Goal: Task Accomplishment & Management: Manage account settings

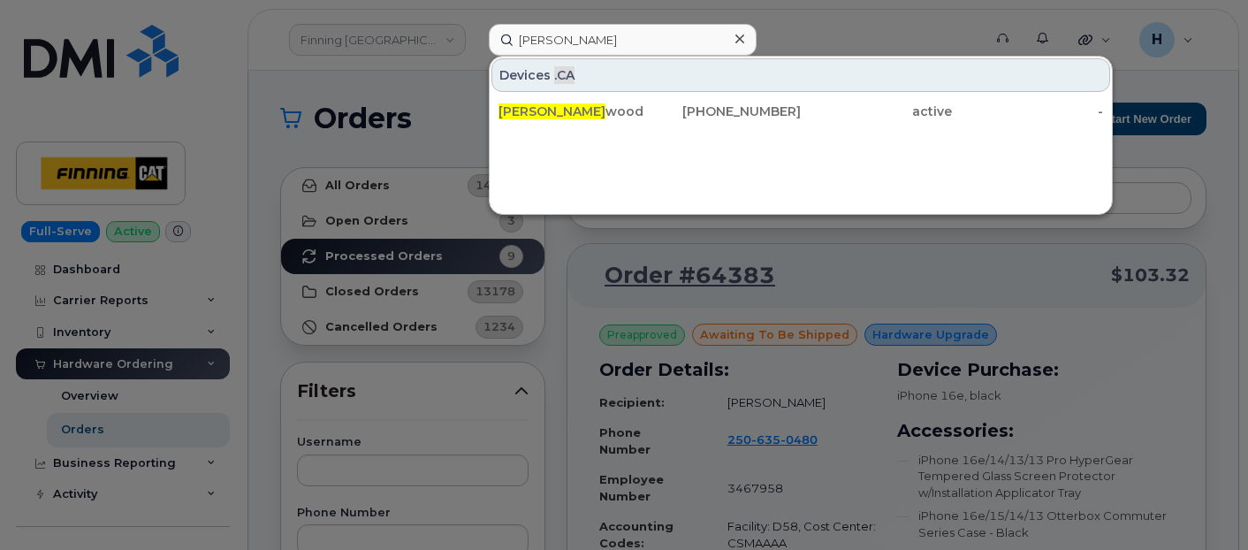
scroll to position [98, 0]
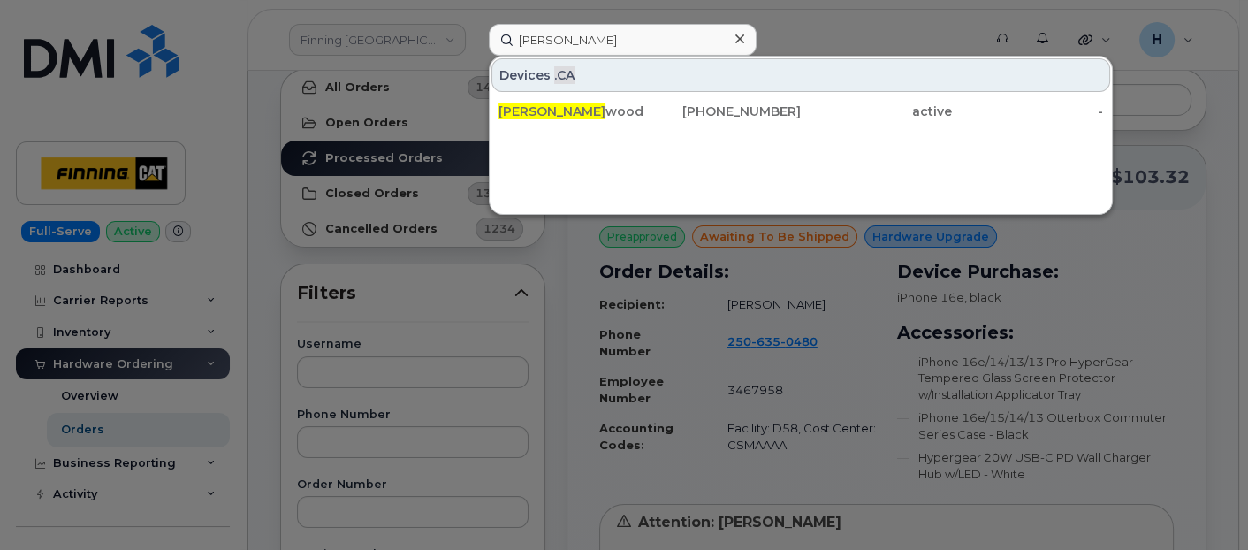
click at [133, 414] on div at bounding box center [624, 275] width 1248 height 550
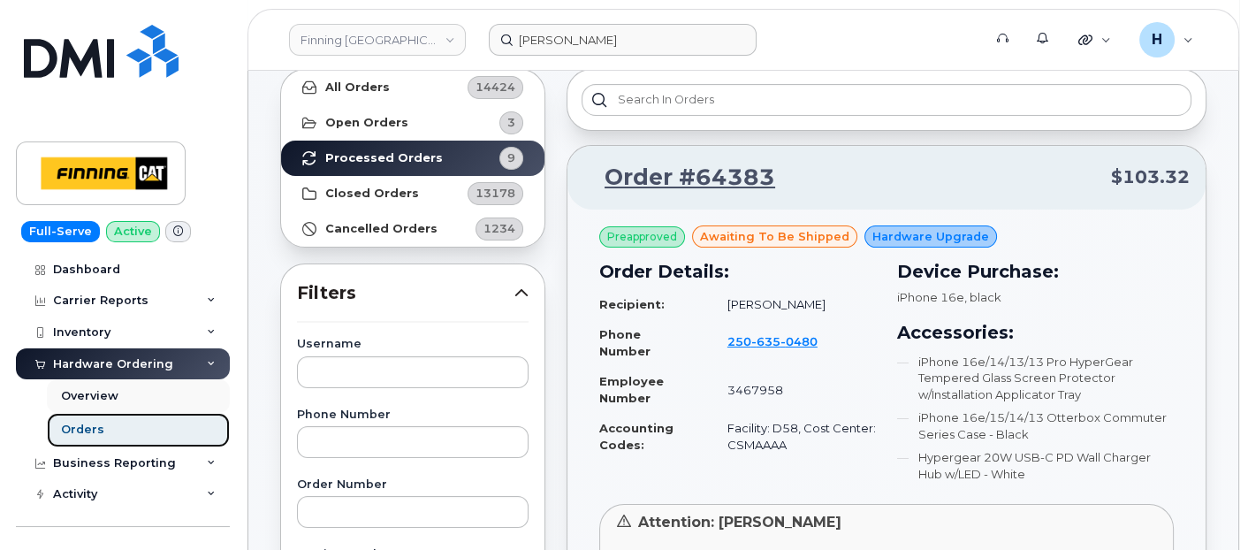
drag, startPoint x: 133, startPoint y: 435, endPoint x: 183, endPoint y: 405, distance: 57.9
click at [133, 435] on link "Orders" at bounding box center [138, 430] width 183 height 34
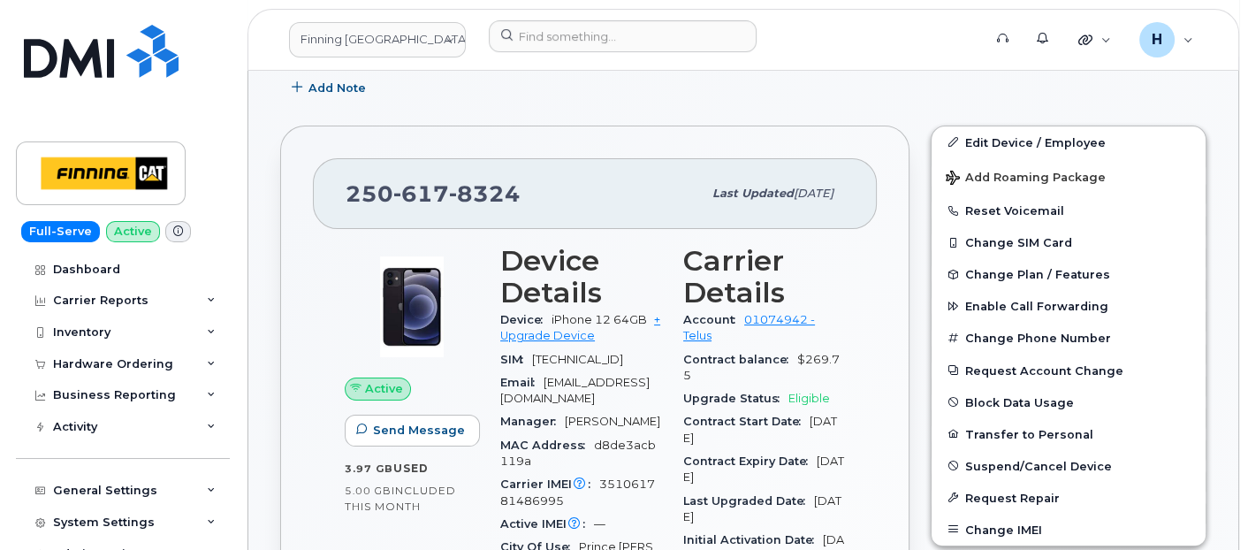
scroll to position [444, 0]
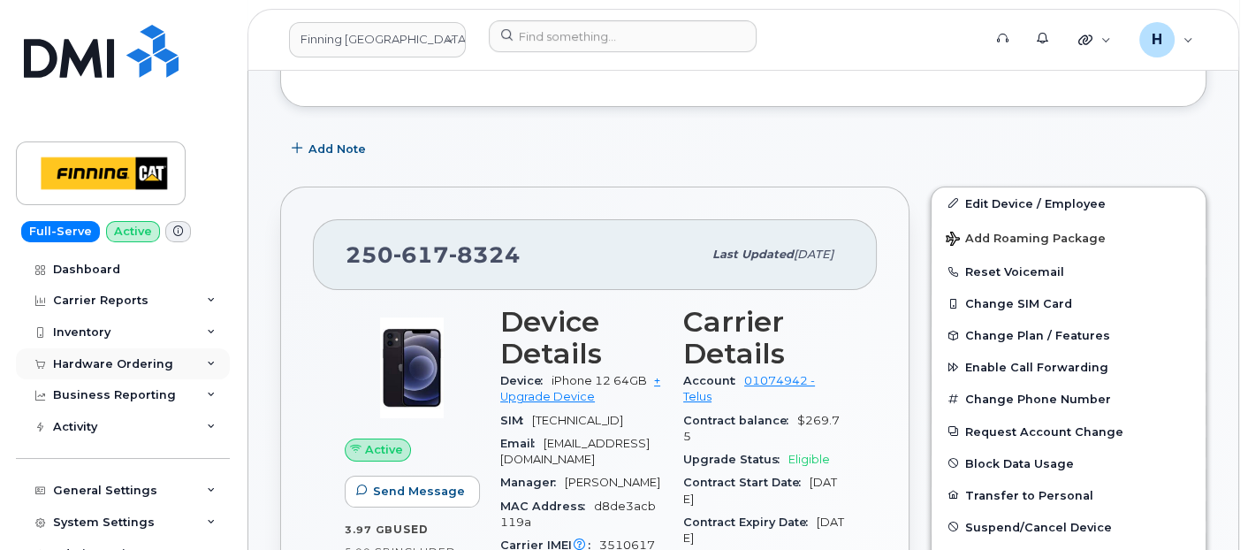
click at [118, 361] on div "Hardware Ordering" at bounding box center [113, 364] width 120 height 14
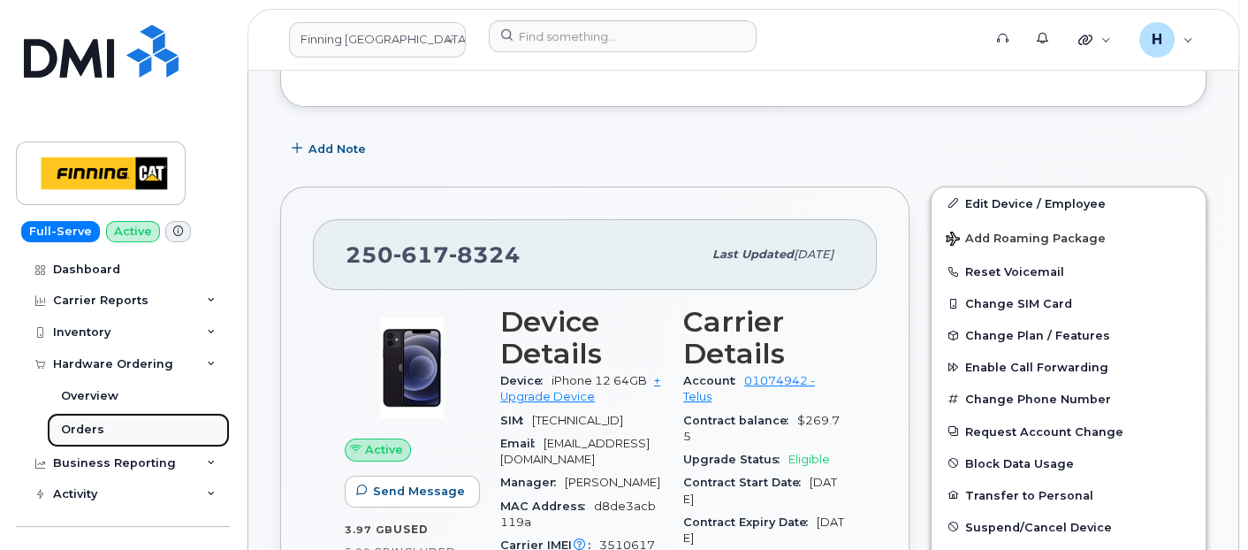
click at [109, 420] on link "Orders" at bounding box center [138, 430] width 183 height 34
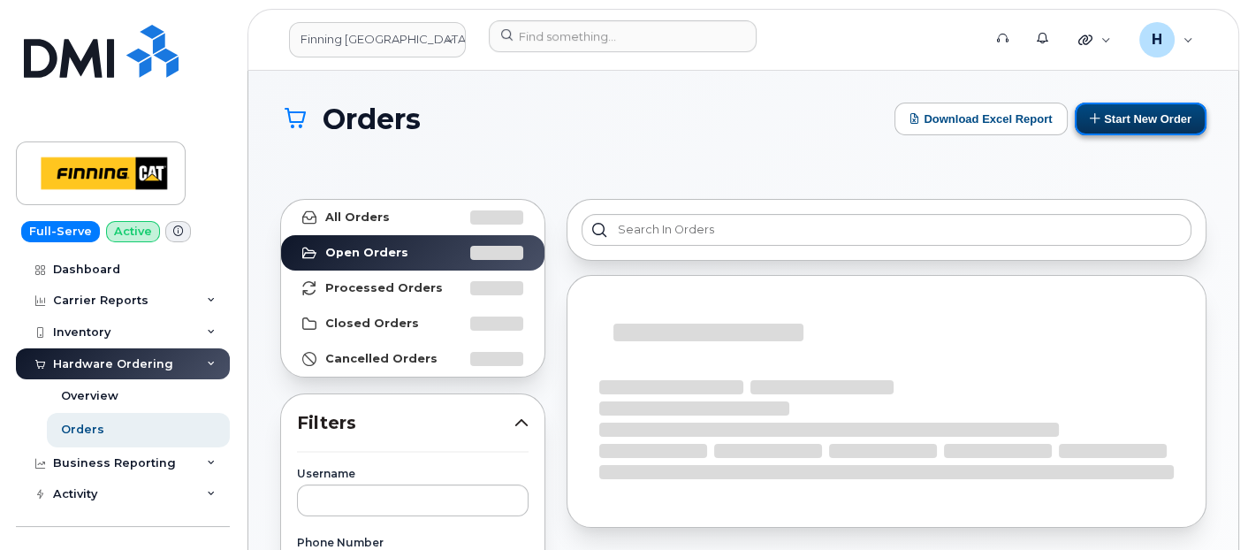
click at [1159, 116] on button "Start New Order" at bounding box center [1141, 119] width 132 height 33
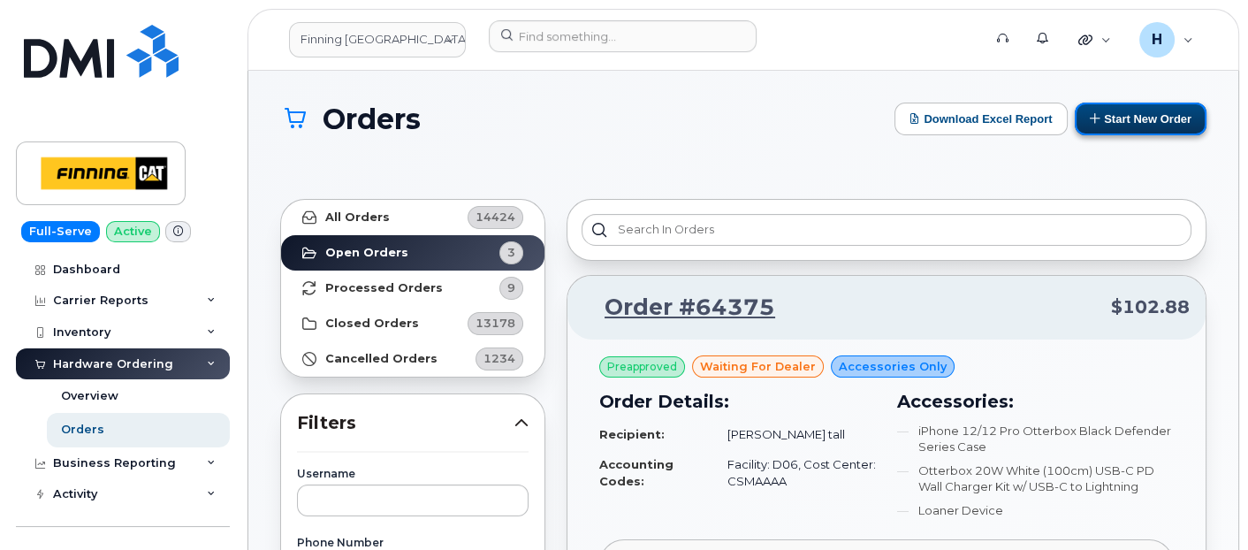
click at [1166, 117] on button "Start New Order" at bounding box center [1141, 119] width 132 height 33
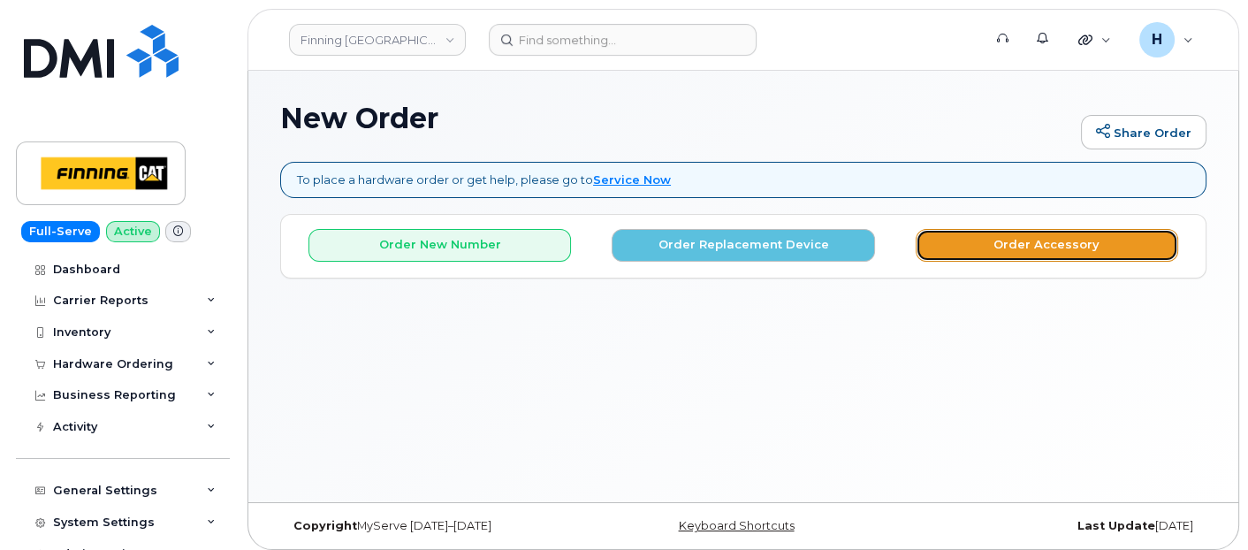
click at [1053, 252] on button "Order Accessory" at bounding box center [1047, 245] width 262 height 33
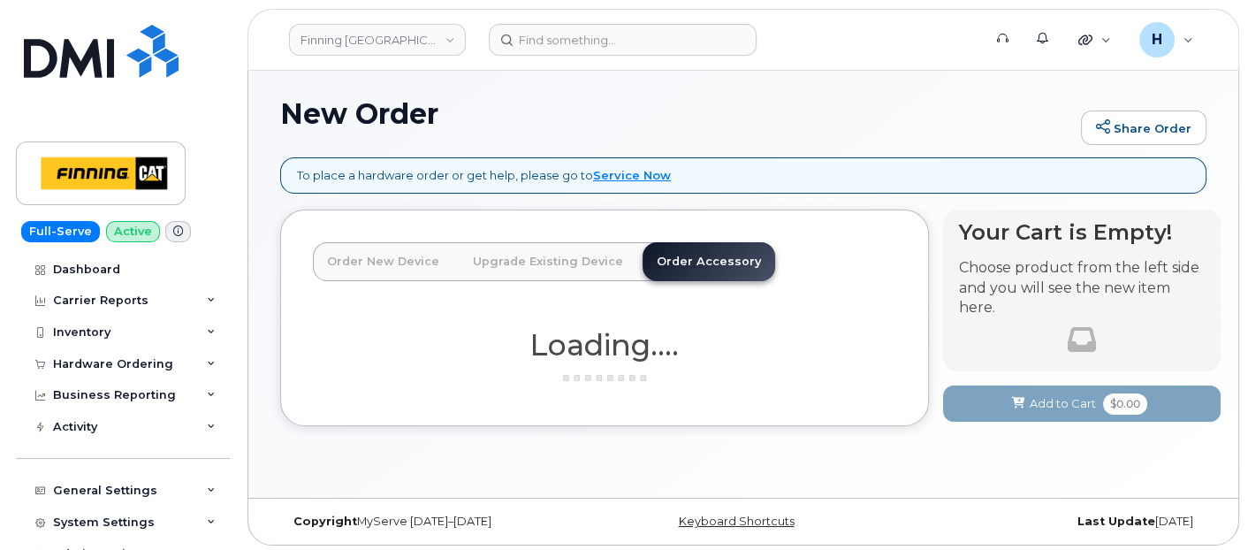
scroll to position [8, 0]
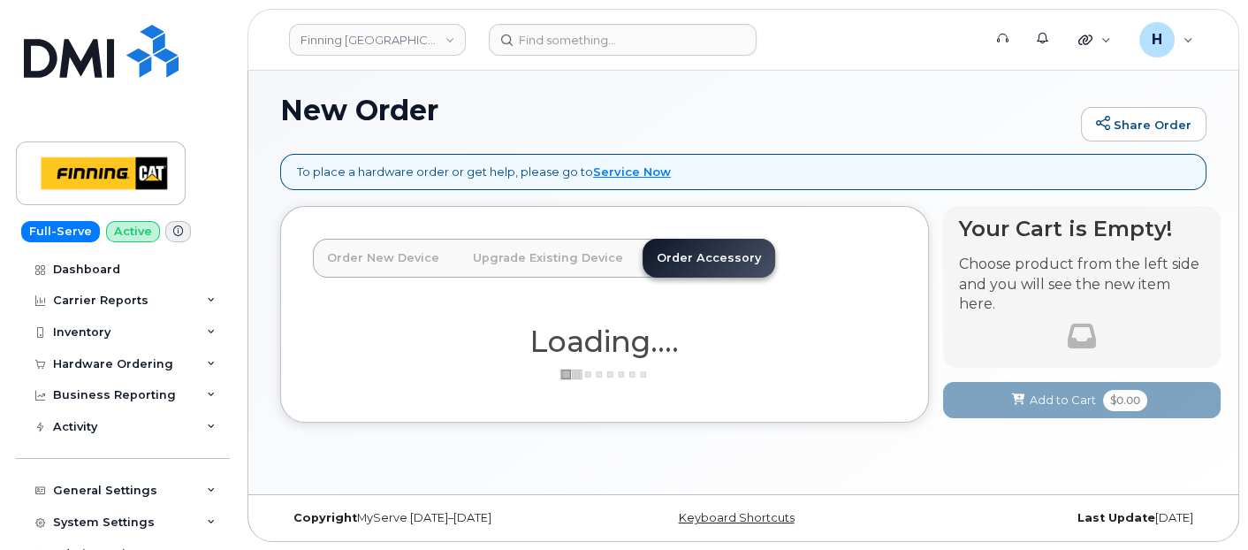
click at [657, 248] on link "Order Accessory" at bounding box center [708, 258] width 133 height 39
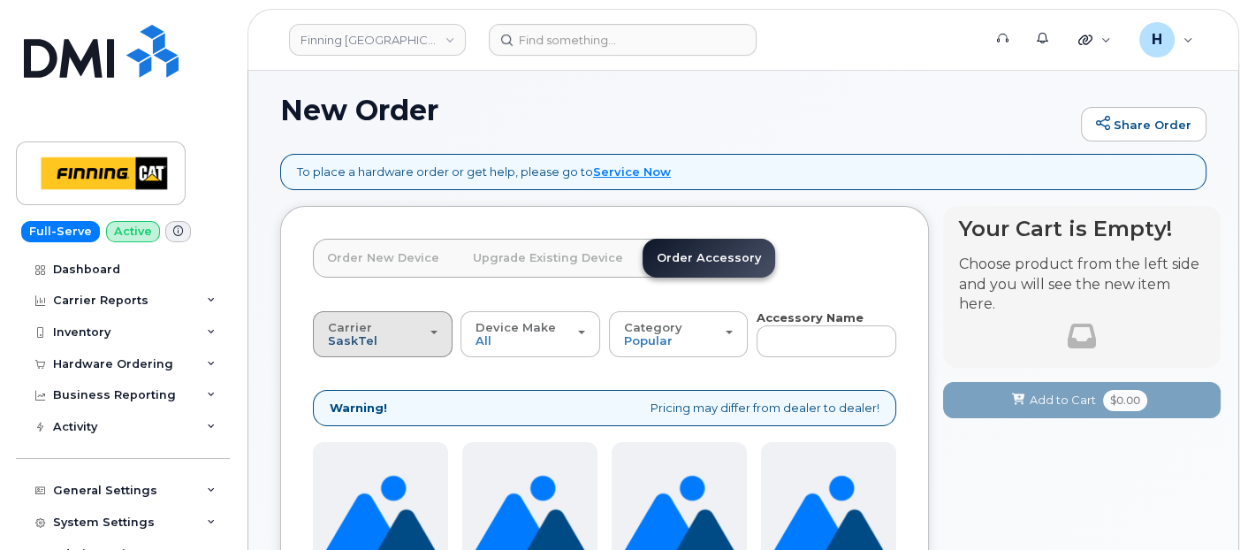
click at [347, 340] on span "SaskTel" at bounding box center [352, 340] width 49 height 14
click at [353, 393] on label "Telus" at bounding box center [345, 403] width 56 height 21
click at [0, 0] on input "Telus" at bounding box center [0, 0] width 0 height 0
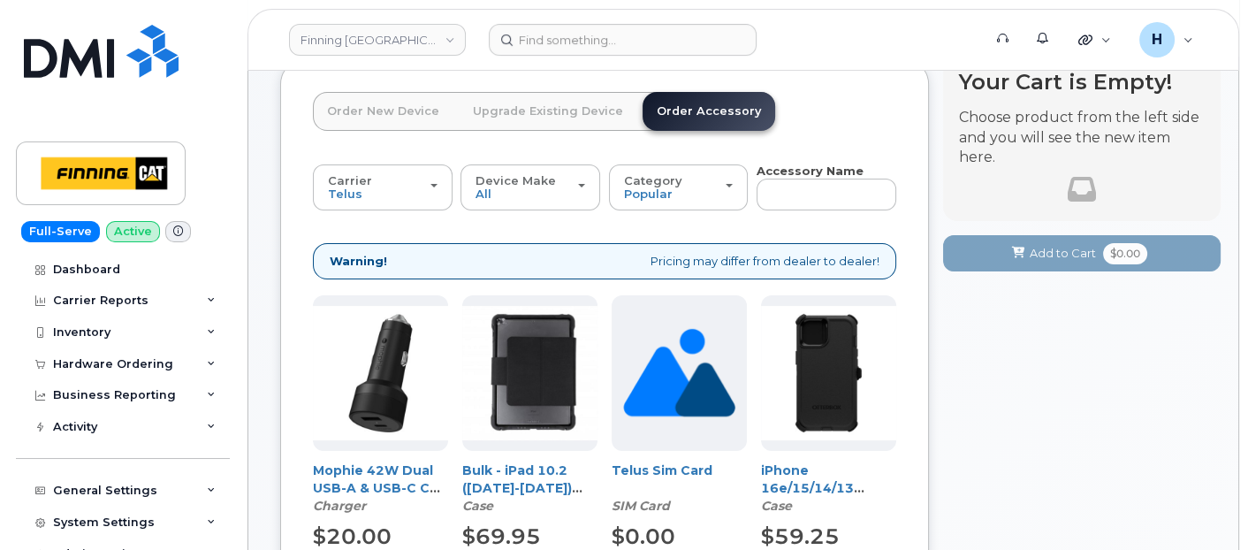
scroll to position [302, 0]
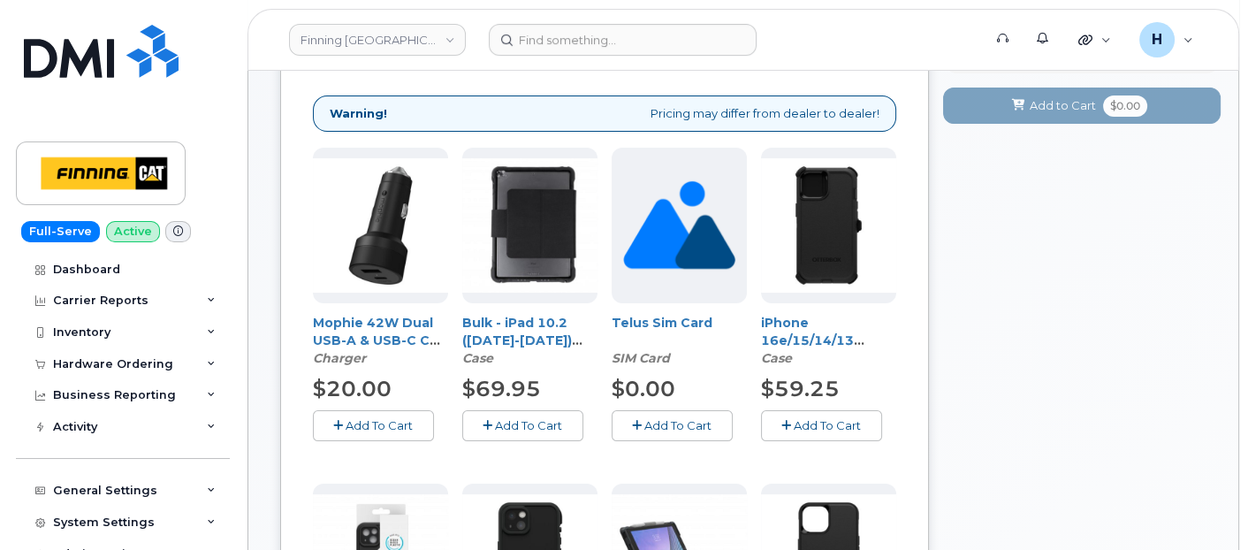
click at [662, 421] on span "Add To Cart" at bounding box center [677, 425] width 67 height 14
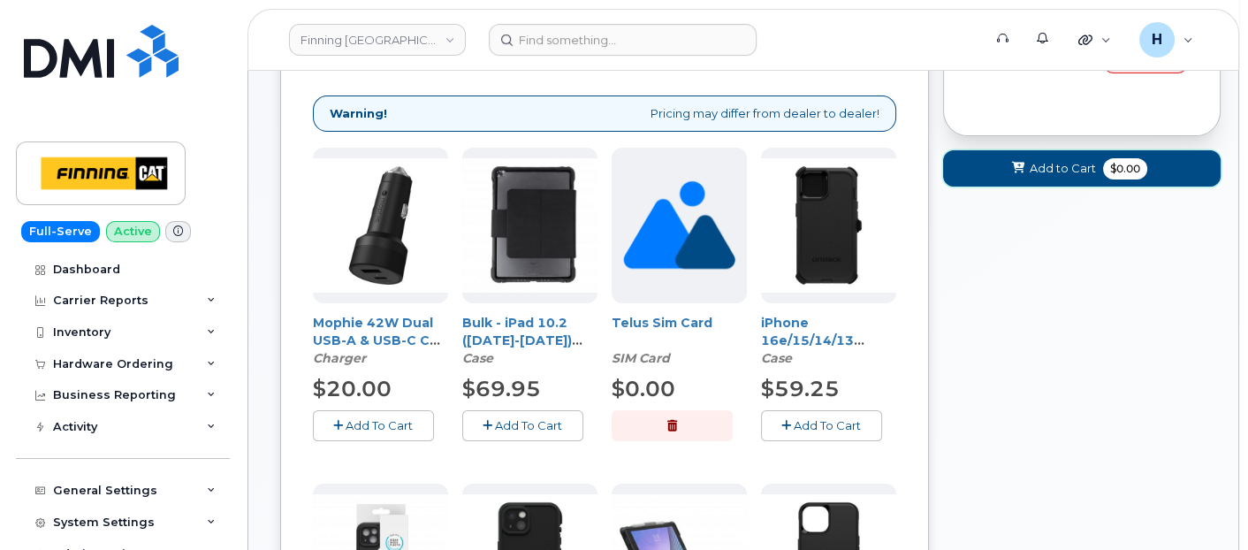
click at [991, 179] on button "Add to Cart $0.00" at bounding box center [1081, 168] width 277 height 36
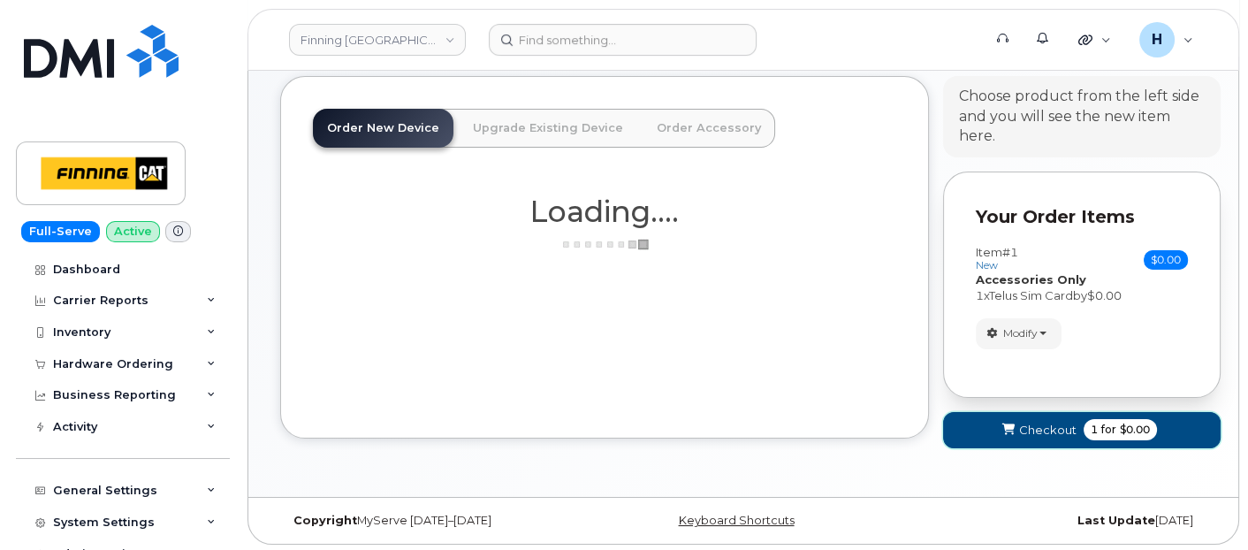
click at [992, 417] on button "Checkout 1 for $0.00" at bounding box center [1081, 430] width 277 height 36
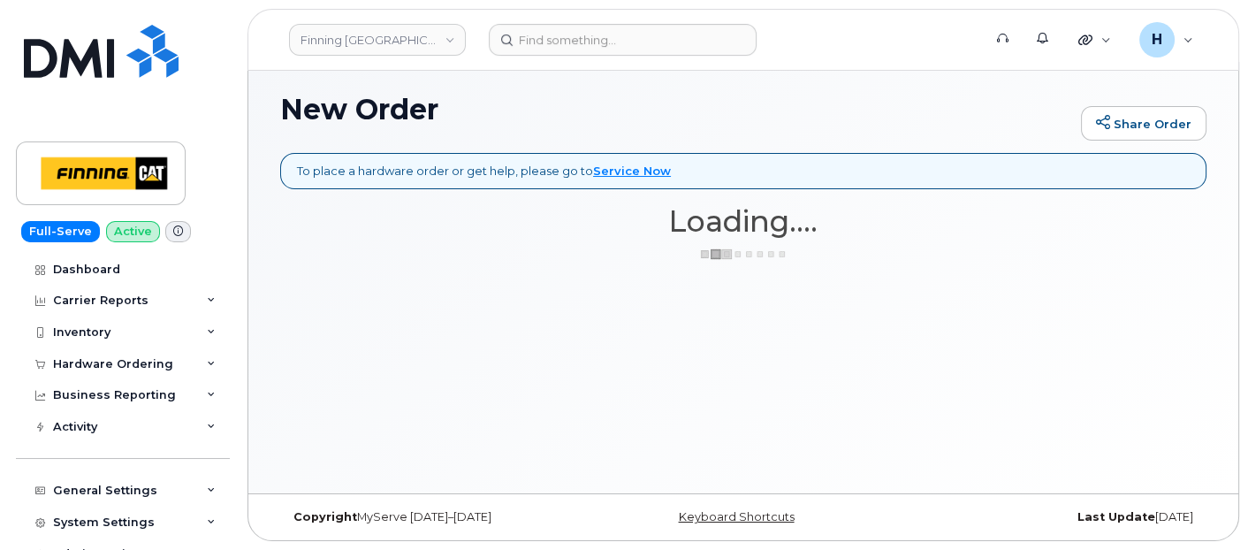
scroll to position [8, 0]
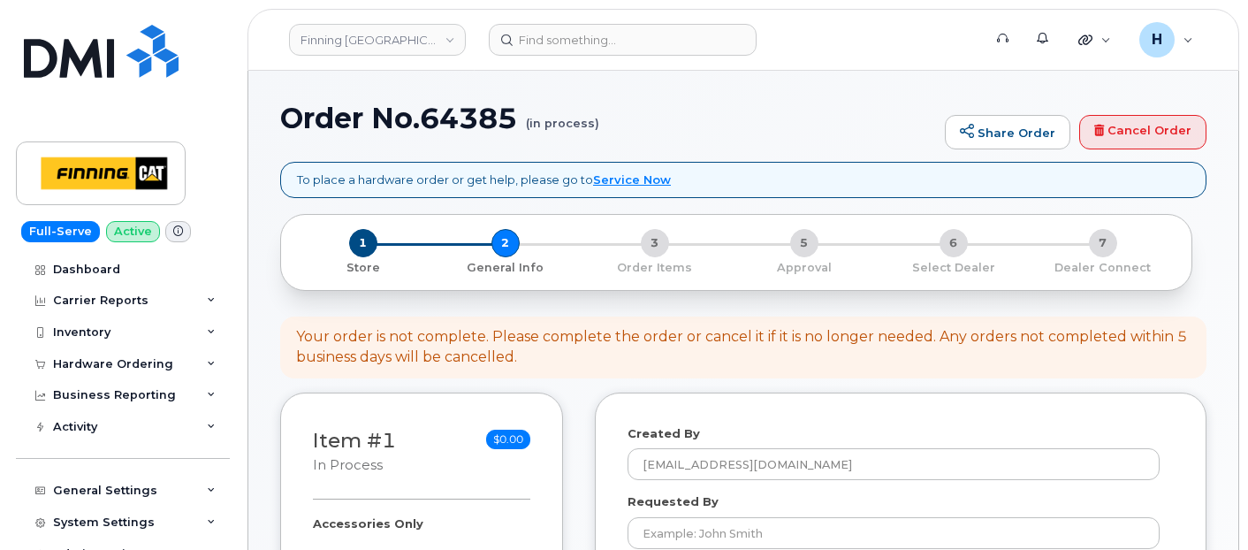
select select
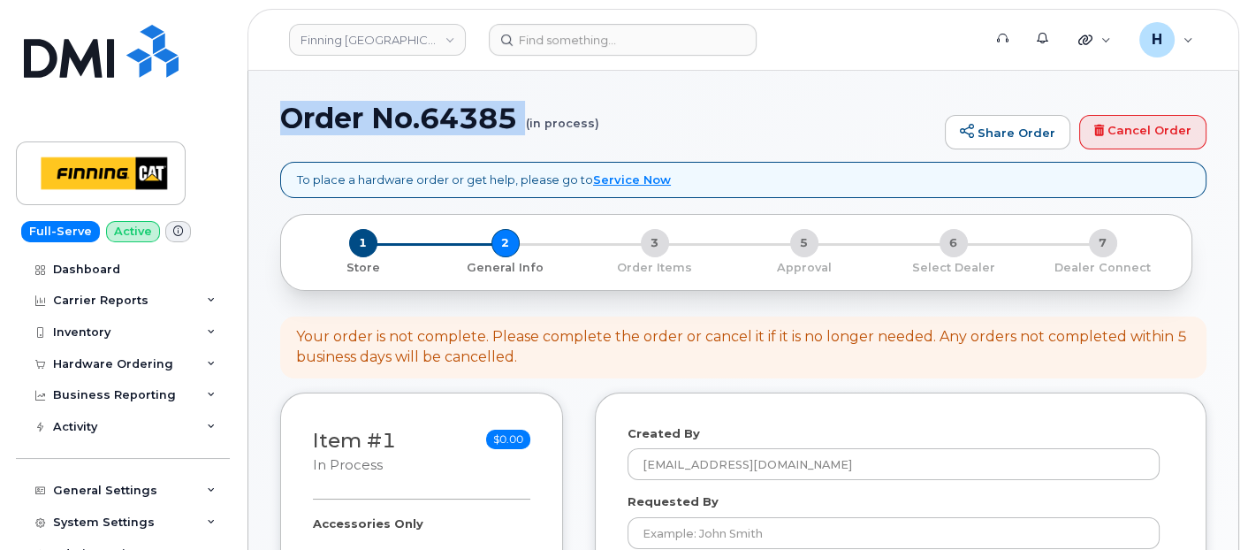
drag, startPoint x: 272, startPoint y: 125, endPoint x: 472, endPoint y: 148, distance: 201.0
copy h1 "Order No.64385"
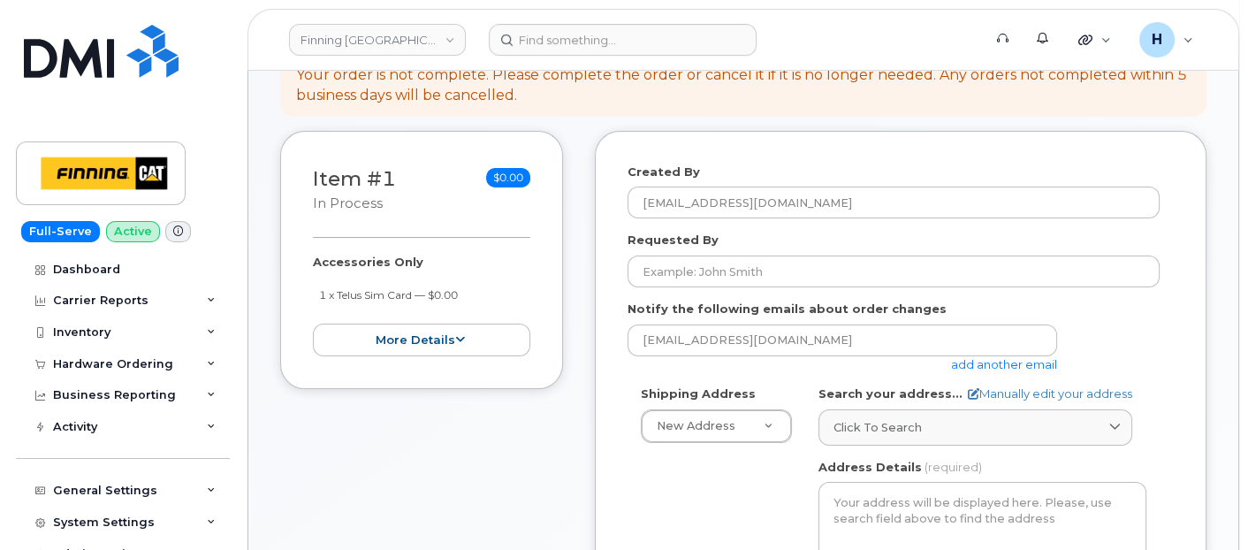
scroll to position [392, 0]
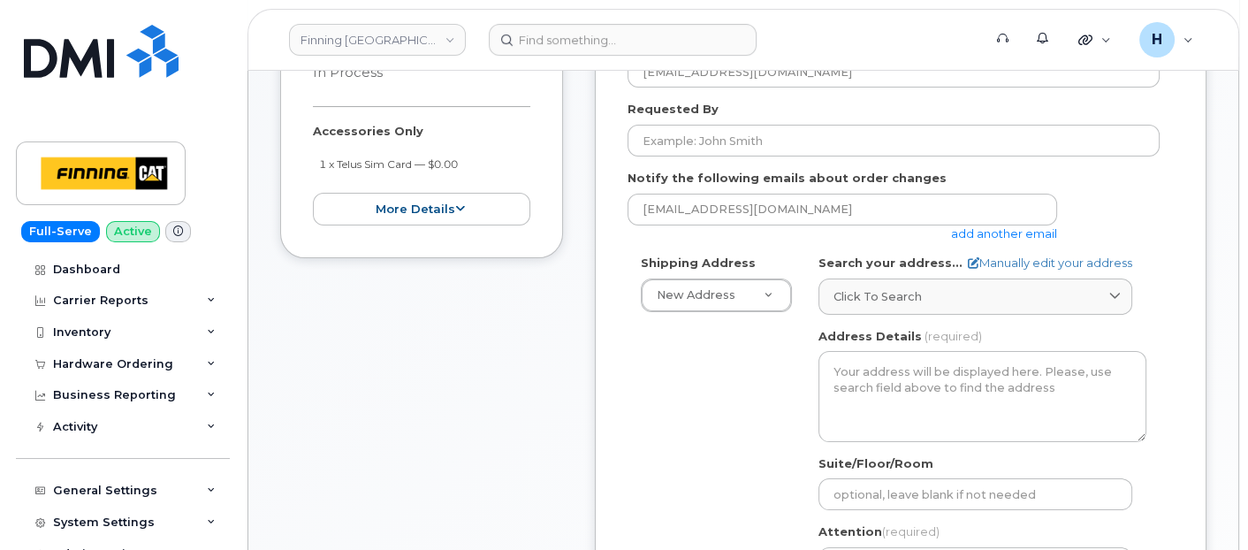
drag, startPoint x: 313, startPoint y: 125, endPoint x: 470, endPoint y: 161, distance: 161.4
click at [470, 161] on div "Accessories Only 1 x Telus Sim Card — $0.00 more details" at bounding box center [421, 174] width 217 height 103
copy div "Accessories Only 1 x Telus Sim Card — $0.00"
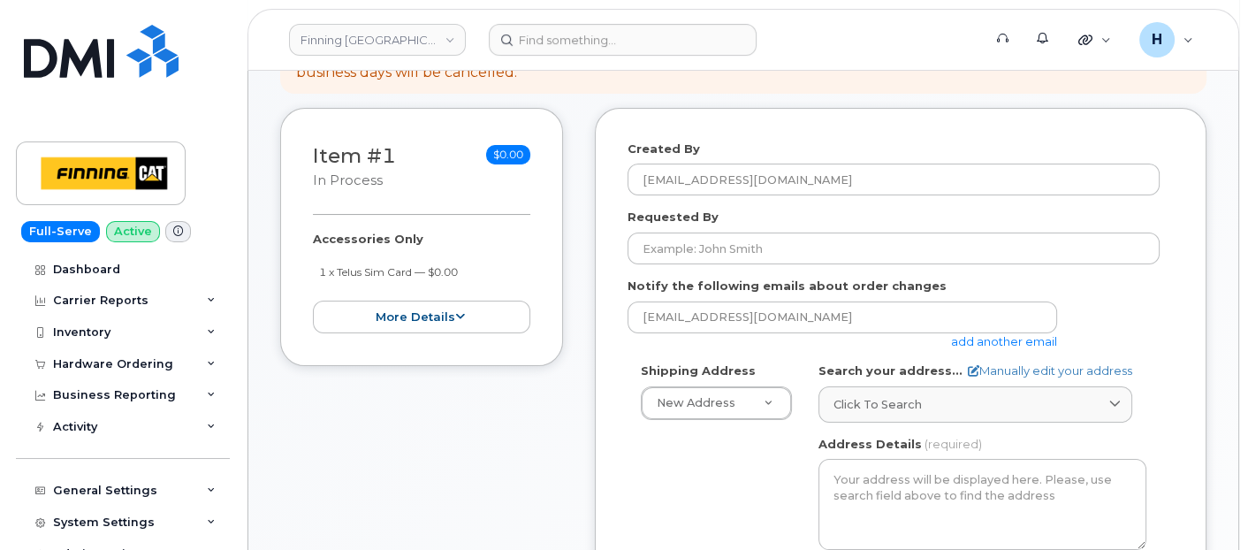
scroll to position [196, 0]
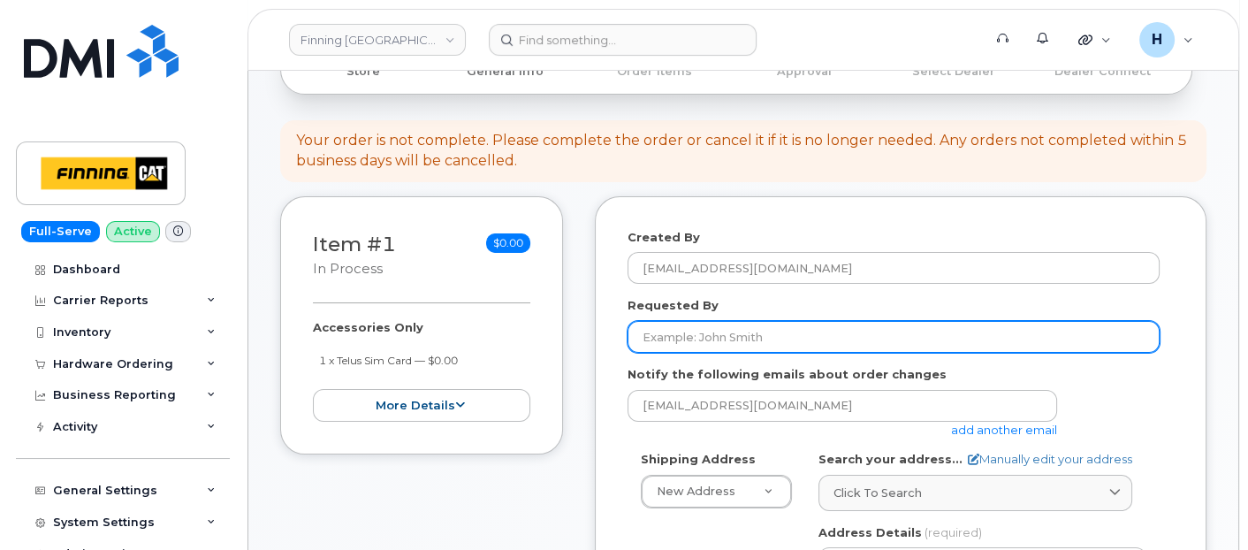
drag, startPoint x: 747, startPoint y: 338, endPoint x: 991, endPoint y: 514, distance: 301.4
click at [748, 338] on input "Requested By" at bounding box center [893, 337] width 532 height 32
paste input "RITM0493000"
type input "RITM0493000"
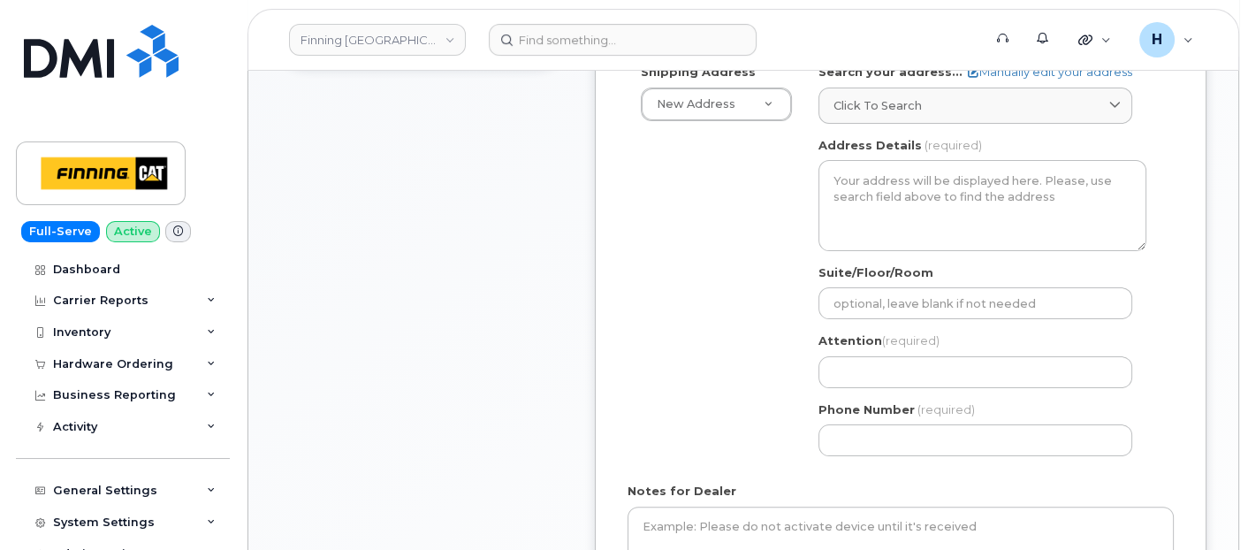
scroll to position [589, 0]
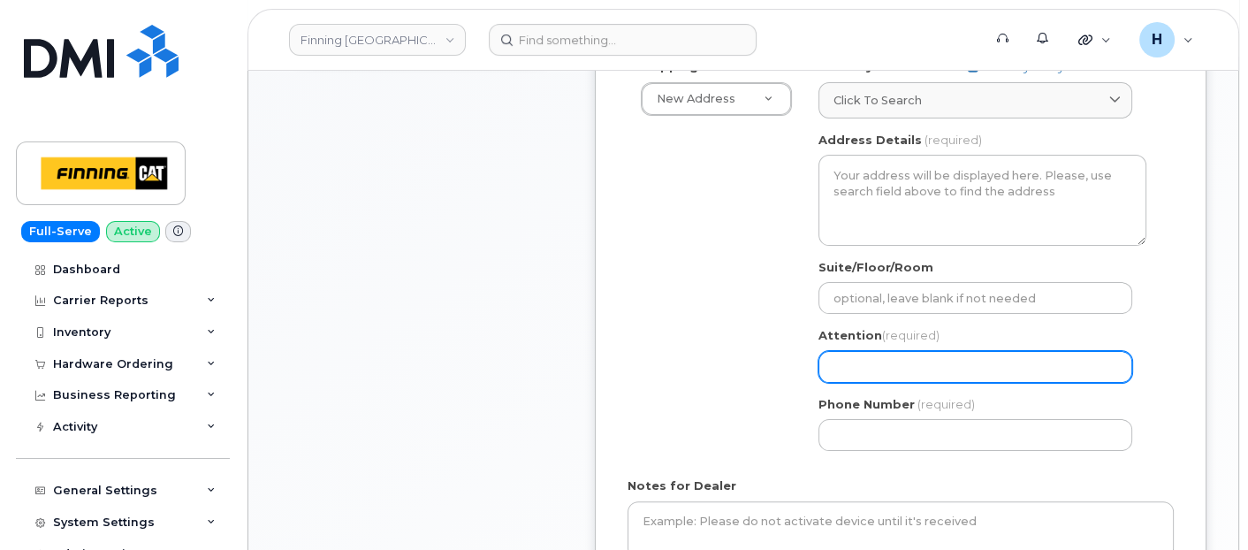
click at [920, 376] on input "Attention (required)" at bounding box center [975, 367] width 314 height 32
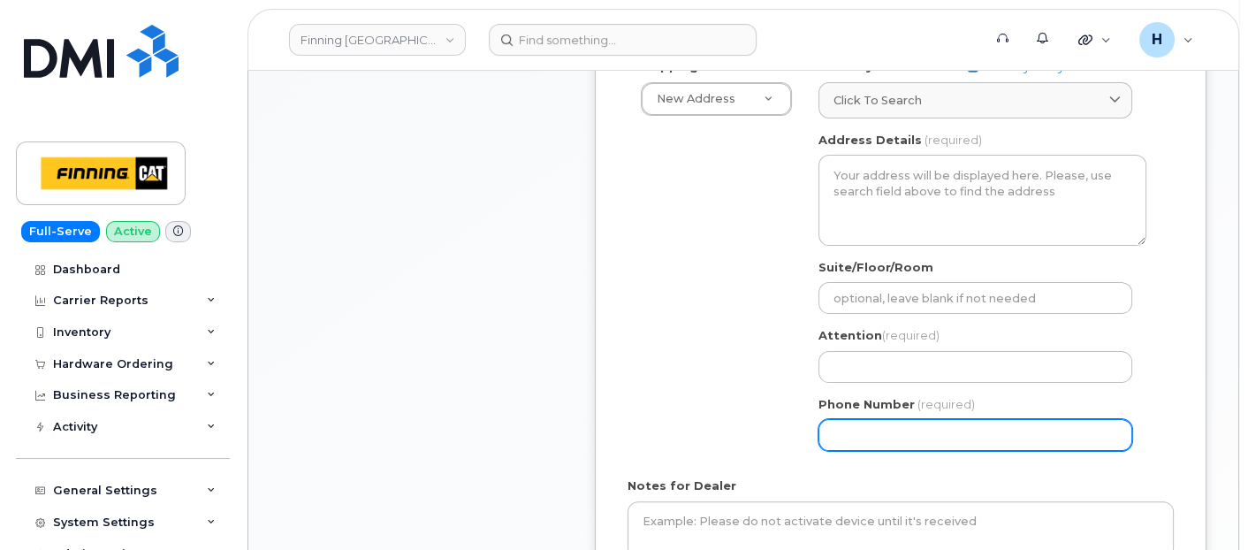
click at [906, 422] on input "Phone Number" at bounding box center [975, 435] width 314 height 32
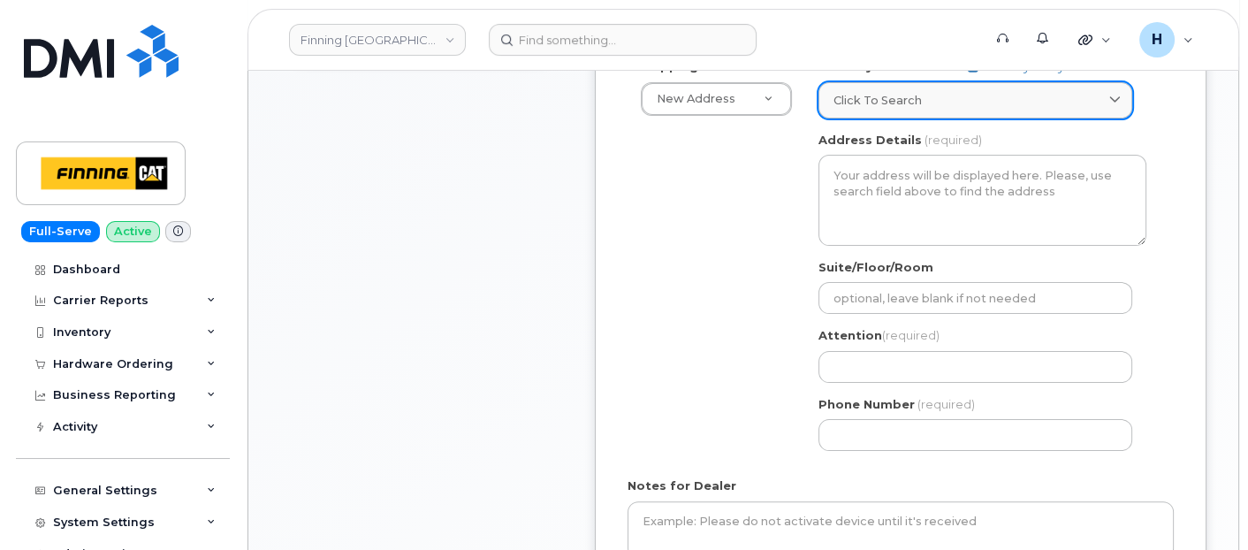
click at [877, 101] on span "Click to search" at bounding box center [877, 100] width 88 height 17
paste input "120 Ashwood St, Wetaskiwin, AB, T9A 3G6"
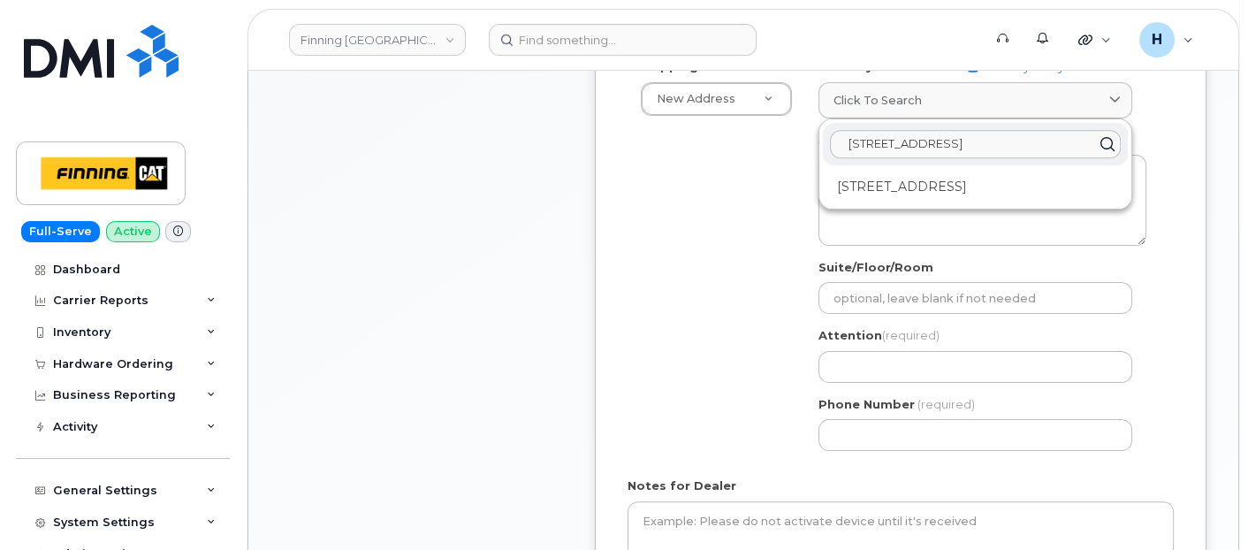
type input "120 Ashwood St, Wetaskiwin, AB, T9A 3G6"
click at [893, 181] on div "120 Ashwood St Wetaskiwin AB T9A 3G6" at bounding box center [975, 186] width 305 height 29
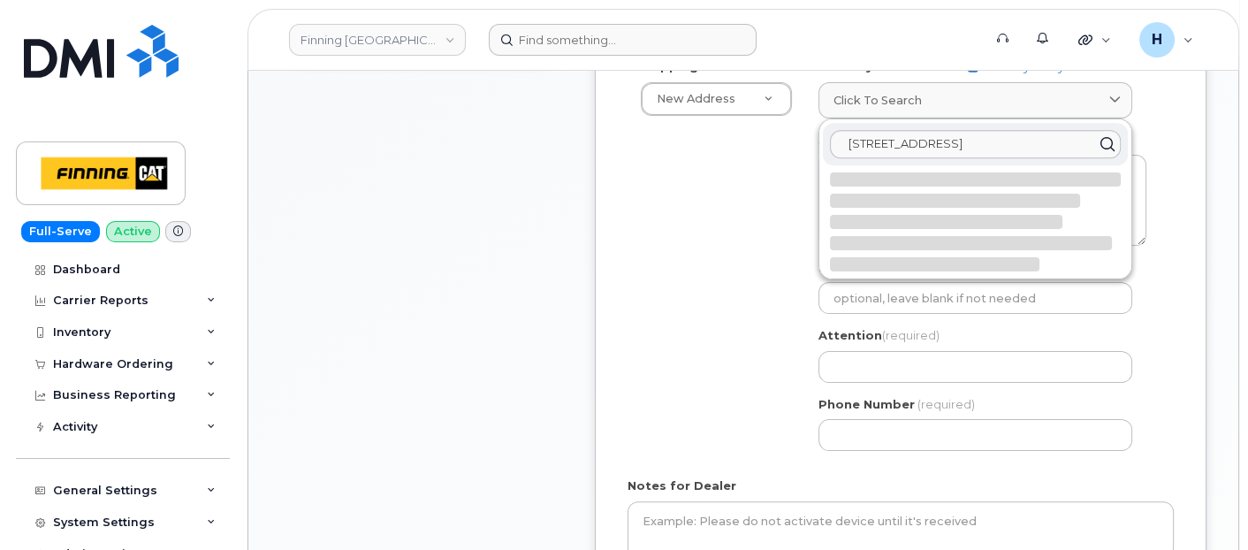
select select
type textarea "120 Ashwood St WETASKIWIN AB T9A 3G6 CANADA"
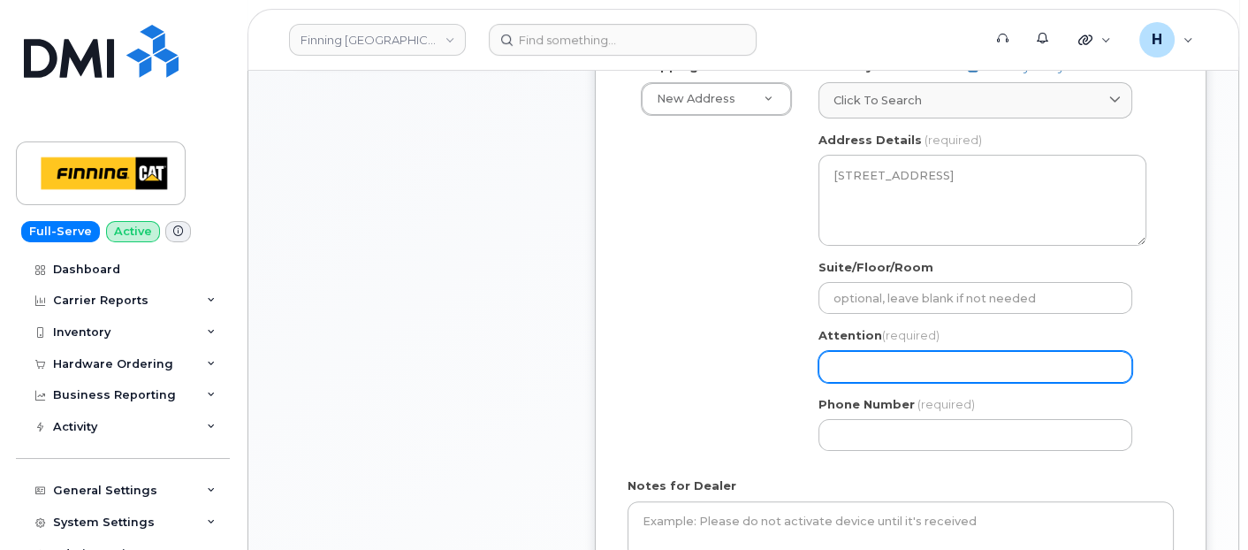
click at [895, 373] on input "Attention (required)" at bounding box center [975, 367] width 314 height 32
paste input "[PERSON_NAME]"
select select
click at [847, 363] on input "[PERSON_NAME]" at bounding box center [975, 367] width 314 height 32
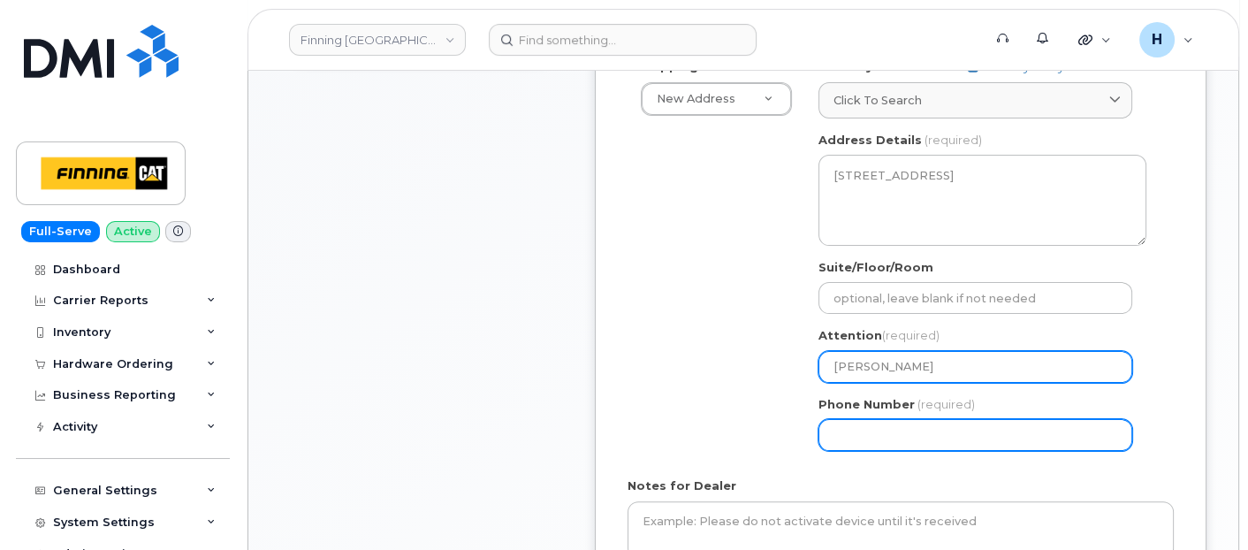
type input "[PERSON_NAME]"
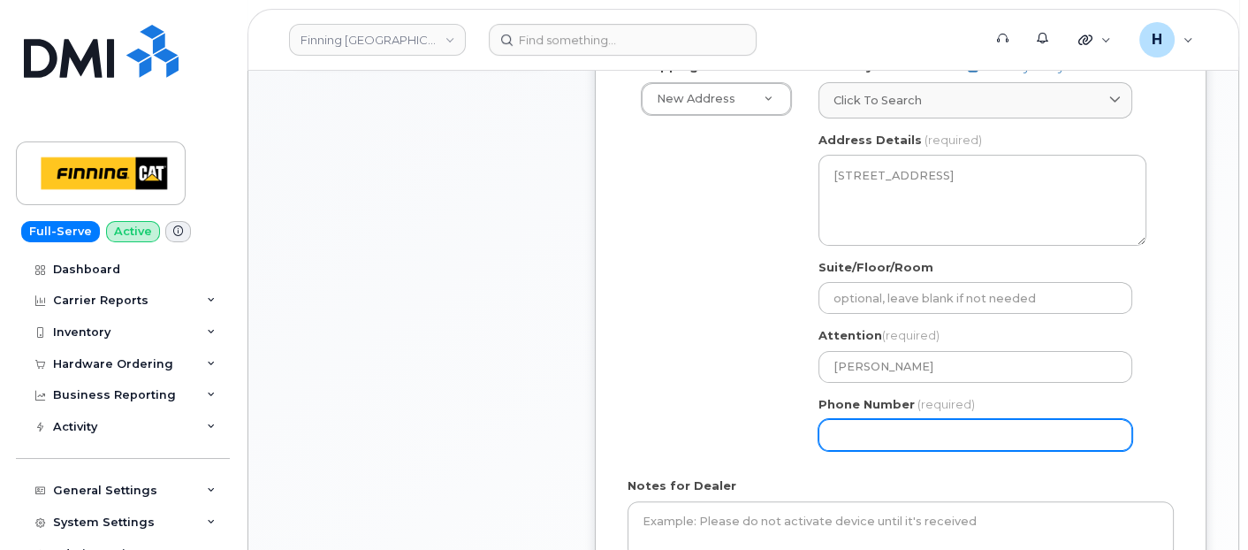
click at [859, 434] on input "Phone Number" at bounding box center [975, 435] width 314 height 32
select select
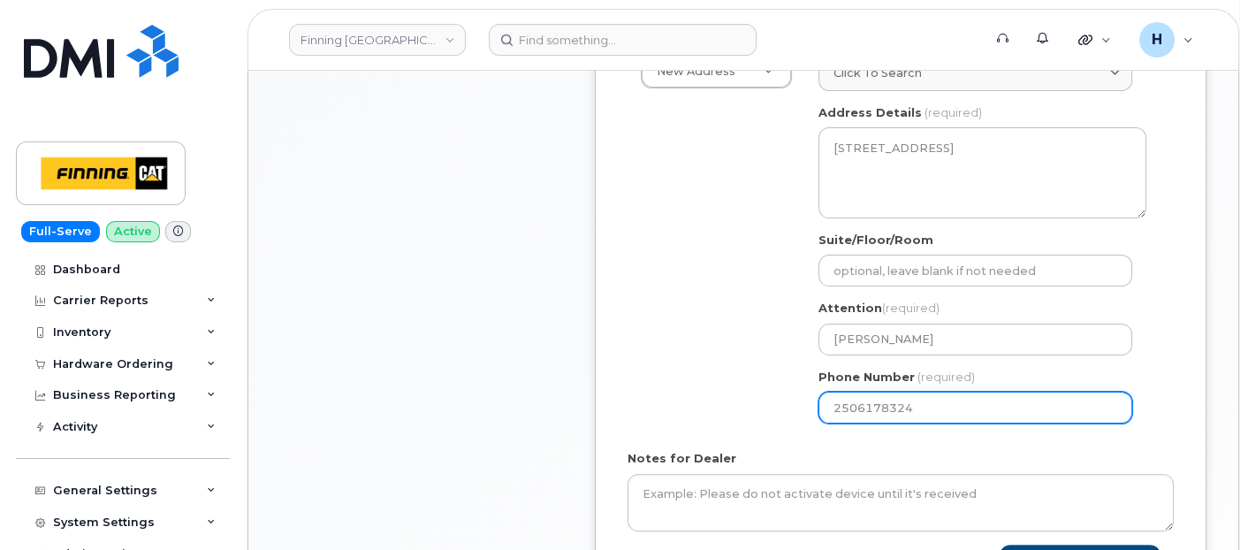
scroll to position [687, 0]
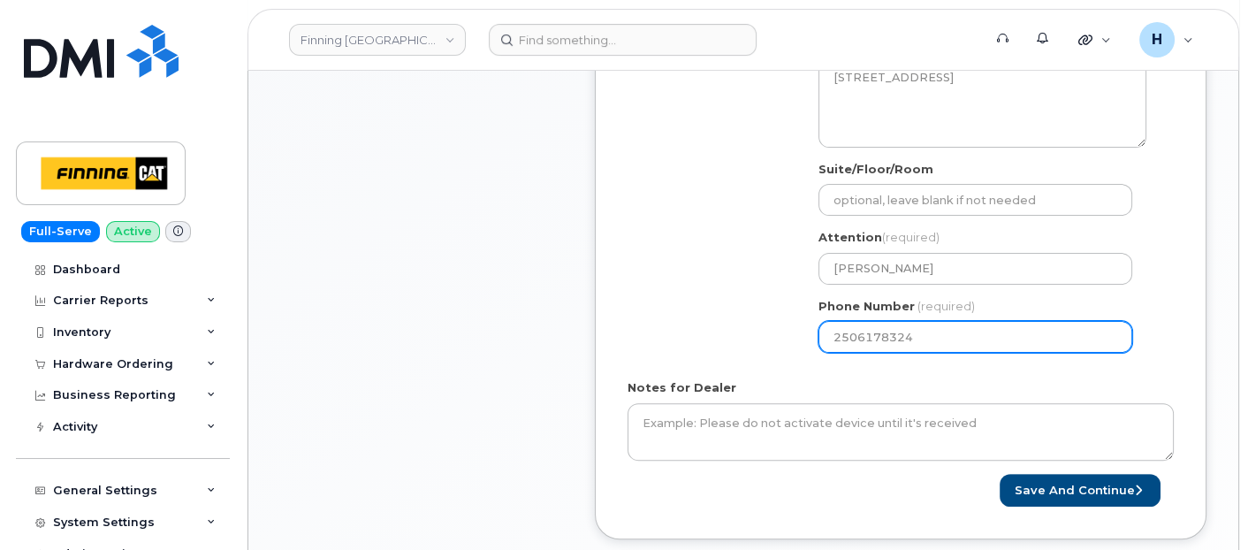
type input "2506178324"
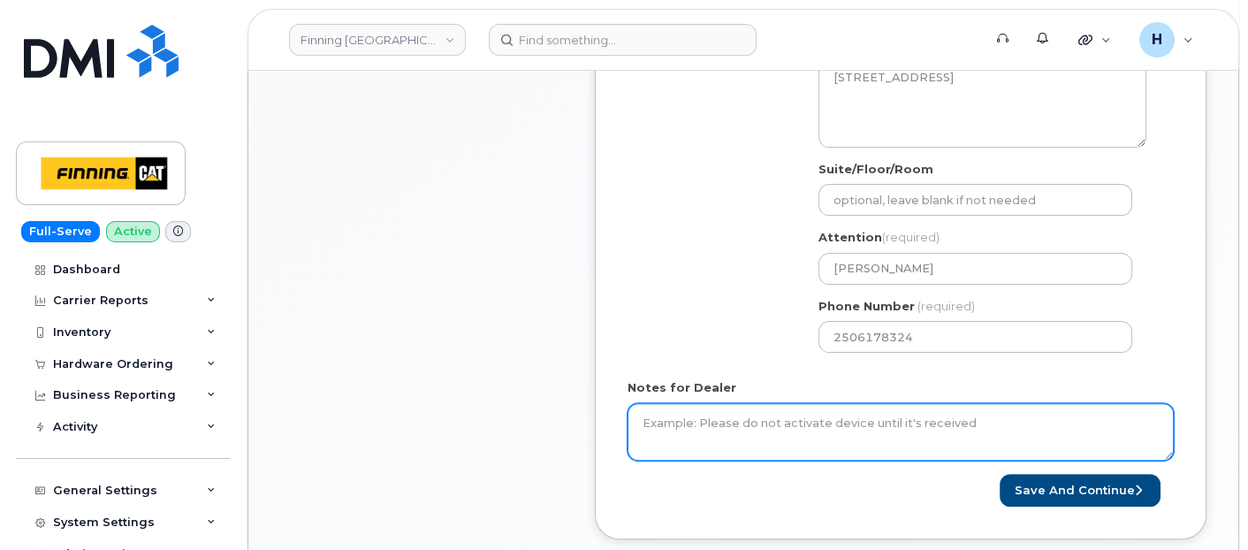
click at [699, 440] on textarea "Notes for Dealer" at bounding box center [900, 432] width 546 height 58
paste textarea "MyServe Order No.64385 Accessories Only 1 x Telus Sim Card — $0.00 SIM Card Inf…"
drag, startPoint x: 748, startPoint y: 414, endPoint x: 537, endPoint y: 406, distance: 210.5
click at [537, 406] on div "Item #1 in process $0.00 Accessories Only 1 x Telus Sim Card — $0.00 more detai…" at bounding box center [743, 136] width 926 height 860
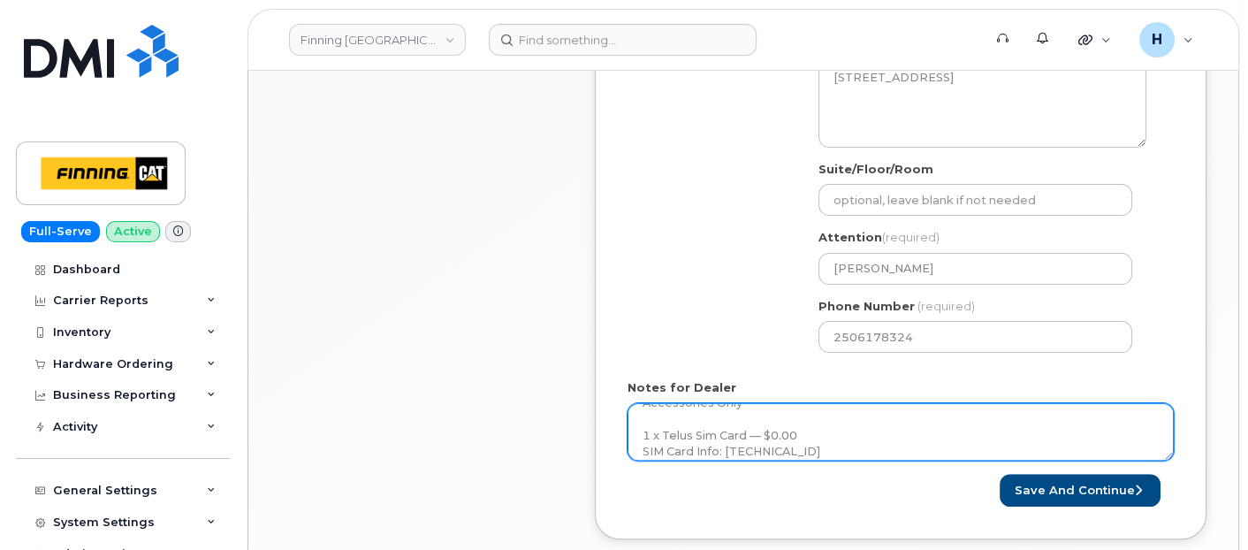
scroll to position [32, 0]
click at [883, 449] on textarea "Accessories Only 1 x Telus Sim Card — $0.00 SIM Card Info: 8912230102357625247" at bounding box center [900, 432] width 546 height 58
type textarea "Accessories Only 1 x Telus Sim Card — $0.00 SIM Card Info: 8912230102357625247 …"
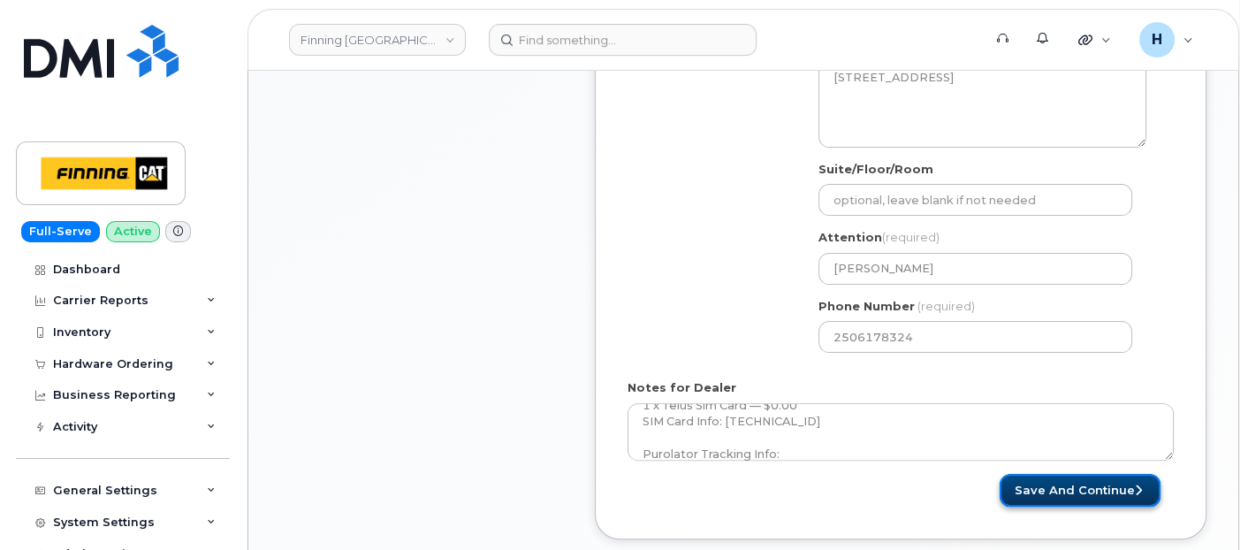
click at [1022, 483] on button "Save and Continue" at bounding box center [1079, 490] width 161 height 33
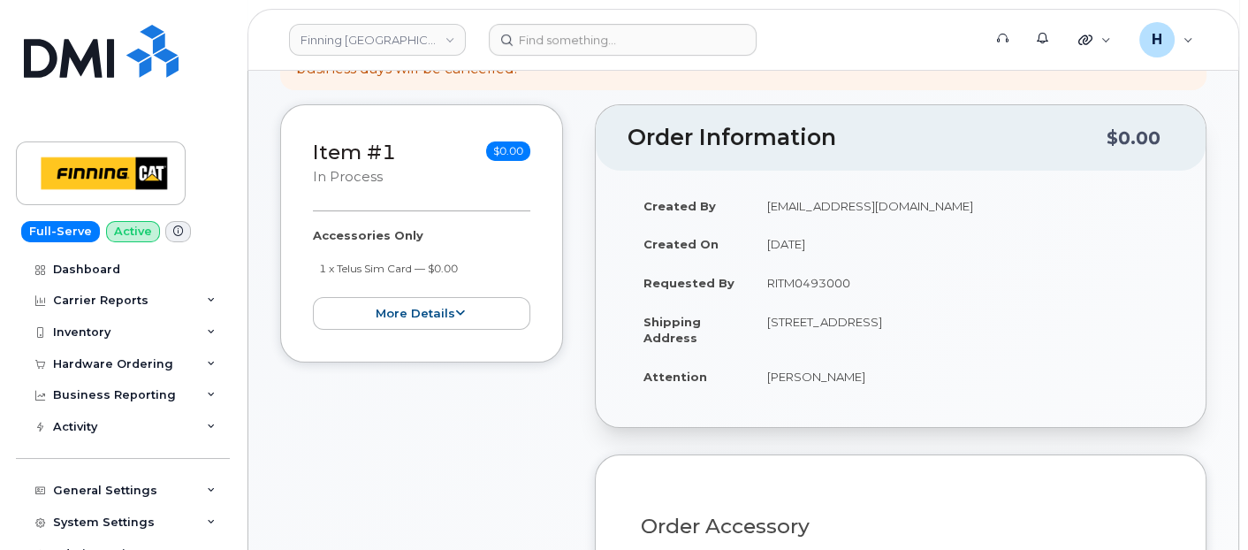
scroll to position [294, 0]
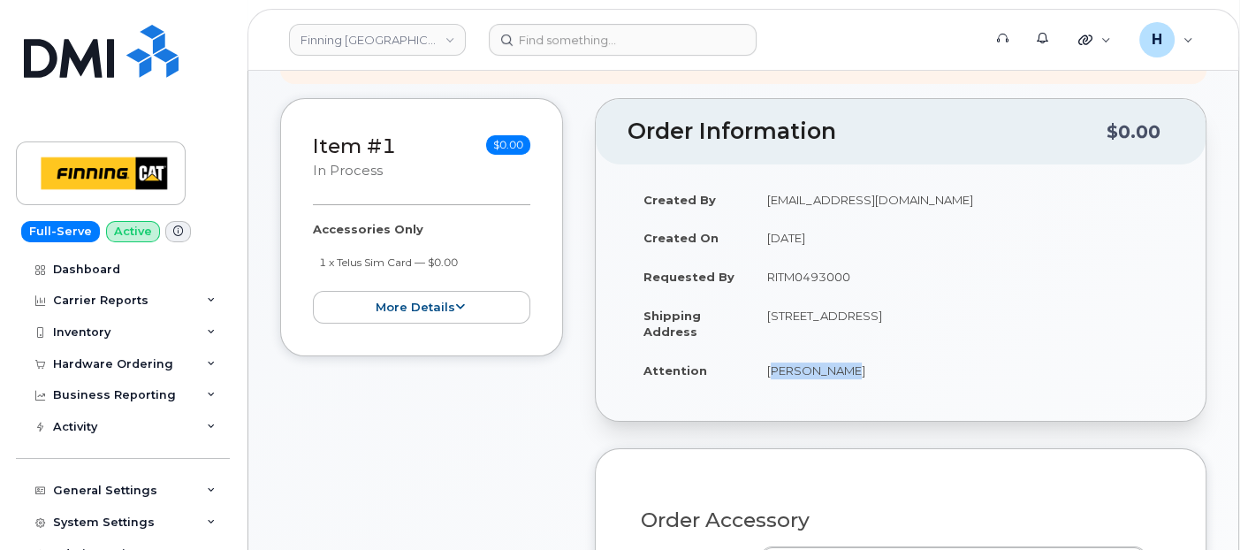
drag, startPoint x: 752, startPoint y: 374, endPoint x: 855, endPoint y: 374, distance: 103.4
click at [855, 374] on td "[PERSON_NAME]" at bounding box center [962, 370] width 422 height 39
copy td "[PERSON_NAME]"
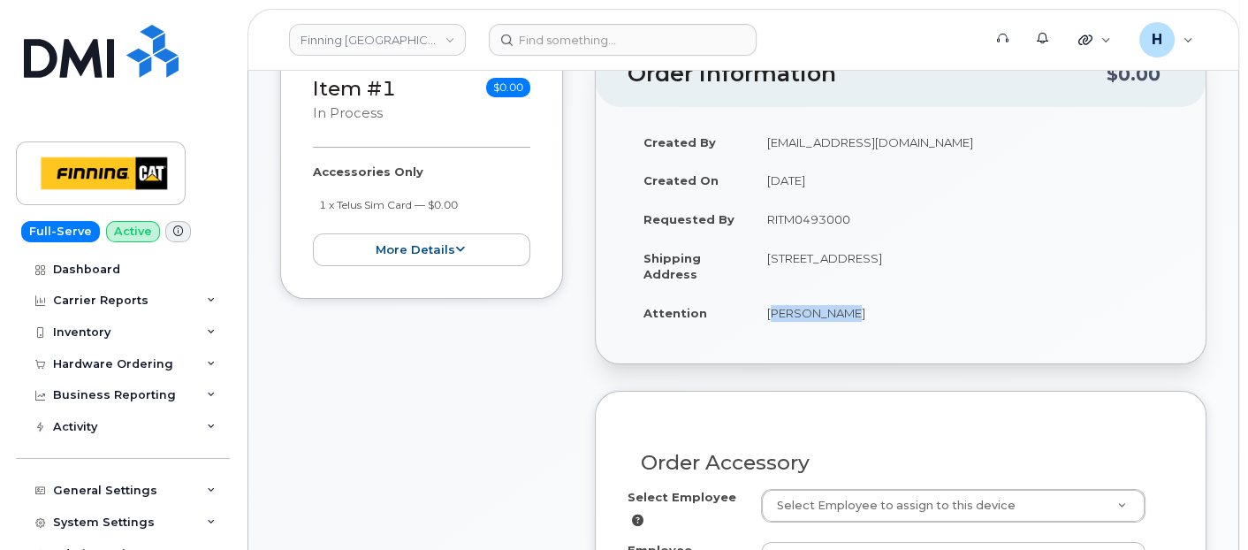
scroll to position [392, 0]
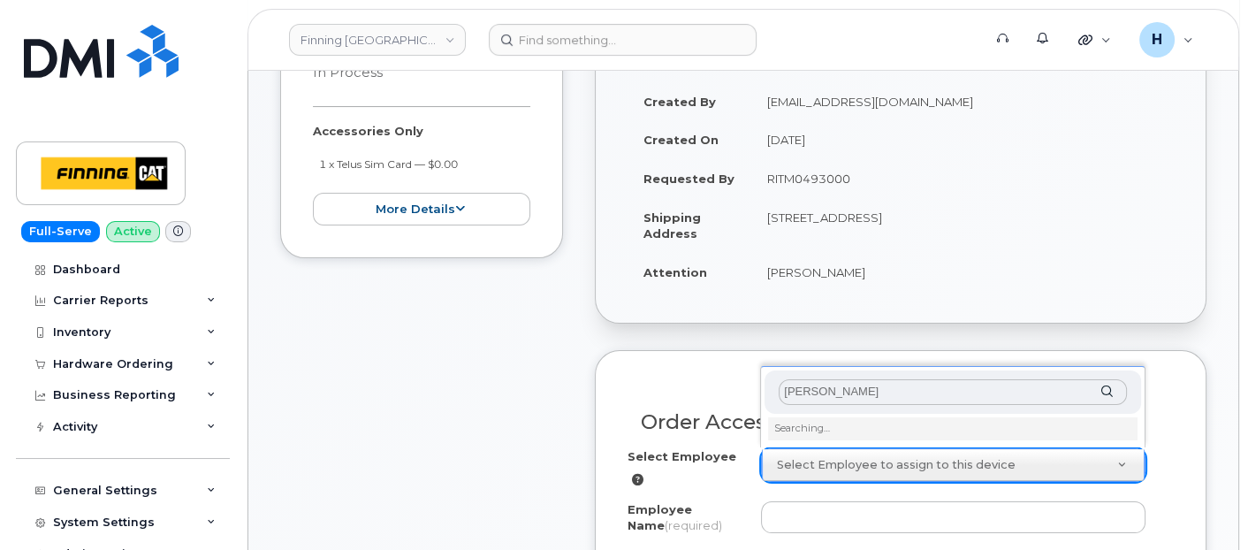
type input "[PERSON_NAME]"
type input "58029"
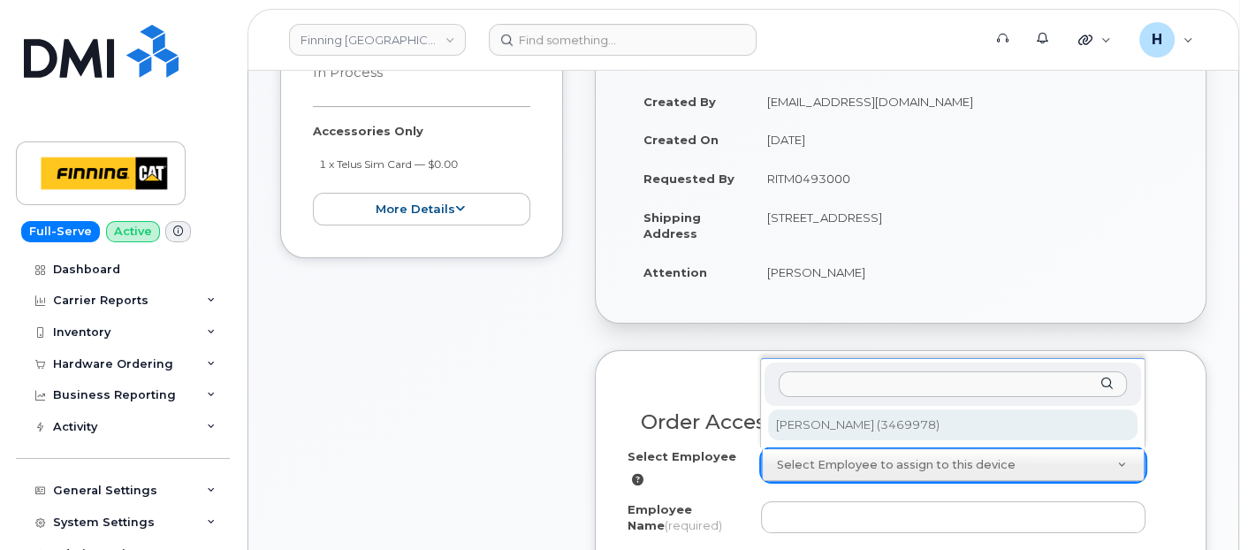
type input "[PERSON_NAME]"
select select "D54"
select select "OOMAAAA"
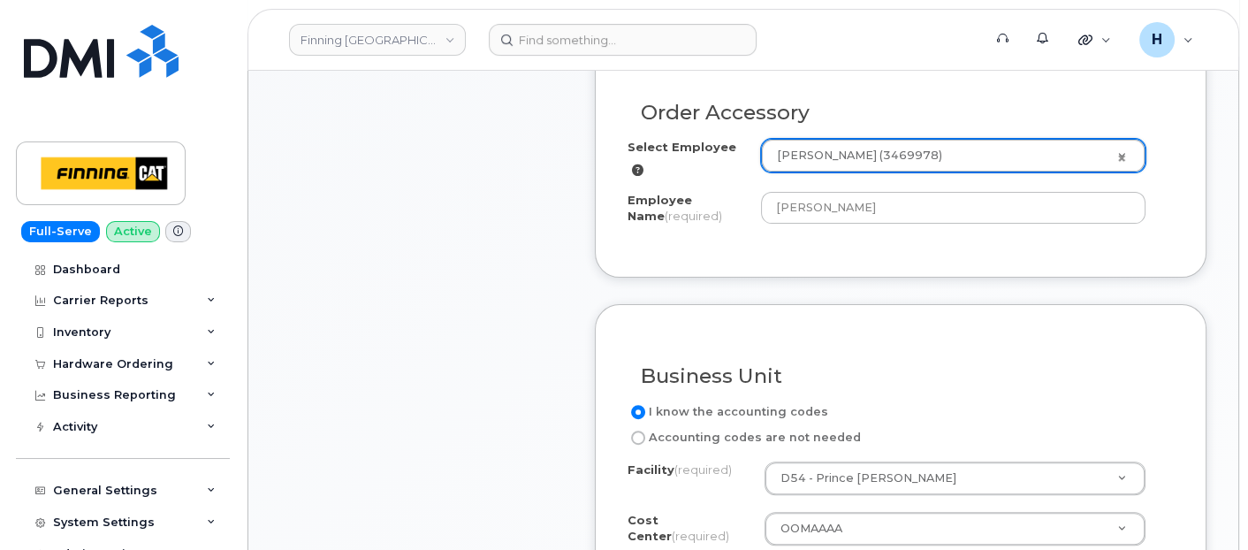
scroll to position [884, 0]
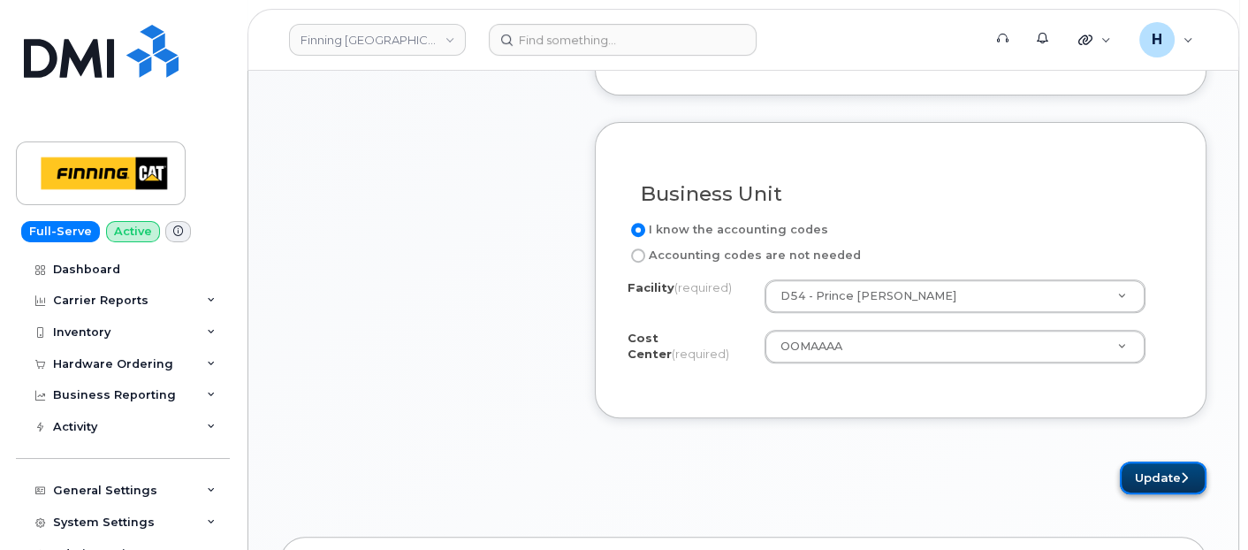
click at [1186, 472] on icon "submit" at bounding box center [1184, 477] width 7 height 11
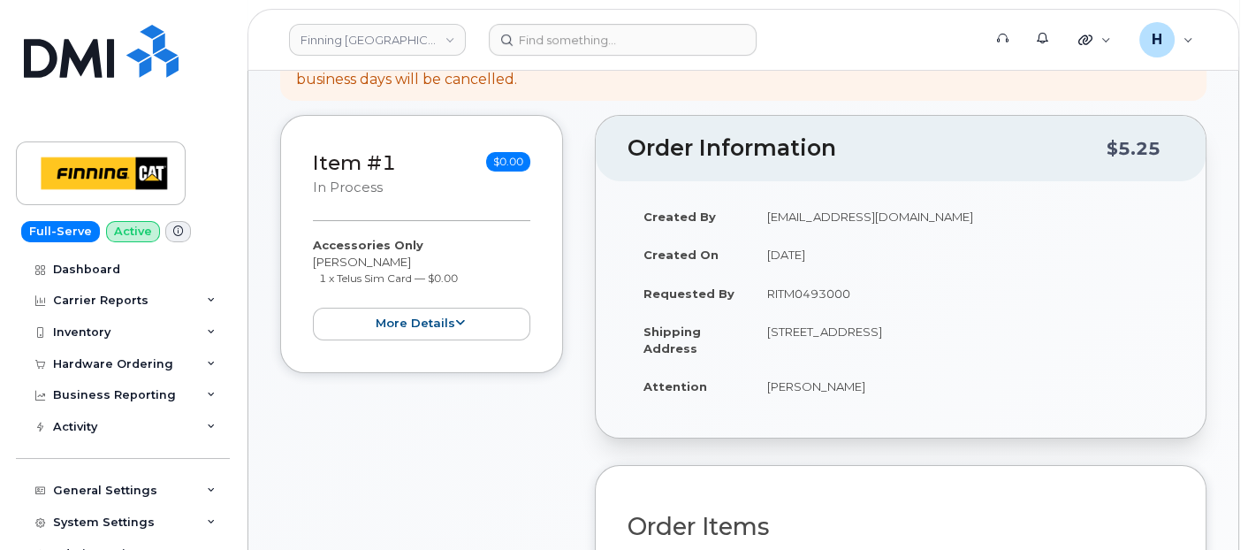
scroll to position [490, 0]
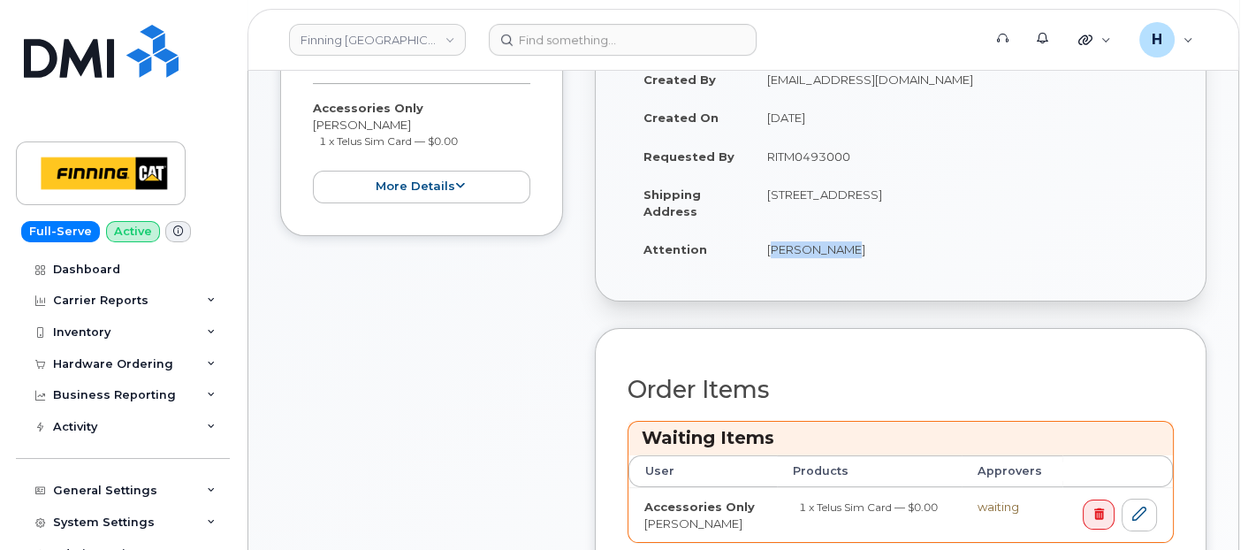
drag, startPoint x: 764, startPoint y: 260, endPoint x: 903, endPoint y: 255, distance: 139.7
click at [903, 255] on td "[PERSON_NAME]" at bounding box center [962, 249] width 422 height 39
copy td "[PERSON_NAME]"
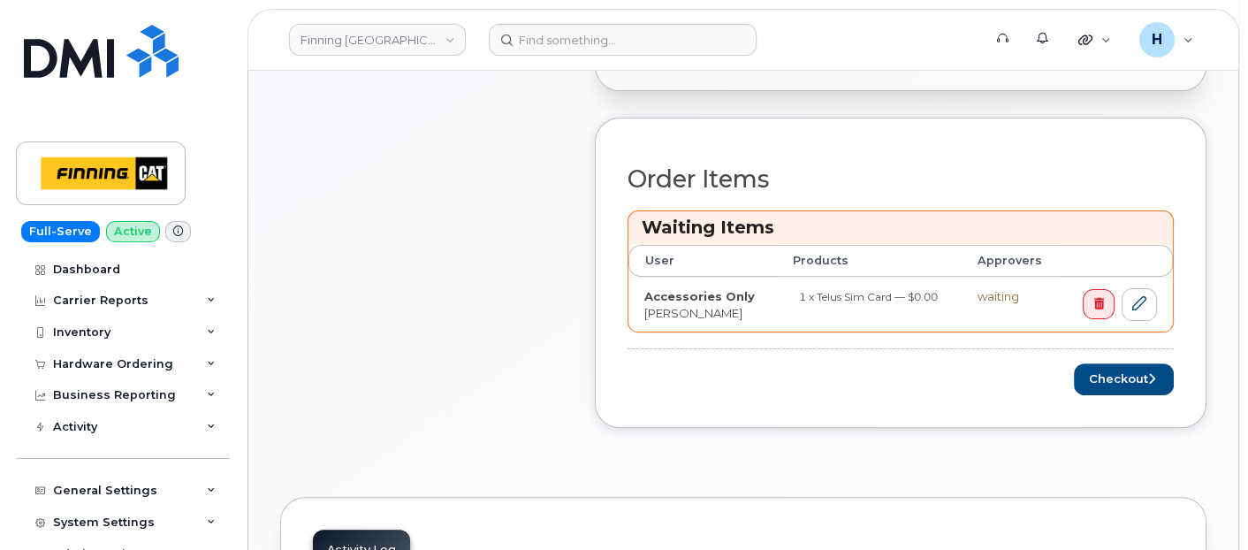
scroll to position [785, 0]
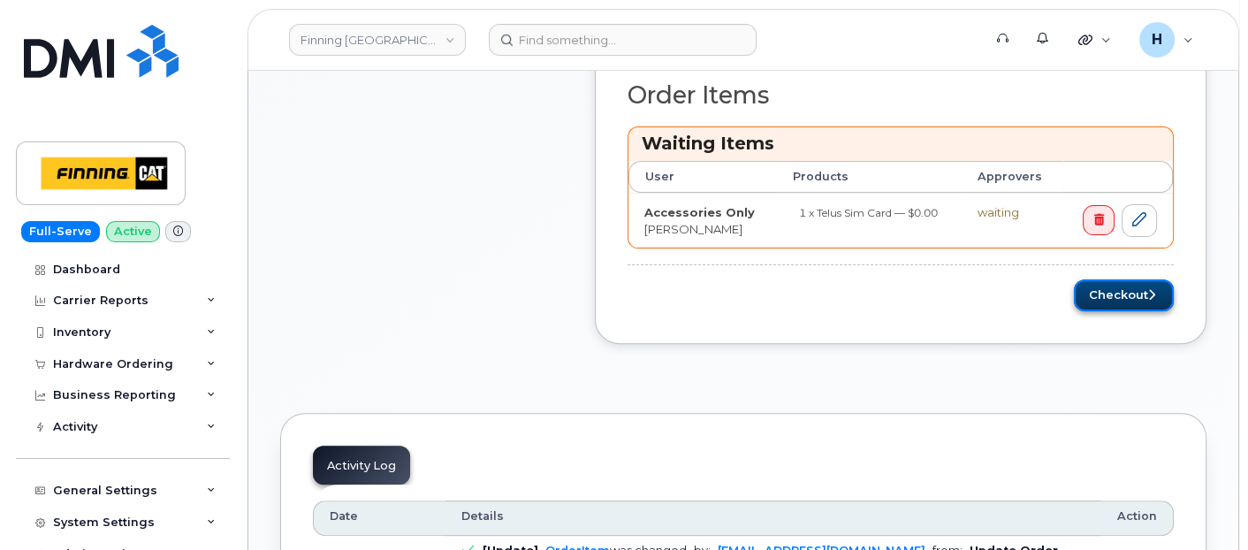
click at [1112, 304] on button "Checkout" at bounding box center [1124, 295] width 100 height 33
click at [1109, 281] on div "Please wait..." at bounding box center [900, 295] width 546 height 33
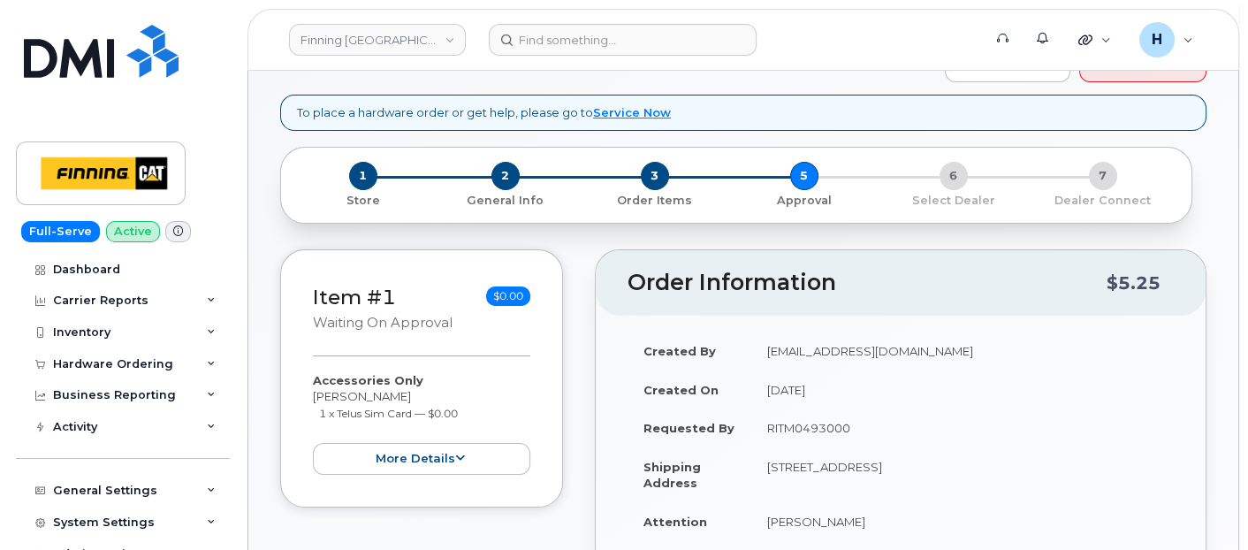
scroll to position [98, 0]
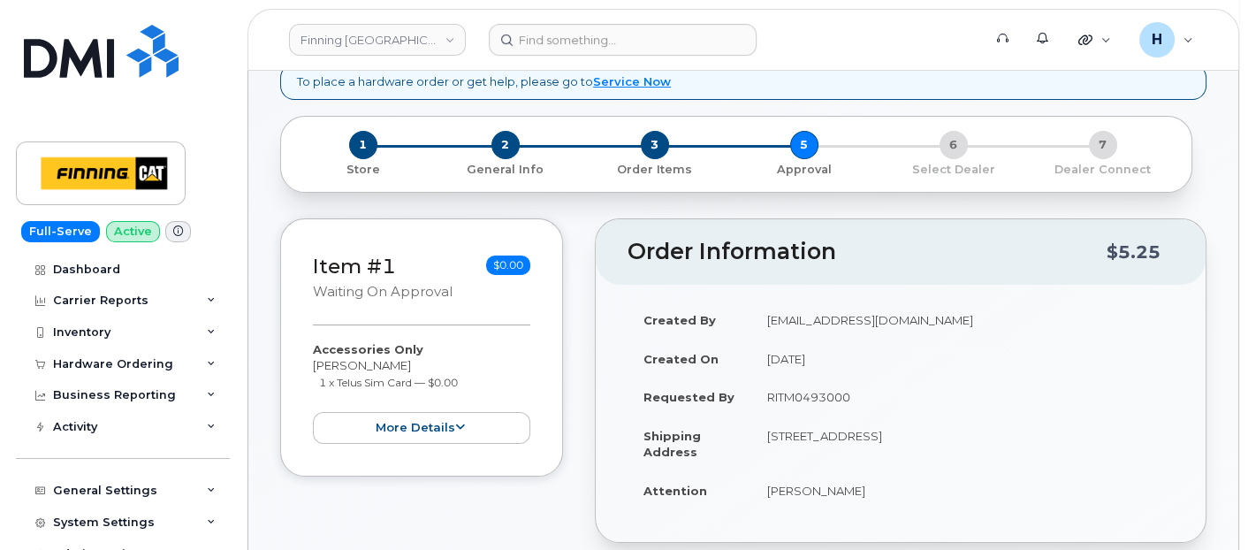
drag, startPoint x: 968, startPoint y: 432, endPoint x: 1019, endPoint y: 432, distance: 51.3
click at [1019, 432] on td "[STREET_ADDRESS]" at bounding box center [962, 443] width 422 height 55
copy td "T9A 3G6"
drag, startPoint x: 766, startPoint y: 436, endPoint x: 794, endPoint y: 434, distance: 28.3
click at [794, 434] on td "[STREET_ADDRESS]" at bounding box center [962, 443] width 422 height 55
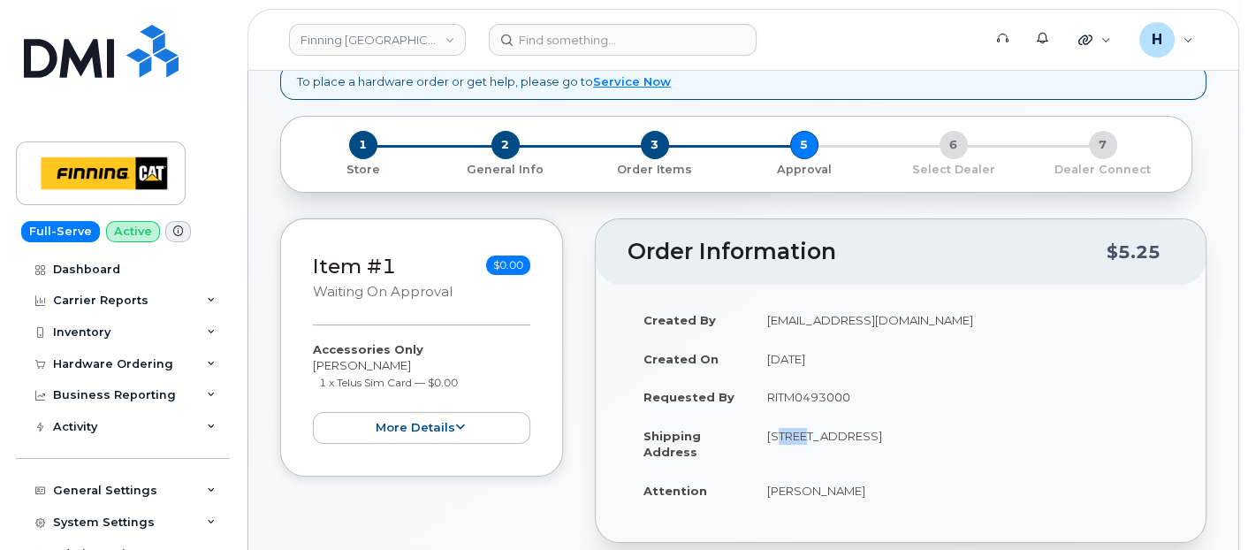
copy td "120"
click at [843, 433] on td "[STREET_ADDRESS]" at bounding box center [962, 443] width 422 height 55
drag, startPoint x: 794, startPoint y: 434, endPoint x: 847, endPoint y: 437, distance: 53.1
click at [847, 437] on td "[STREET_ADDRESS]" at bounding box center [962, 443] width 422 height 55
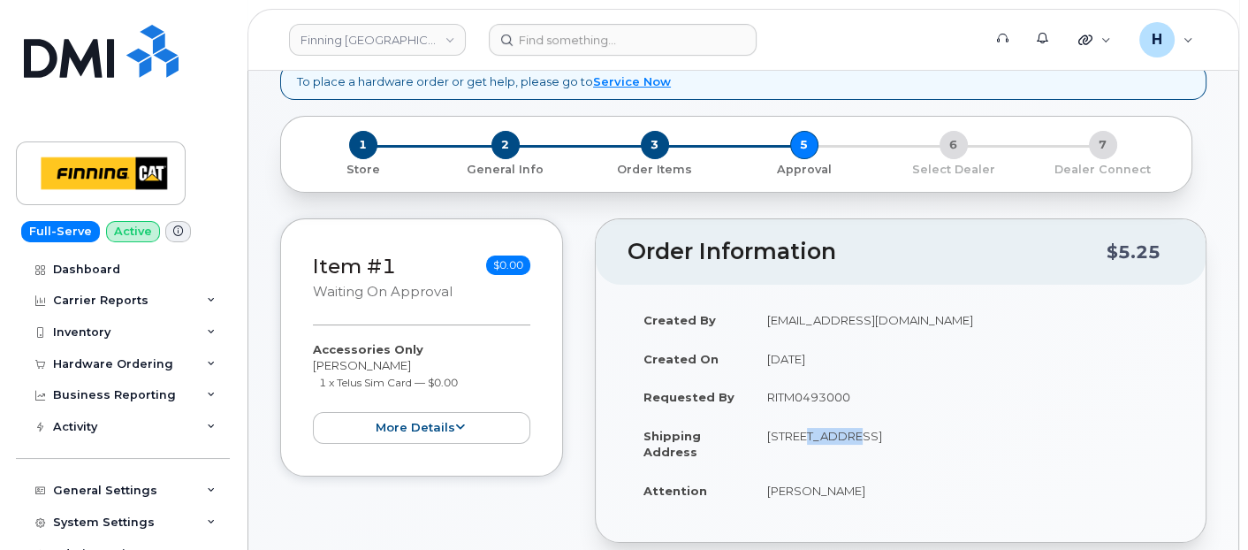
copy td "Ashwood"
drag, startPoint x: 866, startPoint y: 434, endPoint x: 941, endPoint y: 437, distance: 75.2
click at [941, 437] on td "[STREET_ADDRESS]" at bounding box center [962, 443] width 422 height 55
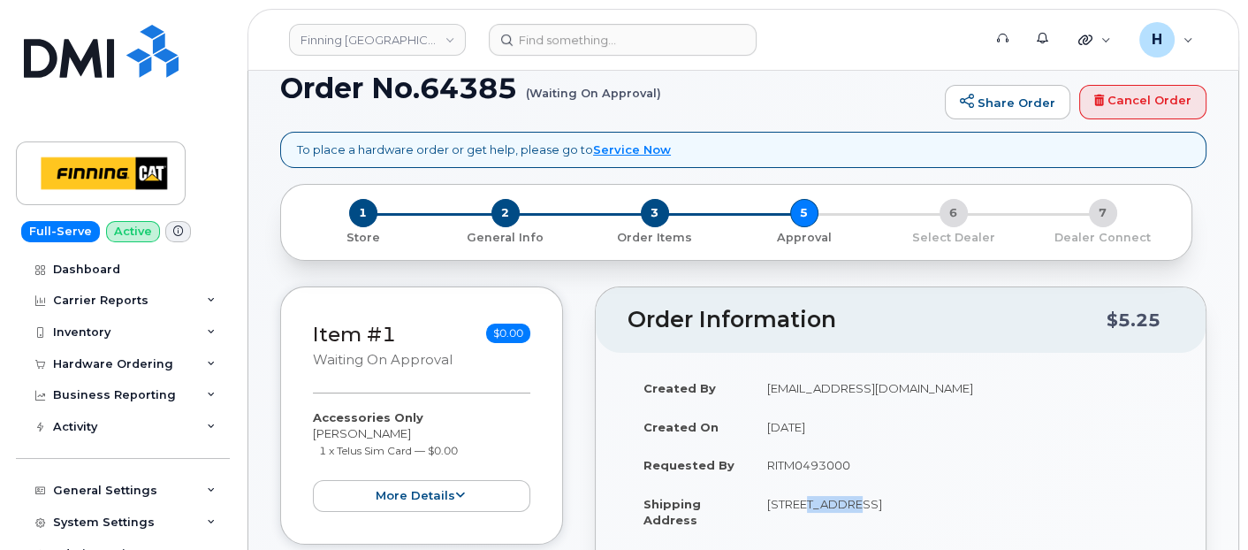
scroll to position [0, 0]
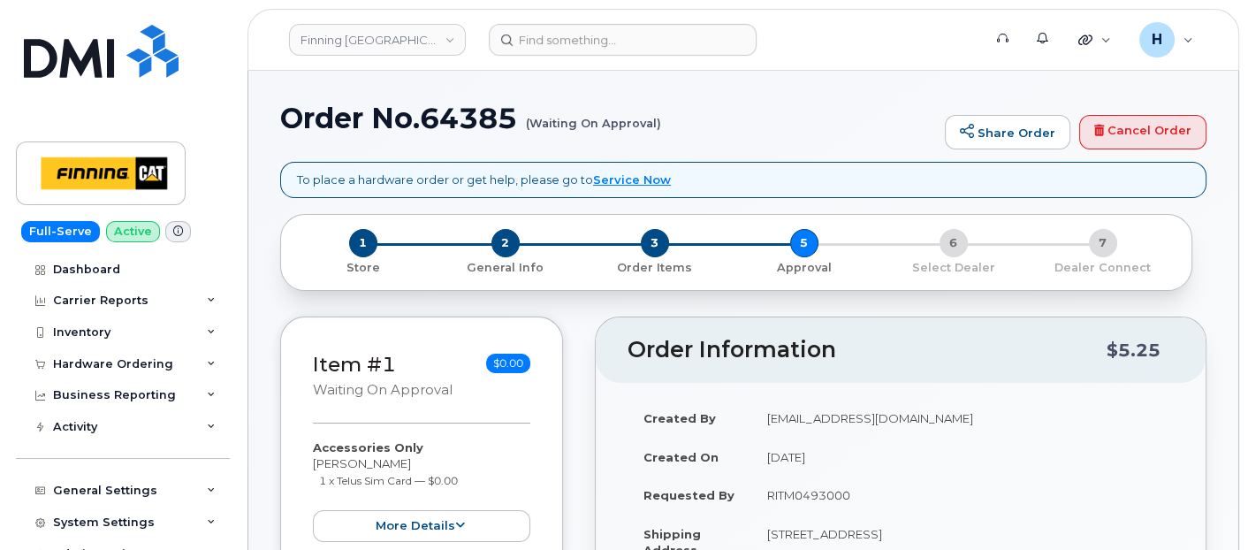
click at [475, 117] on h1 "Order No.64385 (Waiting On Approval)" at bounding box center [608, 118] width 656 height 31
copy h1 "64385"
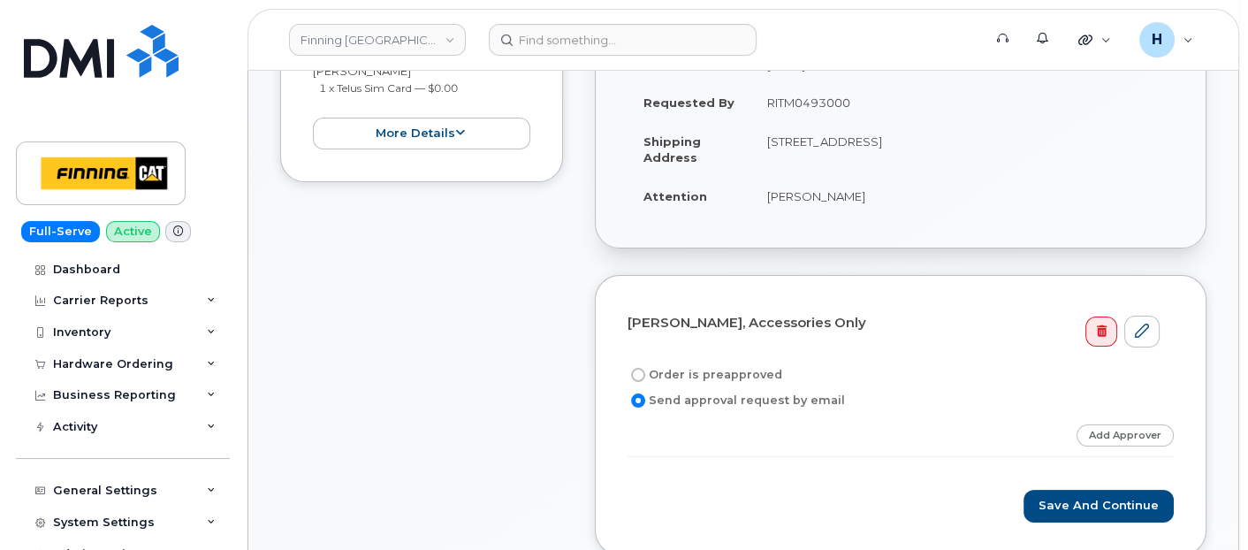
click at [771, 369] on div "Order is preapproved" at bounding box center [893, 374] width 532 height 21
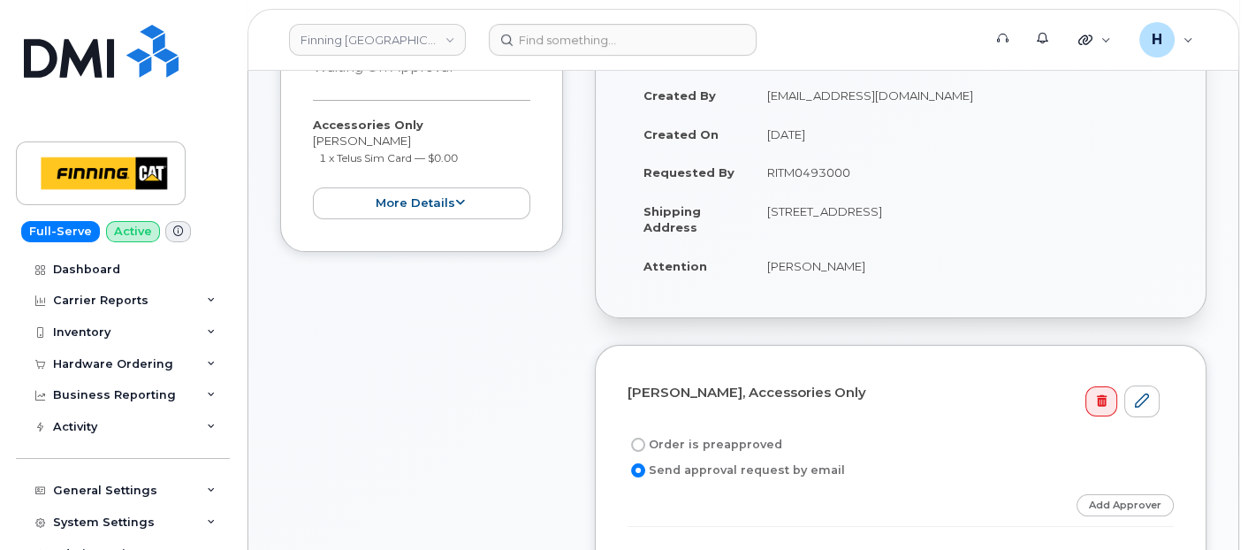
scroll to position [294, 0]
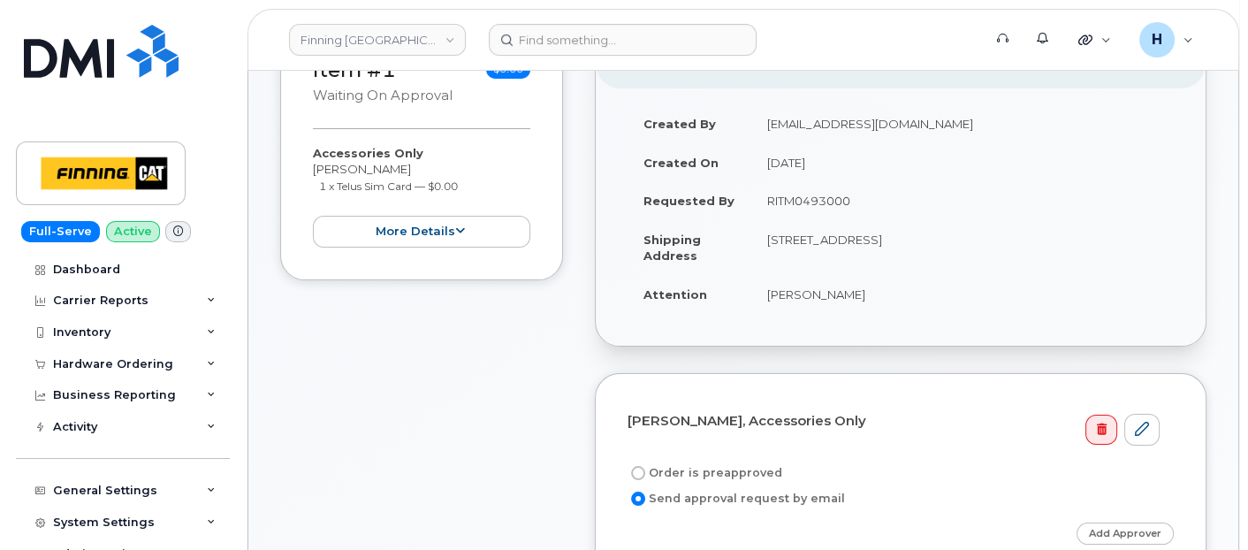
drag, startPoint x: 749, startPoint y: 201, endPoint x: 896, endPoint y: 202, distance: 146.7
click at [896, 202] on td "RITM0493000" at bounding box center [962, 200] width 422 height 39
copy td "RITM0493000"
click at [713, 466] on label "Order is preapproved" at bounding box center [704, 472] width 155 height 21
click at [645, 466] on input "Order is preapproved" at bounding box center [638, 473] width 14 height 14
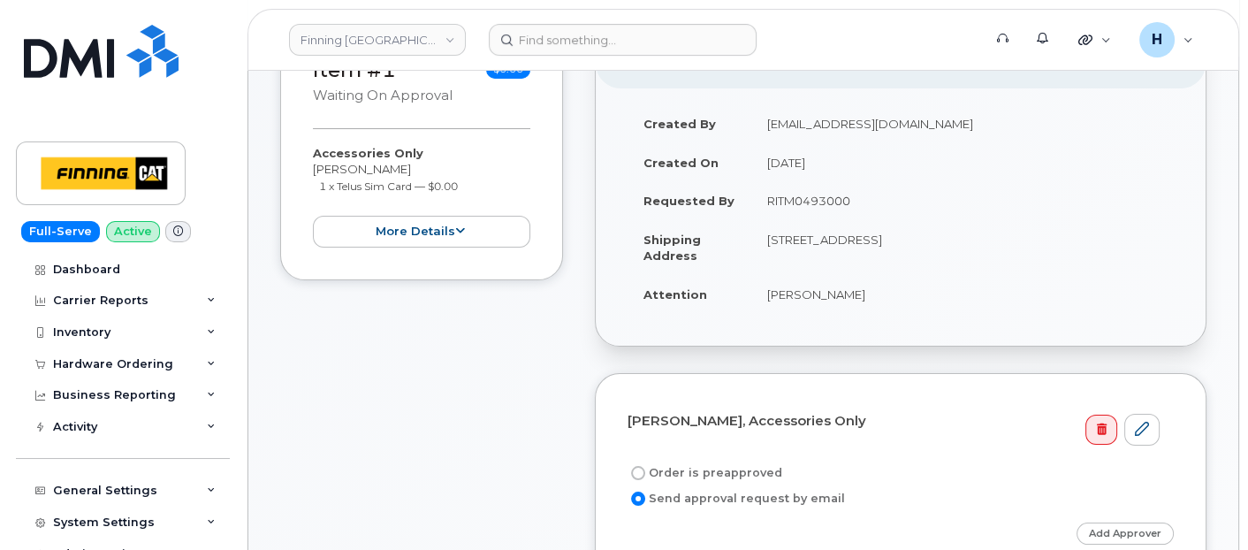
radio input "true"
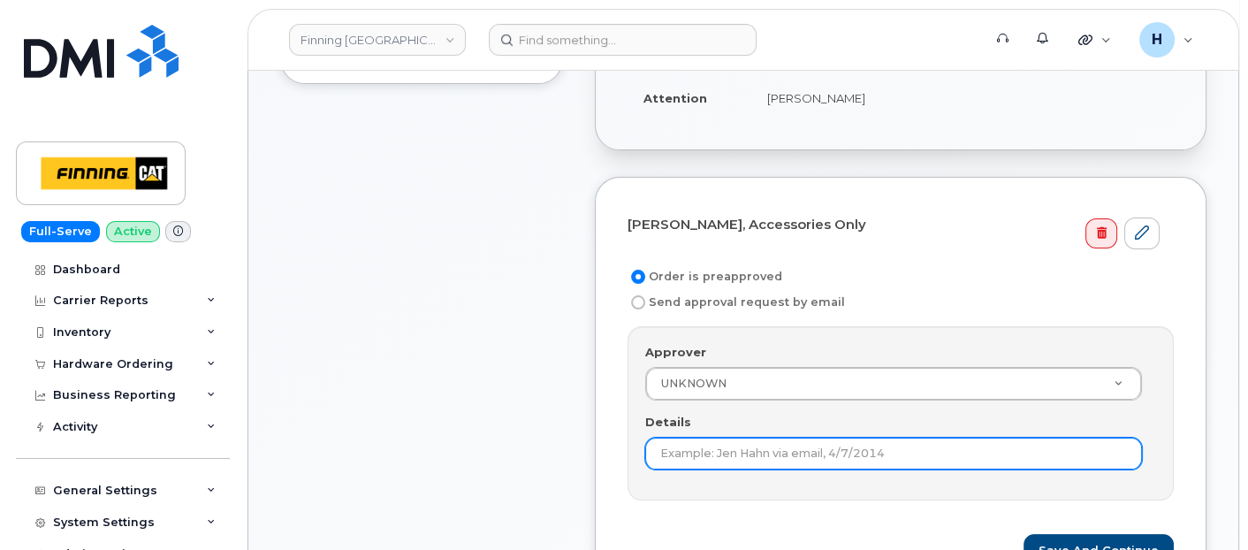
click at [693, 450] on input "Details" at bounding box center [893, 453] width 497 height 32
paste input "RITM0493000"
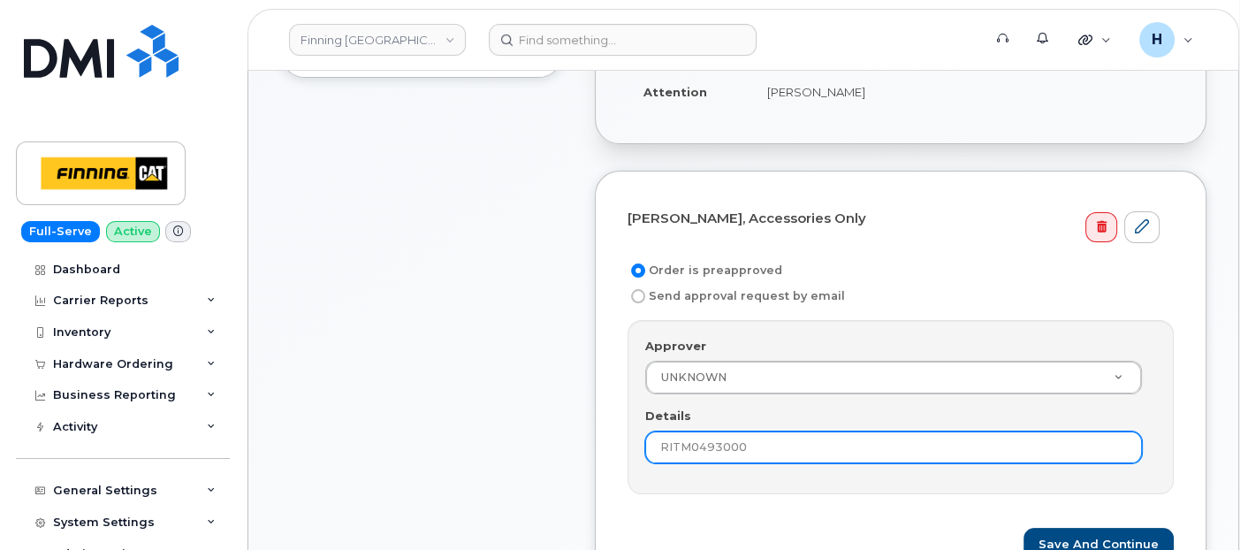
scroll to position [687, 0]
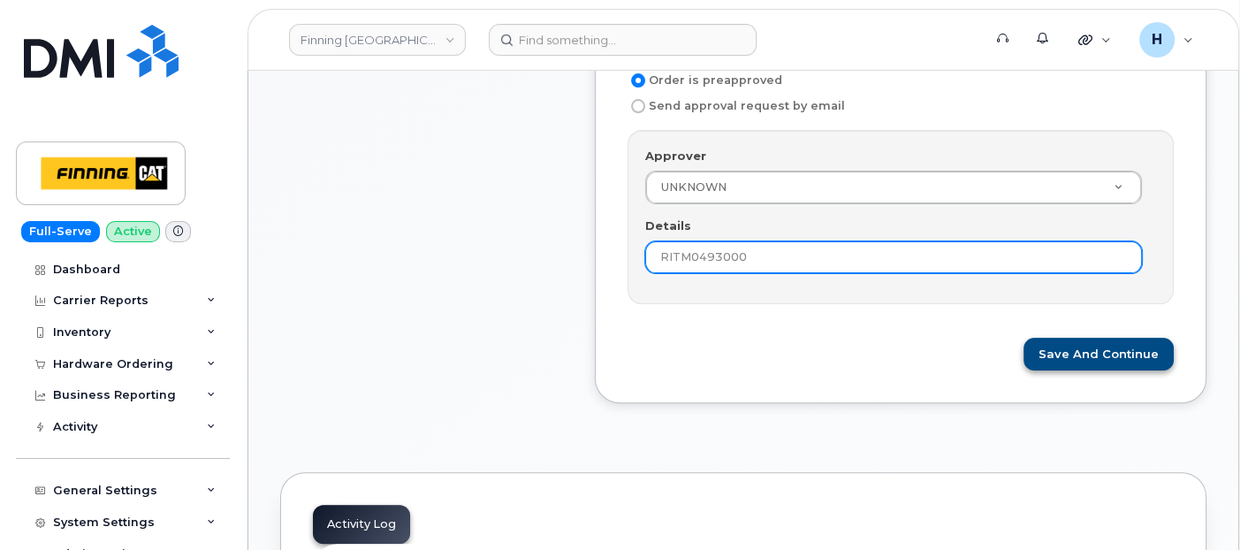
type input "RITM0493000"
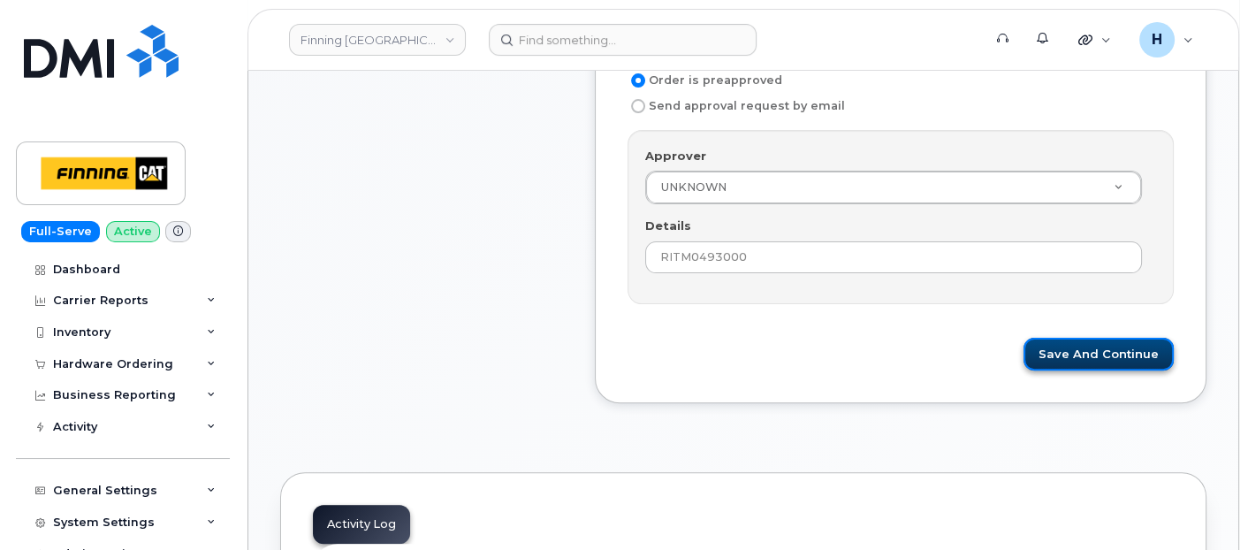
click at [1058, 349] on button "Save and Continue" at bounding box center [1098, 354] width 150 height 33
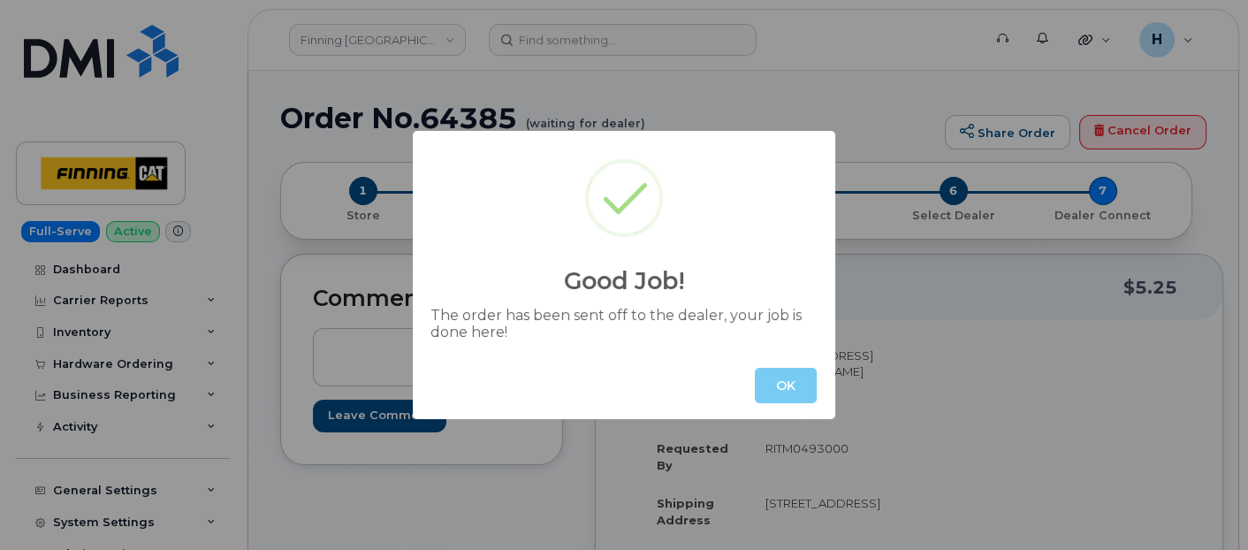
click at [786, 388] on button "OK" at bounding box center [786, 385] width 62 height 35
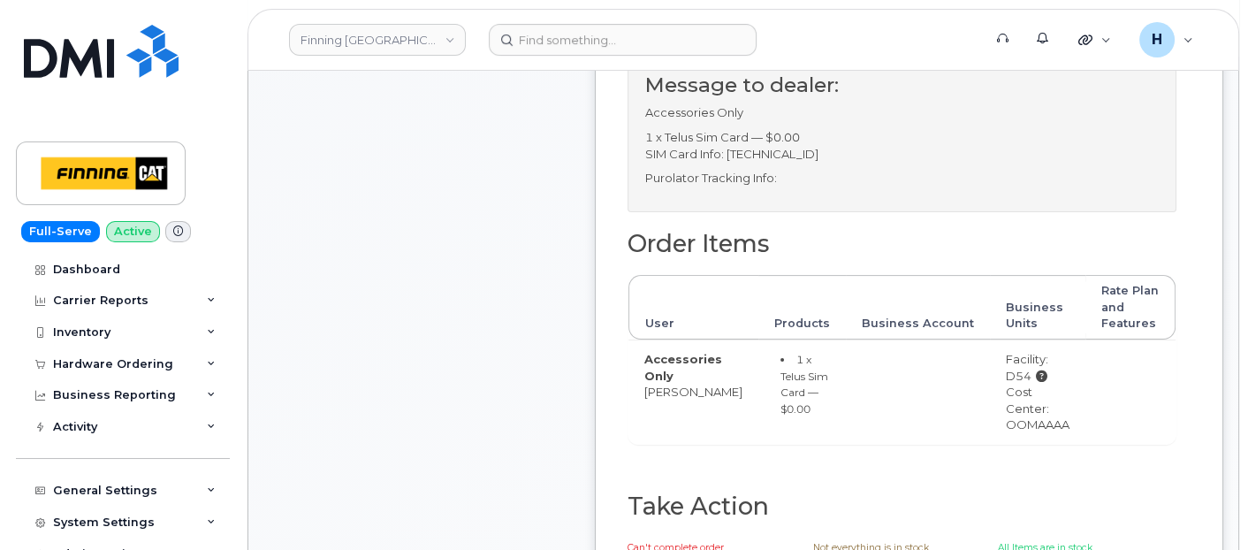
scroll to position [884, 0]
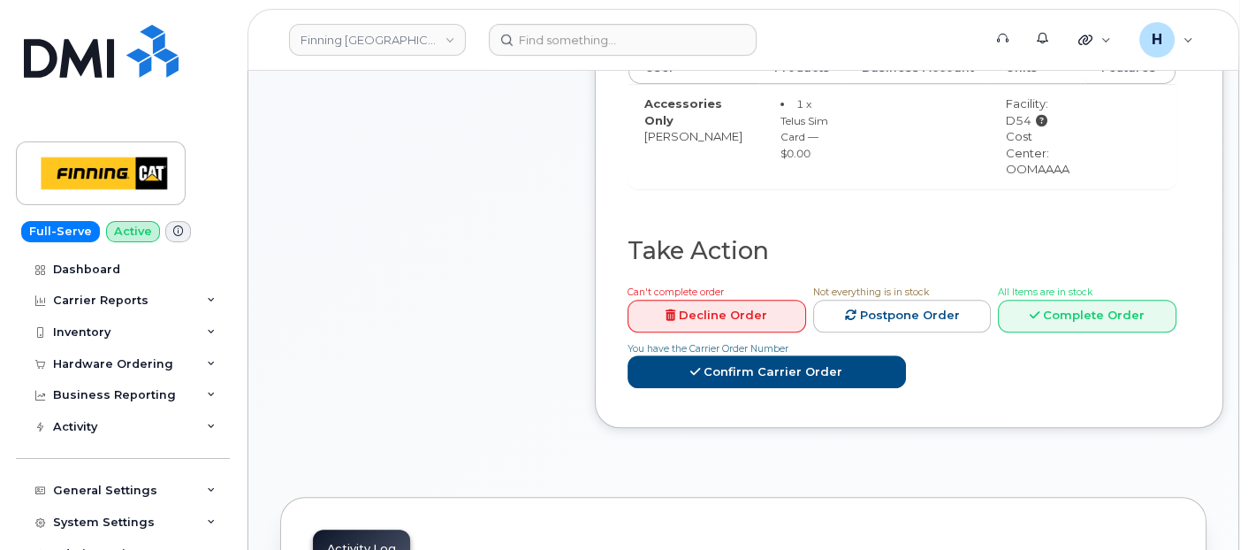
drag, startPoint x: 976, startPoint y: 186, endPoint x: 1046, endPoint y: 193, distance: 70.1
click at [1046, 188] on td "Facility: D54 Cost Center: OOMAAAA" at bounding box center [1037, 136] width 95 height 104
copy div "OOMAAAA"
drag, startPoint x: 976, startPoint y: 148, endPoint x: 1011, endPoint y: 148, distance: 35.3
click at [1011, 148] on td "Facility: D54 Description 1 : Prince [PERSON_NAME] Cost Center: OOMAAAA" at bounding box center [1037, 136] width 95 height 104
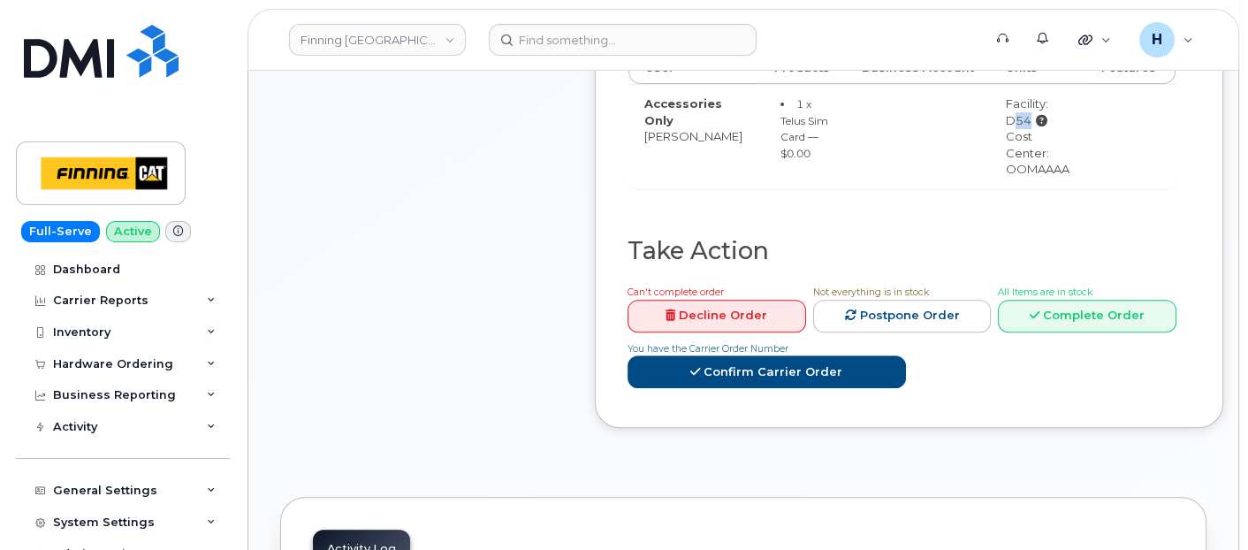
copy div "D54"
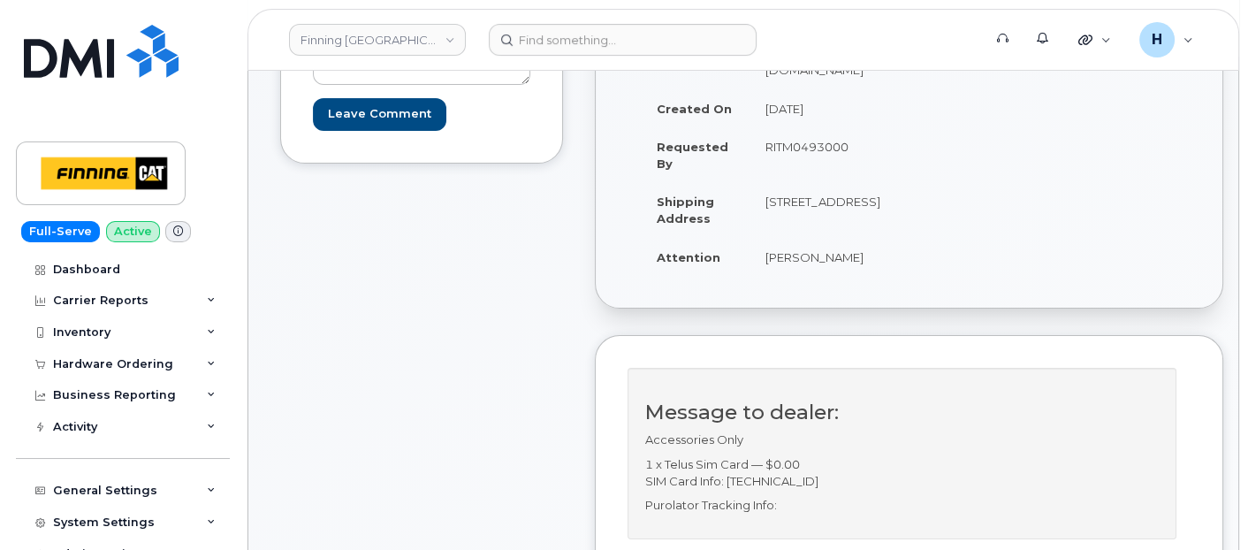
scroll to position [0, 0]
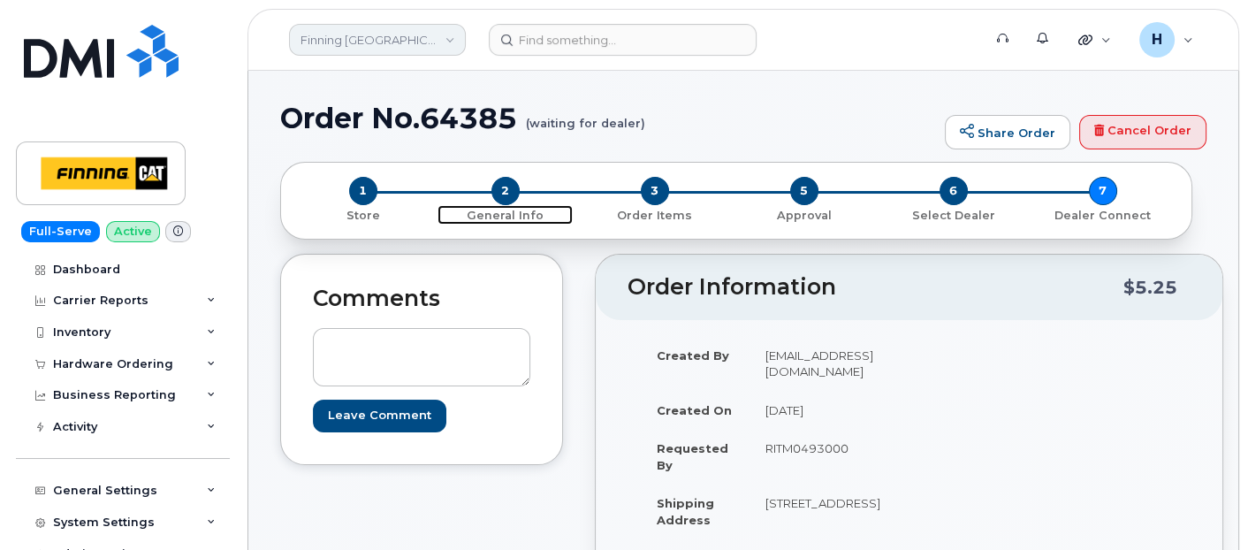
drag, startPoint x: 510, startPoint y: 186, endPoint x: 428, endPoint y: 37, distance: 170.5
click at [510, 186] on span "2" at bounding box center [505, 191] width 28 height 28
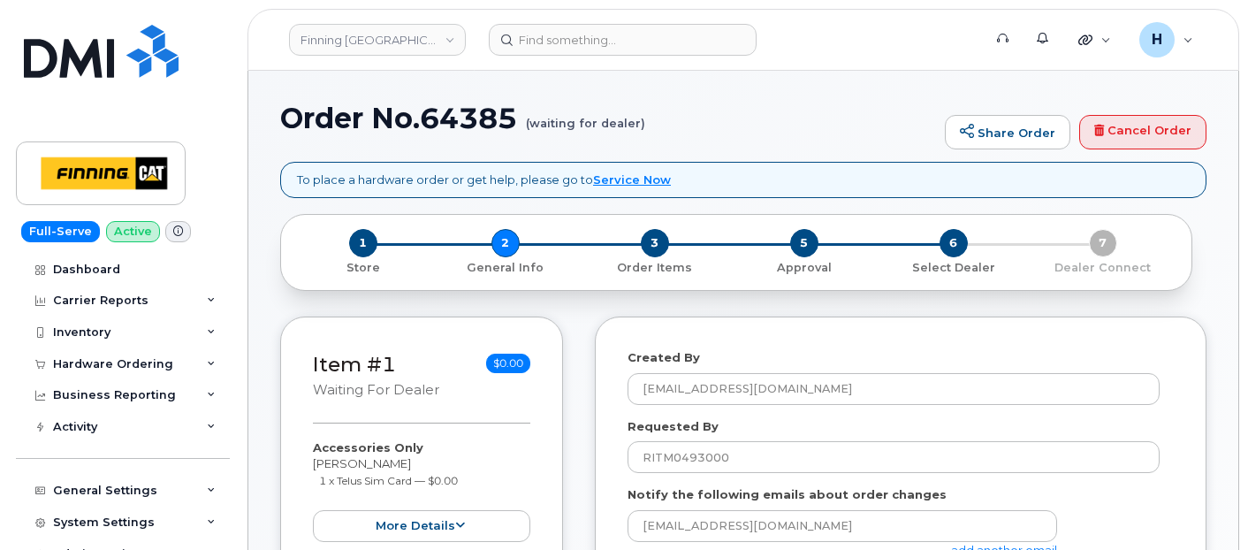
select select
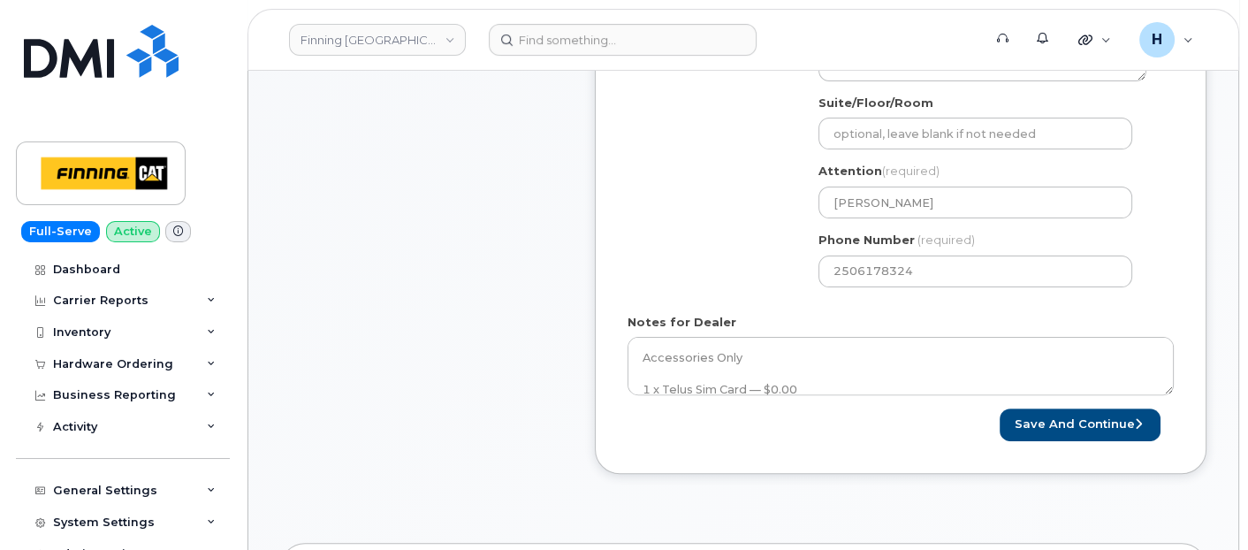
scroll to position [785, 0]
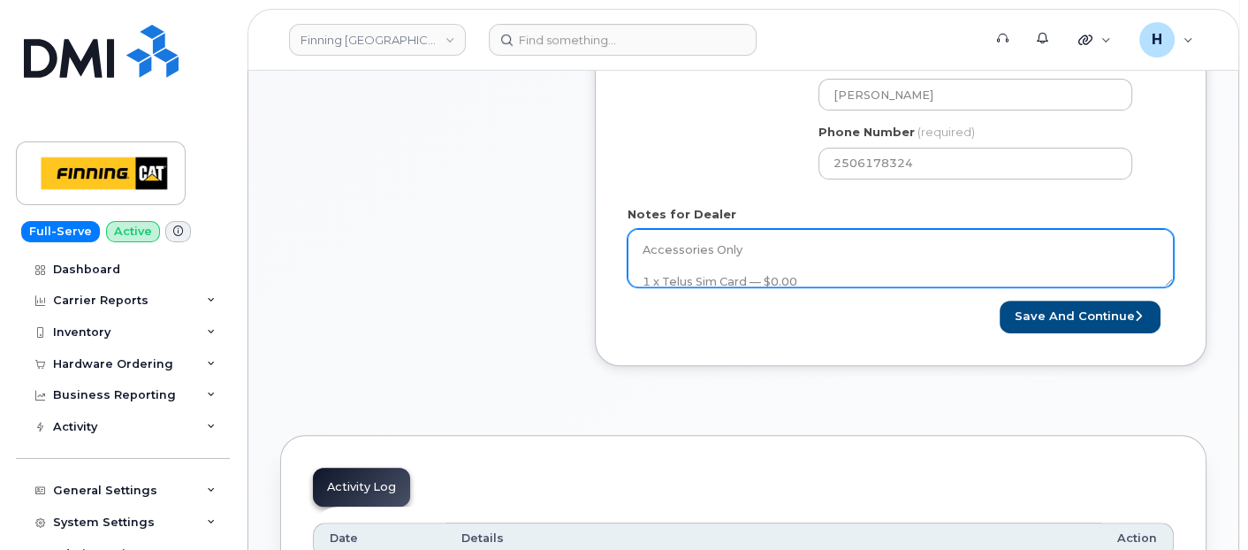
click at [769, 252] on textarea "Accessories Only 1 x Telus Sim Card — $0.00 SIM Card Info: [TECHNICAL_ID] Purol…" at bounding box center [900, 258] width 546 height 58
click at [794, 267] on textarea "Accessories Only 1 x Telus Sim Card — $0.00 SIM Card Info: [TECHNICAL_ID] Purol…" at bounding box center [900, 258] width 546 height 58
paste textarea "335660752999"
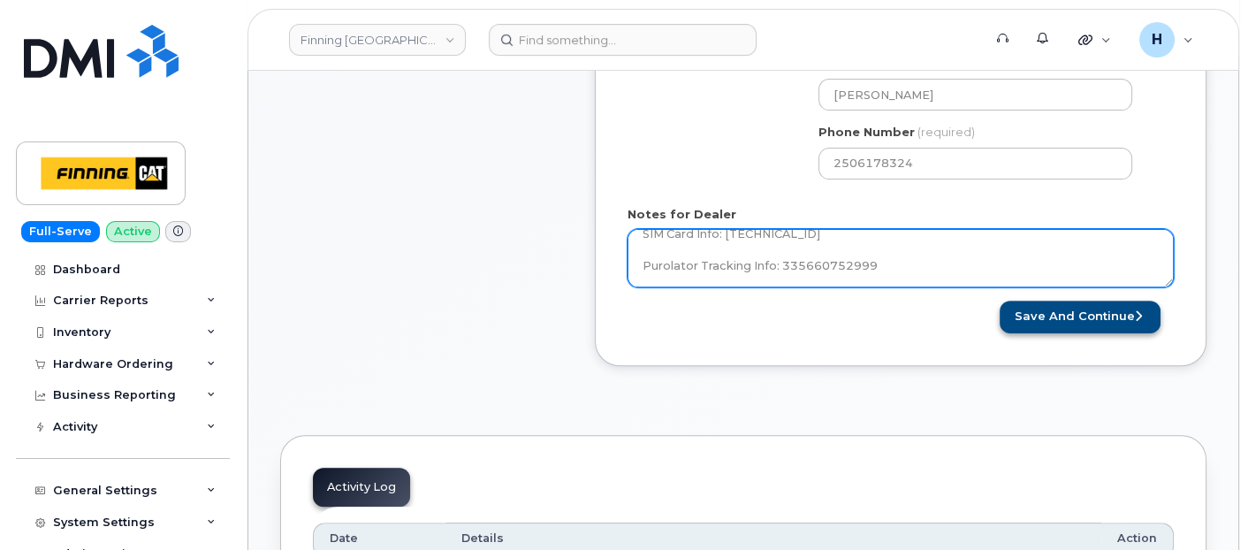
type textarea "Accessories Only 1 x Telus Sim Card — $0.00 SIM Card Info: [TECHNICAL_ID] Purol…"
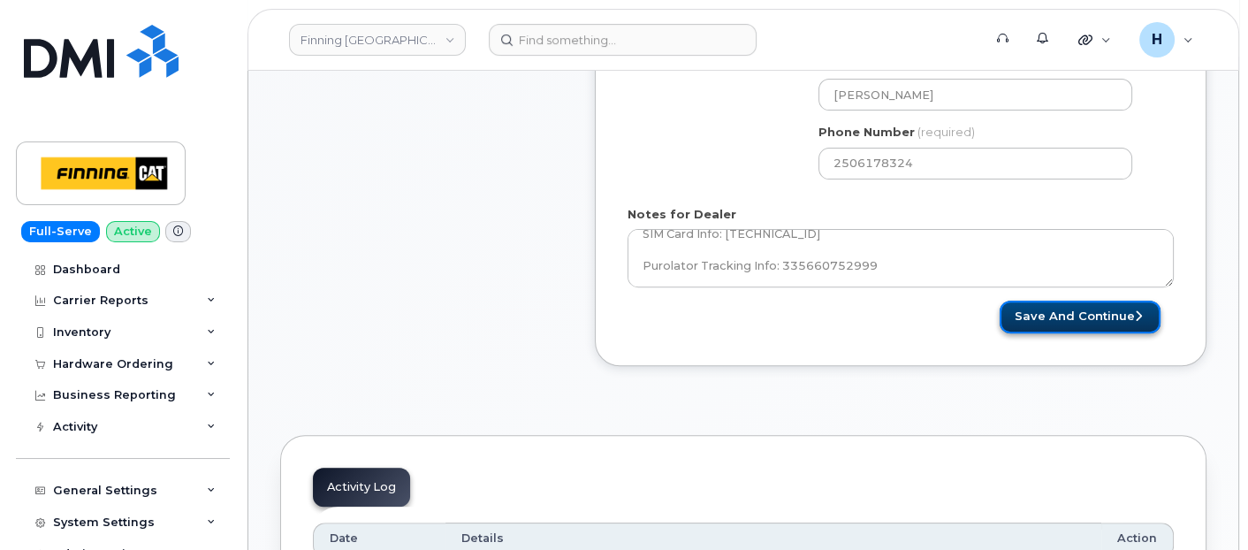
click at [1043, 308] on button "Save and Continue" at bounding box center [1079, 316] width 161 height 33
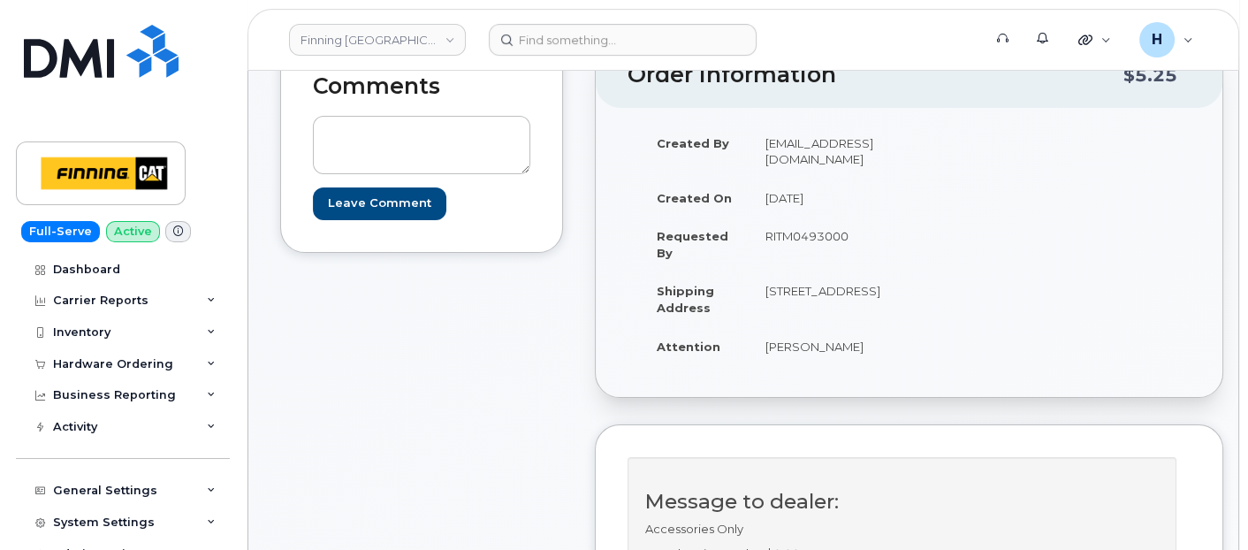
scroll to position [98, 0]
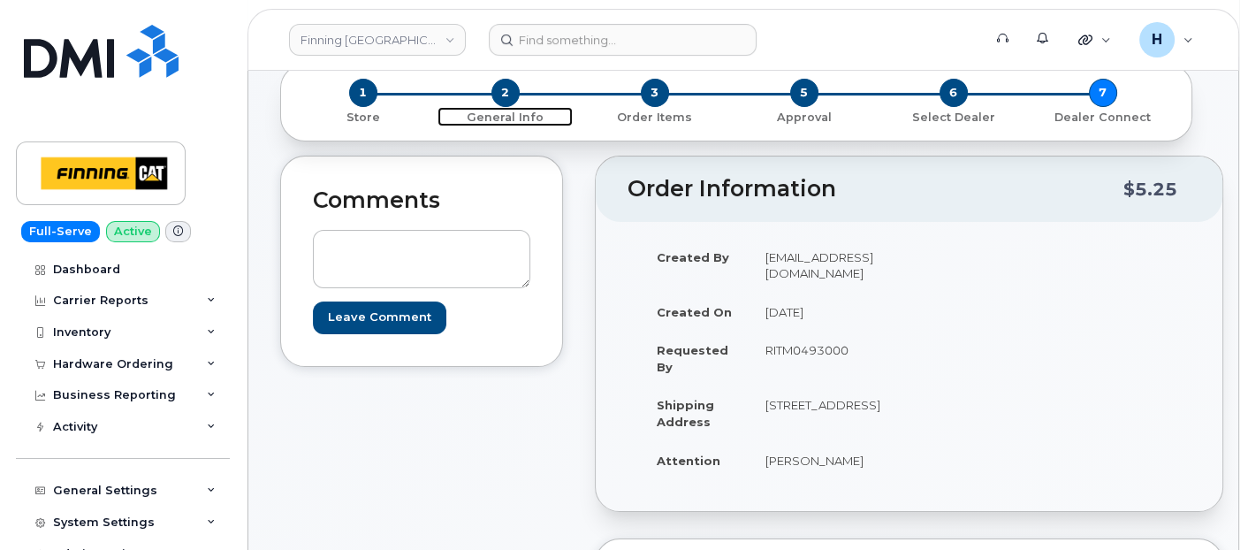
drag, startPoint x: 499, startPoint y: 93, endPoint x: 422, endPoint y: 18, distance: 108.1
click at [499, 93] on span "2" at bounding box center [505, 93] width 28 height 28
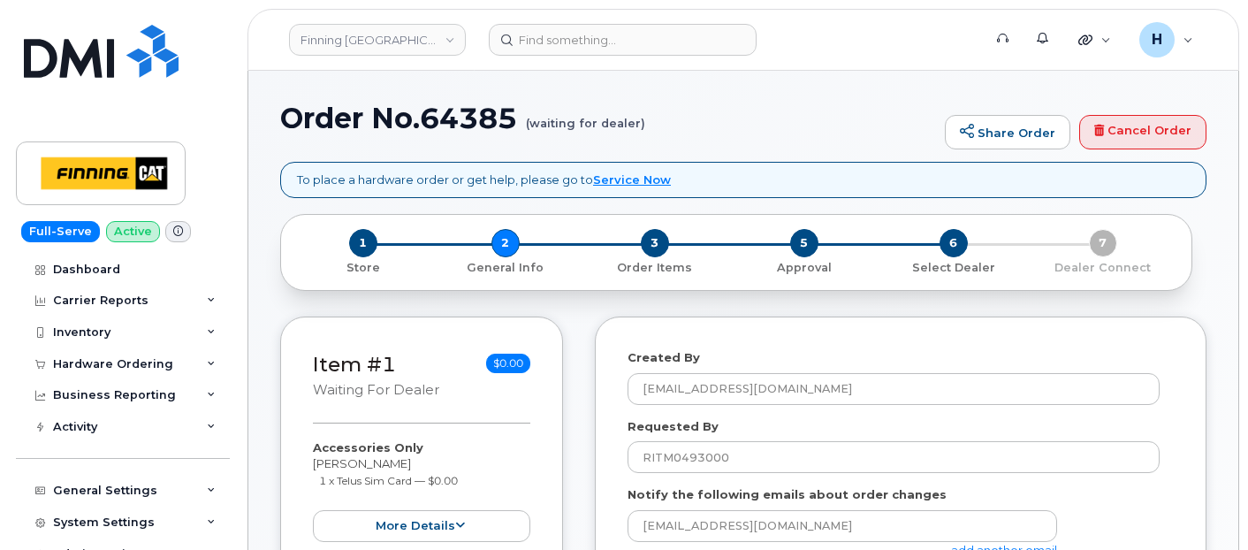
select select
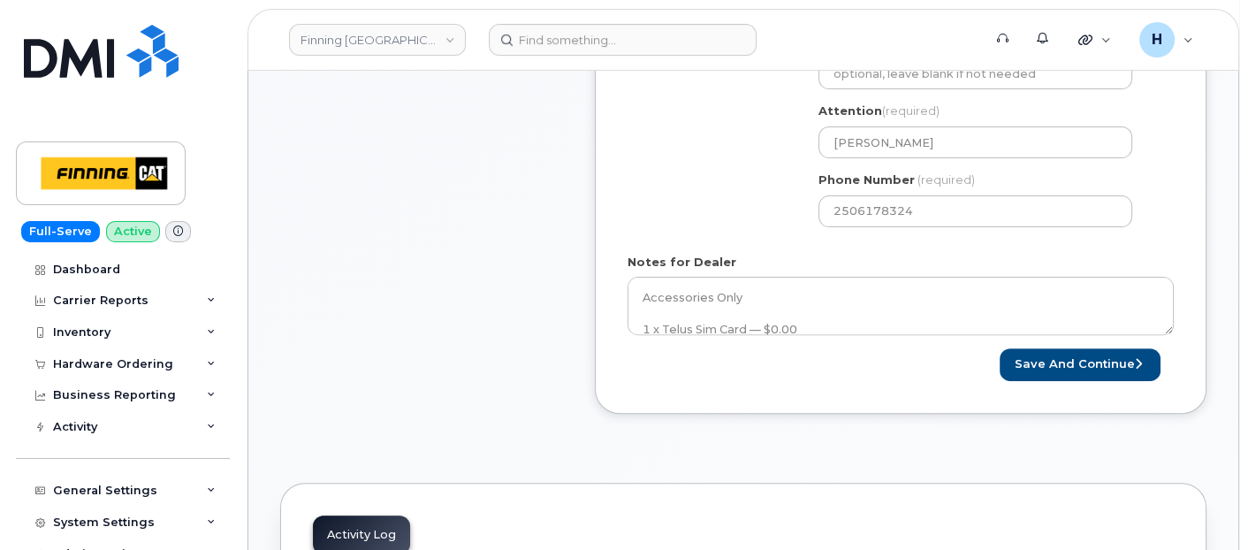
scroll to position [785, 0]
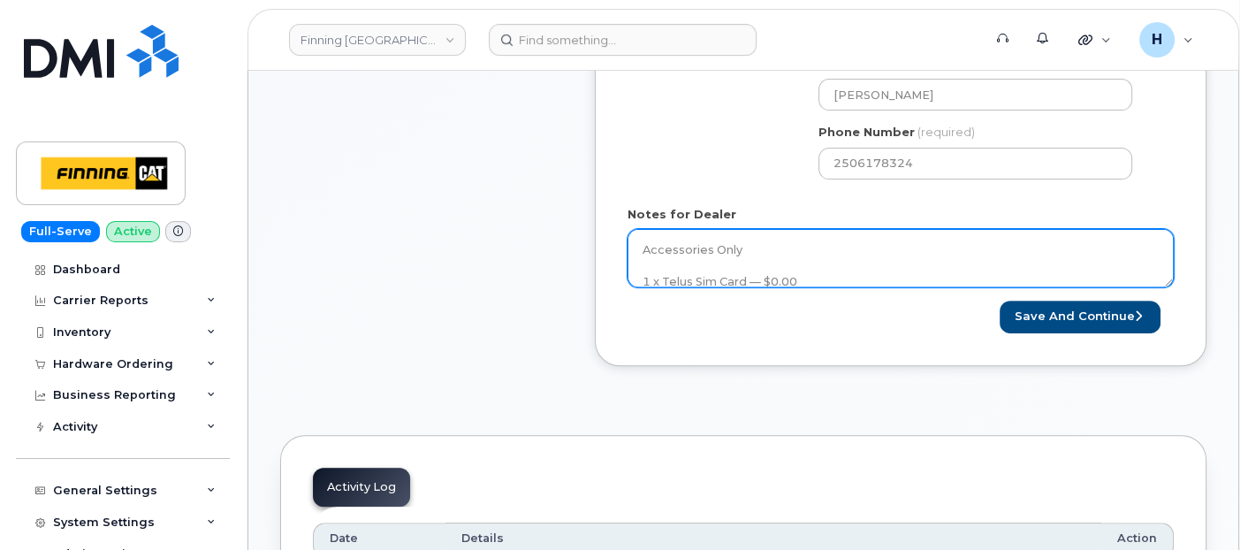
click at [835, 248] on textarea "Accessories Only 1 x Telus Sim Card — $0.00 SIM Card Info: [TECHNICAL_ID] Purol…" at bounding box center [900, 258] width 546 height 58
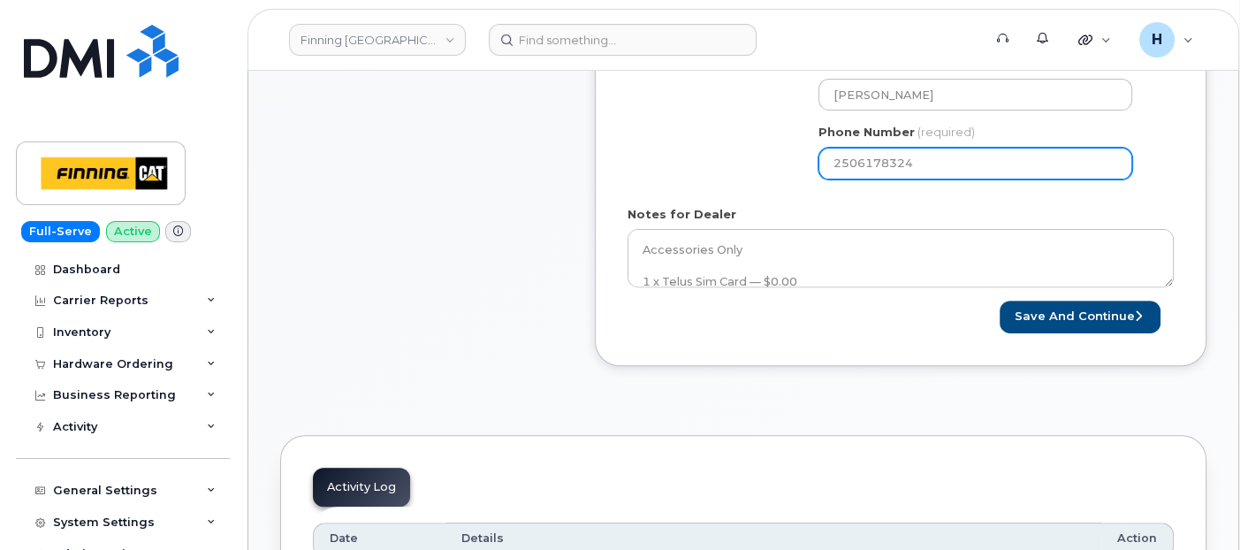
drag, startPoint x: 824, startPoint y: 162, endPoint x: 954, endPoint y: 171, distance: 131.1
click at [954, 171] on input "2506178324" at bounding box center [975, 164] width 314 height 32
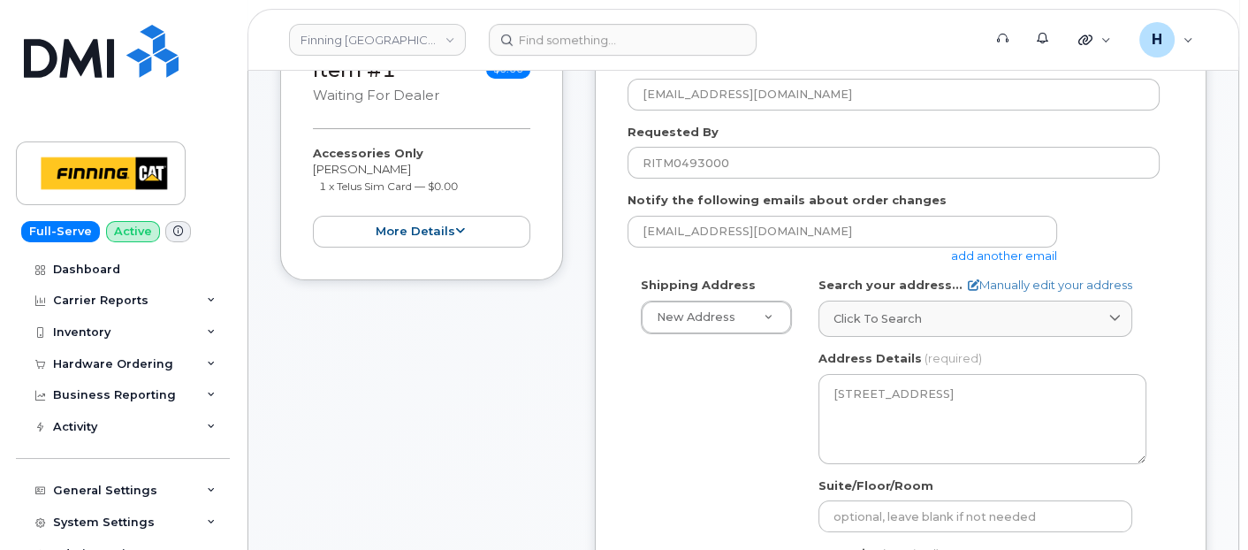
scroll to position [589, 0]
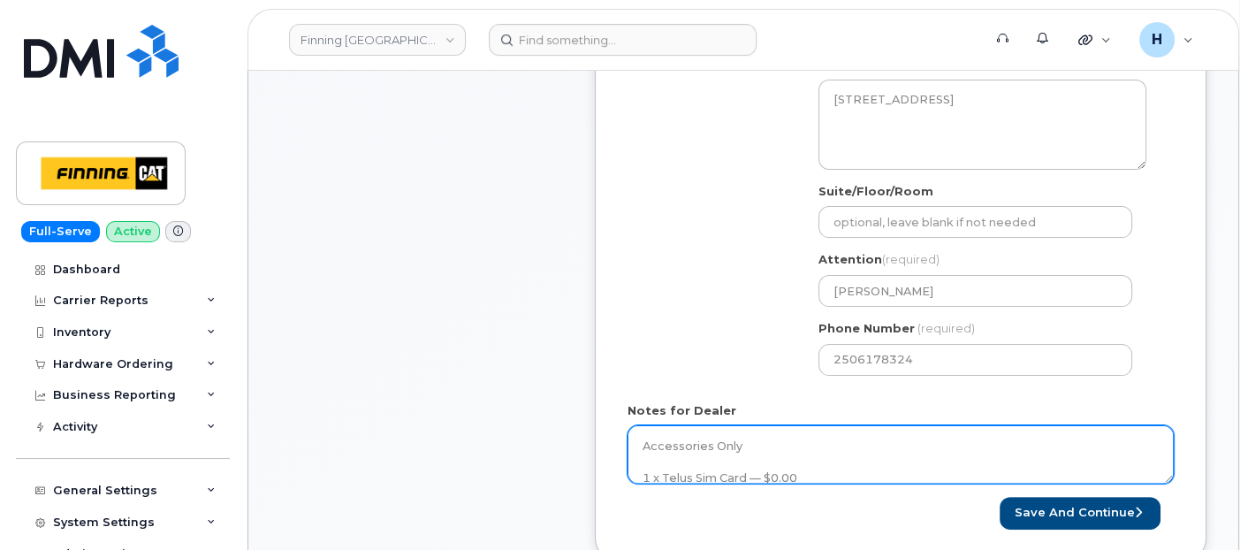
click at [829, 431] on textarea "Accessories Only 1 x Telus Sim Card — $0.00 SIM Card Info: [TECHNICAL_ID] Purol…" at bounding box center [900, 454] width 546 height 58
drag, startPoint x: 726, startPoint y: 430, endPoint x: 886, endPoint y: 440, distance: 161.1
click at [886, 440] on textarea "Accessories Only 1 x Telus Sim Card — $0.00 SIM Card Info: [TECHNICAL_ID] Purol…" at bounding box center [900, 454] width 546 height 58
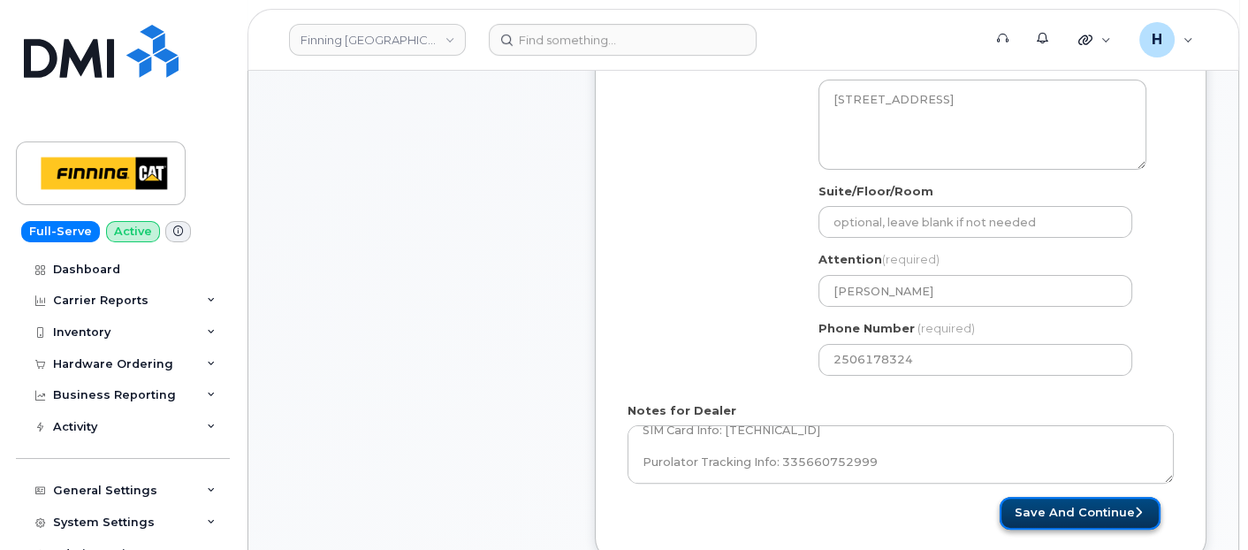
click at [1048, 501] on button "Save and Continue" at bounding box center [1079, 513] width 161 height 33
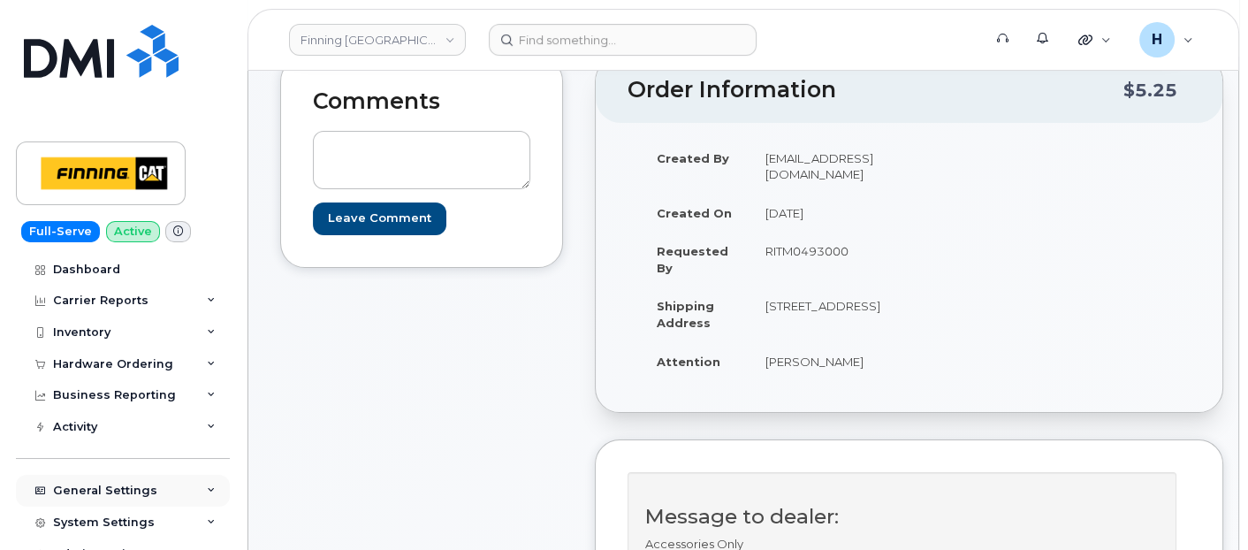
scroll to position [196, 0]
click at [85, 368] on div "Hardware Ordering" at bounding box center [113, 364] width 120 height 14
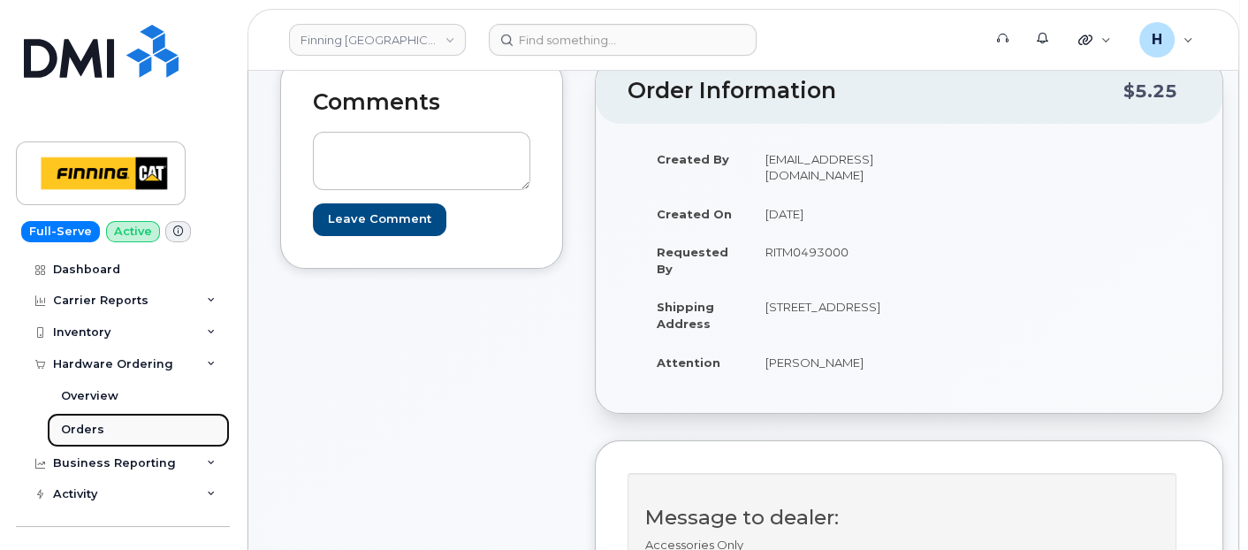
click at [87, 426] on div "Orders" at bounding box center [82, 430] width 43 height 16
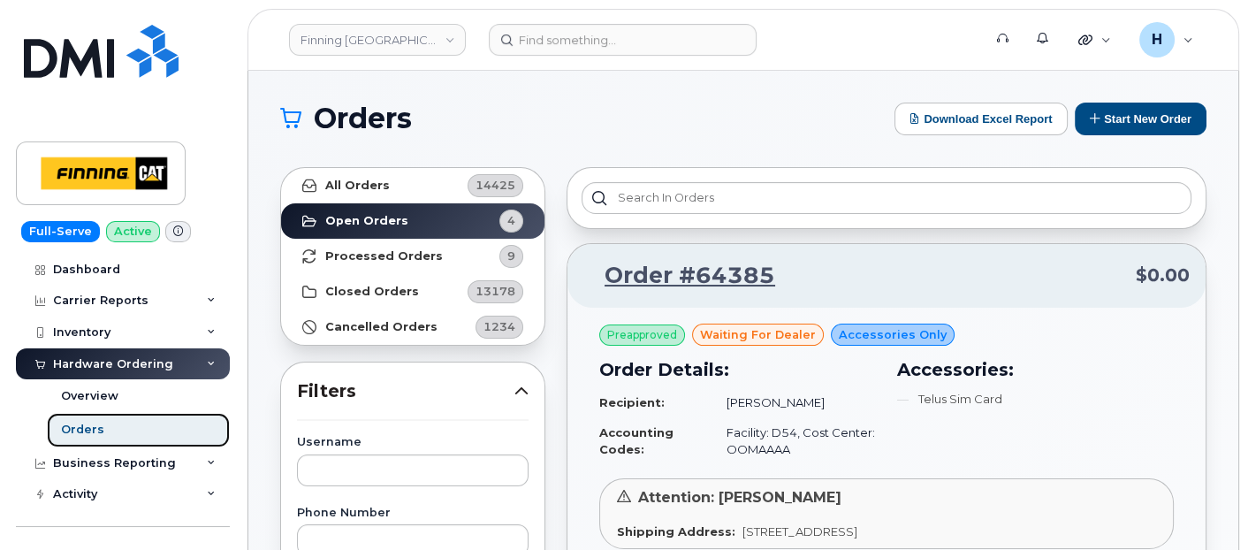
scroll to position [294, 0]
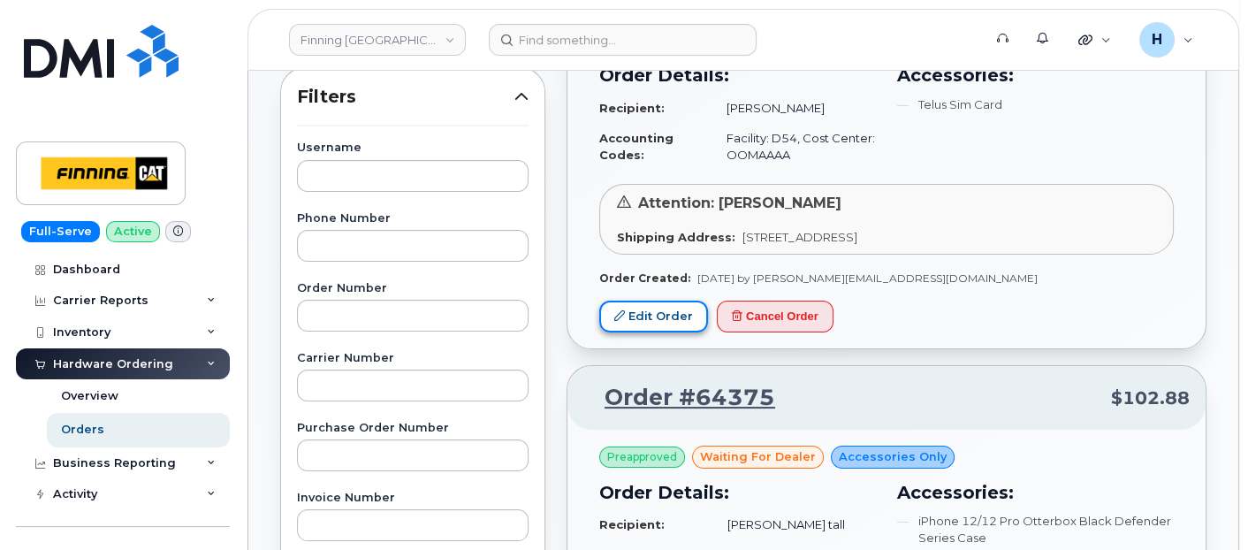
click at [662, 300] on link "Edit Order" at bounding box center [653, 316] width 109 height 33
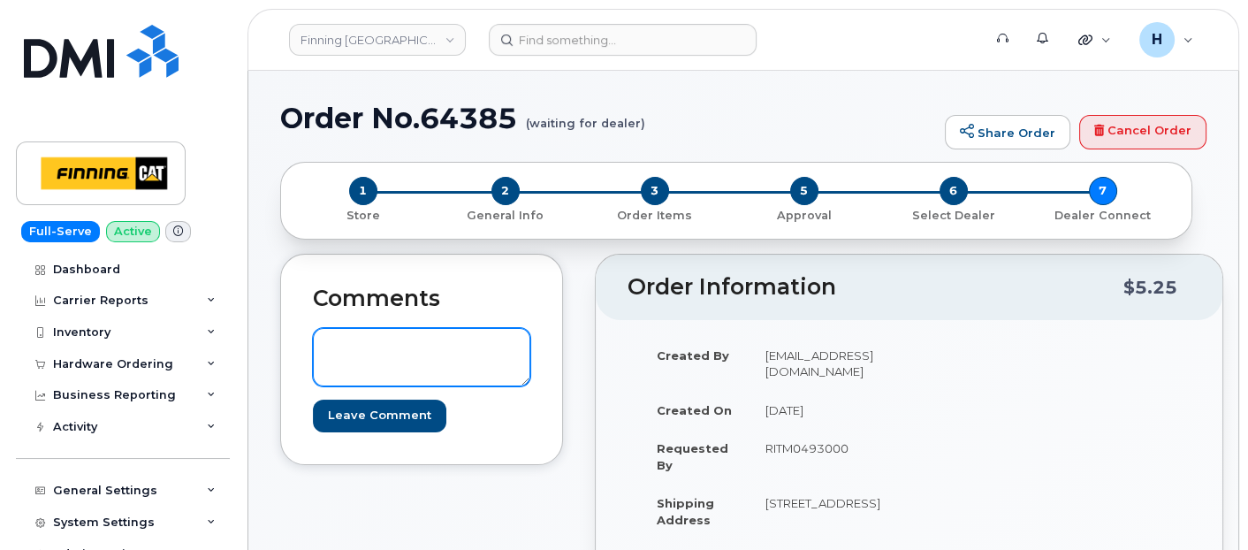
click at [442, 354] on textarea at bounding box center [421, 357] width 217 height 58
paste textarea "SIM: Active on Existing Line: [PHONE_NUMBER] SIM swap successful The SIM was ch…"
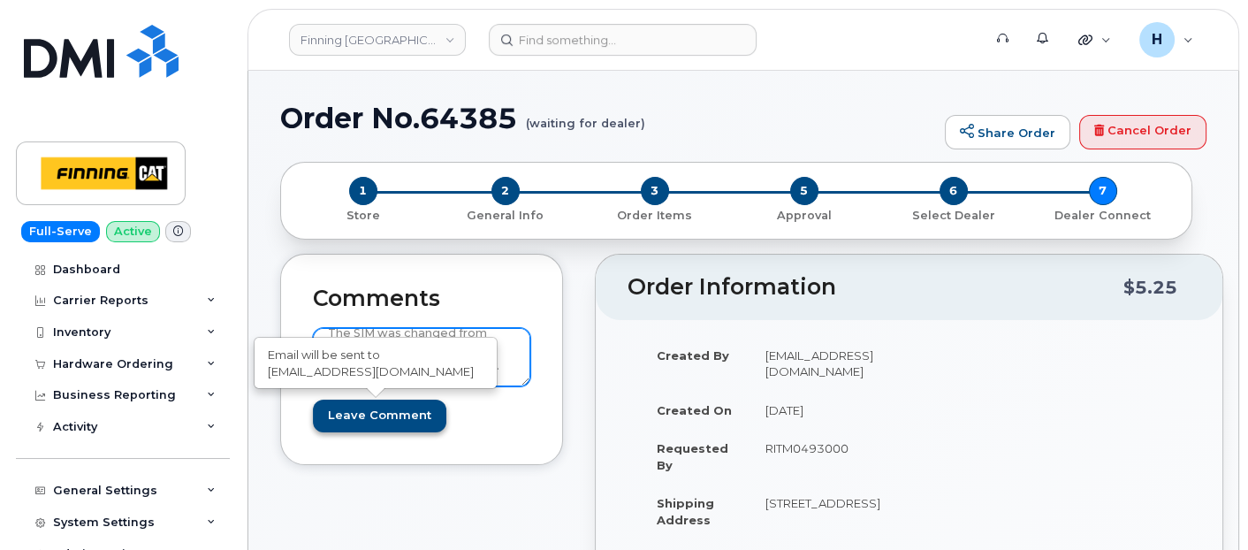
type textarea "SIM: Active on Existing Line: [PHONE_NUMBER] SIM swap successful The SIM was ch…"
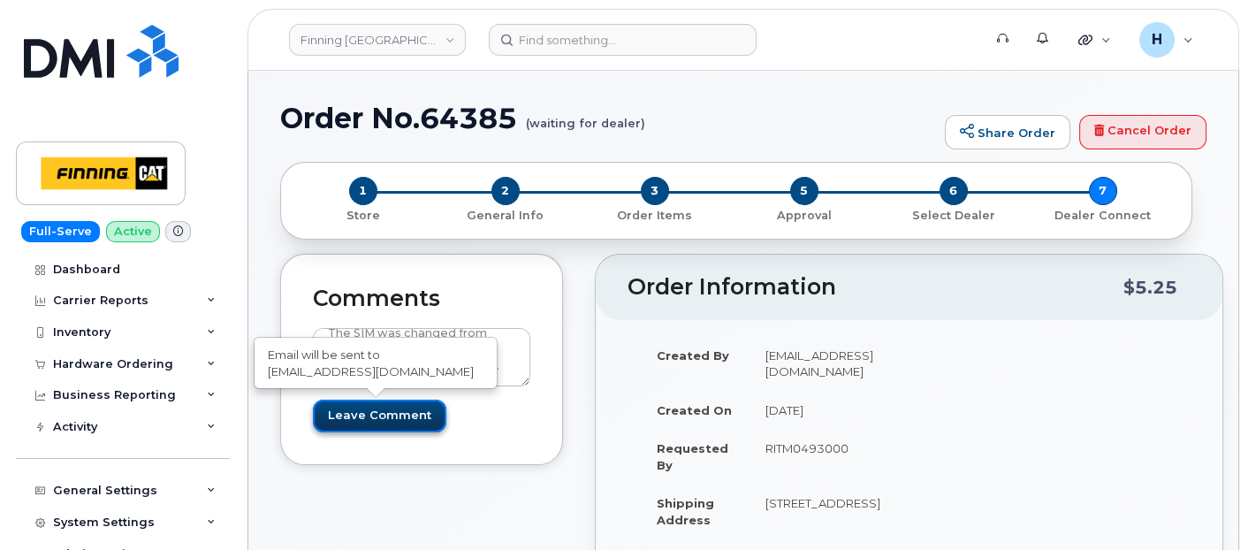
click at [394, 424] on input "Leave Comment" at bounding box center [379, 415] width 133 height 33
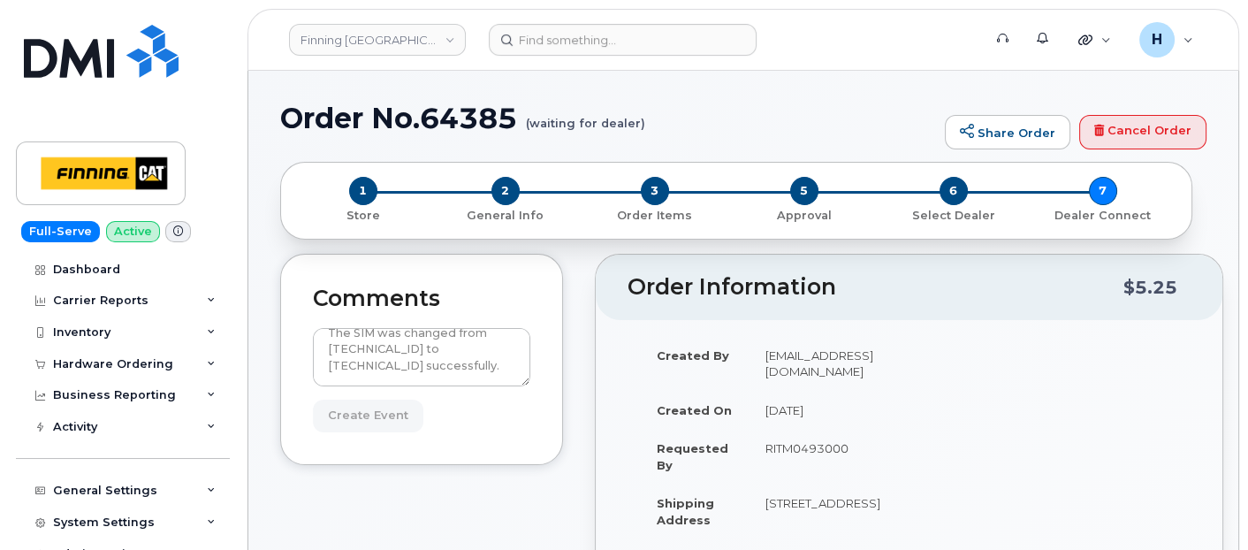
type input "Create Event"
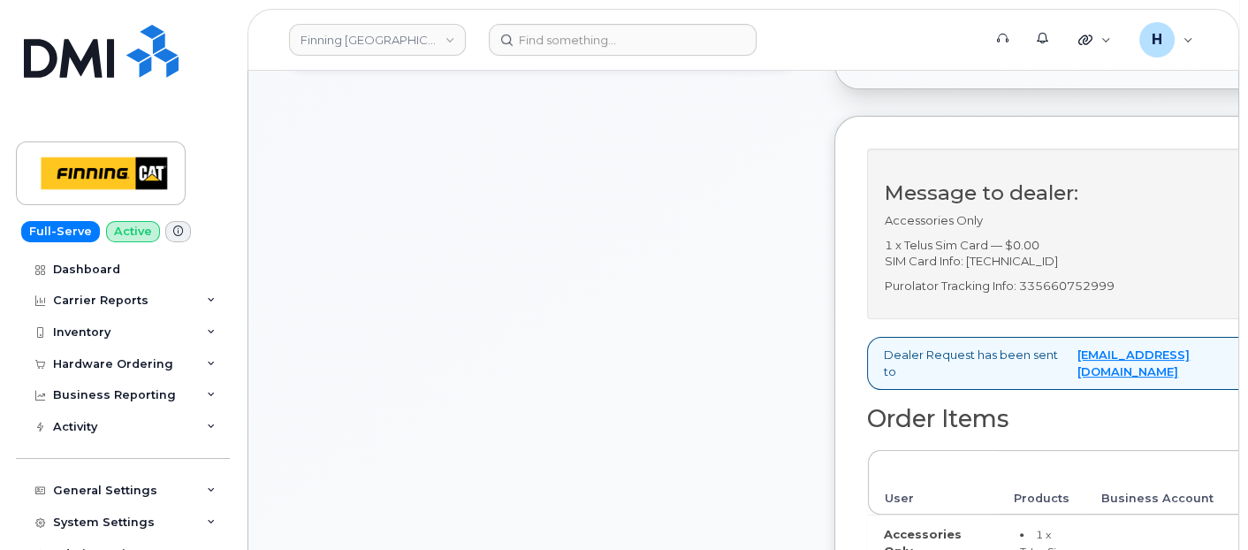
scroll to position [687, 0]
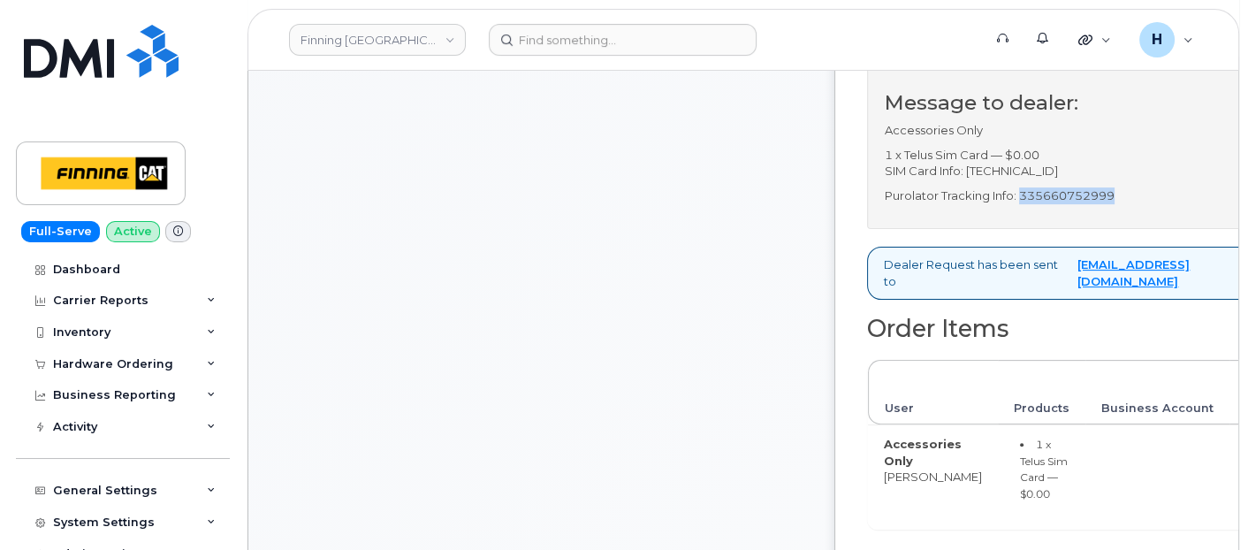
drag, startPoint x: 1027, startPoint y: 224, endPoint x: 1189, endPoint y: 215, distance: 162.0
click at [1189, 215] on div "Message to dealer: Accessories Only 1 x Telus Sim Card — $0.00 SIM Card Info: […" at bounding box center [1141, 143] width 549 height 171
copy p "335660752999"
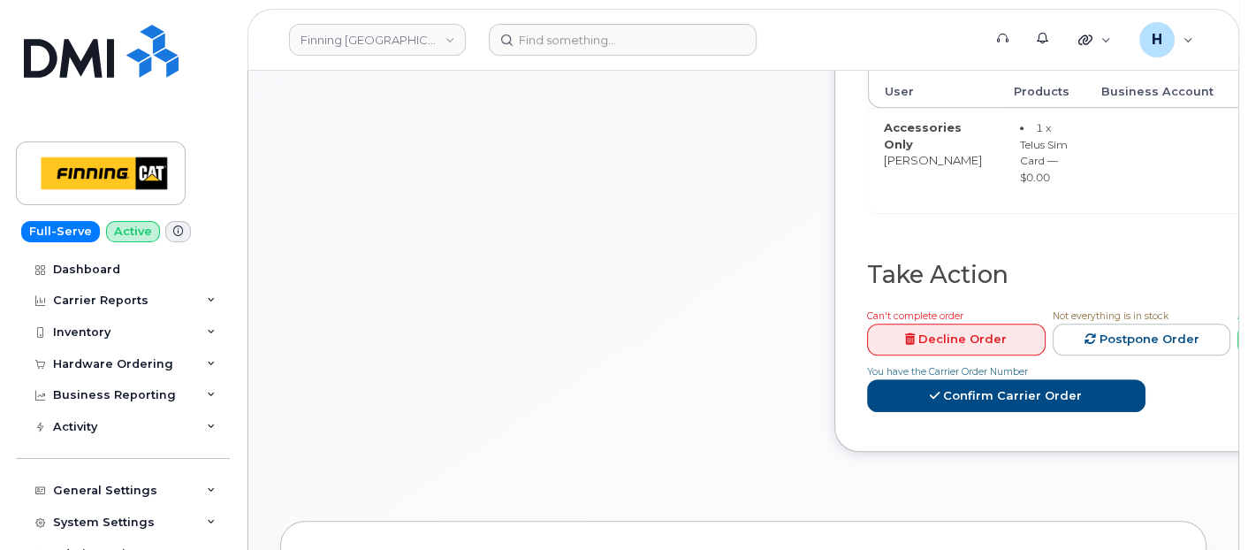
scroll to position [1080, 0]
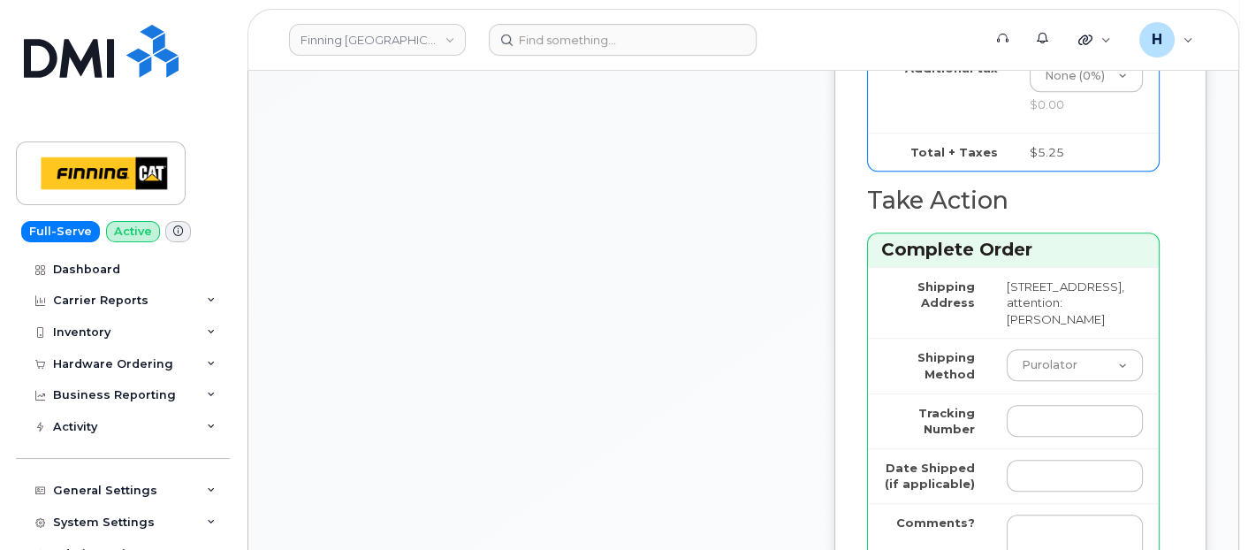
scroll to position [1472, 0]
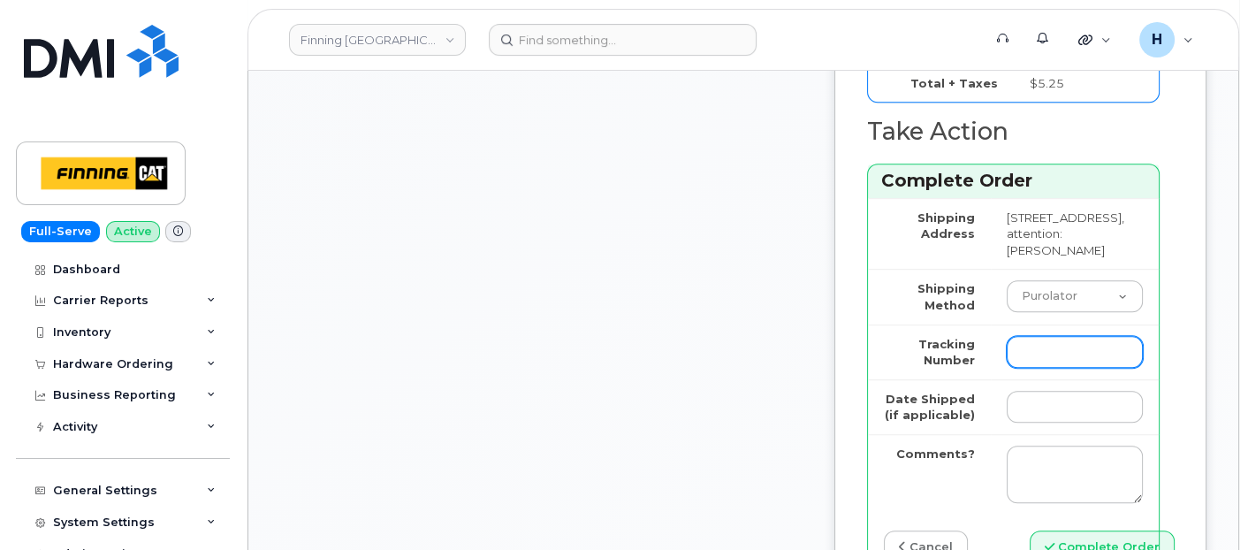
click at [1037, 368] on input "Tracking Number" at bounding box center [1075, 352] width 136 height 32
paste input "335660752999"
type input "335660752999"
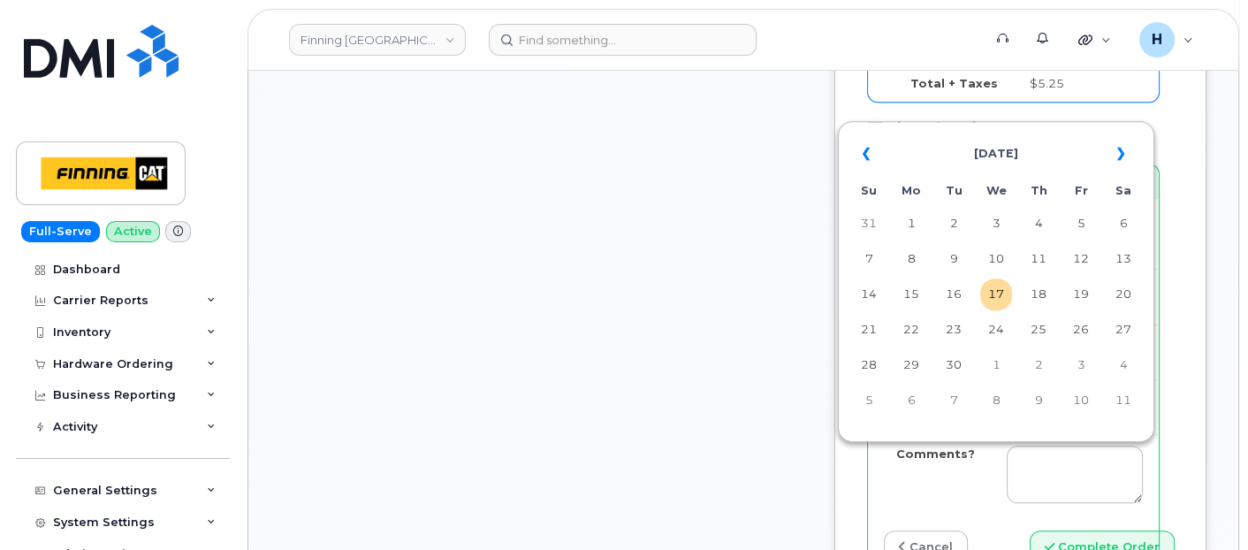
click at [1055, 422] on input "Date Shipped (if applicable)" at bounding box center [1075, 407] width 136 height 32
click at [993, 308] on td "17" at bounding box center [996, 294] width 32 height 32
type input "[DATE]"
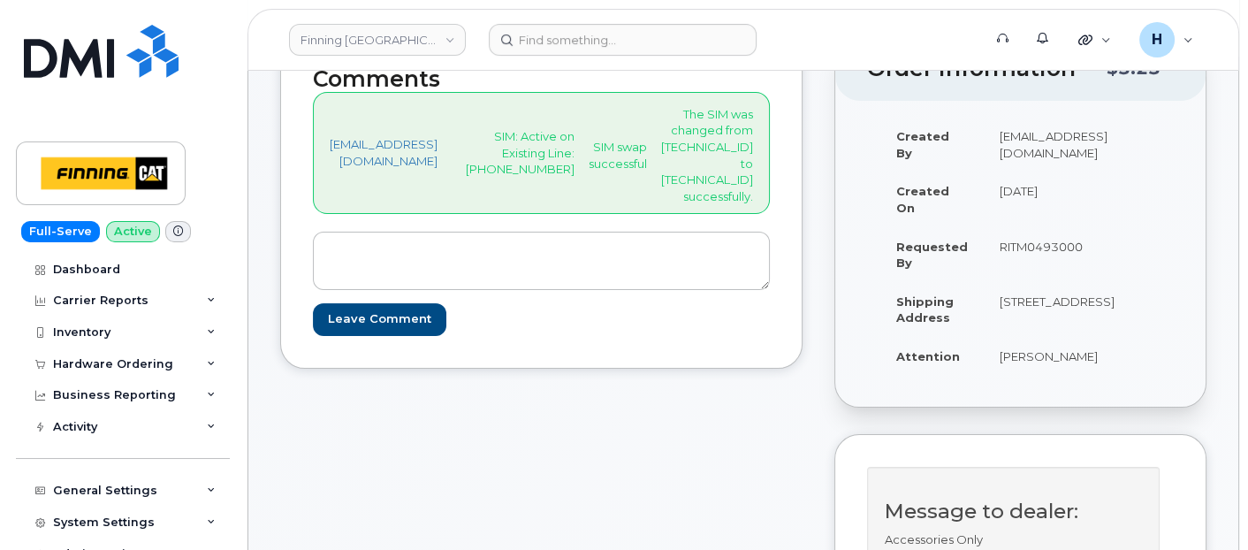
scroll to position [490, 0]
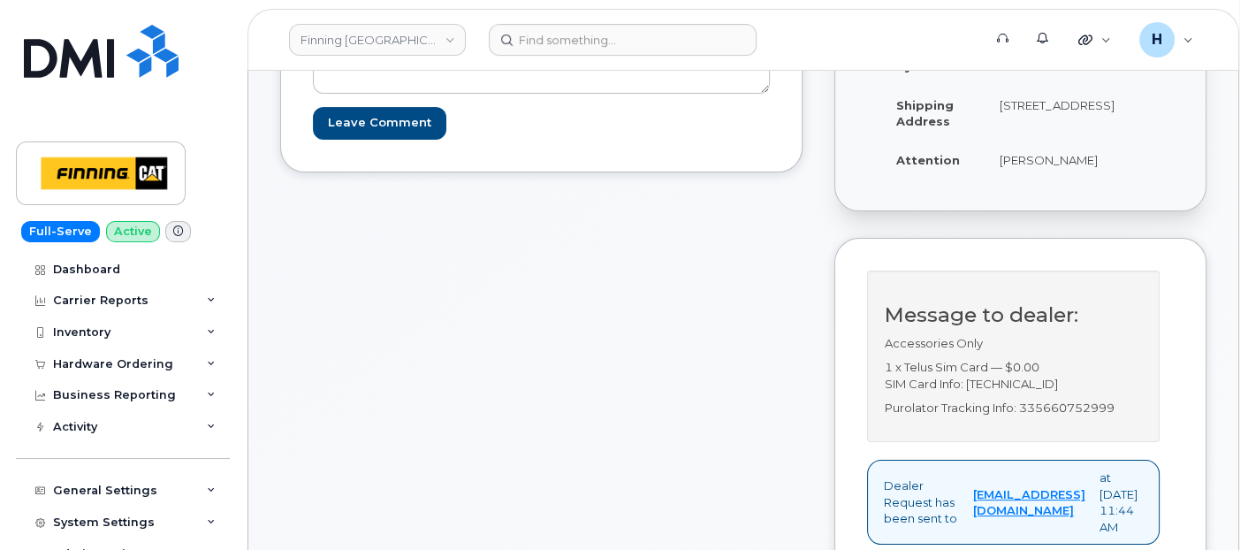
drag, startPoint x: 1136, startPoint y: 394, endPoint x: 975, endPoint y: 401, distance: 161.9
click at [975, 391] on p "1 x Telus Sim Card — $0.00 SIM Card Info: [TECHNICAL_ID]" at bounding box center [1013, 375] width 257 height 33
copy p "[TECHNICAL_ID]"
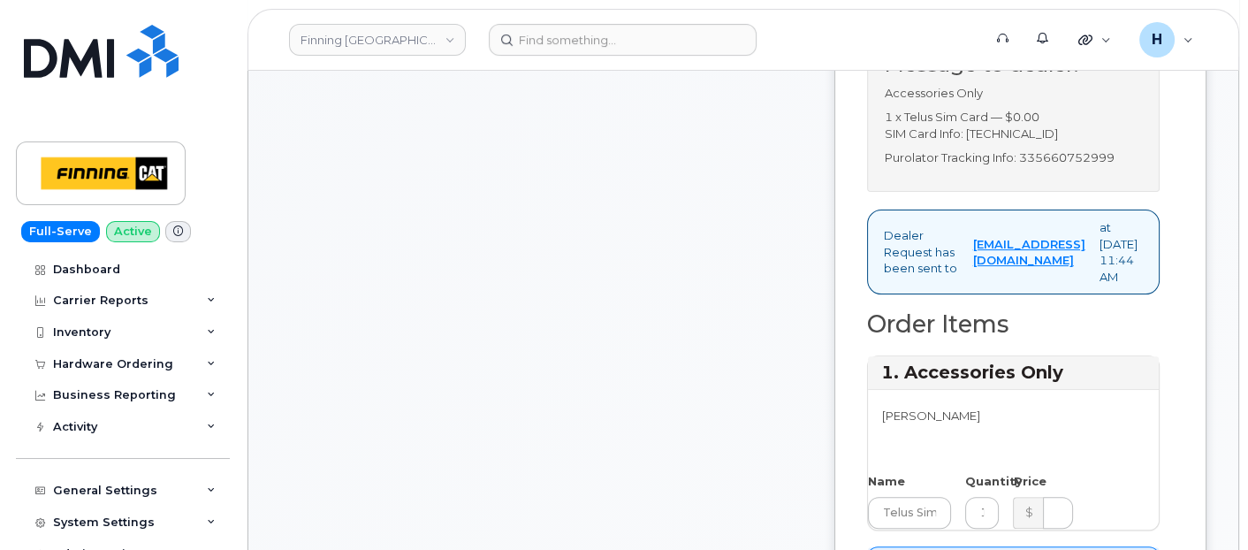
scroll to position [785, 0]
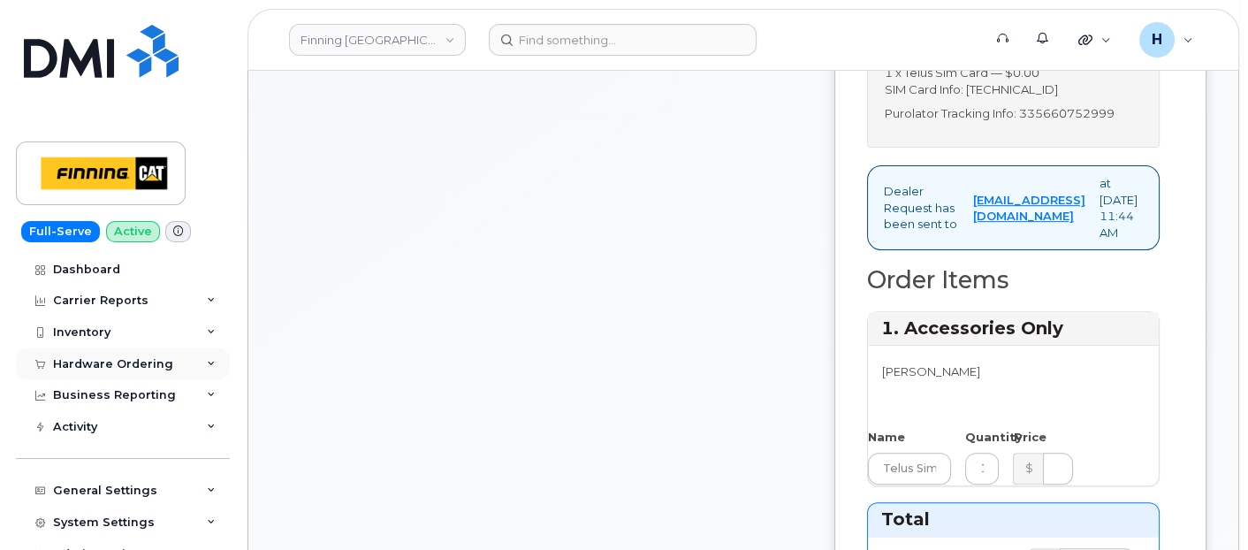
click at [127, 358] on div "Hardware Ordering" at bounding box center [113, 364] width 120 height 14
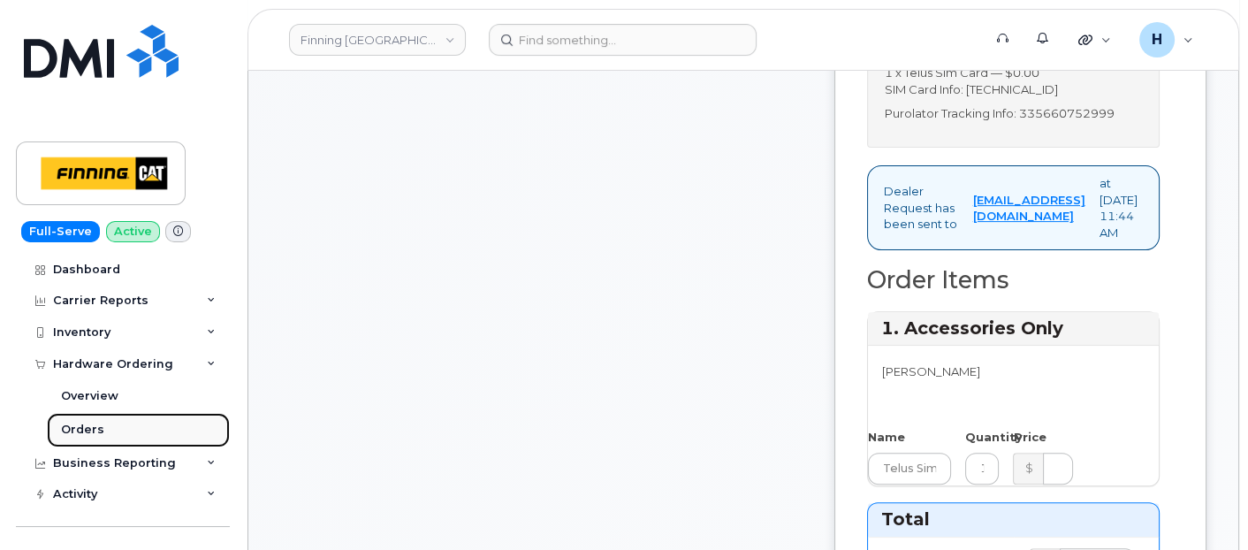
click at [133, 425] on link "Orders" at bounding box center [138, 430] width 183 height 34
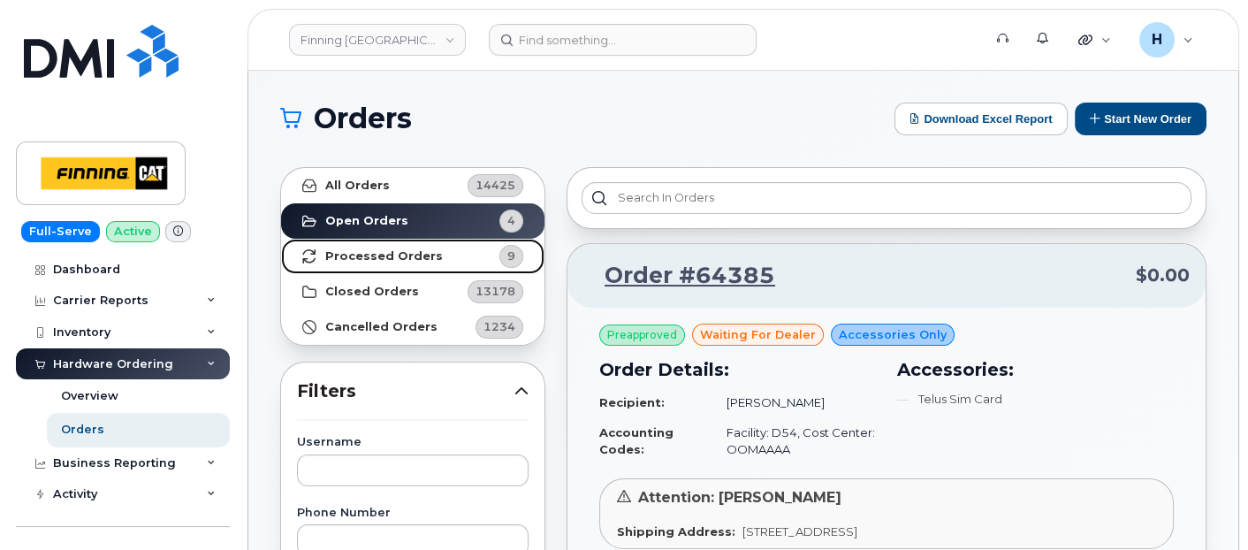
click at [429, 247] on link "Processed Orders 9" at bounding box center [412, 256] width 263 height 35
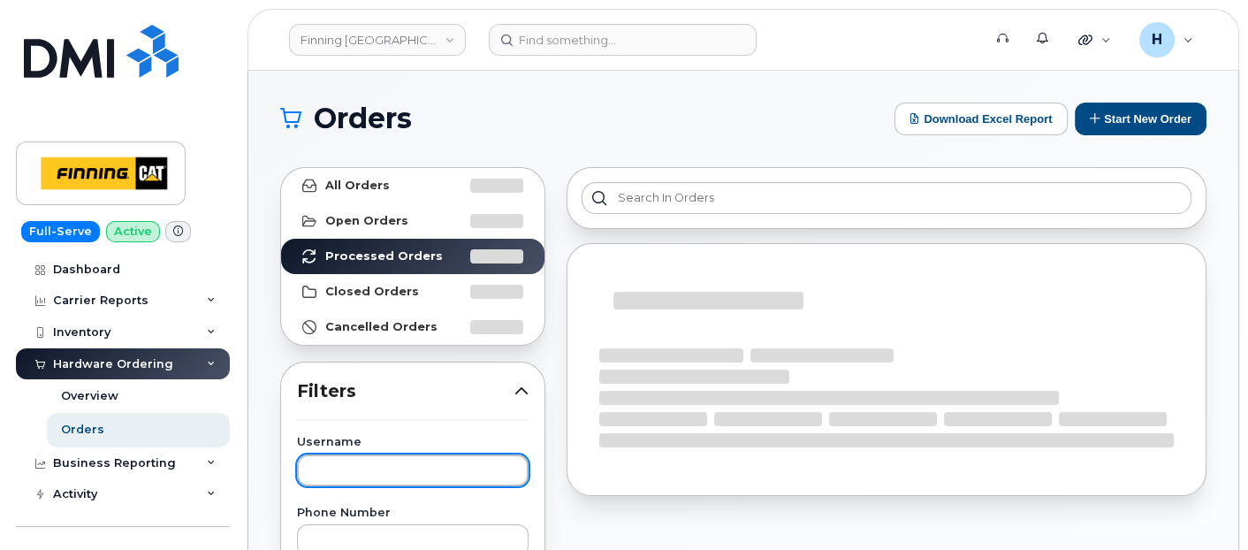
click at [368, 465] on input "text" at bounding box center [413, 470] width 232 height 32
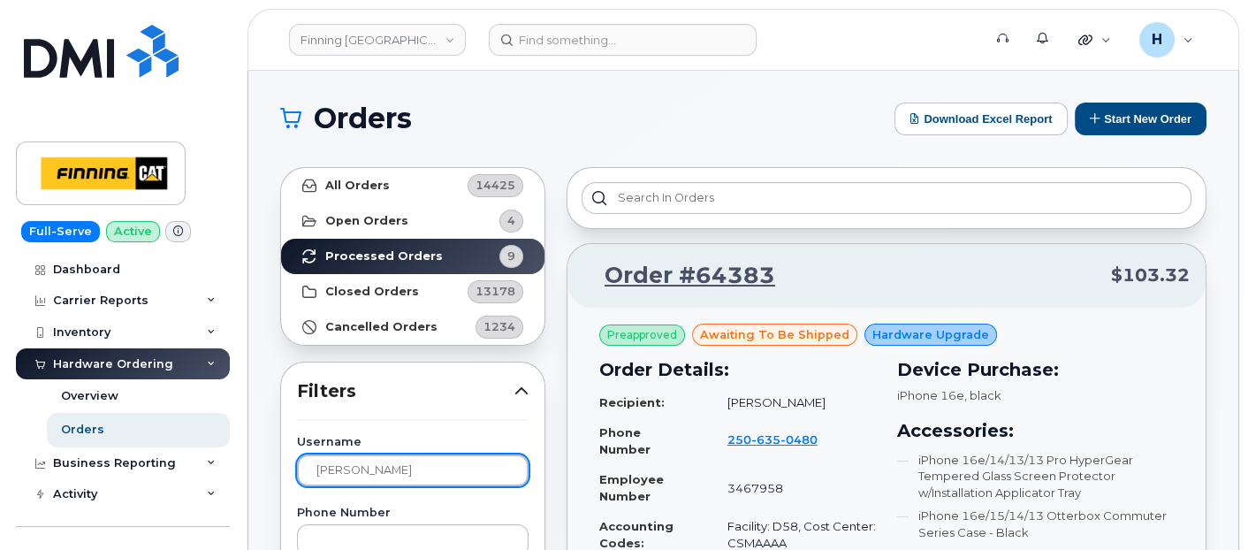
type input "andrew"
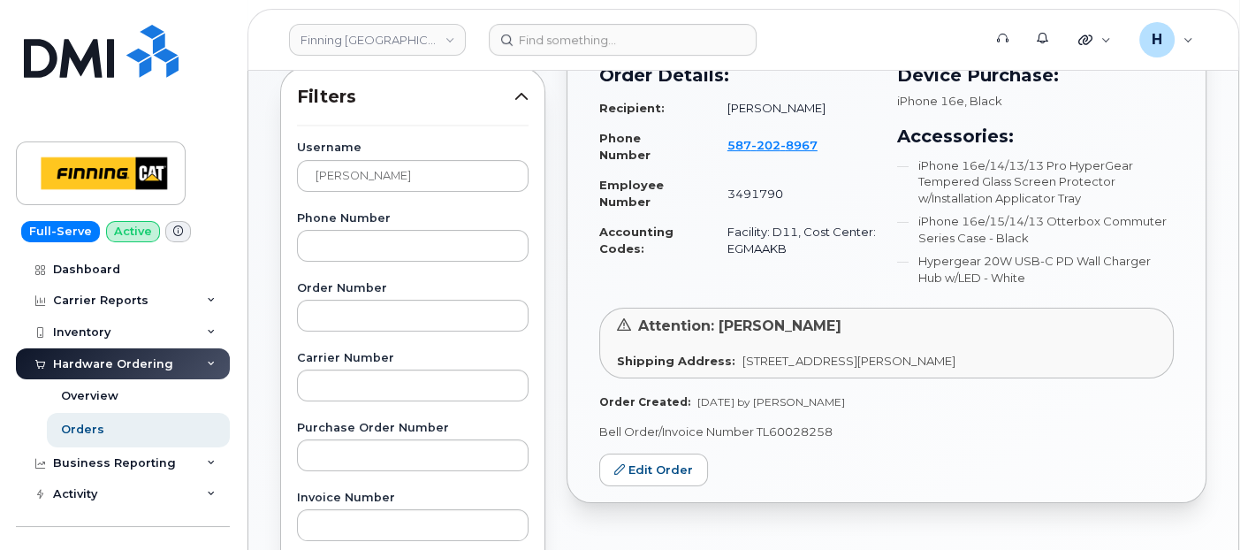
click at [644, 503] on div "Order #64362 $96.86 Preapproved awaiting to be shipped Hardware Upgrade Order D…" at bounding box center [886, 483] width 661 height 1242
click at [650, 476] on link "Edit Order" at bounding box center [653, 469] width 109 height 33
click at [612, 465] on link "Edit Order" at bounding box center [653, 469] width 109 height 33
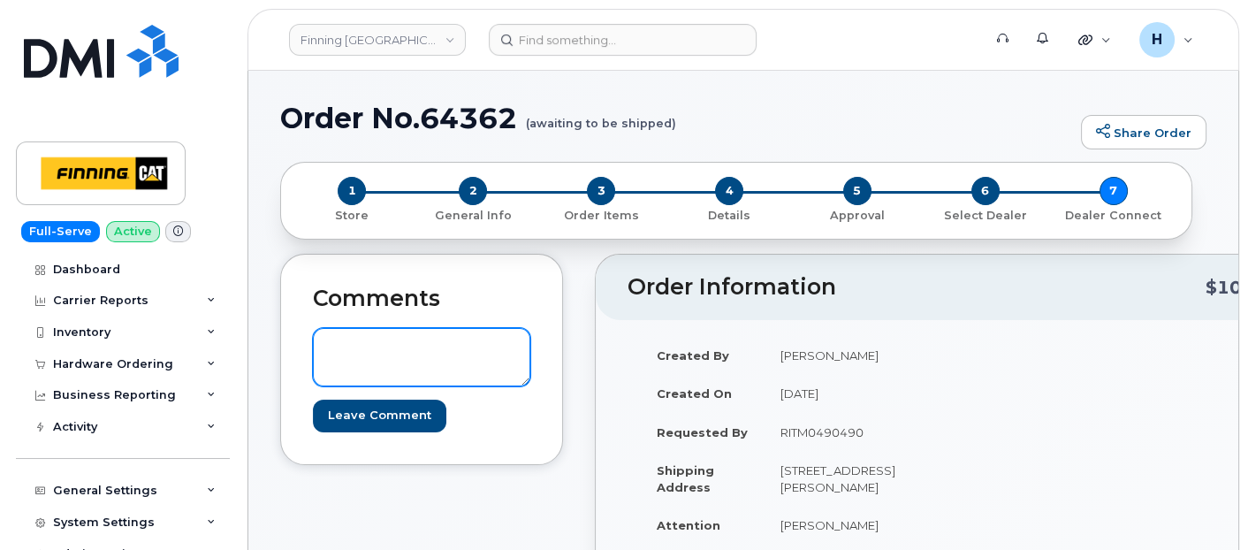
click at [445, 340] on textarea at bounding box center [421, 357] width 217 height 58
paste textarea "S/N: CY0FWCR45L [iPhone 16e (#2103)] IMEI: [TECHNICAL_ID]"
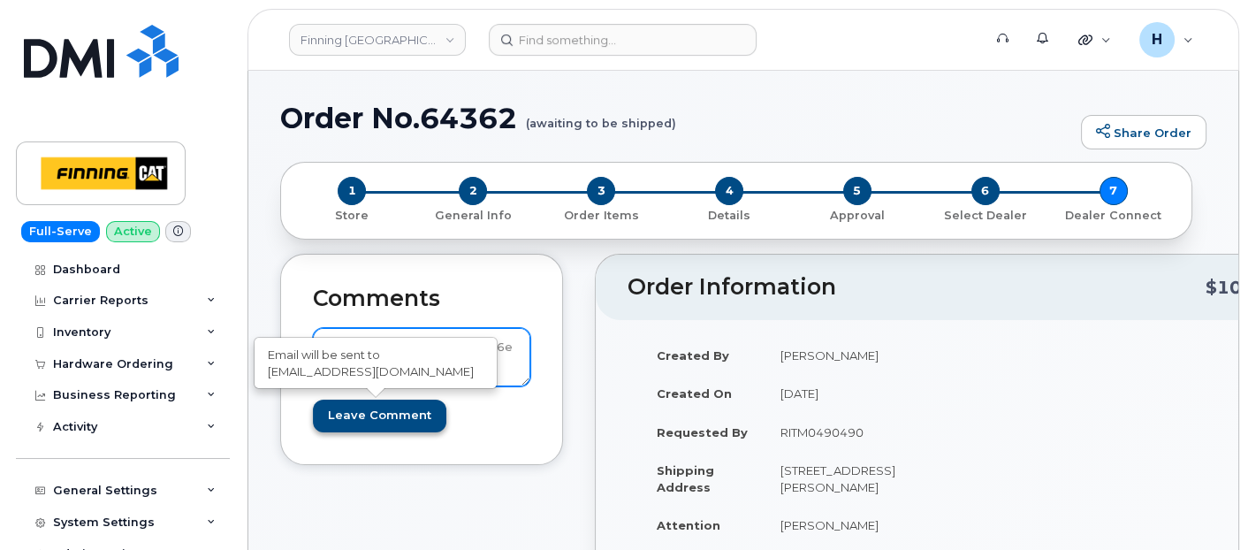
type textarea "S/N: CY0FWCR45L [iPhone 16e (#2103)] IMEI: [TECHNICAL_ID]"
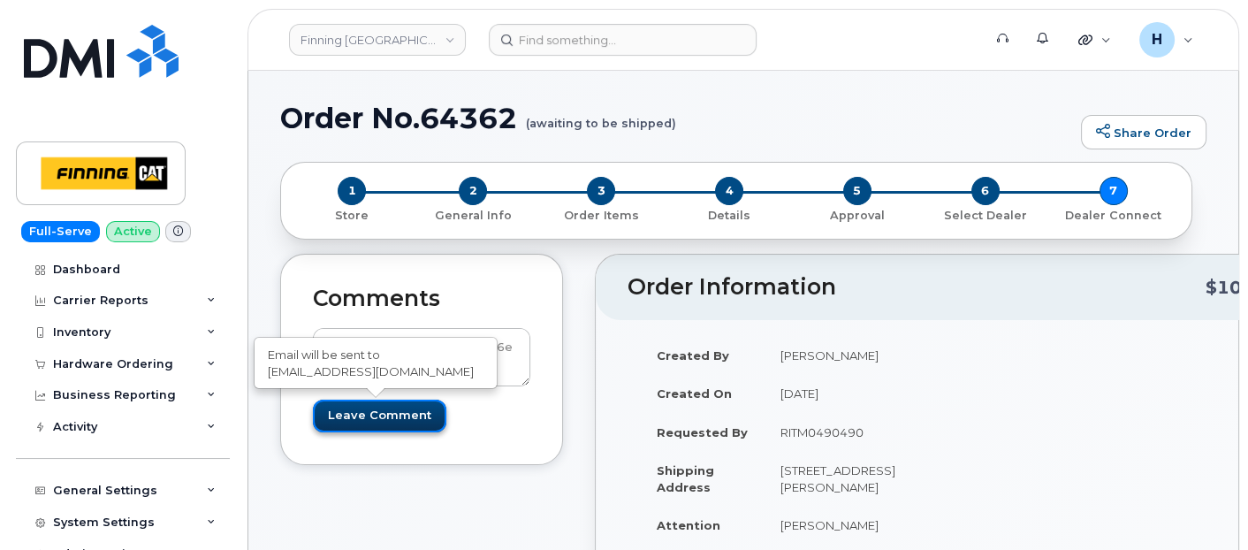
click at [418, 414] on input "Leave Comment" at bounding box center [379, 415] width 133 height 33
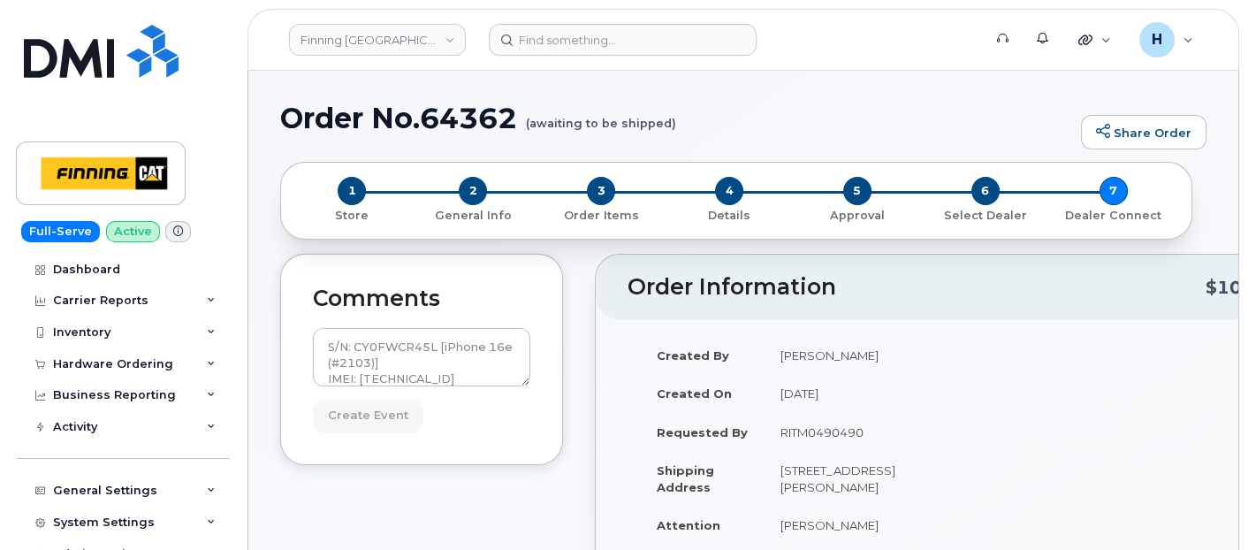
type input "Create Event"
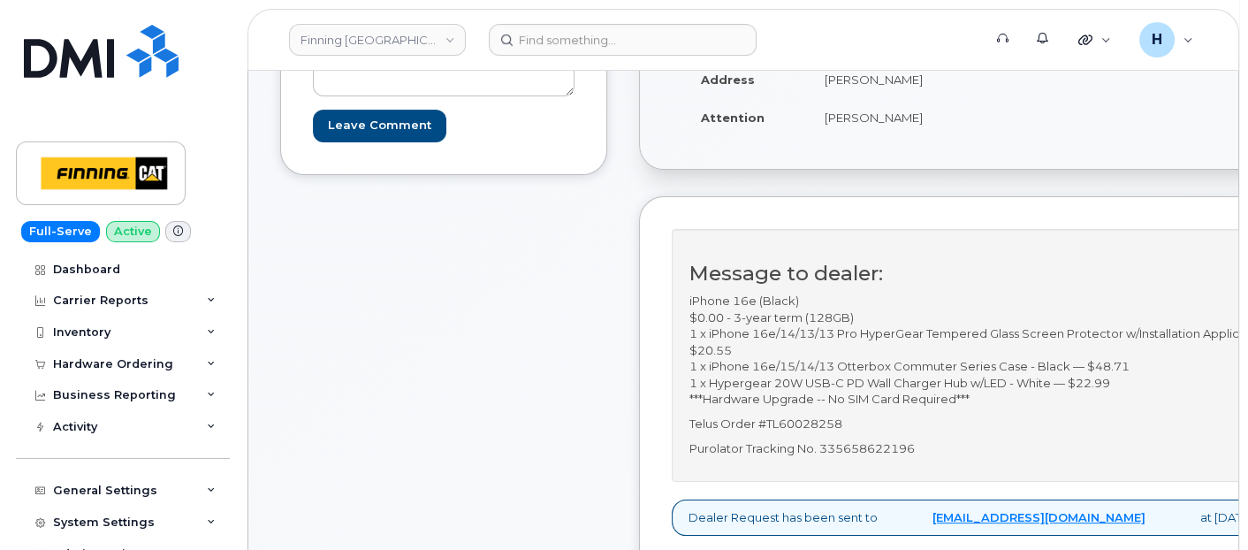
scroll to position [490, 0]
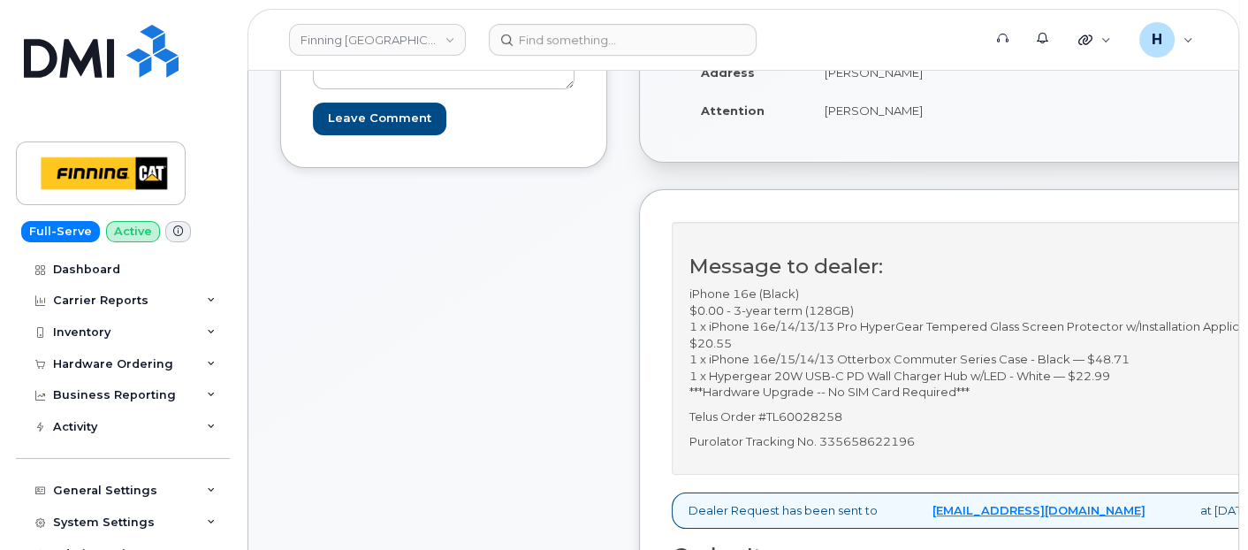
click at [878, 450] on p "Purolator Tracking No. 335658622196" at bounding box center [999, 441] width 620 height 17
copy p "335658622196"
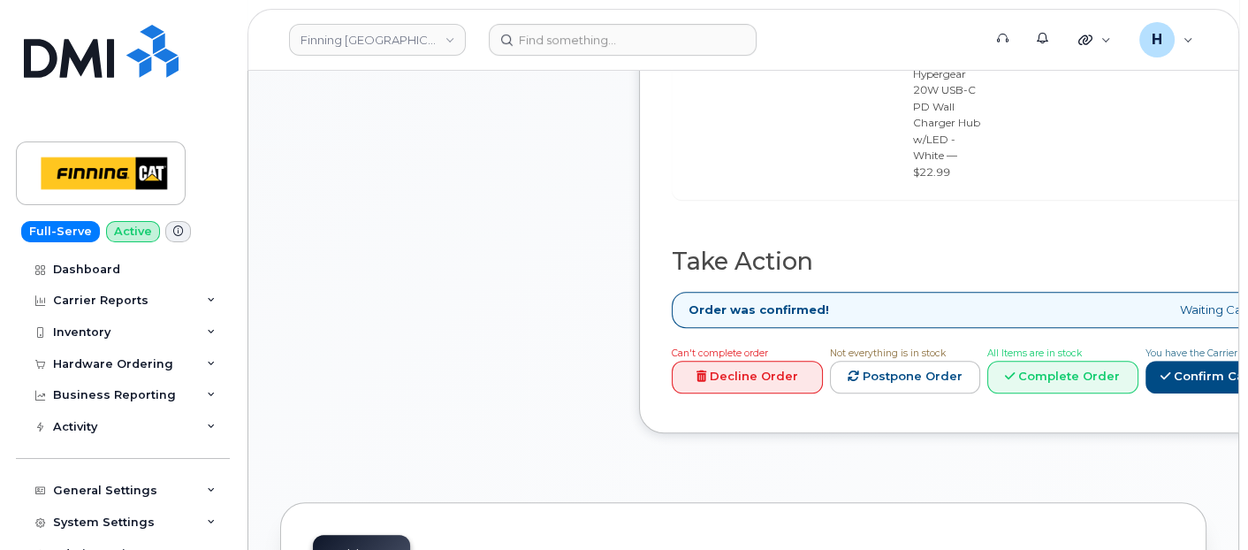
scroll to position [1570, 0]
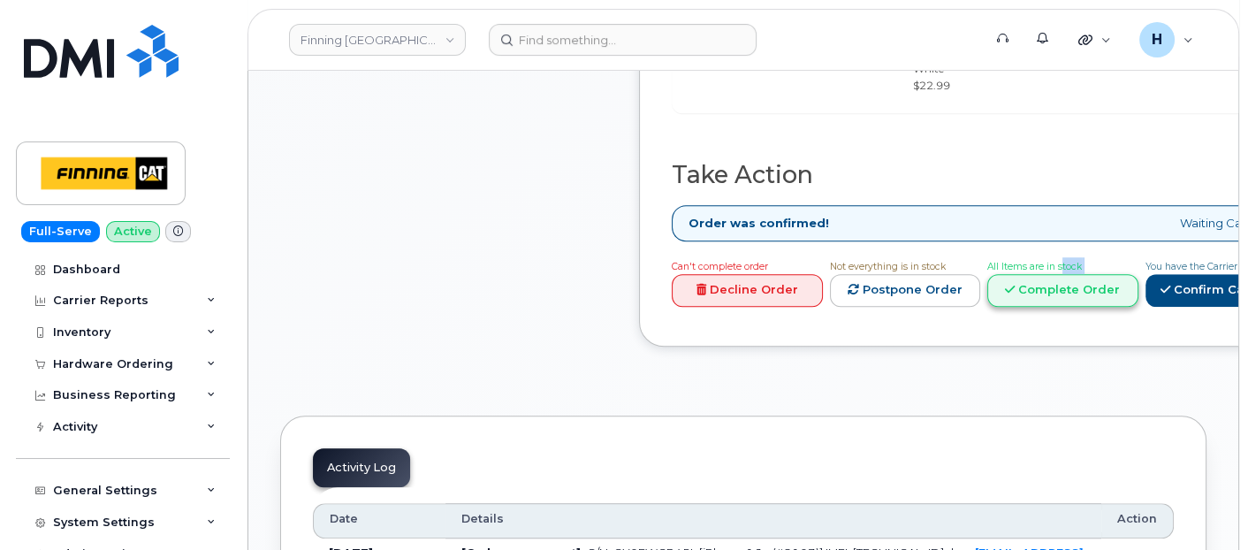
click at [1085, 257] on div "All Items are in stock Complete Order" at bounding box center [1062, 281] width 151 height 49
drag, startPoint x: 1085, startPoint y: 253, endPoint x: 1078, endPoint y: 263, distance: 12.7
click at [1078, 274] on link "Complete Order" at bounding box center [1062, 290] width 151 height 33
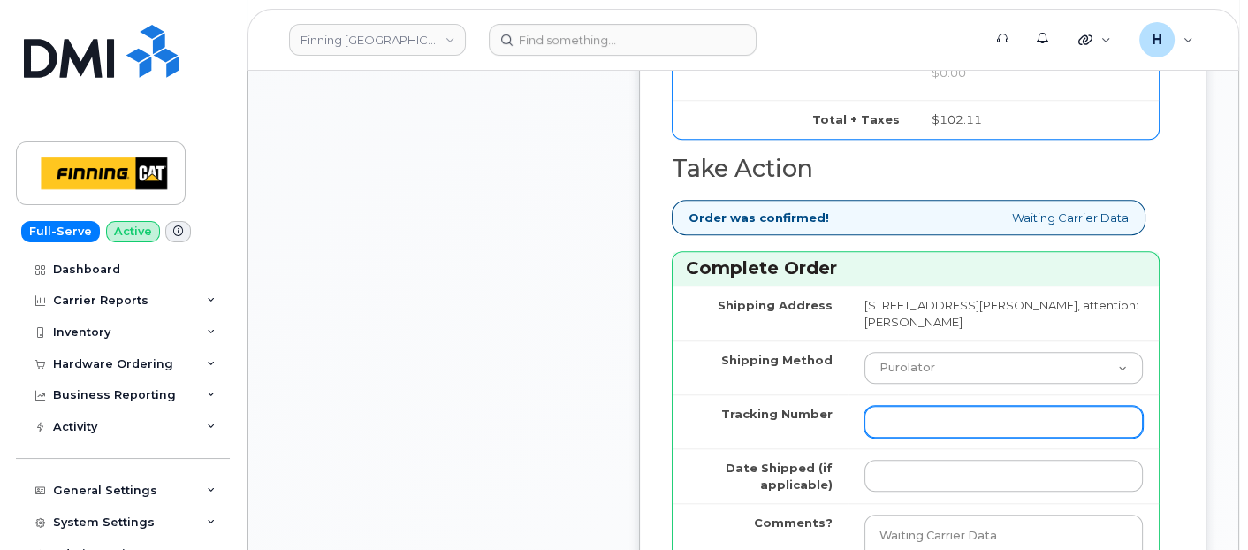
scroll to position [2258, 0]
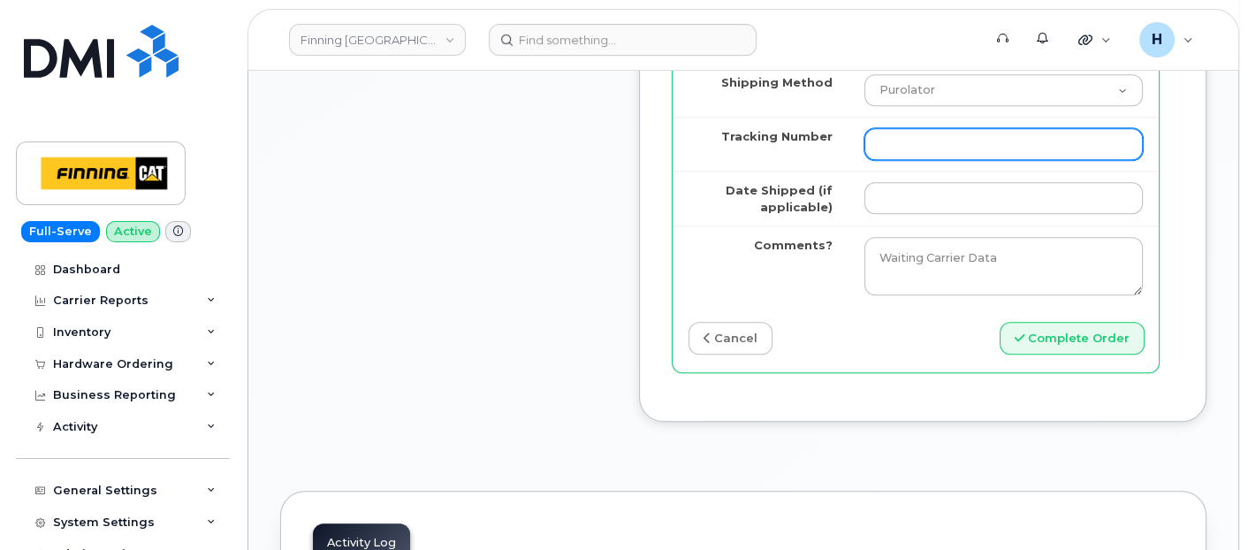
click at [929, 160] on input "Tracking Number" at bounding box center [1003, 144] width 278 height 32
paste input "335658622196"
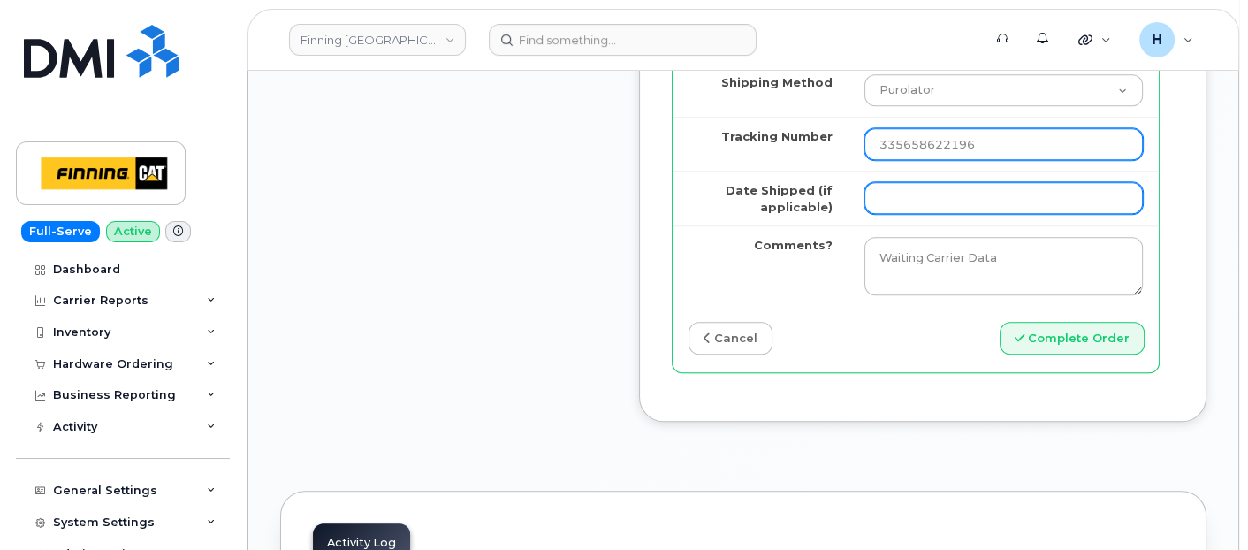
type input "335658622196"
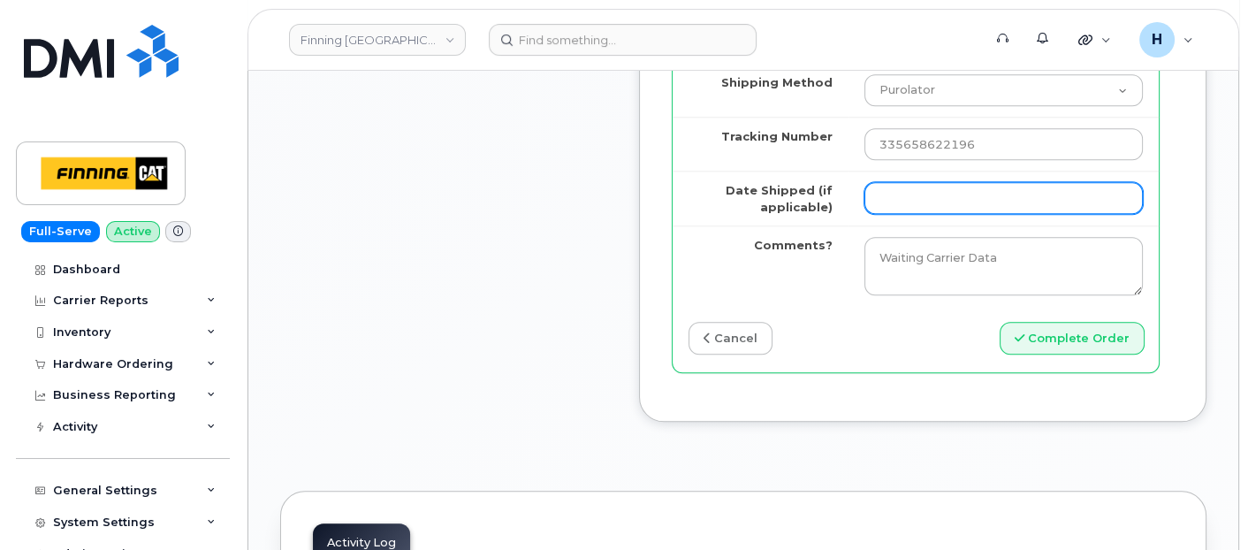
click at [924, 214] on input "Date Shipped (if applicable)" at bounding box center [1003, 198] width 278 height 32
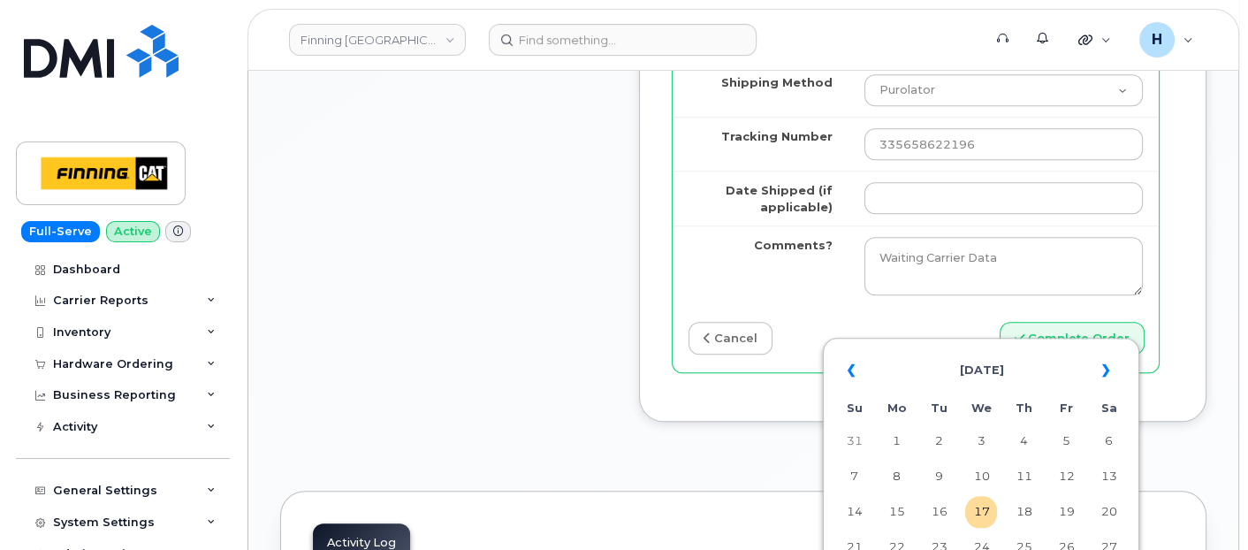
click at [979, 504] on td "17" at bounding box center [981, 512] width 32 height 32
type input "[DATE]"
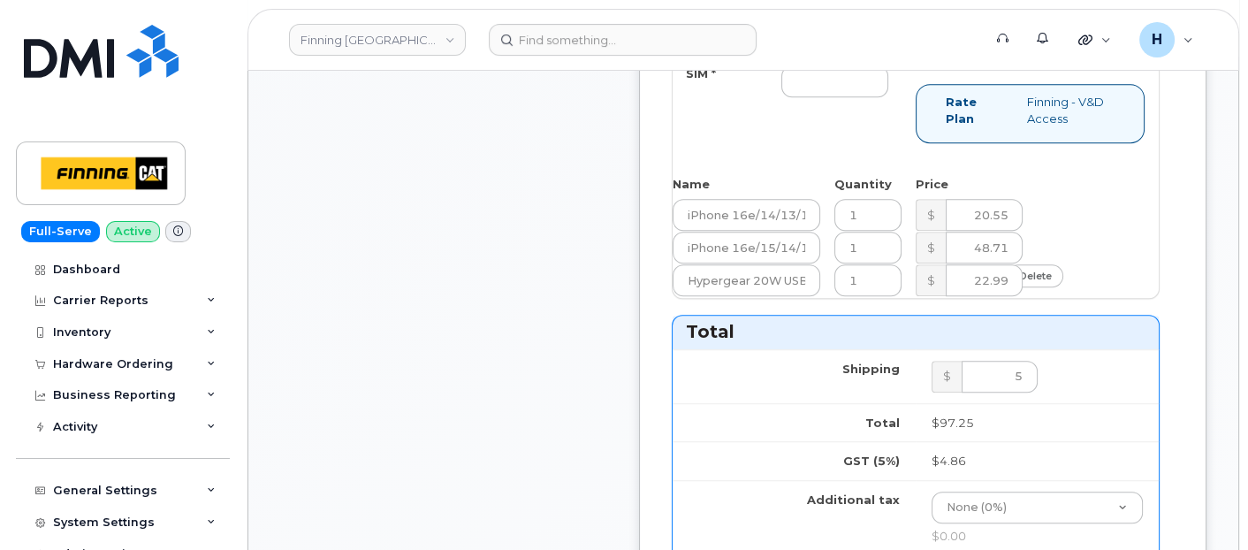
scroll to position [1472, 0]
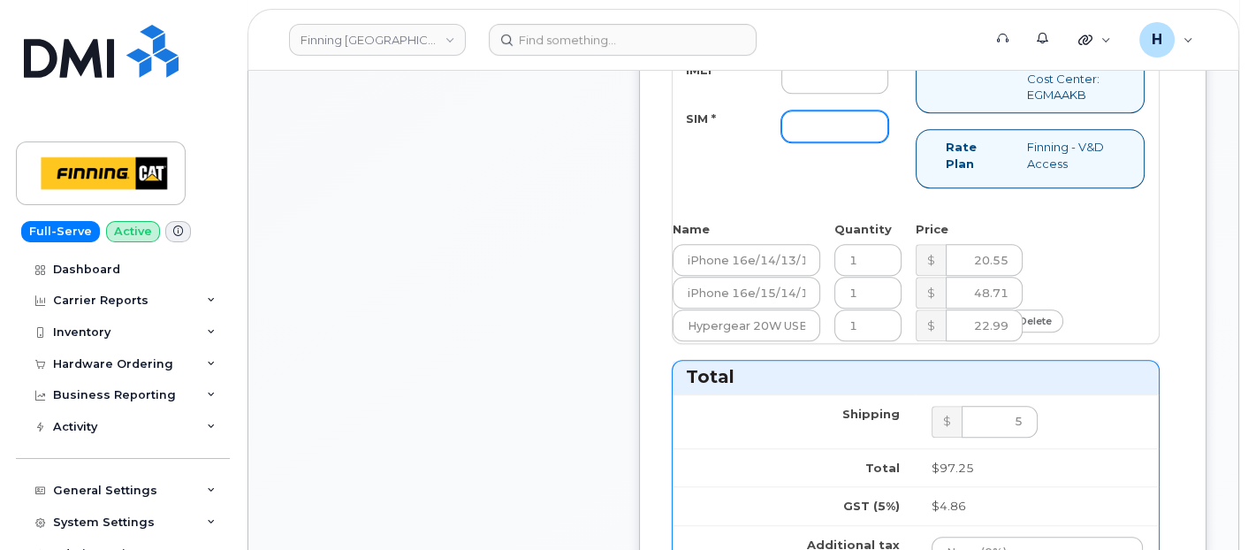
click at [832, 142] on input "SIM *" at bounding box center [834, 126] width 107 height 32
type input "x"
drag, startPoint x: 836, startPoint y: 207, endPoint x: 667, endPoint y: 252, distance: 174.7
click at [836, 94] on input "IMEI *" at bounding box center [834, 78] width 107 height 32
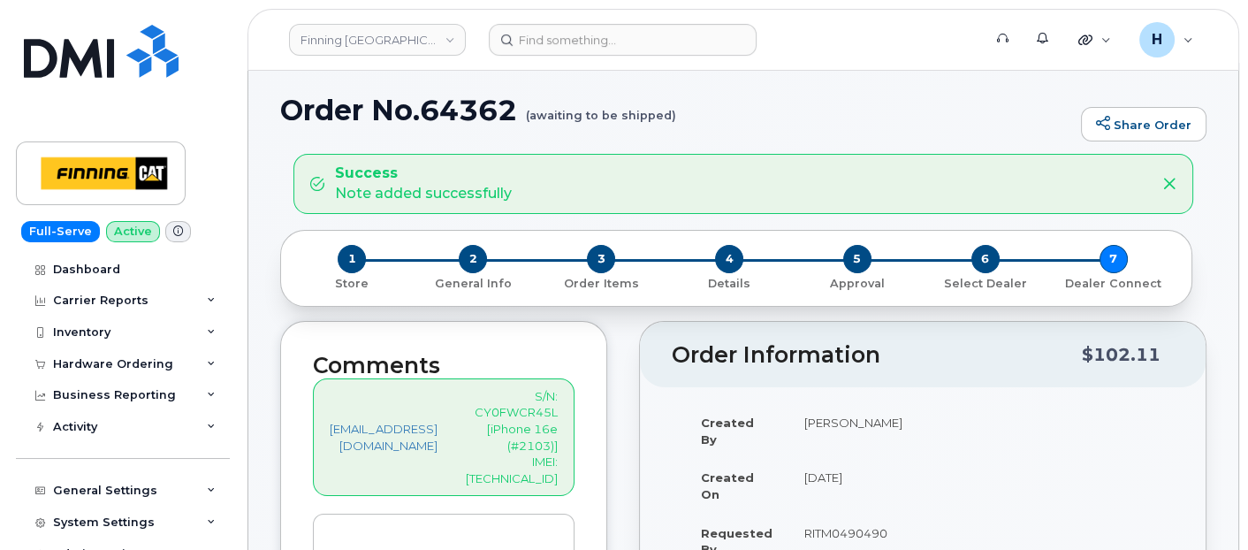
scroll to position [0, 0]
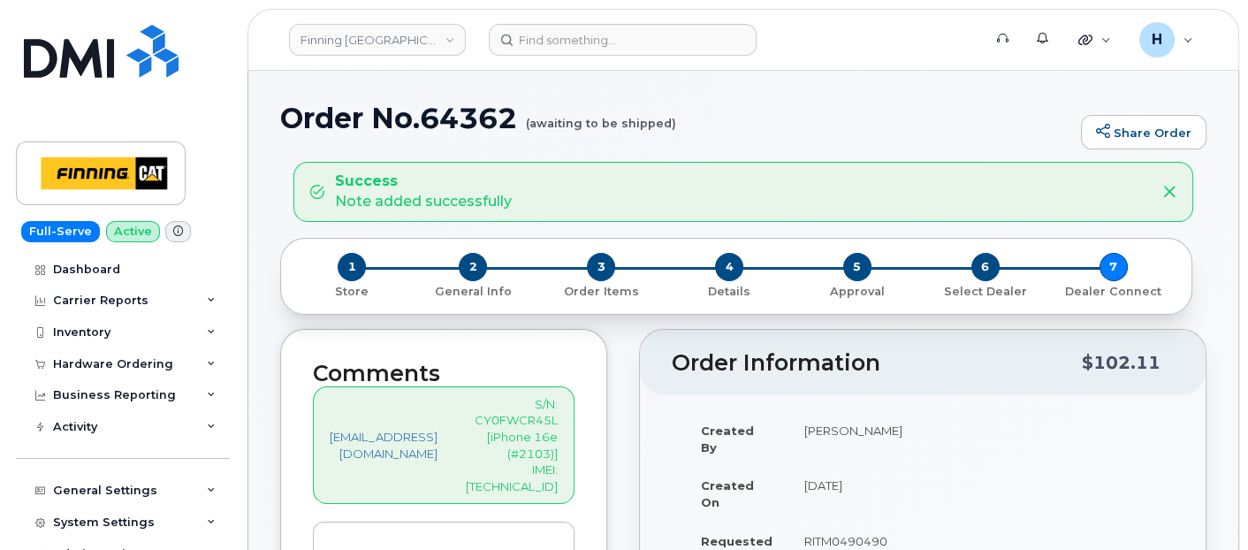
click at [542, 470] on p "S/N: CY0FWCR45L [iPhone 16e (#2103)] IMEI: 353927601189589" at bounding box center [512, 445] width 92 height 98
copy p "353927601189589"
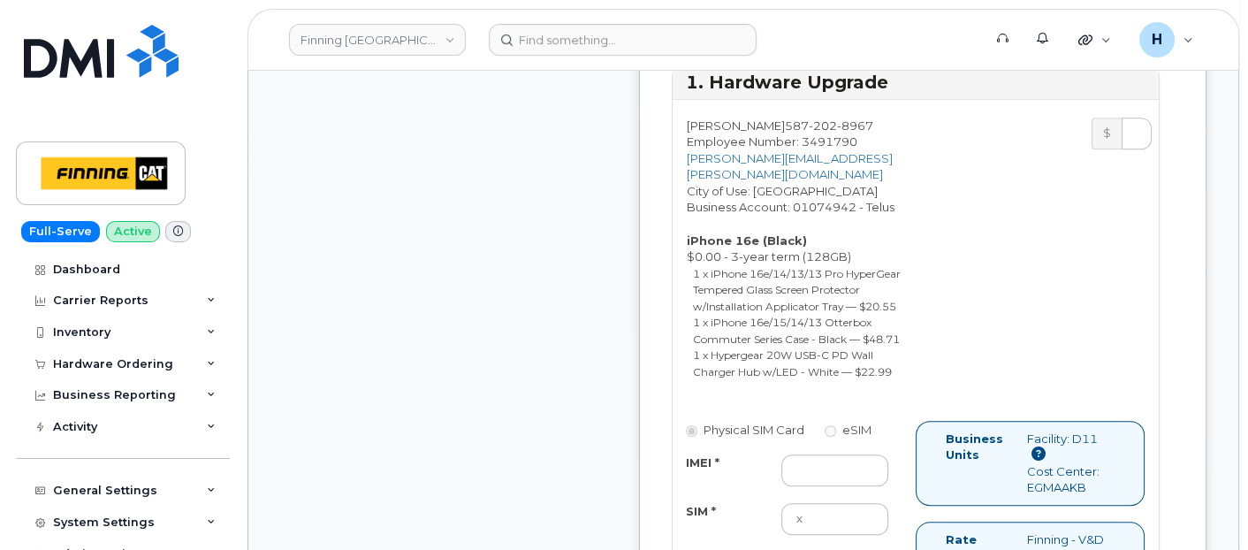
scroll to position [1374, 0]
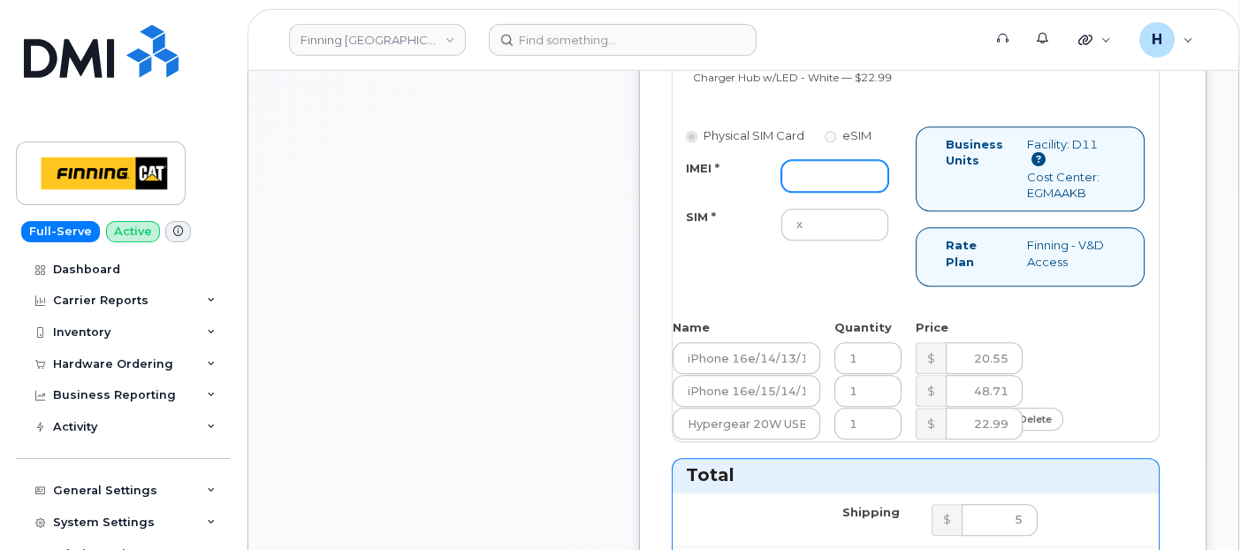
click at [850, 192] on input "IMEI *" at bounding box center [834, 176] width 107 height 32
paste input "353927601189589"
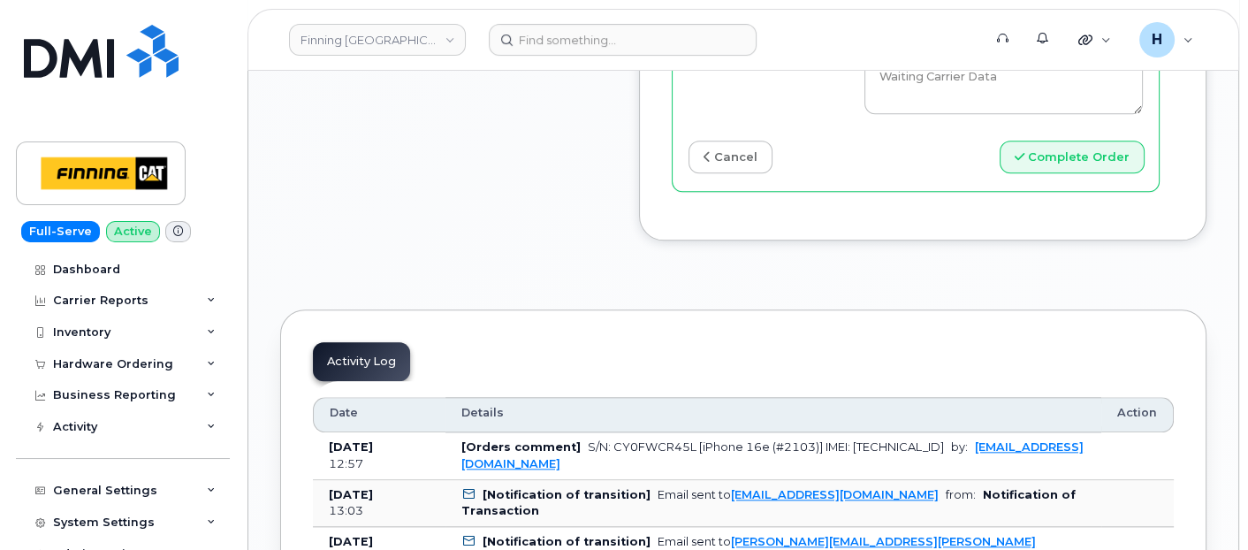
scroll to position [2552, 0]
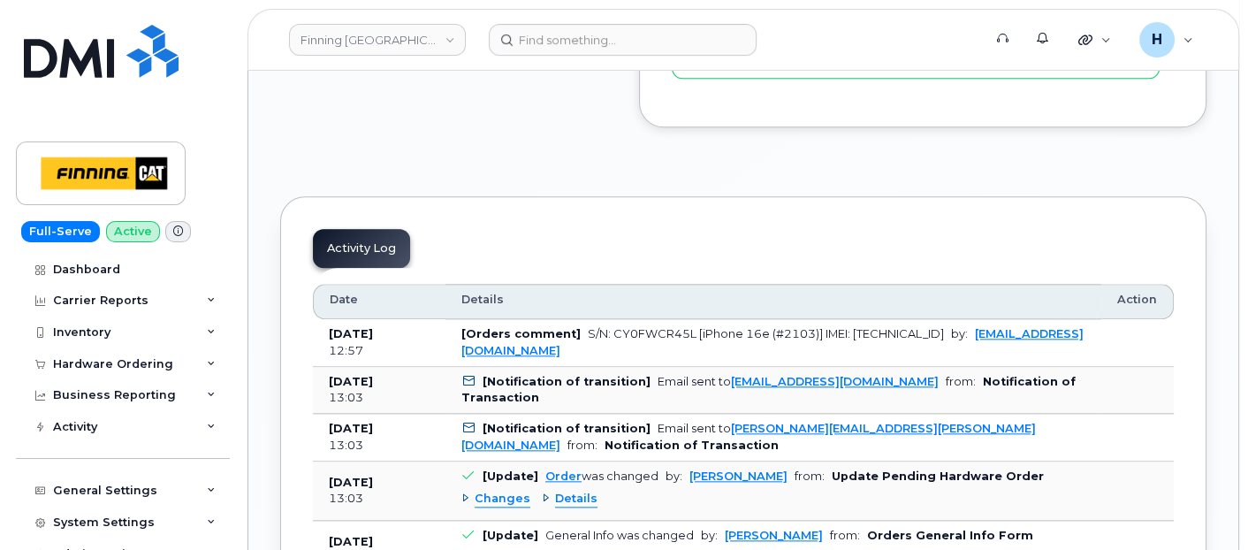
type input "353927601189589"
click at [1094, 60] on button "Complete Order" at bounding box center [1071, 43] width 145 height 33
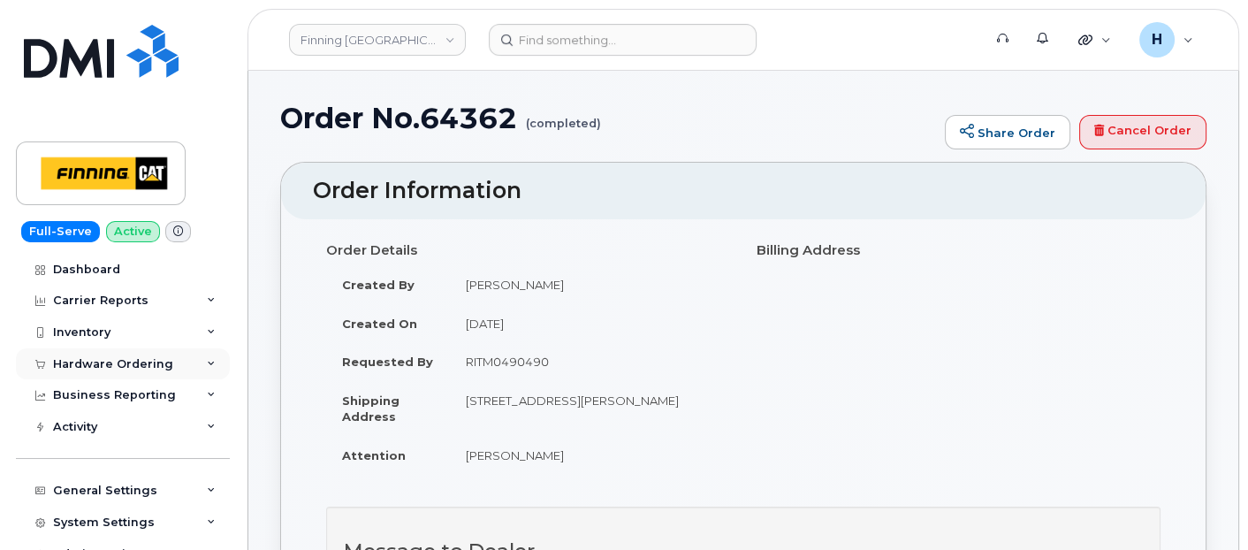
click at [137, 371] on div "Hardware Ordering" at bounding box center [123, 364] width 214 height 32
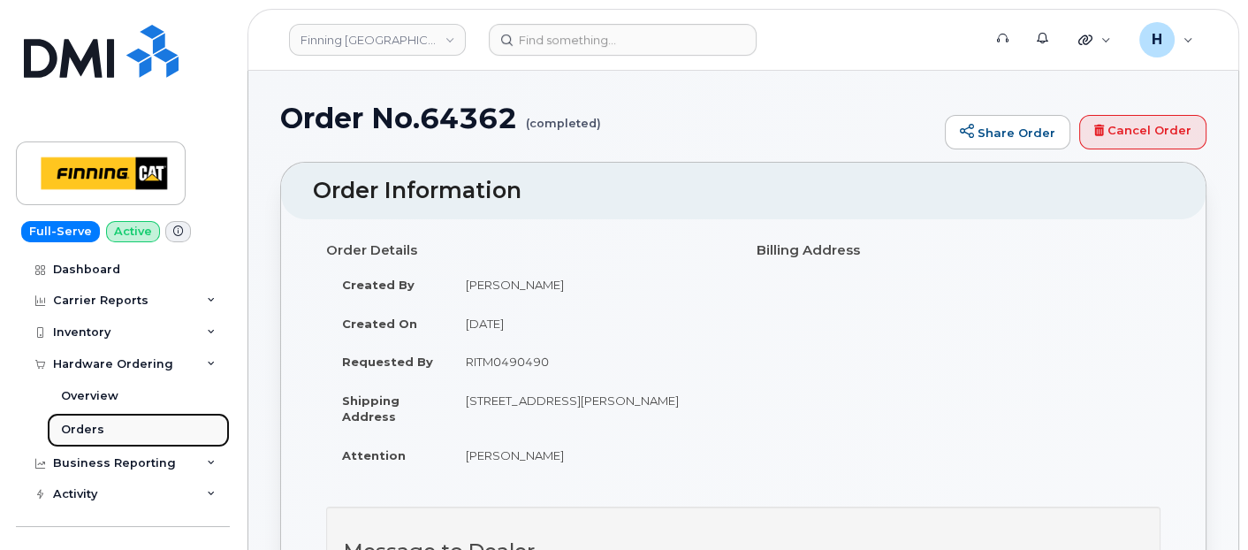
click at [128, 431] on link "Orders" at bounding box center [138, 430] width 183 height 34
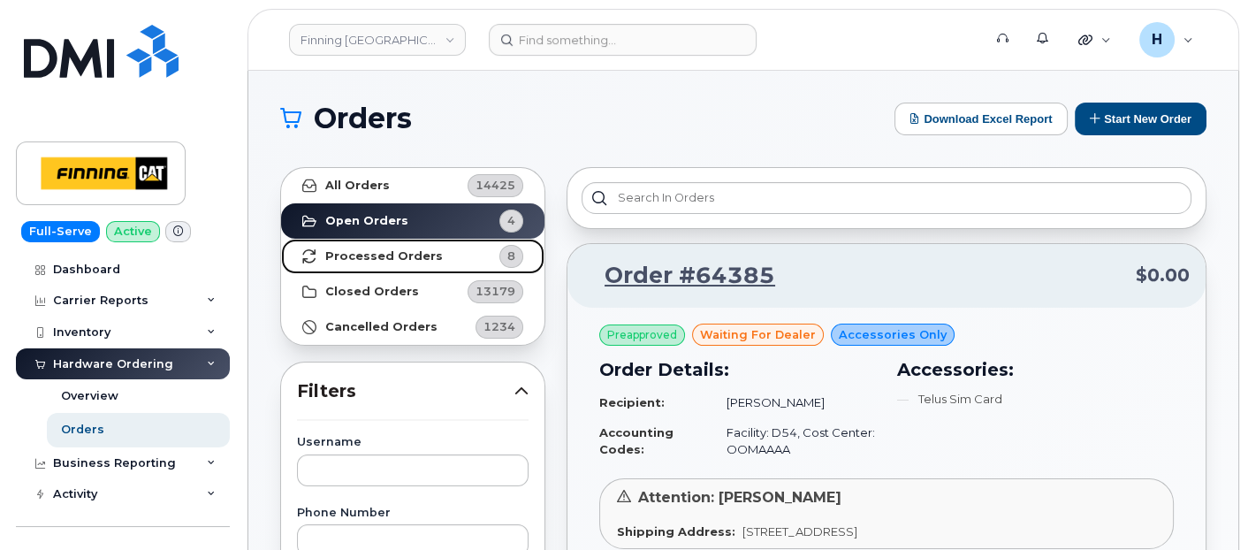
click at [488, 251] on span "8" at bounding box center [496, 256] width 53 height 23
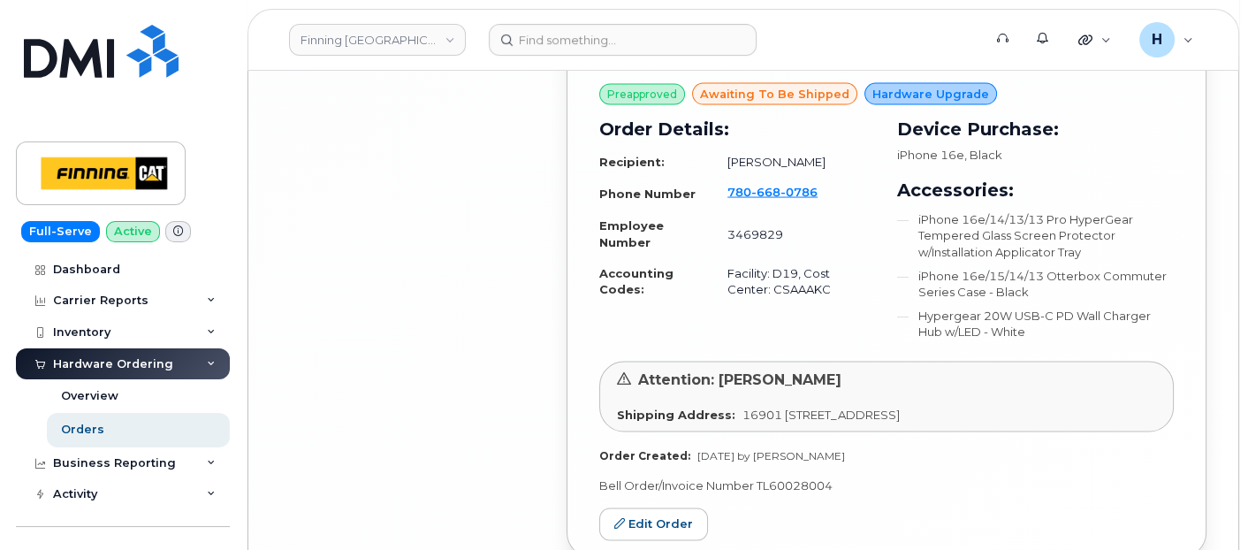
scroll to position [4332, 0]
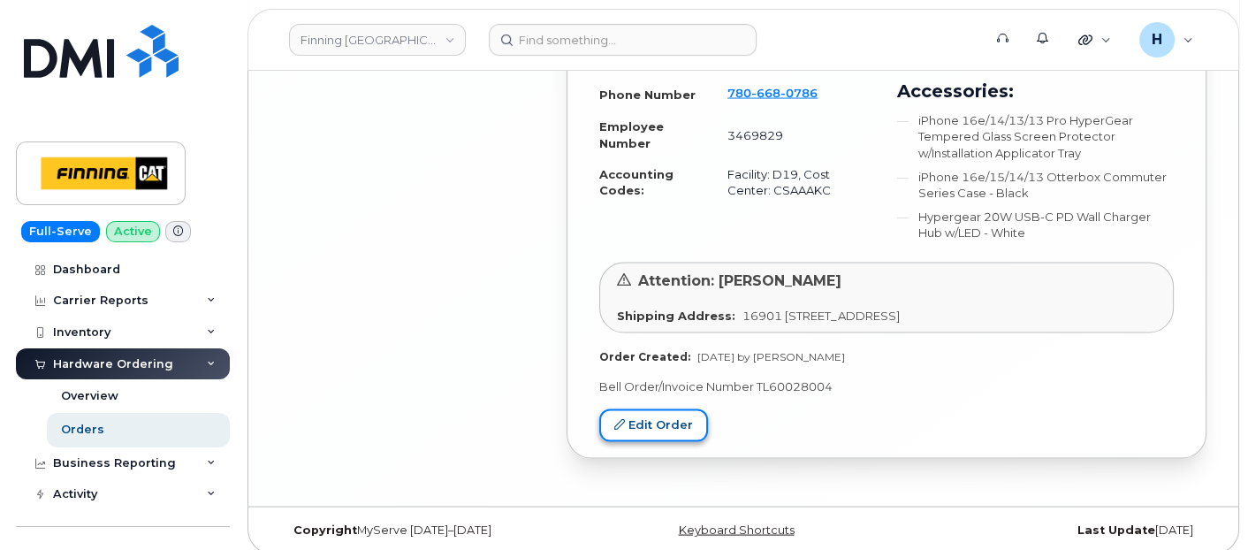
click at [628, 415] on link "Edit Order" at bounding box center [653, 425] width 109 height 33
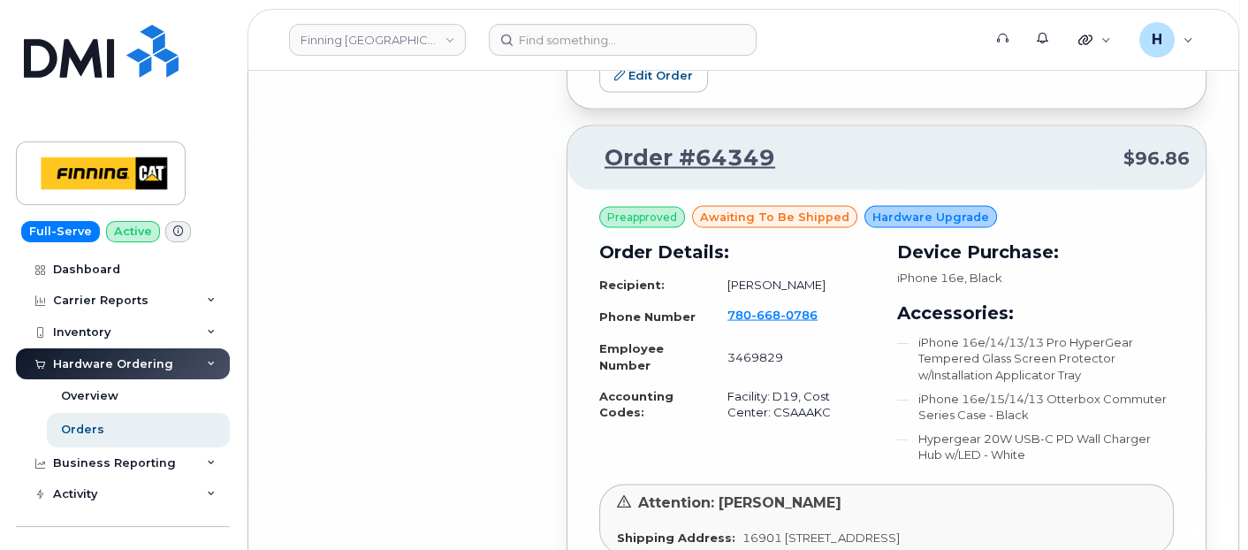
scroll to position [3939, 0]
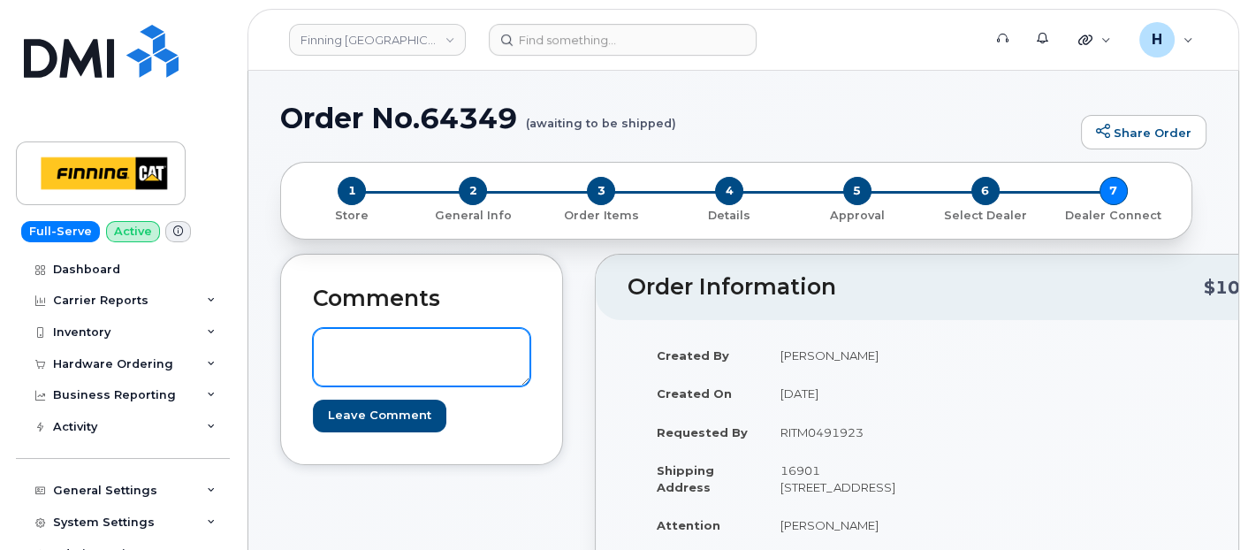
click at [445, 384] on textarea at bounding box center [421, 357] width 217 height 58
click at [429, 366] on textarea at bounding box center [421, 357] width 217 height 58
paste textarea "S/N: G3P99TCQCP [iPhone 16e (#2107)] IMEI: 353927601206136"
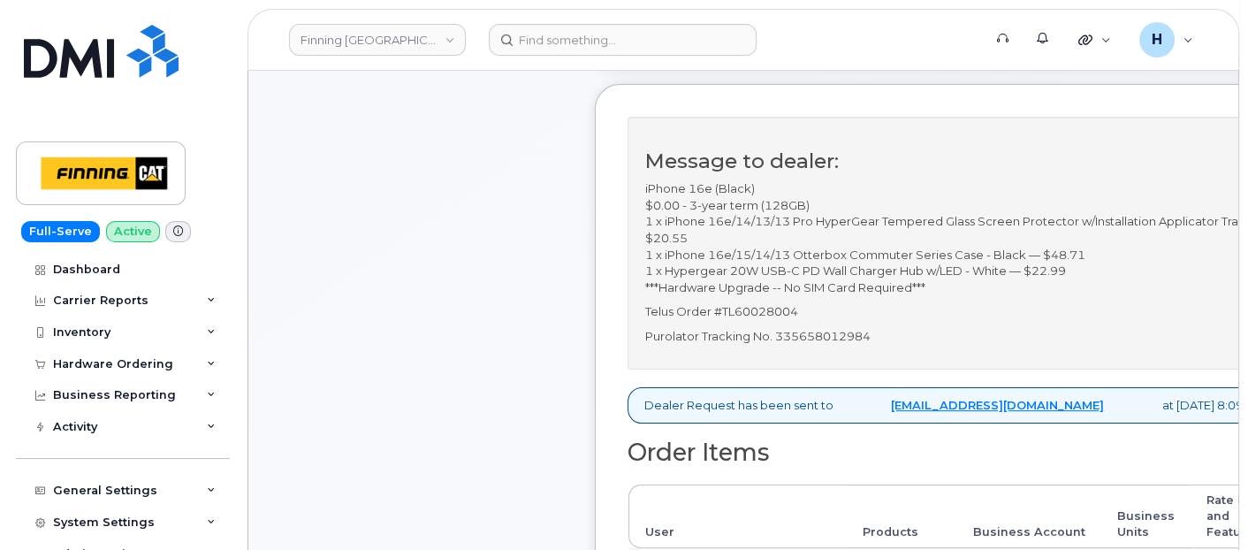
scroll to position [589, 0]
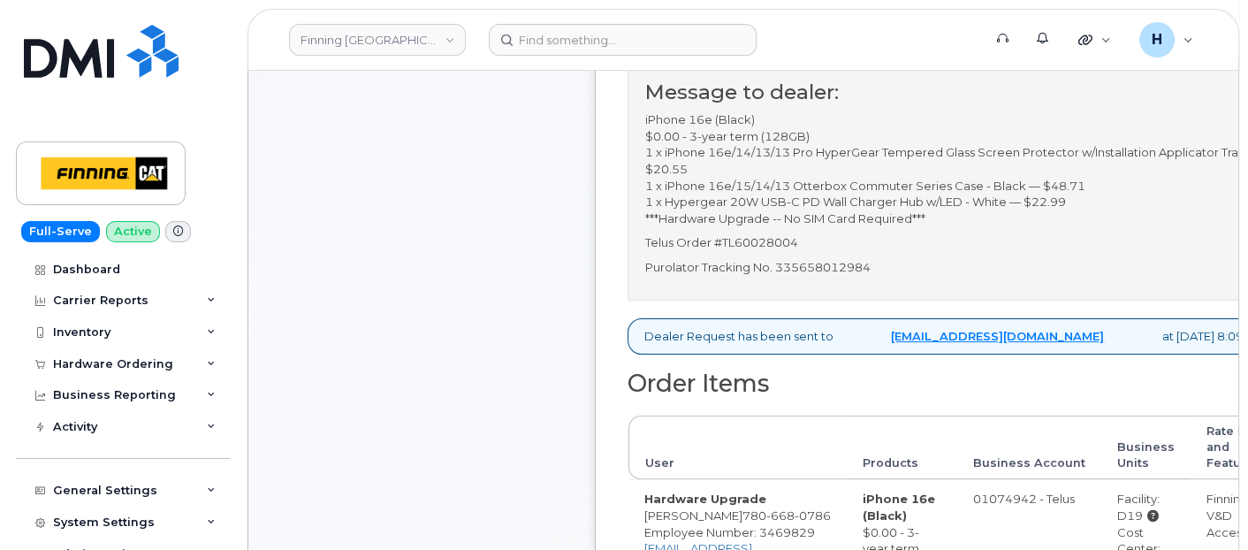
type textarea "S/N: G3P99TCQCP [iPhone 16e (#2107)] IMEI: 353927601206136"
click at [843, 276] on p "Purolator Tracking No. 335658012984" at bounding box center [954, 267] width 619 height 17
copy p "335658012984"
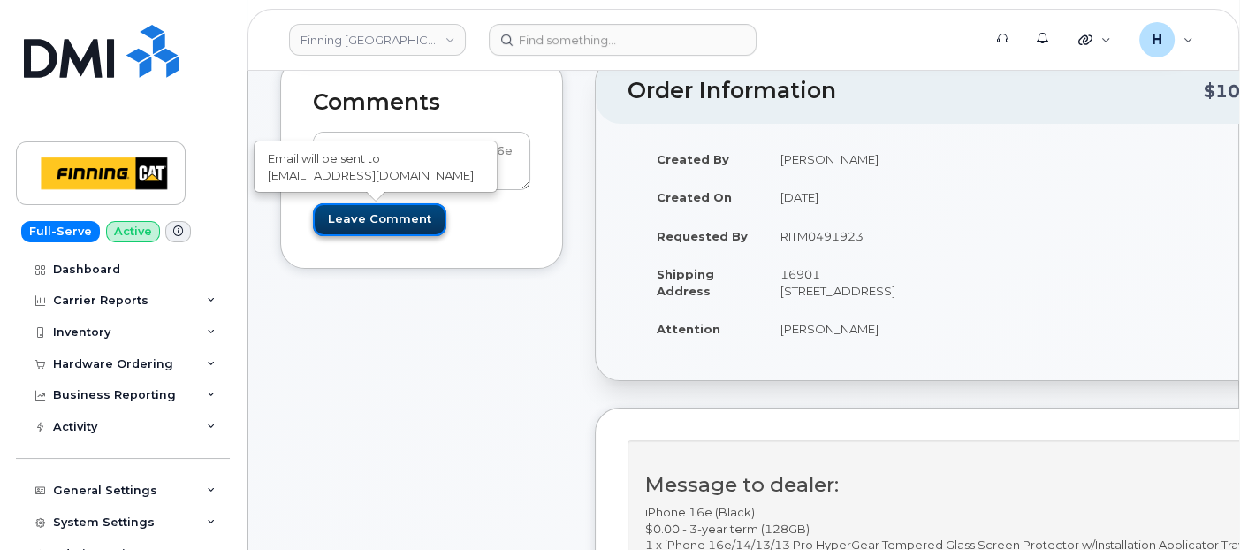
click at [419, 217] on input "Leave Comment" at bounding box center [379, 219] width 133 height 33
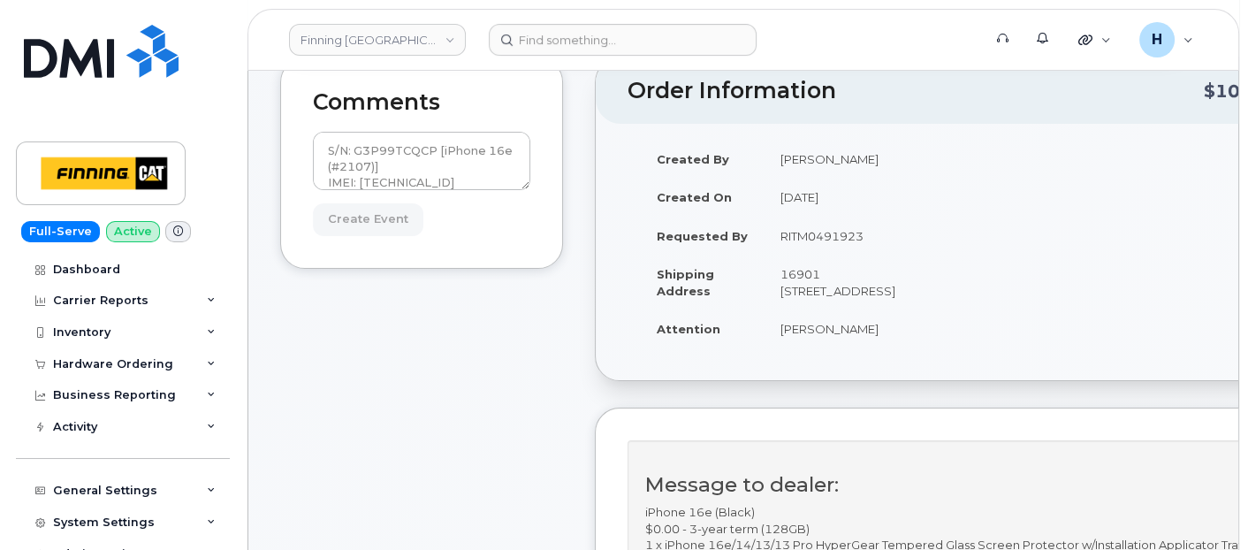
type input "Create Event"
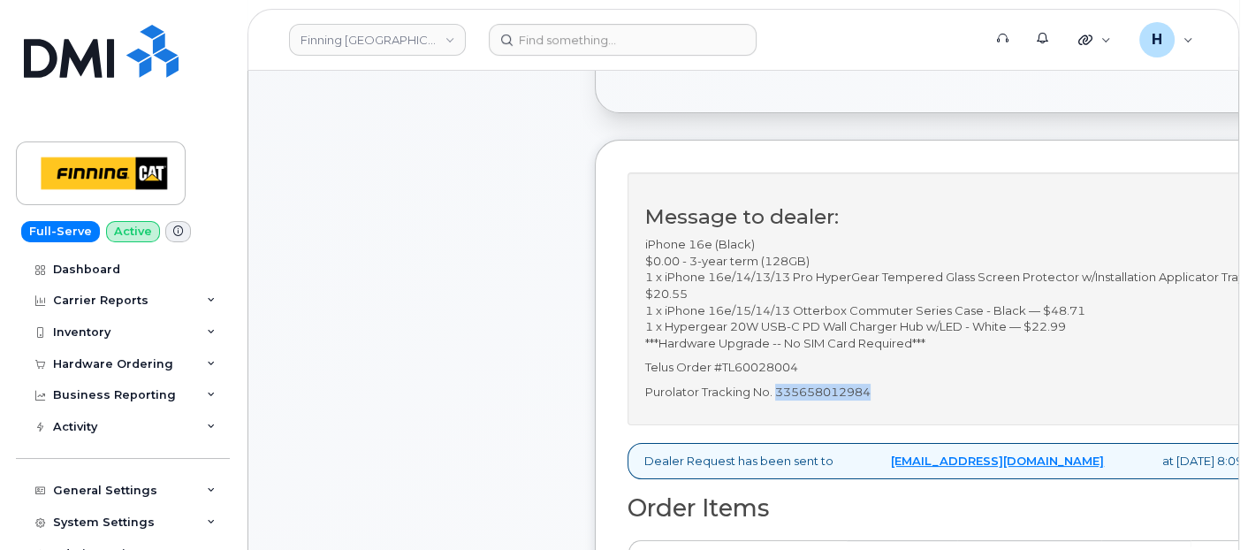
scroll to position [490, 0]
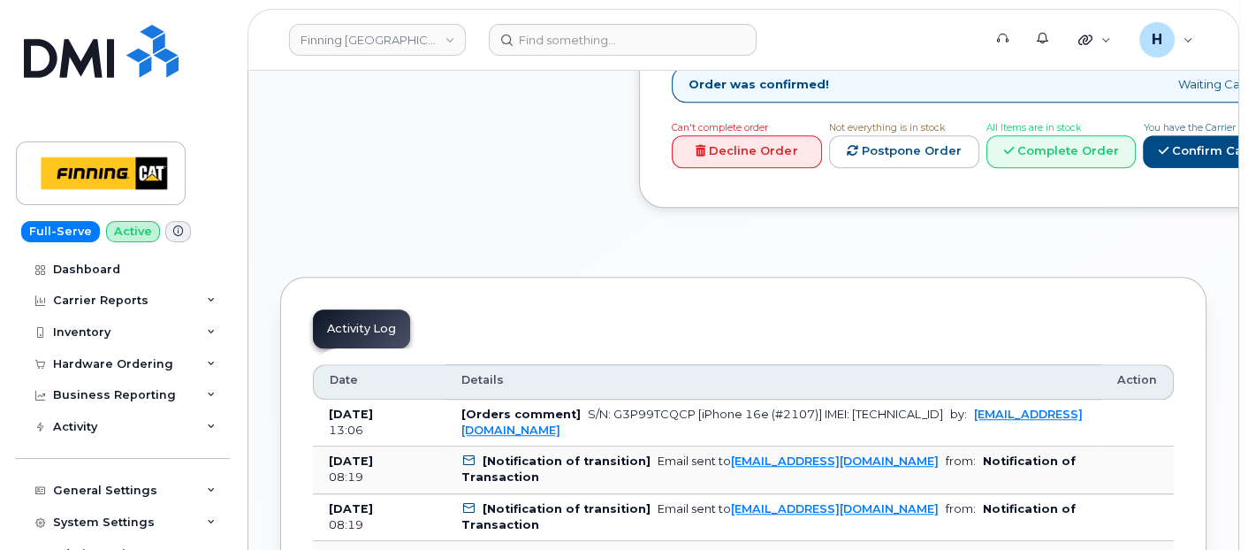
scroll to position [1767, 0]
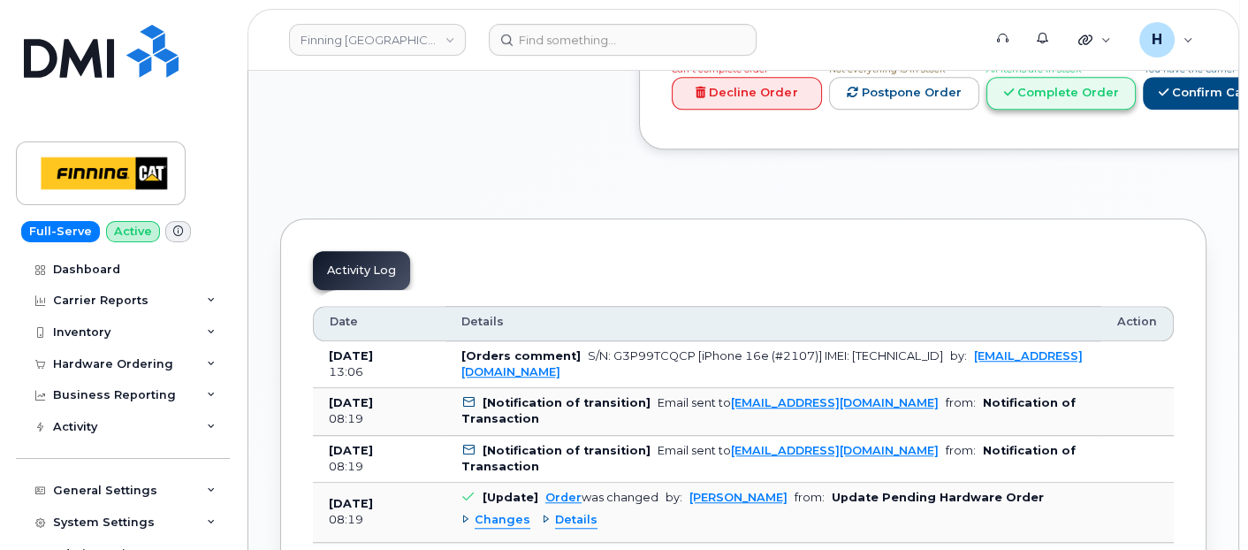
click at [1136, 90] on link "Complete Order" at bounding box center [1061, 93] width 150 height 33
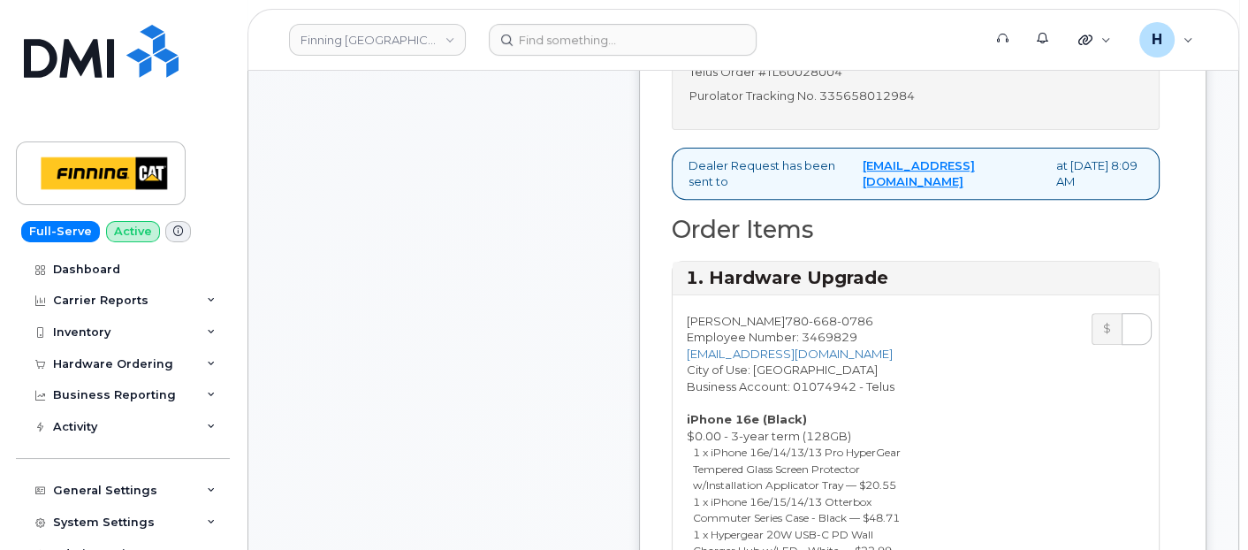
scroll to position [884, 0]
click at [908, 105] on p "Purolator Tracking No. 335658012984" at bounding box center [915, 96] width 452 height 17
copy p "335658012984"
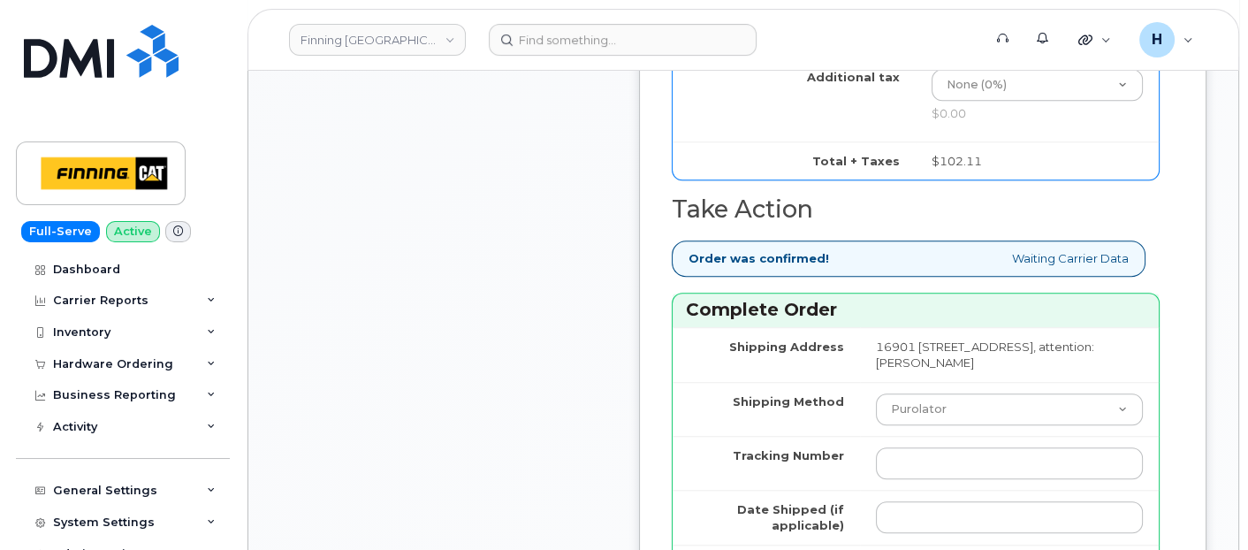
scroll to position [2062, 0]
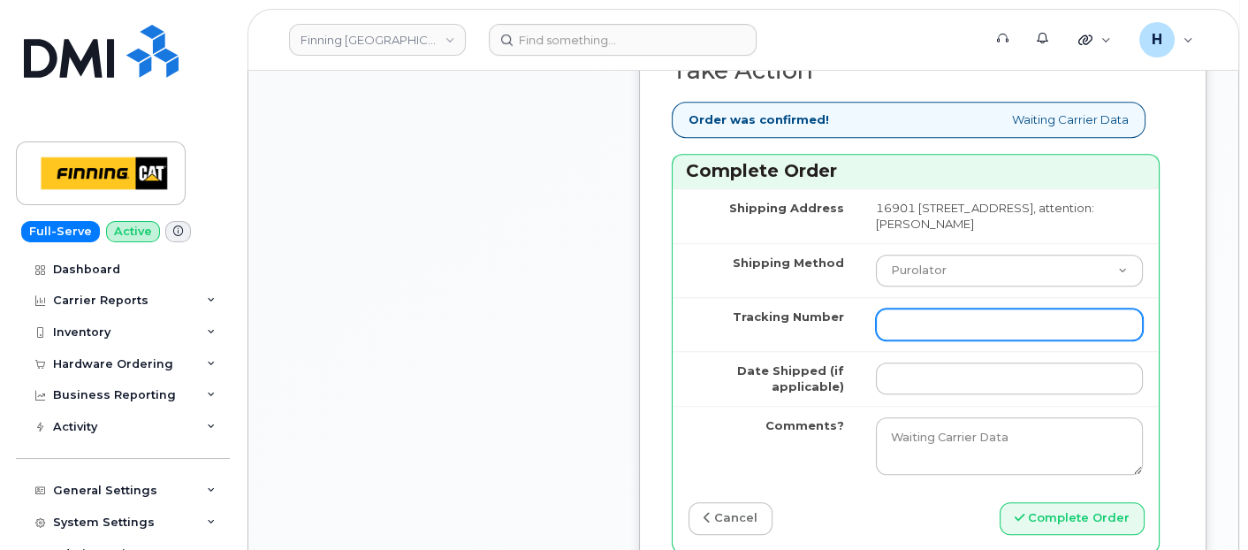
click at [901, 340] on input "Tracking Number" at bounding box center [1009, 324] width 267 height 32
paste input "335658012984"
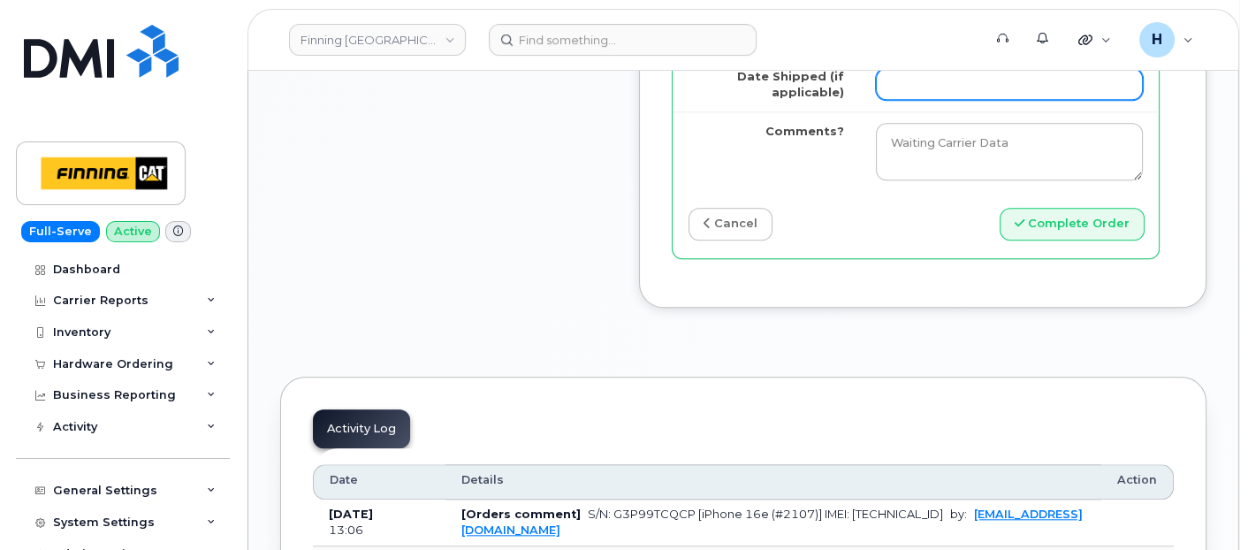
type input "335658012984"
click at [921, 100] on input "Date Shipped (if applicable)" at bounding box center [1009, 84] width 267 height 32
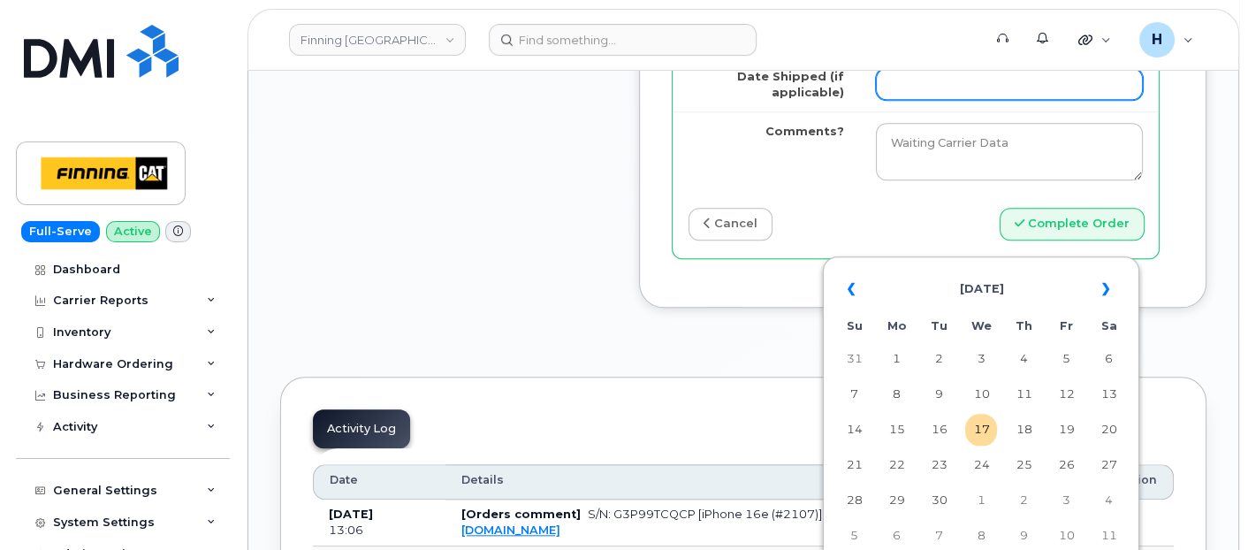
type input "[DATE]"
type input "353927601189589"
type input "x"
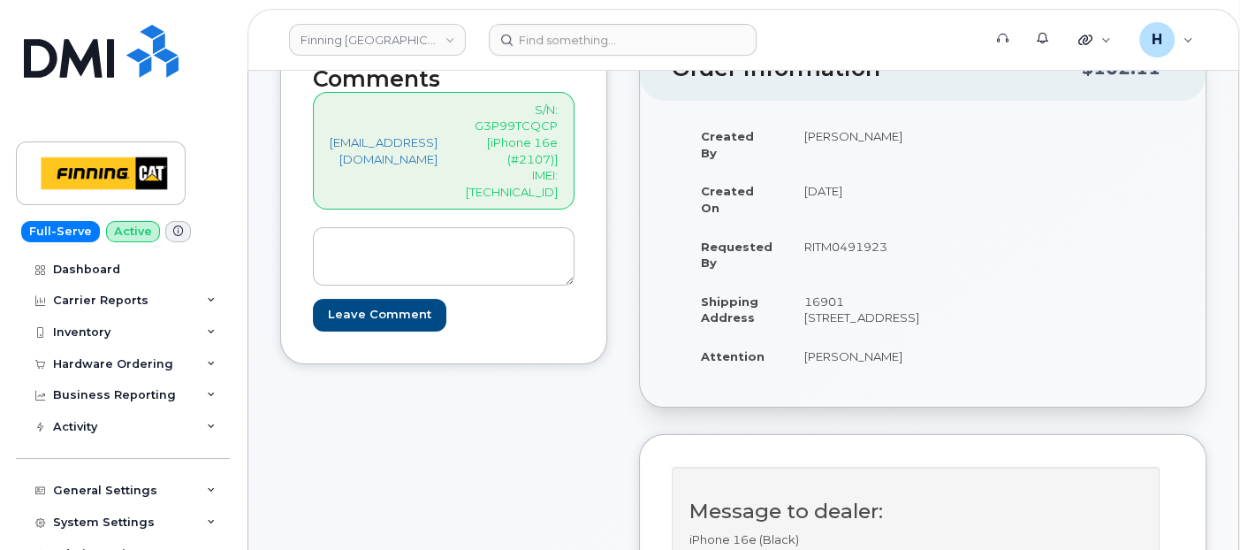
scroll to position [196, 0]
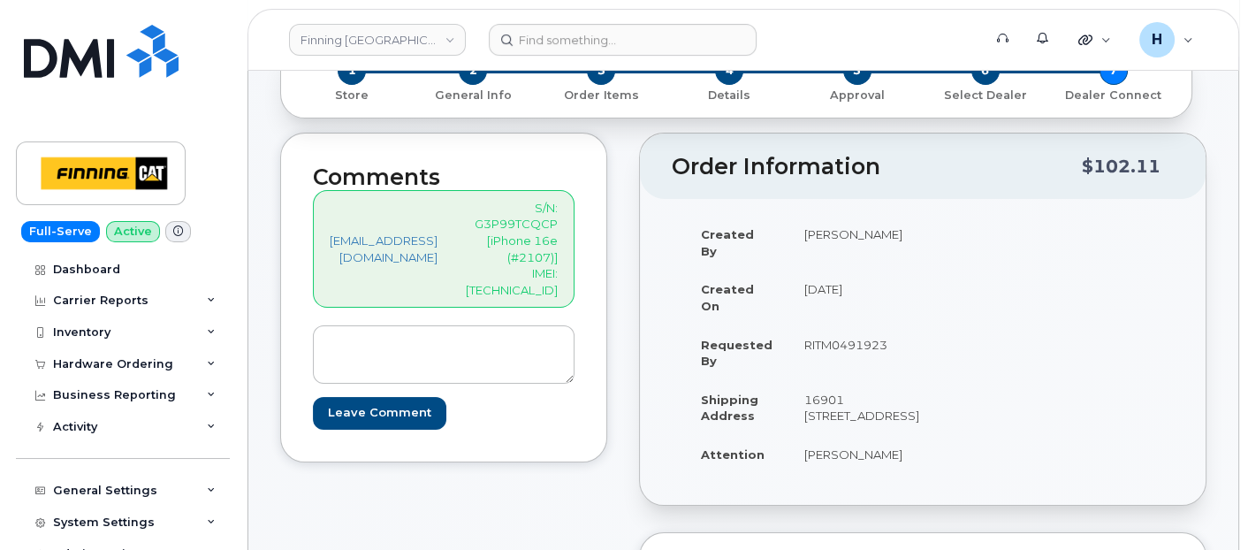
drag, startPoint x: 462, startPoint y: 281, endPoint x: 603, endPoint y: 275, distance: 140.6
click at [574, 275] on div "hakaur@dminc.com S/N: G3P99TCQCP [iPhone 16e (#2107)] IMEI: 353927601206136" at bounding box center [444, 249] width 262 height 118
copy p "353927601206136"
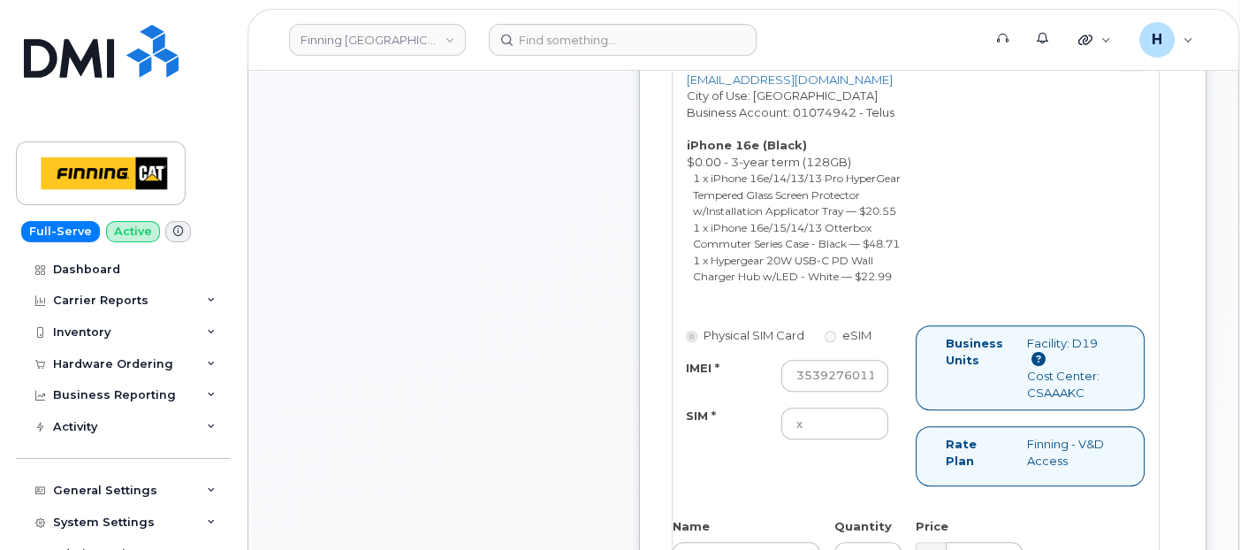
scroll to position [1276, 0]
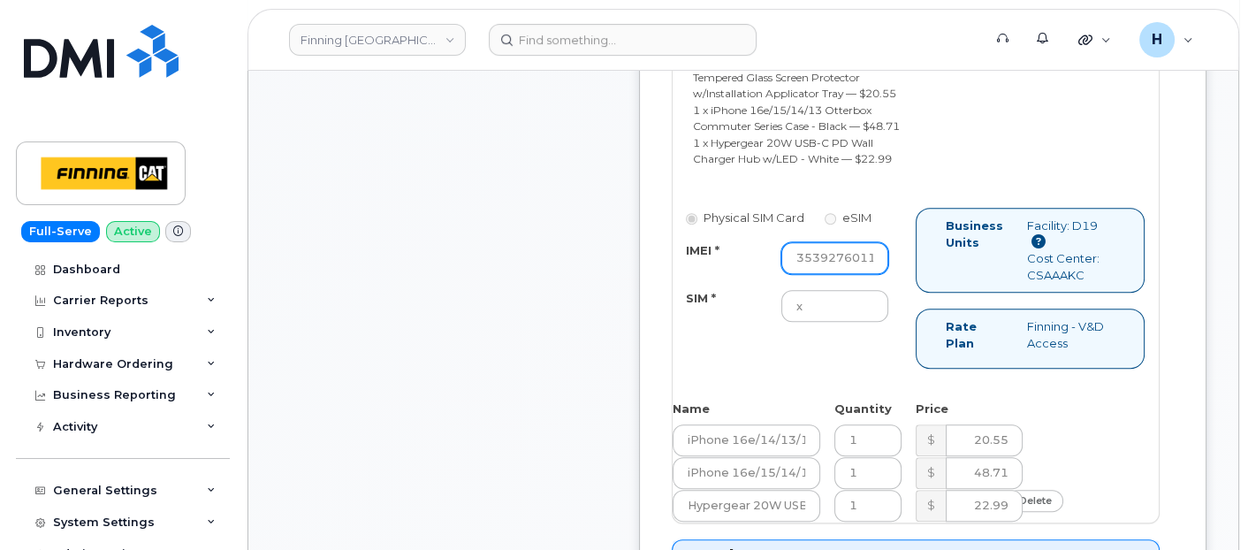
click at [867, 274] on input "353927601189589" at bounding box center [834, 258] width 107 height 32
paste input "353927601206136"
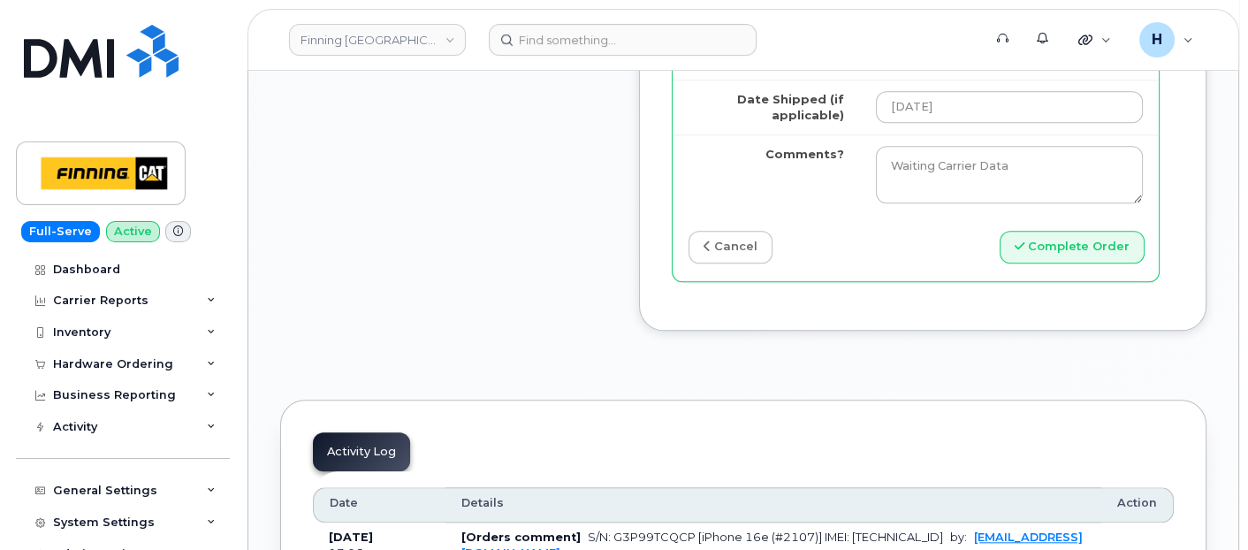
scroll to position [2356, 0]
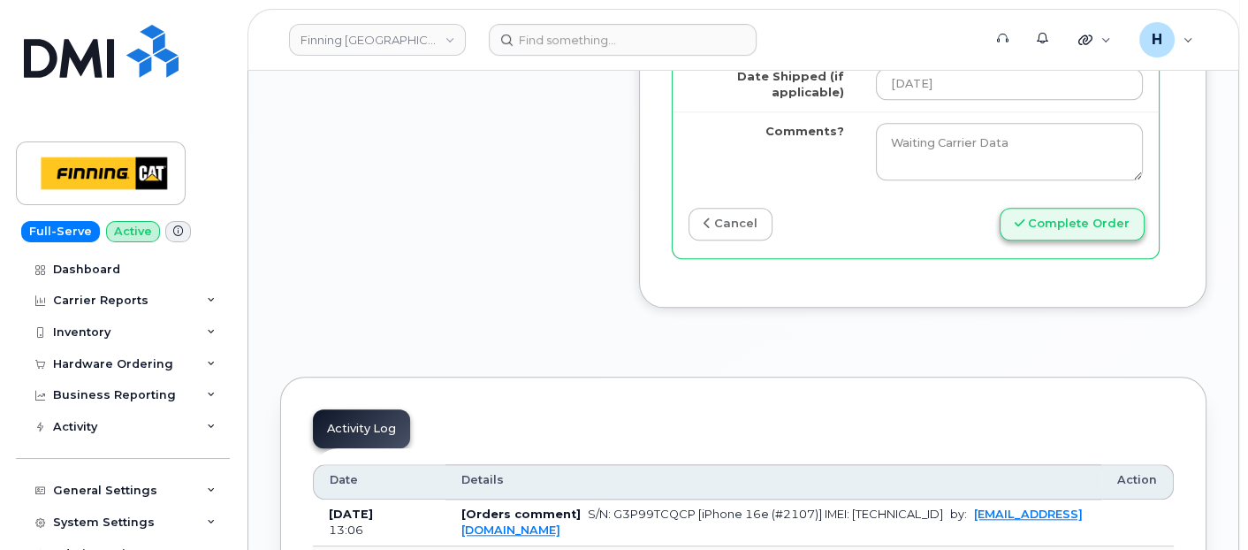
type input "353927601206136"
click at [1045, 240] on button "Complete Order" at bounding box center [1071, 224] width 145 height 33
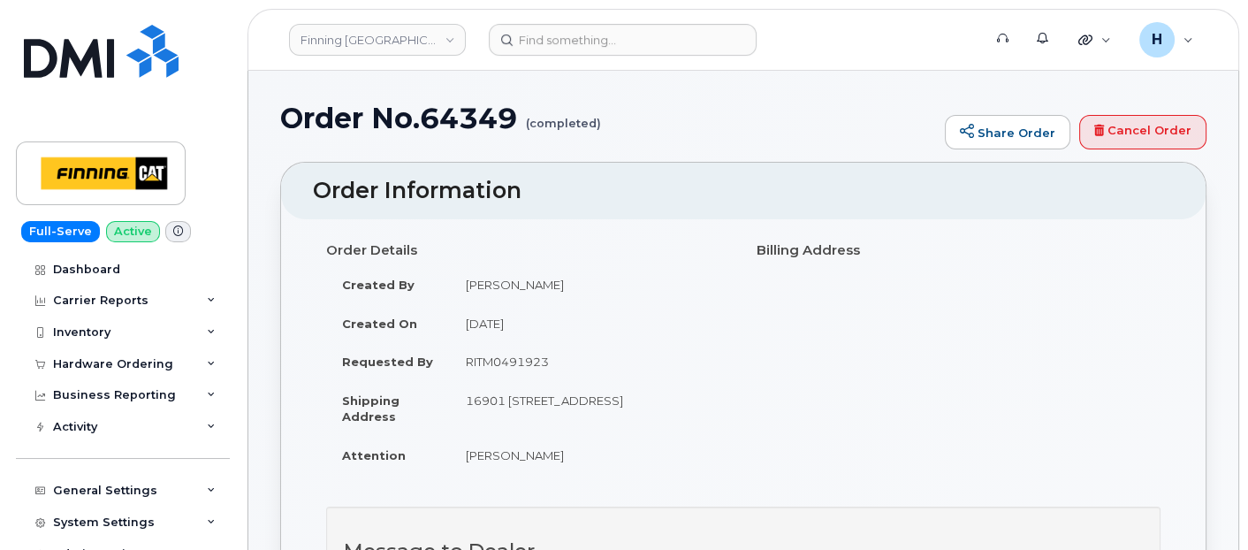
drag, startPoint x: 112, startPoint y: 369, endPoint x: 110, endPoint y: 393, distance: 24.0
click at [112, 369] on div "Hardware Ordering" at bounding box center [113, 364] width 120 height 14
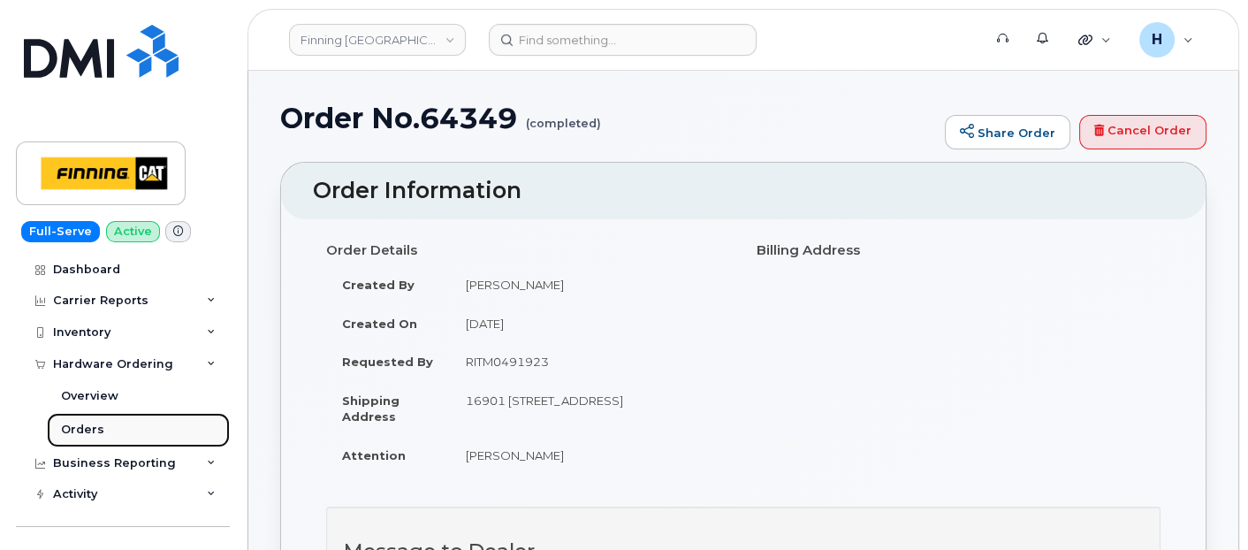
click at [101, 433] on link "Orders" at bounding box center [138, 430] width 183 height 34
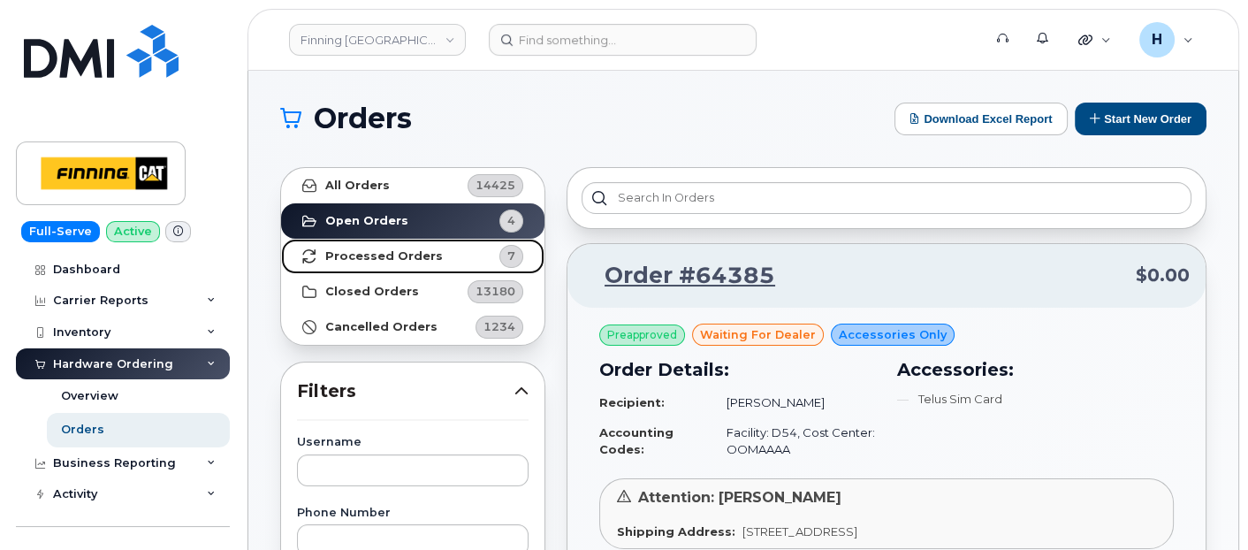
click at [433, 262] on link "Processed Orders 7" at bounding box center [412, 256] width 263 height 35
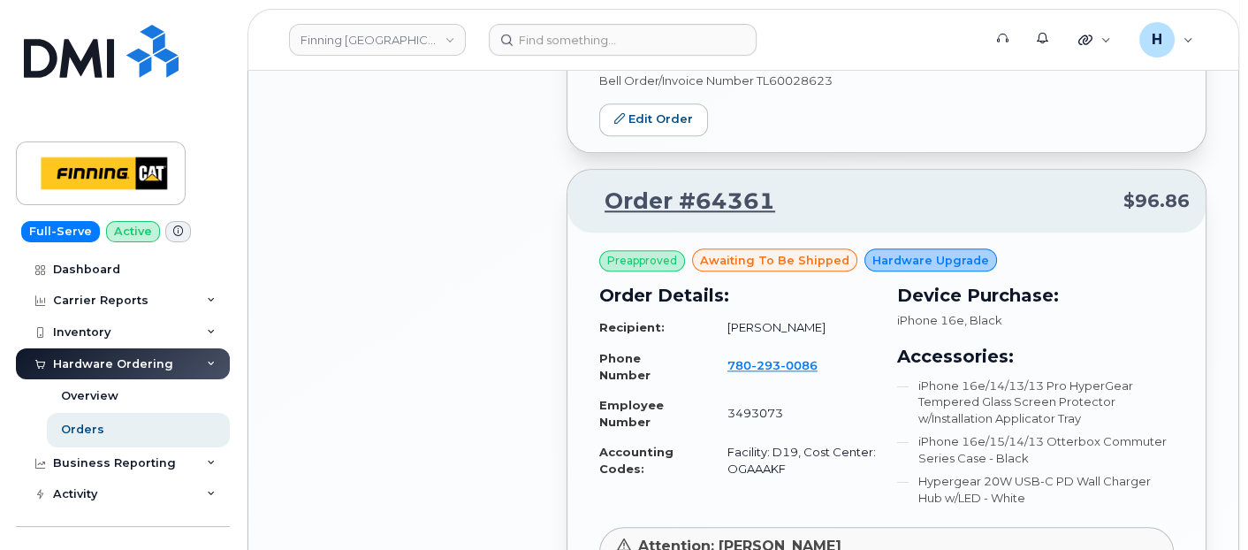
scroll to position [2749, 0]
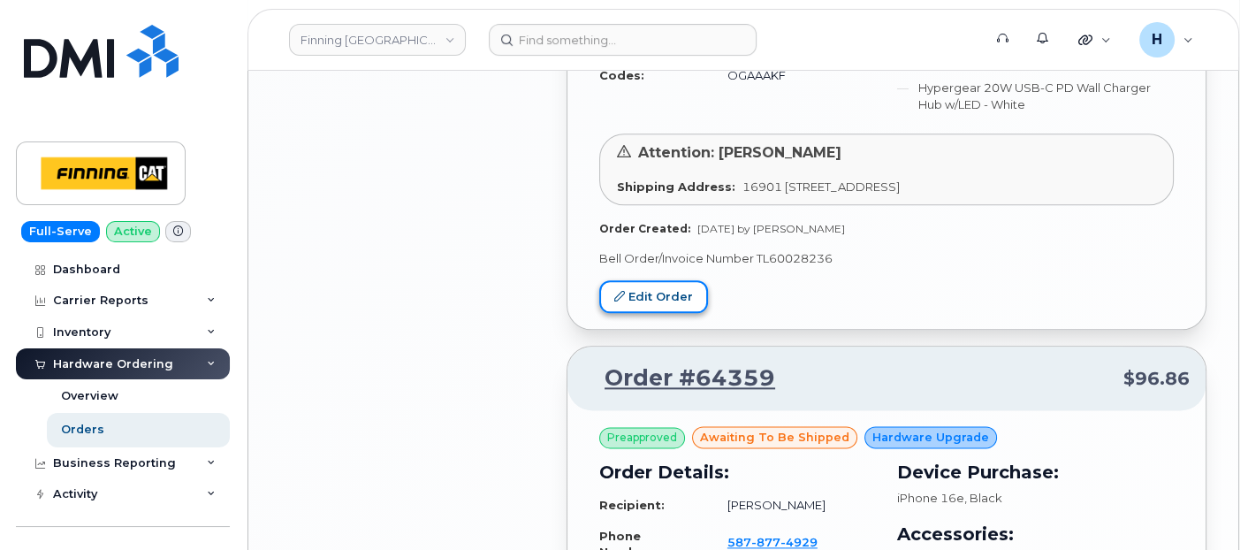
click at [681, 298] on link "Edit Order" at bounding box center [653, 296] width 109 height 33
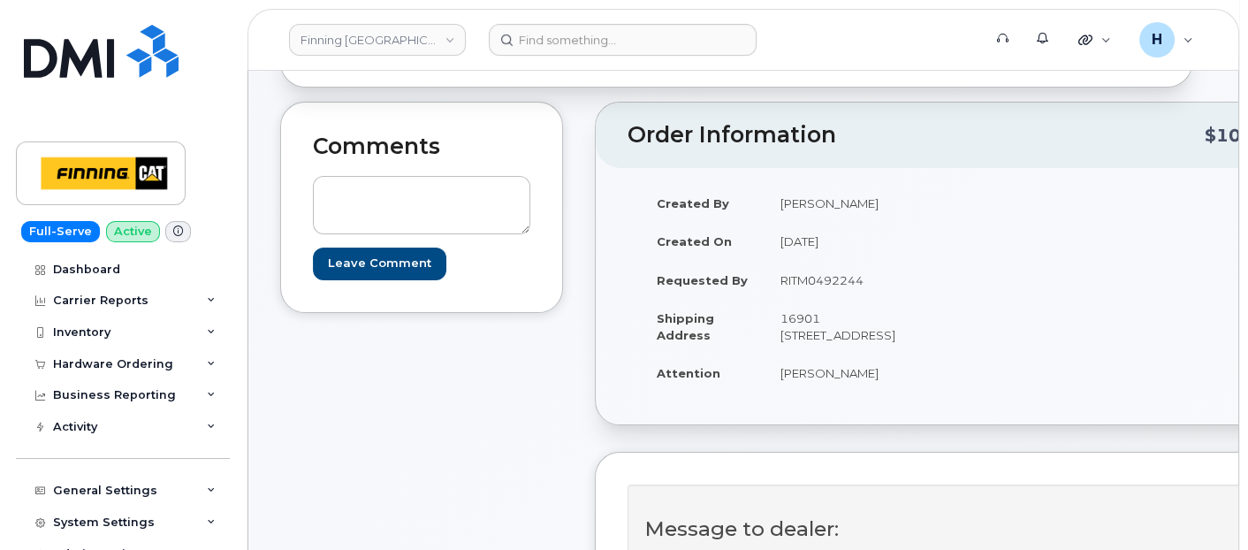
scroll to position [294, 0]
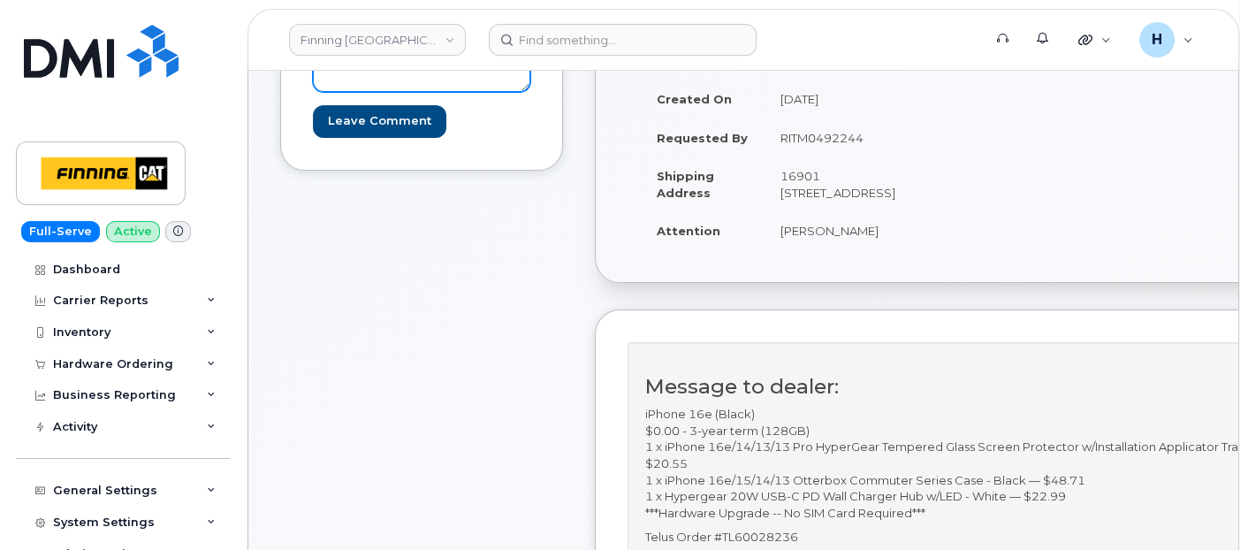
click at [426, 83] on textarea at bounding box center [421, 63] width 217 height 58
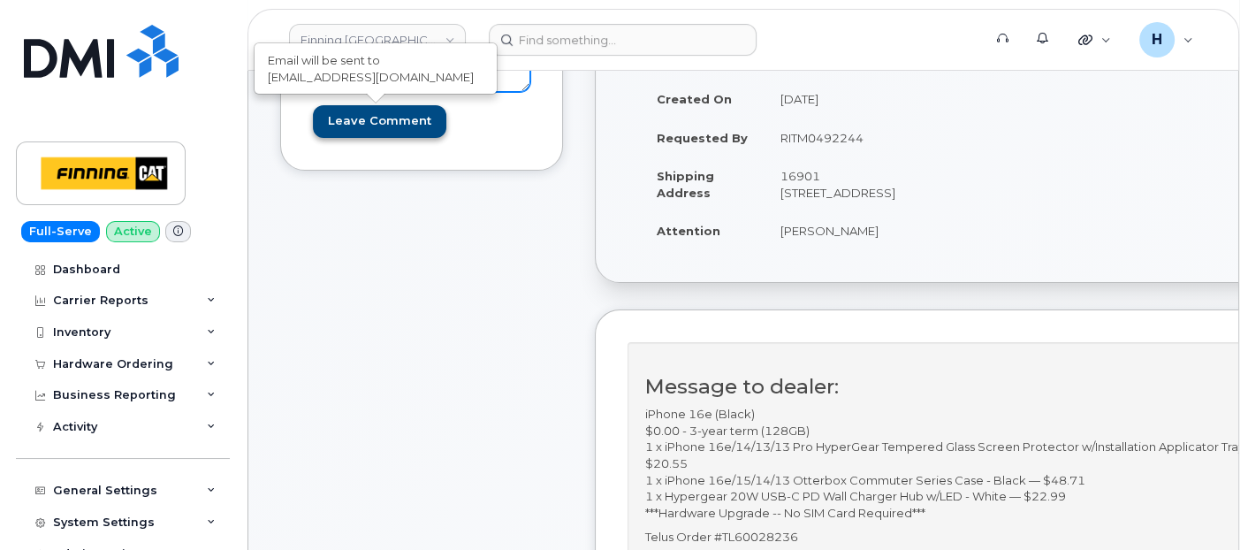
paste textarea "S/N: LC9KDXP900 [iPhone 16e (#2104)] IMEI: [TECHNICAL_ID]"
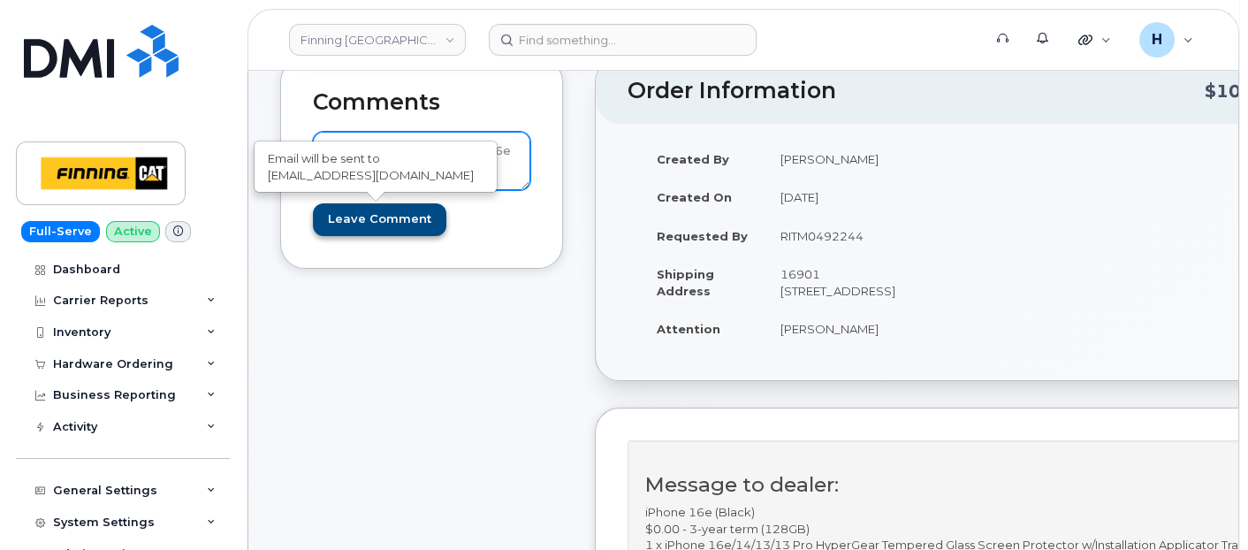
type textarea "S/N: LC9KDXP900 [iPhone 16e (#2104)] IMEI: [TECHNICAL_ID]"
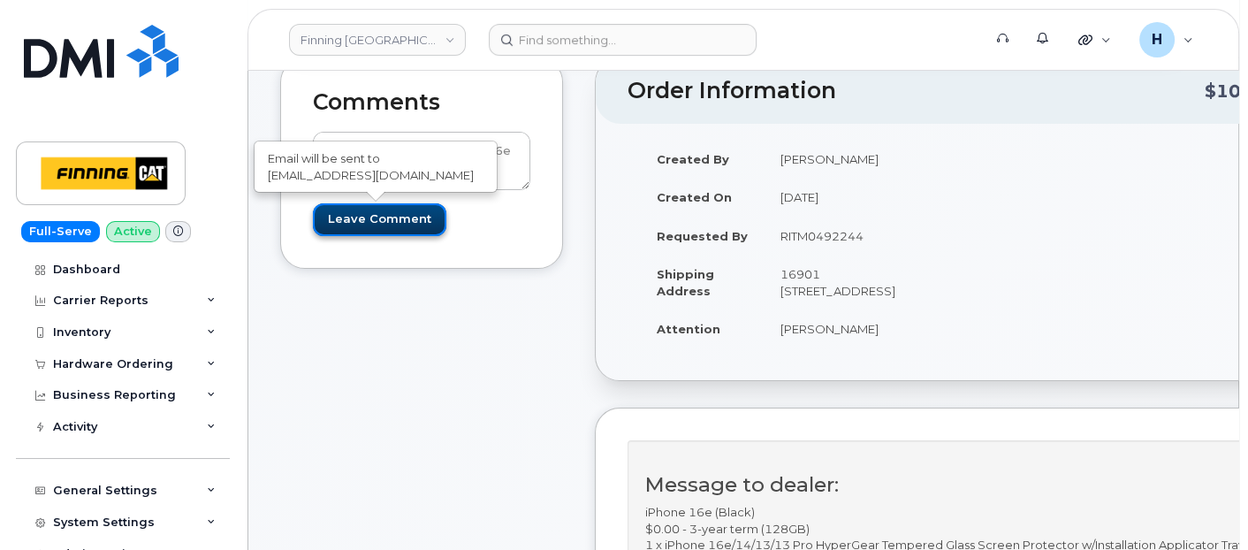
click at [411, 211] on input "Leave Comment" at bounding box center [379, 219] width 133 height 33
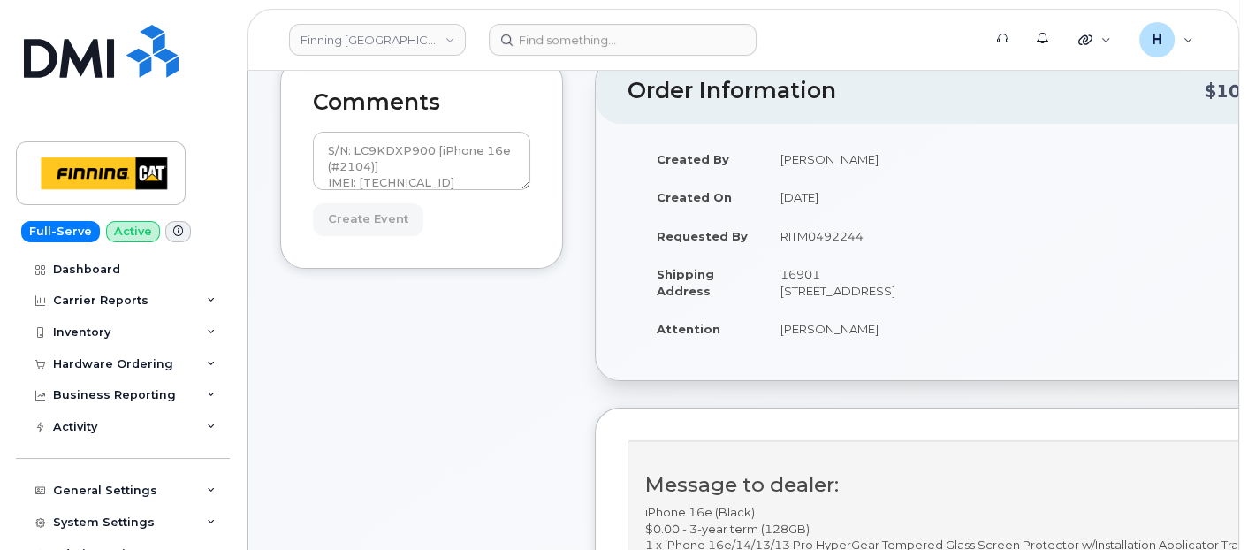
type input "Create Event"
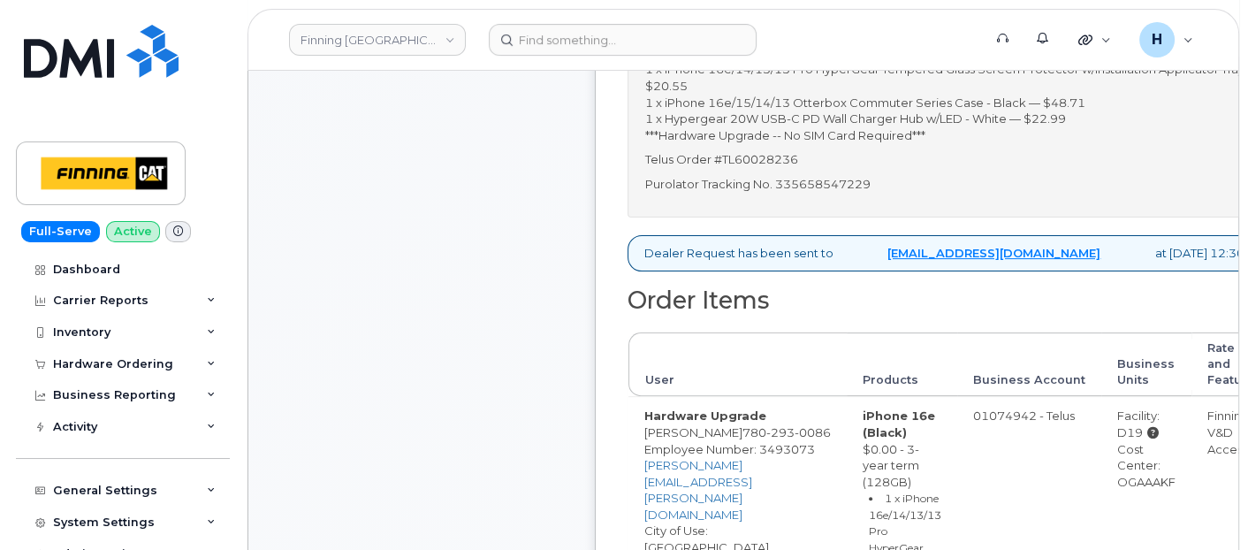
scroll to position [589, 0]
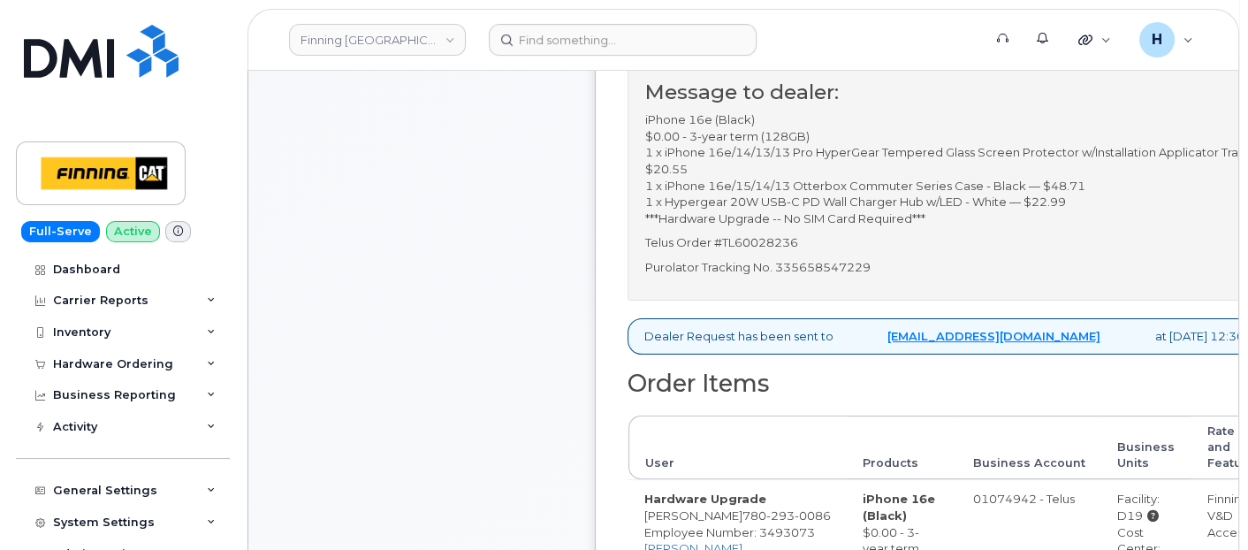
click at [847, 276] on p "Purolator Tracking No. 335658547229" at bounding box center [954, 267] width 619 height 17
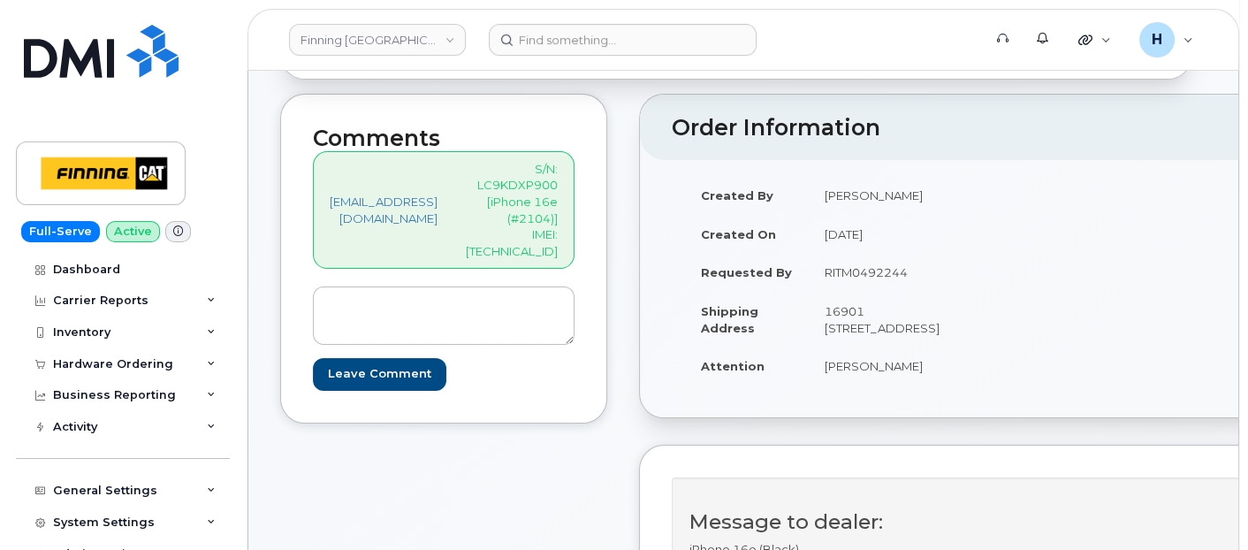
scroll to position [294, 0]
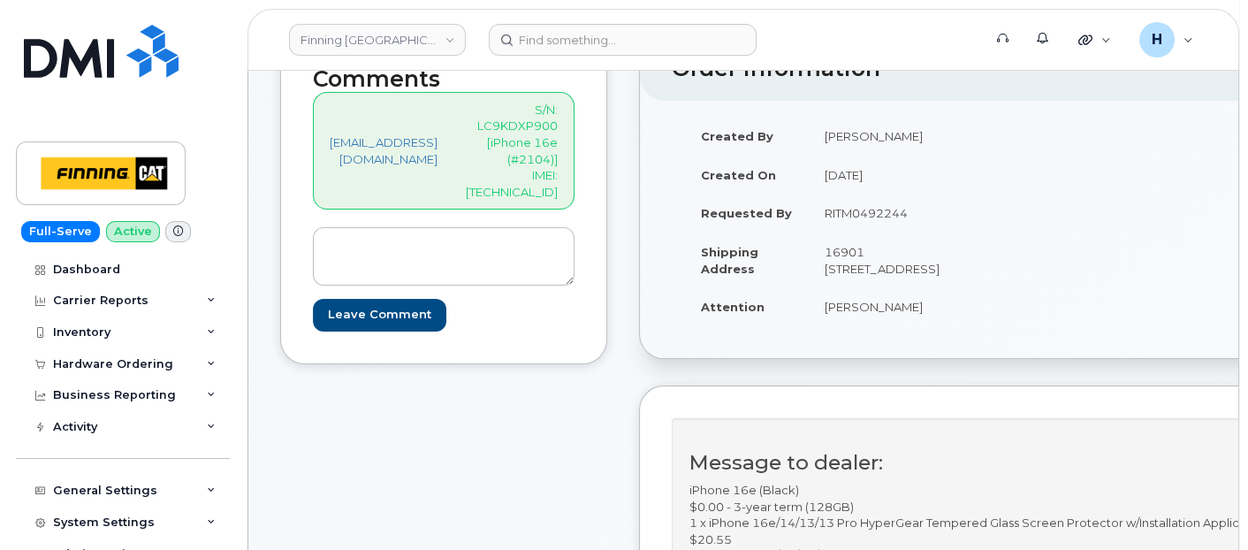
click at [880, 326] on td "[PERSON_NAME]" at bounding box center [901, 306] width 184 height 39
click at [885, 319] on td "[PERSON_NAME]" at bounding box center [901, 306] width 184 height 39
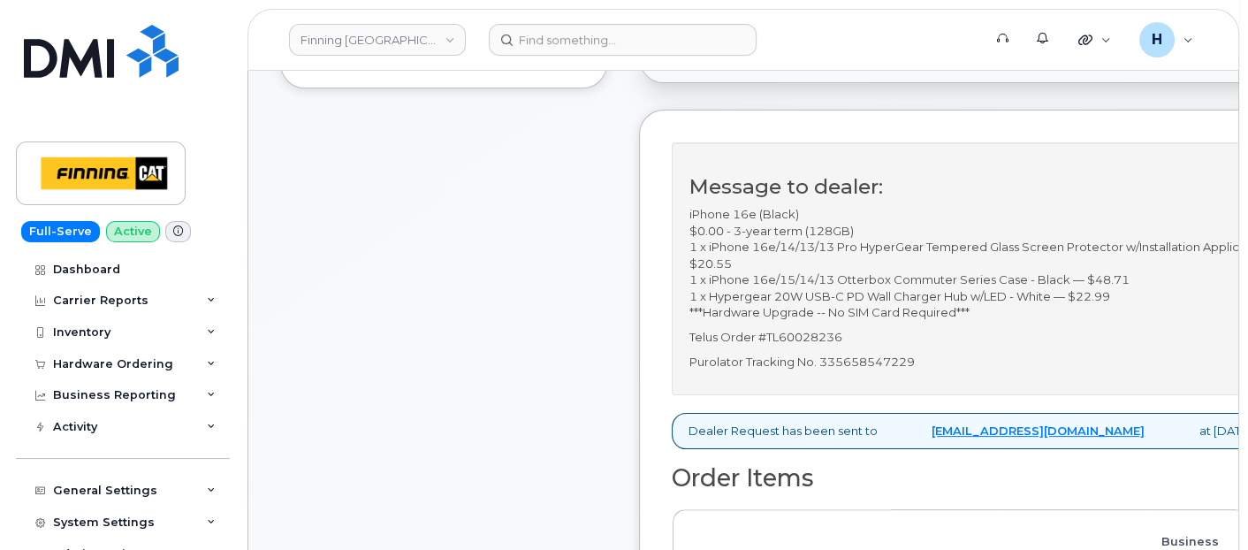
scroll to position [589, 0]
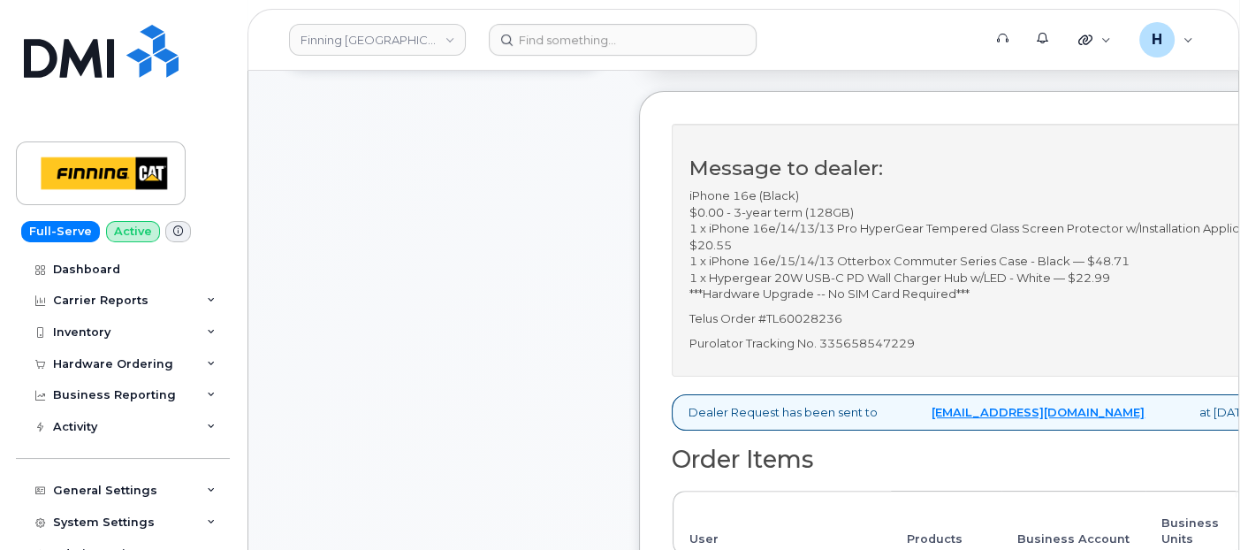
click at [870, 352] on p "Purolator Tracking No. 335658547229" at bounding box center [998, 343] width 619 height 17
copy p "335658547229"
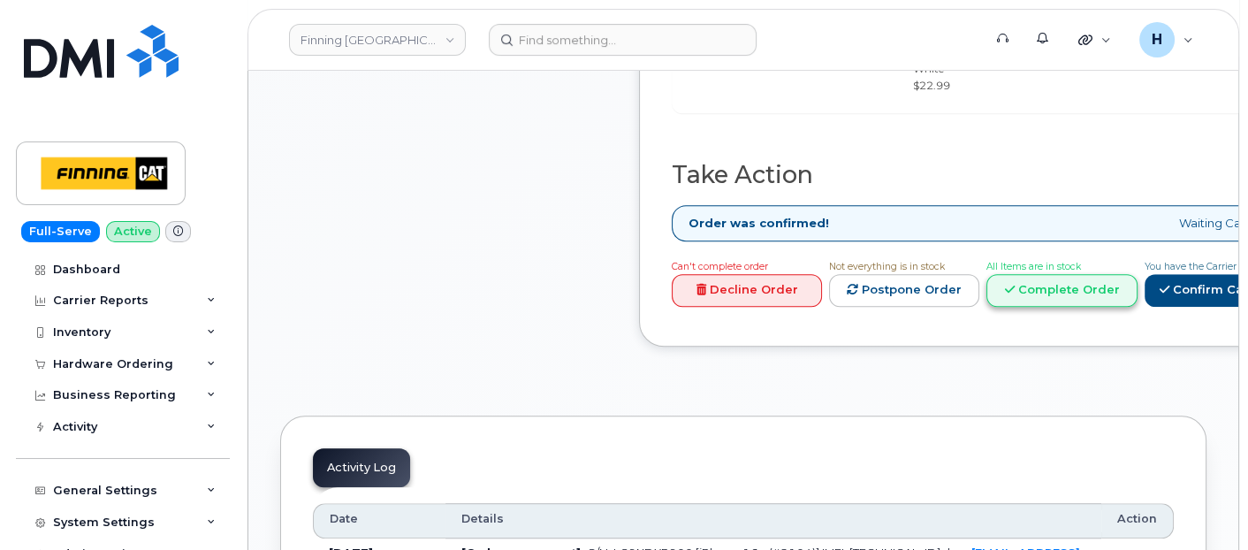
click at [1057, 275] on link "Complete Order" at bounding box center [1061, 290] width 150 height 33
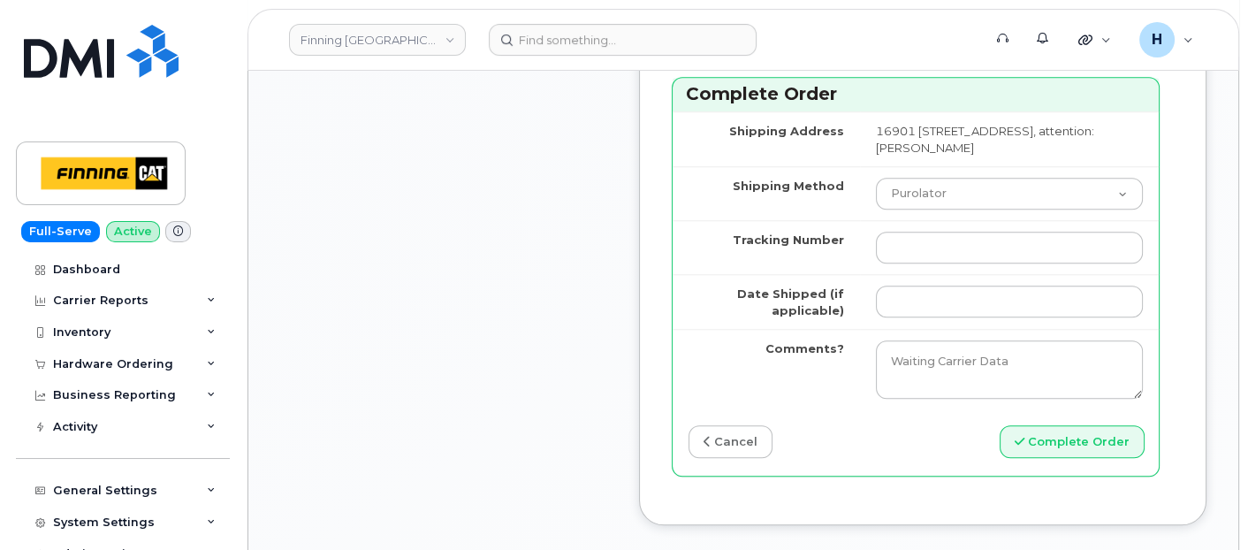
scroll to position [2258, 0]
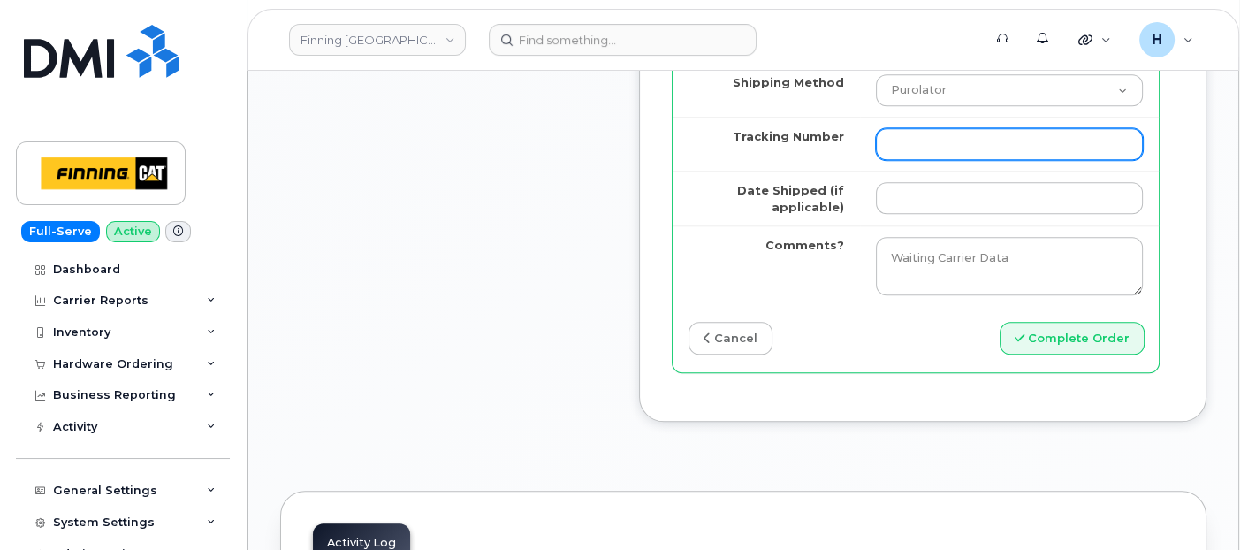
click at [938, 160] on input "Tracking Number" at bounding box center [1009, 144] width 267 height 32
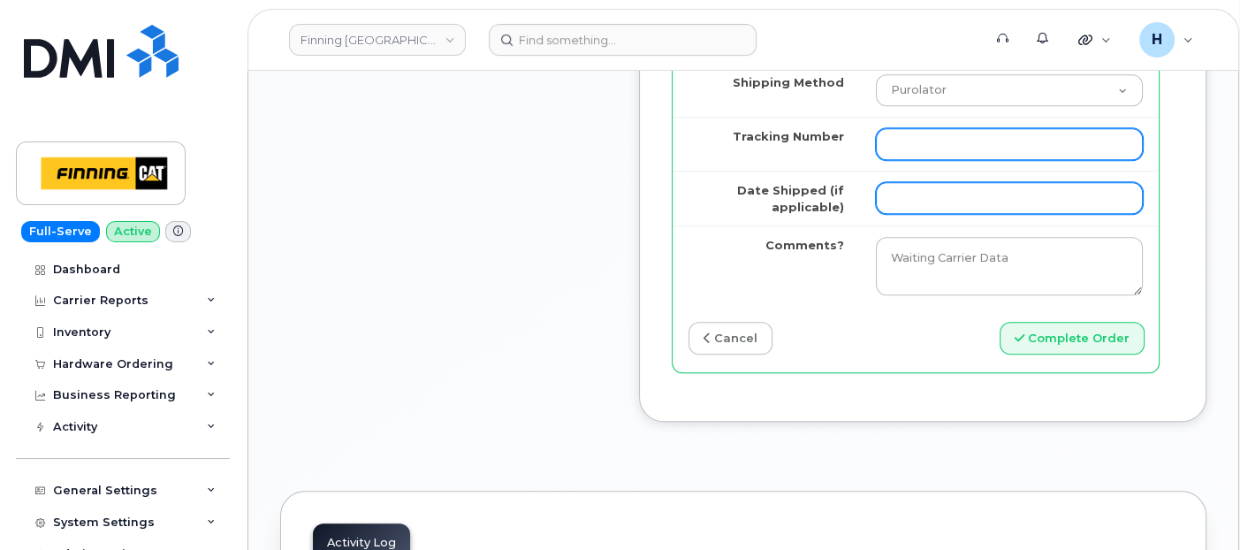
paste input "335658547229"
type input "335658547229"
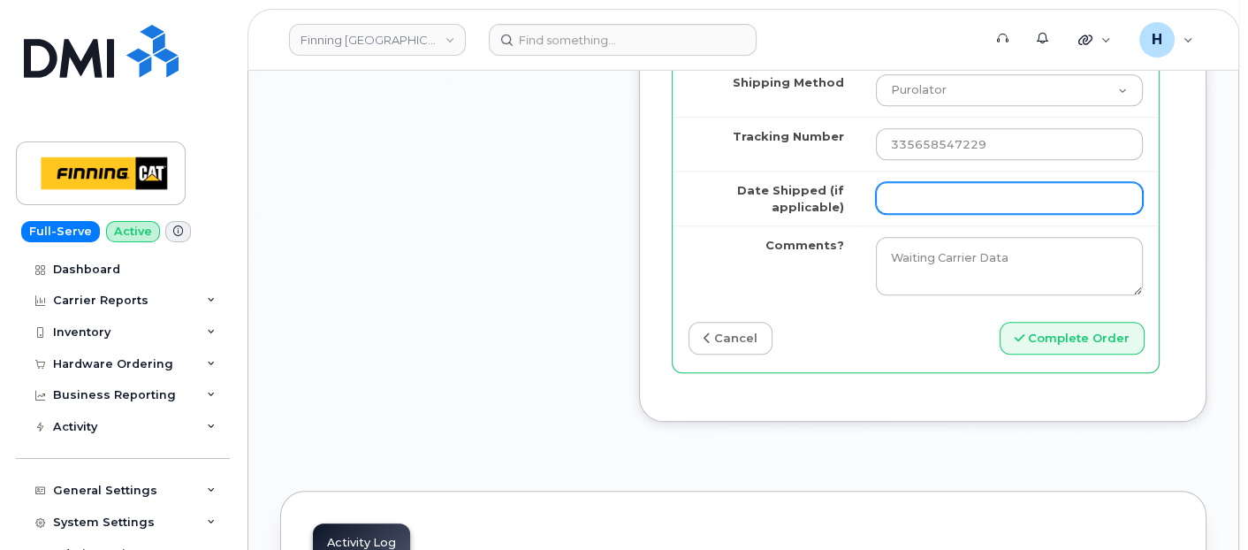
click at [929, 214] on input "Date Shipped (if applicable)" at bounding box center [1009, 198] width 267 height 32
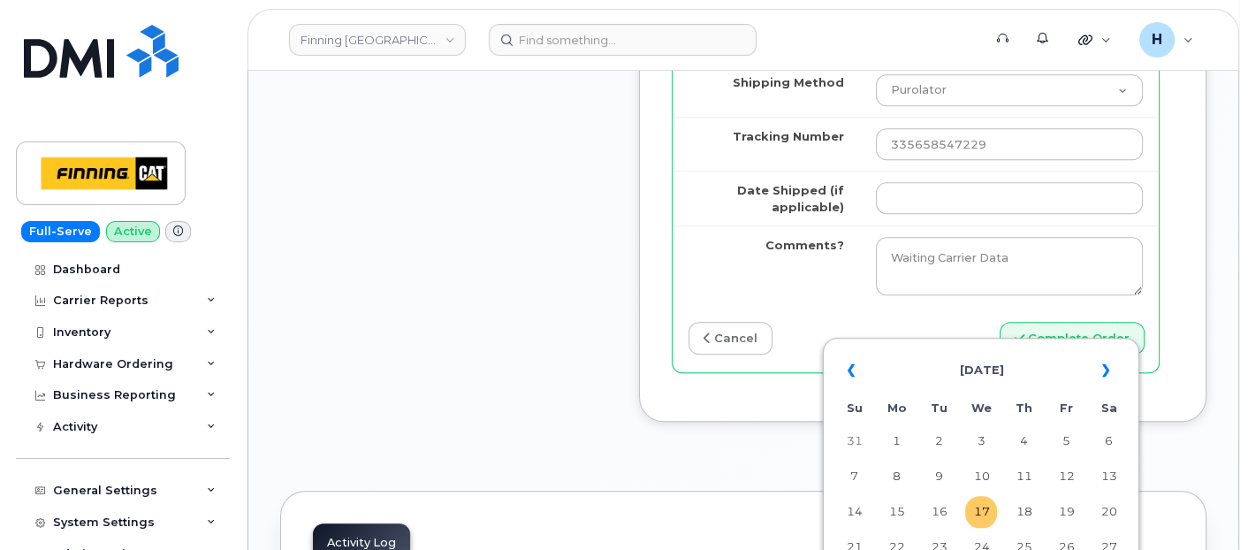
click at [982, 513] on td "17" at bounding box center [981, 512] width 32 height 32
type input "[DATE]"
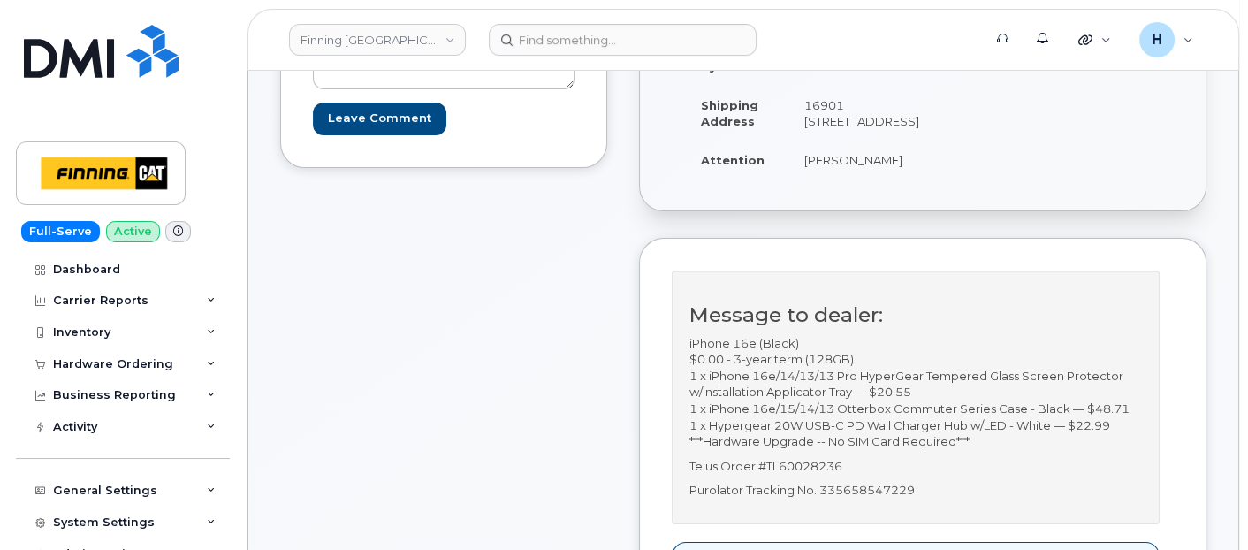
scroll to position [98, 0]
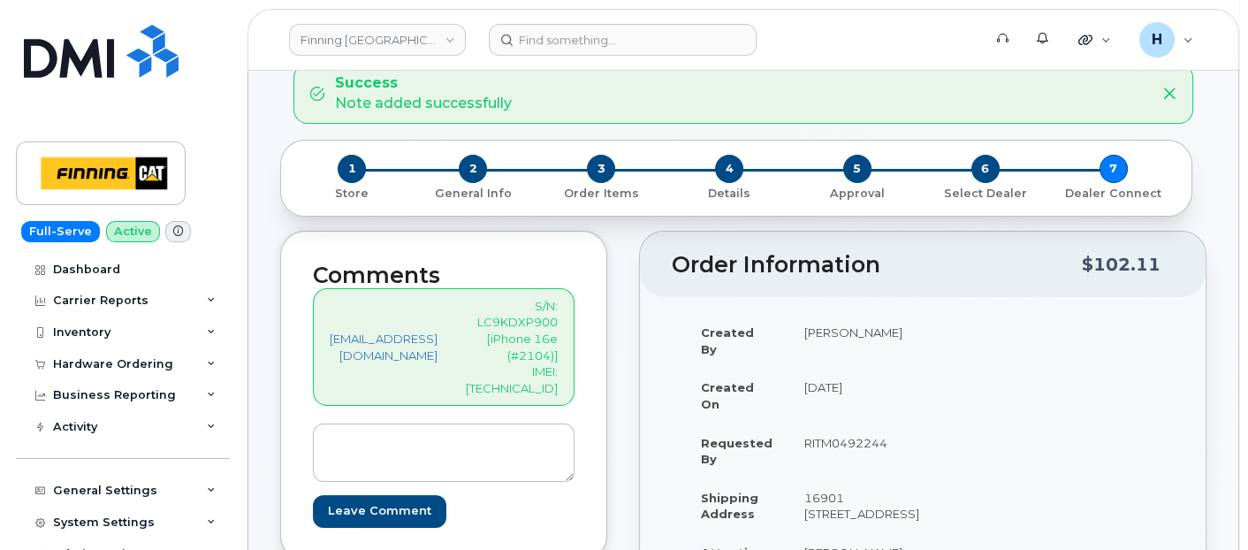
click at [532, 368] on p "S/N: LC9KDXP900 [iPhone 16e (#2104)] IMEI: 353927601212977" at bounding box center [512, 347] width 92 height 98
copy p "353927601212977"
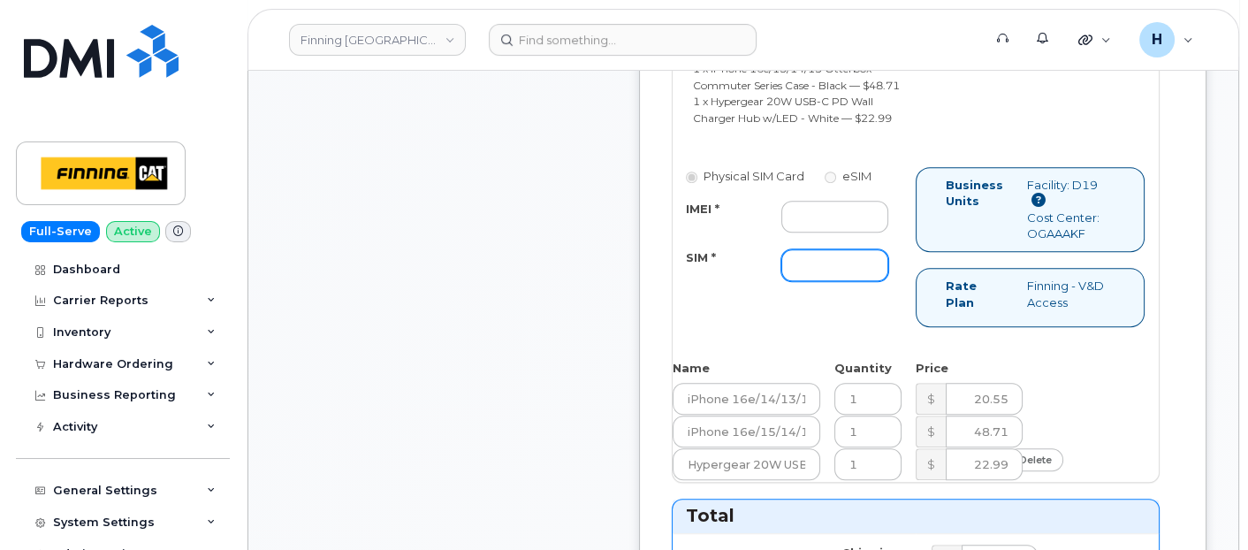
scroll to position [1374, 0]
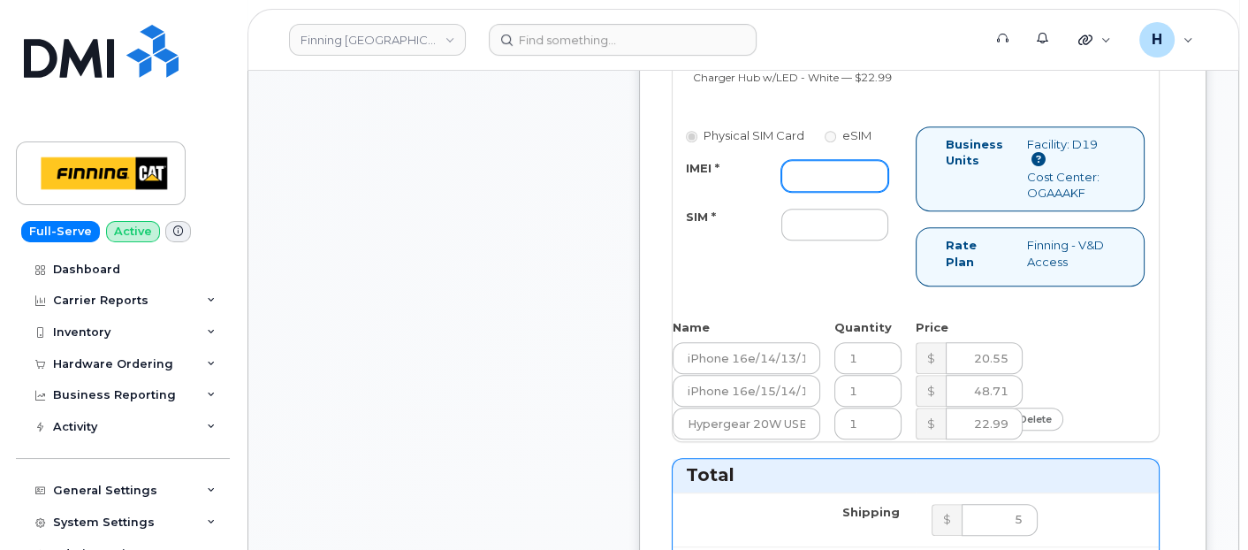
click at [849, 192] on input "IMEI *" at bounding box center [834, 176] width 107 height 32
paste input "353927601212977"
type input "353927601212977"
click at [841, 240] on input "SIM *" at bounding box center [834, 225] width 107 height 32
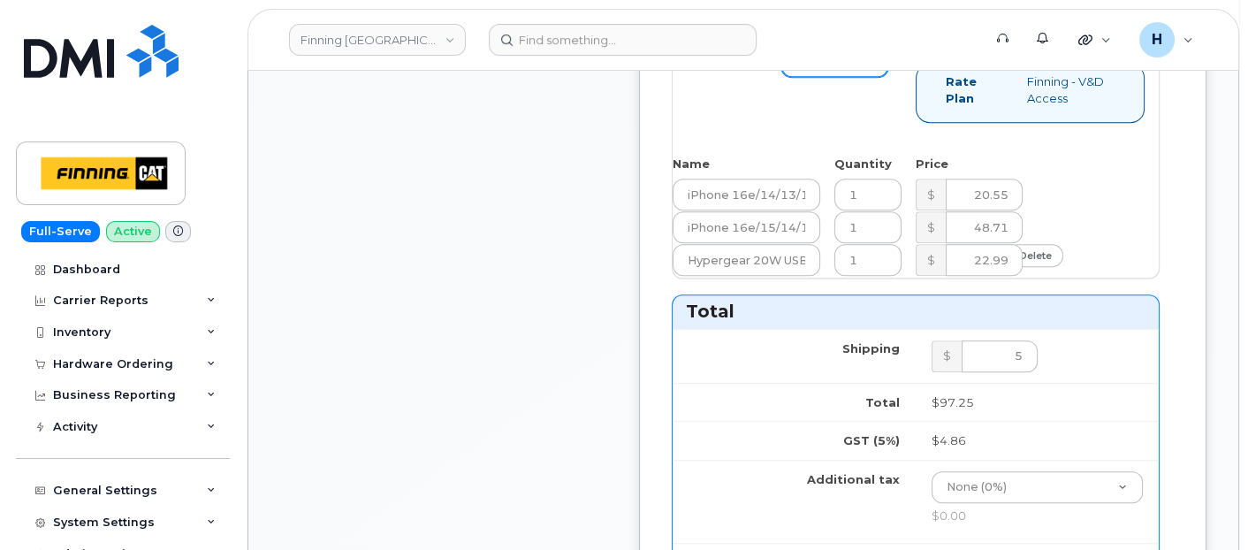
scroll to position [1668, 0]
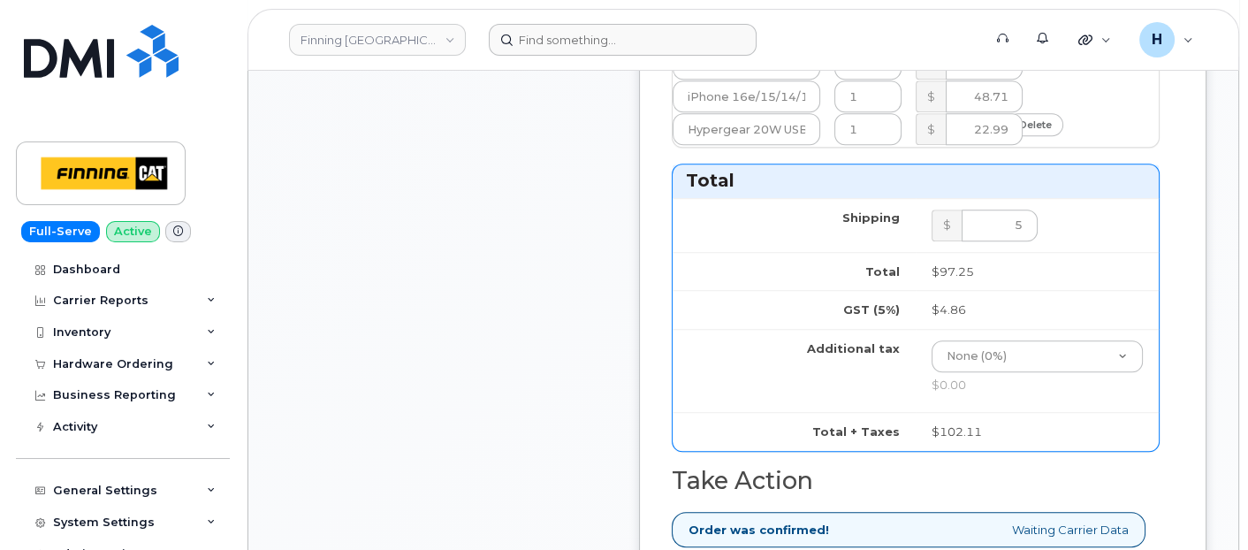
type input "x"
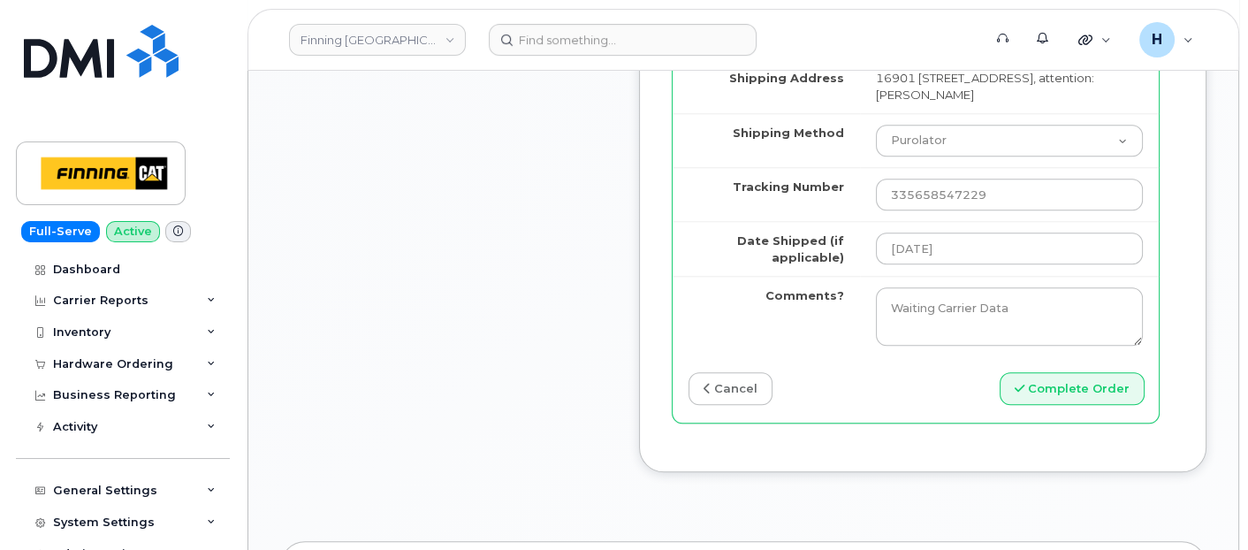
scroll to position [2356, 0]
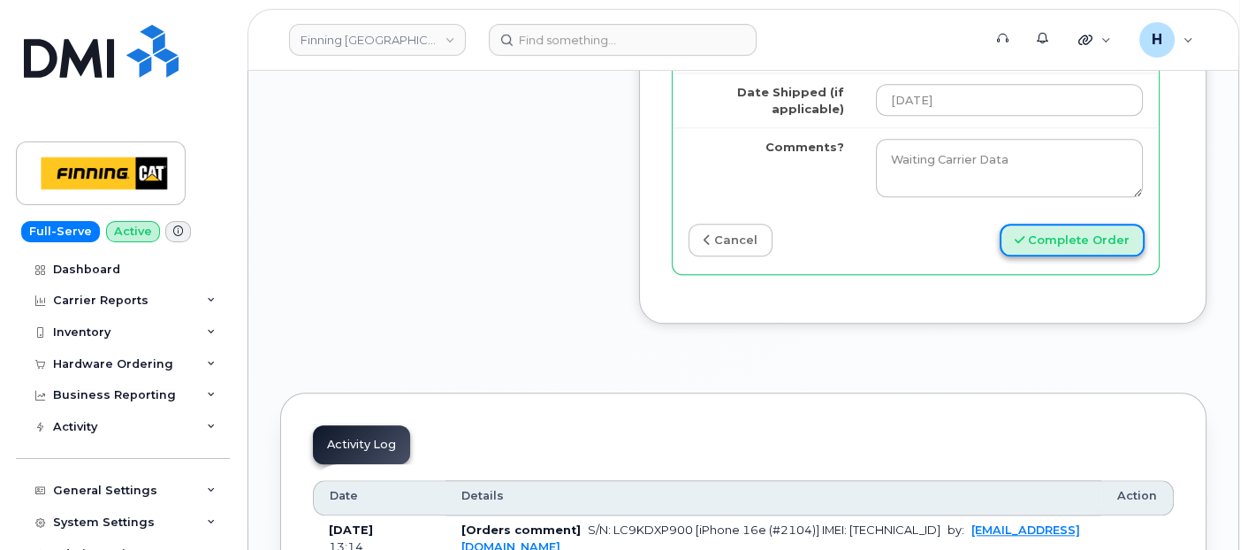
click at [1062, 256] on button "Complete Order" at bounding box center [1071, 240] width 145 height 33
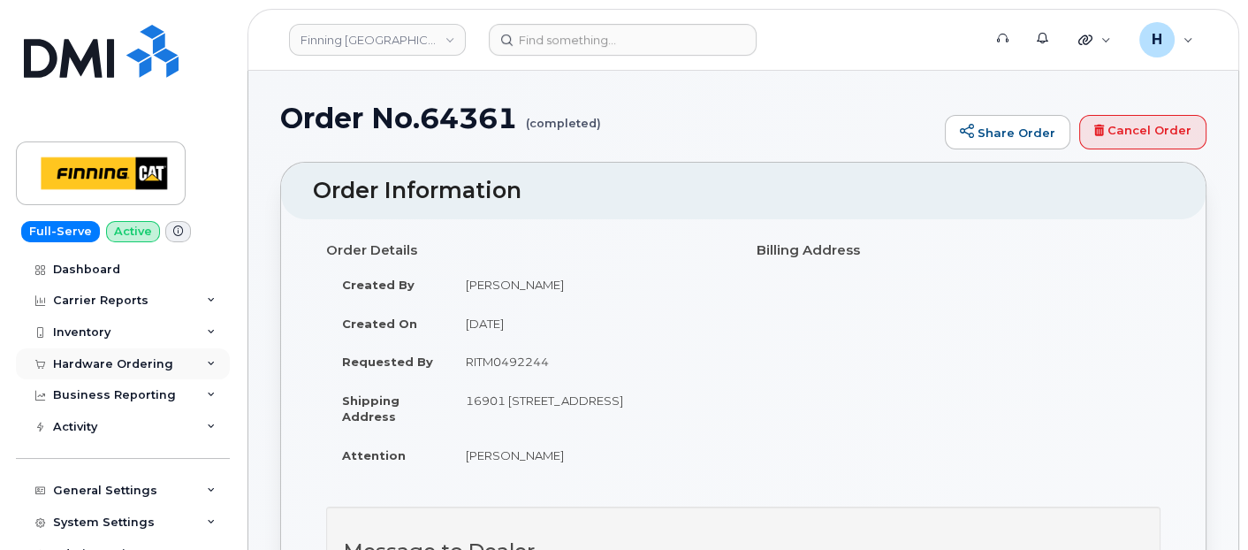
click at [102, 376] on div "Hardware Ordering" at bounding box center [123, 364] width 214 height 32
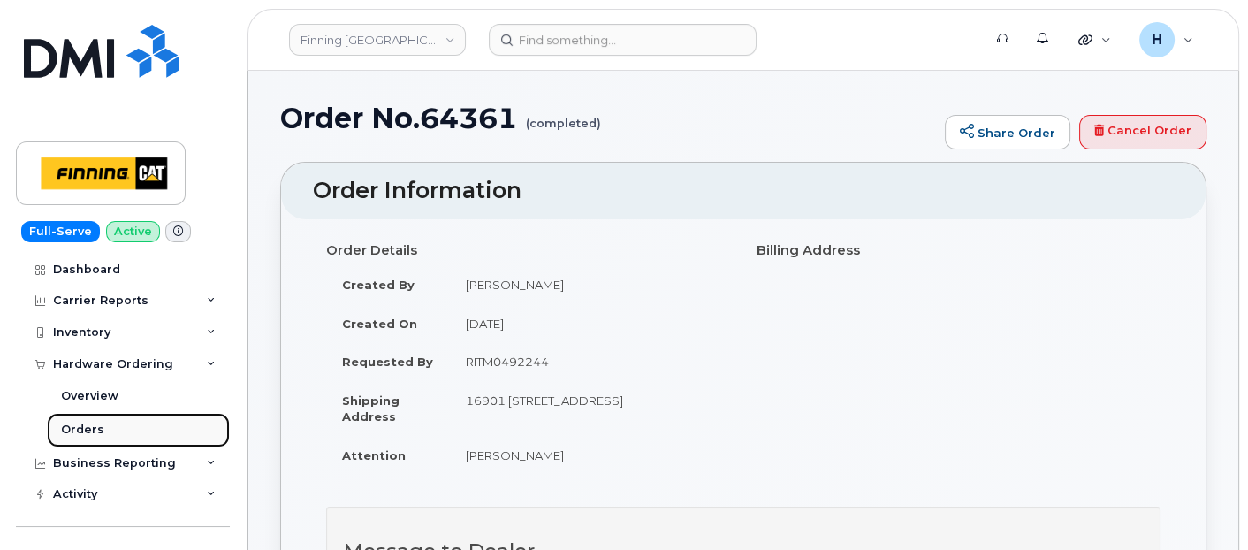
click at [95, 434] on div "Orders" at bounding box center [82, 430] width 43 height 16
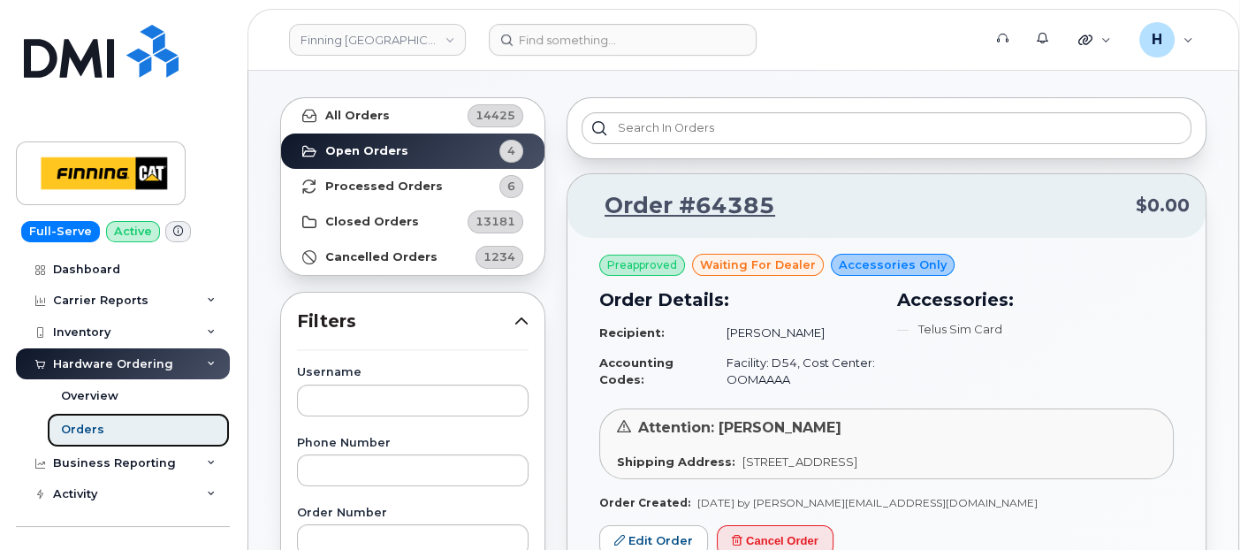
scroll to position [98, 0]
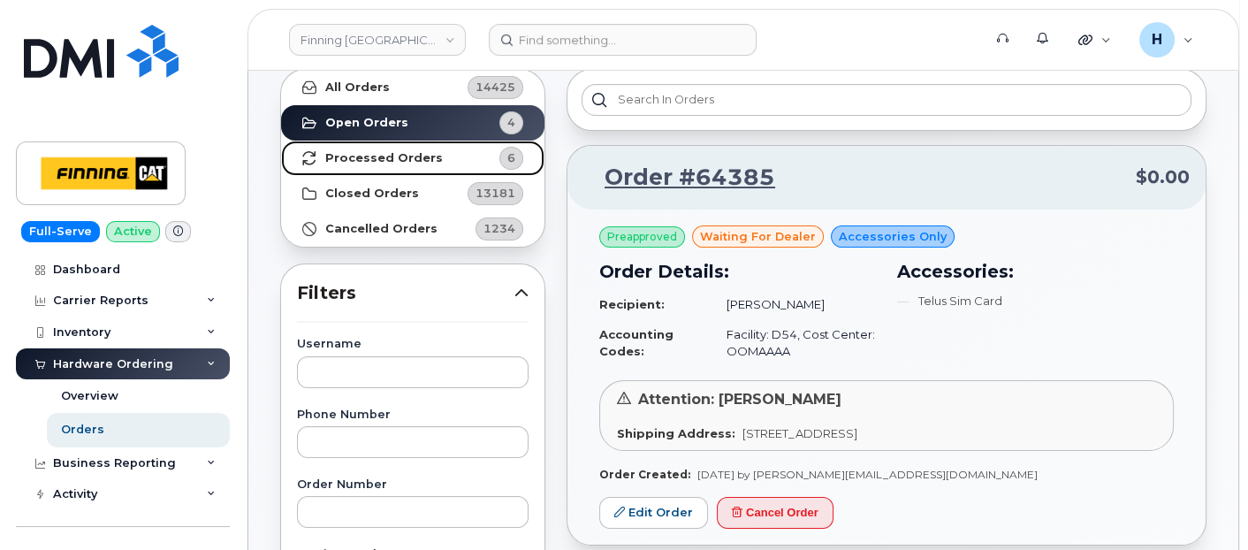
click at [357, 165] on link "Processed Orders 6" at bounding box center [412, 158] width 263 height 35
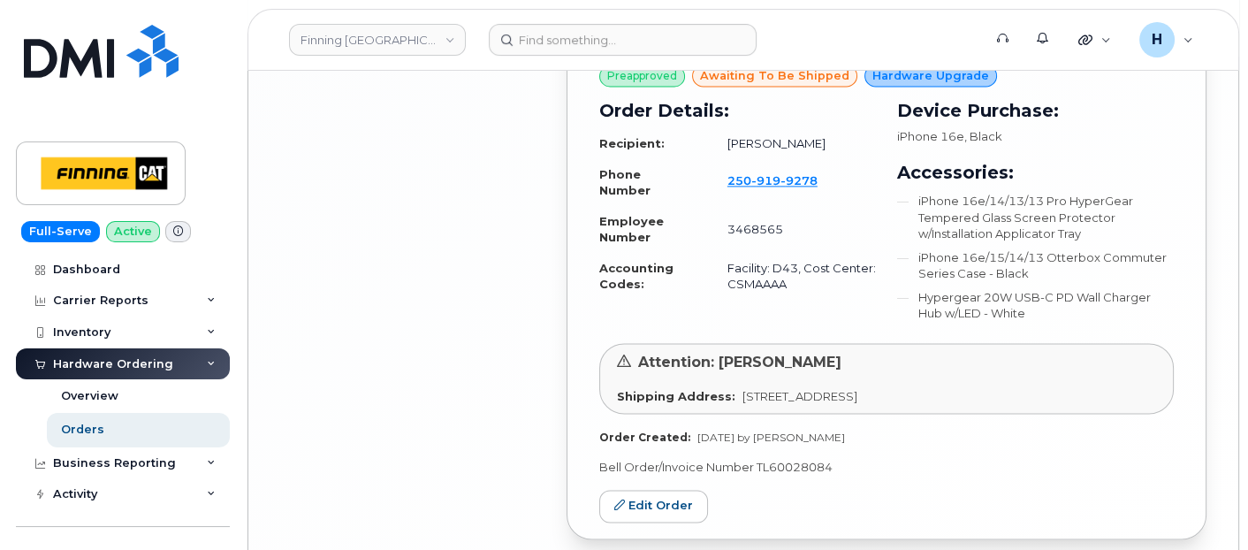
scroll to position [3194, 0]
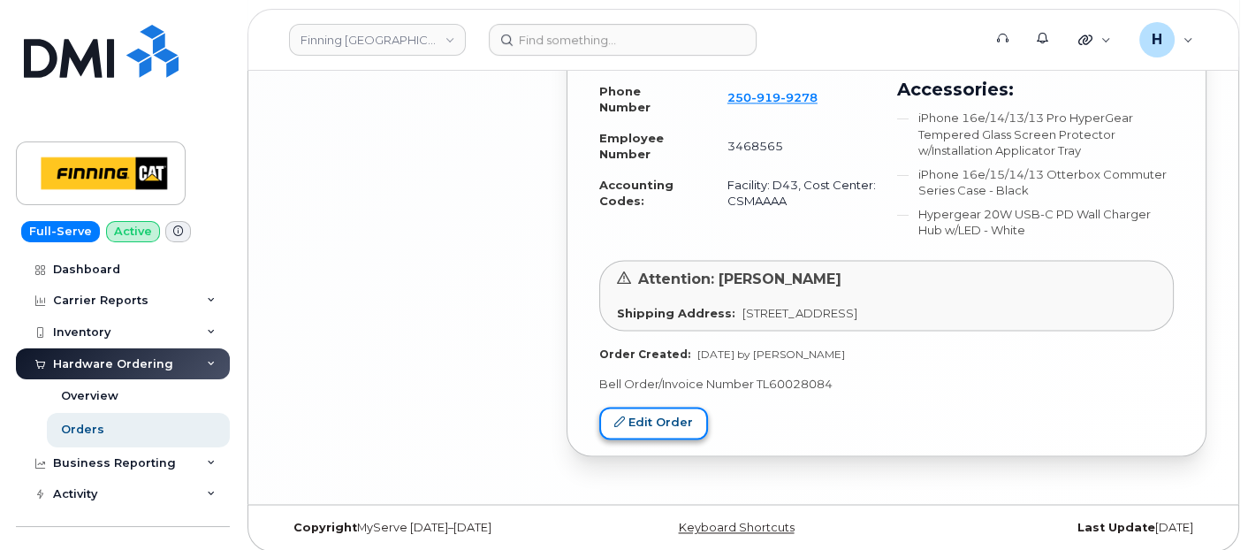
click at [642, 419] on link "Edit Order" at bounding box center [653, 422] width 109 height 33
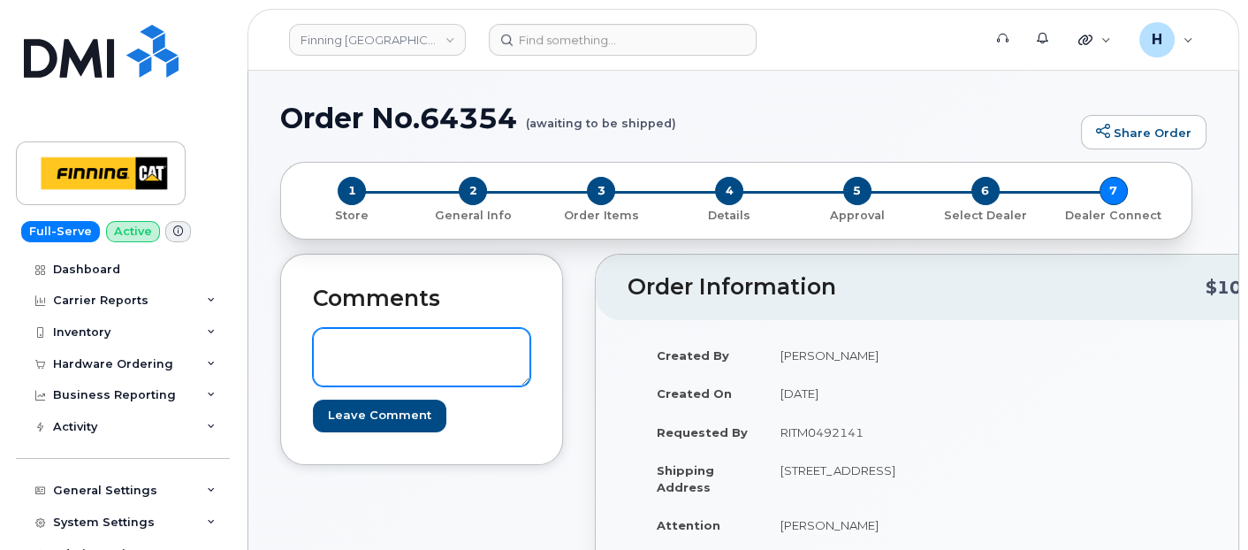
click at [483, 368] on textarea at bounding box center [421, 357] width 217 height 58
paste textarea "S/N: CM76079W7K [iPhone 16 (#2105] IMEI: [TECHNICAL_ID]"
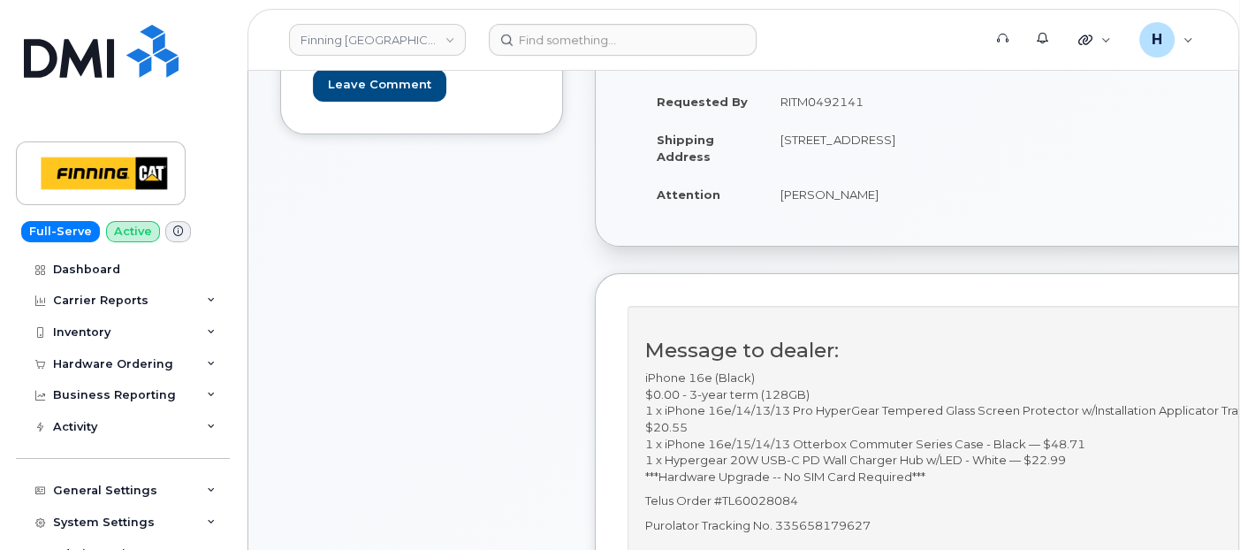
scroll to position [392, 0]
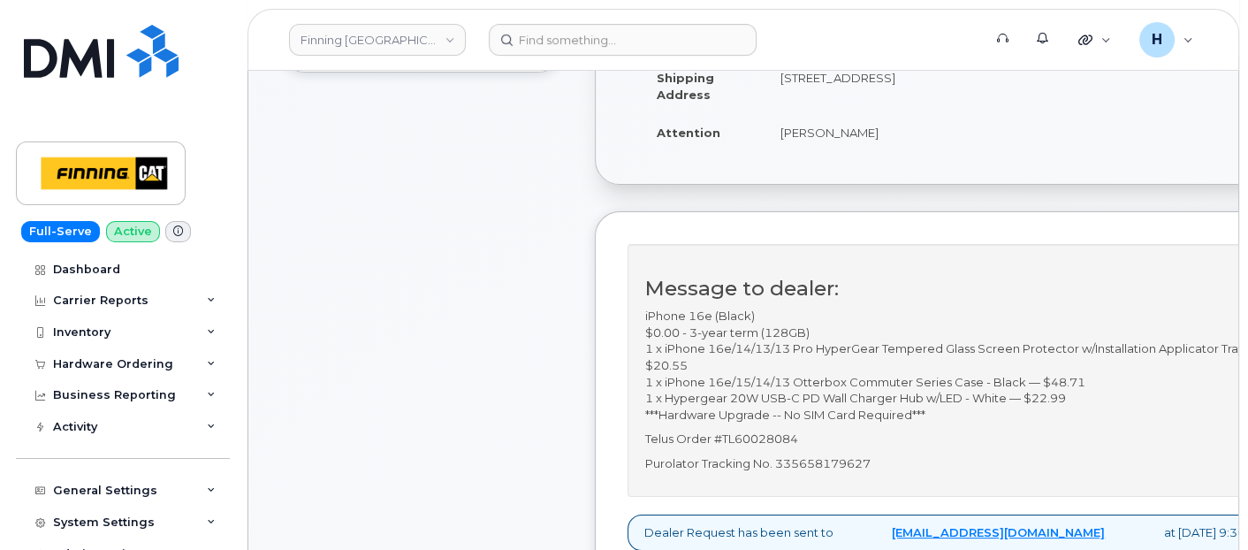
type textarea "S/N: CM76079W7K [iPhone 16 (#2105] IMEI: [TECHNICAL_ID]"
click at [782, 472] on p "Purolator Tracking No. 335658179627" at bounding box center [955, 463] width 620 height 17
copy p "335658179627"
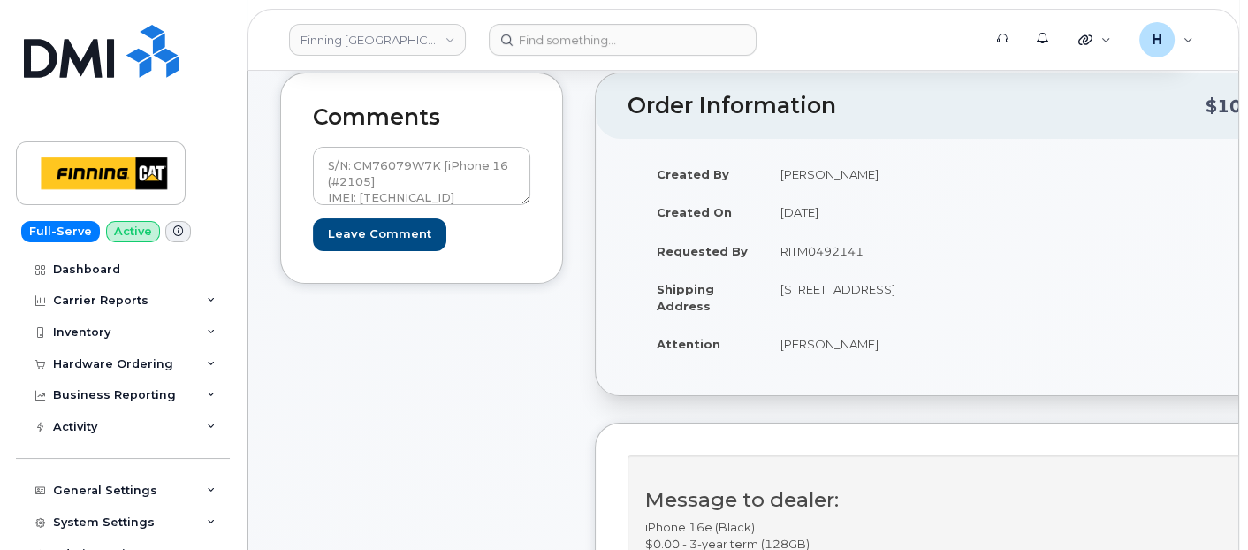
scroll to position [98, 0]
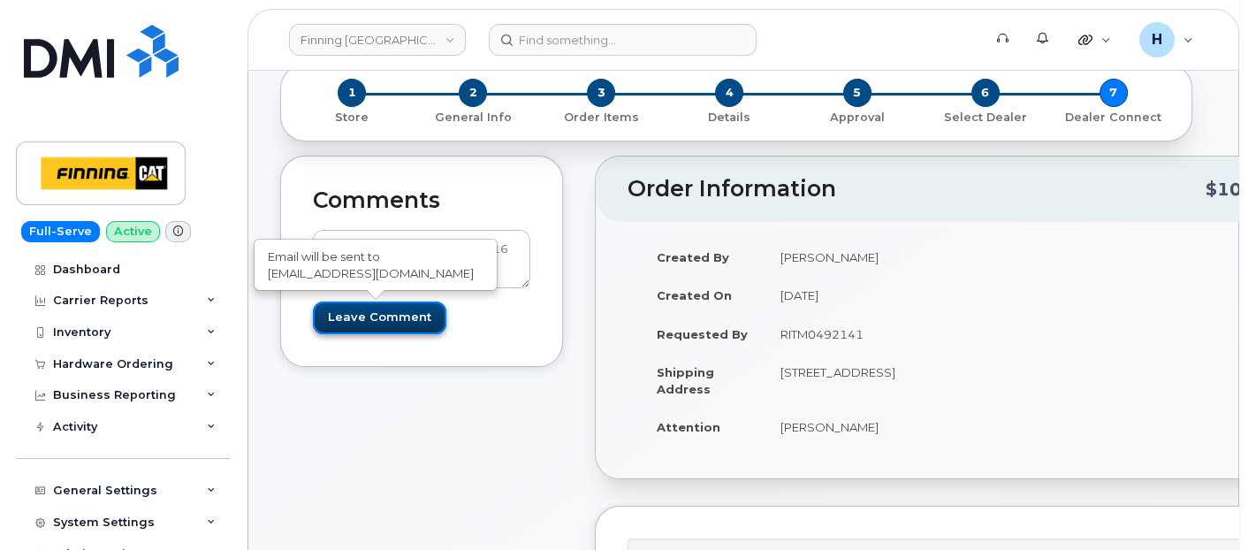
click at [373, 319] on input "Leave Comment" at bounding box center [379, 317] width 133 height 33
type input "Create Event"
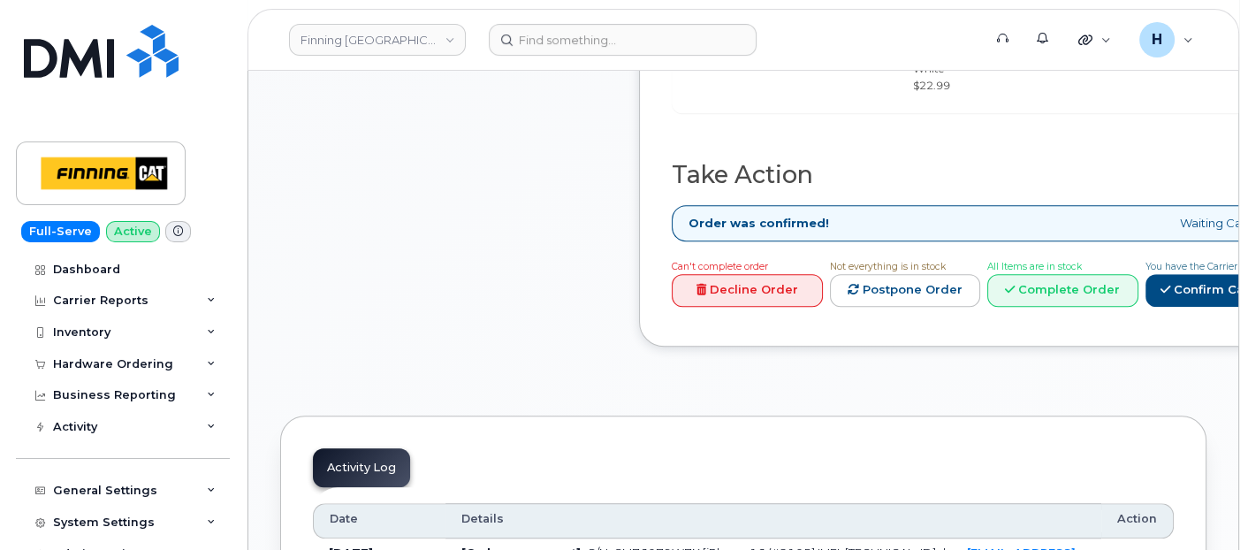
click at [1138, 283] on div "All Items are in stock Complete Order" at bounding box center [1062, 281] width 151 height 49
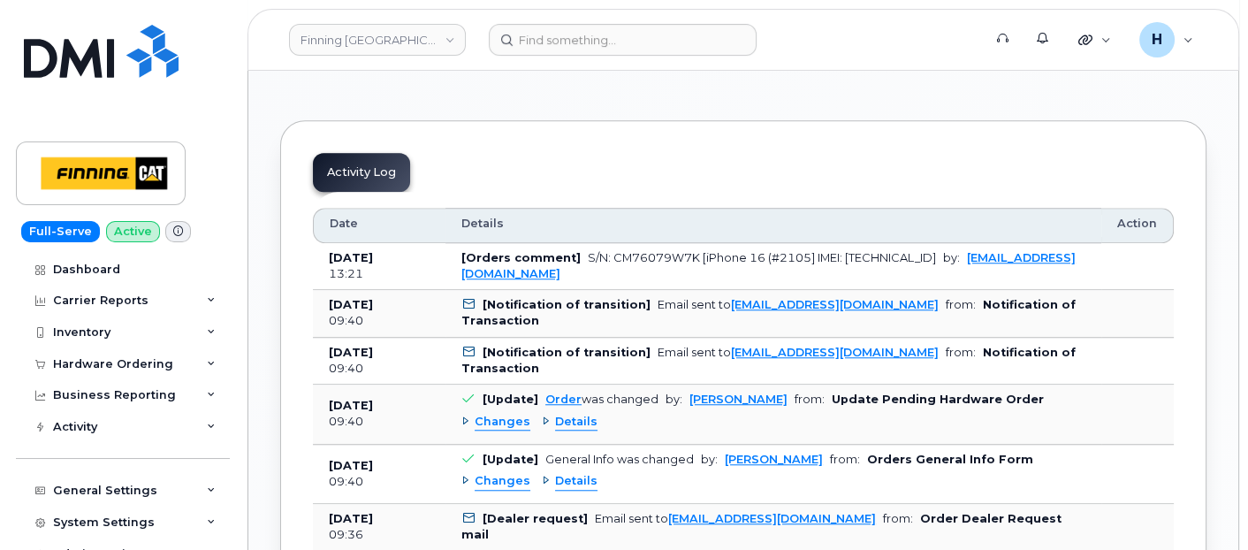
scroll to position [1668, 0]
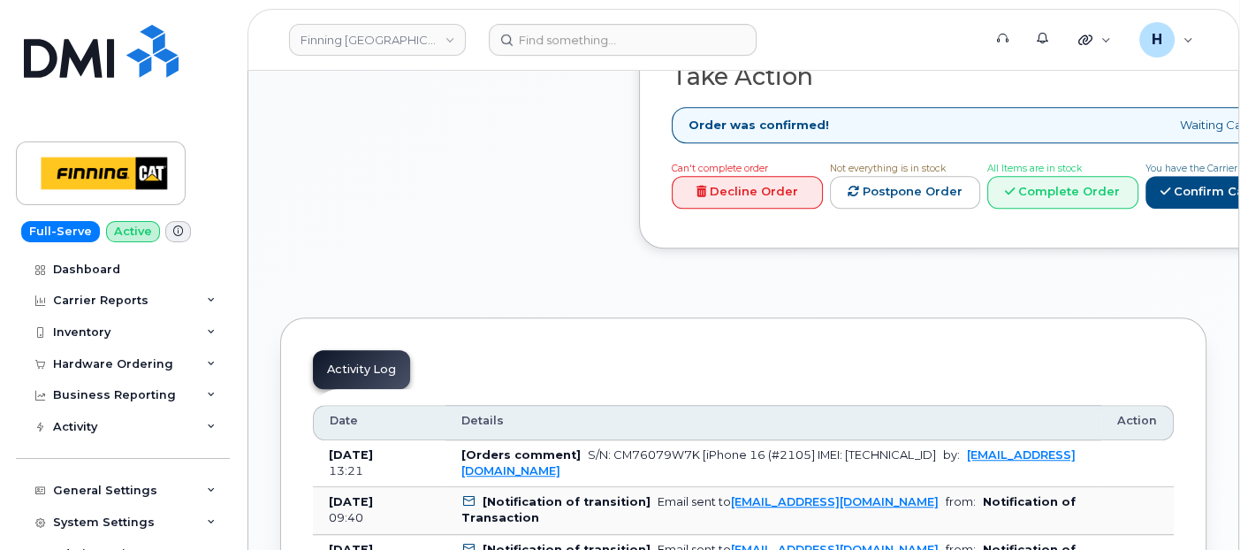
click at [1207, 216] on div "Can't complete order Decline Order Not everything is in stock Postpone Order Al…" at bounding box center [996, 187] width 663 height 57
click at [1138, 207] on link "Complete Order" at bounding box center [1062, 192] width 151 height 33
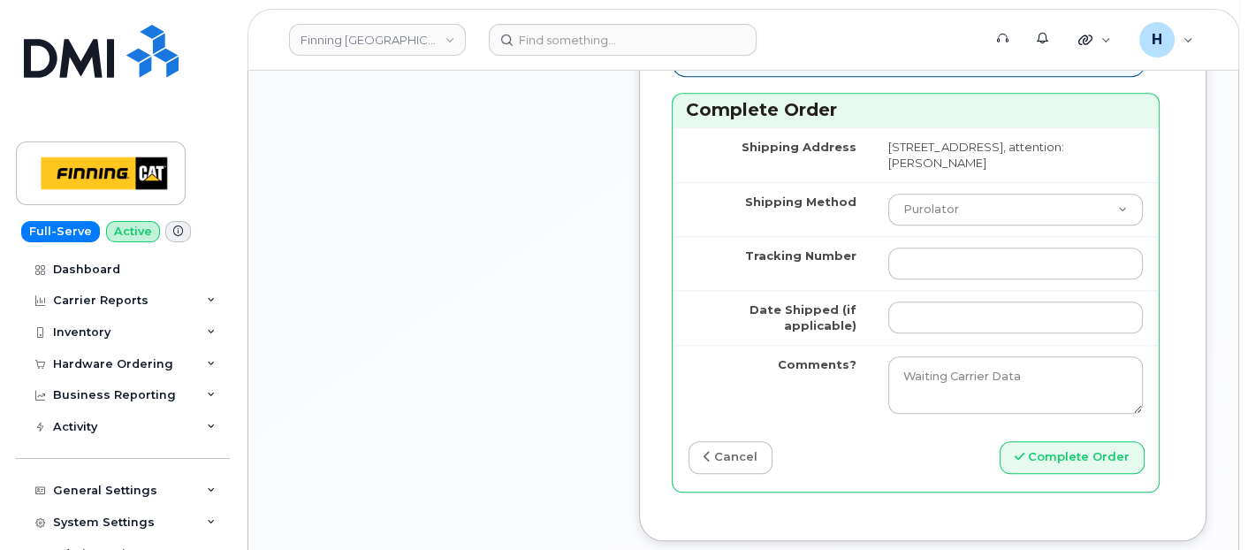
scroll to position [2258, 0]
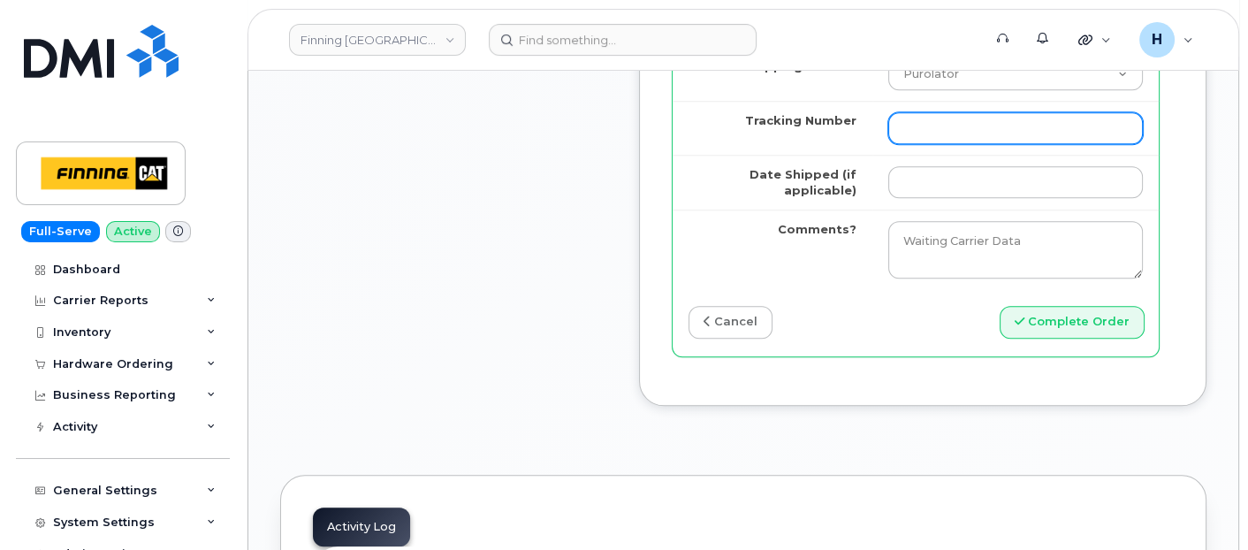
click at [911, 144] on input "Tracking Number" at bounding box center [1015, 128] width 255 height 32
paste input "335658179627"
type input "335658179627"
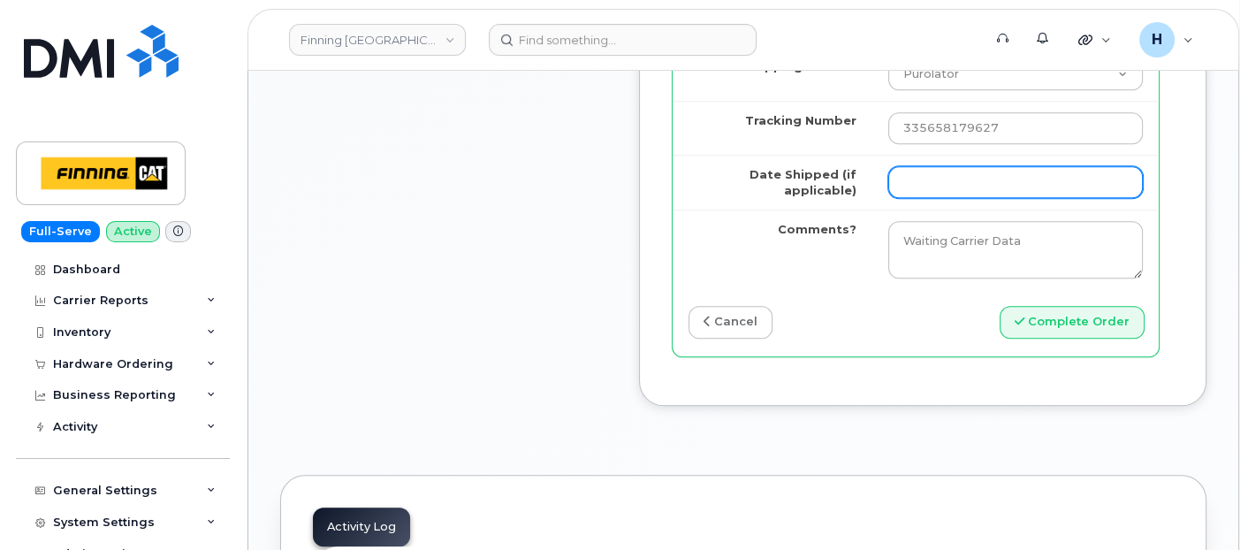
click at [917, 198] on input "Date Shipped (if applicable)" at bounding box center [1015, 182] width 255 height 32
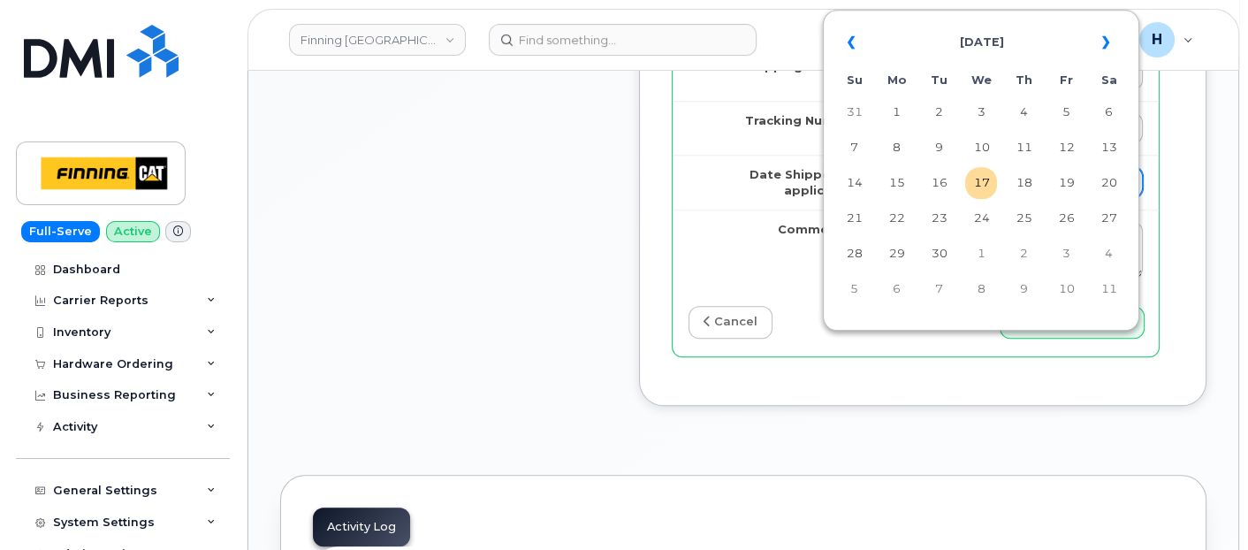
type input "2025-09-17"
type input "353927601212977"
type input "x"
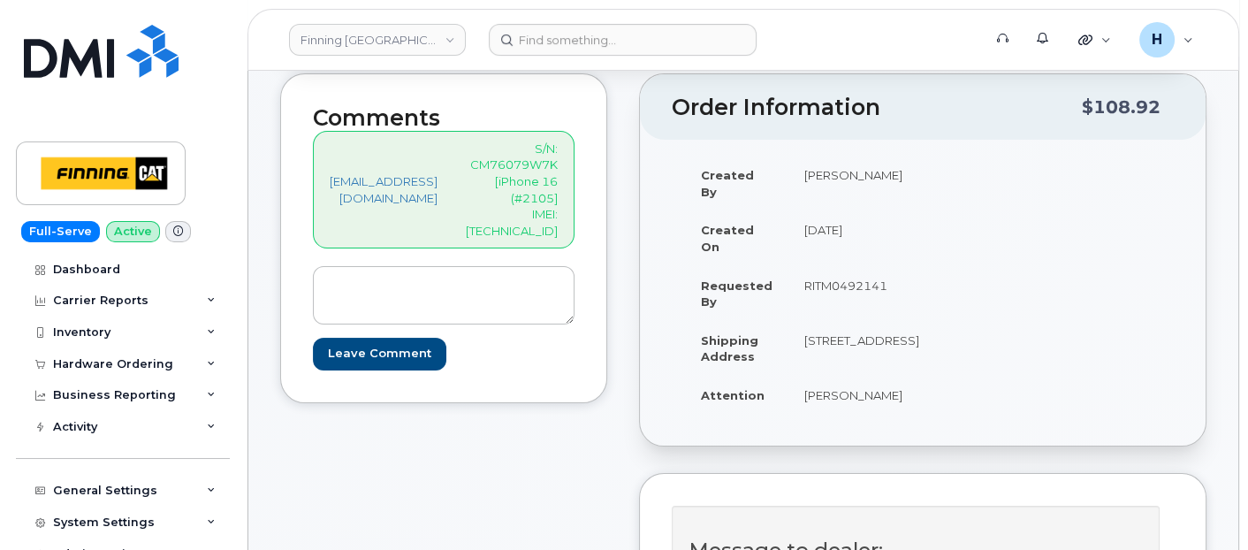
scroll to position [196, 0]
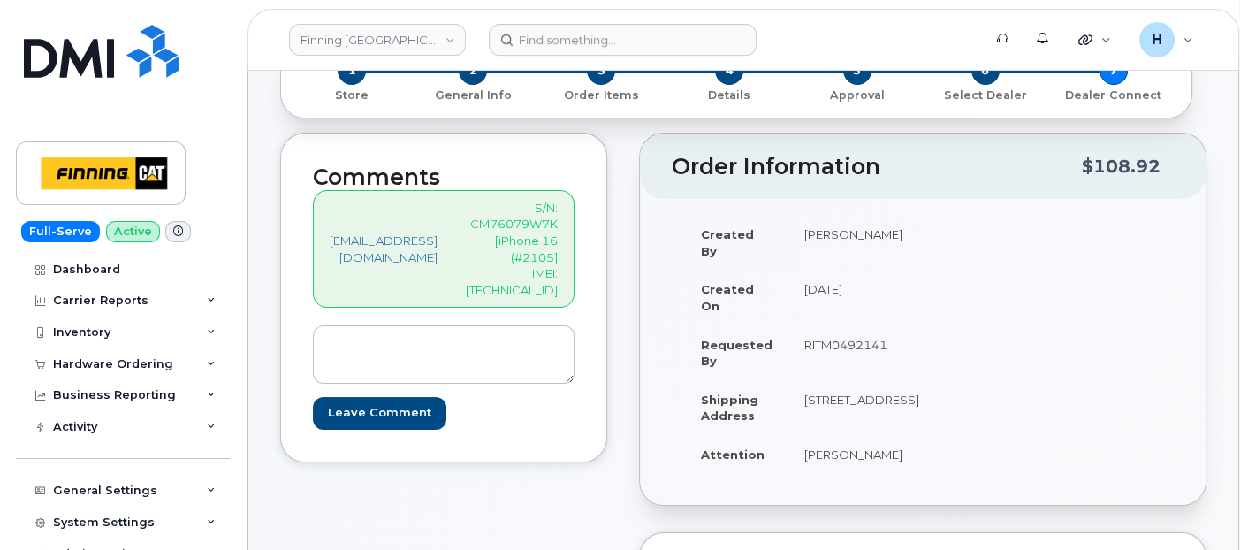
click at [558, 252] on p "S/N: CM76079W7K [iPhone 16 (#2105] IMEI: 353927601546085" at bounding box center [512, 249] width 92 height 98
copy p "353927601546085"
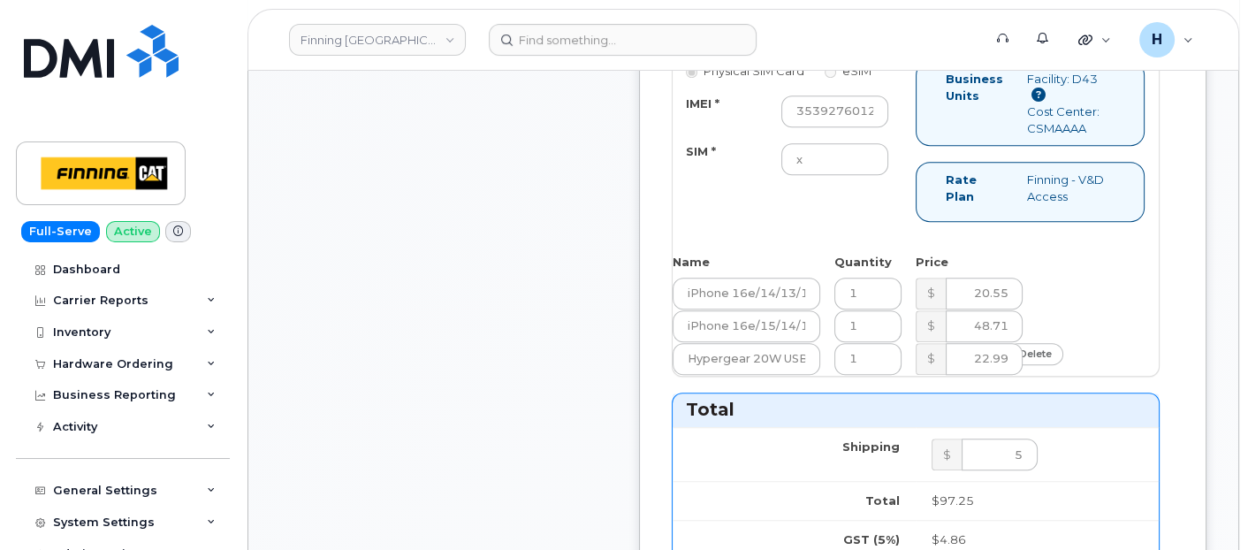
scroll to position [1570, 0]
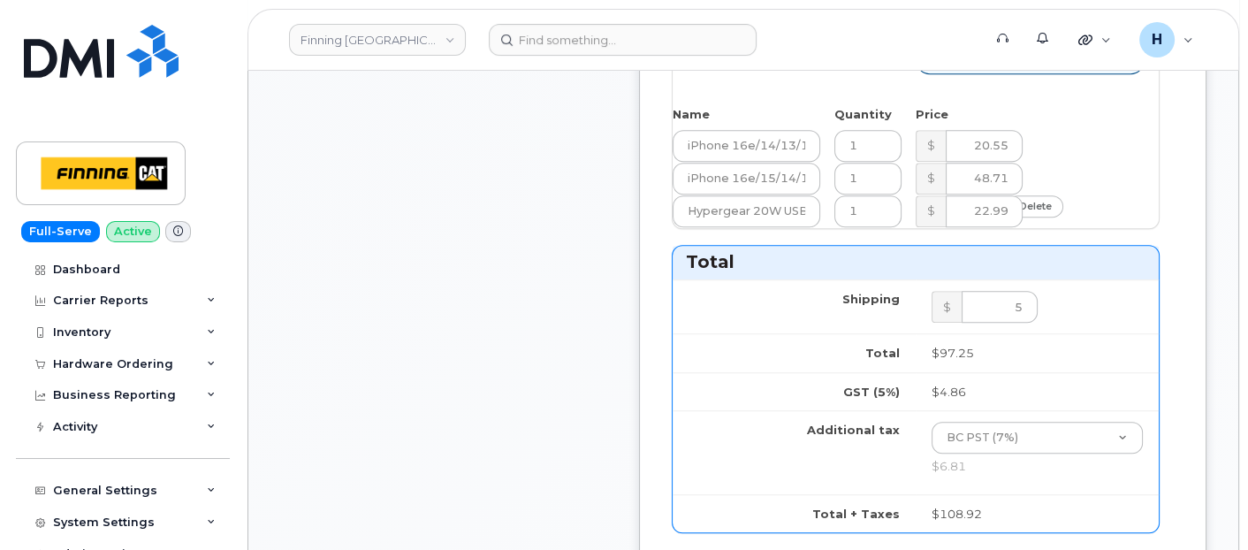
paste input "353927601546085"
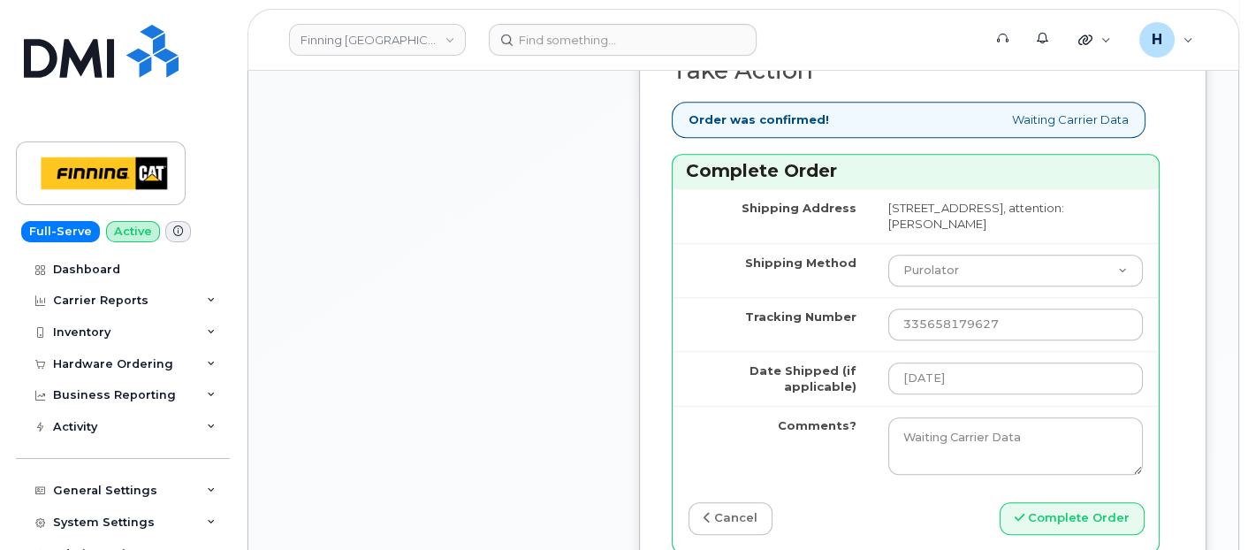
scroll to position [2454, 0]
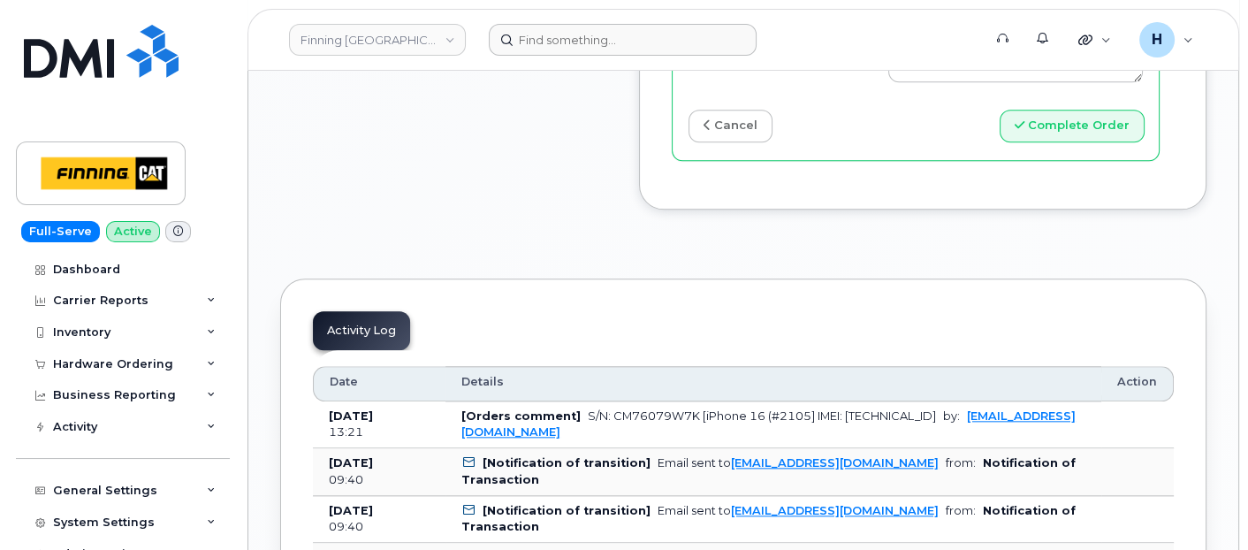
type input "353927601546085"
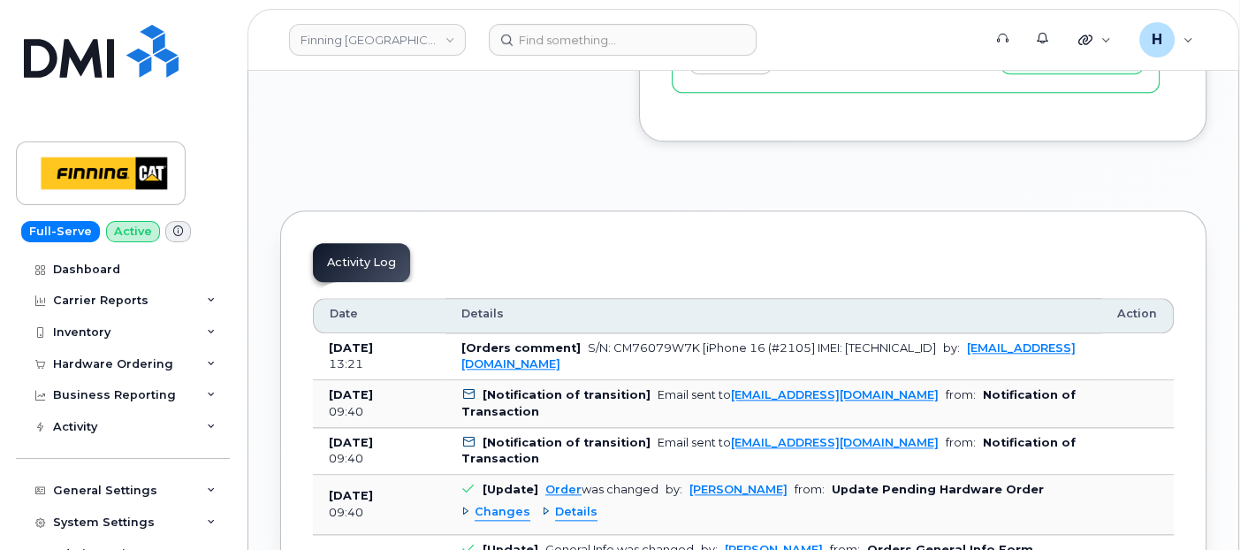
scroll to position [2552, 0]
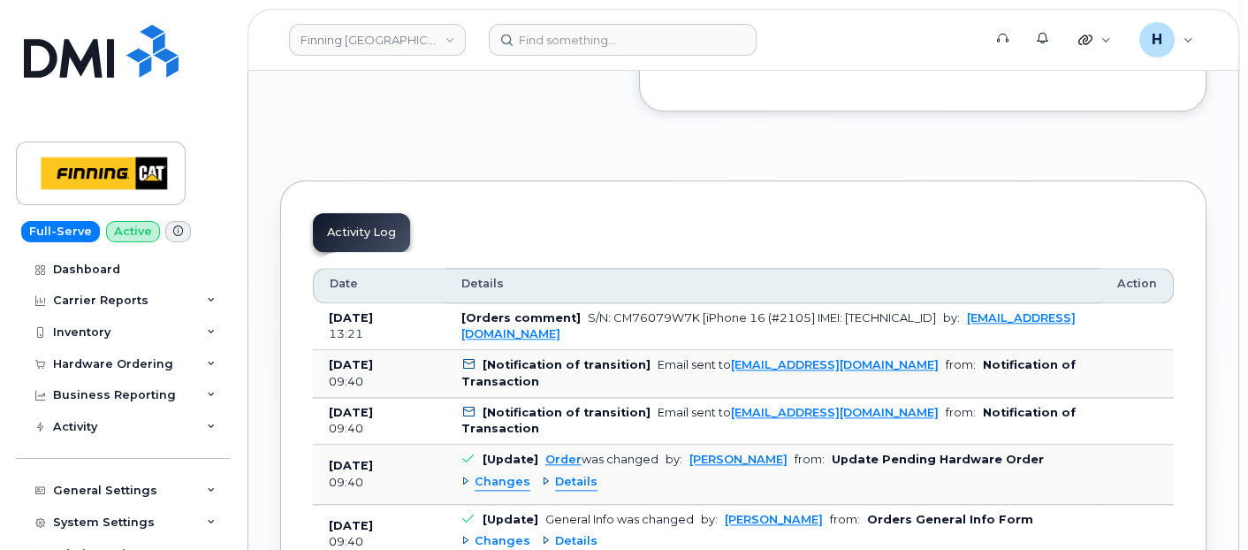
click at [1083, 44] on button "Complete Order" at bounding box center [1071, 27] width 145 height 33
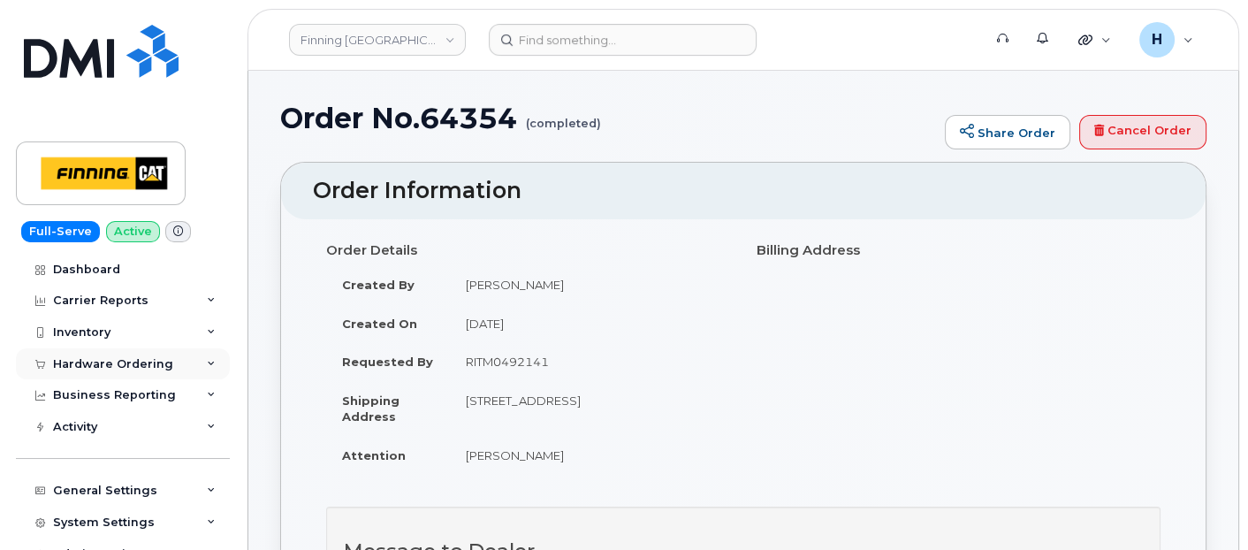
click at [137, 361] on div "Hardware Ordering" at bounding box center [113, 364] width 120 height 14
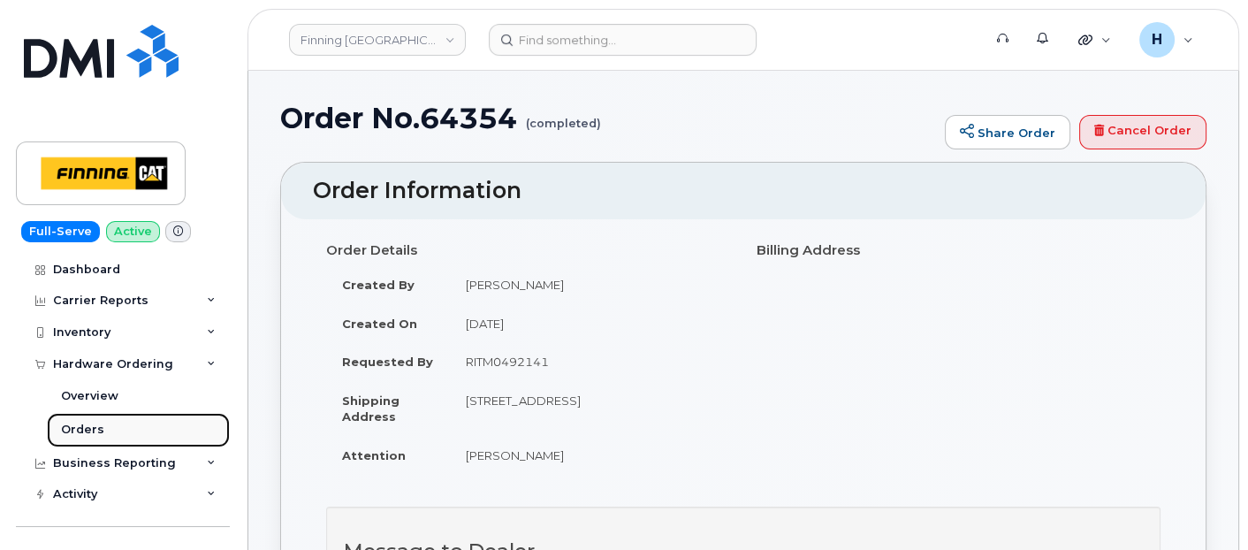
click at [129, 415] on link "Orders" at bounding box center [138, 430] width 183 height 34
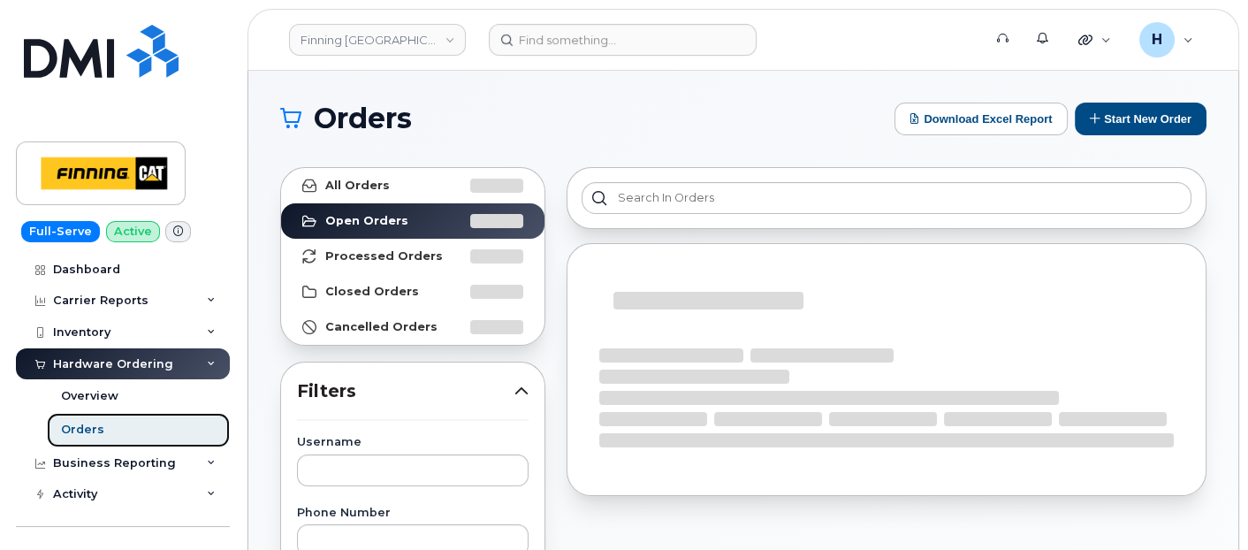
click at [129, 416] on link "Orders" at bounding box center [138, 430] width 183 height 34
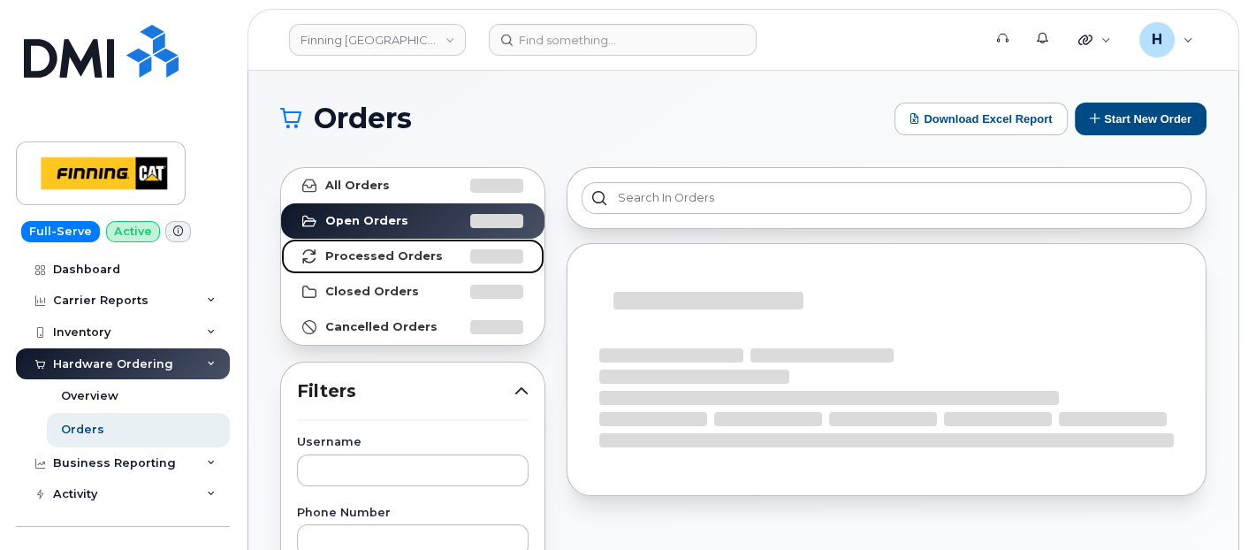
click at [402, 264] on link "Processed Orders" at bounding box center [412, 256] width 263 height 35
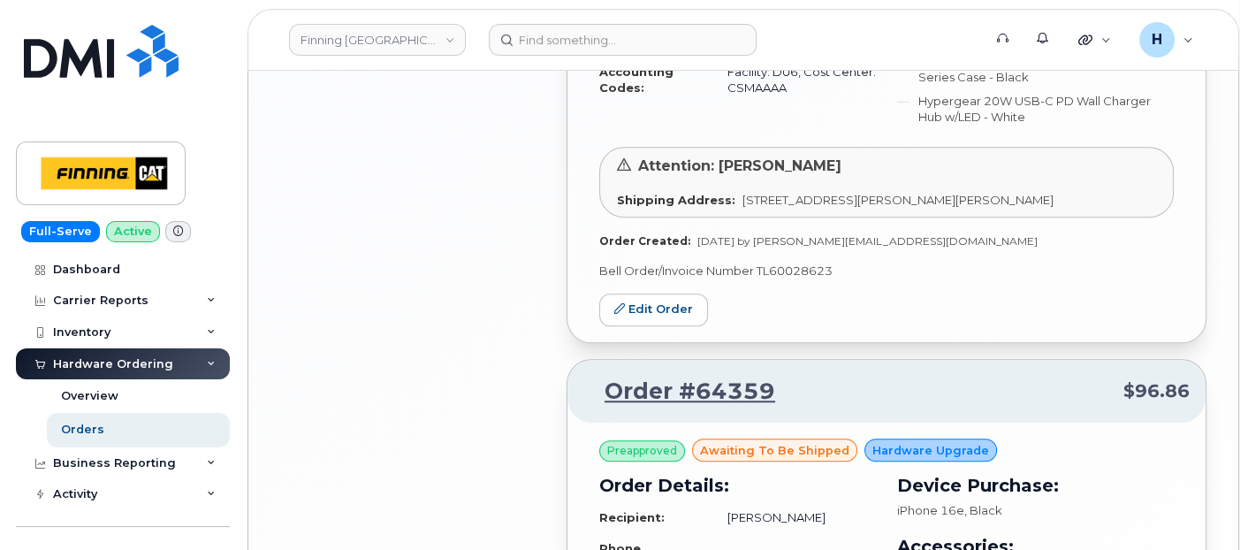
scroll to position [2552, 0]
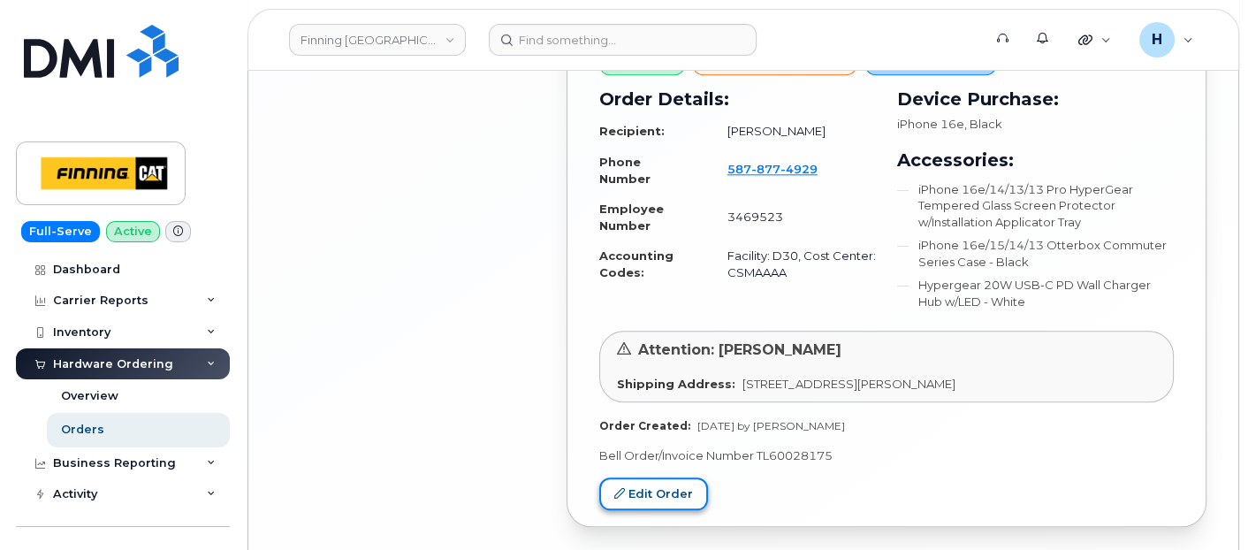
click at [628, 485] on link "Edit Order" at bounding box center [653, 493] width 109 height 33
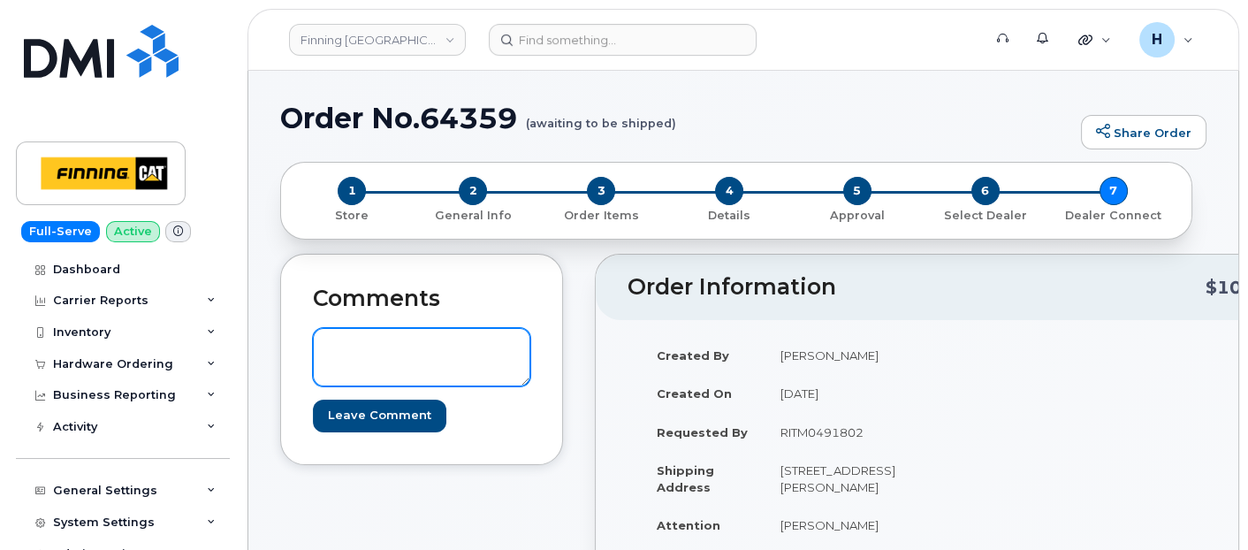
click at [499, 353] on textarea at bounding box center [421, 357] width 217 height 58
paste textarea "S/N: D4712LQG1C [iPhone 16e (#2106)] IMEI: [TECHNICAL_ID]"
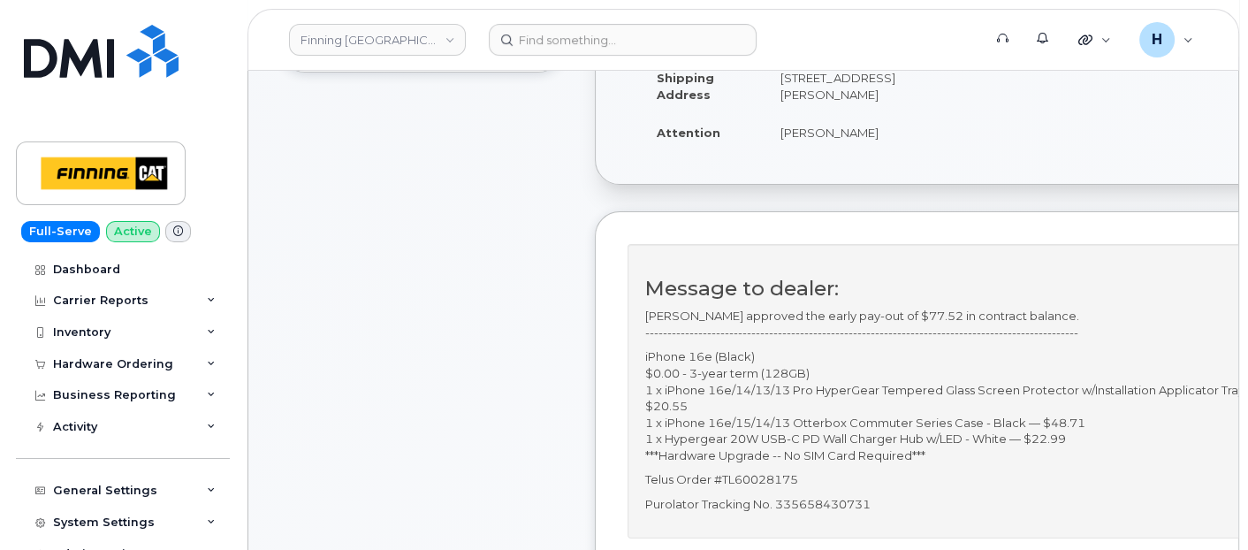
scroll to position [490, 0]
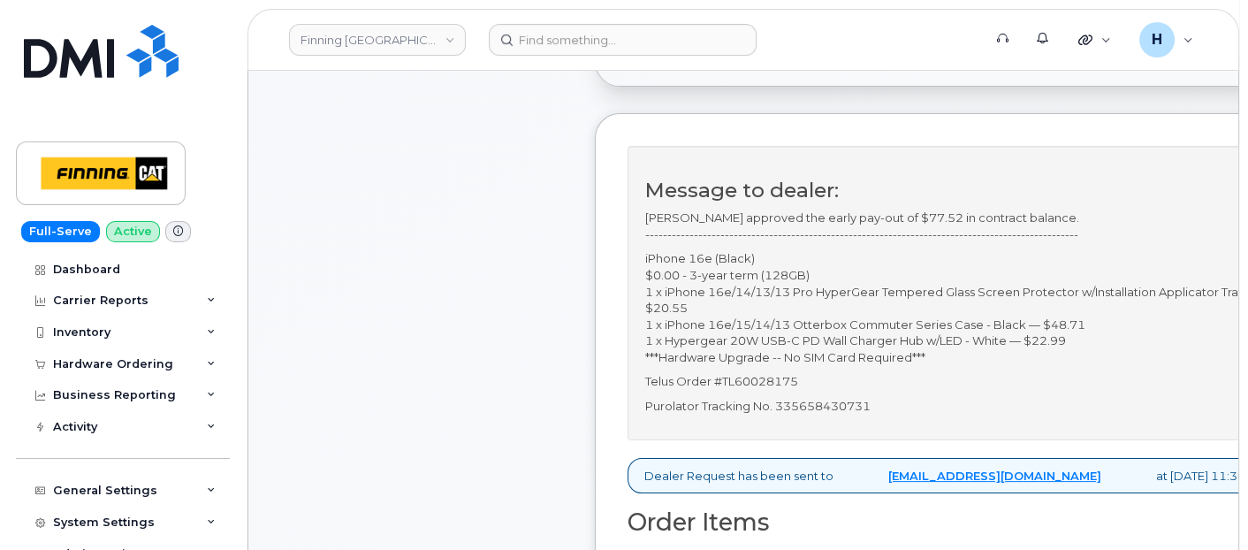
type textarea "S/N: D4712LQG1C [iPhone 16e (#2106)] IMEI: [TECHNICAL_ID]"
click at [809, 414] on p "Purolator Tracking No. 335658430731" at bounding box center [955, 406] width 620 height 17
copy p "335658430731"
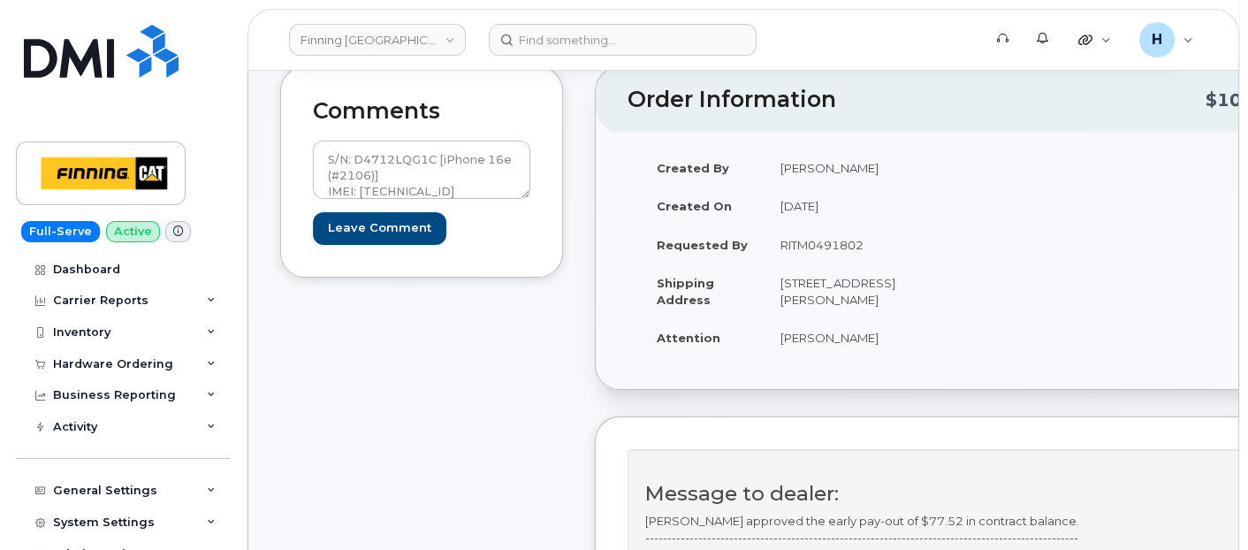
scroll to position [98, 0]
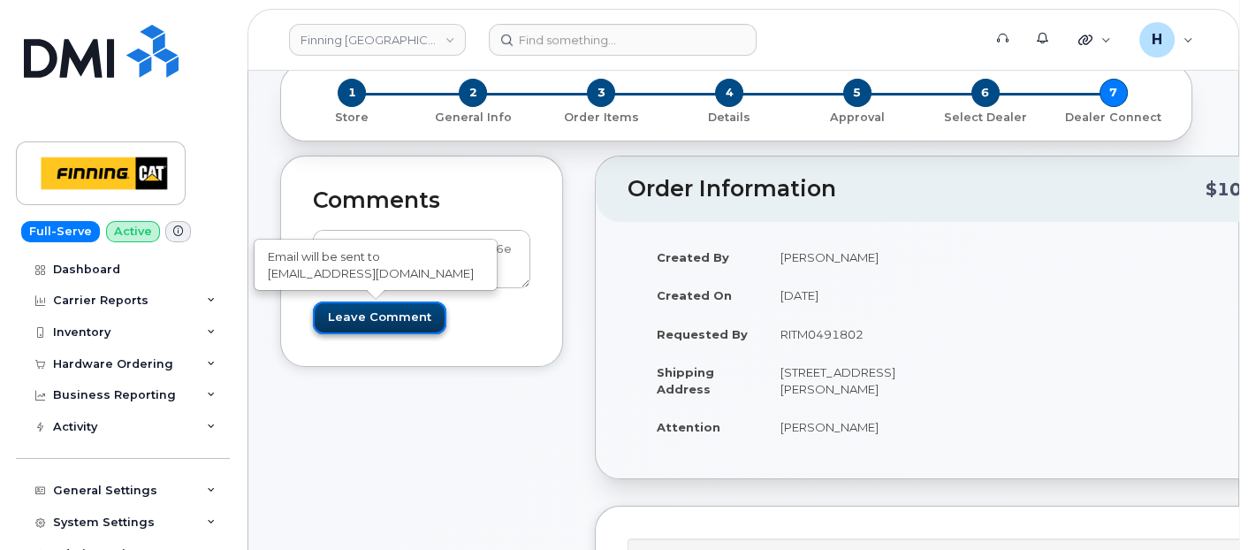
click at [357, 325] on input "Leave Comment" at bounding box center [379, 317] width 133 height 33
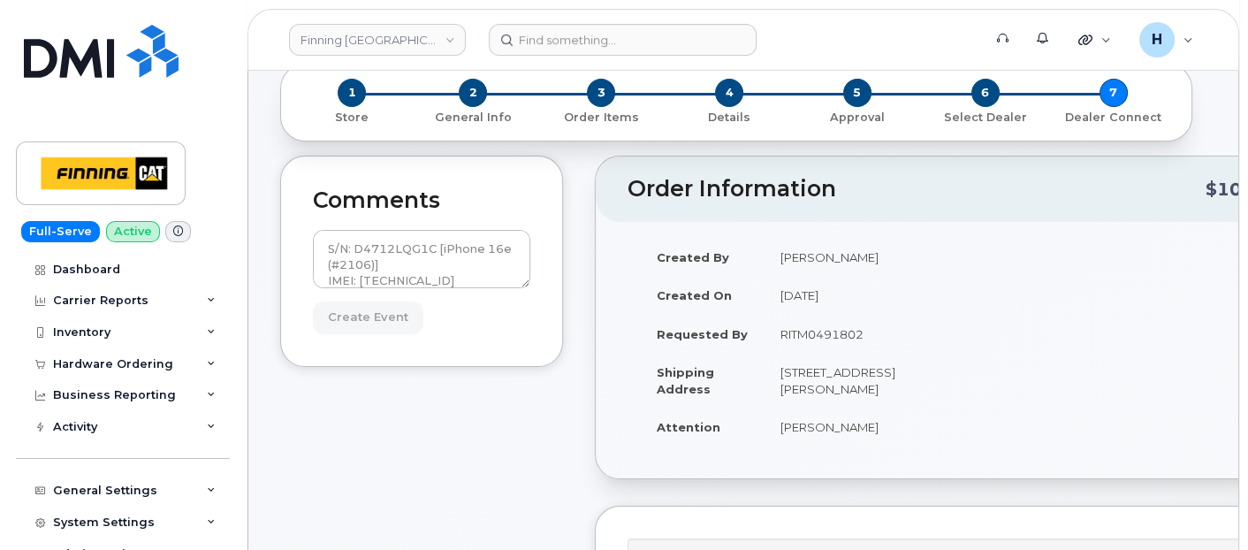
type input "Create Event"
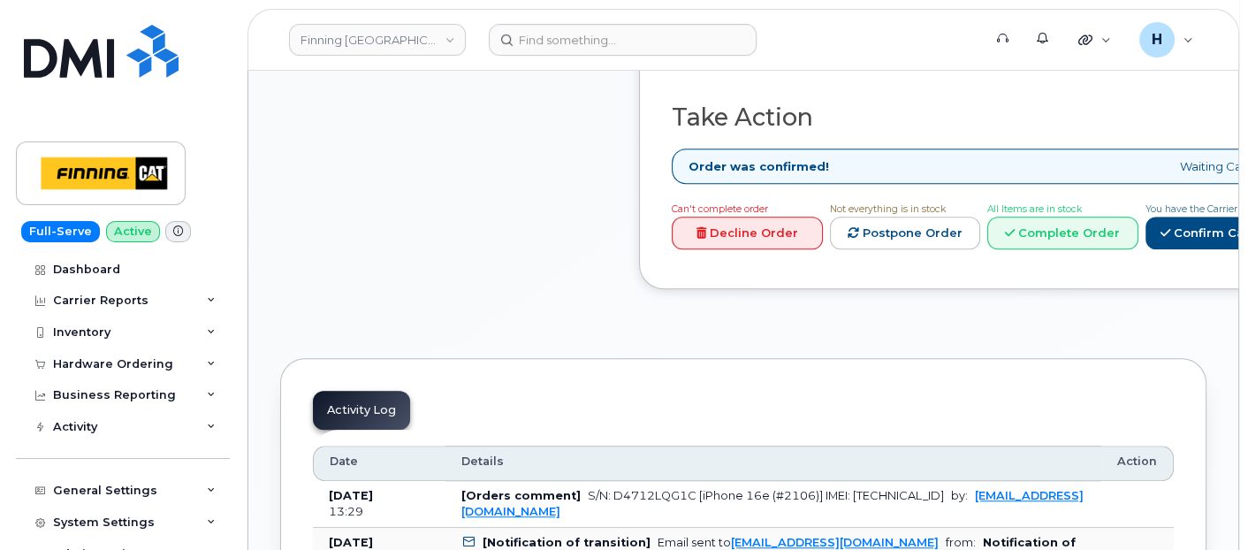
click at [1140, 256] on div "Can't complete order Decline Order Not everything is in stock Postpone Order Al…" at bounding box center [996, 228] width 663 height 57
click at [1131, 239] on link "Complete Order" at bounding box center [1062, 233] width 151 height 33
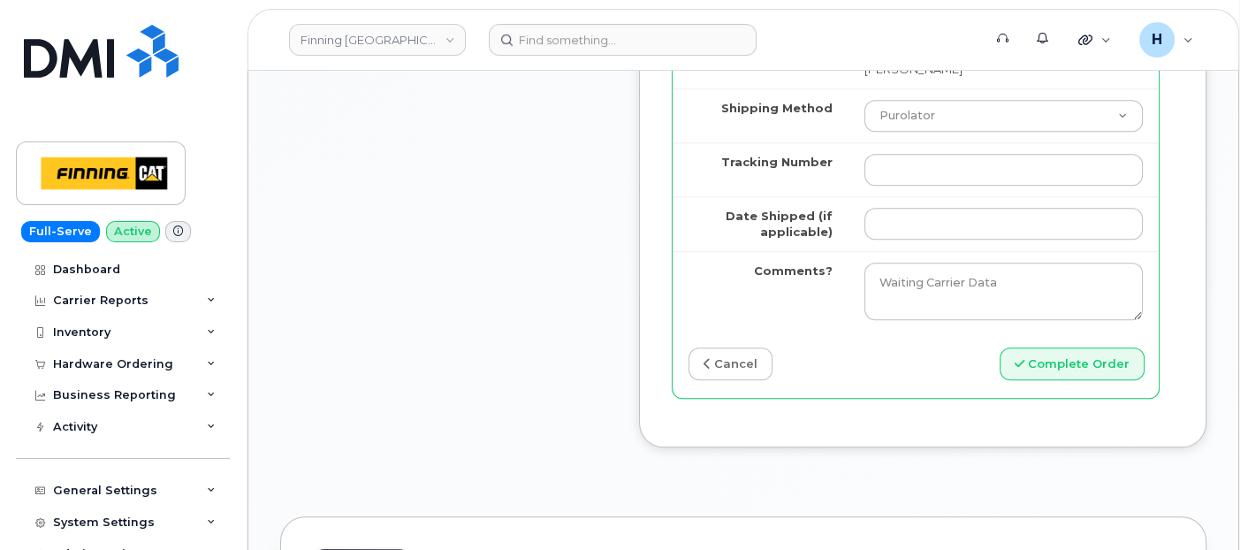
scroll to position [2258, 0]
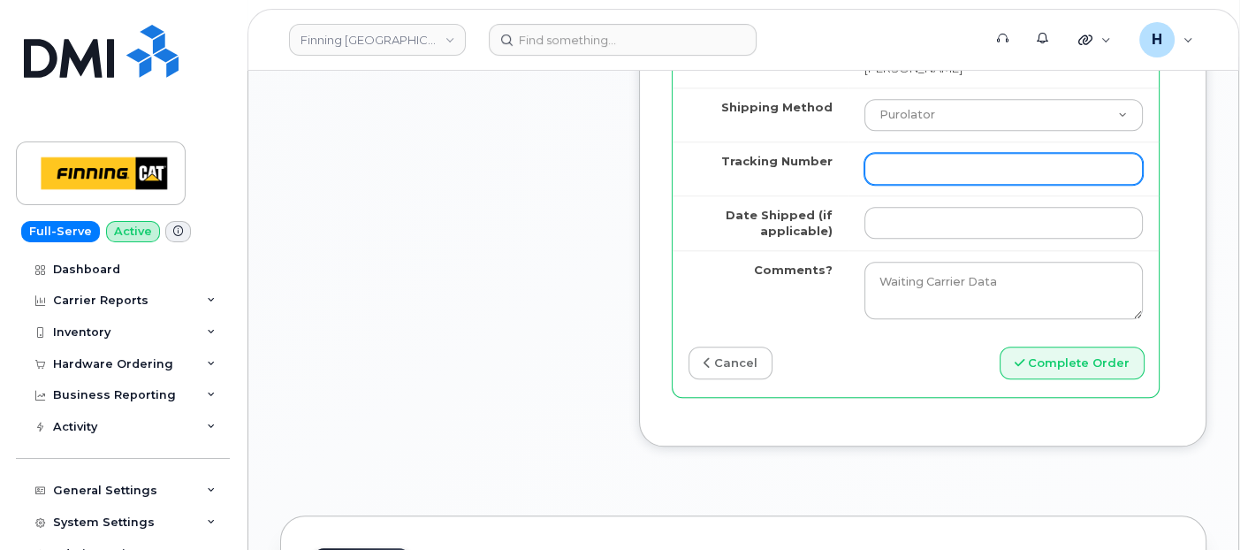
click at [900, 185] on input "Tracking Number" at bounding box center [1003, 169] width 278 height 32
paste input "335658430731"
type input "335658430731"
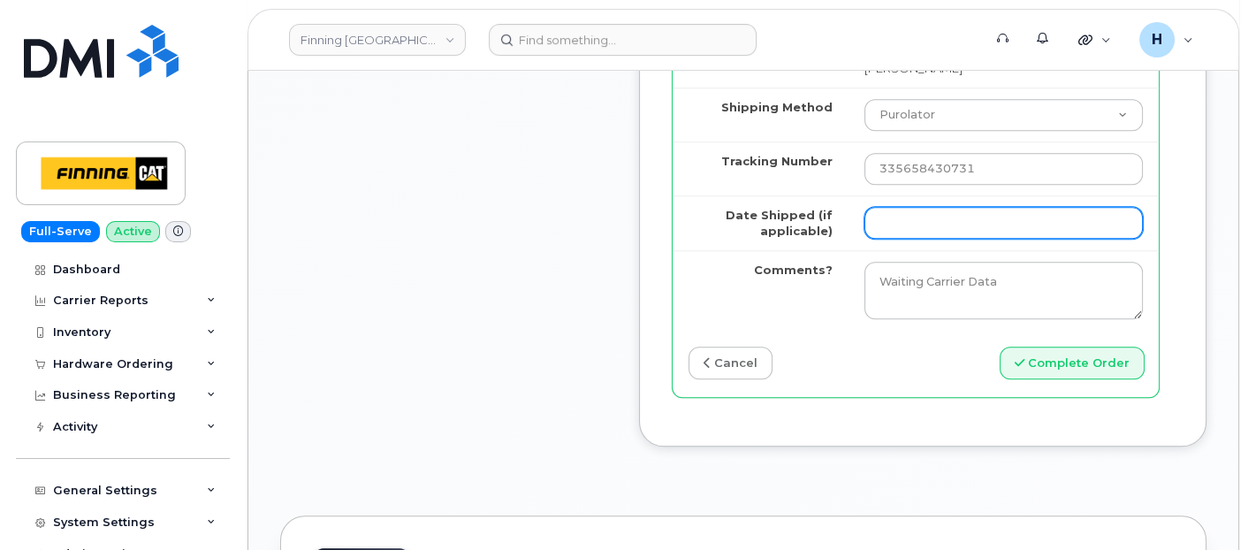
drag, startPoint x: 900, startPoint y: 384, endPoint x: 909, endPoint y: 366, distance: 20.6
click at [900, 239] on input "Date Shipped (if applicable)" at bounding box center [1003, 223] width 278 height 32
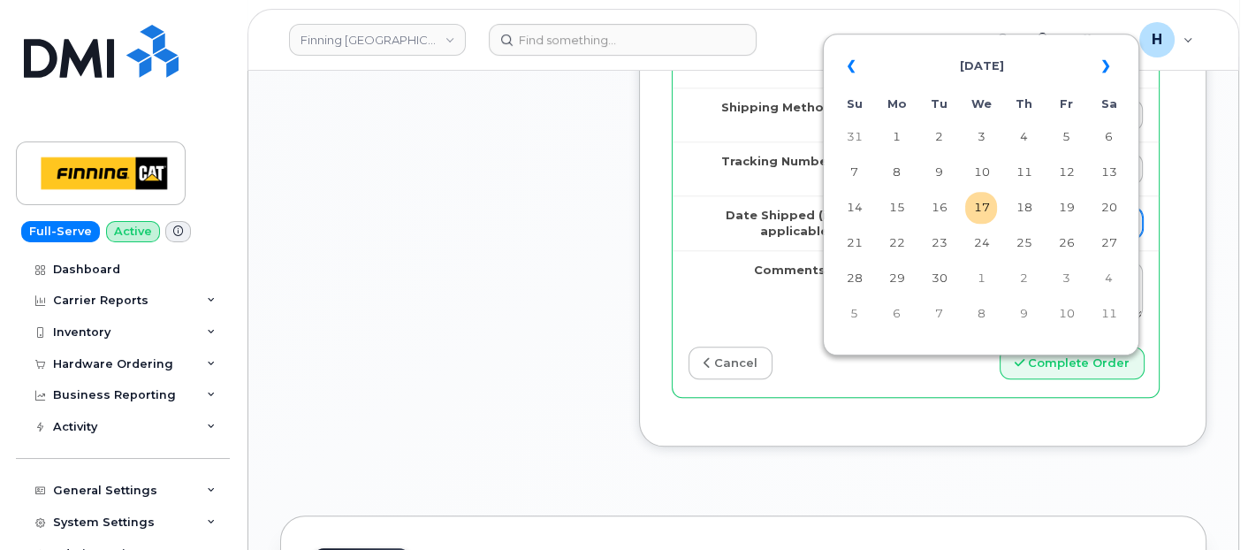
type input "2025-09-17"
type input "353927601546085"
type input "x"
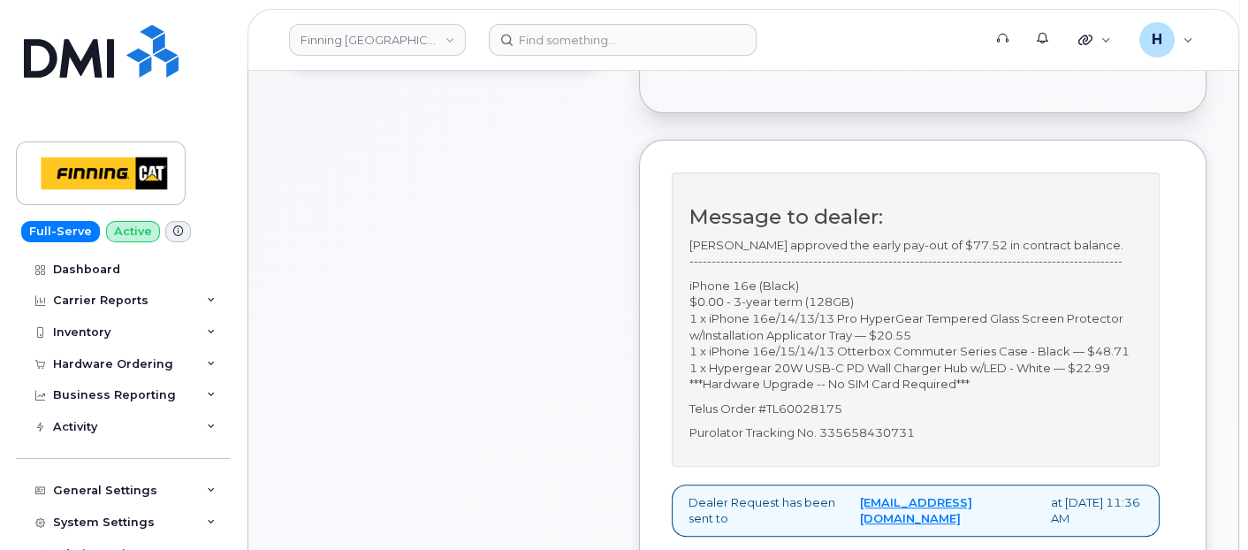
scroll to position [98, 0]
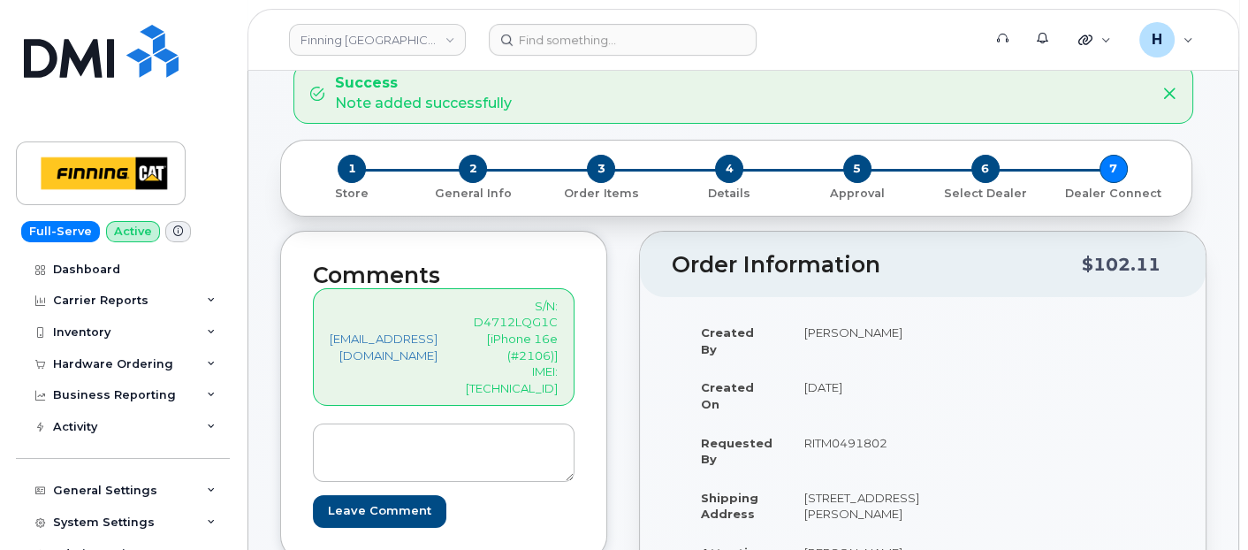
click at [551, 365] on p "S/N: D4712LQG1C [iPhone 16e (#2106)] IMEI: 353927601244111" at bounding box center [512, 347] width 92 height 98
copy p "353927601244111"
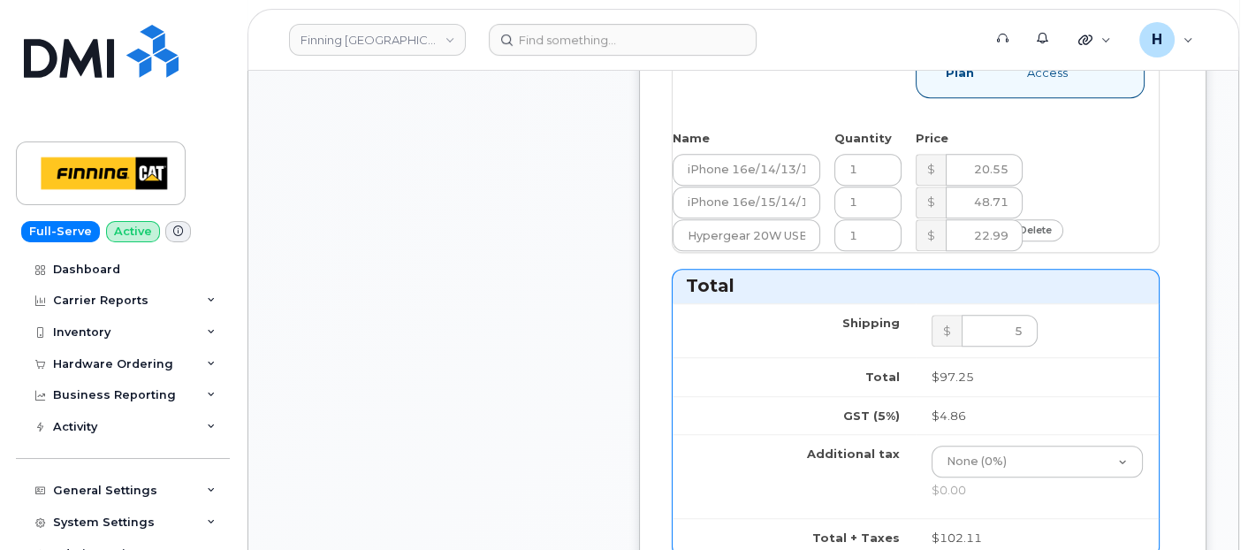
scroll to position [1668, 0]
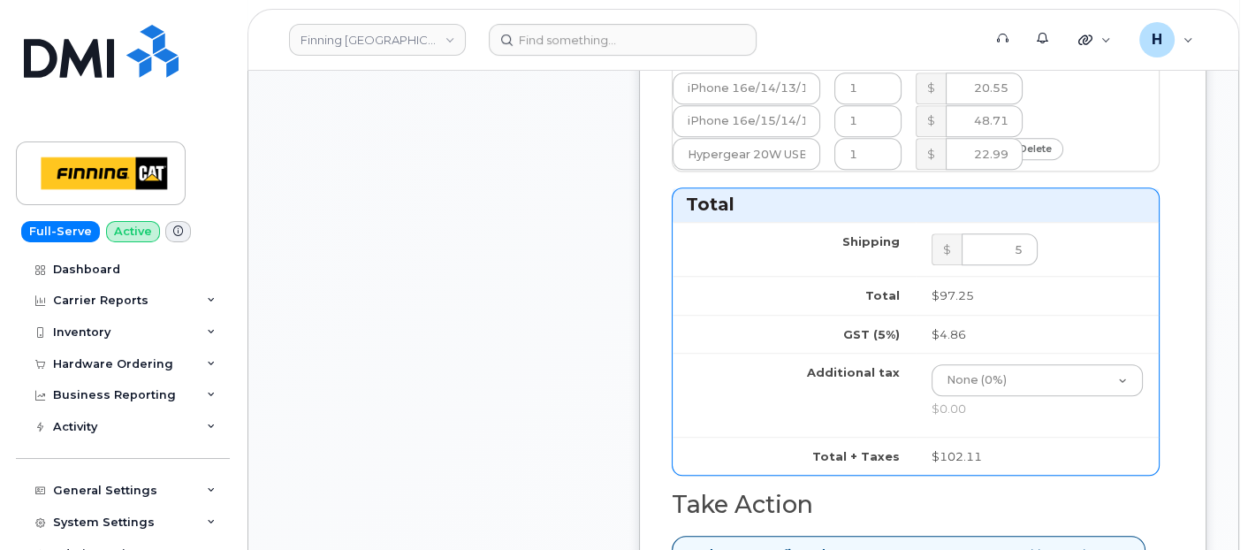
paste input "353927601244111"
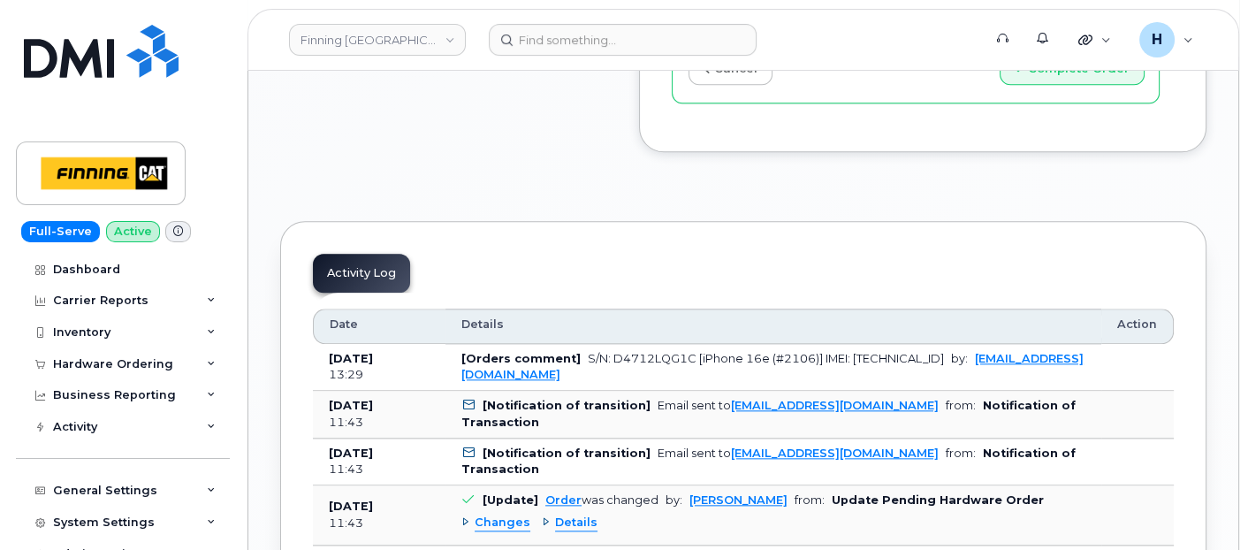
scroll to position [2258, 0]
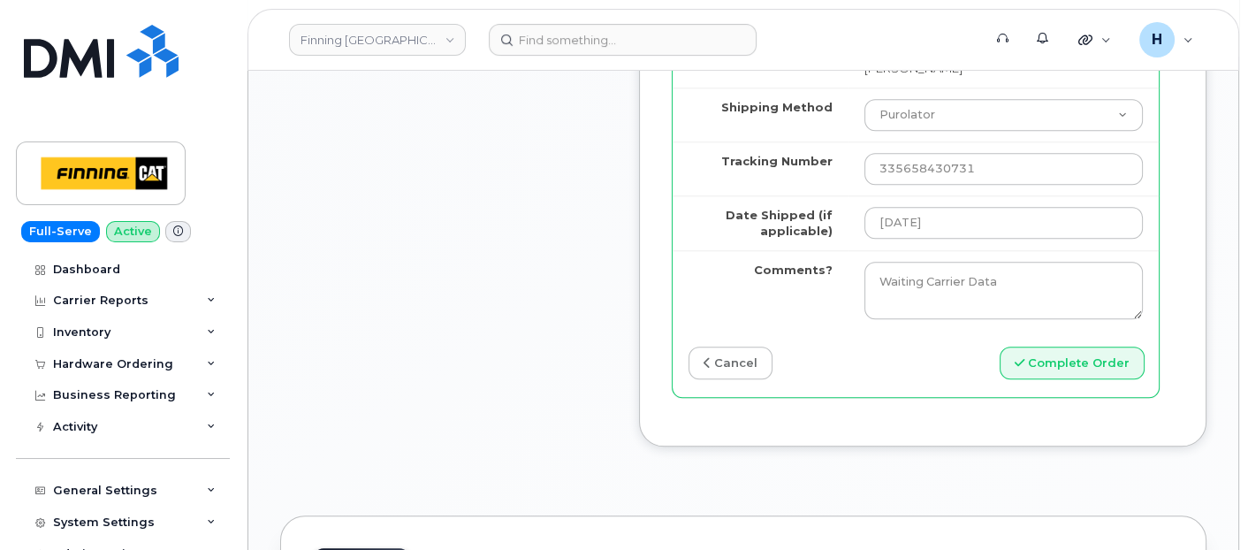
type input "353927601244111"
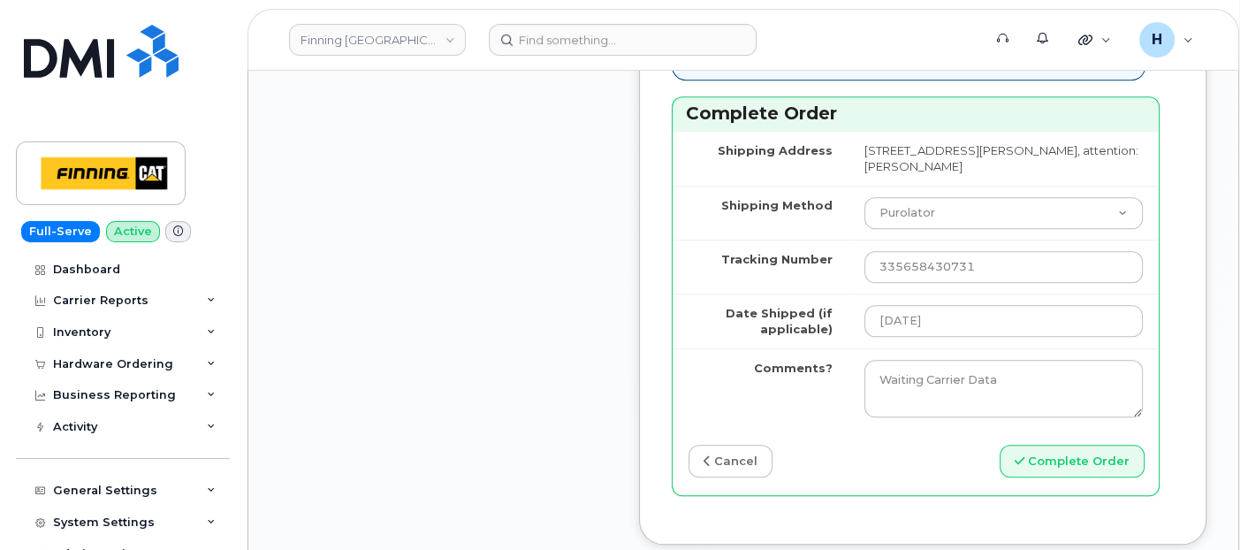
scroll to position [2356, 0]
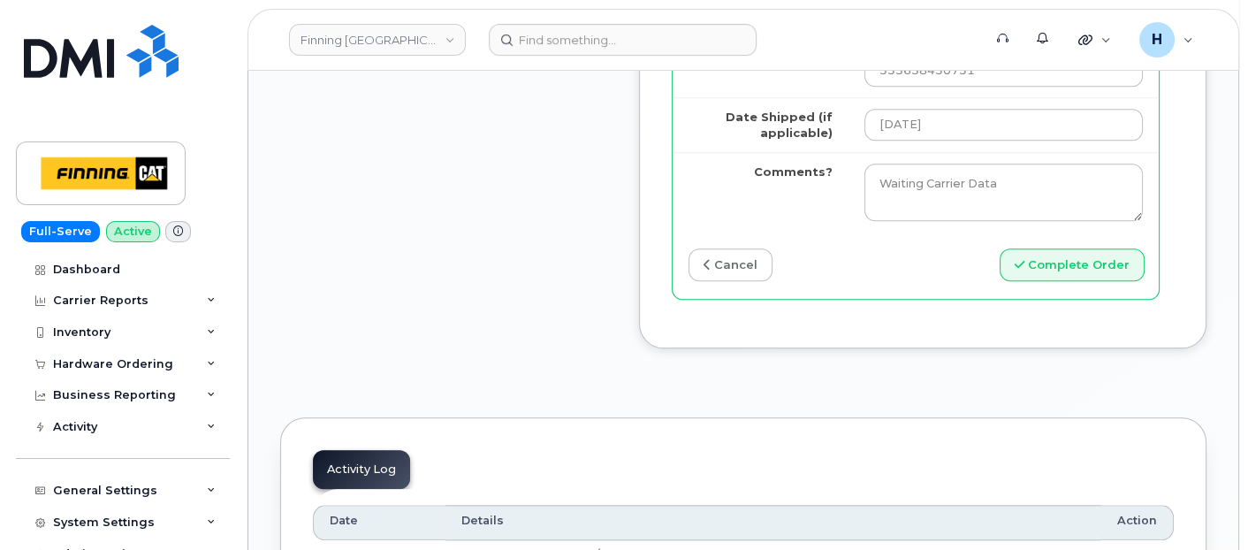
drag, startPoint x: 1030, startPoint y: 437, endPoint x: 862, endPoint y: 93, distance: 383.8
click at [1032, 299] on div "Shipping Address 7550 Edgar Industrial Dr RED DEER AB T4P 3R2 CANADA, attention…" at bounding box center [915, 117] width 486 height 364
drag, startPoint x: 1060, startPoint y: 412, endPoint x: 832, endPoint y: 23, distance: 451.2
click at [1060, 281] on button "Complete Order" at bounding box center [1071, 264] width 145 height 33
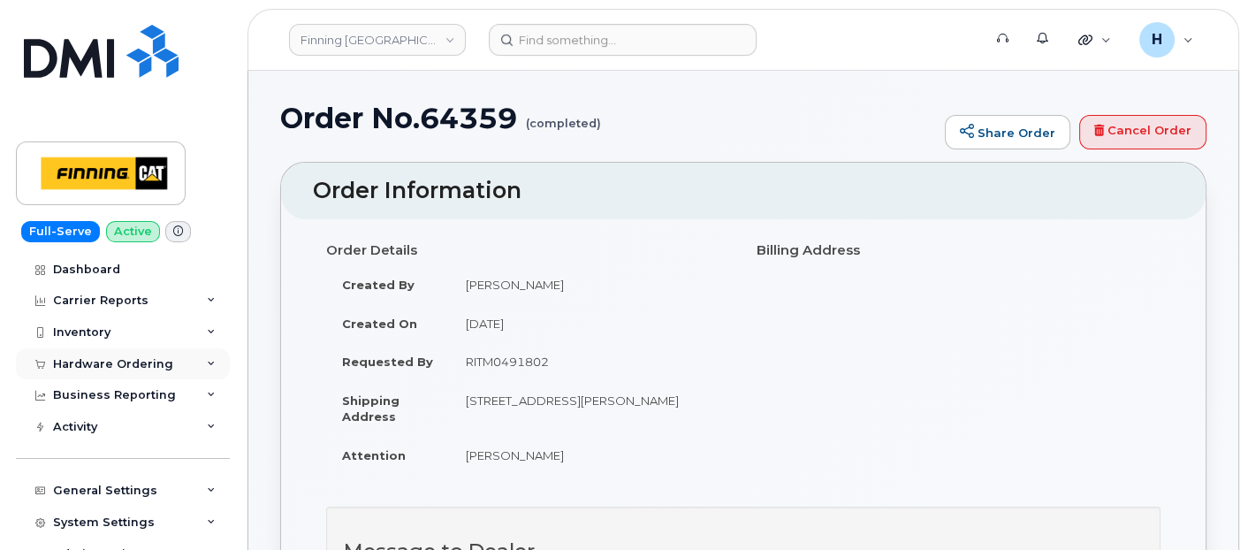
drag, startPoint x: 106, startPoint y: 359, endPoint x: 106, endPoint y: 377, distance: 18.6
click at [106, 359] on div "Hardware Ordering" at bounding box center [113, 364] width 120 height 14
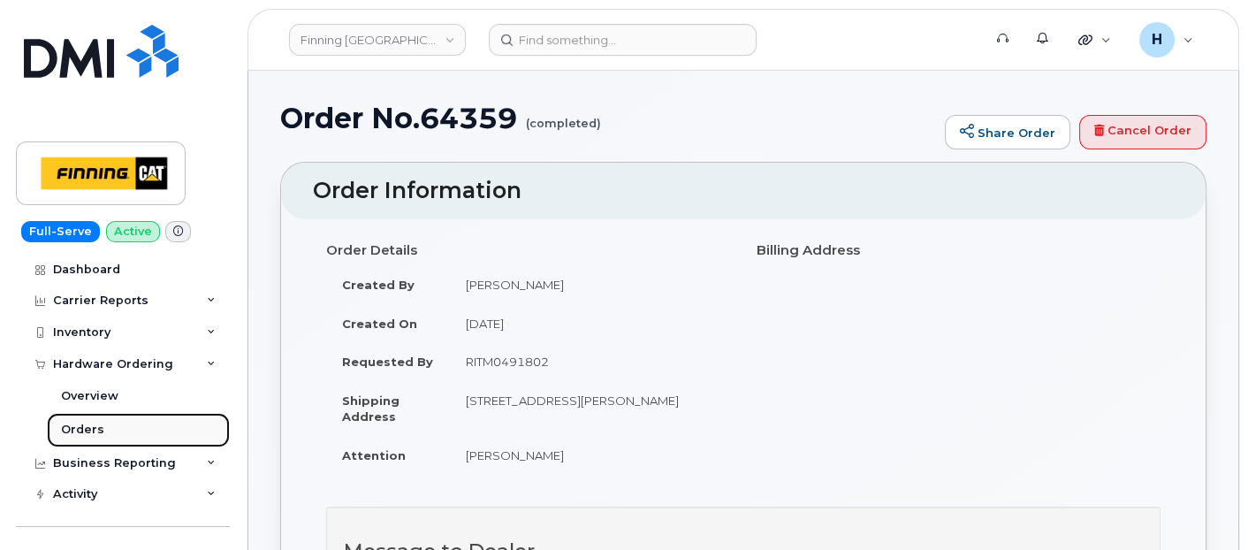
click at [128, 436] on link "Orders" at bounding box center [138, 430] width 183 height 34
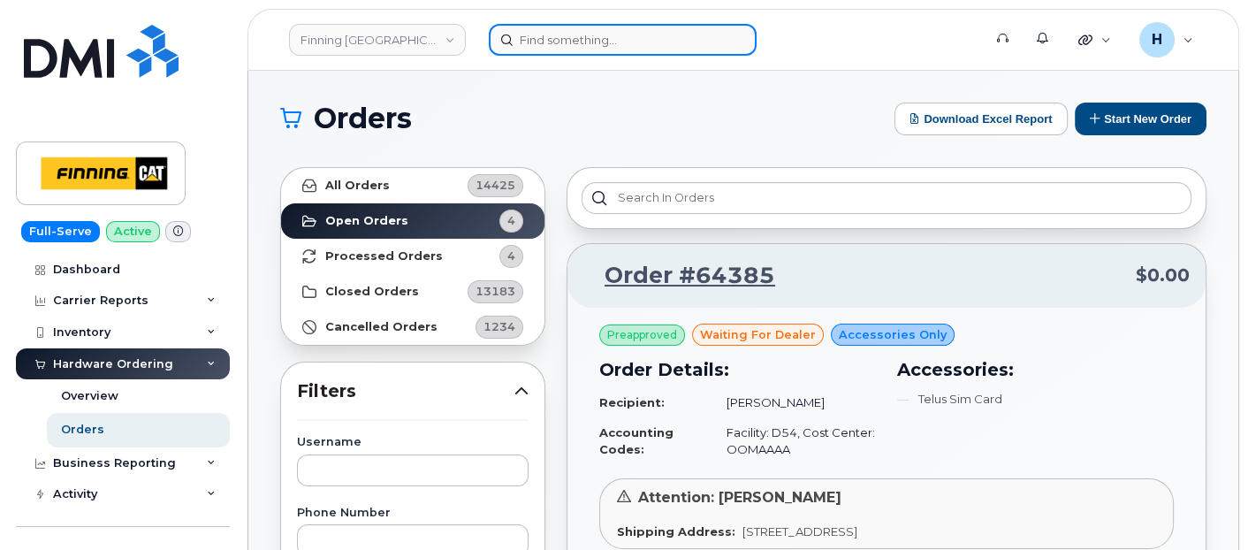
click at [527, 27] on input at bounding box center [623, 40] width 268 height 32
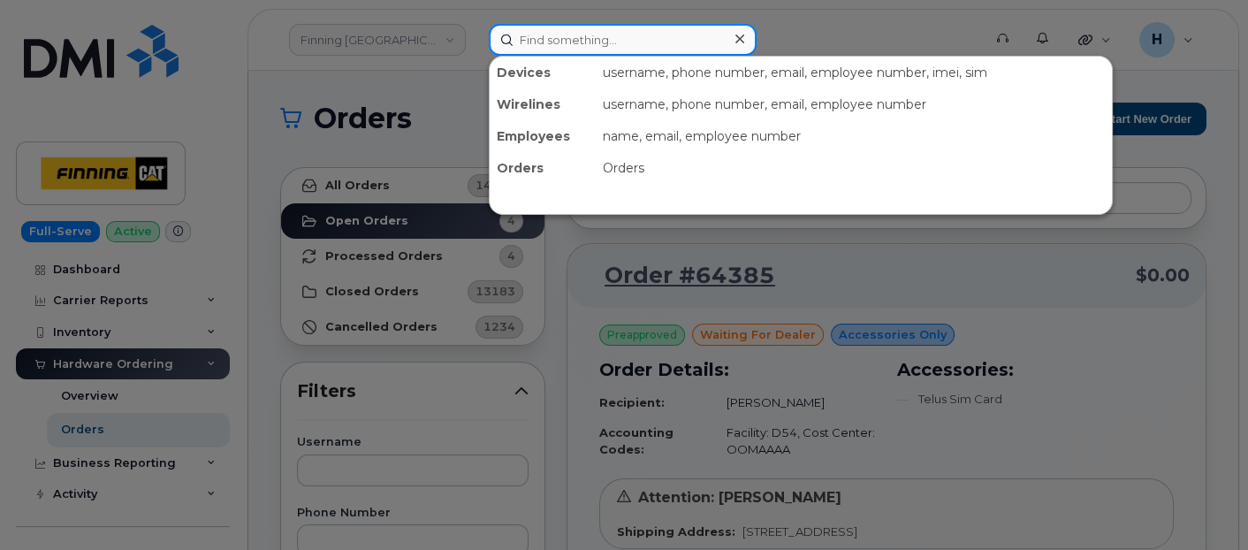
paste input "[PERSON_NAME]"
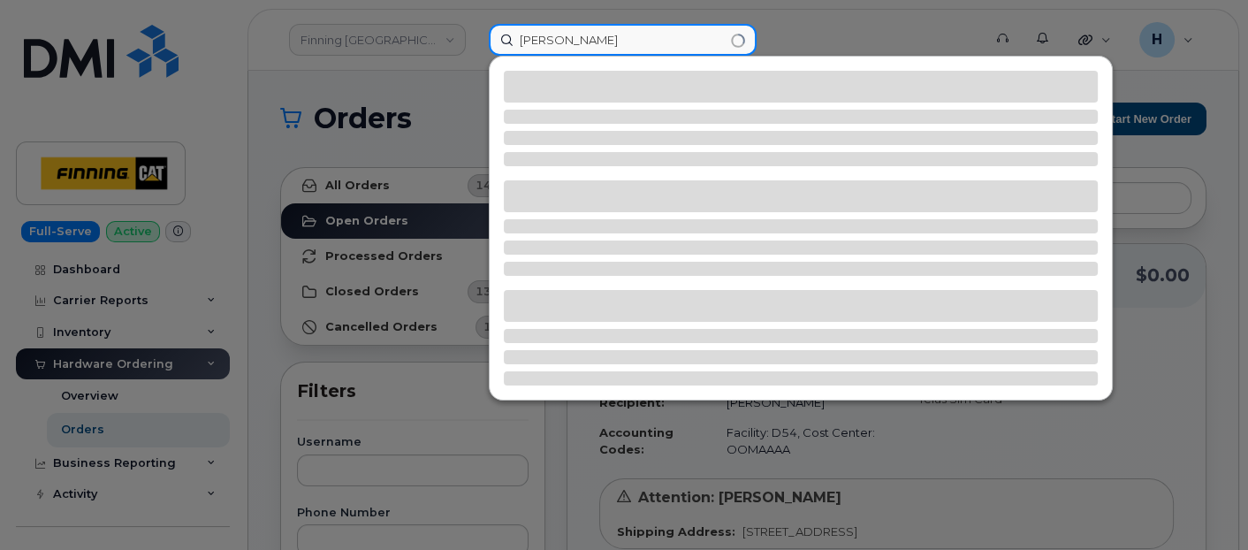
click at [543, 37] on input "[PERSON_NAME]" at bounding box center [623, 40] width 268 height 32
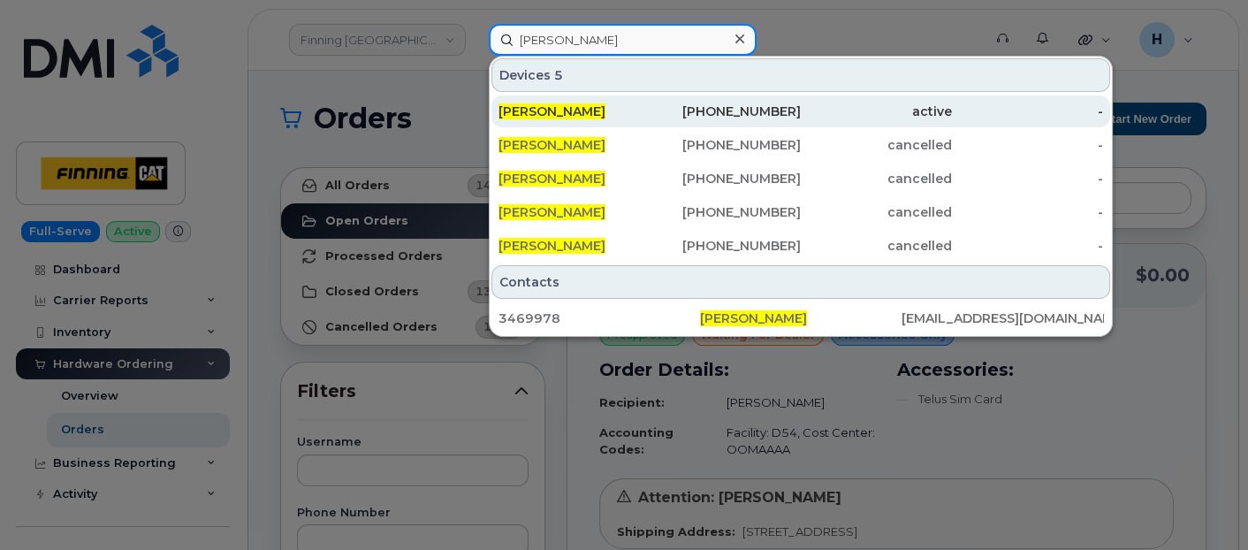
type input "[PERSON_NAME]"
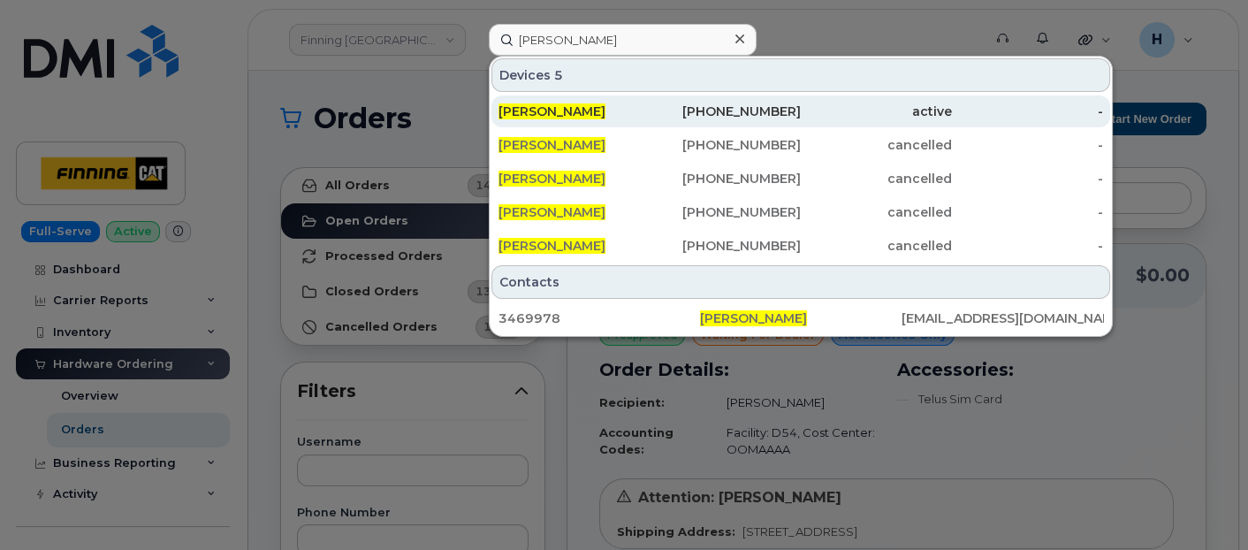
click at [575, 103] on span "[PERSON_NAME]" at bounding box center [551, 111] width 107 height 16
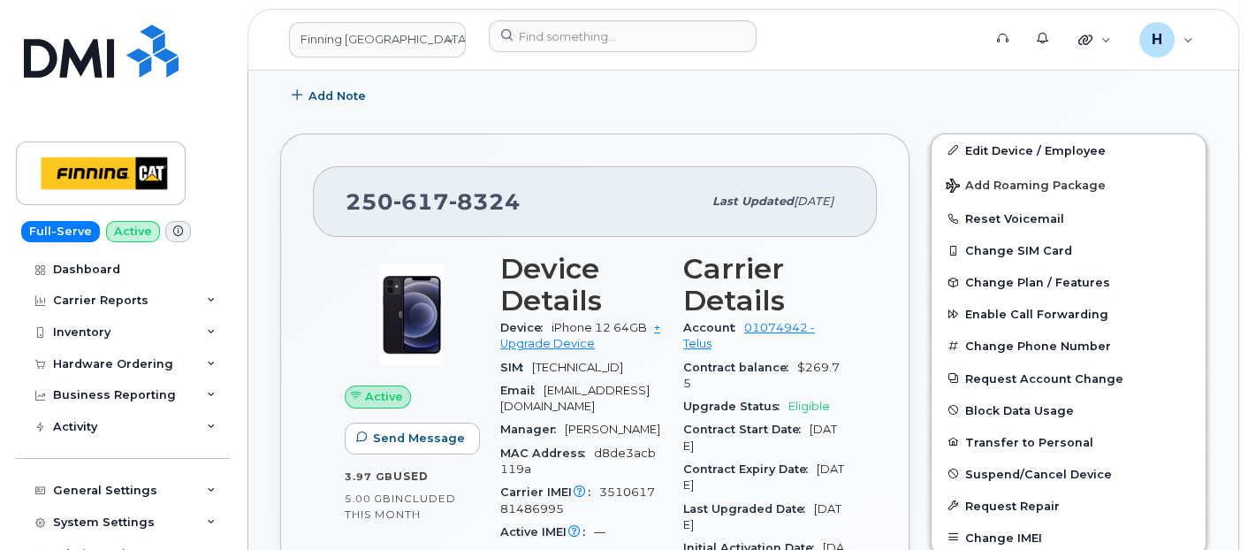
scroll to position [525, 0]
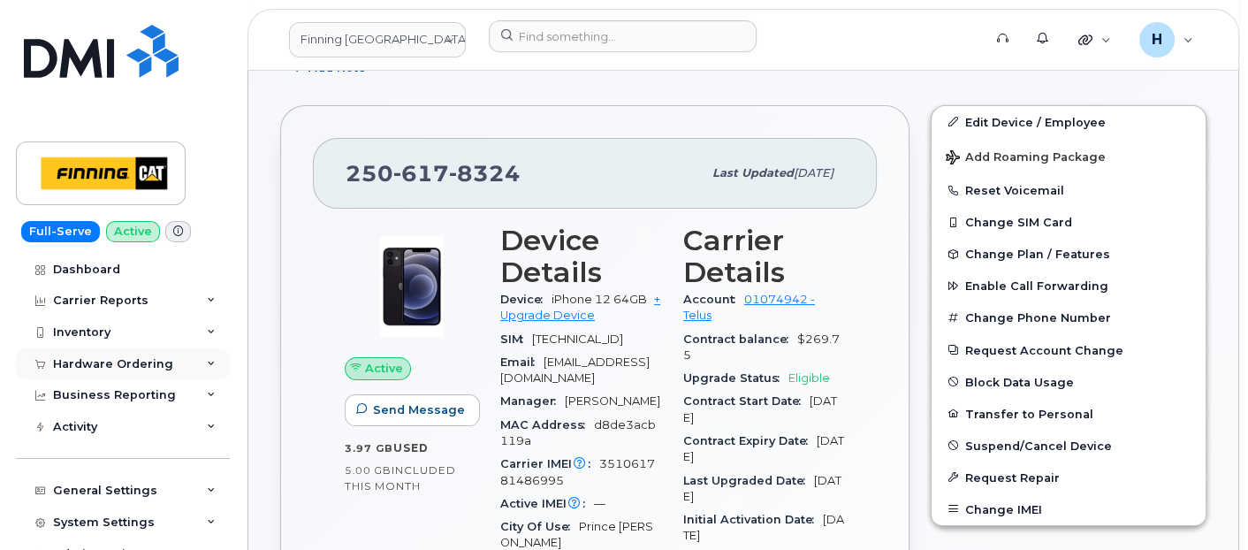
click at [141, 376] on div "Hardware Ordering" at bounding box center [123, 364] width 214 height 32
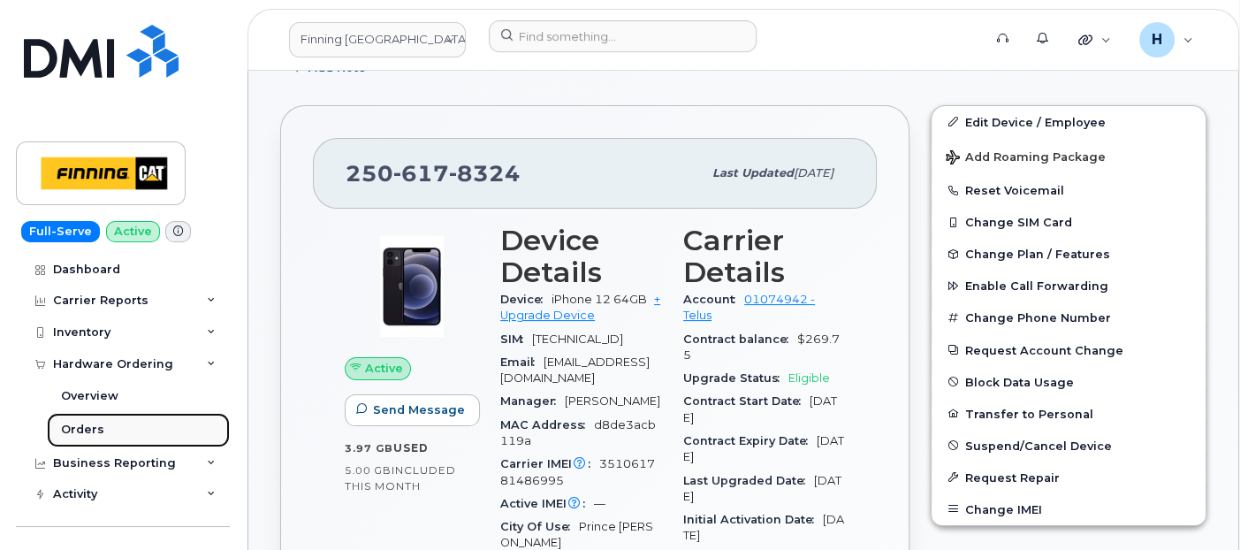
click at [125, 422] on link "Orders" at bounding box center [138, 430] width 183 height 34
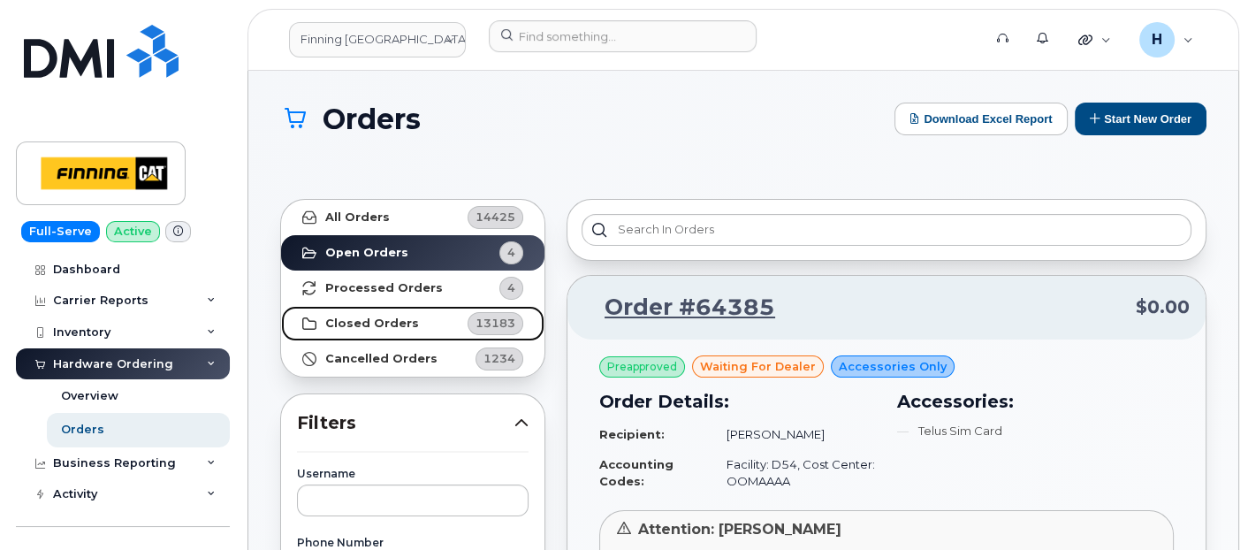
click at [465, 329] on link "Closed Orders 13183" at bounding box center [412, 323] width 263 height 35
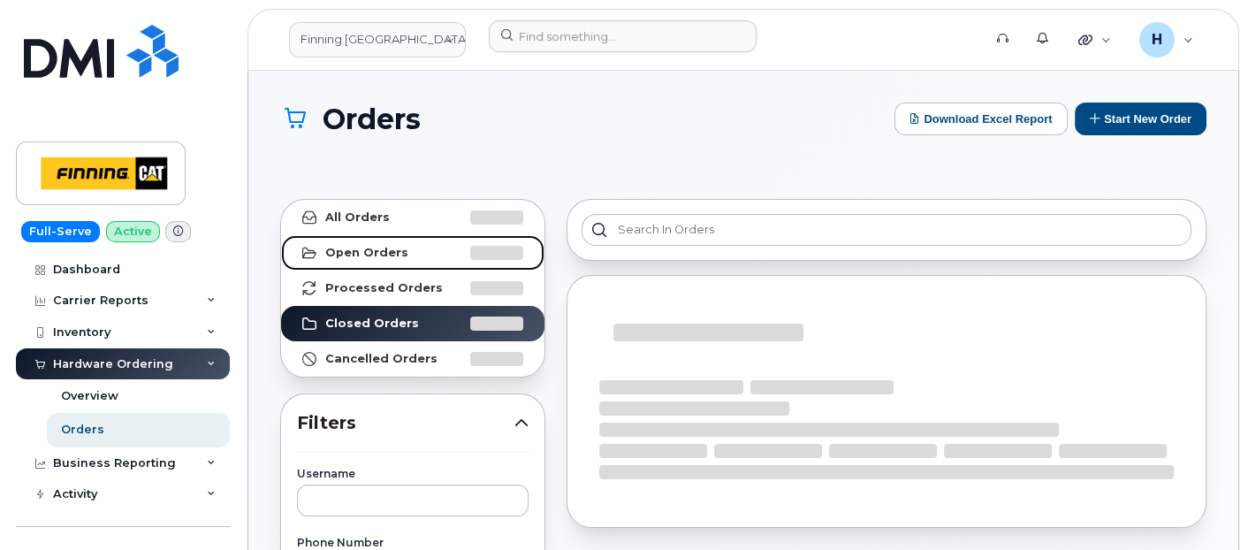
click at [451, 243] on link "Open Orders" at bounding box center [412, 252] width 263 height 35
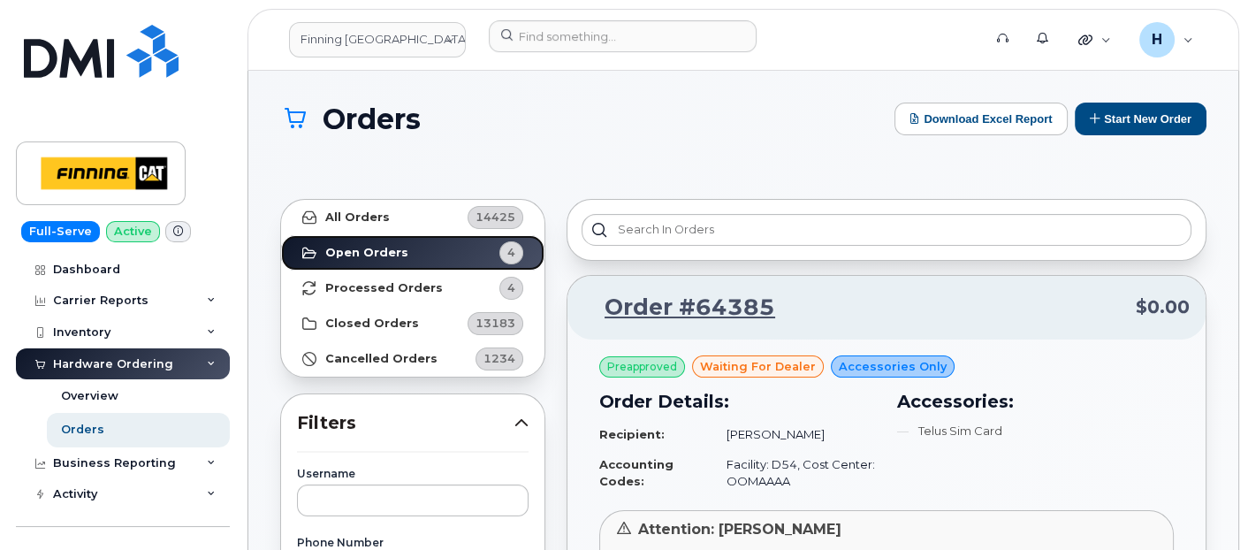
click at [388, 253] on strong "Open Orders" at bounding box center [366, 253] width 83 height 14
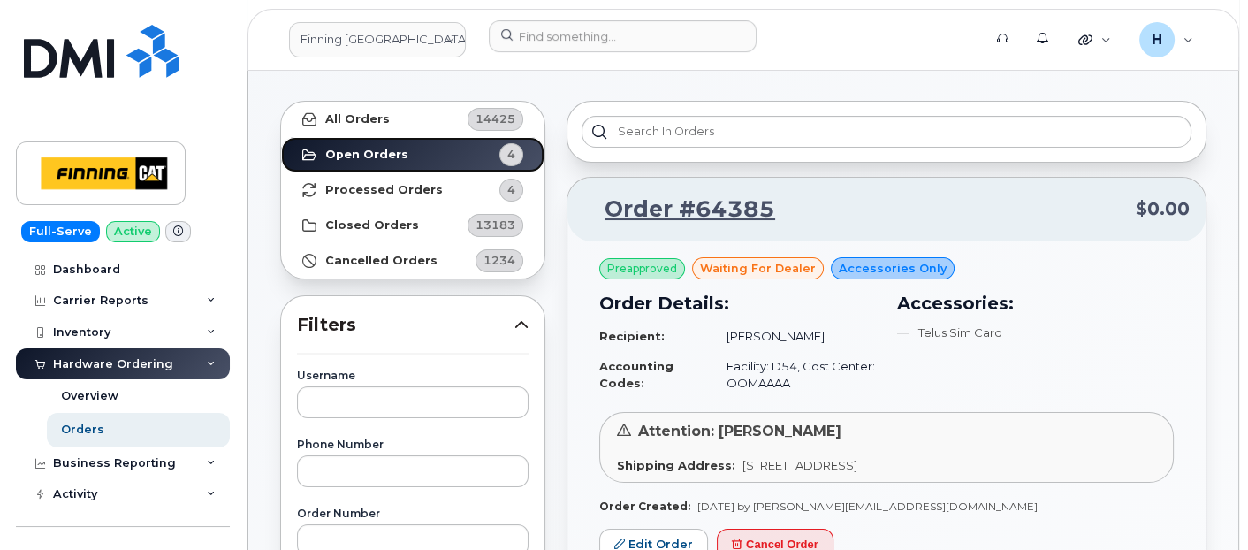
scroll to position [294, 0]
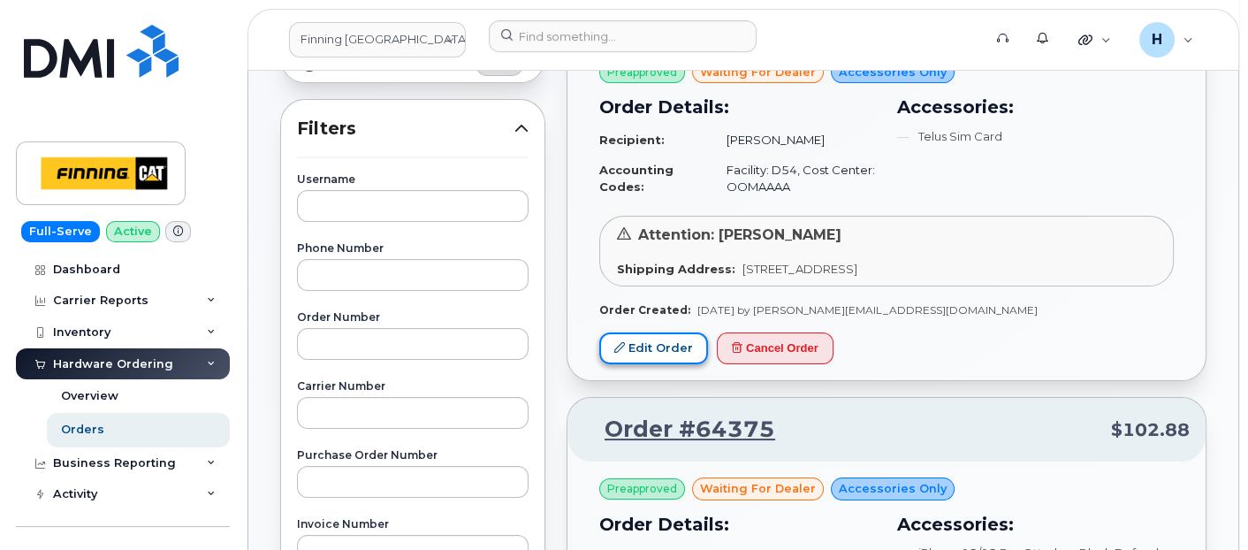
click at [688, 351] on link "Edit Order" at bounding box center [653, 348] width 109 height 33
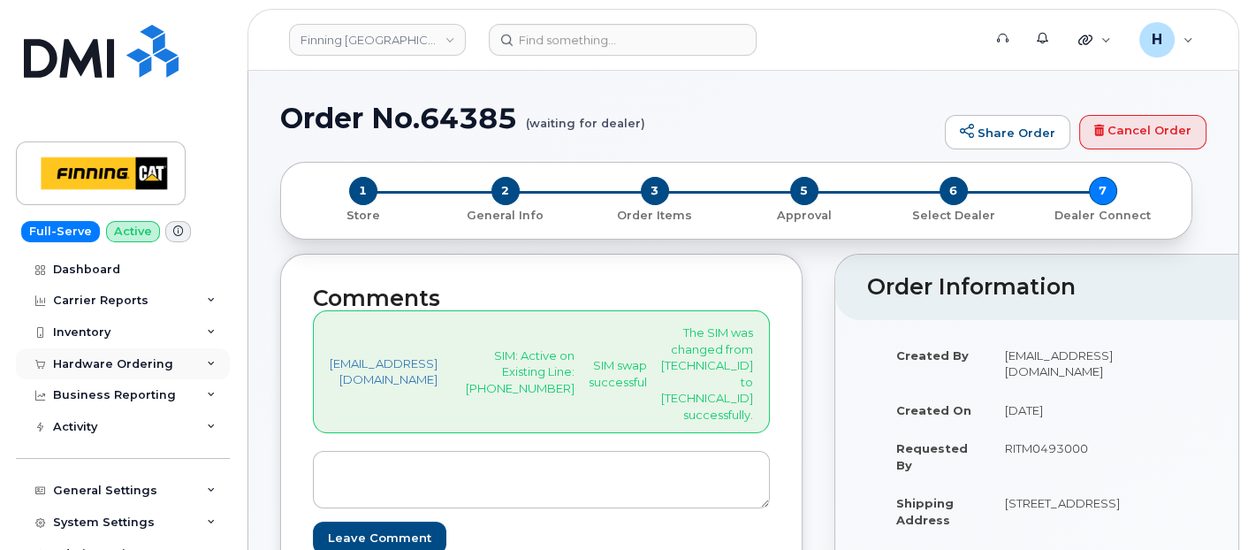
click at [111, 353] on div "Hardware Ordering" at bounding box center [123, 364] width 214 height 32
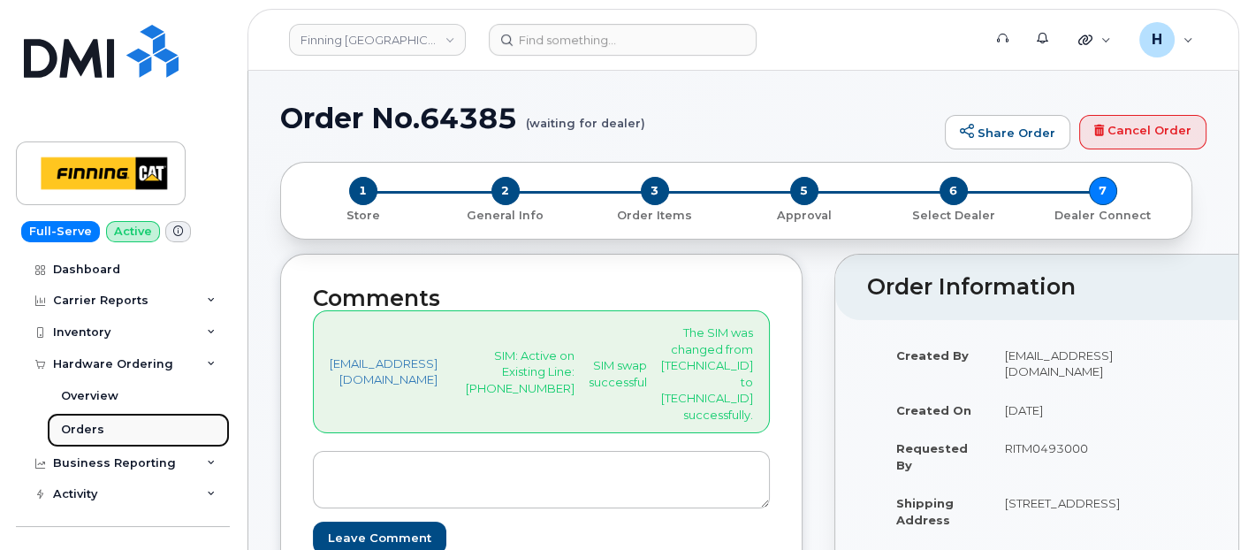
click at [108, 424] on link "Orders" at bounding box center [138, 430] width 183 height 34
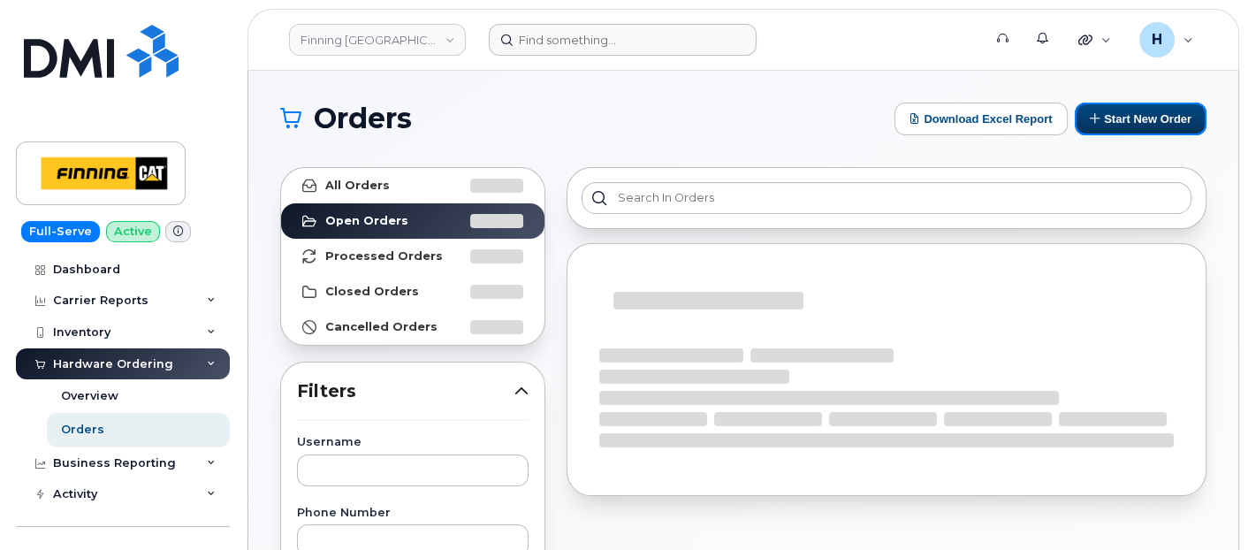
click at [1110, 122] on button "Start New Order" at bounding box center [1141, 119] width 132 height 33
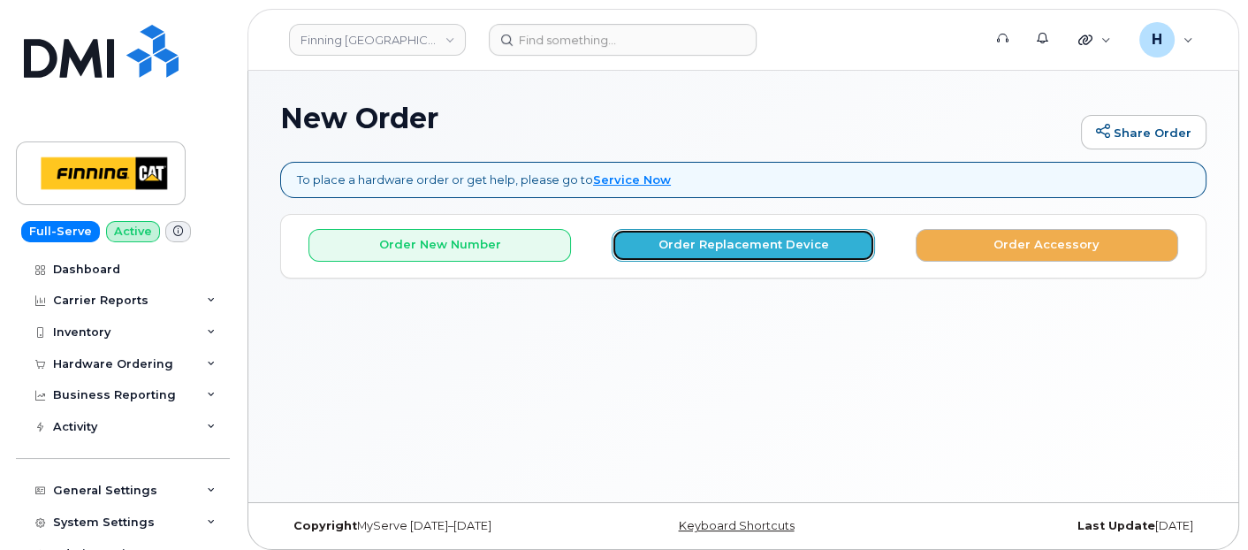
click at [716, 233] on button "Order Replacement Device" at bounding box center [743, 245] width 262 height 33
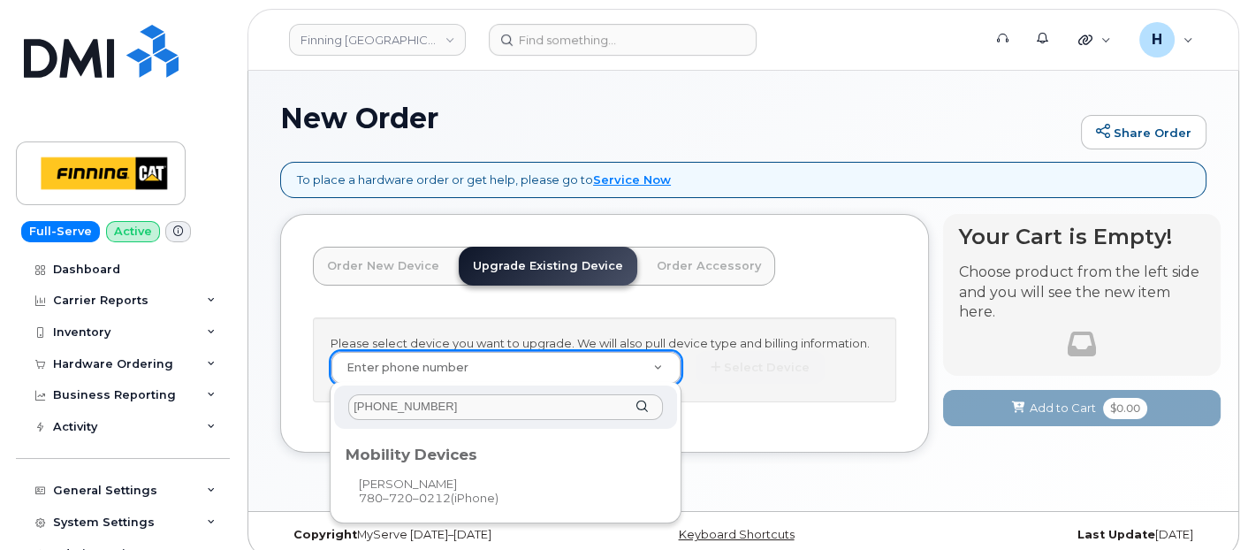
type input "[PHONE_NUMBER]"
click at [399, 463] on div "Mobility Devices" at bounding box center [505, 451] width 332 height 35
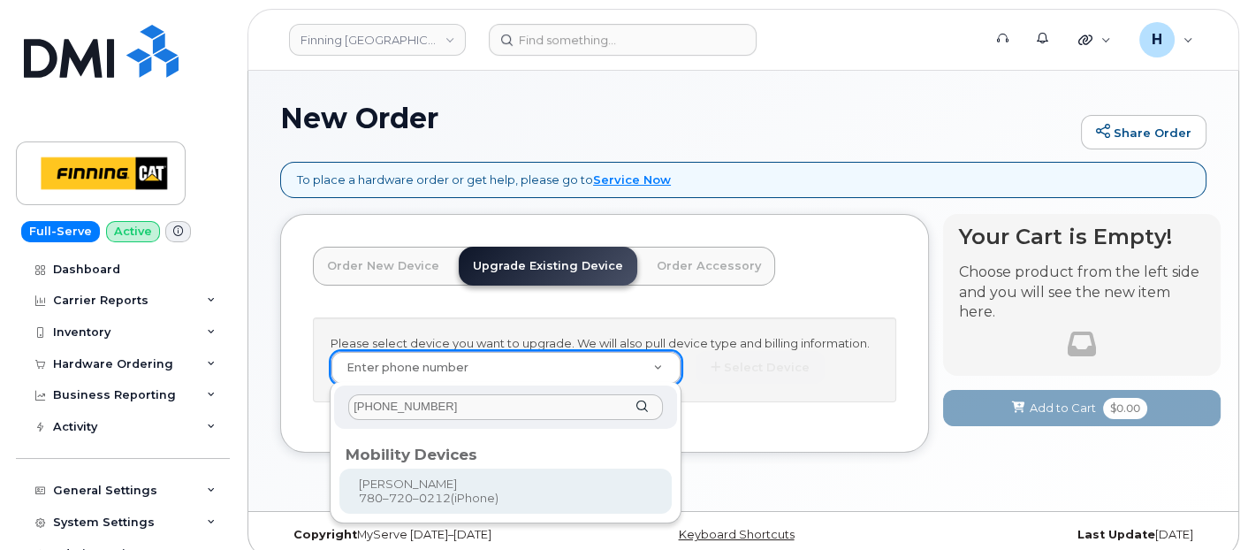
type input "228427"
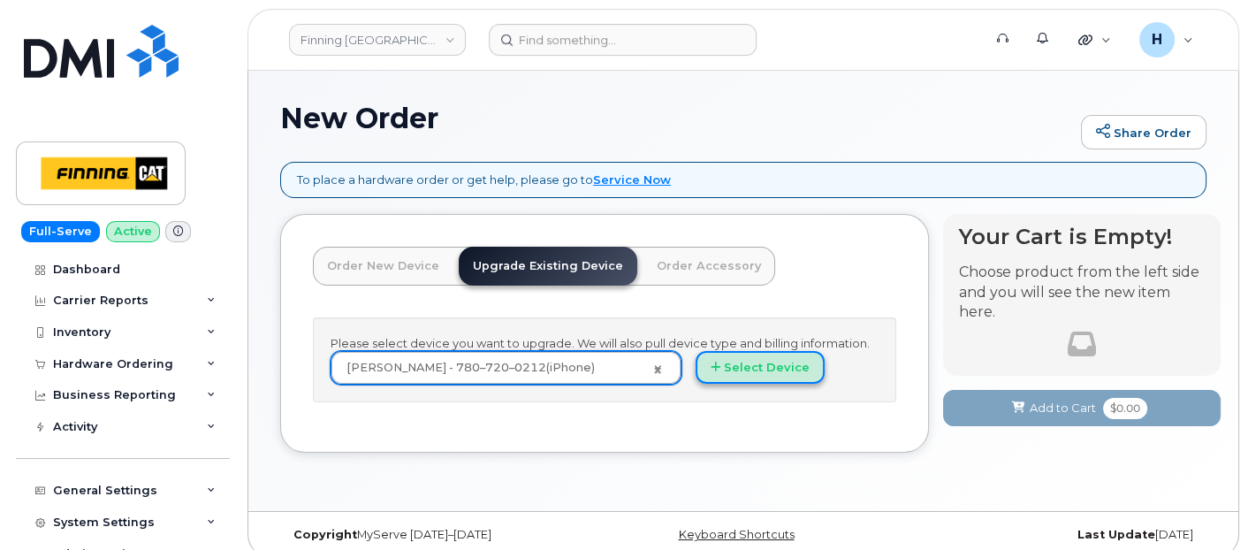
click at [743, 370] on button "Select Device" at bounding box center [759, 367] width 129 height 33
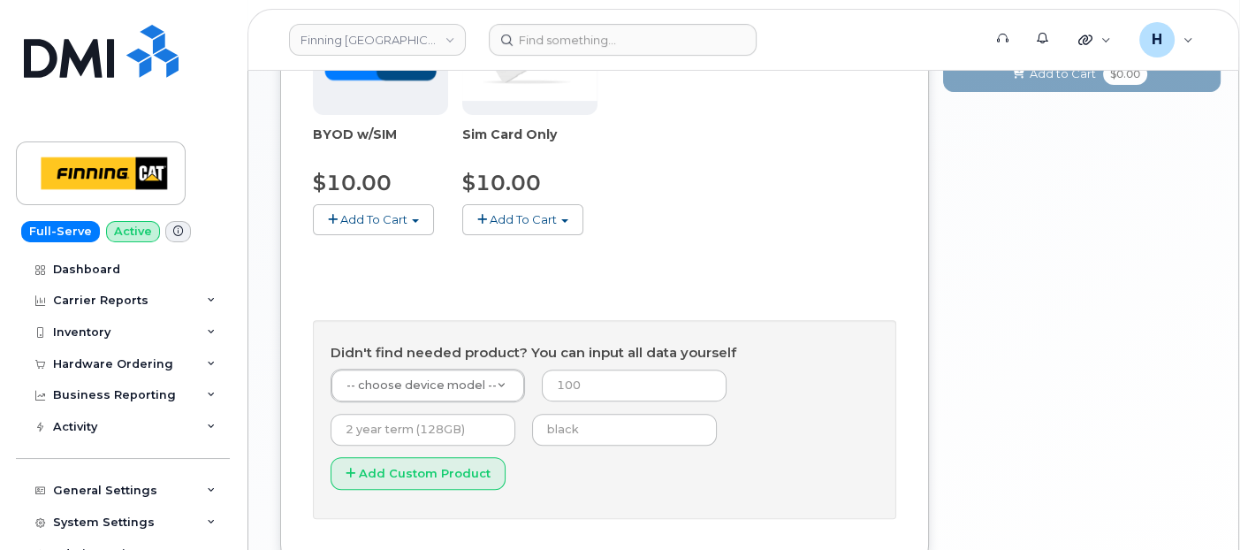
scroll to position [785, 0]
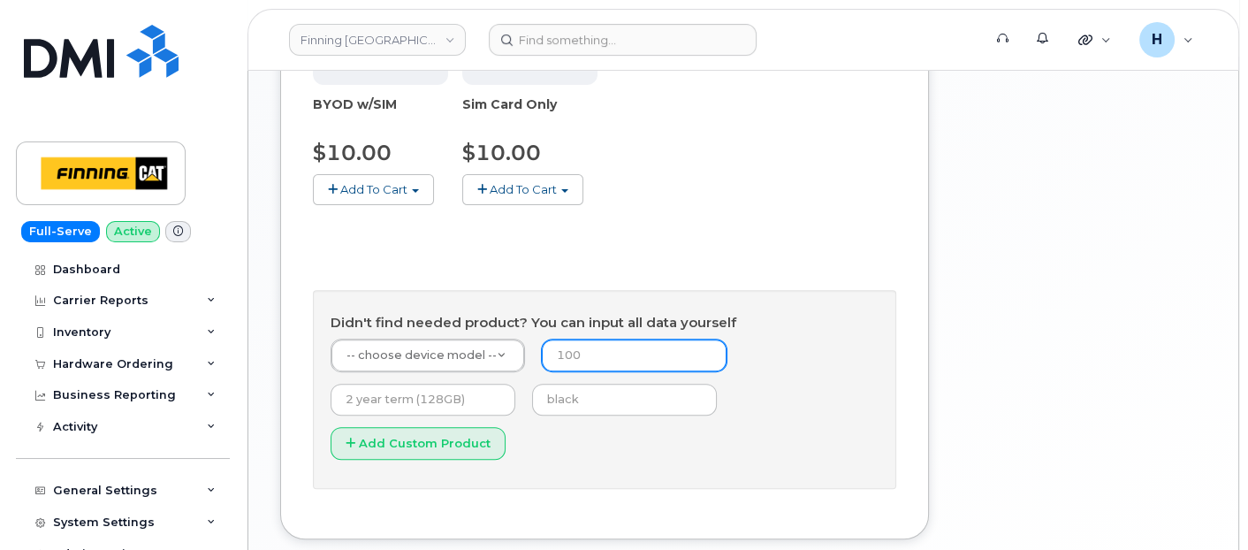
click at [582, 363] on input "number" at bounding box center [634, 355] width 185 height 32
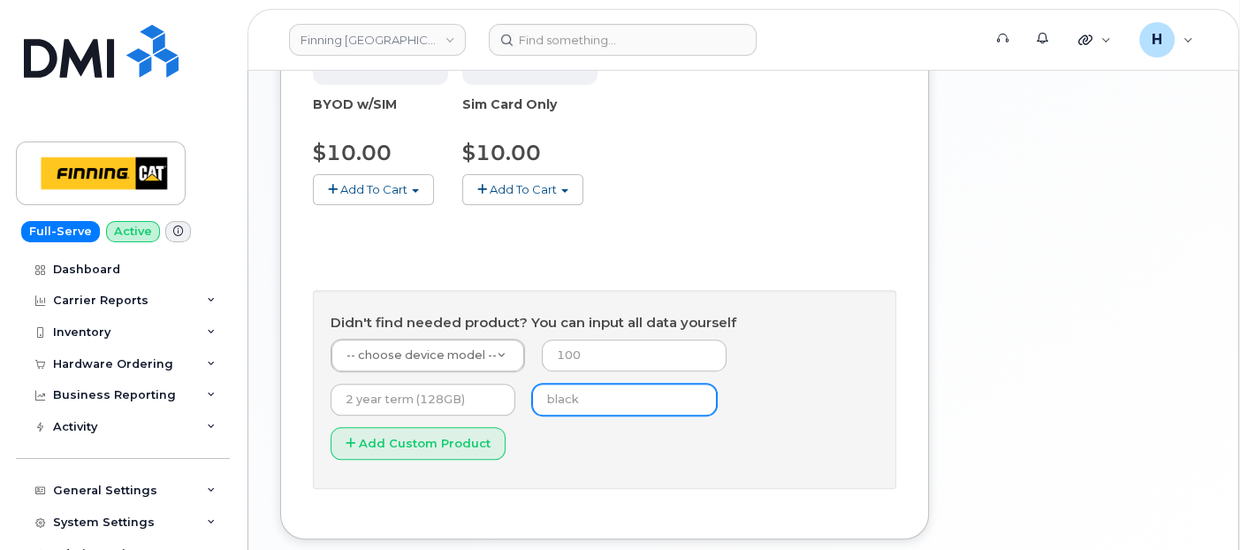
click at [576, 391] on input "text" at bounding box center [624, 400] width 185 height 32
type input "black"
click at [587, 368] on form "-- choose device model -- -- choose device model -- Aircard E5836S Aircard Veri…" at bounding box center [604, 404] width 548 height 133
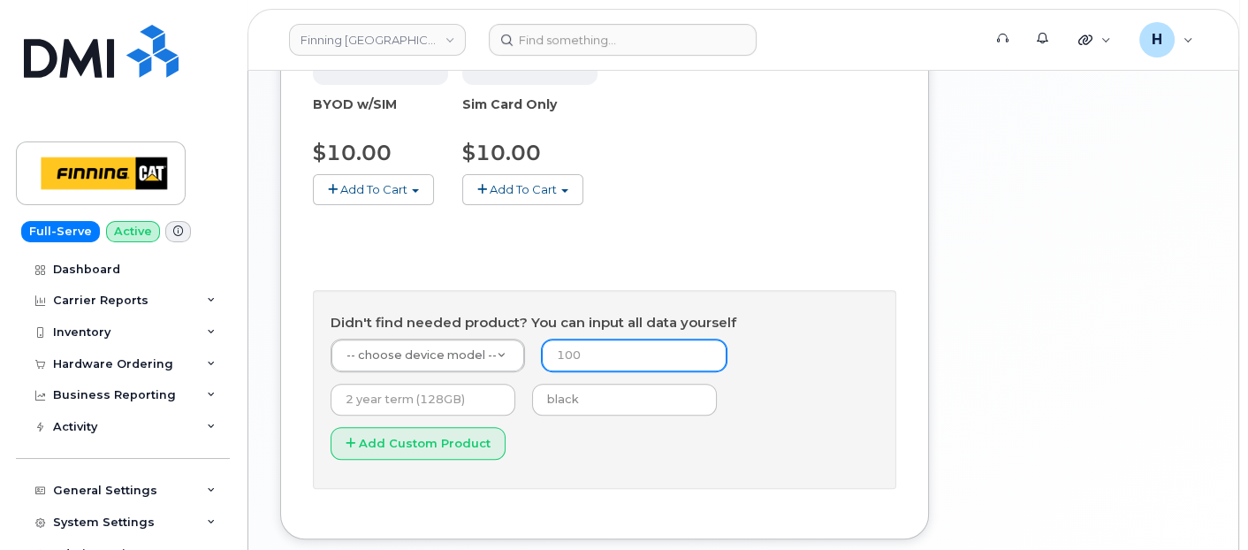
click at [586, 361] on input "number" at bounding box center [634, 355] width 185 height 32
type input "0"
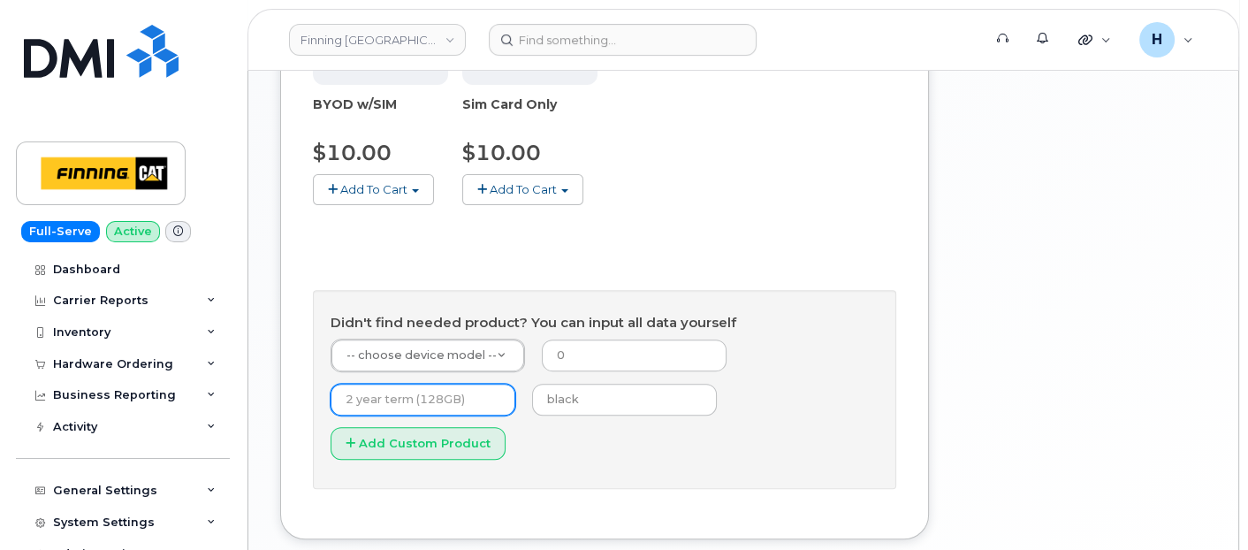
click at [399, 396] on input "text" at bounding box center [422, 400] width 185 height 32
type input "3 year term (128GB)"
click at [419, 333] on div "Didn't find needed product? You can input all data yourself -- choose device mo…" at bounding box center [604, 389] width 583 height 198
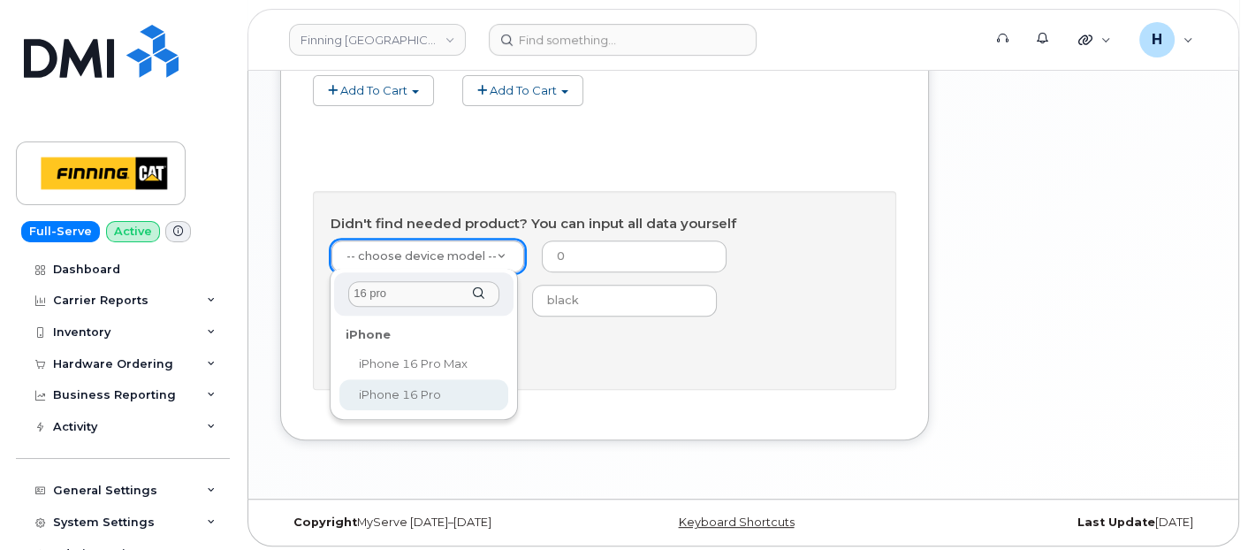
type input "16 pro"
select select "2862"
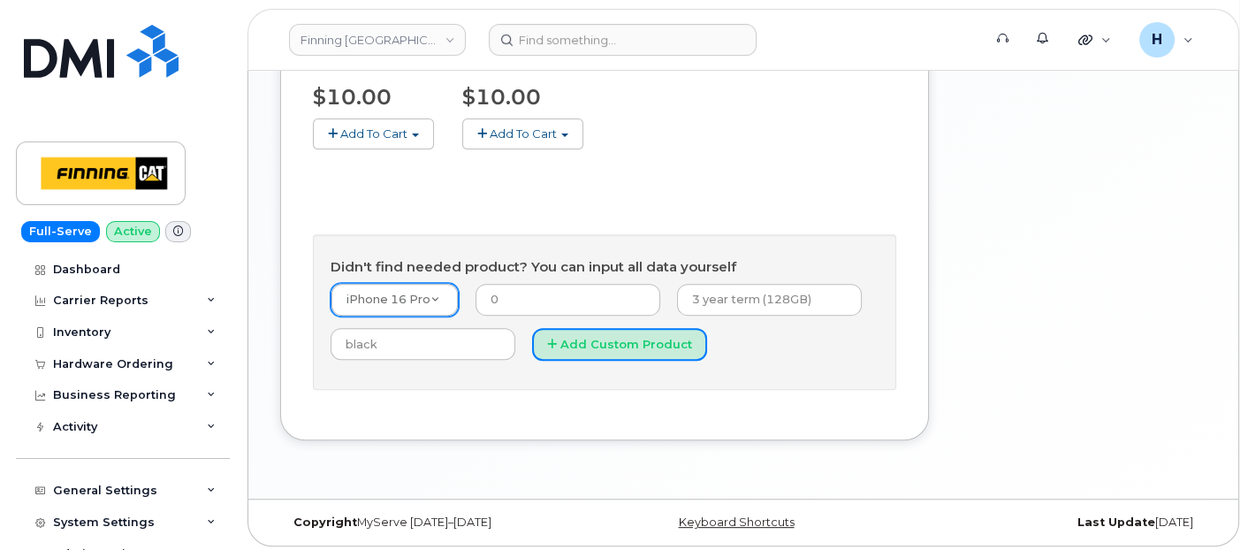
drag, startPoint x: 649, startPoint y: 336, endPoint x: 467, endPoint y: 21, distance: 363.0
click at [645, 329] on button "Add Custom Product" at bounding box center [619, 344] width 175 height 33
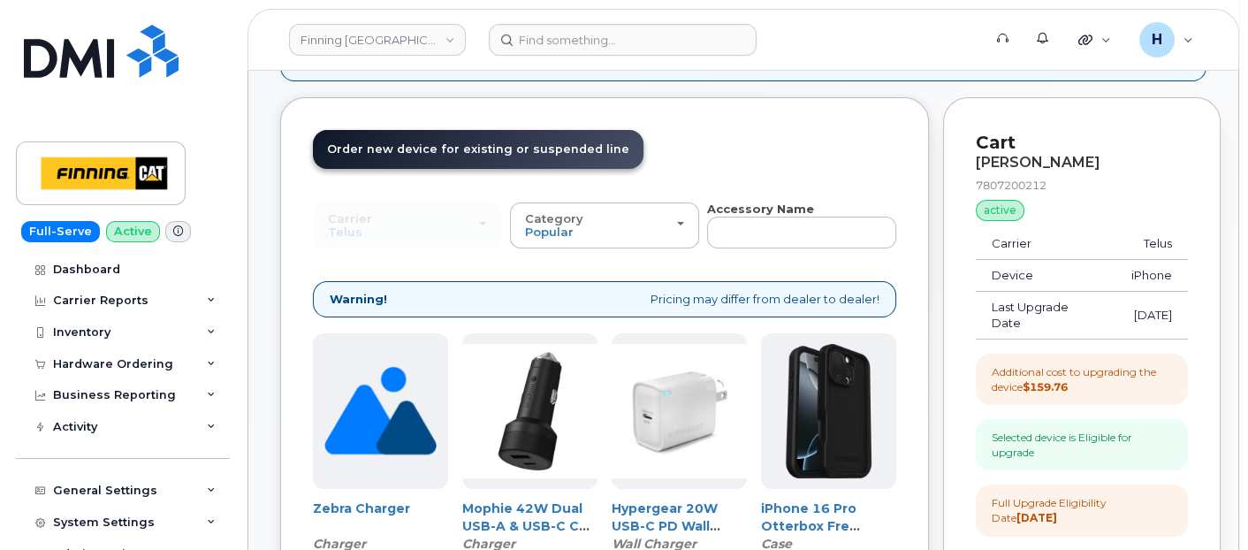
scroll to position [55, 0]
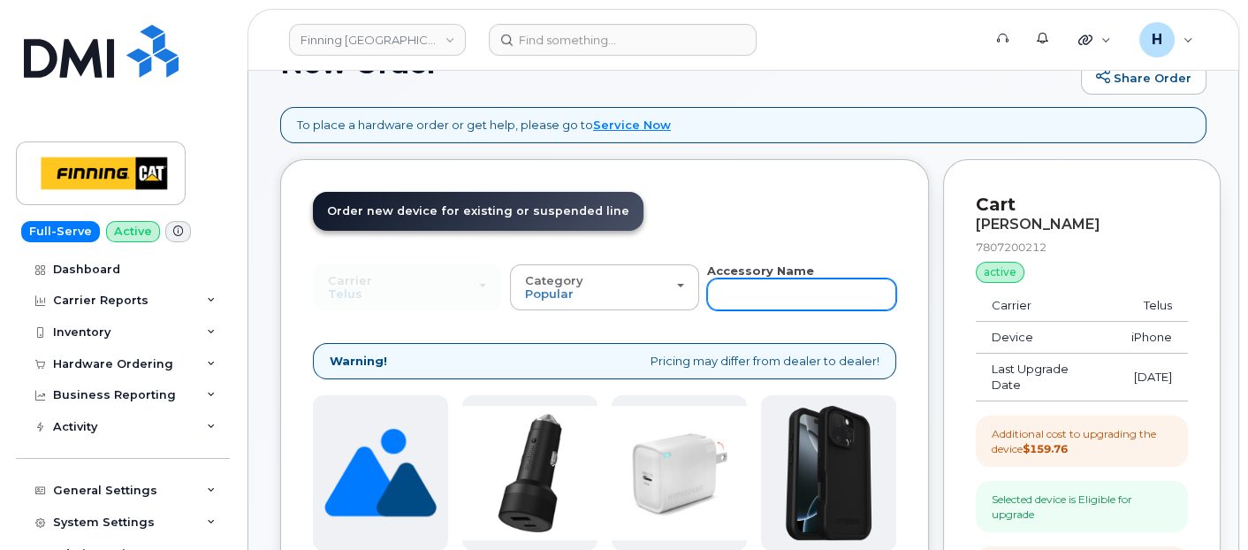
click at [737, 301] on input "text" at bounding box center [801, 294] width 188 height 32
type input "16"
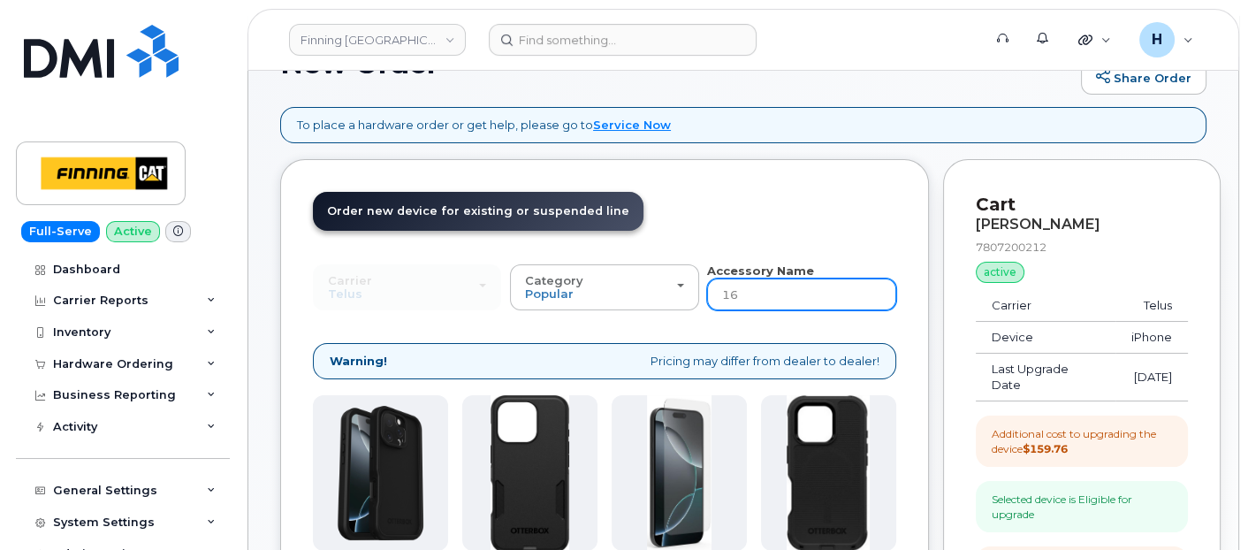
click at [744, 298] on input "16" at bounding box center [801, 294] width 188 height 32
type input "16 pro"
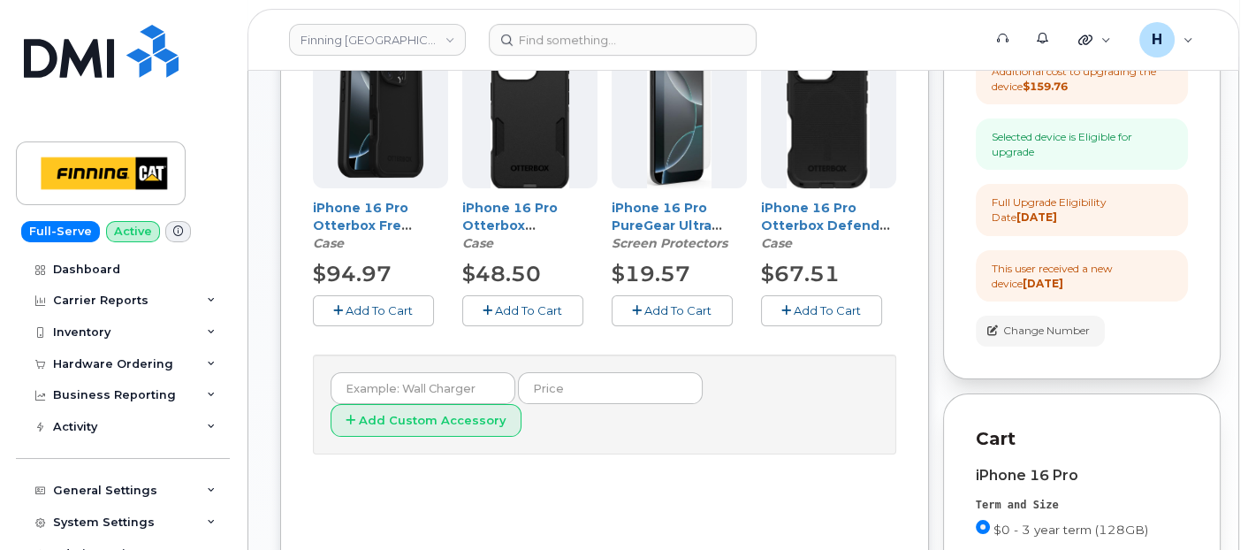
scroll to position [447, 0]
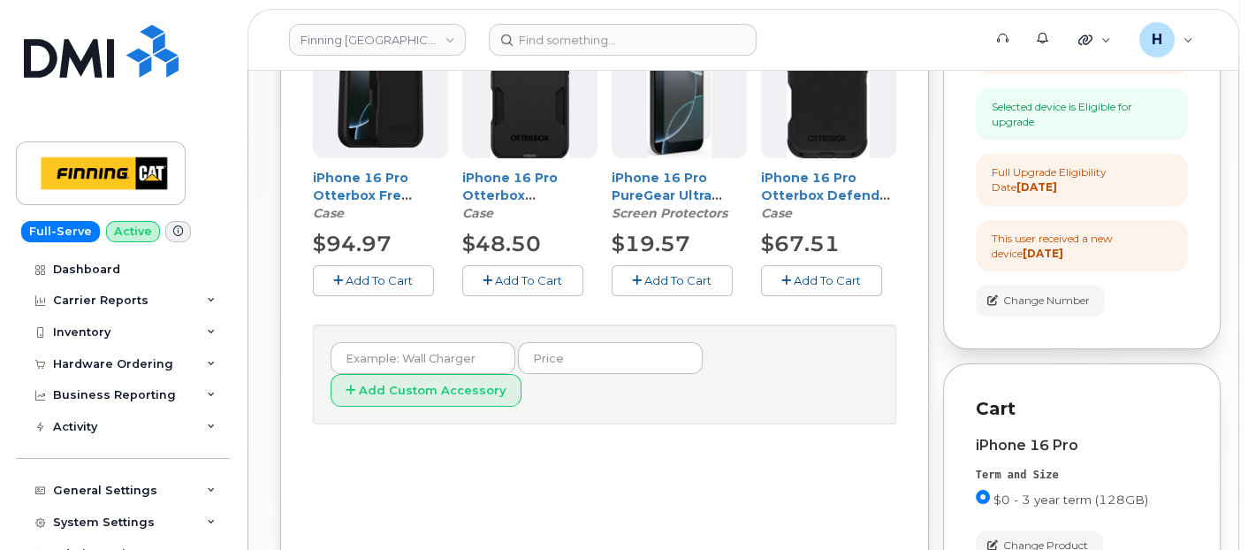
click at [658, 281] on span "Add To Cart" at bounding box center [677, 280] width 67 height 14
click at [537, 278] on span "Add To Cart" at bounding box center [528, 280] width 67 height 14
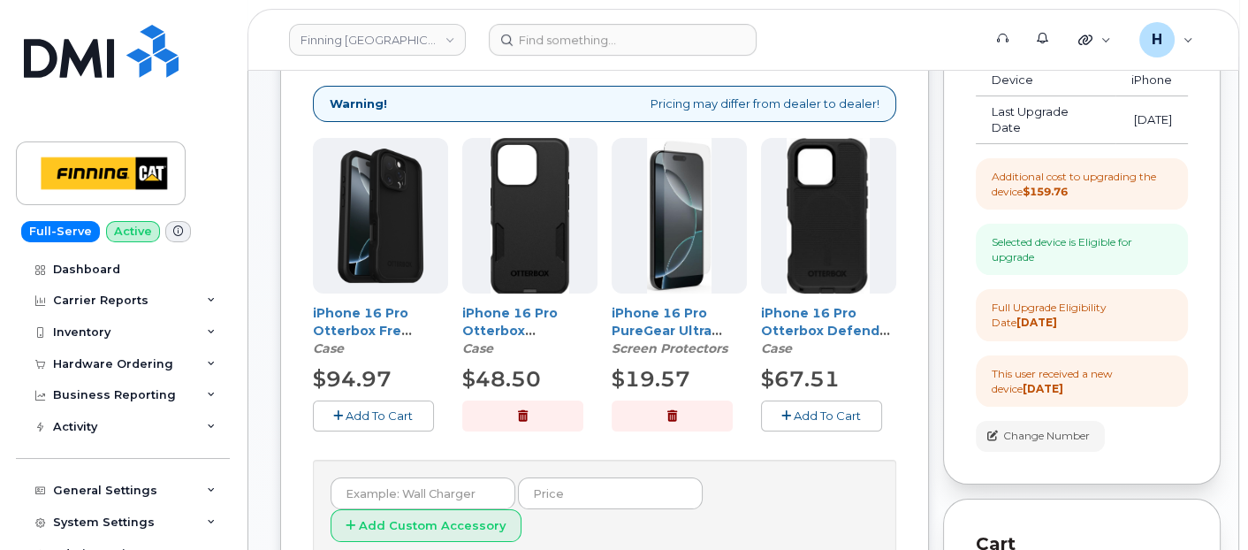
scroll to position [0, 0]
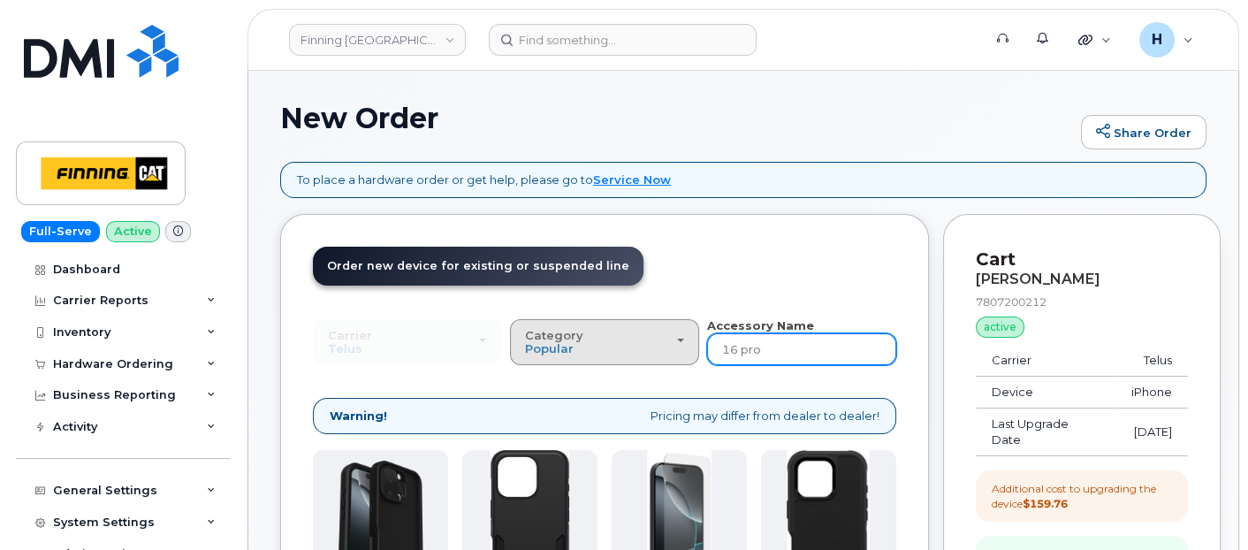
drag, startPoint x: 782, startPoint y: 348, endPoint x: 662, endPoint y: 344, distance: 120.3
click at [662, 344] on div "Carrier SaskTel Telus SaskTel Telus Category Popular All Charger Case Wall Char…" at bounding box center [604, 341] width 583 height 49
type input "wall"
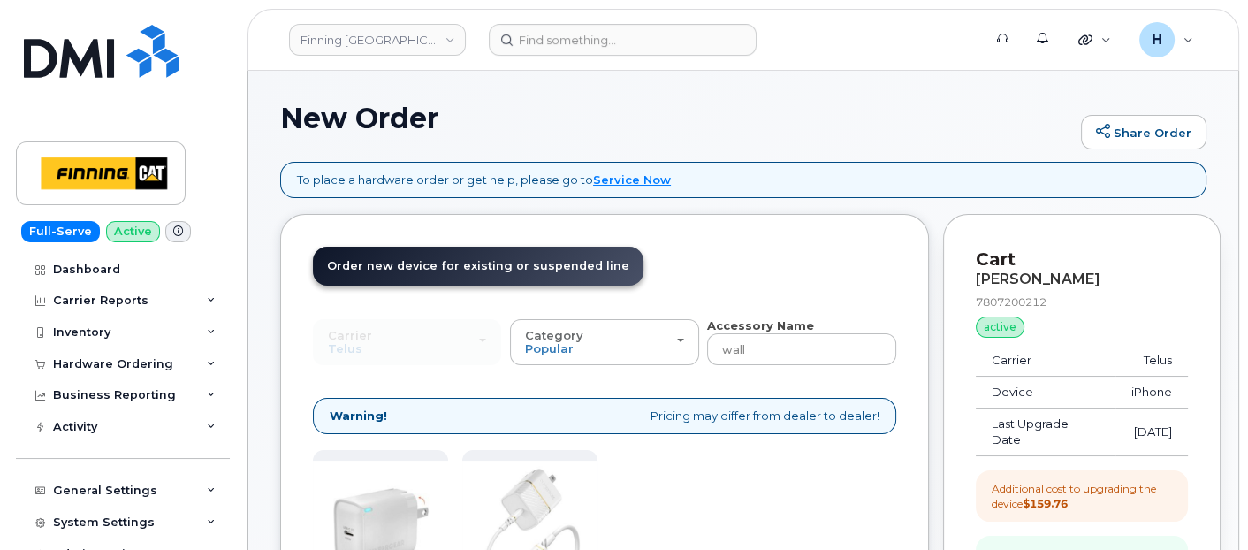
scroll to position [490, 0]
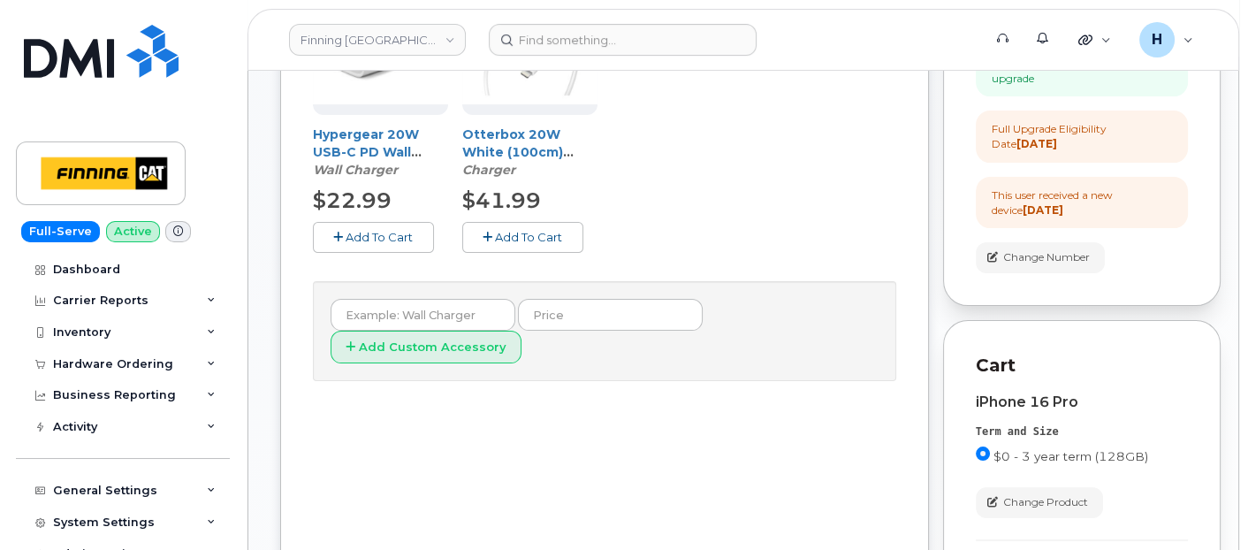
drag, startPoint x: 391, startPoint y: 224, endPoint x: 421, endPoint y: 235, distance: 32.2
click at [391, 227] on button "Add To Cart" at bounding box center [373, 237] width 121 height 31
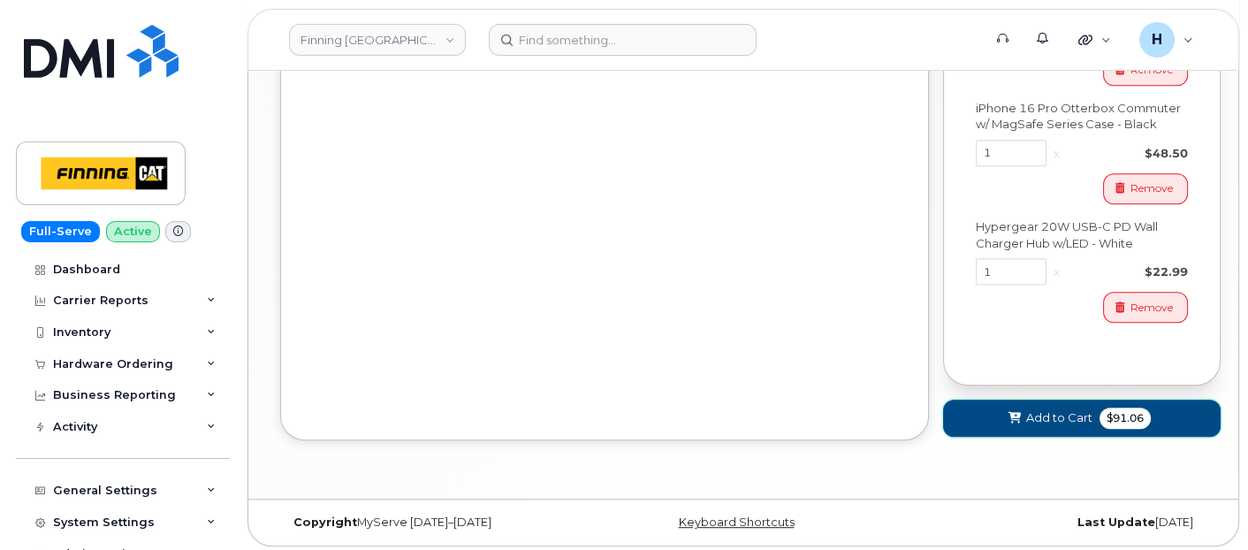
click at [1041, 414] on span "Add to Cart" at bounding box center [1059, 417] width 66 height 17
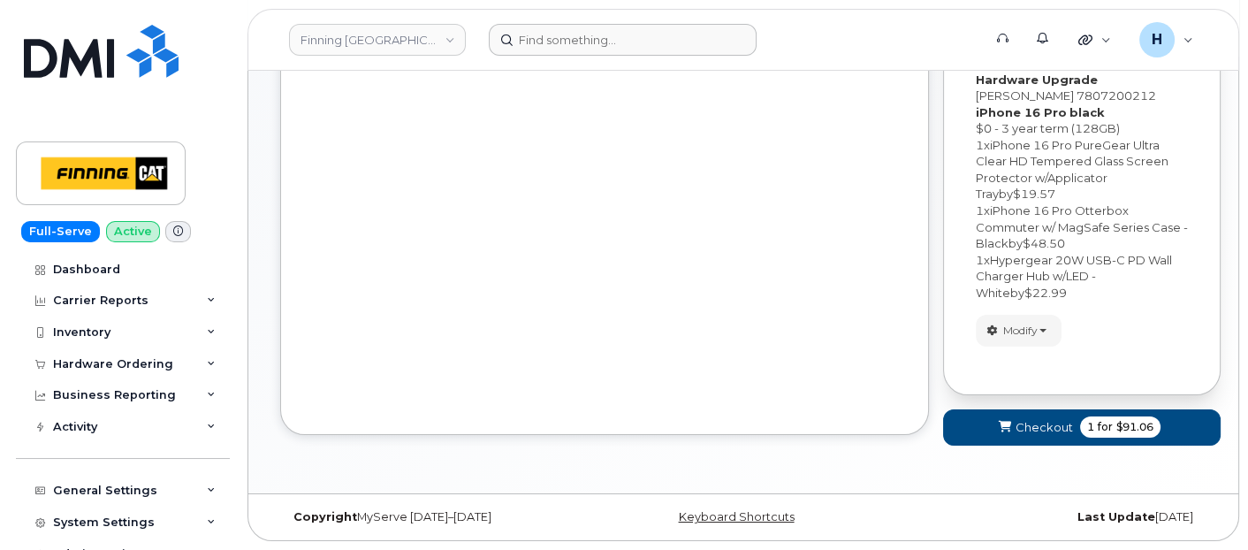
scroll to position [335, 0]
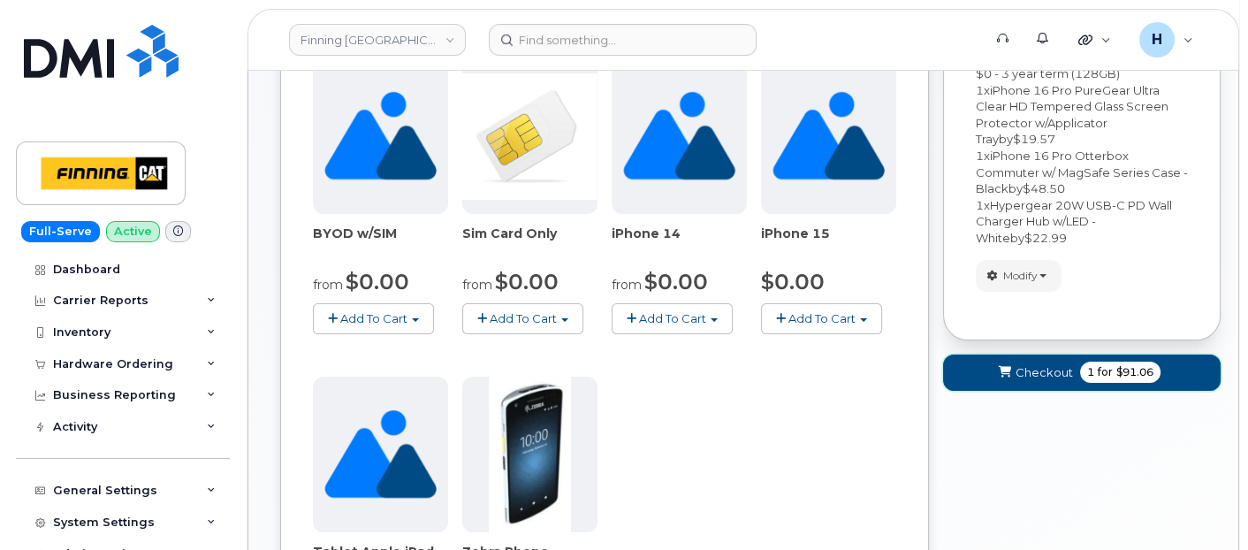
click at [984, 385] on button "Checkout 1 for $91.06" at bounding box center [1081, 372] width 277 height 36
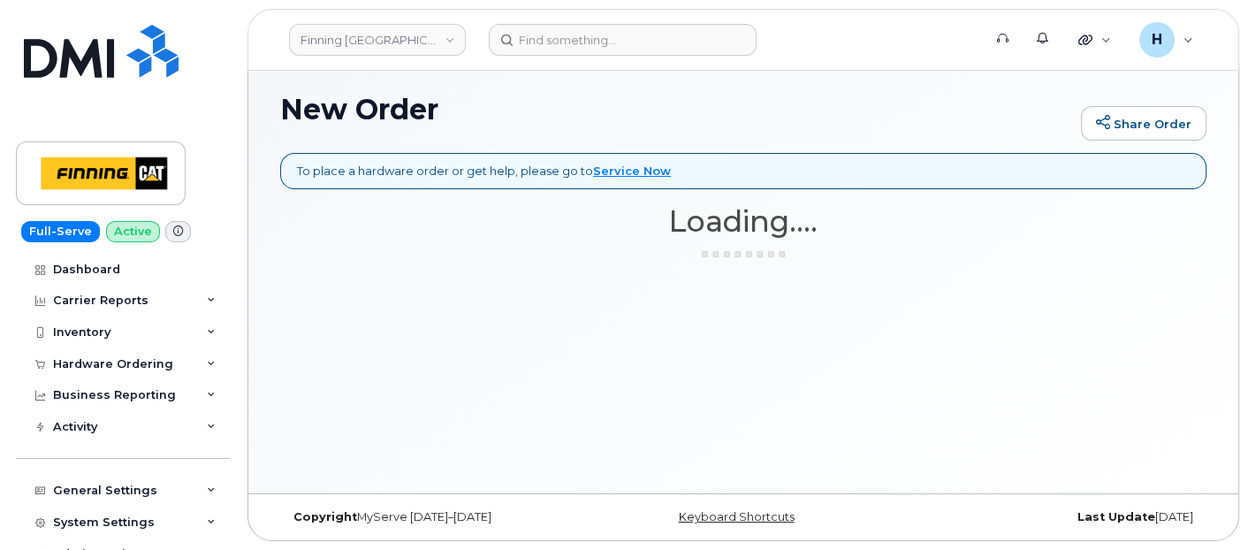
scroll to position [8, 0]
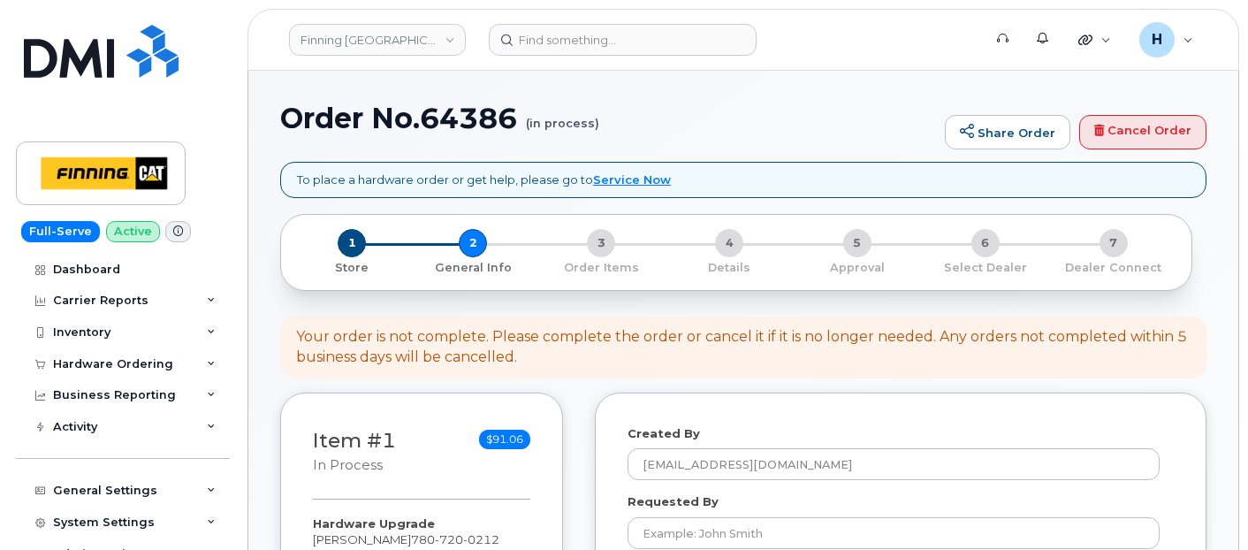
select select
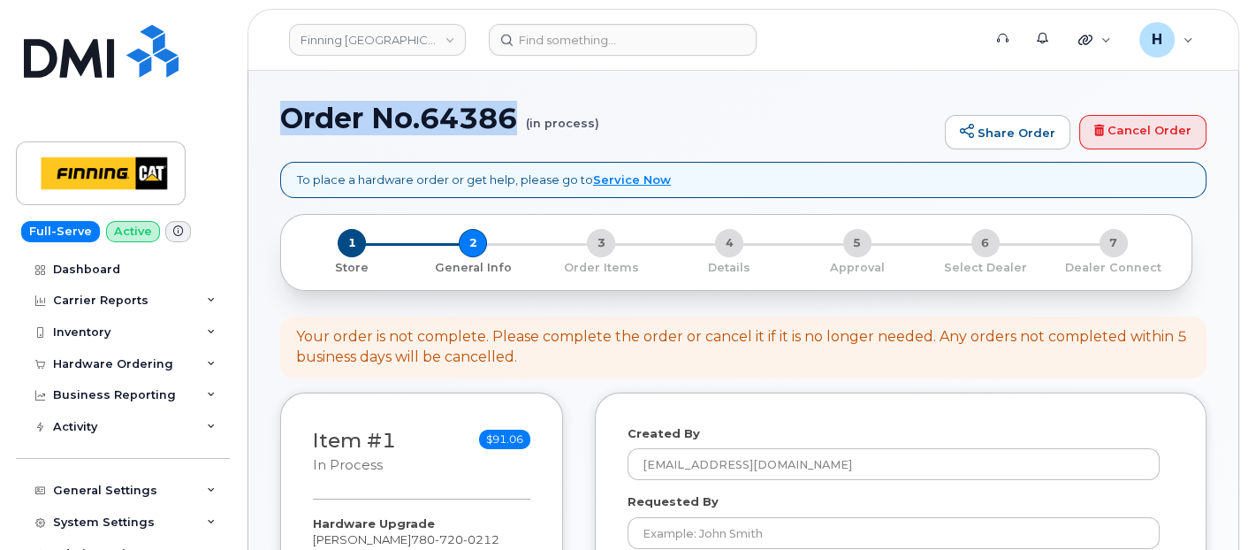
drag, startPoint x: 270, startPoint y: 103, endPoint x: 517, endPoint y: 124, distance: 247.4
copy h1 "Order No.64386"
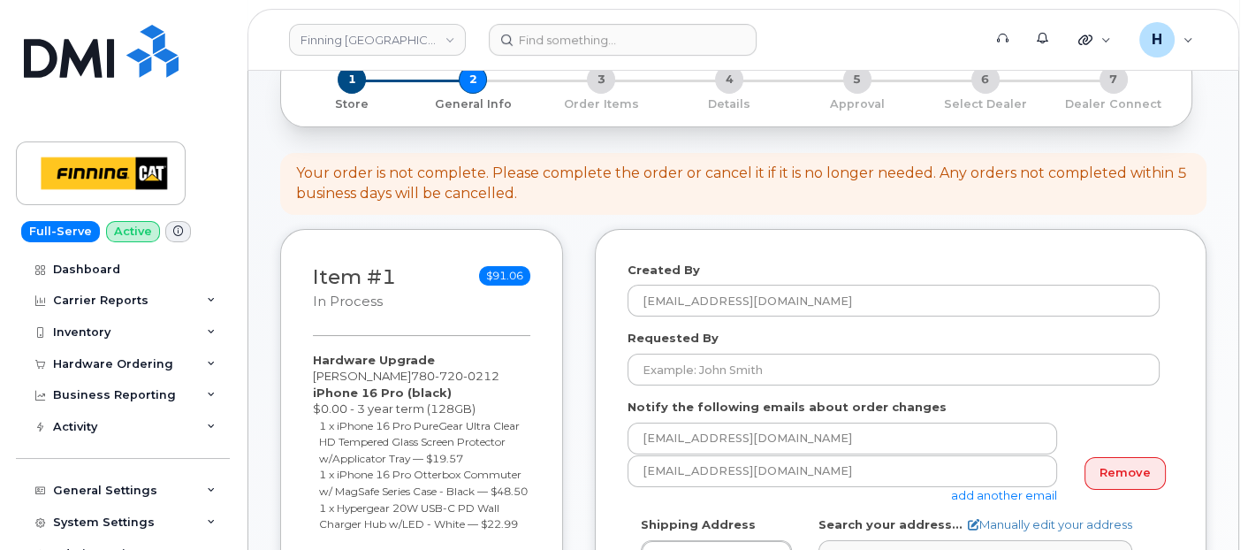
scroll to position [392, 0]
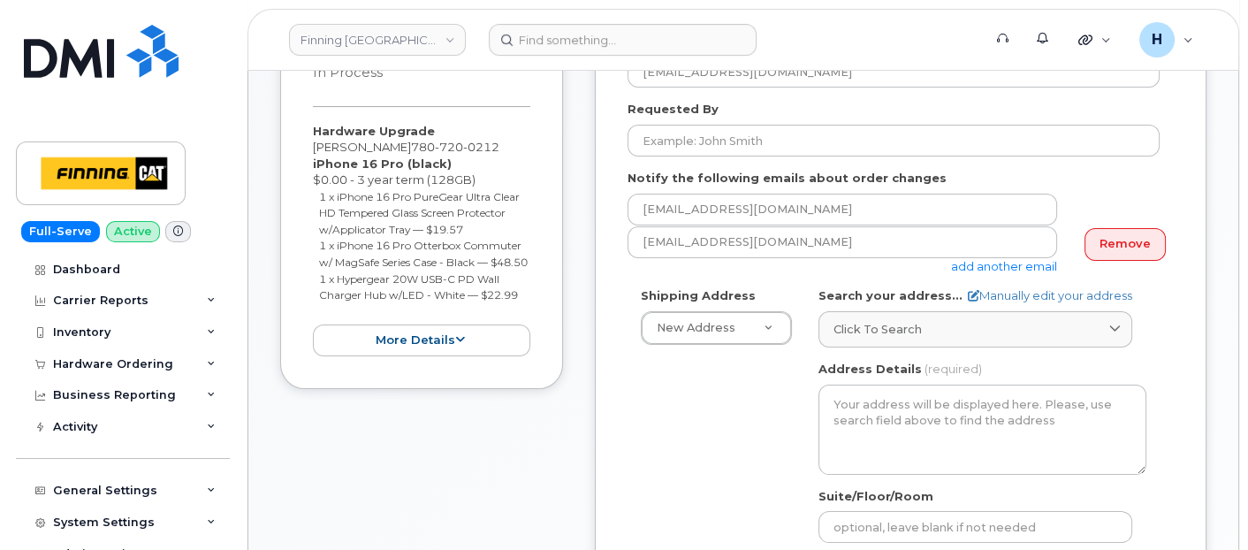
drag, startPoint x: 306, startPoint y: 136, endPoint x: 525, endPoint y: 308, distance: 278.2
click at [525, 308] on div "Item #1 in process $91.06 Hardware Upgrade [PERSON_NAME] [PHONE_NUMBER] iPhone …" at bounding box center [421, 195] width 283 height 390
copy div "Hardware Upgrade [PERSON_NAME] [PHONE_NUMBER] iPhone 16 Pro (black) $0.00 - 3 y…"
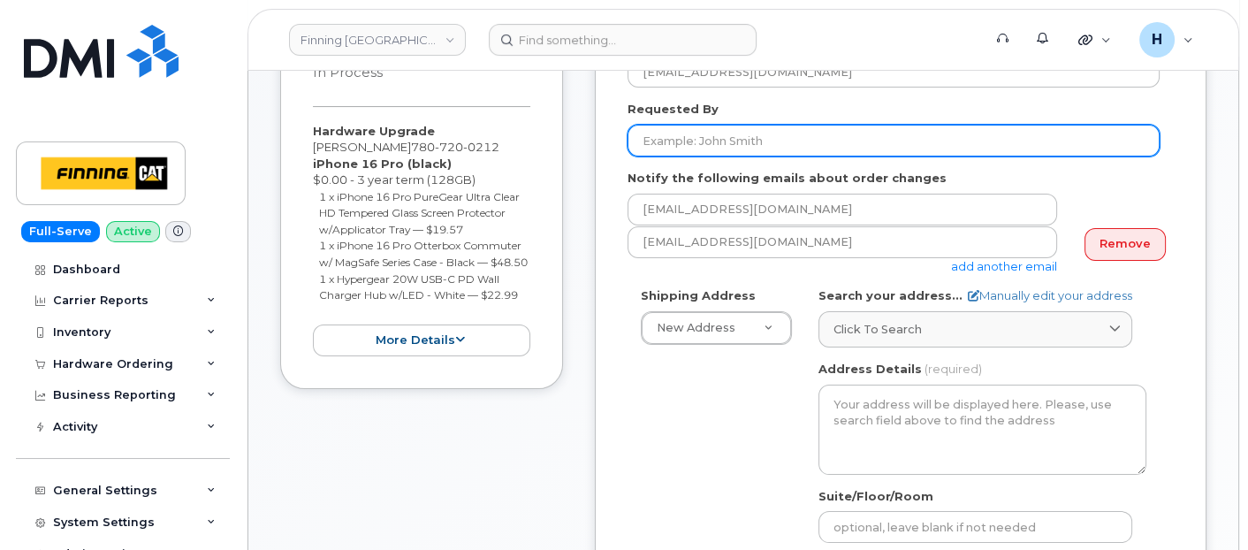
drag, startPoint x: 720, startPoint y: 151, endPoint x: 703, endPoint y: 125, distance: 31.1
click at [721, 151] on input "Requested By" at bounding box center [893, 141] width 532 height 32
paste input "RITM0492154"
type input "RITM0492154"
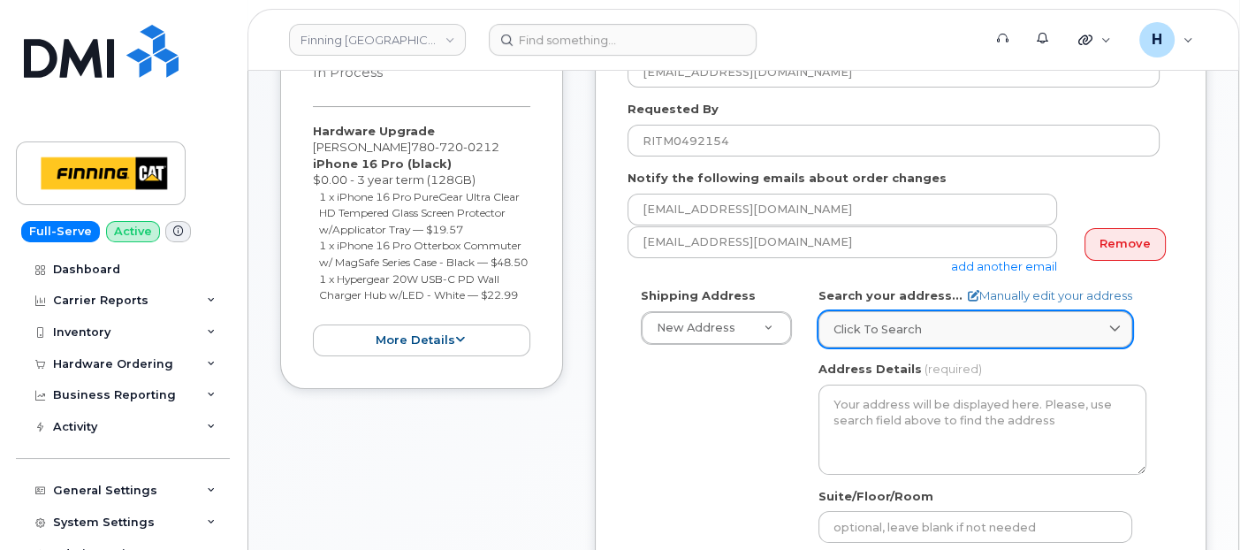
click at [921, 331] on div "Click to search" at bounding box center [975, 329] width 284 height 17
paste input "16901 [STREET_ADDRESS]"
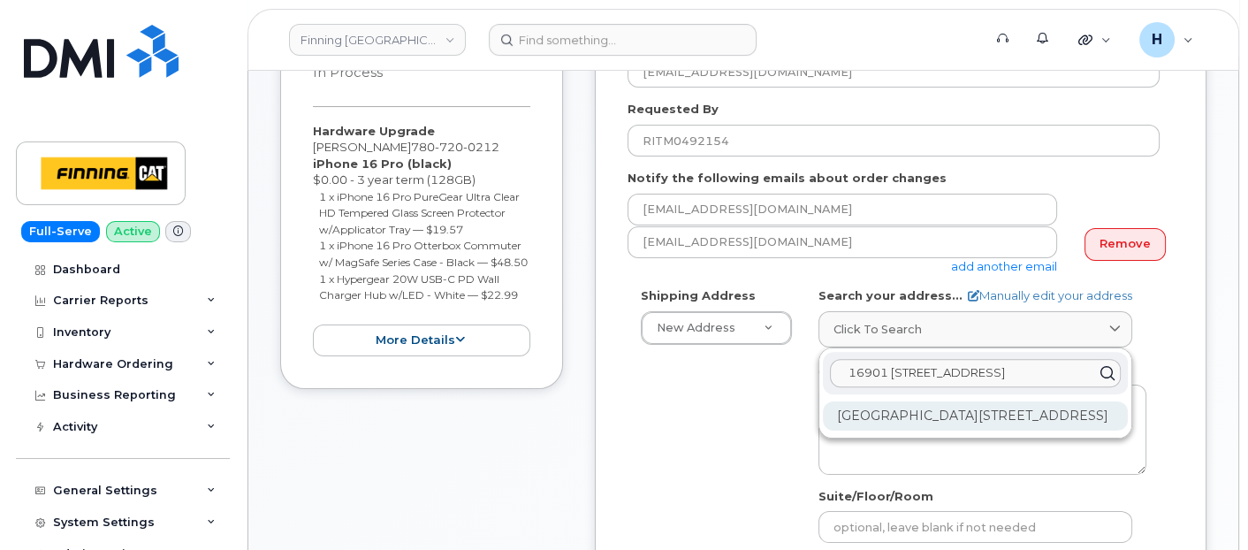
type input "16901 [STREET_ADDRESS]"
click at [905, 409] on div "[GEOGRAPHIC_DATA][STREET_ADDRESS]" at bounding box center [975, 415] width 305 height 29
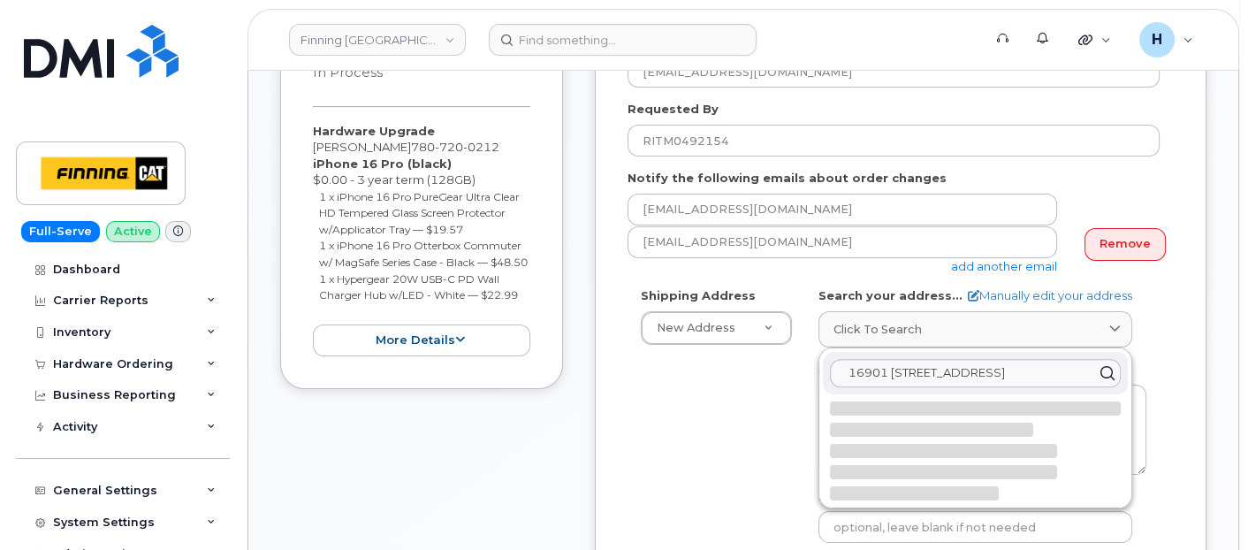
select select
type textarea "16901 [STREET_ADDRESS]"
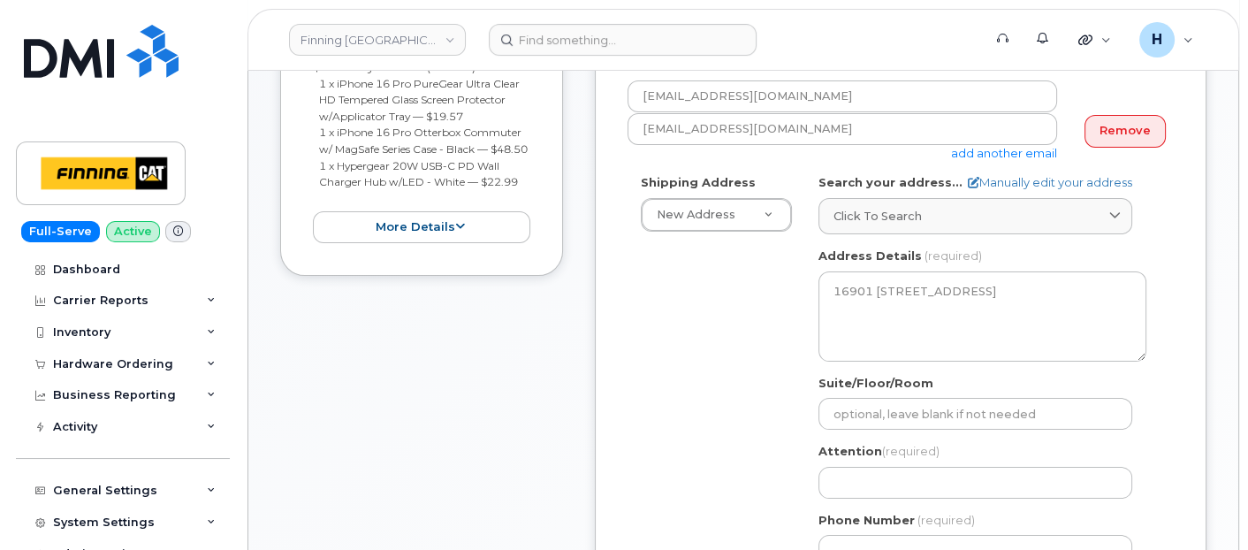
scroll to position [589, 0]
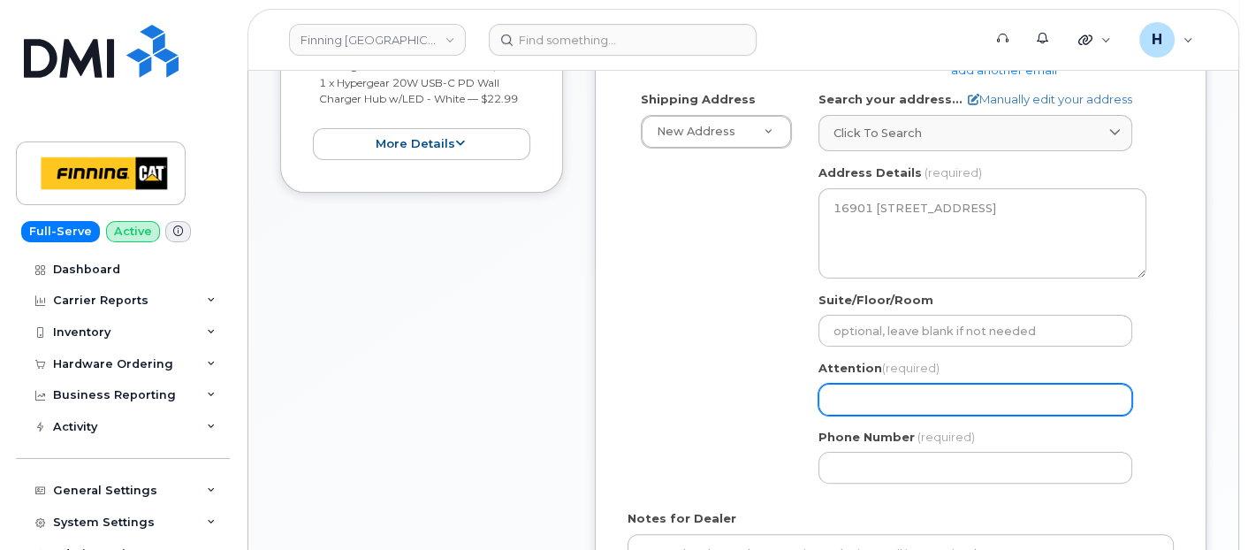
drag, startPoint x: 844, startPoint y: 394, endPoint x: 800, endPoint y: 359, distance: 56.6
click at [844, 394] on input "Attention (required)" at bounding box center [975, 400] width 314 height 32
paste input "[PERSON_NAME]"
select select
type input "[PERSON_NAME]"
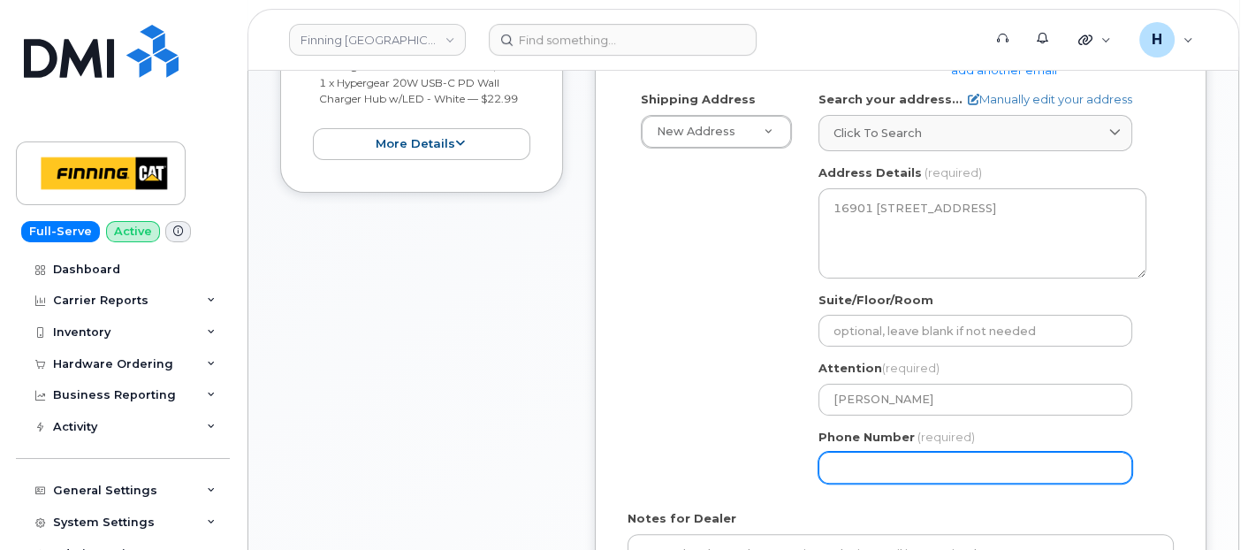
drag, startPoint x: 881, startPoint y: 460, endPoint x: 665, endPoint y: 406, distance: 222.0
click at [881, 460] on input "Phone Number" at bounding box center [975, 468] width 314 height 32
paste input "7809304900"
select select
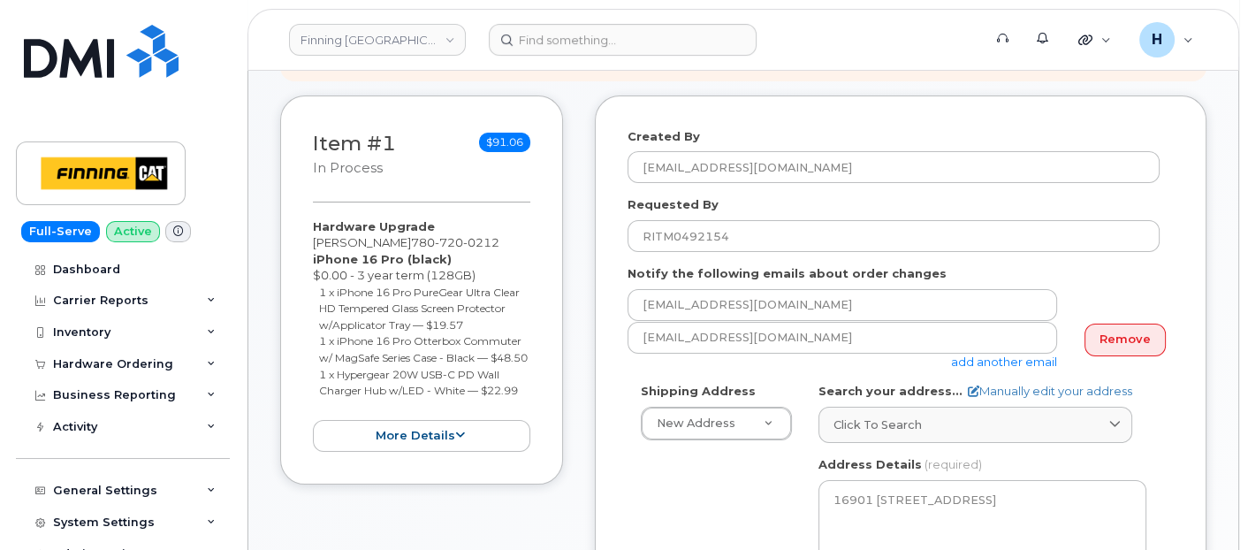
scroll to position [294, 0]
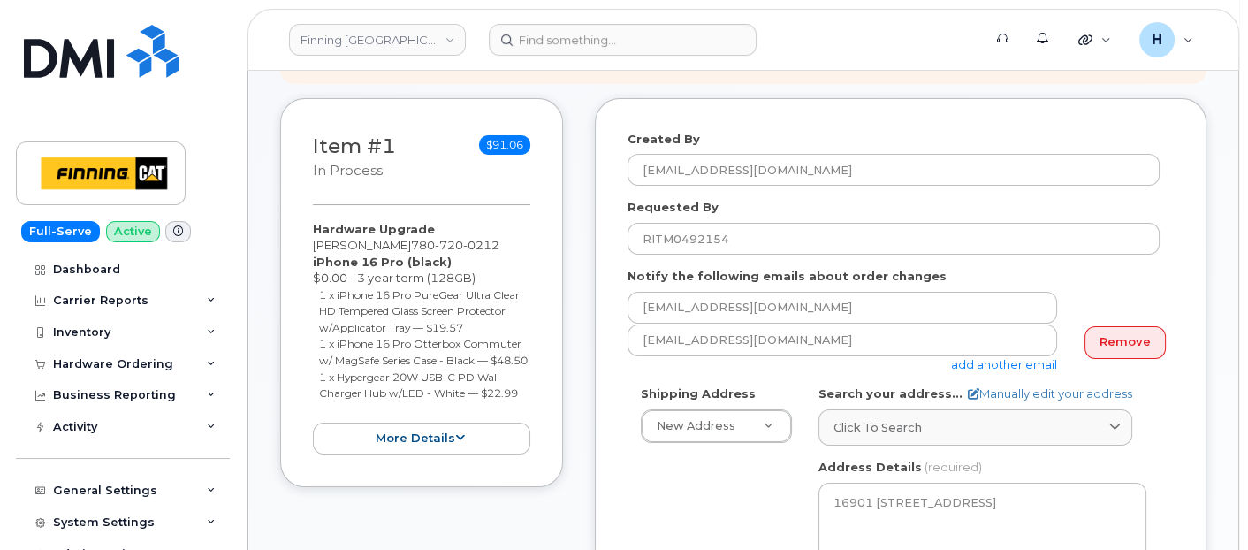
type input "7809304900"
drag, startPoint x: 305, startPoint y: 227, endPoint x: 528, endPoint y: 406, distance: 286.6
click at [528, 406] on div "Item #1 in process $91.06 Hardware Upgrade [PERSON_NAME] [PHONE_NUMBER] iPhone …" at bounding box center [421, 293] width 283 height 390
copy div "Hardware Upgrade [PERSON_NAME] [PHONE_NUMBER] iPhone 16 Pro (black) $0.00 - 3 y…"
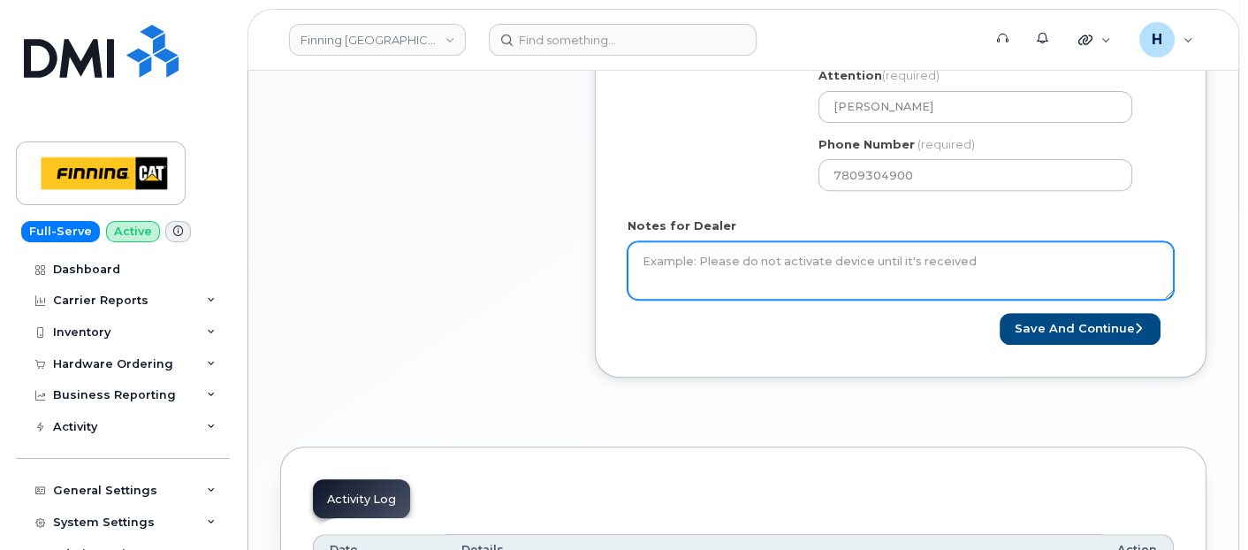
scroll to position [884, 0]
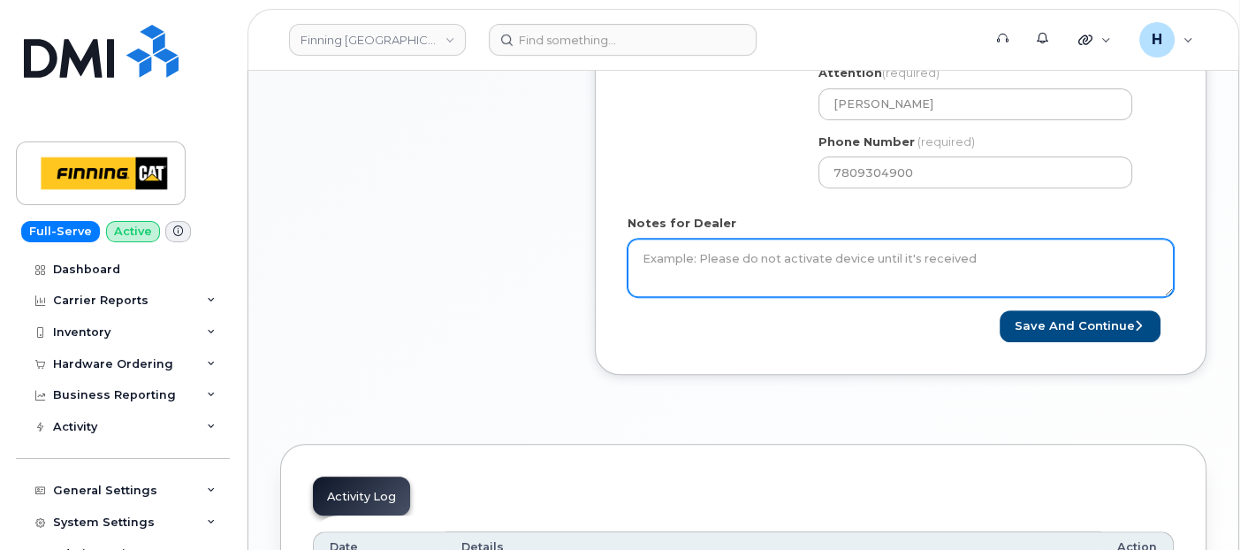
click at [691, 264] on textarea "Notes for Dealer" at bounding box center [900, 268] width 546 height 58
paste textarea "Hardware Upgrade [PERSON_NAME] 7807200212 iPhone 16 Pro (black) $0.00 - 3 year …"
click at [646, 259] on textarea "Hardware Upgrade [PERSON_NAME] 7807200212 iPhone 16 Pro (black) $0.00 - 3 year …" at bounding box center [900, 268] width 546 height 58
paste textarea "Per FINCA Mobility, order new iPhone 16 Pro for the user EDUF $119.82-Approved"
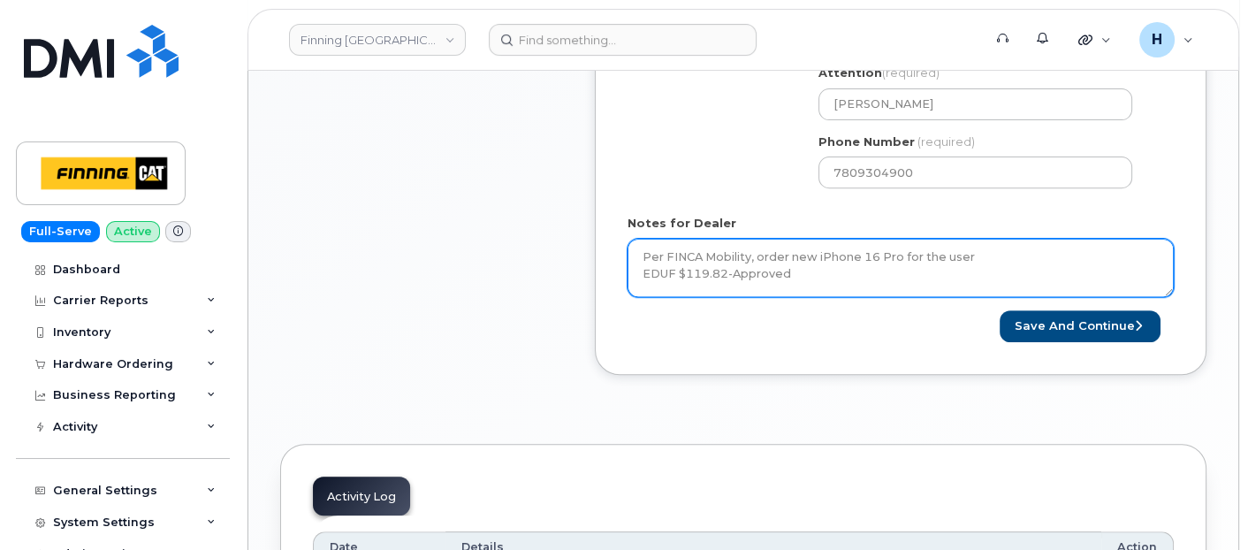
scroll to position [18, 0]
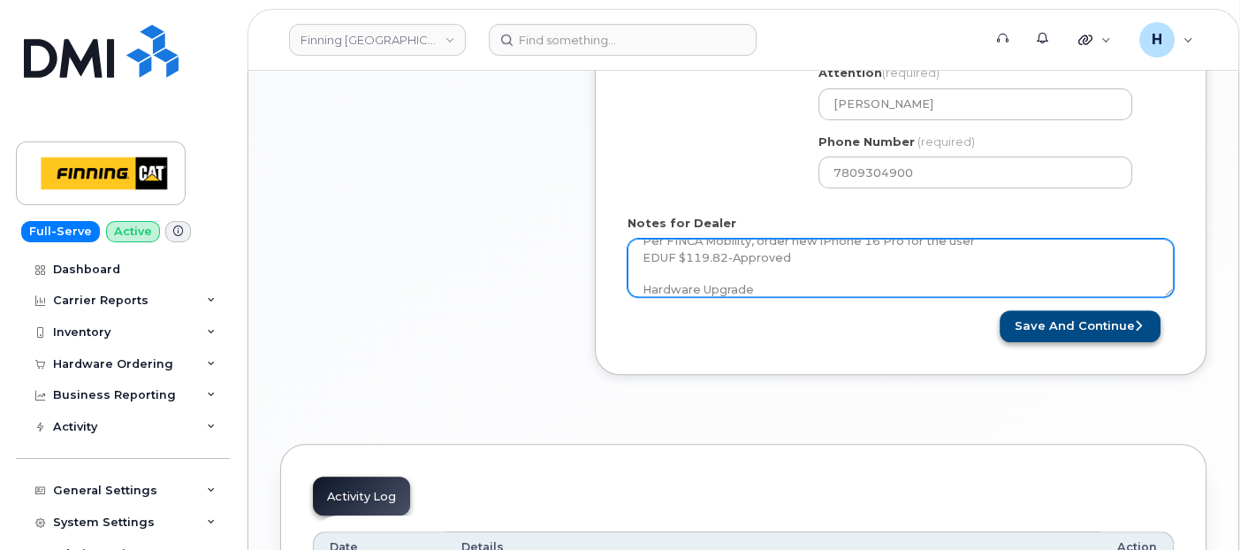
type textarea "Per FINCA Mobility, order new iPhone 16 Pro for the user EDUF $119.82-Approved …"
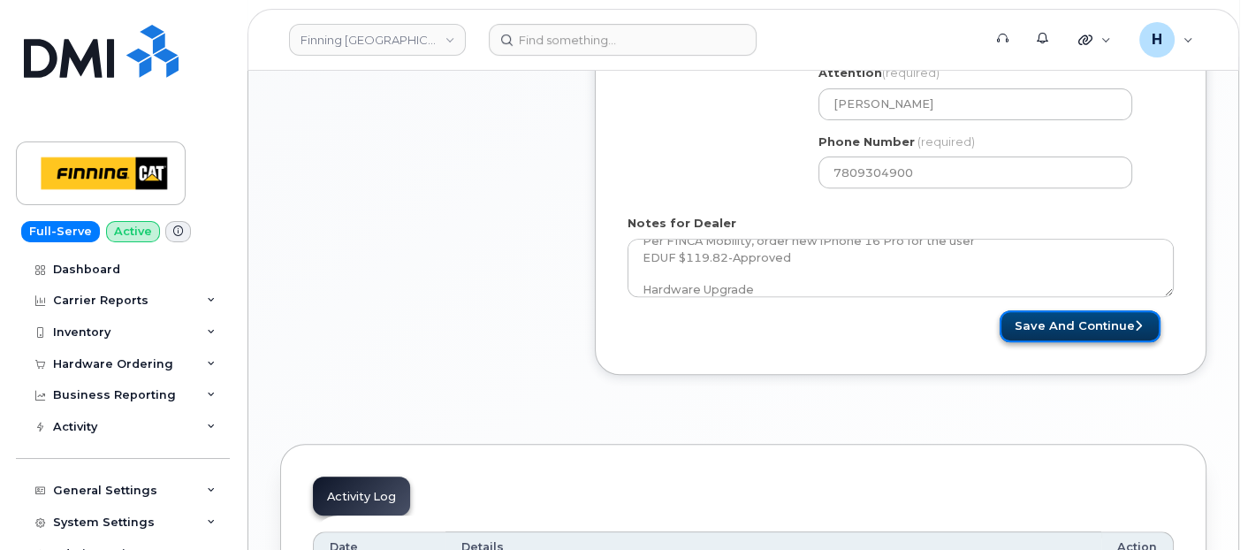
click at [1055, 322] on button "Save and Continue" at bounding box center [1079, 326] width 161 height 33
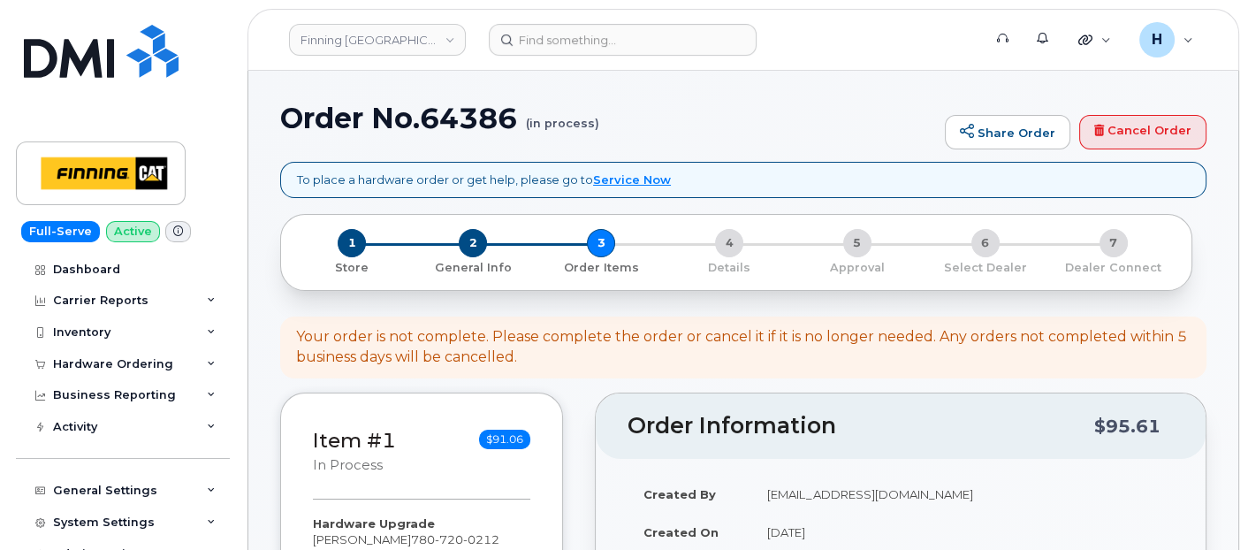
scroll to position [392, 0]
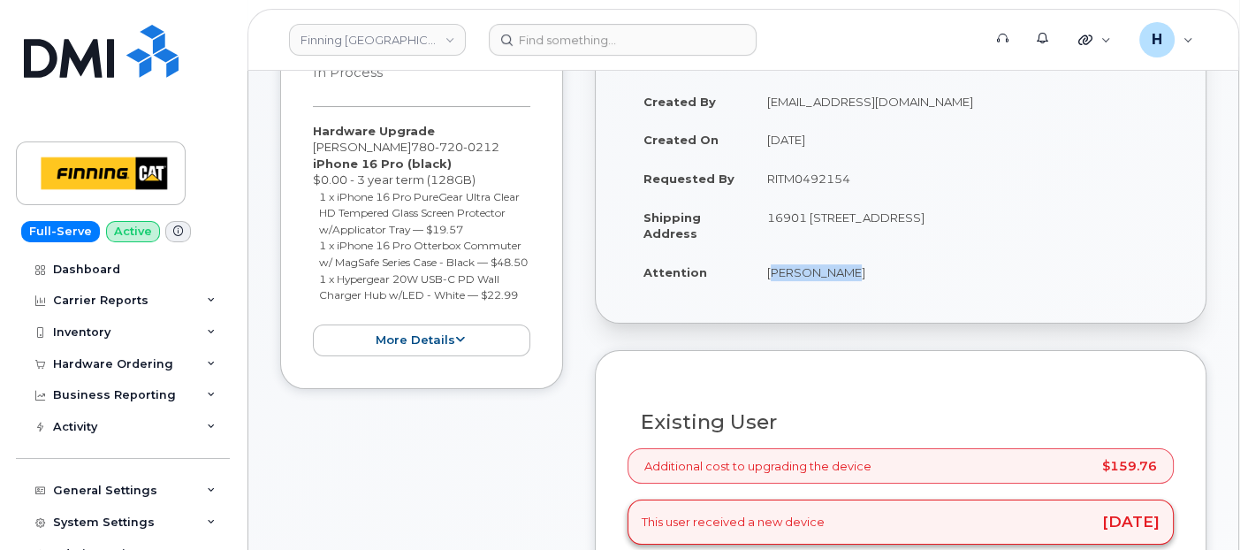
drag, startPoint x: 765, startPoint y: 268, endPoint x: 945, endPoint y: 277, distance: 179.6
click at [945, 277] on td "[PERSON_NAME]" at bounding box center [962, 272] width 422 height 39
copy td "[PERSON_NAME]"
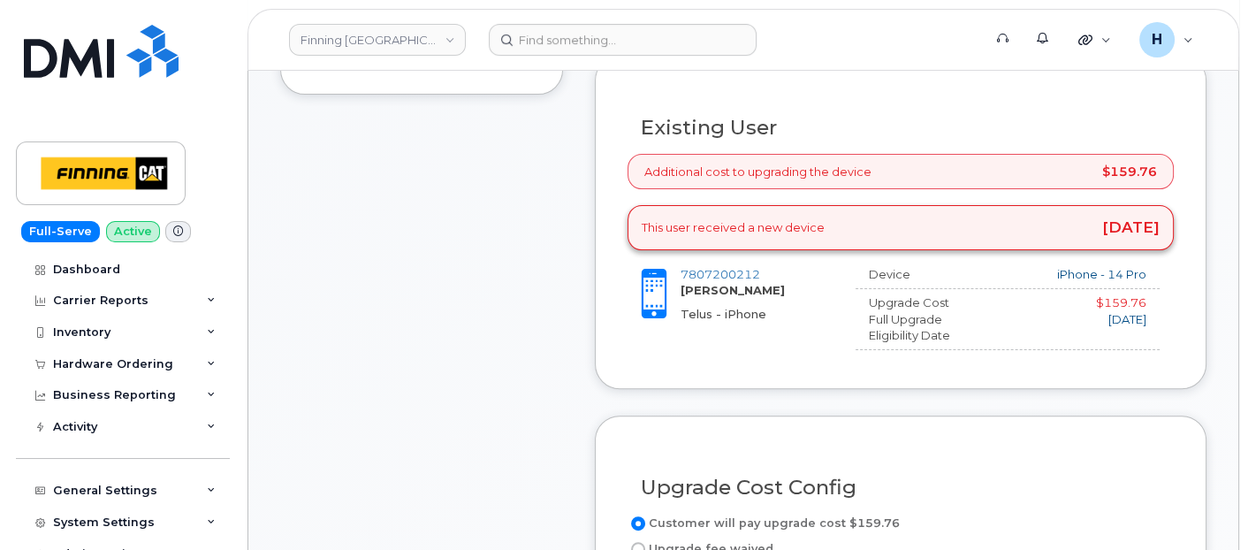
scroll to position [982, 0]
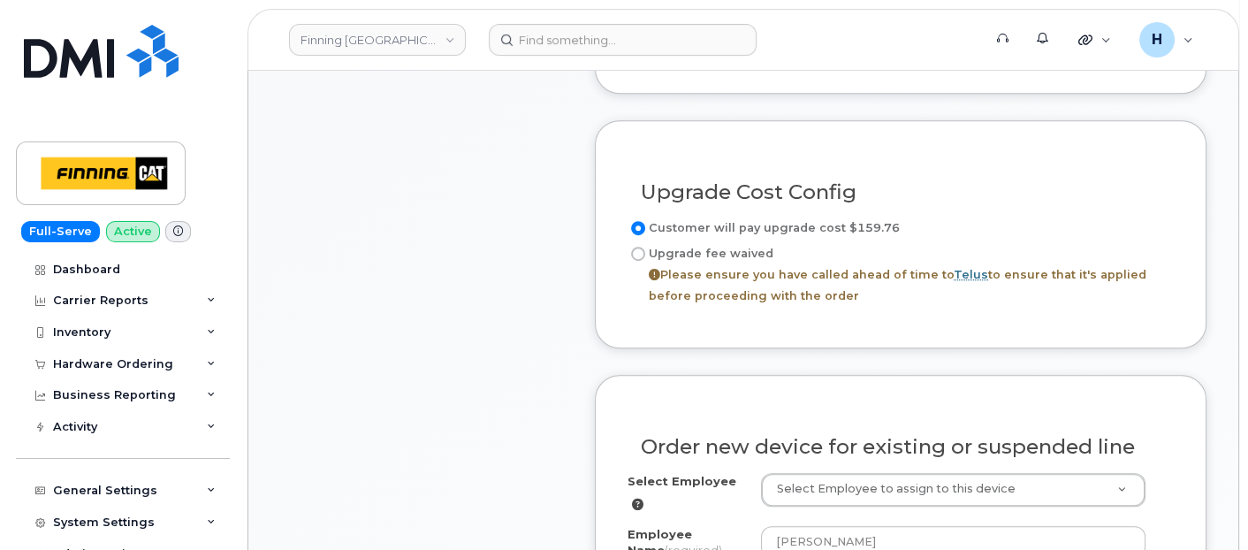
click at [737, 248] on label "Upgrade fee waived Please ensure you have called ahead of time to Telus to ensu…" at bounding box center [900, 275] width 546 height 64
click at [645, 248] on input "Upgrade fee waived Please ensure you have called ahead of time to Telus to ensu…" at bounding box center [638, 254] width 14 height 14
radio input "true"
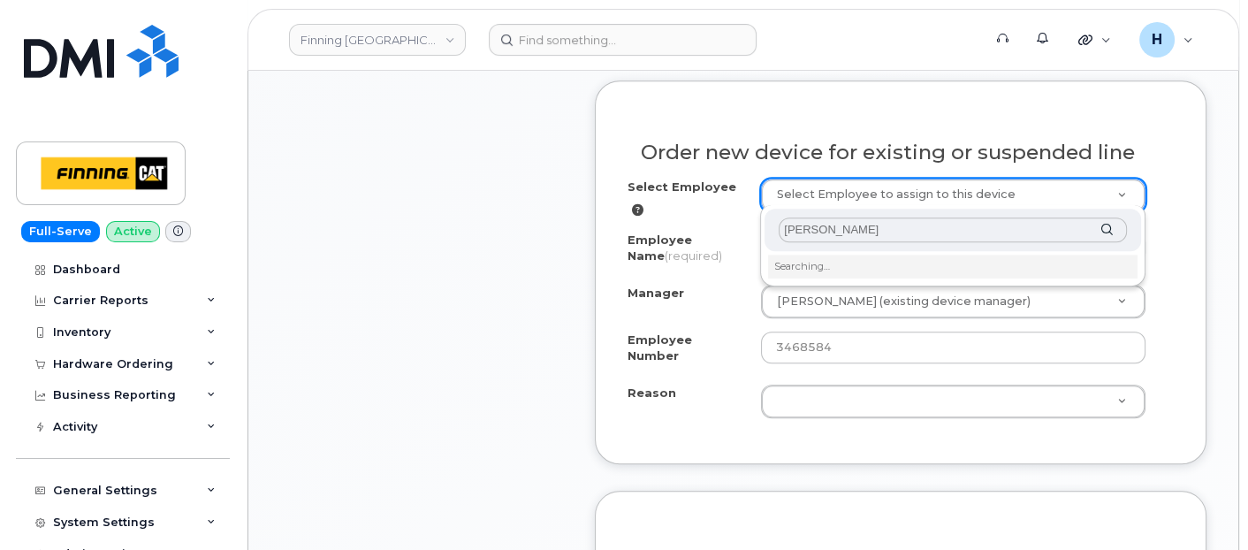
type input "[PERSON_NAME]"
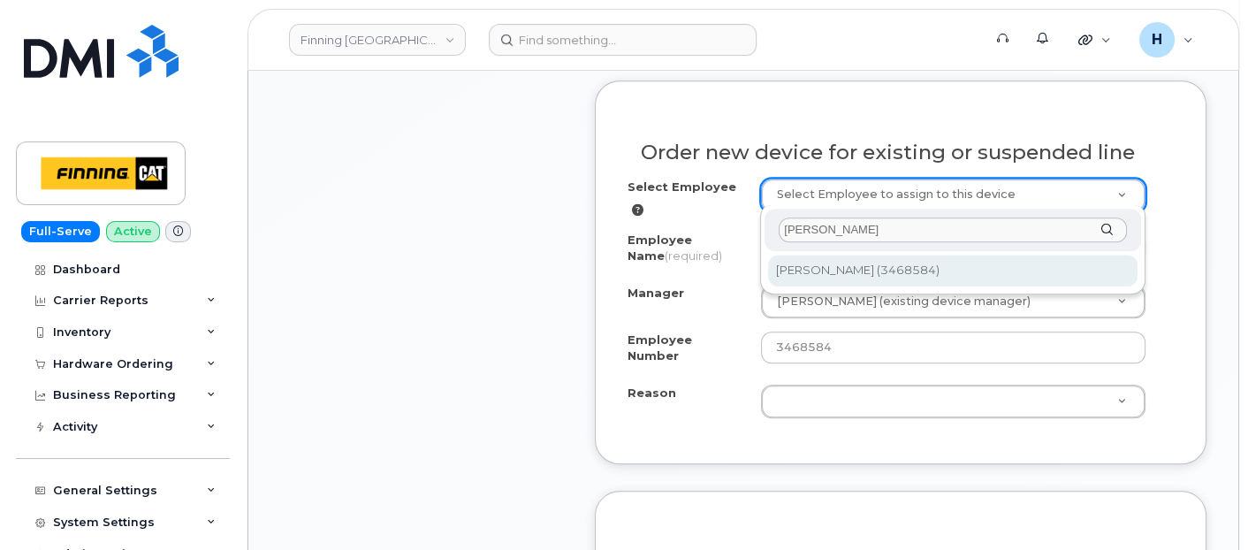
type input "15222"
type input "[PERSON_NAME]"
select select "769148"
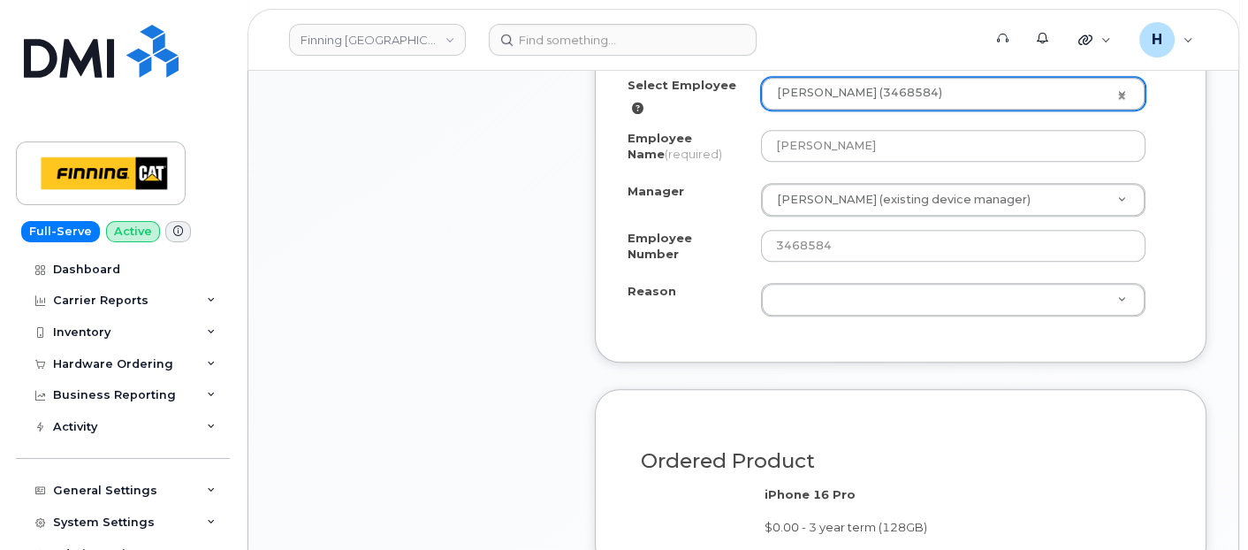
scroll to position [1472, 0]
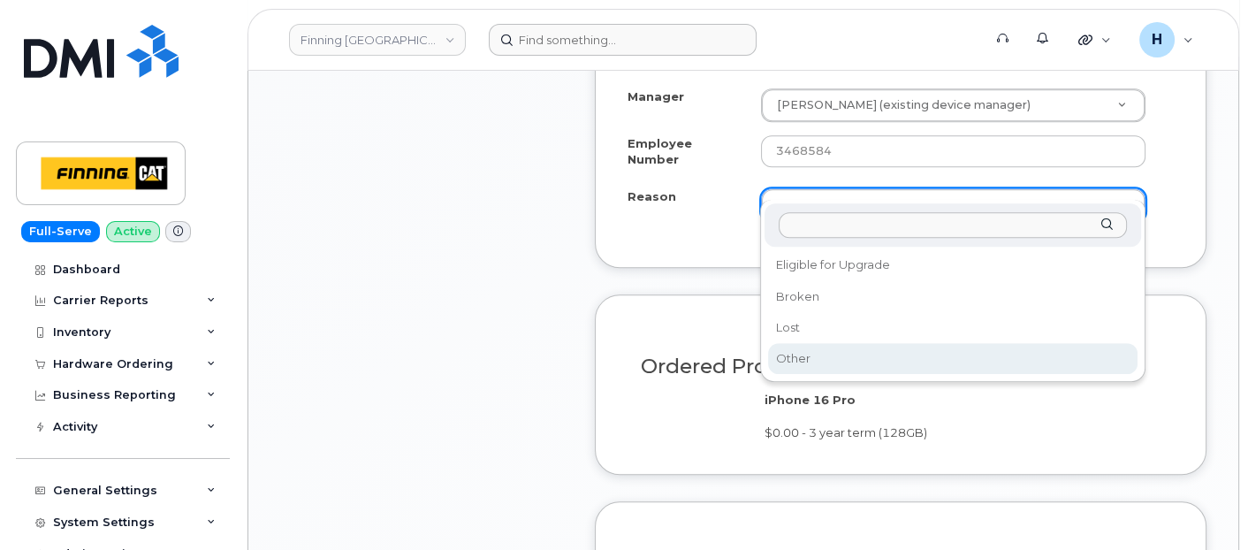
drag, startPoint x: 818, startPoint y: 356, endPoint x: 604, endPoint y: 48, distance: 375.8
select select "other"
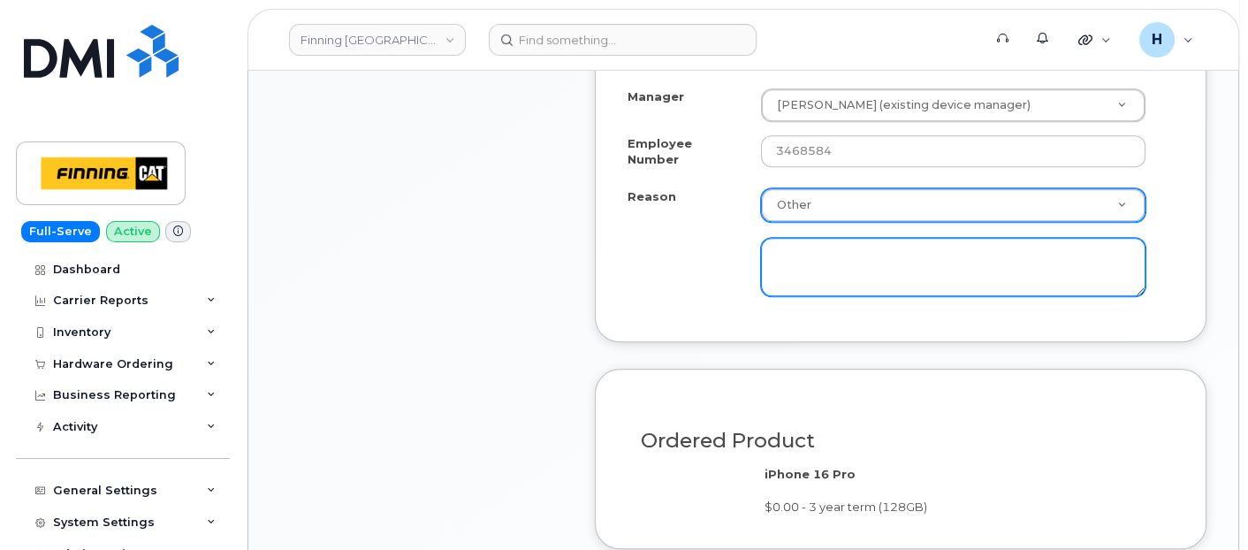
click at [818, 255] on textarea at bounding box center [953, 267] width 385 height 58
paste textarea "EDUF $119.82-Approved"
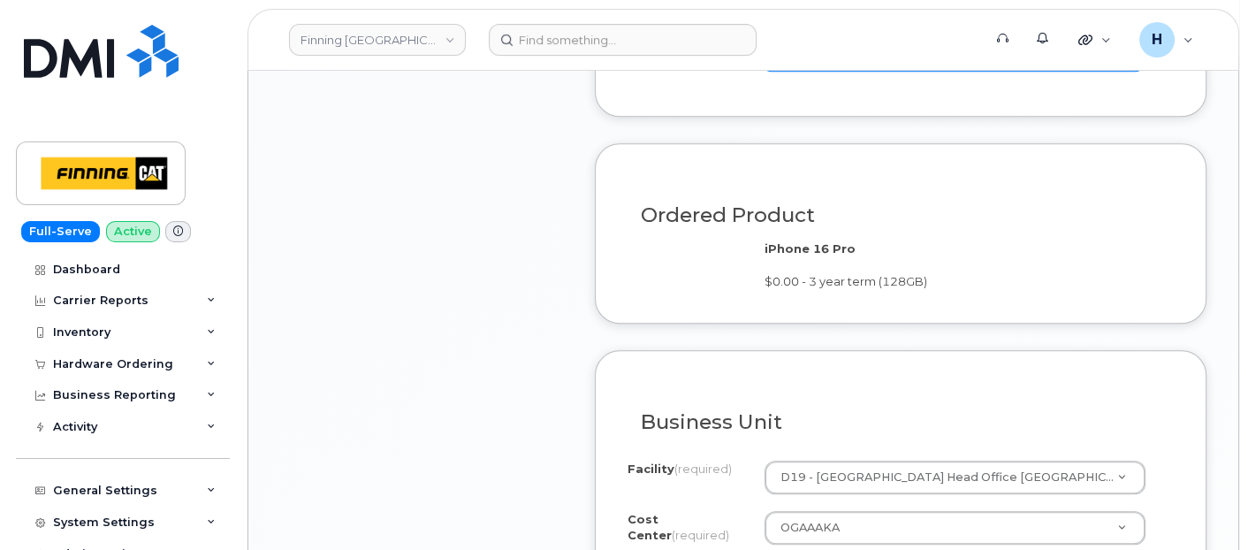
scroll to position [1865, 0]
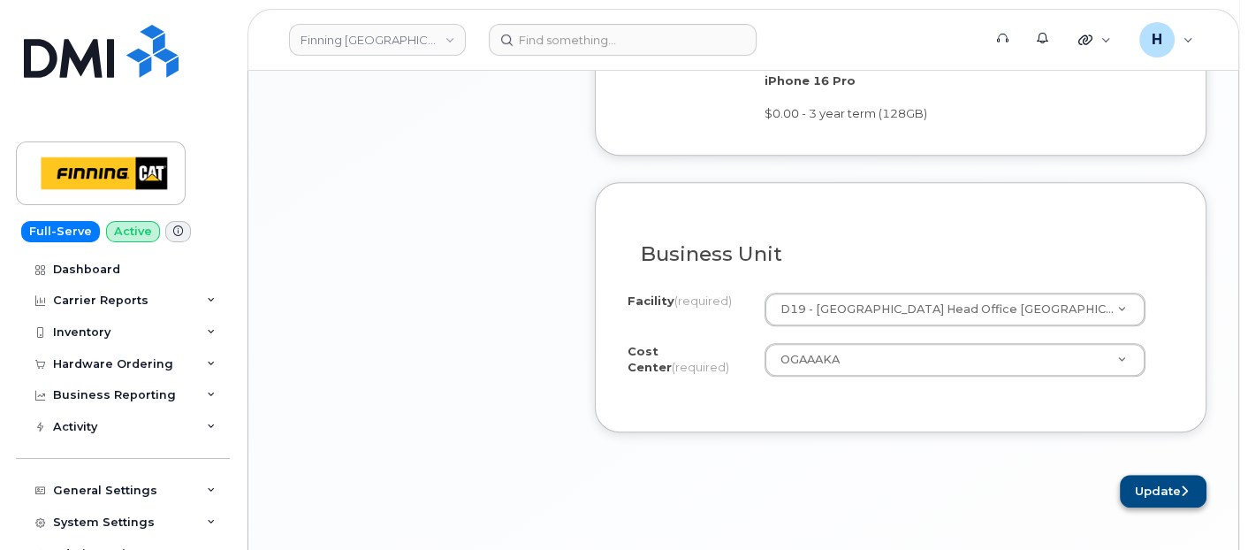
type textarea "EDUF $119.82-Approved"
click at [1136, 475] on button "Update" at bounding box center [1163, 491] width 87 height 33
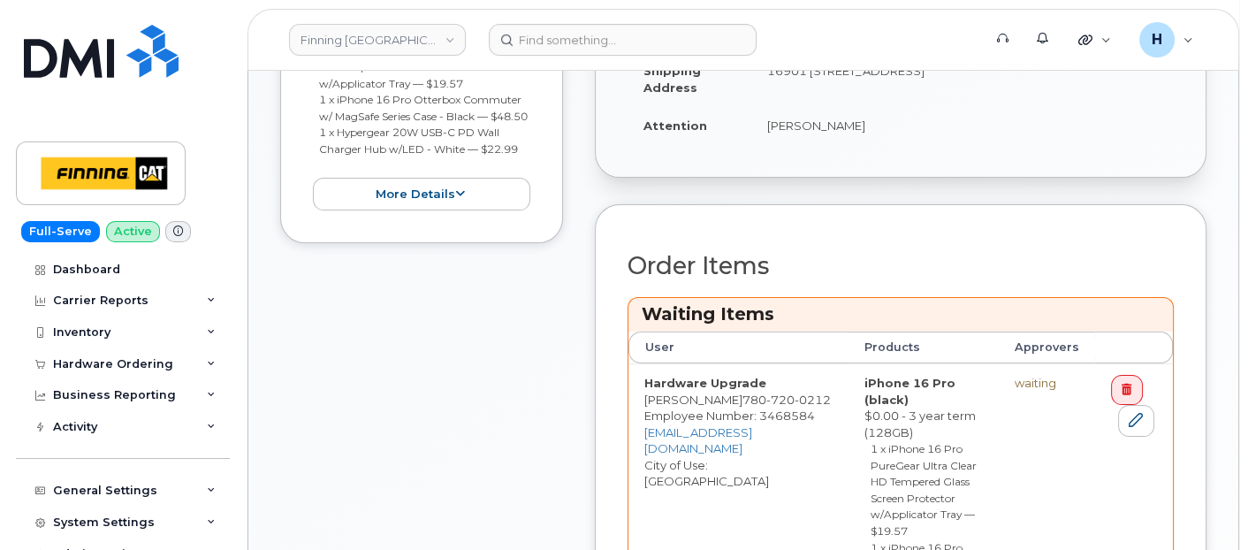
scroll to position [785, 0]
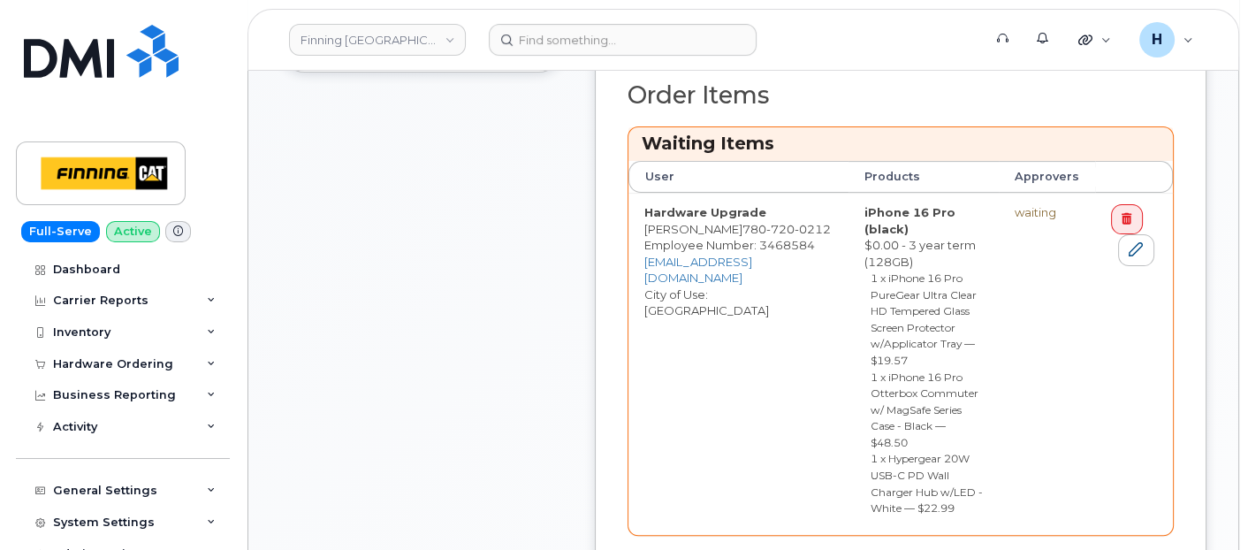
drag, startPoint x: 1105, startPoint y: 464, endPoint x: 707, endPoint y: 549, distance: 407.5
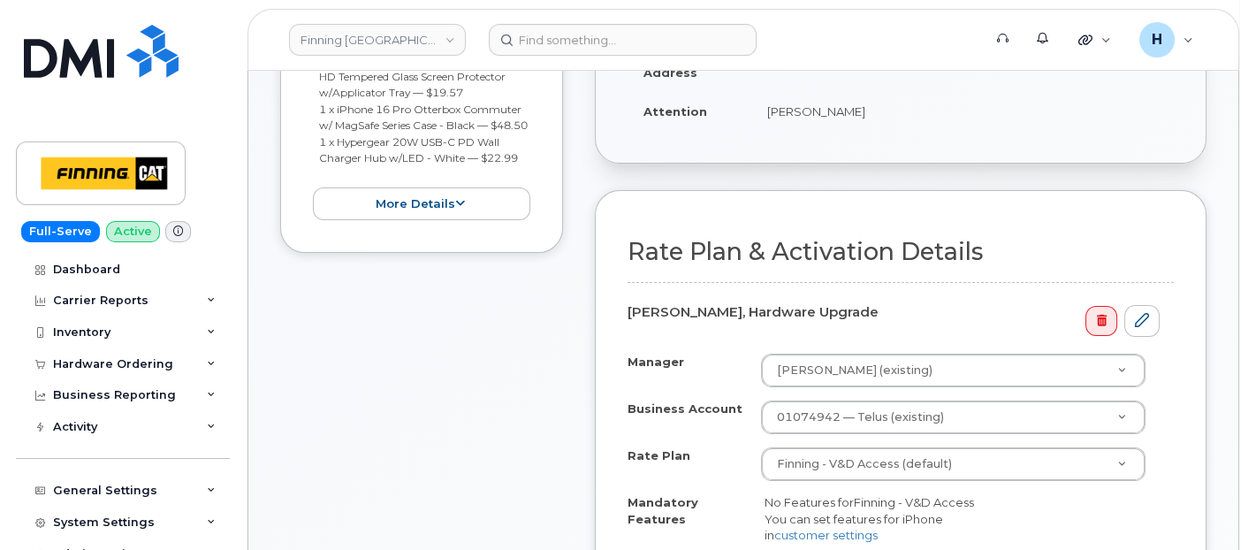
scroll to position [589, 0]
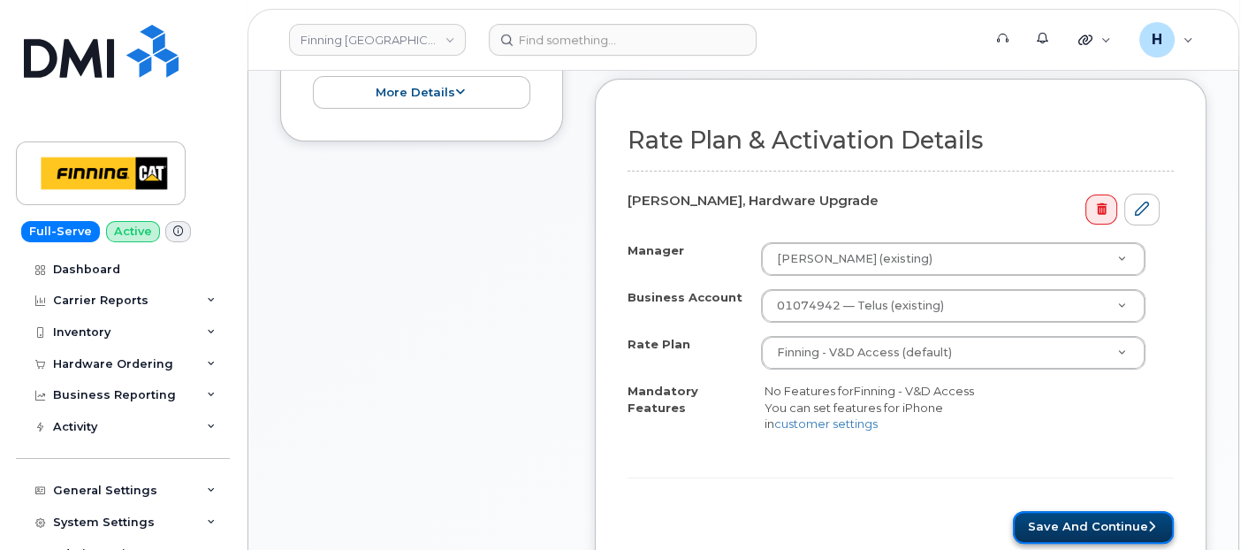
click at [1071, 511] on button "Save and Continue" at bounding box center [1093, 527] width 161 height 33
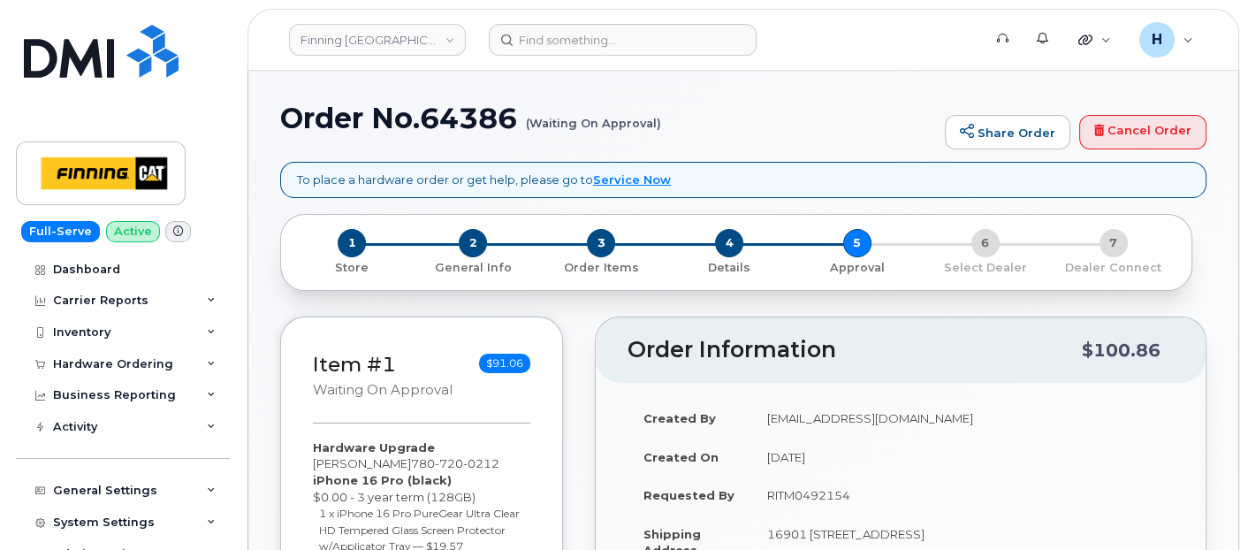
scroll to position [294, 0]
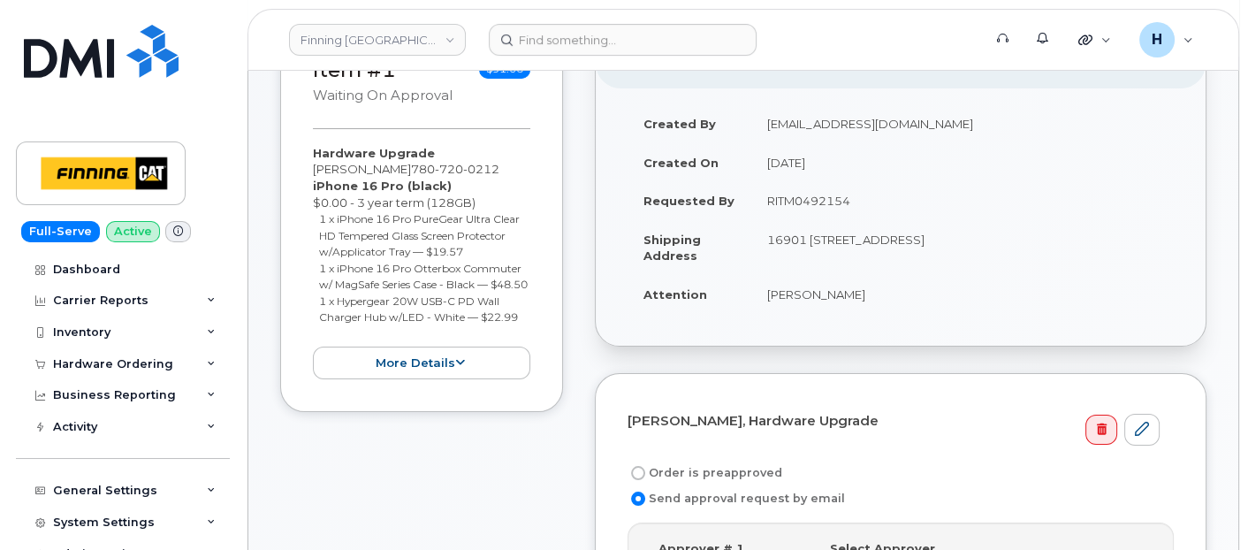
drag, startPoint x: 755, startPoint y: 201, endPoint x: 881, endPoint y: 201, distance: 126.4
click at [881, 201] on td "RITM0492154" at bounding box center [962, 200] width 422 height 39
copy td "RITM0492154"
click at [710, 462] on label "Order is preapproved" at bounding box center [704, 472] width 155 height 21
click at [645, 466] on input "Order is preapproved" at bounding box center [638, 473] width 14 height 14
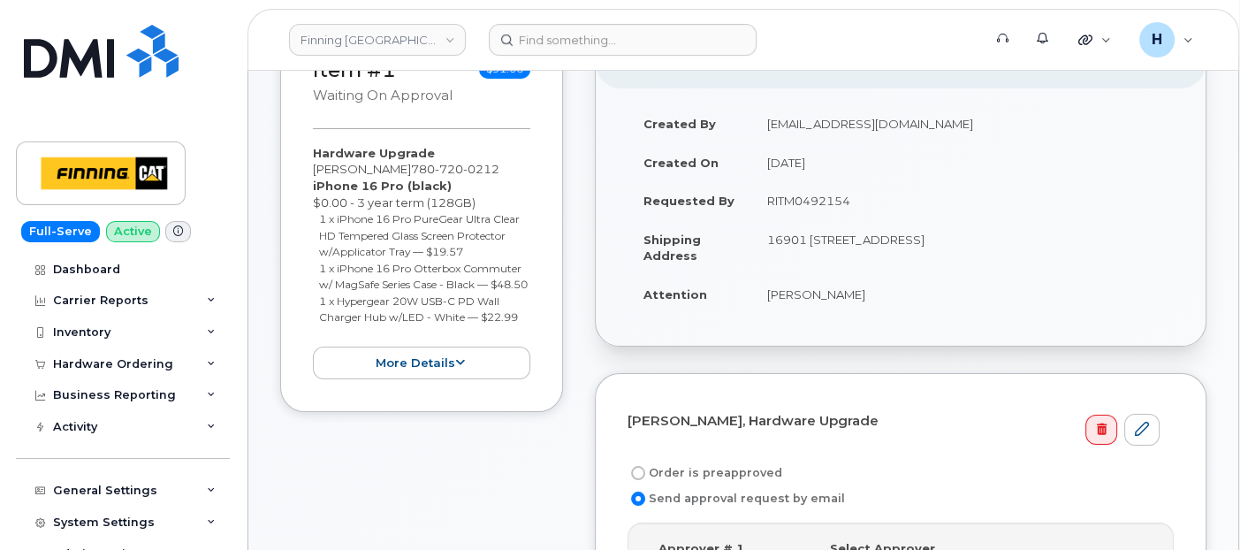
radio input "true"
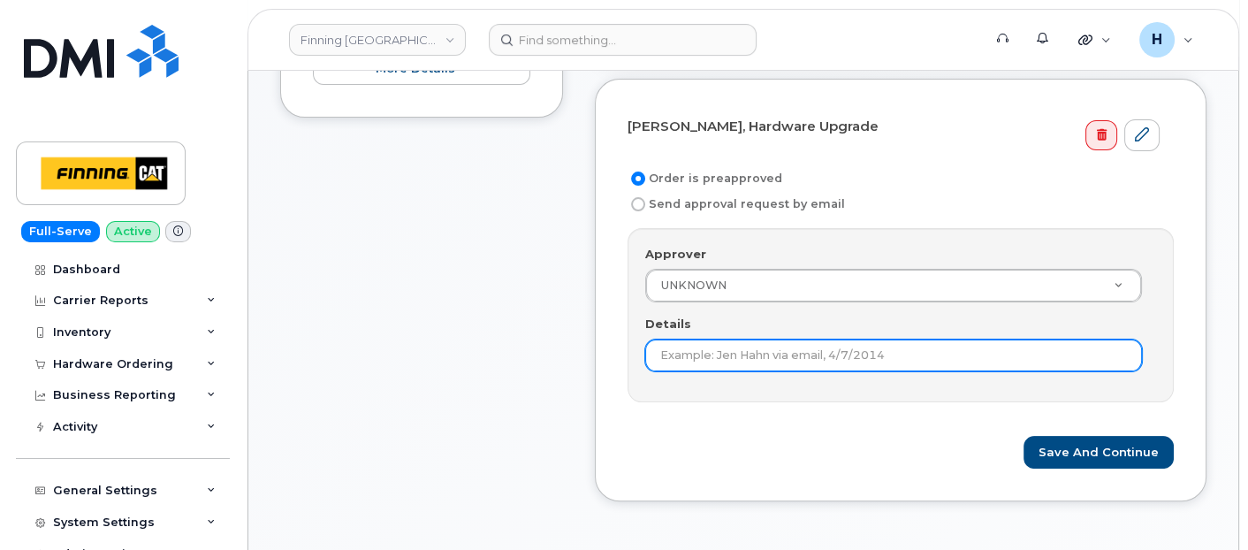
click at [688, 358] on input "Details" at bounding box center [893, 355] width 497 height 32
paste input "RITM0492154"
type input "RITM0492154"
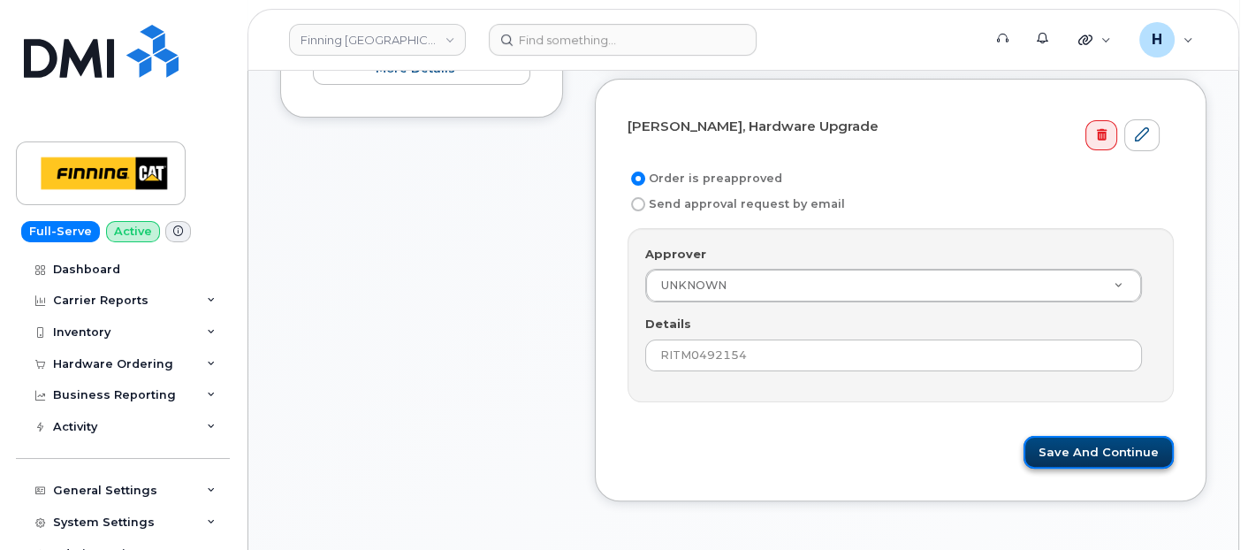
click at [1087, 436] on button "Save and Continue" at bounding box center [1098, 452] width 150 height 33
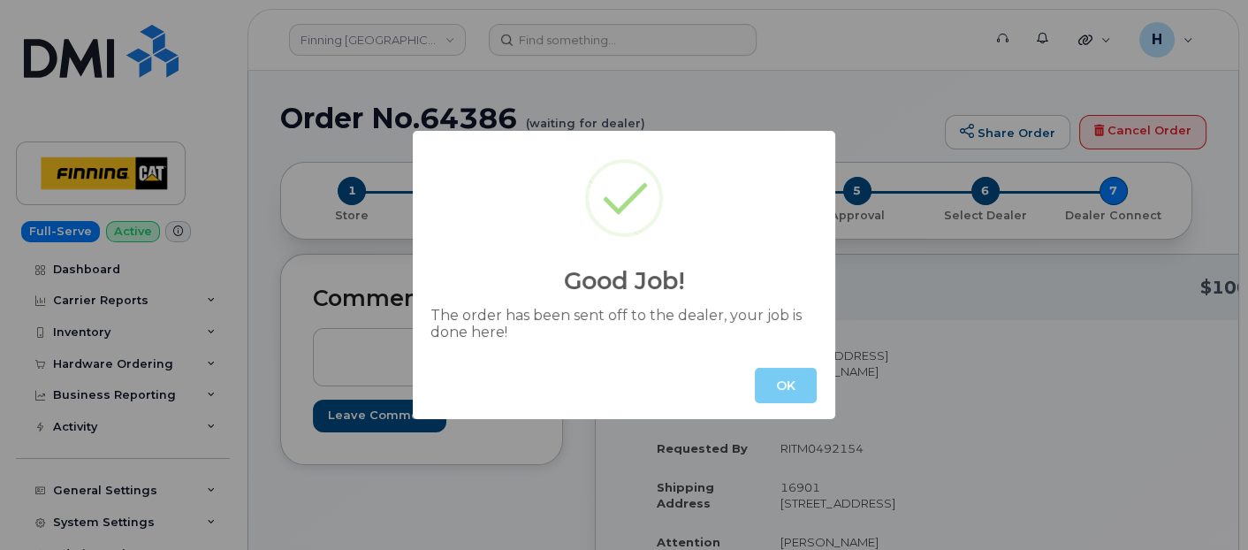
click at [762, 388] on button "OK" at bounding box center [786, 385] width 62 height 35
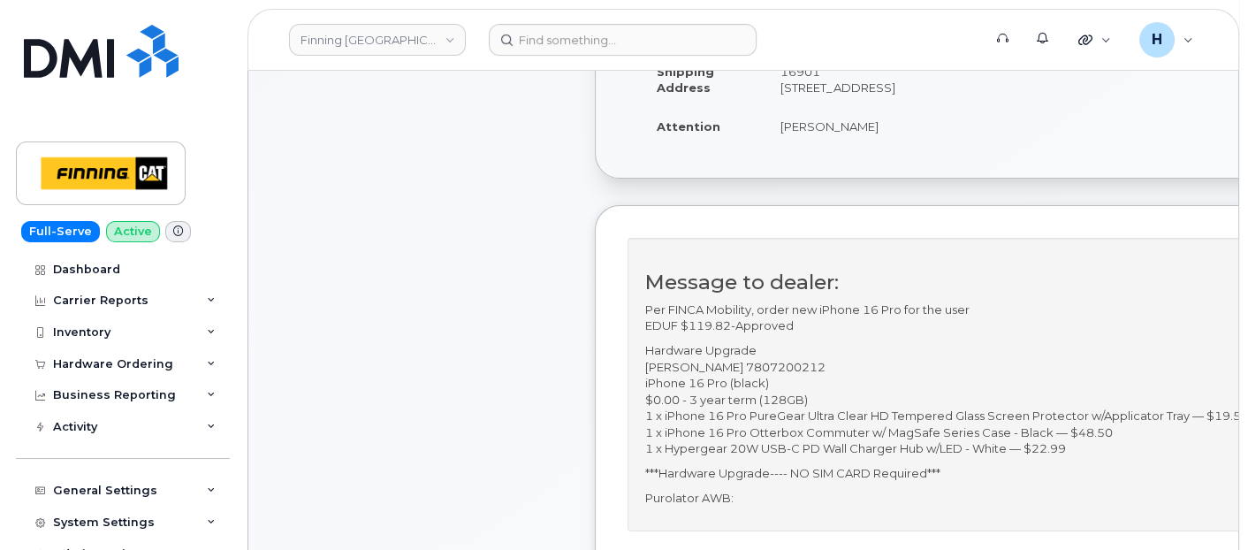
scroll to position [589, 0]
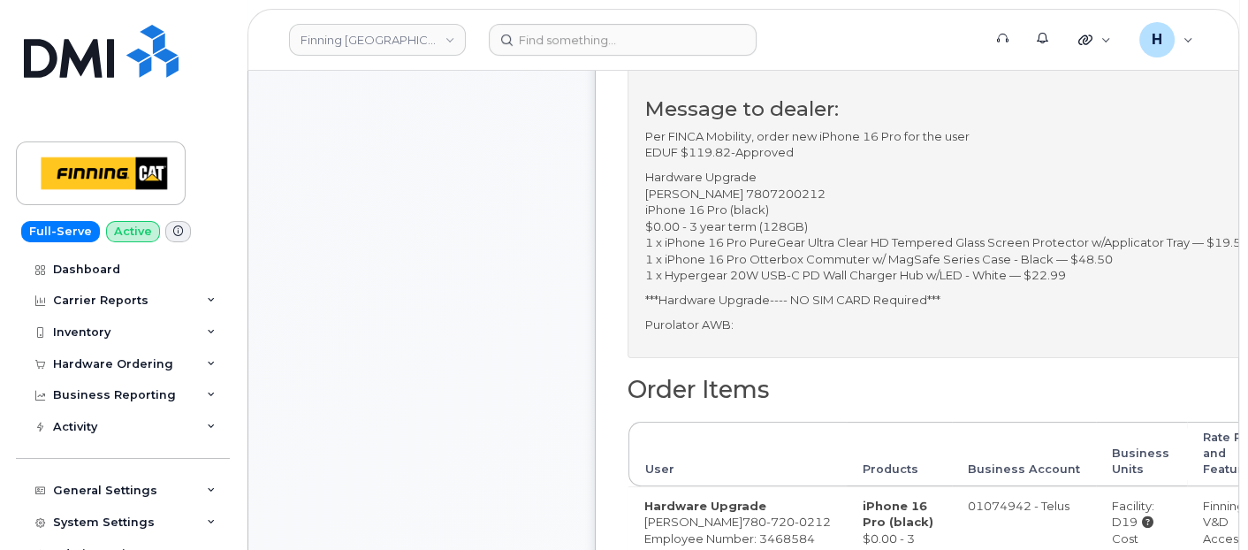
drag, startPoint x: 741, startPoint y: 207, endPoint x: 841, endPoint y: 199, distance: 100.2
click at [841, 199] on p "Hardware Upgrade [PERSON_NAME] 7807200212 iPhone 16 Pro (black) $0.00 - 3 year …" at bounding box center [952, 226] width 615 height 115
copy p "7807200212"
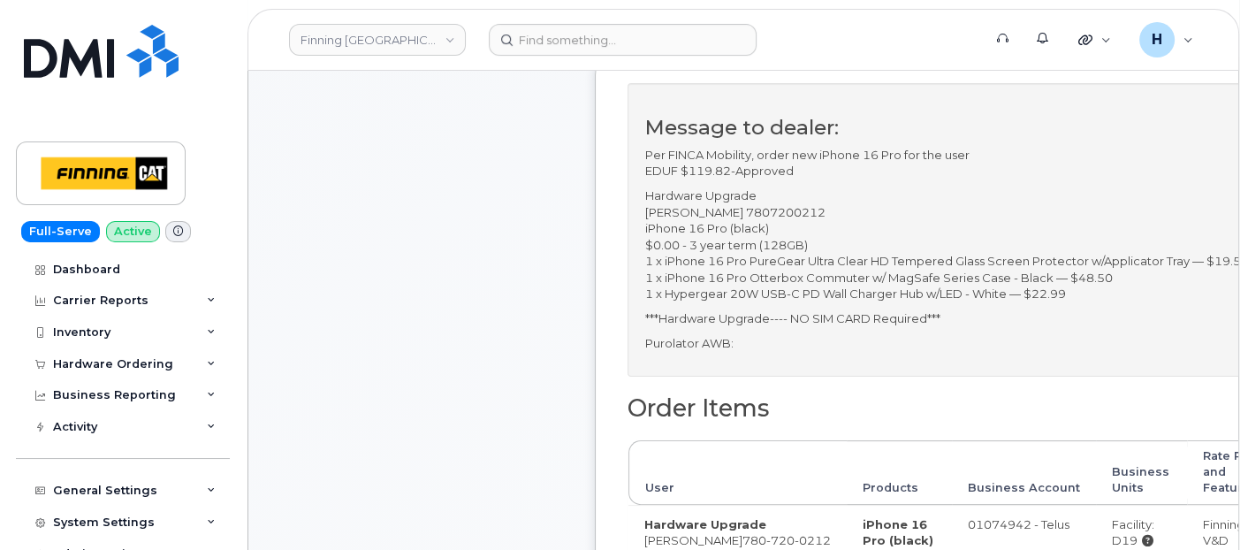
scroll to position [196, 0]
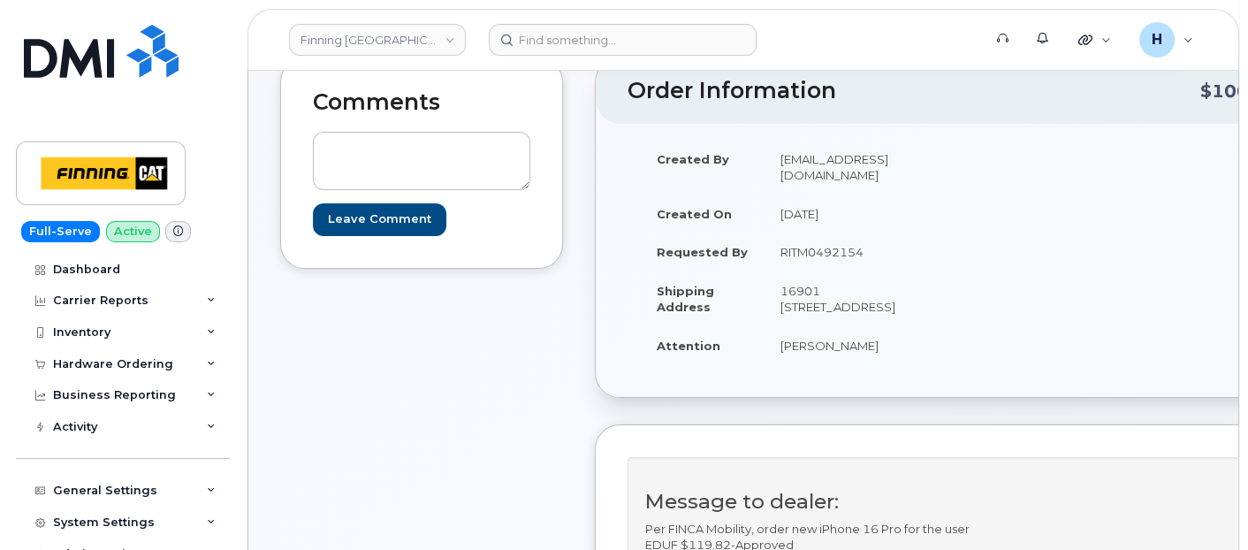
drag, startPoint x: 884, startPoint y: 244, endPoint x: 725, endPoint y: 249, distance: 159.2
click at [725, 249] on tr "Requested By RITM0492154" at bounding box center [794, 251] width 306 height 39
copy tr "By RITM0492154"
drag, startPoint x: 725, startPoint y: 249, endPoint x: 802, endPoint y: 292, distance: 87.8
click at [802, 292] on td "16901 [STREET_ADDRESS]" at bounding box center [855, 298] width 182 height 55
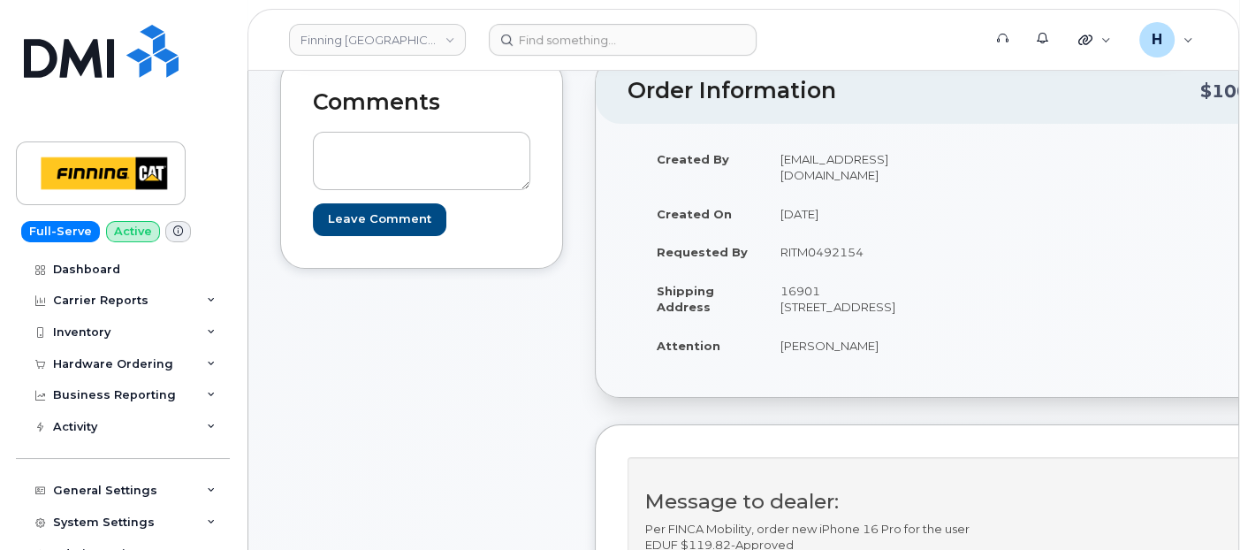
drag, startPoint x: 782, startPoint y: 249, endPoint x: 886, endPoint y: 241, distance: 104.6
click at [886, 241] on td "RITM0492154" at bounding box center [855, 251] width 182 height 39
copy td "RITM0492154"
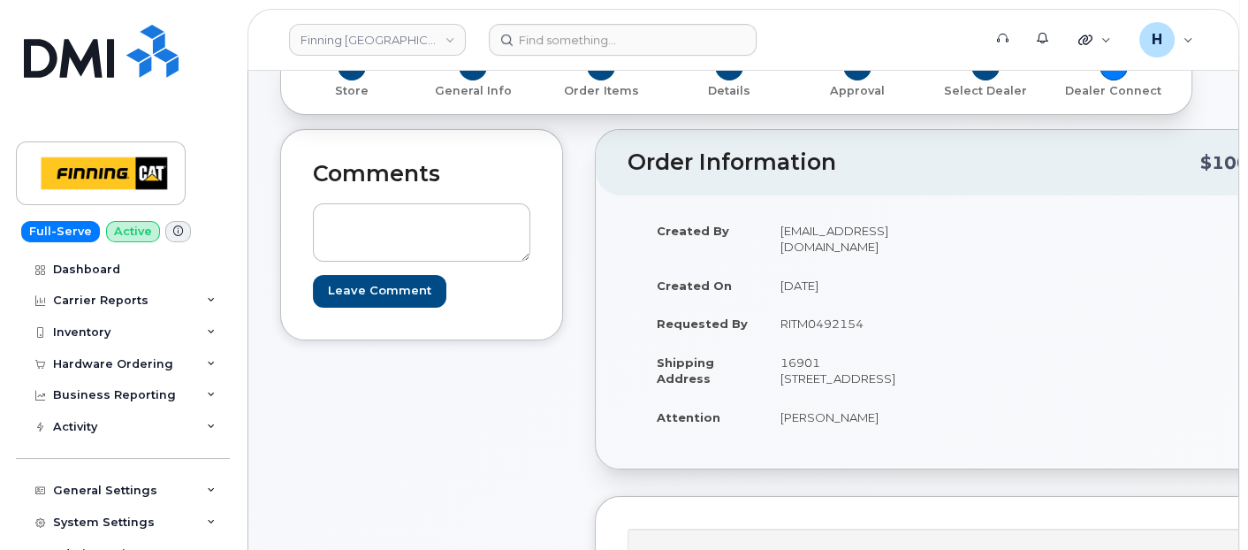
scroll to position [0, 0]
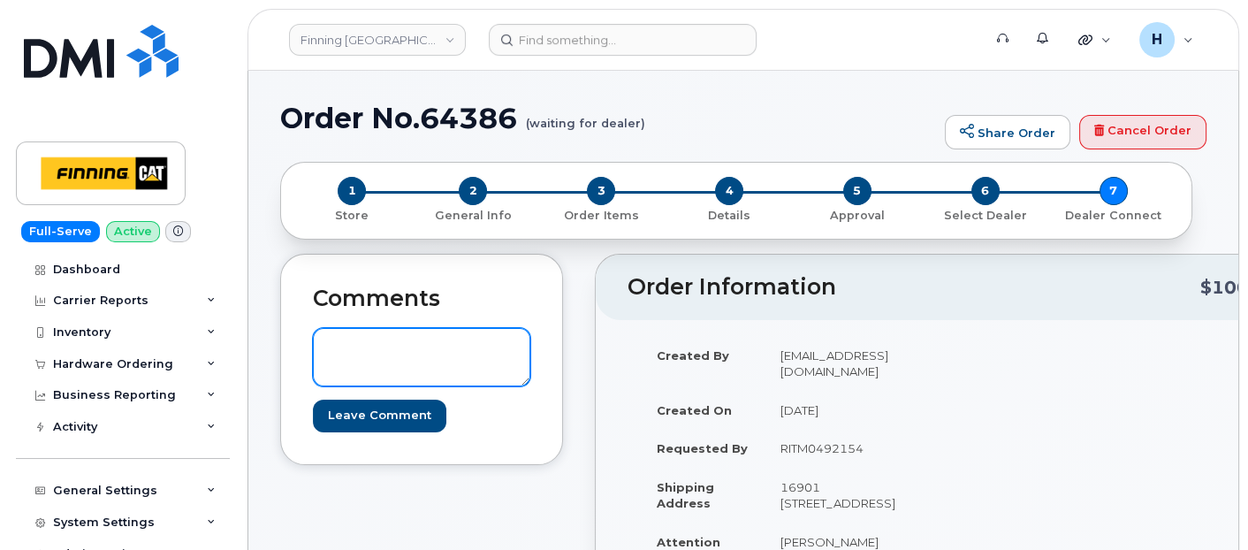
click at [456, 352] on textarea at bounding box center [421, 357] width 217 height 58
paste textarea "TELUS Order #TL60029255"
drag, startPoint x: 408, startPoint y: 348, endPoint x: 604, endPoint y: 351, distance: 195.3
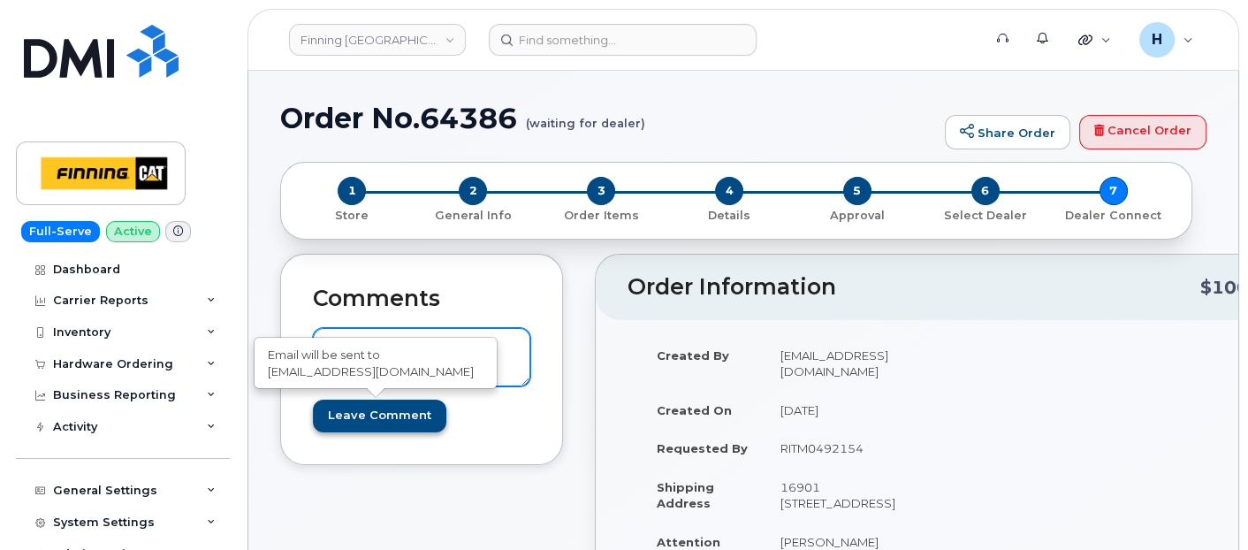
type textarea "TELUS Order #TL60029255"
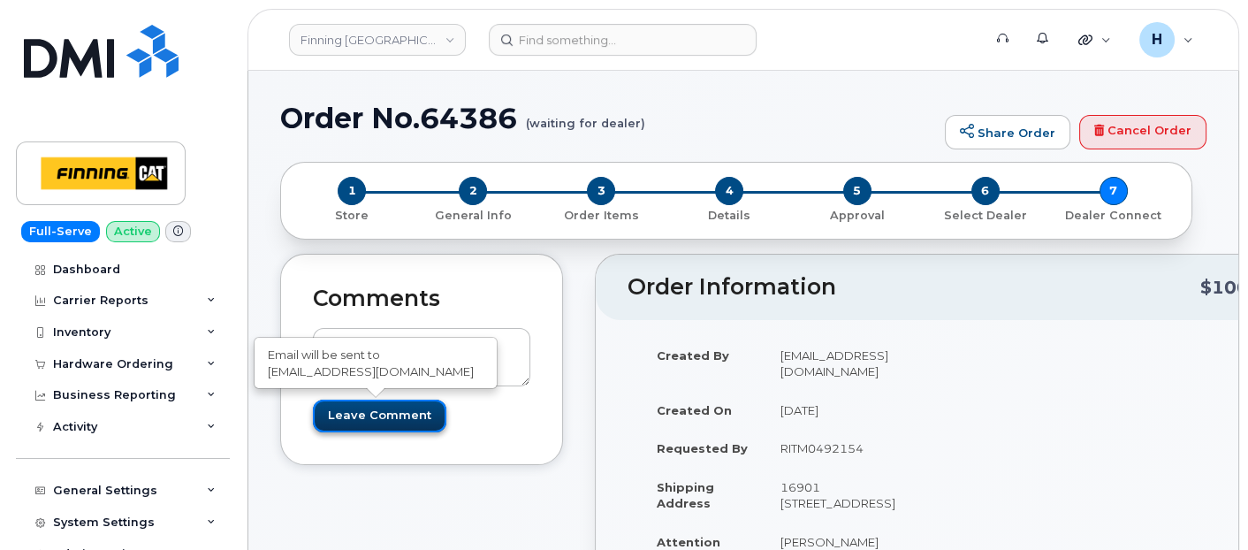
click at [384, 404] on input "Leave Comment" at bounding box center [379, 415] width 133 height 33
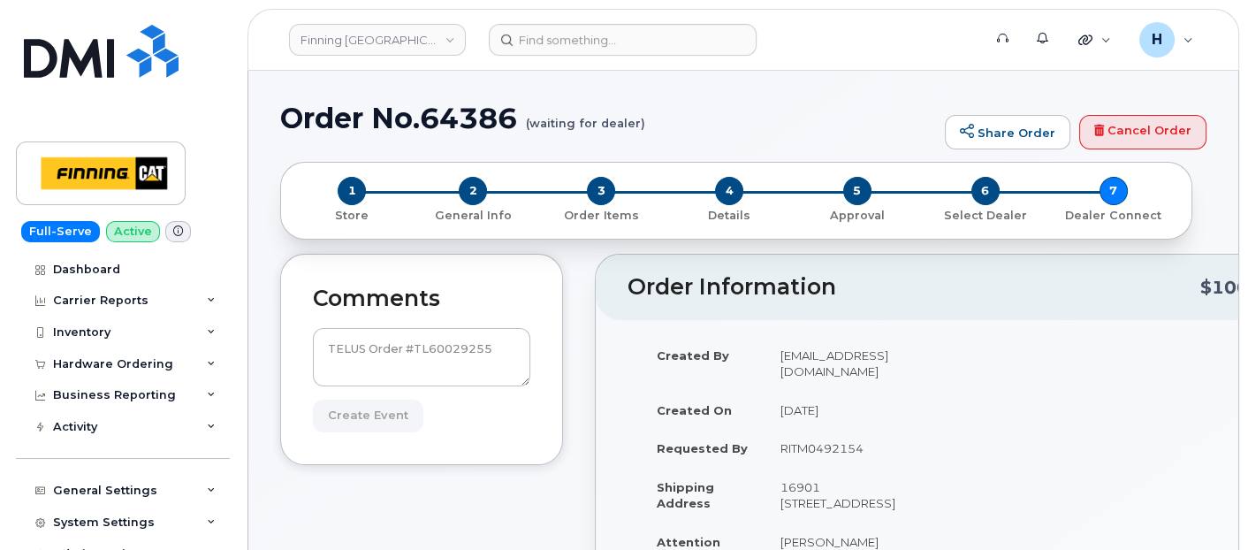
type input "Create Event"
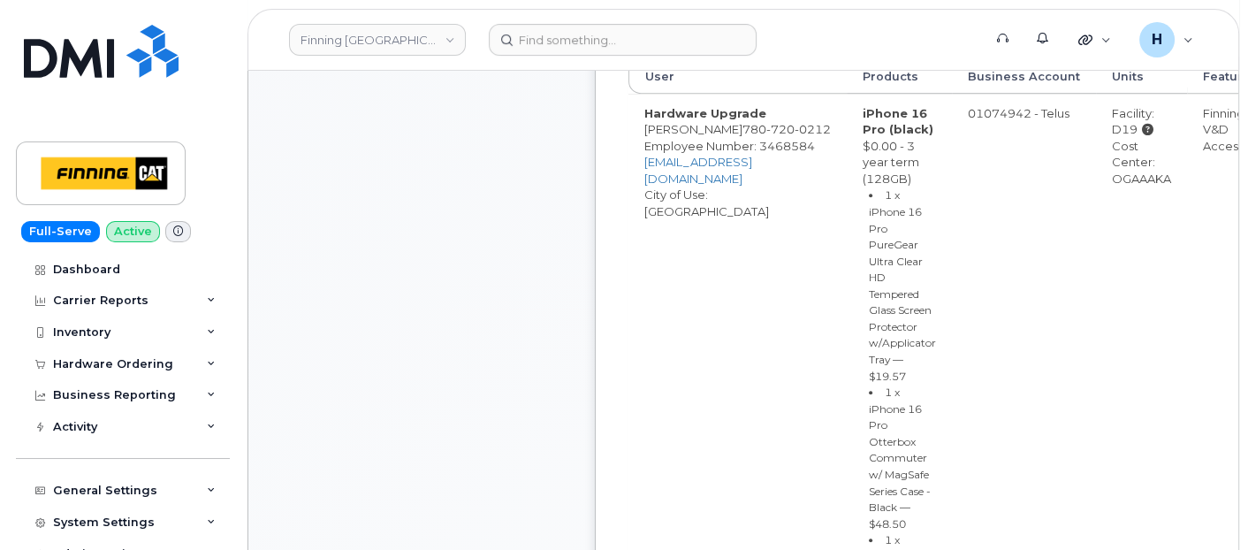
scroll to position [982, 0]
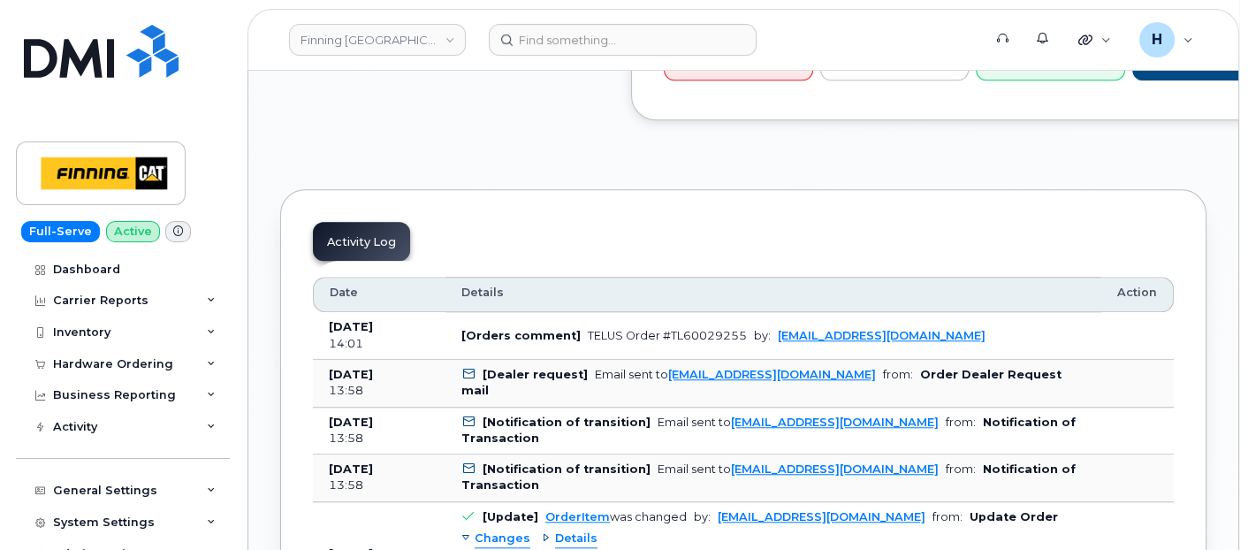
scroll to position [1767, 0]
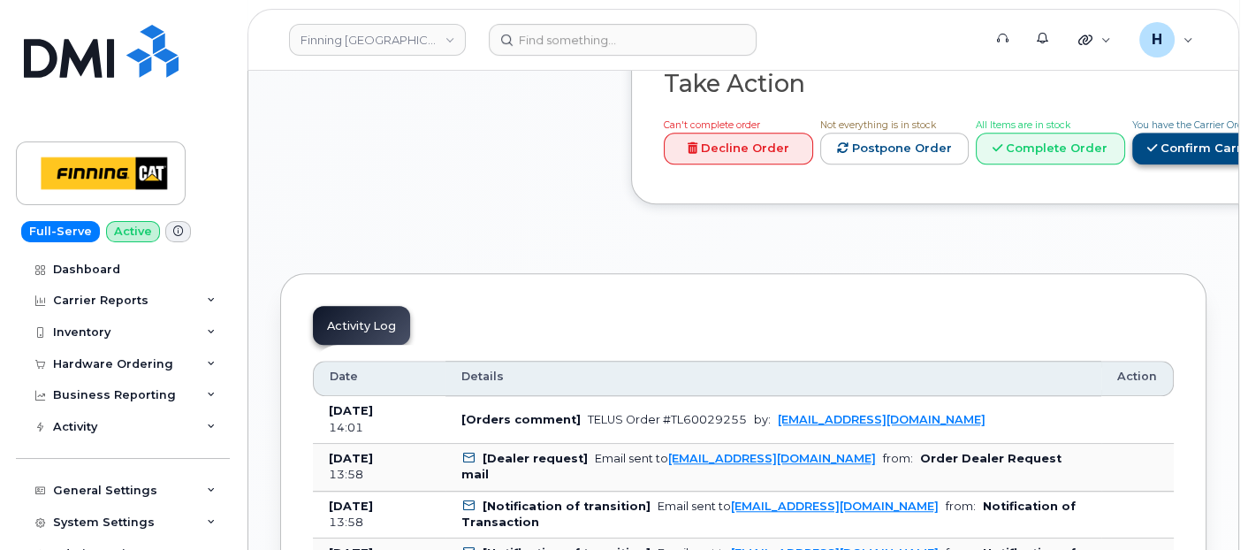
click at [1132, 165] on link "Confirm Carrier Order" at bounding box center [1223, 149] width 182 height 33
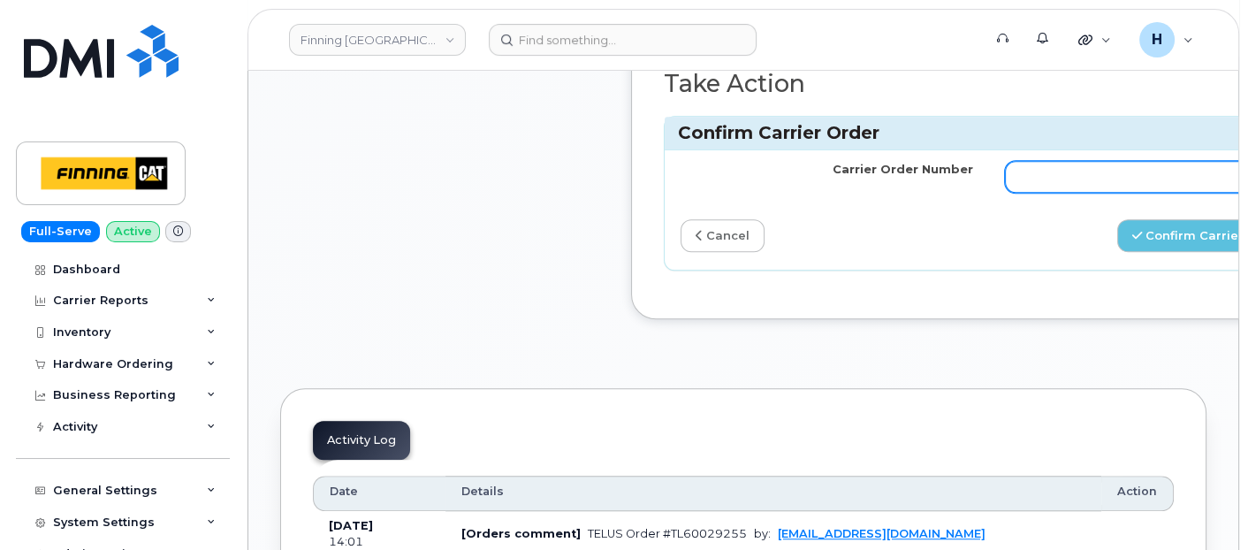
click at [1031, 193] on input "Carrier Order Number" at bounding box center [1151, 177] width 293 height 32
paste input "TL60029255"
type input "TL60029255"
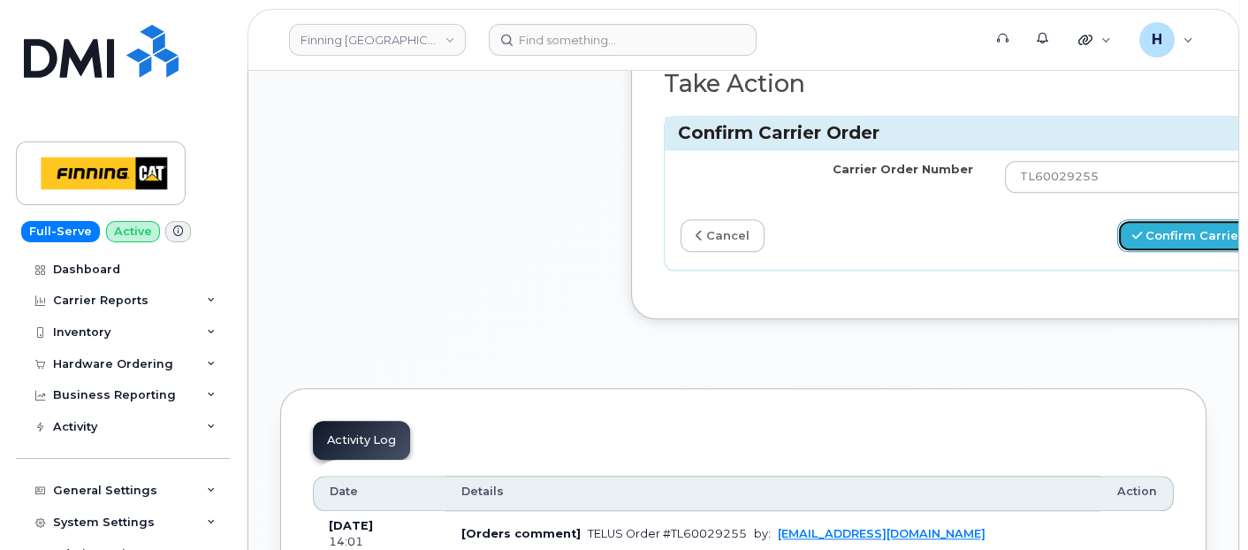
click at [1124, 252] on button "Confirm Carrier Order" at bounding box center [1208, 235] width 182 height 33
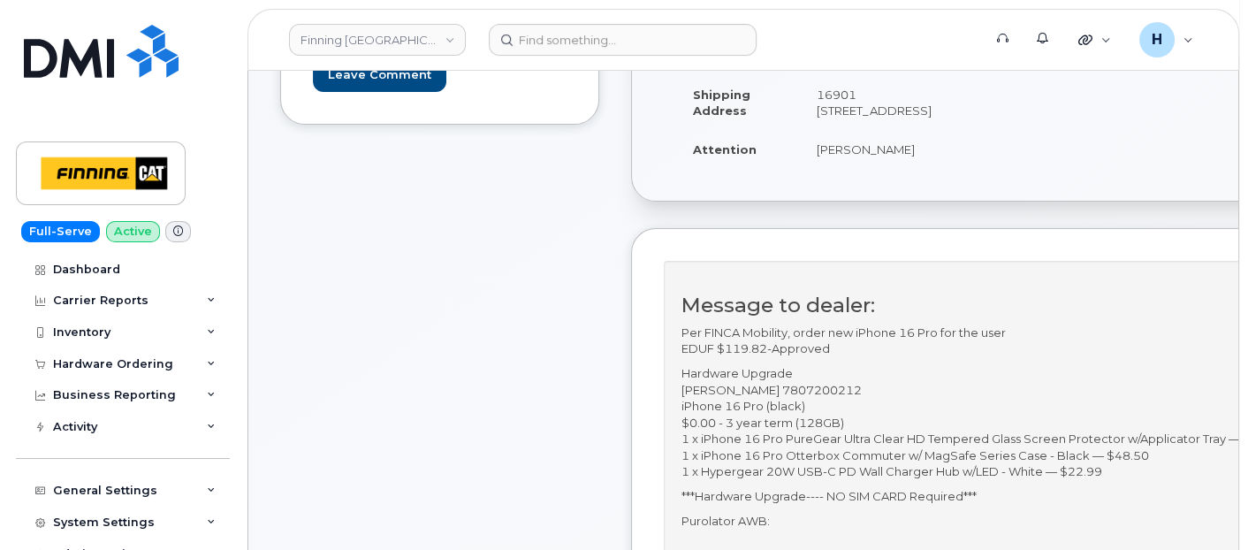
scroll to position [687, 0]
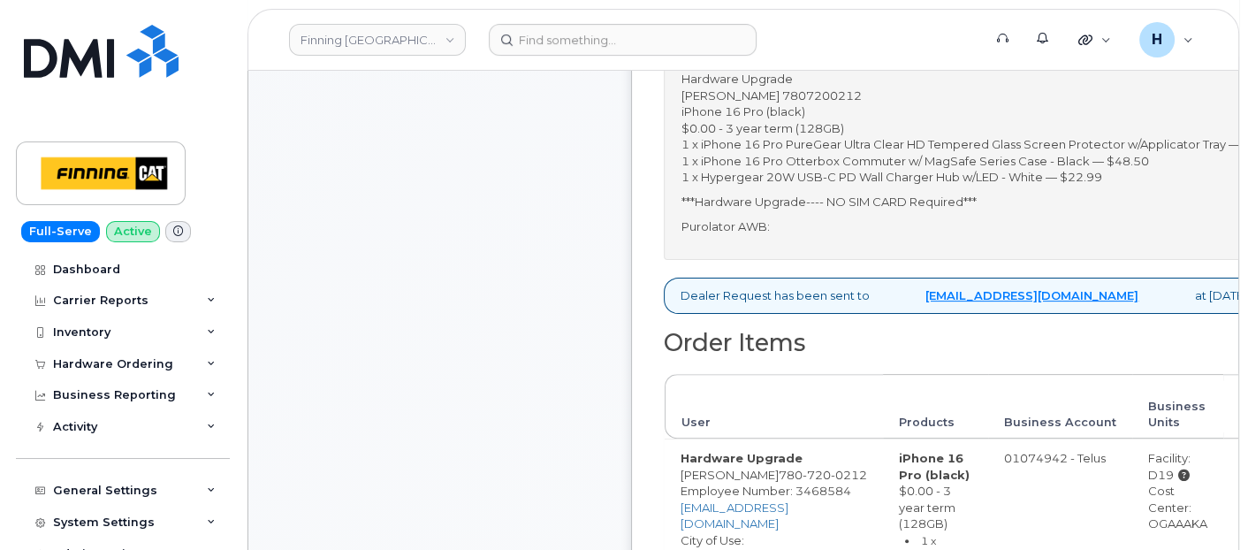
click at [814, 235] on p "Purolator AWB:" at bounding box center [988, 226] width 615 height 17
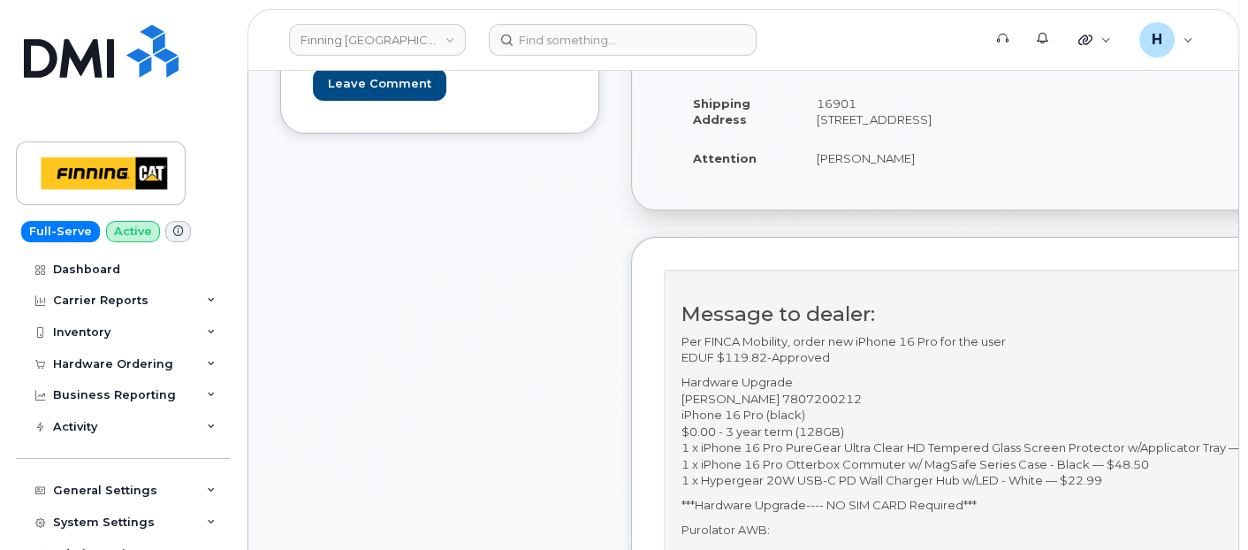
scroll to position [196, 0]
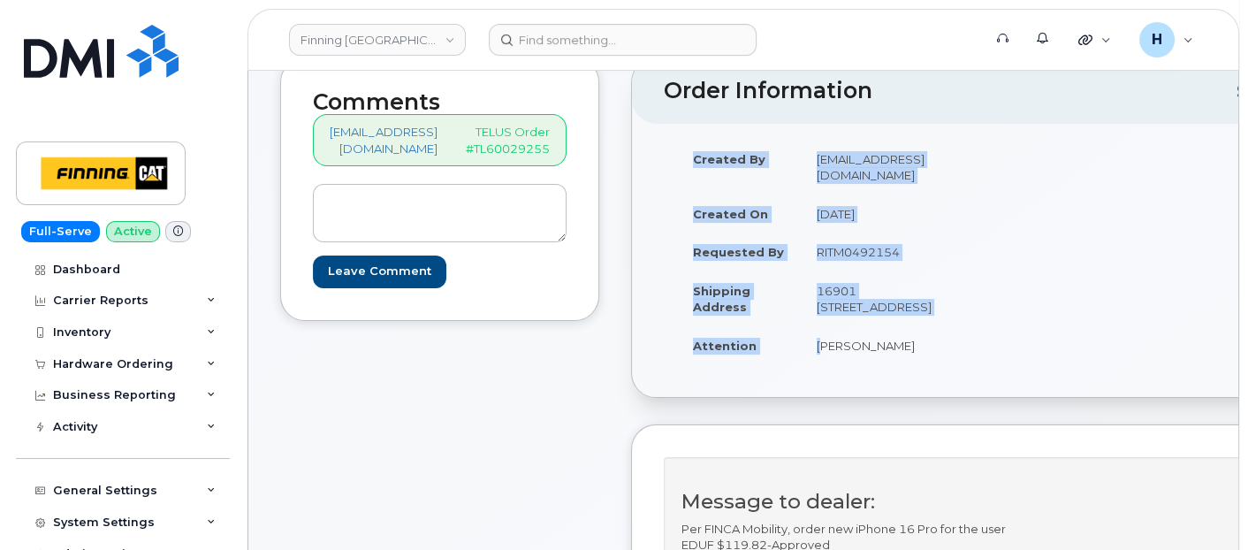
drag, startPoint x: 829, startPoint y: 363, endPoint x: 991, endPoint y: 371, distance: 162.8
click at [991, 371] on div "Created By [EMAIL_ADDRESS][DOMAIN_NAME] Created On [DATE] Requested By RITM0492…" at bounding box center [996, 260] width 665 height 241
copy table "Created By [PERSON_NAME][EMAIL_ADDRESS][DOMAIN_NAME] Created On [DATE] Requeste…"
drag, startPoint x: 848, startPoint y: 318, endPoint x: 921, endPoint y: 306, distance: 73.5
click at [921, 306] on td "16901 [STREET_ADDRESS]" at bounding box center [892, 298] width 182 height 55
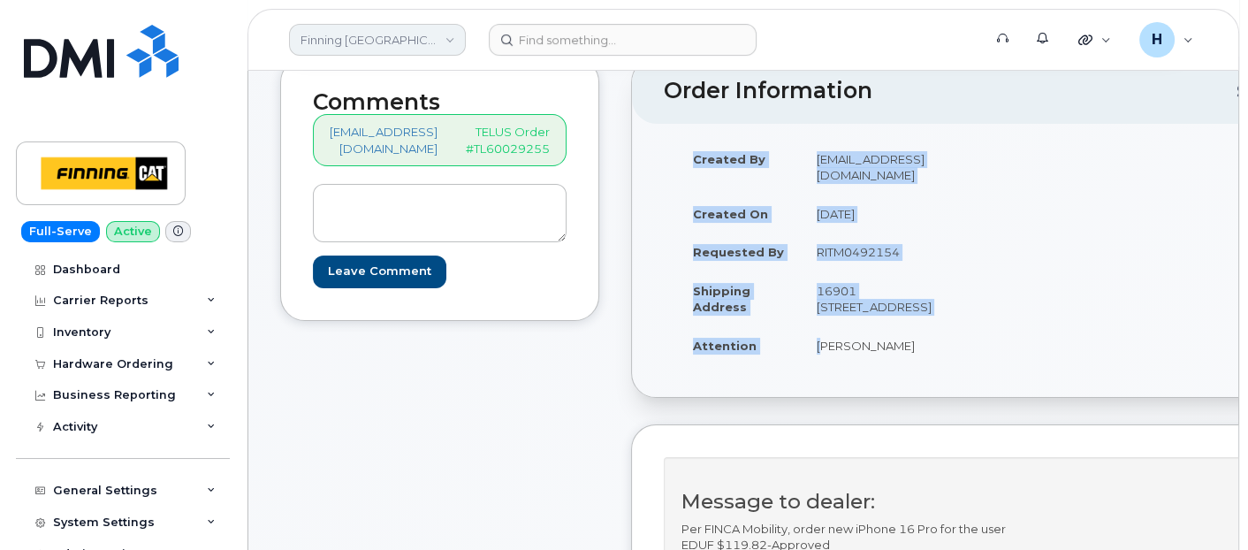
copy td "T5P 4P6"
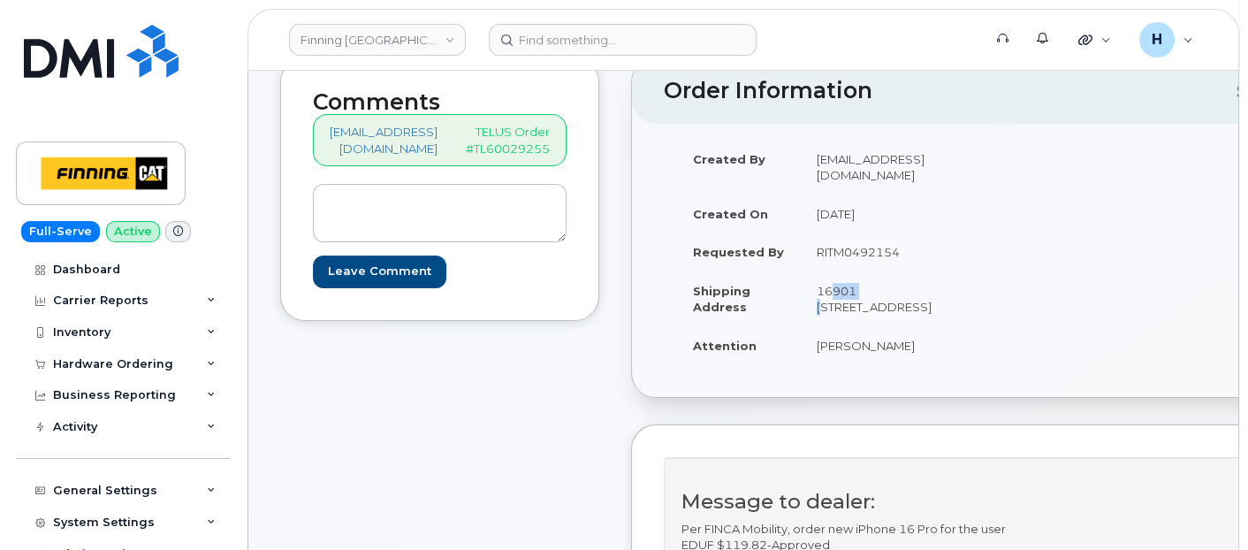
drag, startPoint x: 825, startPoint y: 290, endPoint x: 867, endPoint y: 290, distance: 41.5
click at [867, 290] on td "16901 [STREET_ADDRESS]" at bounding box center [892, 298] width 182 height 55
copy td "16901"
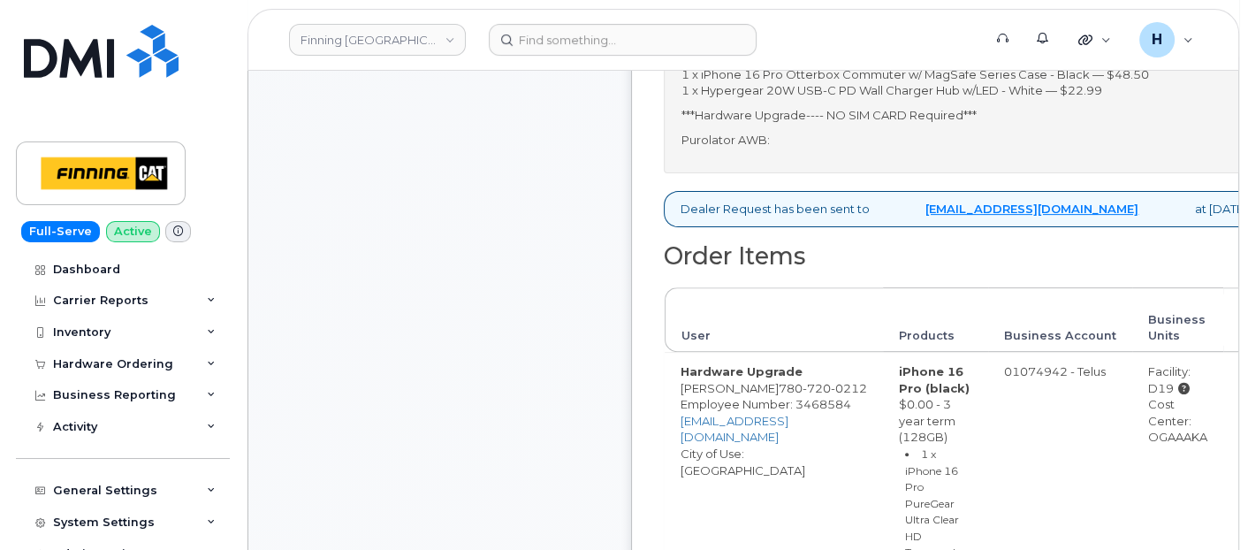
scroll to position [884, 0]
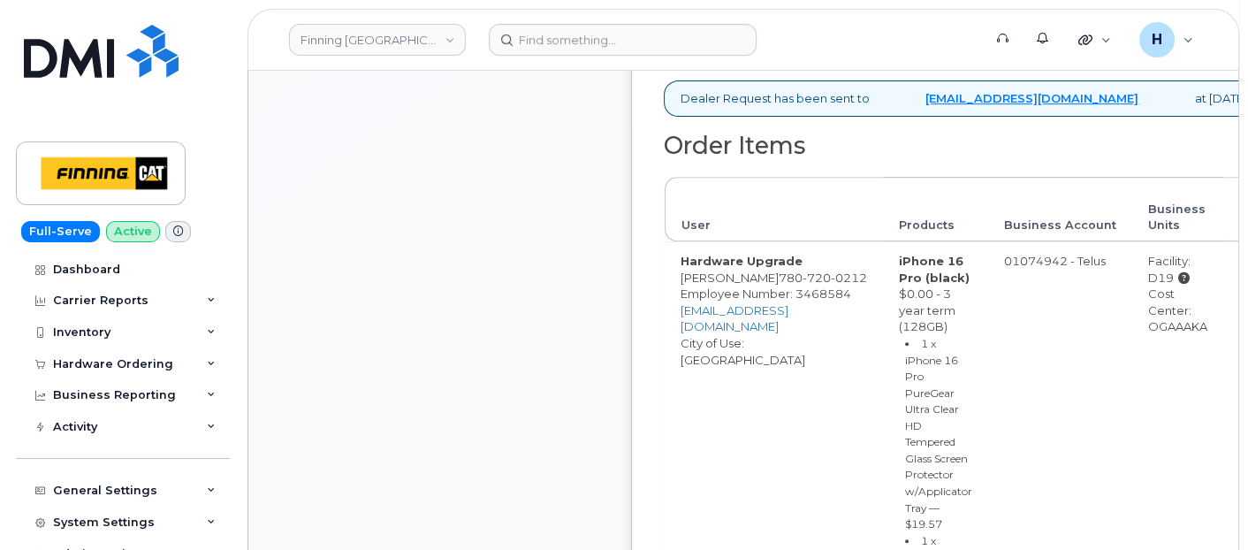
drag, startPoint x: 1119, startPoint y: 357, endPoint x: 1167, endPoint y: 358, distance: 48.6
click at [1167, 358] on td "Facility: D19 Cost Center: OGAAAKA" at bounding box center [1177, 535] width 91 height 588
copy div "GAAAKA"
drag, startPoint x: 1078, startPoint y: 368, endPoint x: 1155, endPoint y: 368, distance: 76.9
click at [1155, 368] on tr "Hardware Upgrade Nik Jackman 780 720 0212 Employee Number: 3468584 njackman@fin…" at bounding box center [989, 535] width 649 height 588
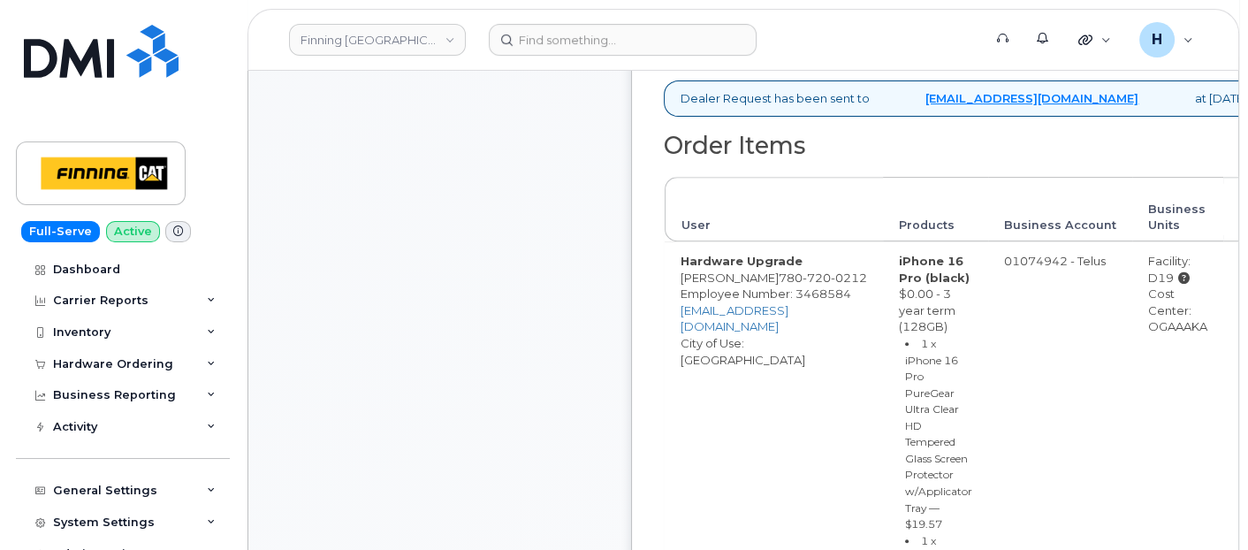
drag, startPoint x: 1155, startPoint y: 368, endPoint x: 1136, endPoint y: 359, distance: 20.9
click at [1150, 378] on td "Facility: D19 Cost Center: OGAAAKA" at bounding box center [1177, 535] width 91 height 588
click at [1148, 335] on div "Cost Center: OGAAAKA" at bounding box center [1177, 309] width 59 height 49
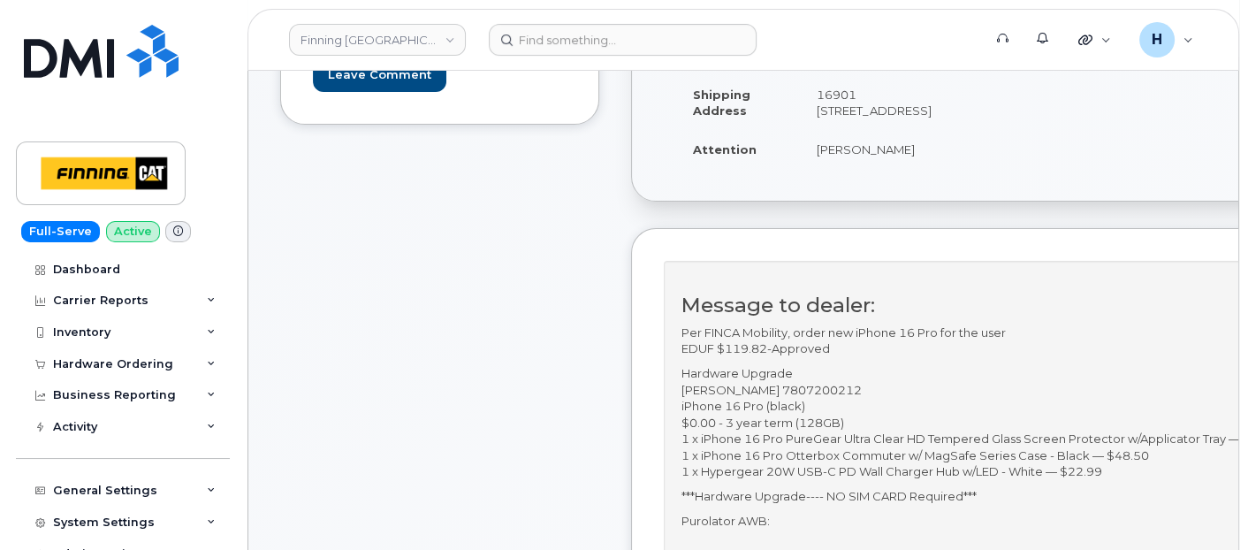
scroll to position [0, 0]
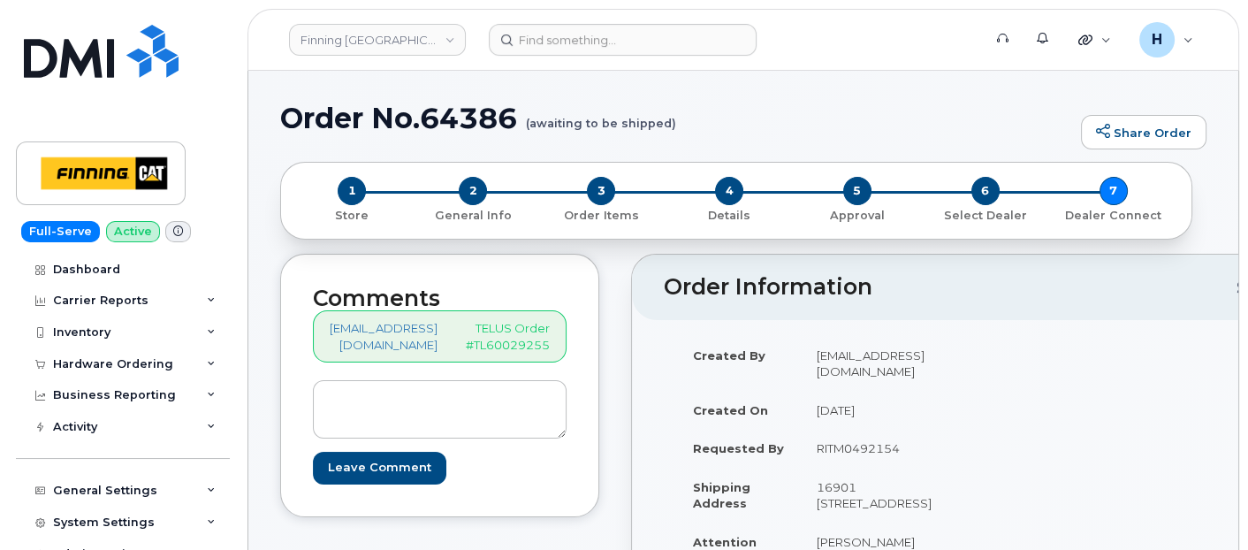
click at [487, 118] on h1 "Order No.64386 (awaiting to be shipped)" at bounding box center [676, 118] width 792 height 31
copy h1 "64386"
click at [477, 186] on span "2" at bounding box center [473, 191] width 28 height 28
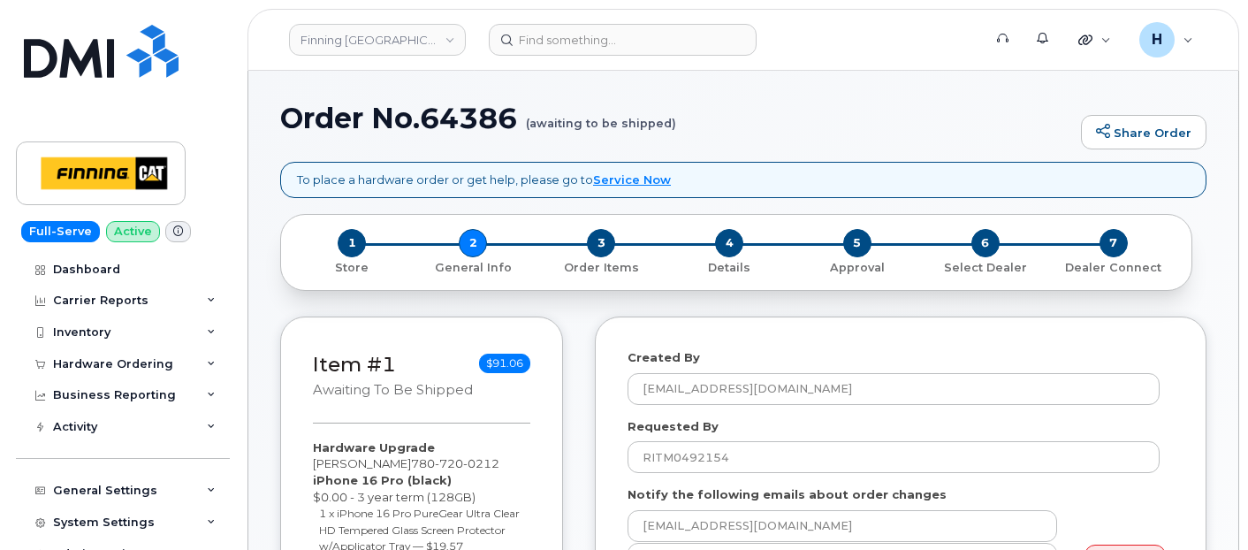
select select
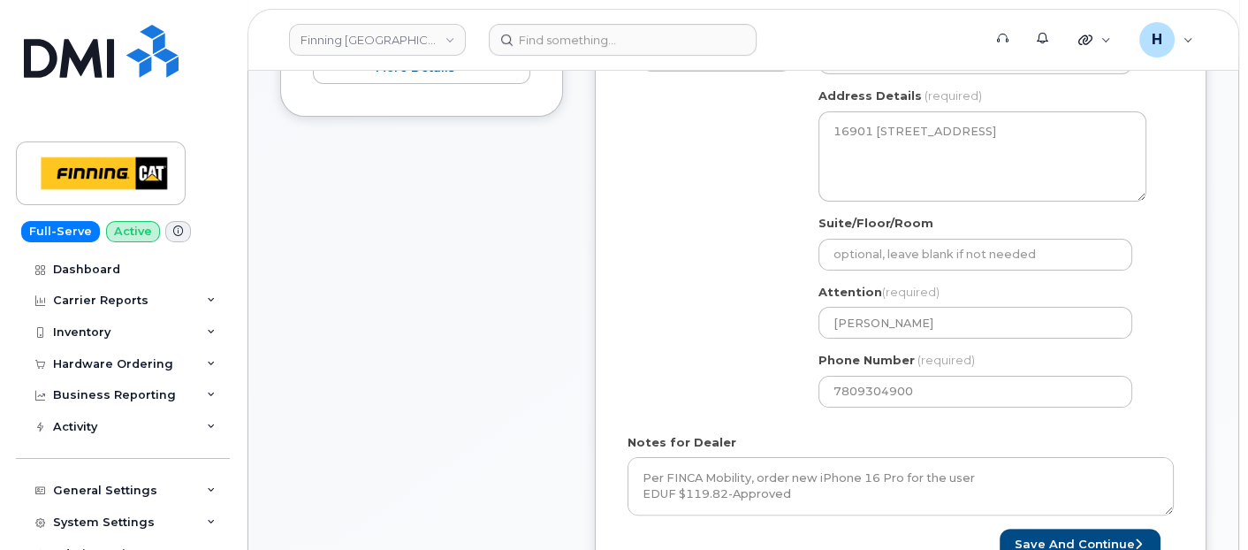
scroll to position [589, 0]
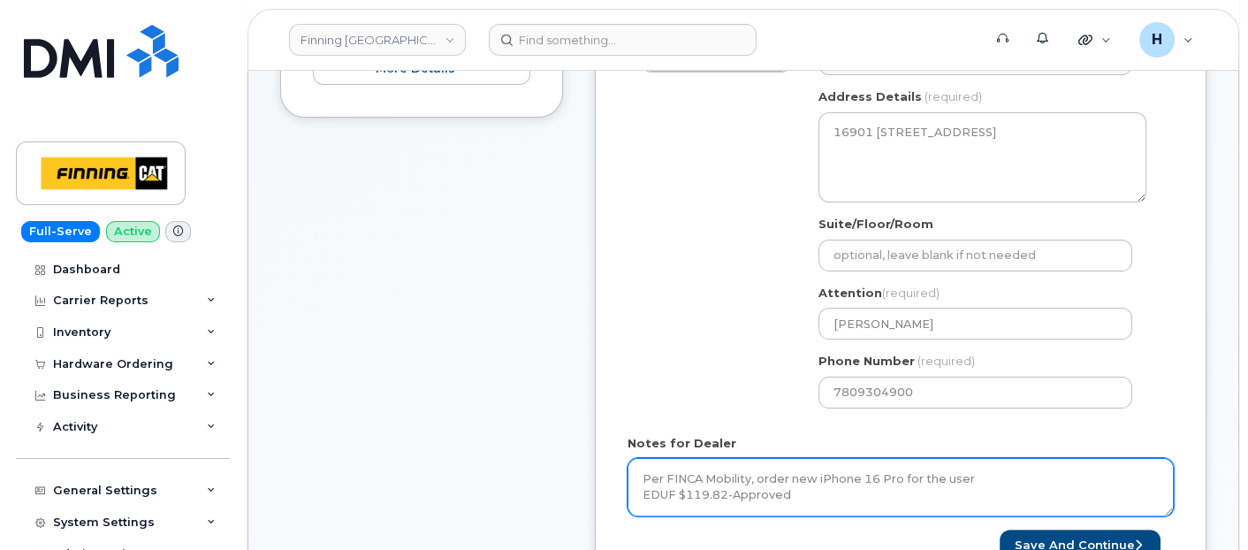
click at [804, 494] on textarea "Per FINCA Mobility, order new iPhone 16 Pro for the user EDUF $119.82-Approved …" at bounding box center [900, 487] width 546 height 58
click at [805, 491] on textarea "Per FINCA Mobility, order new iPhone 16 Pro for the user EDUF $119.82-Approved …" at bounding box center [900, 487] width 546 height 58
paste textarea "335661060632"
type textarea "Per FINCA Mobility, order new iPhone 16 Pro for the user EDUF $119.82-Approved …"
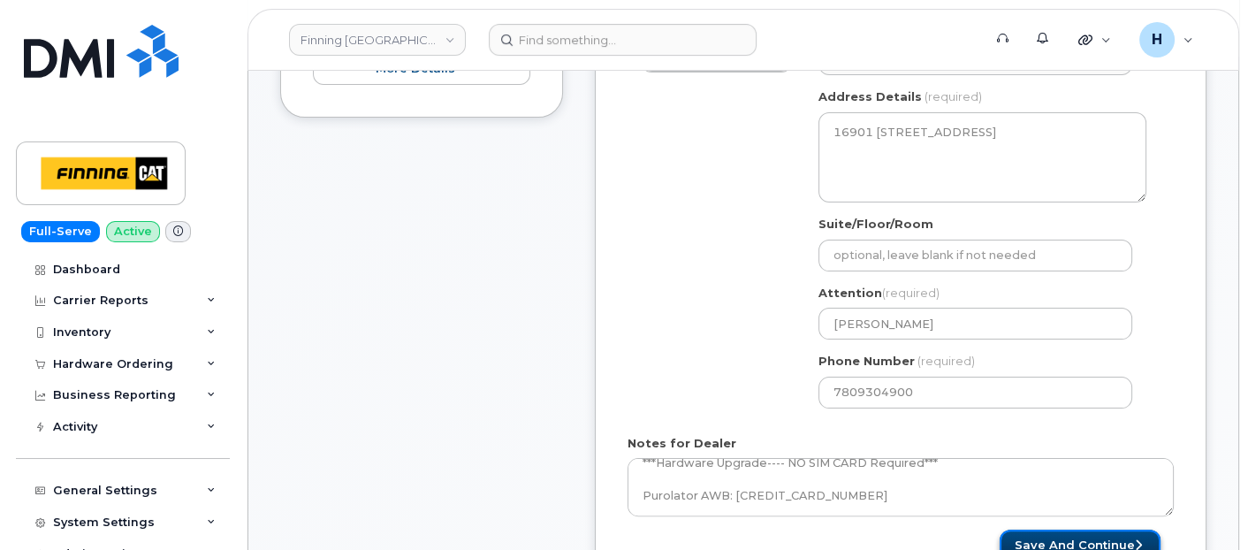
click at [1020, 531] on button "Save and Continue" at bounding box center [1079, 545] width 161 height 33
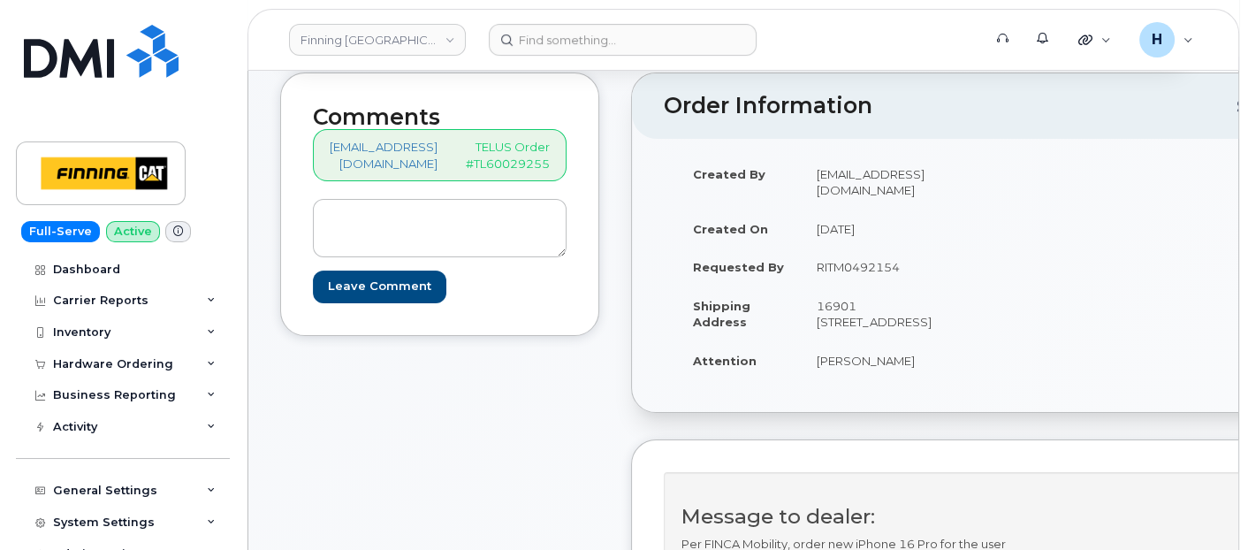
scroll to position [294, 0]
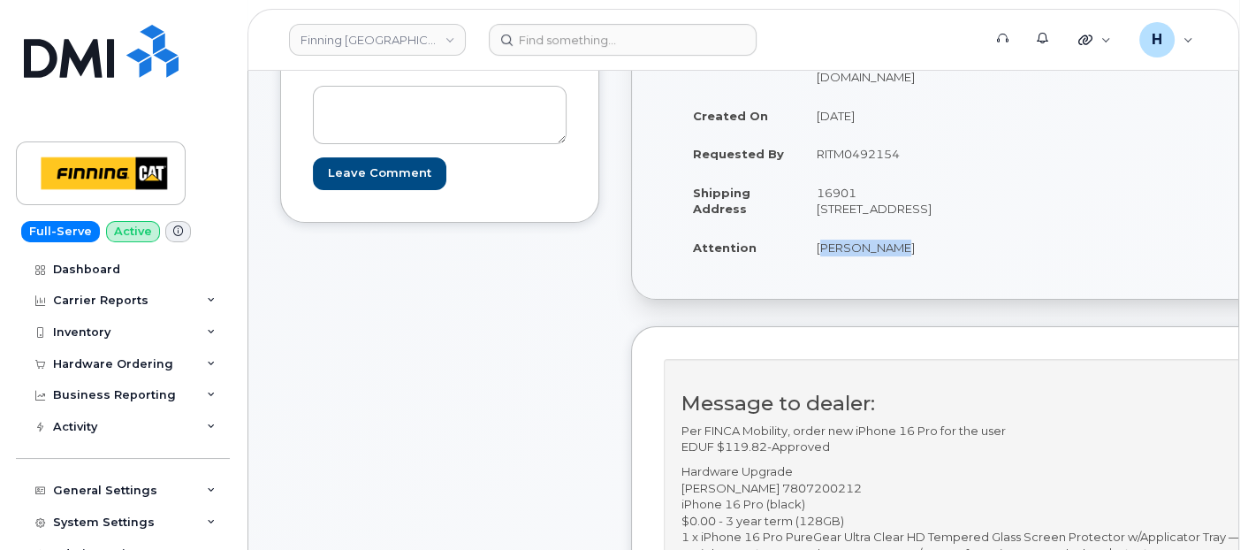
drag, startPoint x: 909, startPoint y: 270, endPoint x: 946, endPoint y: 269, distance: 37.1
click at [946, 267] on td "Nik Jackman" at bounding box center [892, 247] width 182 height 39
copy td "Nik Jackman"
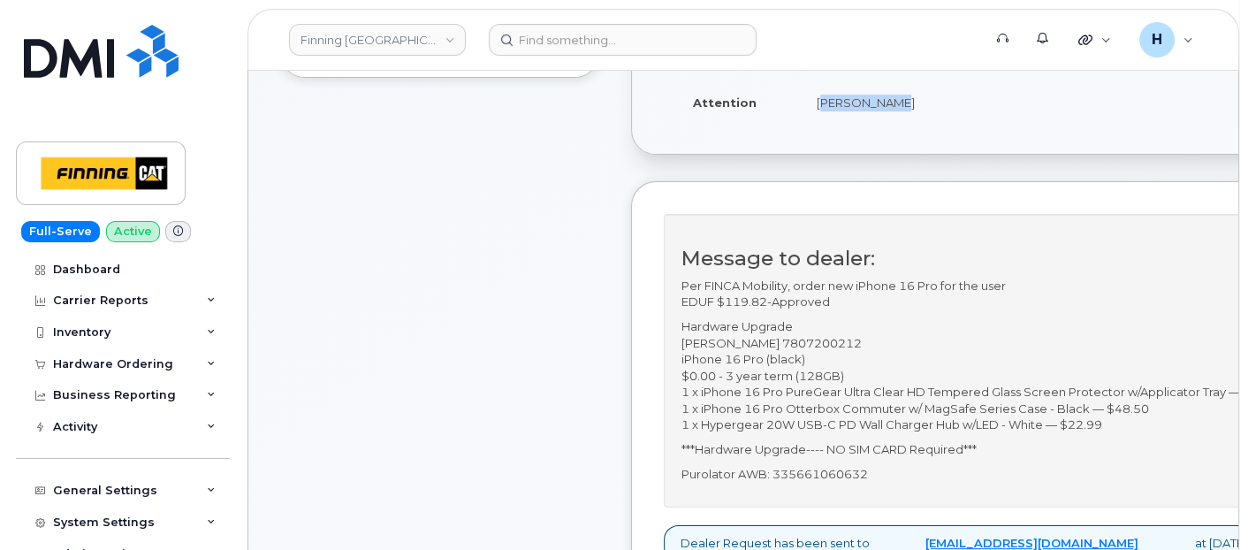
scroll to position [490, 0]
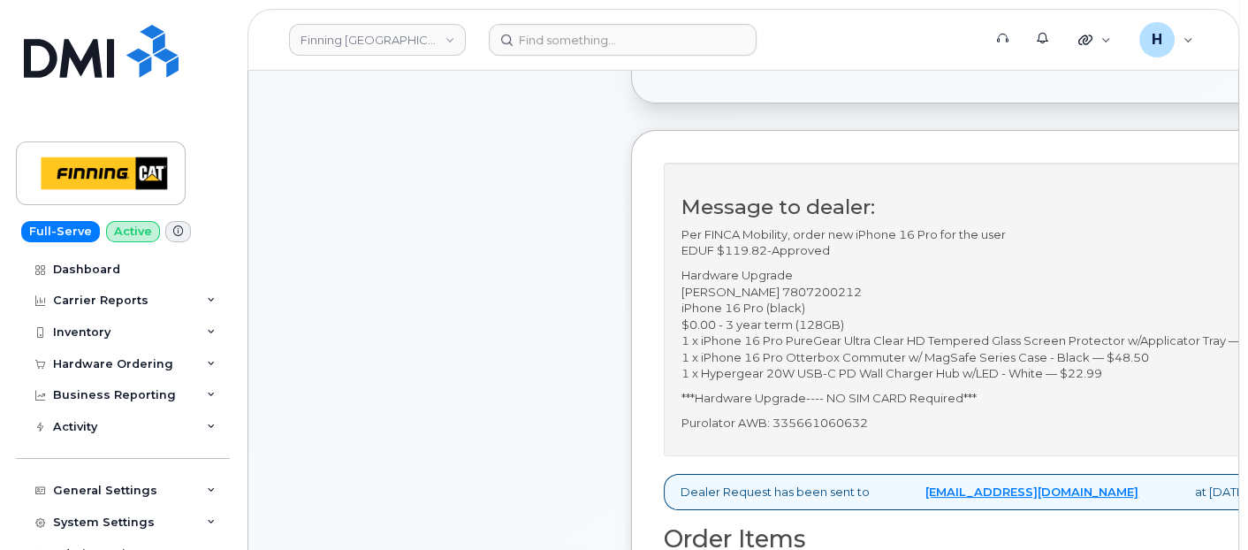
drag, startPoint x: 793, startPoint y: 304, endPoint x: 890, endPoint y: 313, distance: 97.6
click at [890, 313] on p "Hardware Upgrade Nikolas Jackman 7807200212 iPhone 16 Pro (black) $0.00 - 3 yea…" at bounding box center [988, 324] width 615 height 115
copy p "7807200212"
click at [1125, 259] on p "Per FINCA Mobility, order new iPhone 16 Pro for the user EDUF $119.82-Approved" at bounding box center [988, 242] width 615 height 33
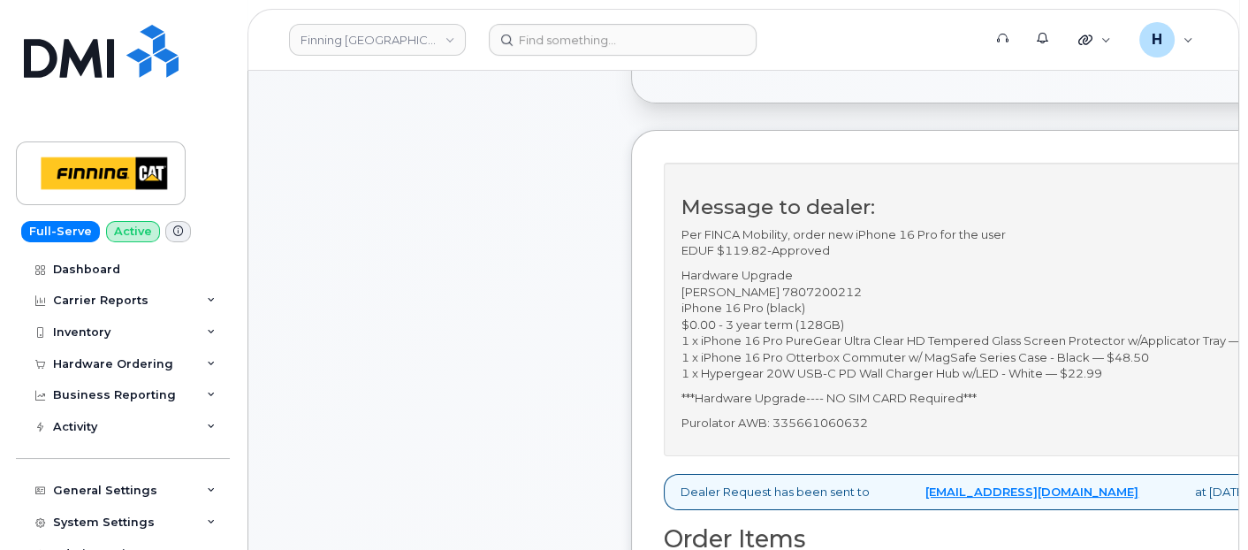
click at [57, 371] on div "Hardware Ordering" at bounding box center [123, 364] width 214 height 32
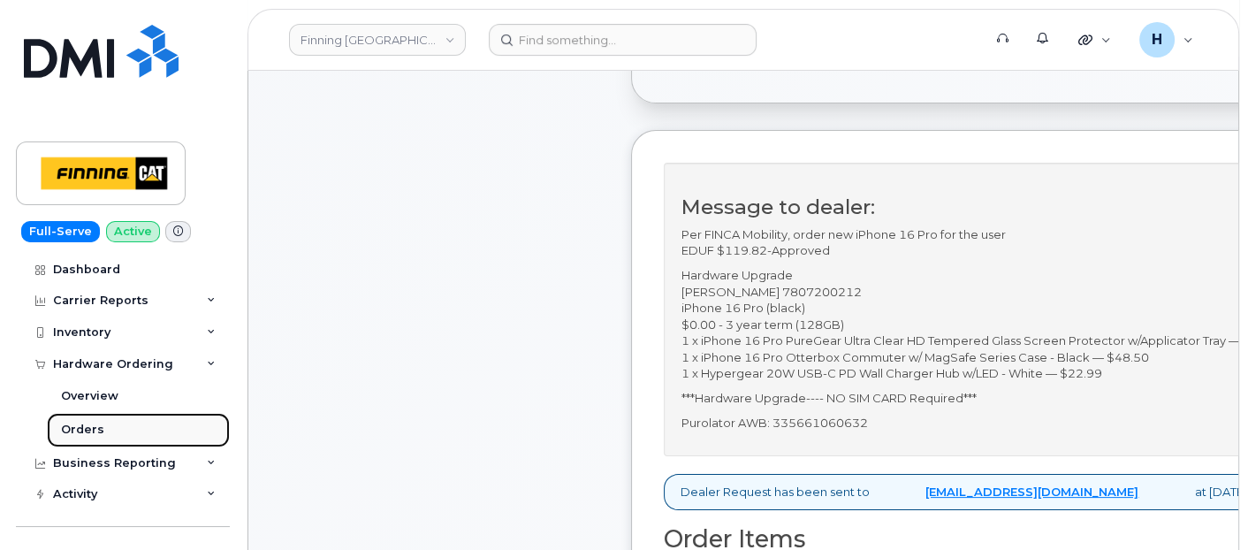
click at [72, 422] on div "Orders" at bounding box center [82, 430] width 43 height 16
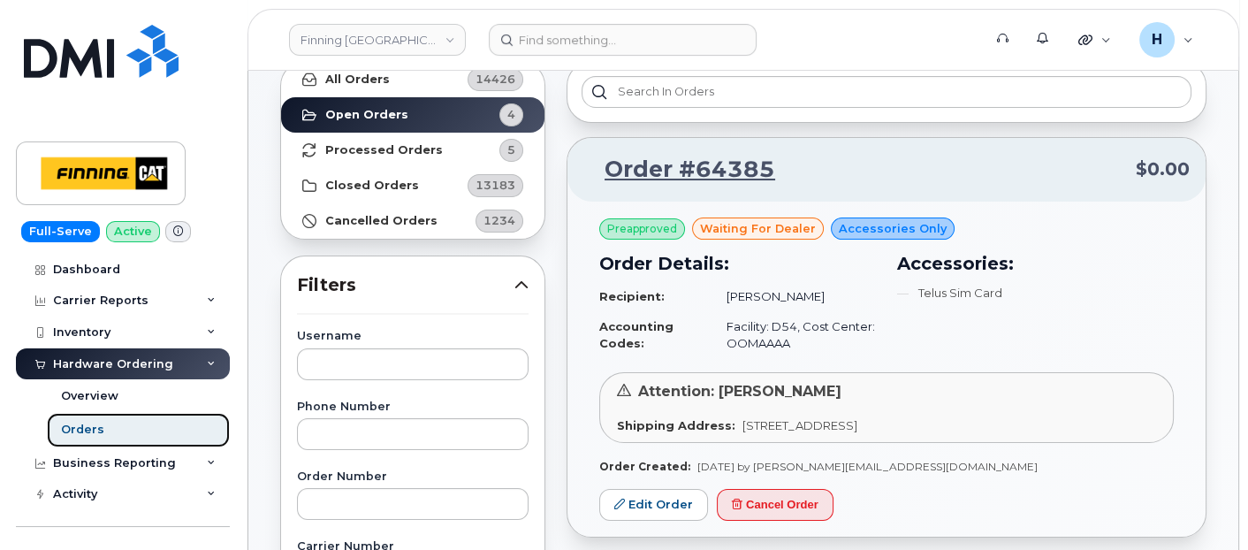
scroll to position [196, 0]
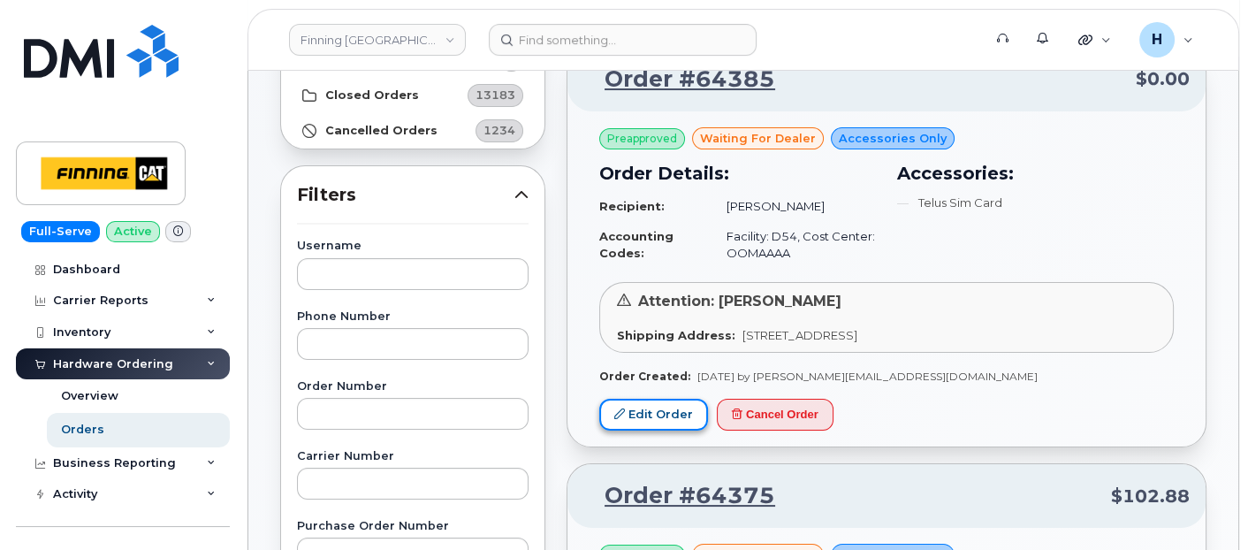
click at [643, 404] on link "Edit Order" at bounding box center [653, 415] width 109 height 33
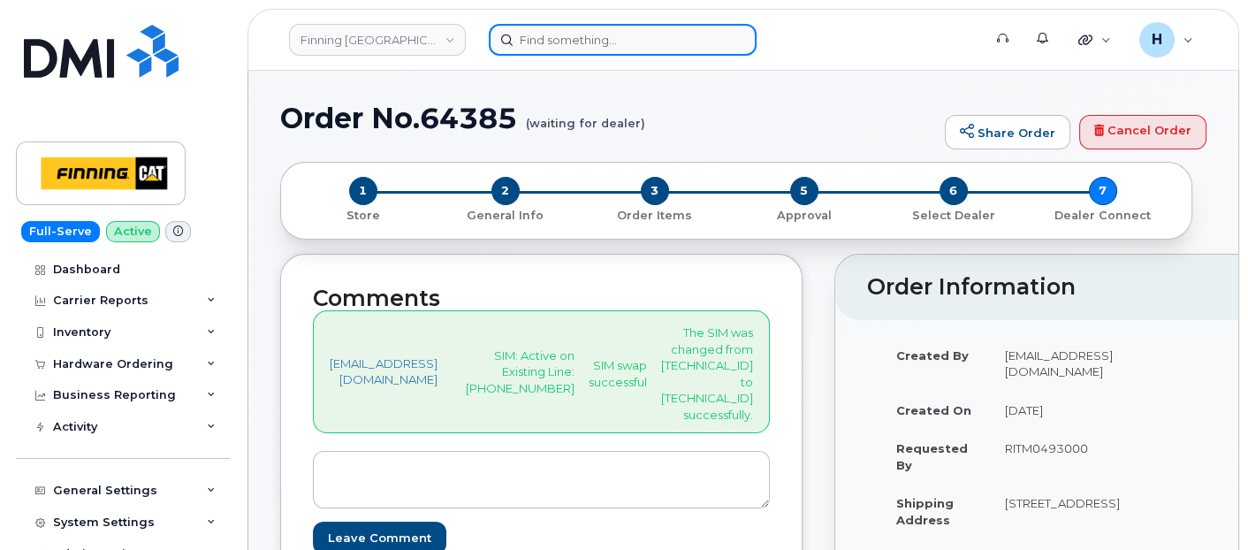
click at [560, 42] on input at bounding box center [623, 40] width 268 height 32
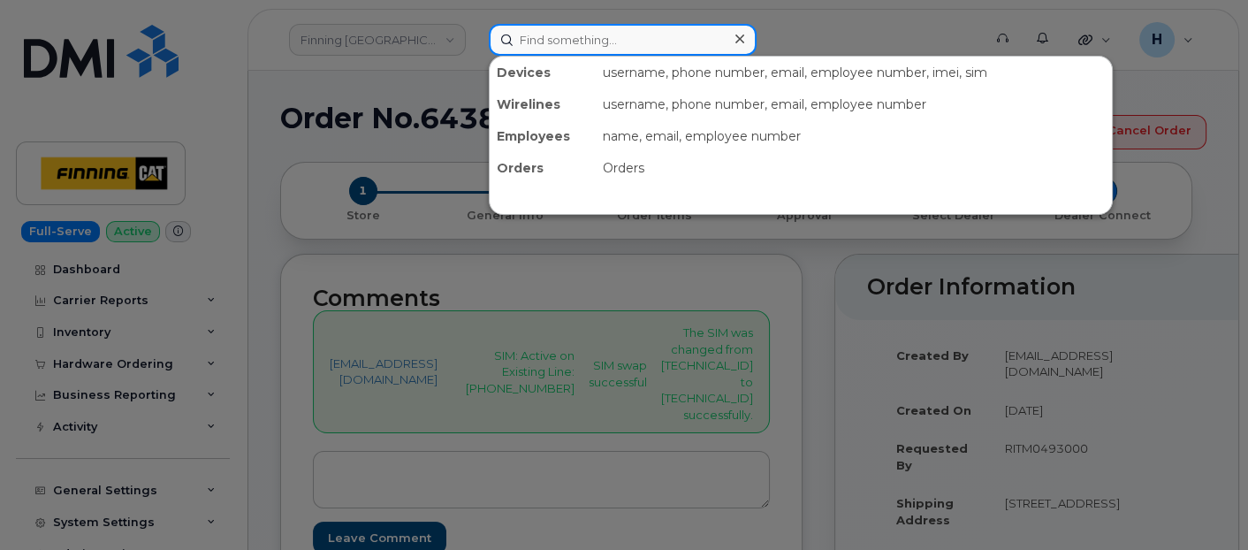
paste input "[PERSON_NAME]"
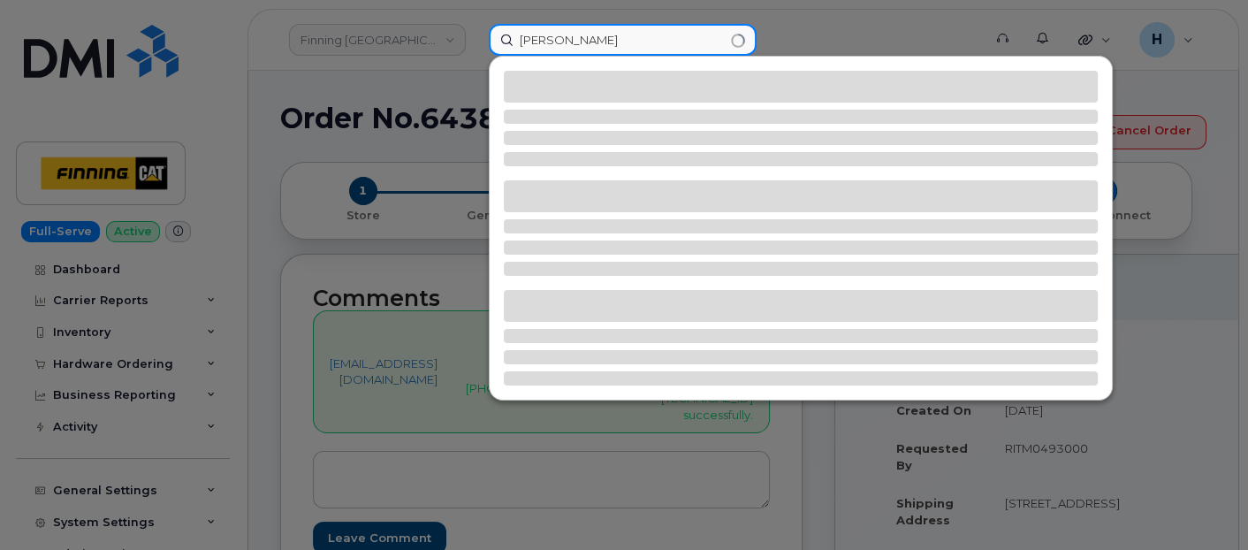
type input "[PERSON_NAME]"
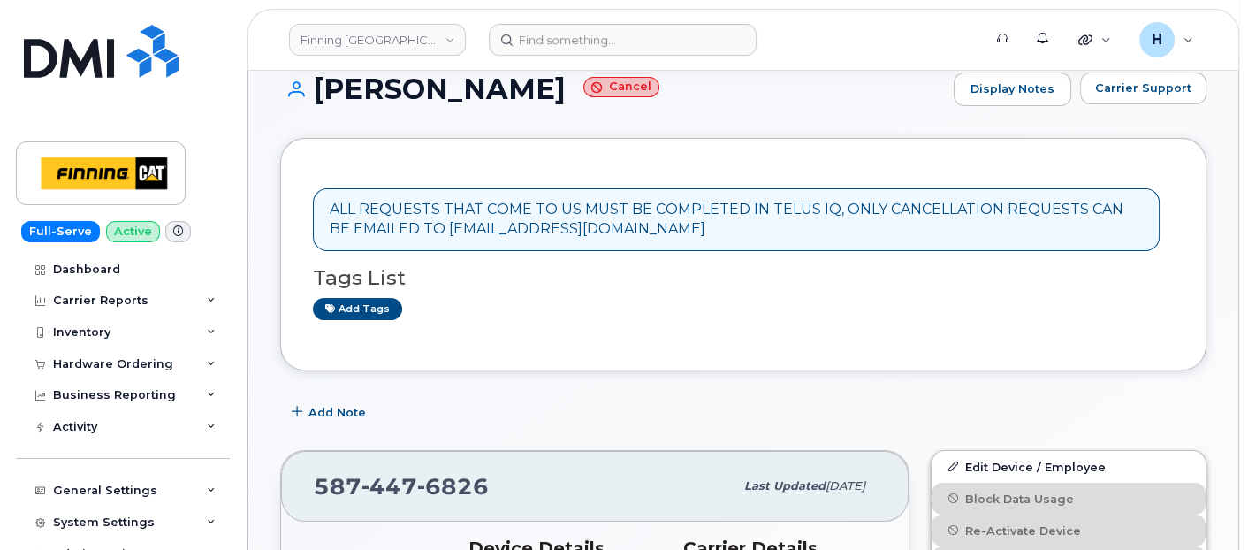
scroll to position [392, 0]
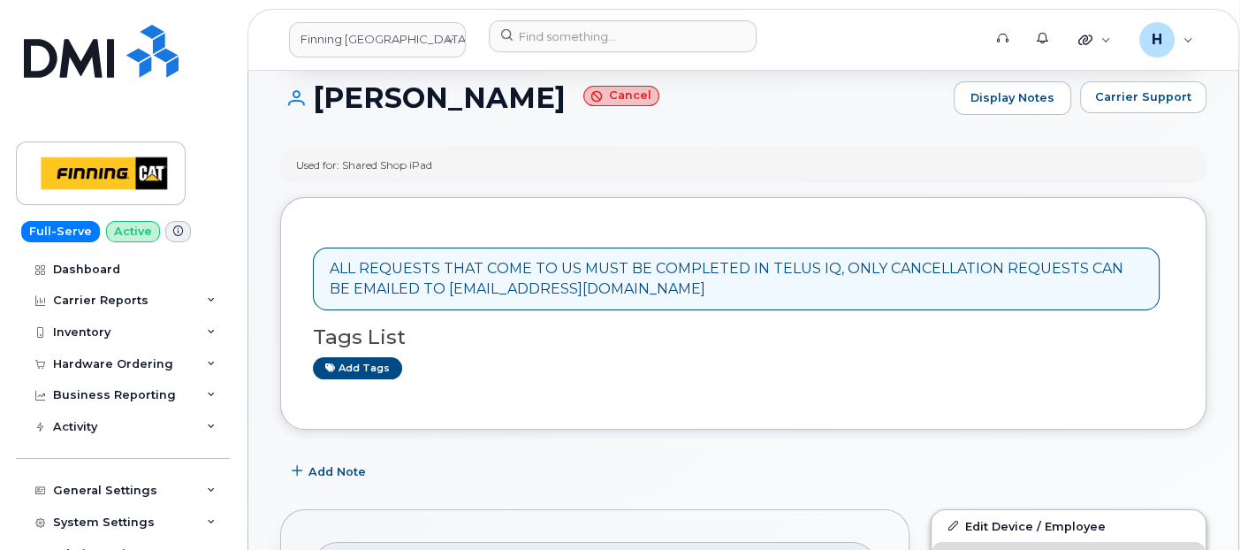
scroll to position [392, 0]
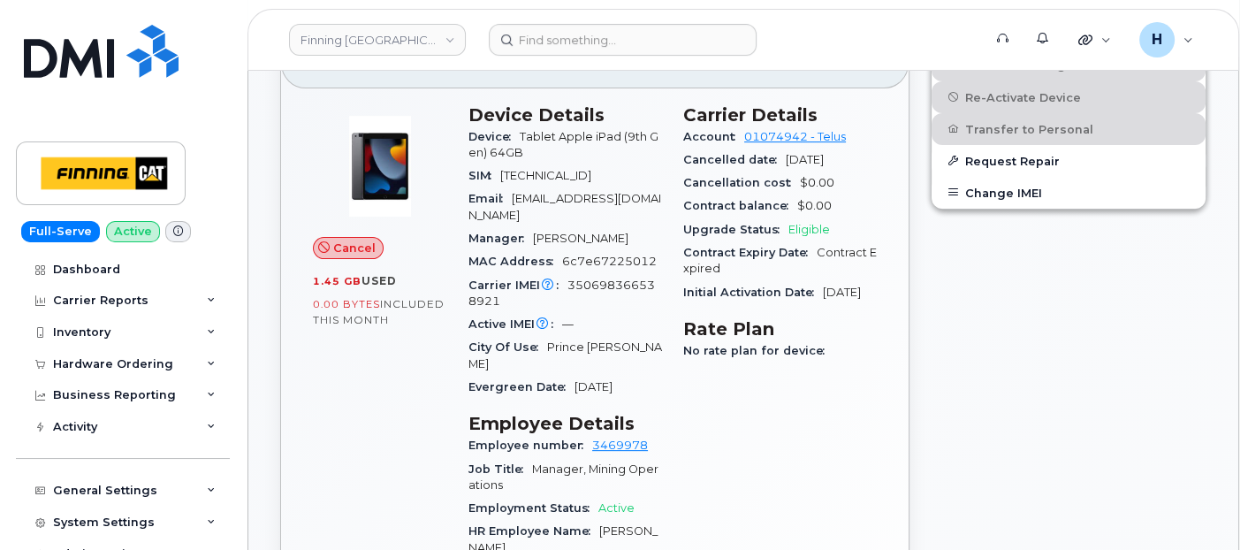
scroll to position [785, 0]
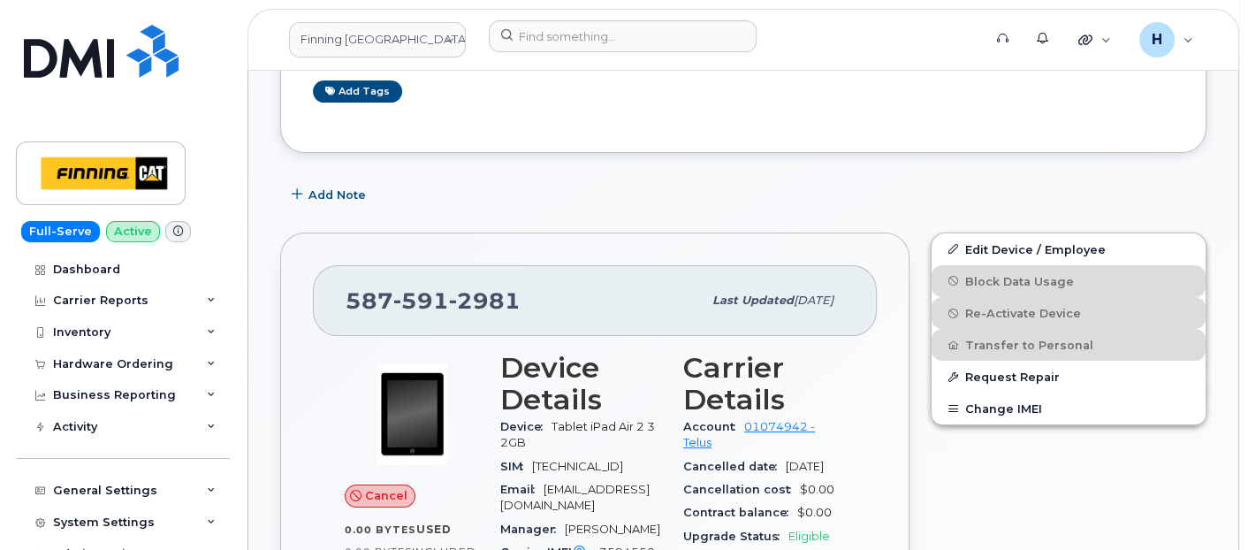
scroll to position [490, 0]
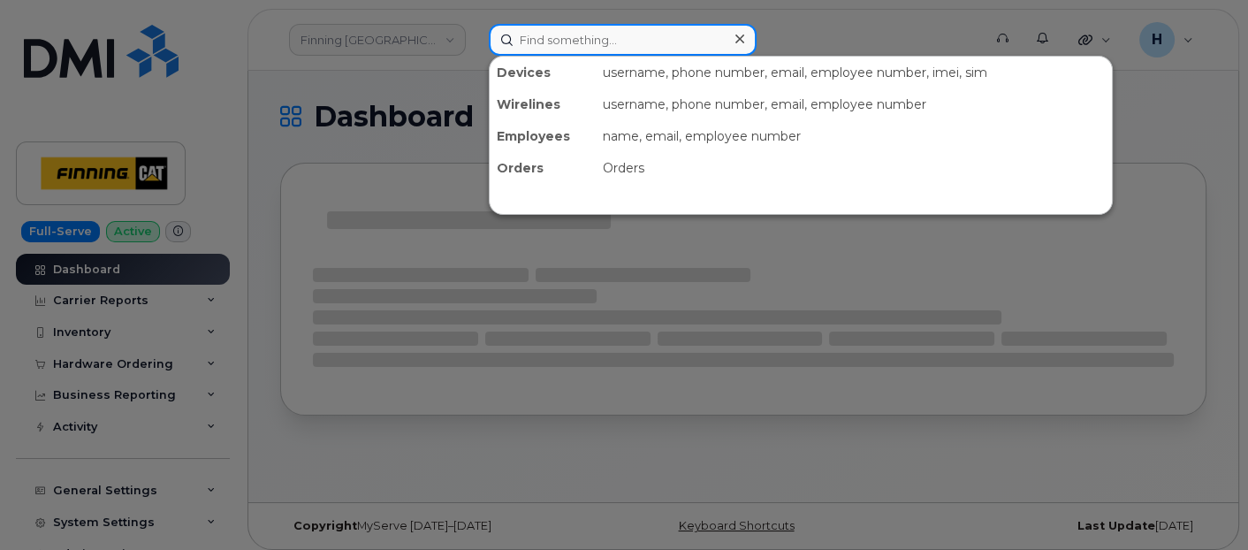
click at [593, 46] on input at bounding box center [623, 40] width 268 height 32
paste input "M4491H0WK2."
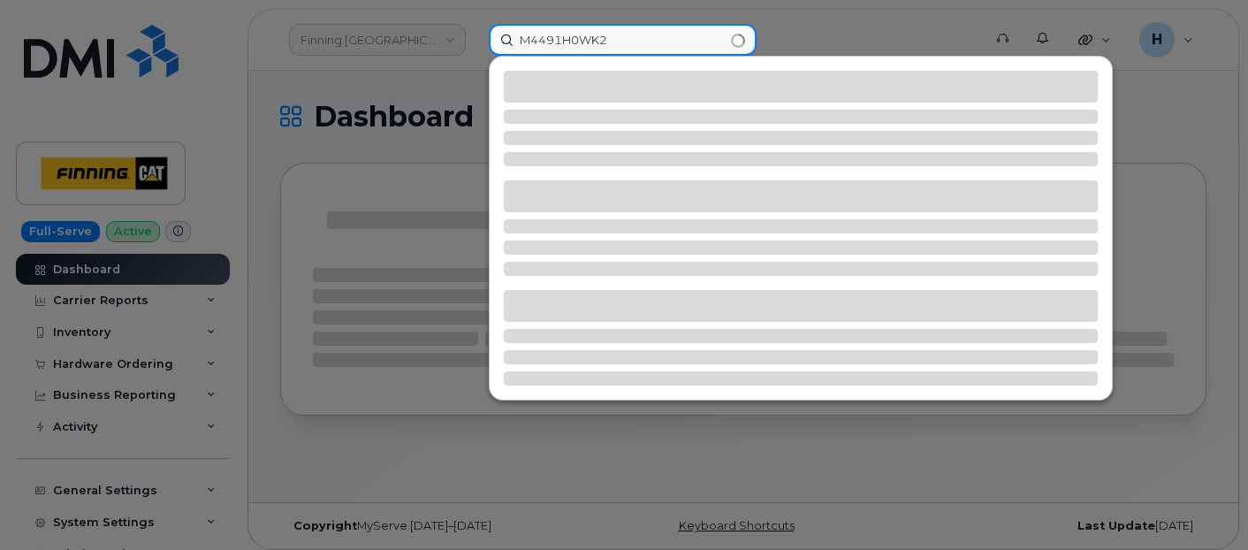
type input "M4491H0WK2"
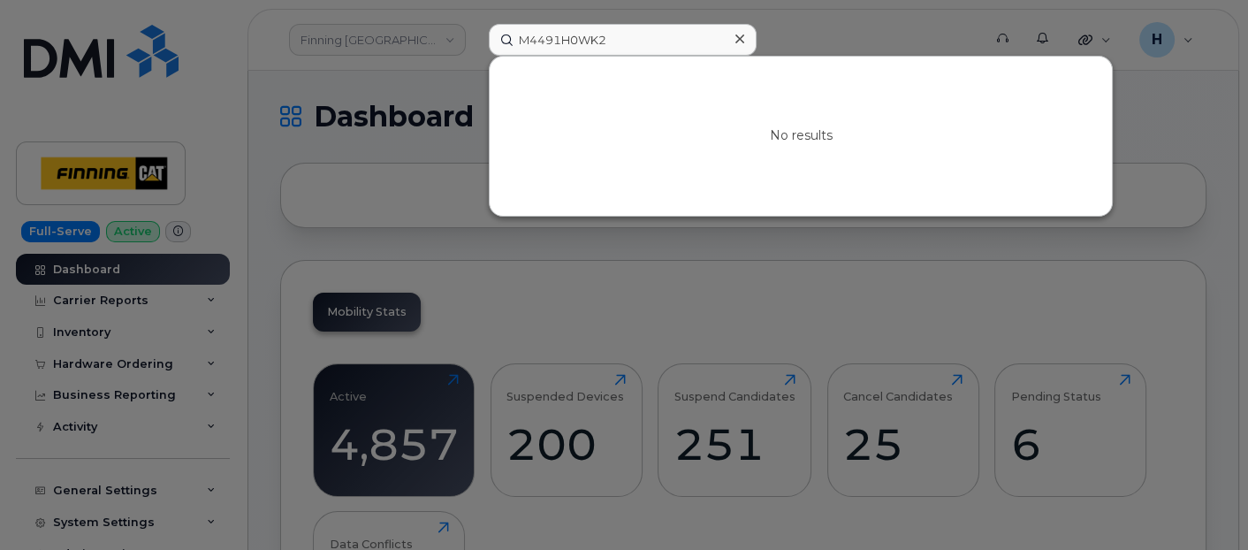
click at [735, 40] on icon at bounding box center [739, 39] width 9 height 14
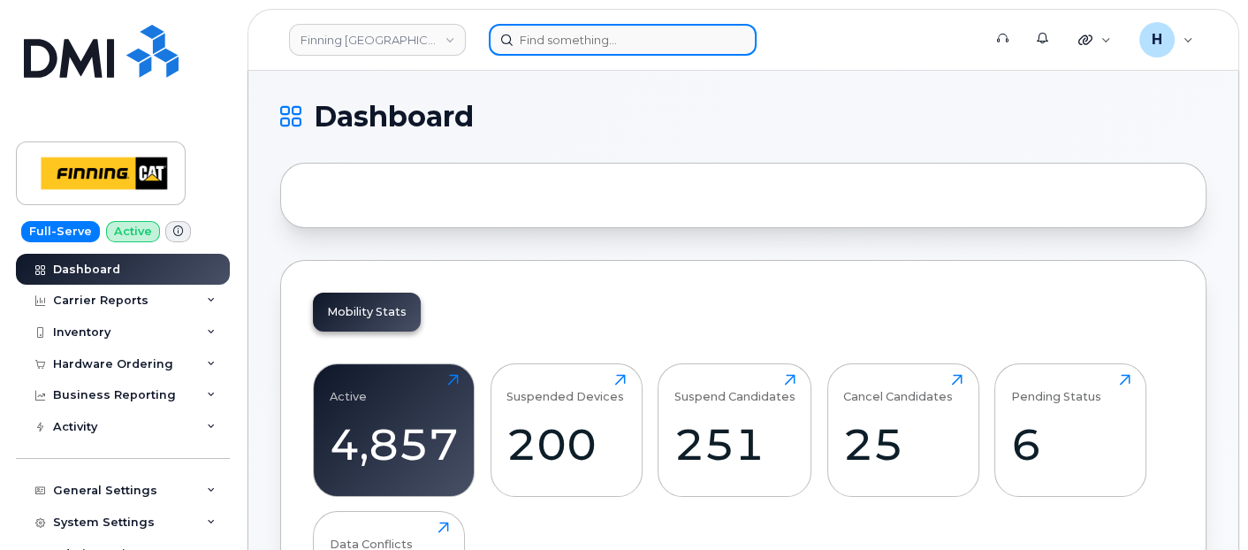
click at [594, 45] on input at bounding box center [623, 40] width 268 height 32
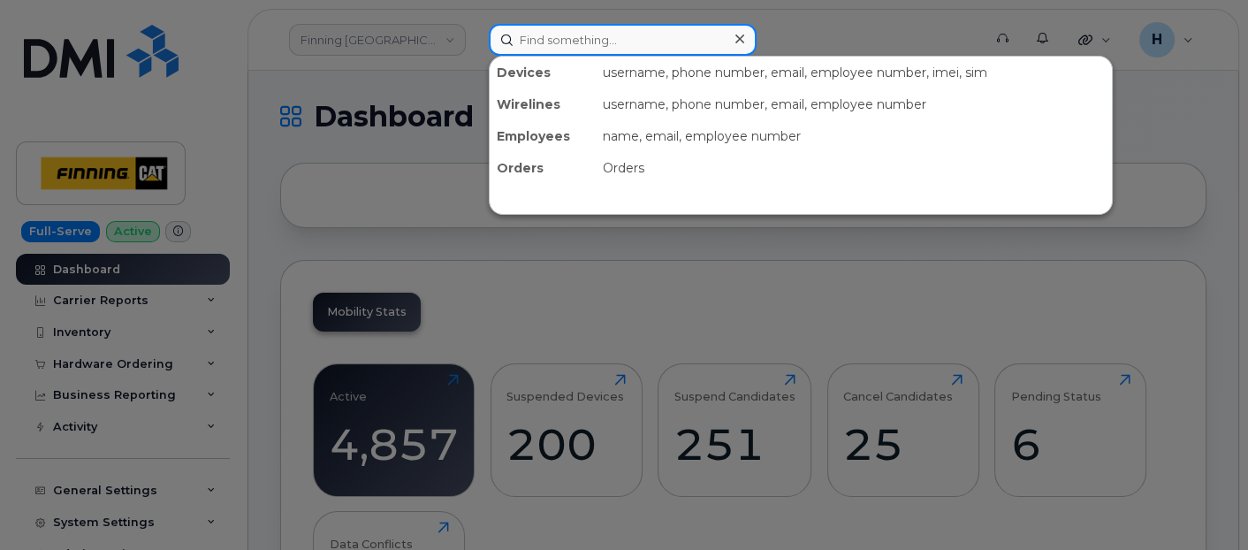
paste input "M4491H0WK2."
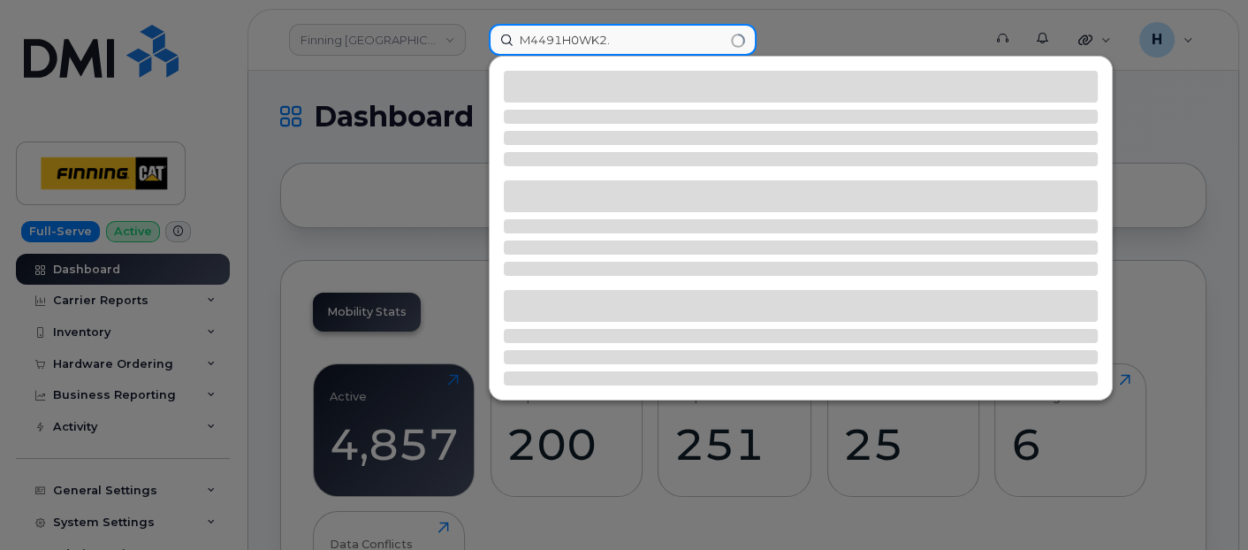
type input "M4491H0WK2."
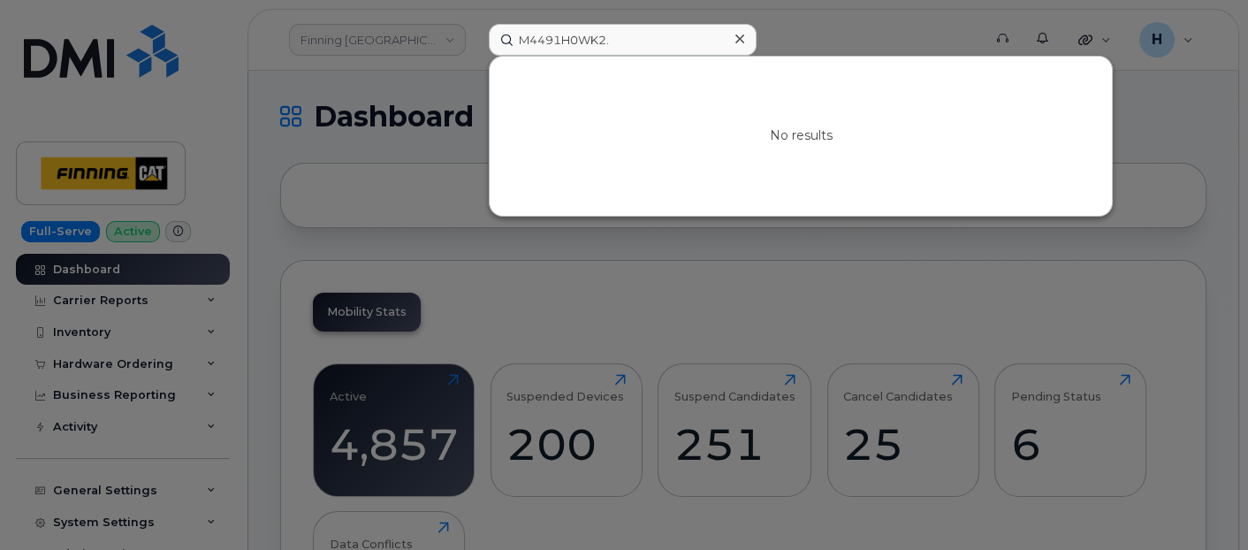
click at [746, 37] on div at bounding box center [739, 40] width 26 height 26
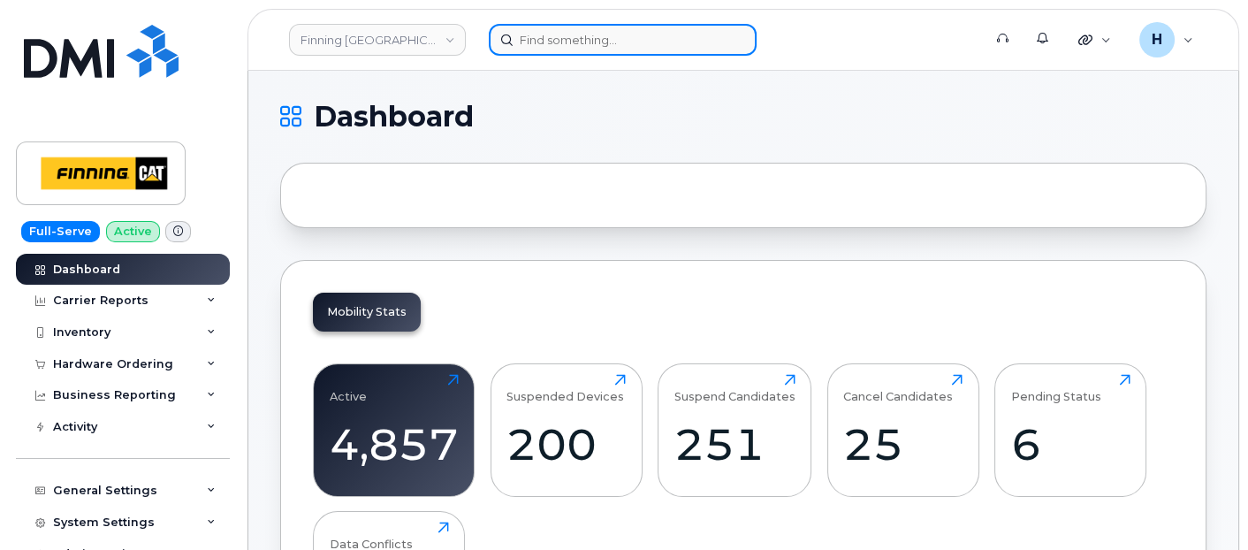
click at [518, 47] on input at bounding box center [623, 40] width 268 height 32
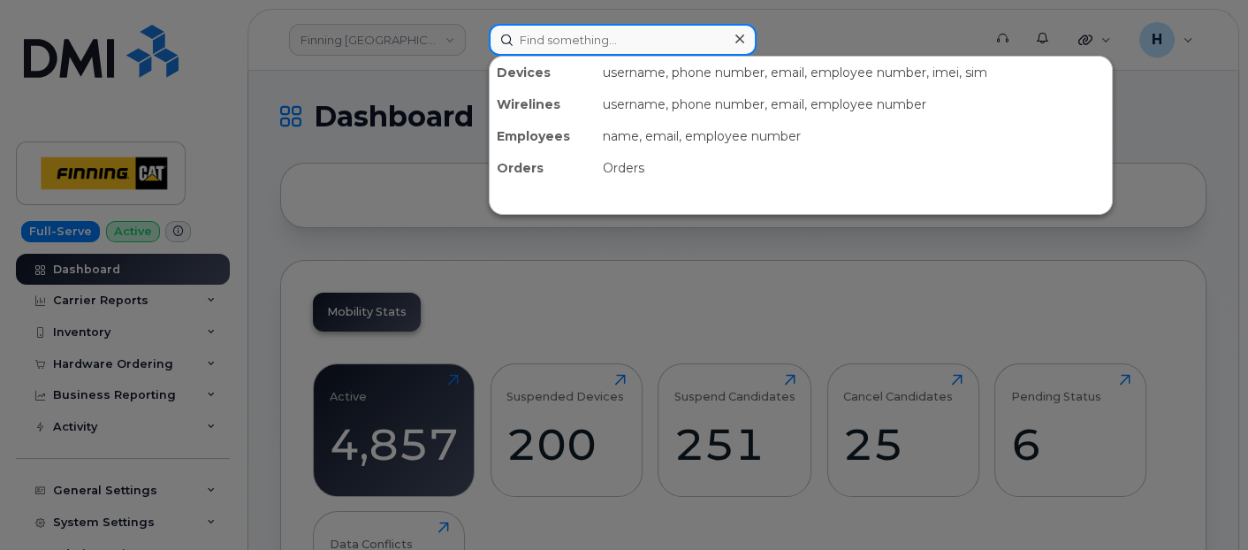
paste input "[PERSON_NAME]"
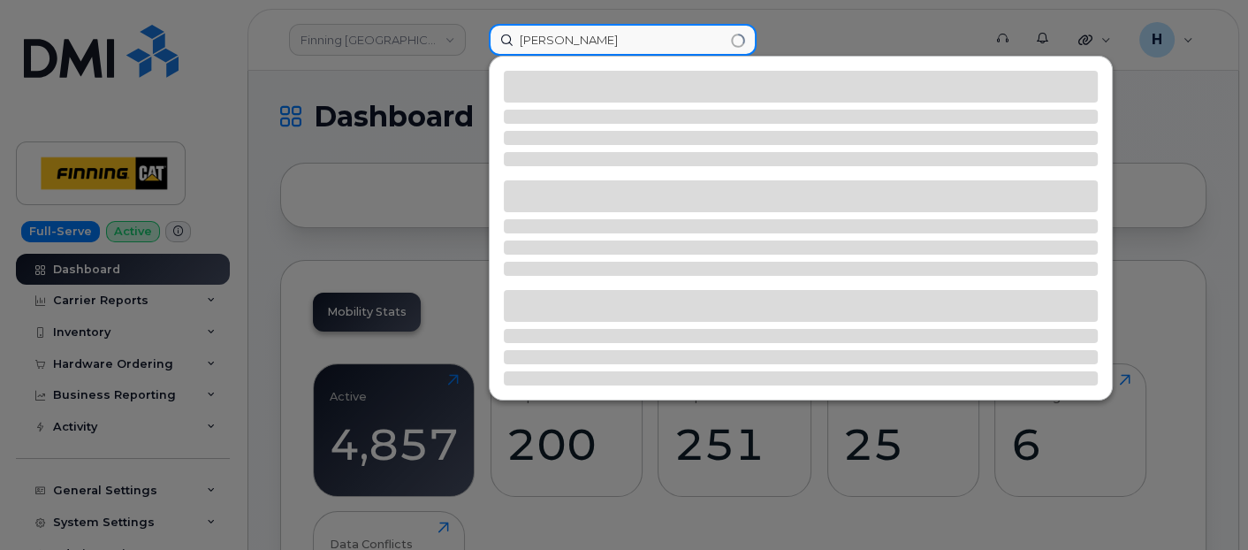
type input "[PERSON_NAME]"
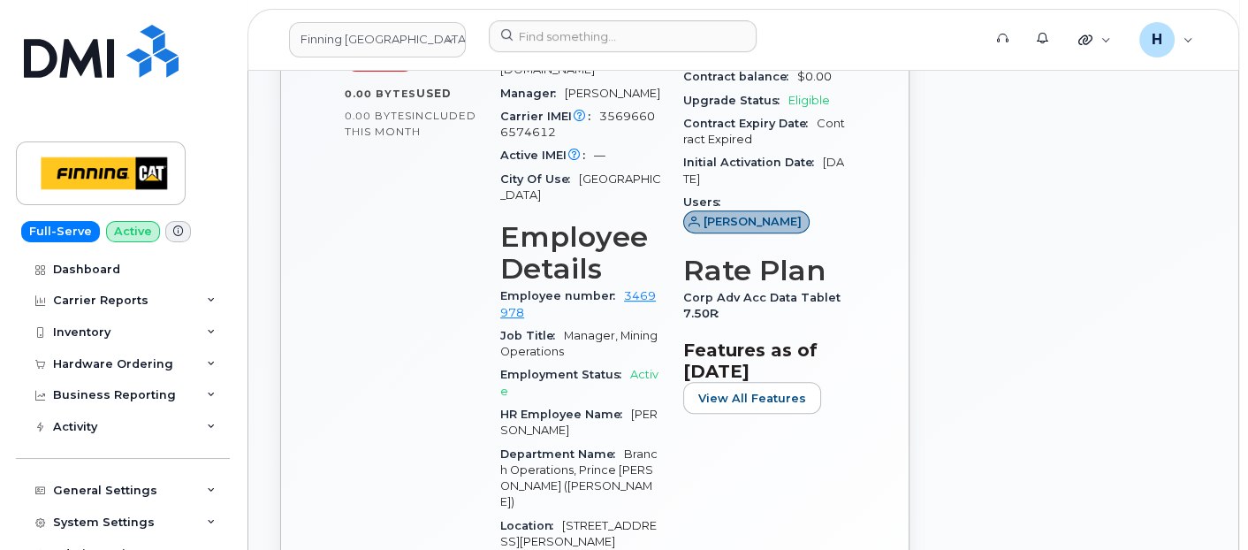
scroll to position [392, 0]
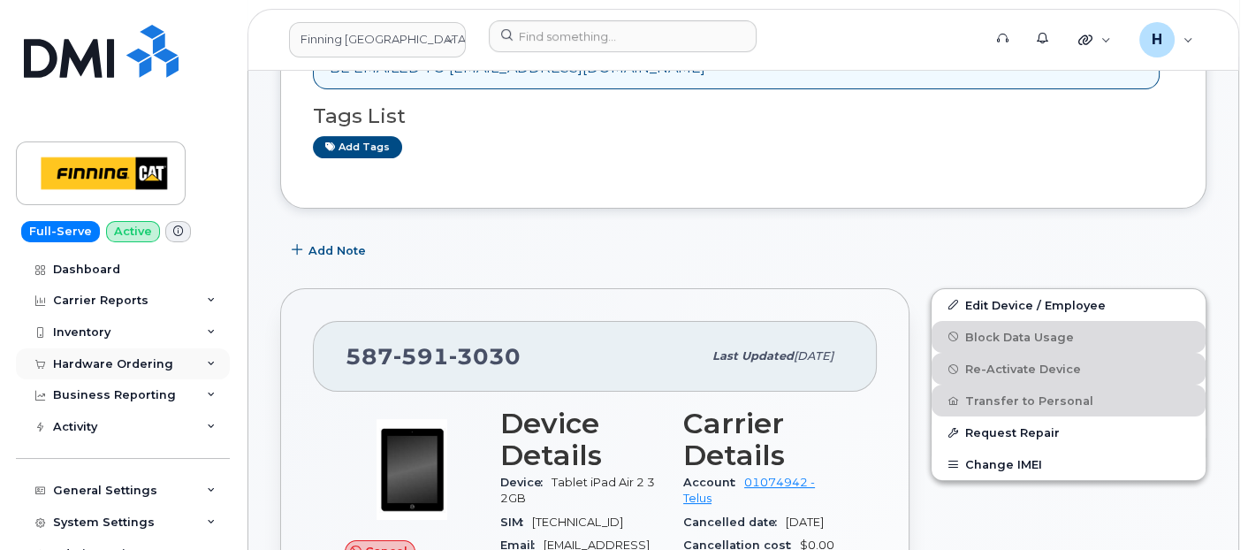
click at [120, 358] on div "Hardware Ordering" at bounding box center [113, 364] width 120 height 14
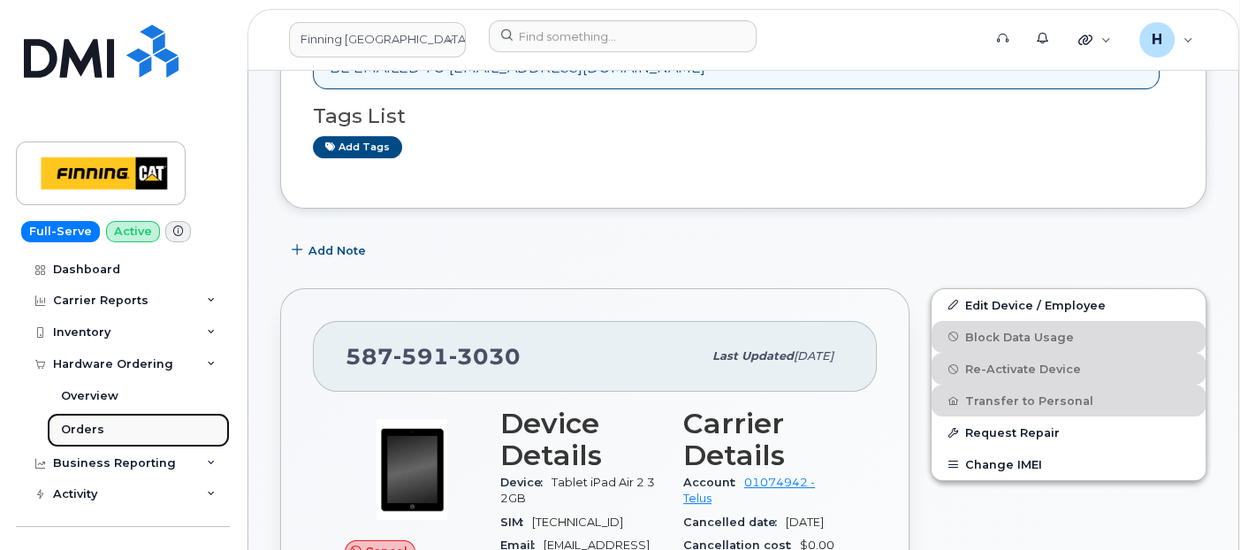
click at [95, 439] on link "Orders" at bounding box center [138, 430] width 183 height 34
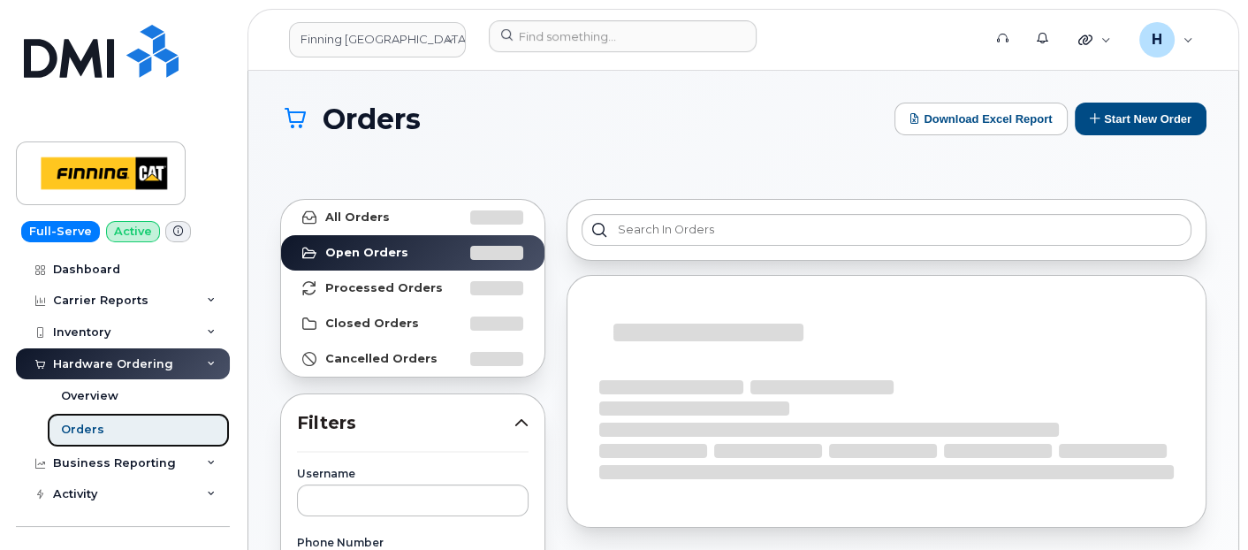
click at [95, 429] on div "Orders" at bounding box center [82, 430] width 43 height 16
drag, startPoint x: 95, startPoint y: 429, endPoint x: 337, endPoint y: 355, distance: 252.4
click at [96, 429] on div "Orders" at bounding box center [82, 430] width 43 height 16
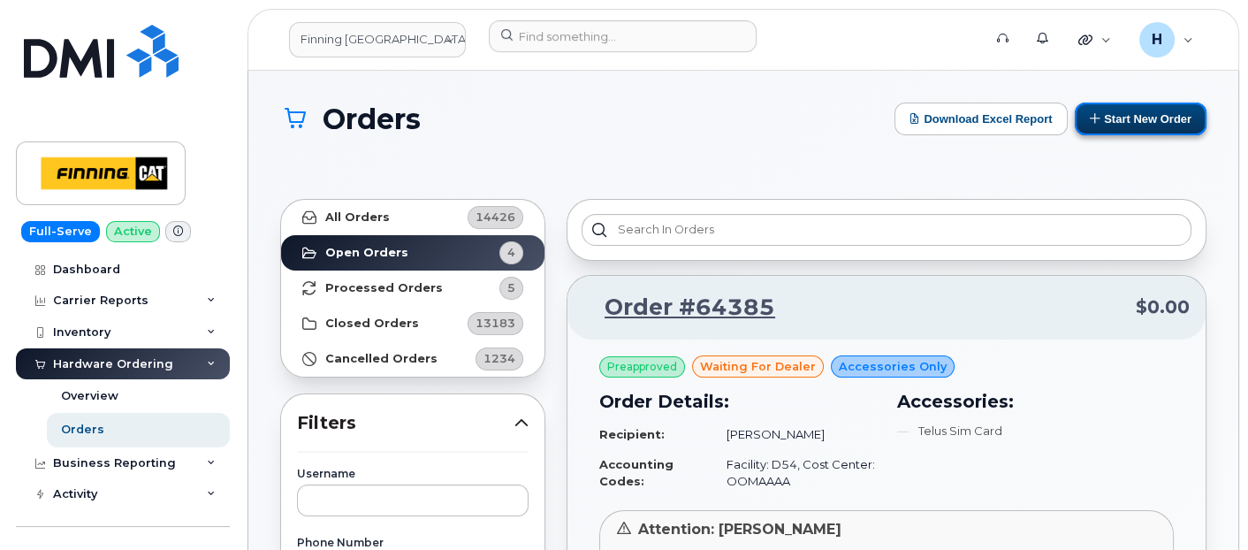
click at [1127, 118] on button "Start New Order" at bounding box center [1141, 119] width 132 height 33
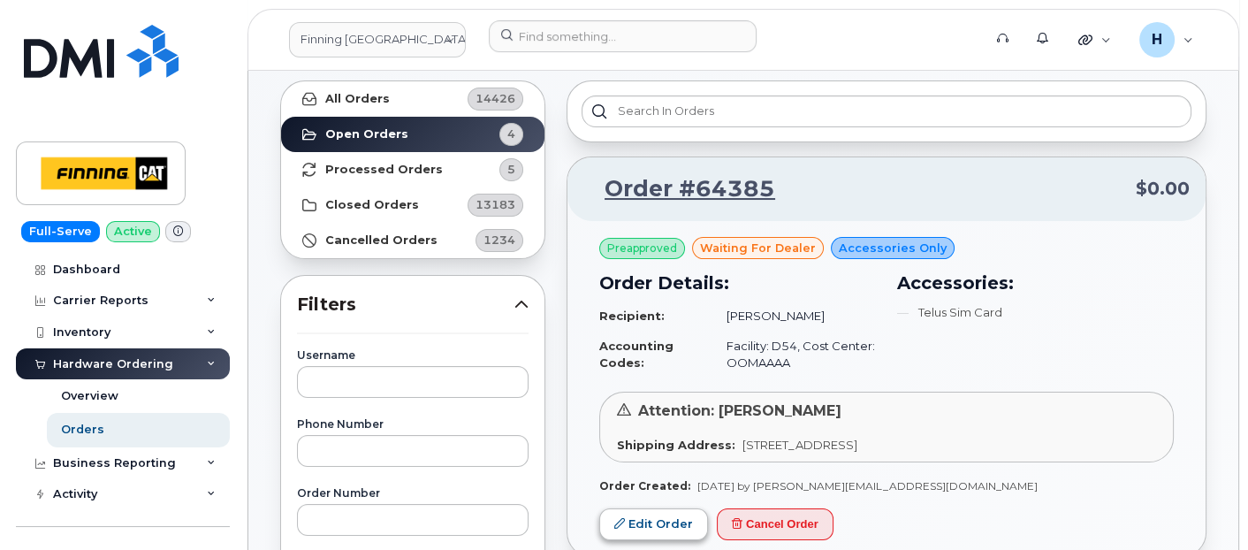
scroll to position [294, 0]
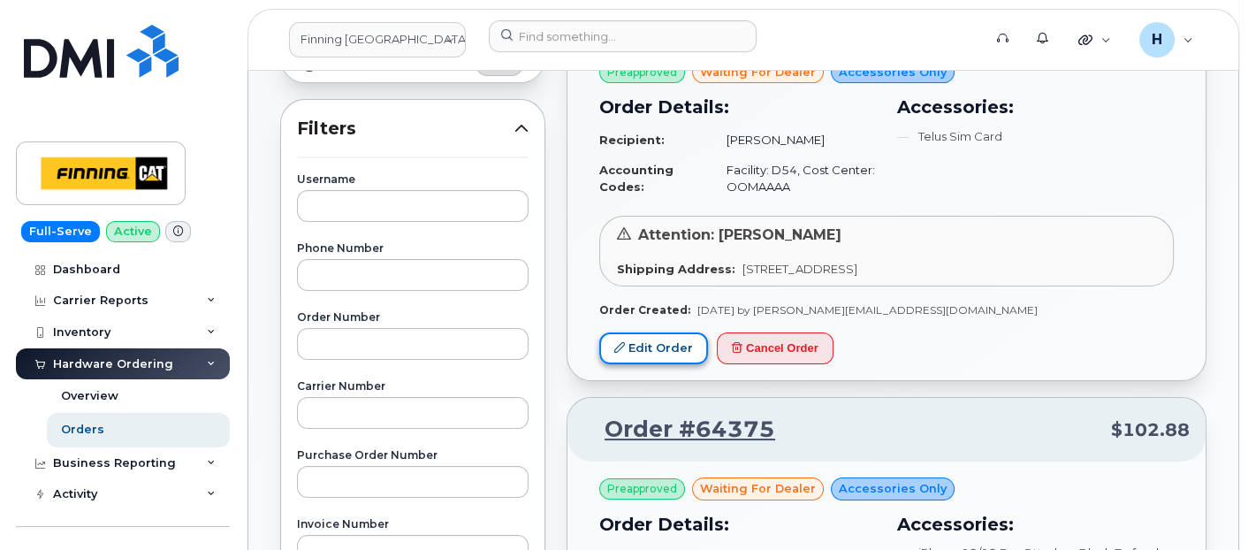
click at [666, 343] on link "Edit Order" at bounding box center [653, 348] width 109 height 33
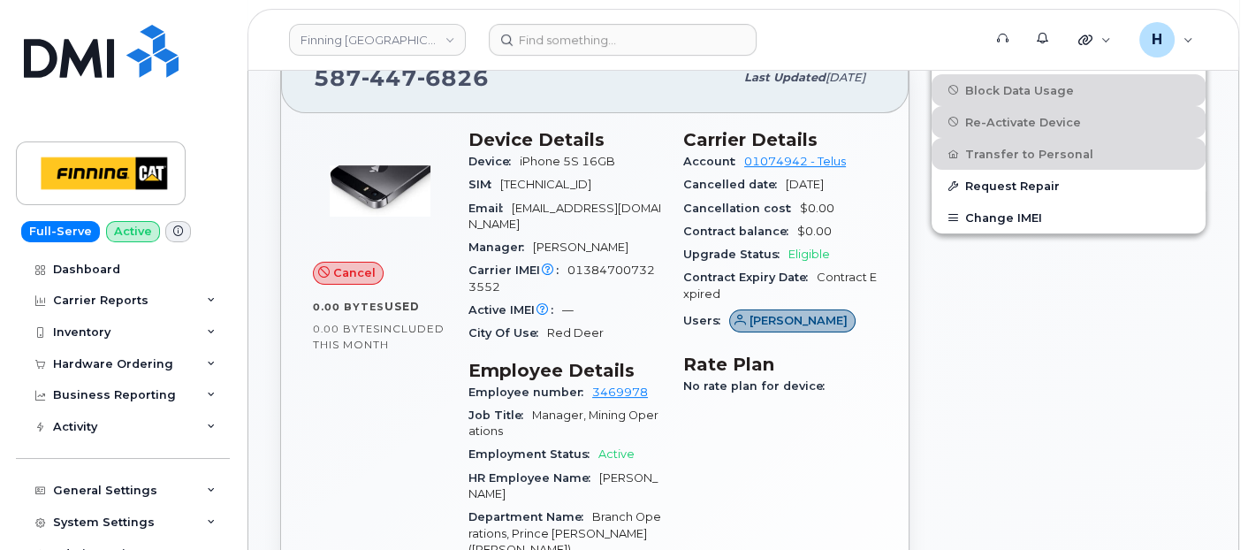
scroll to position [490, 0]
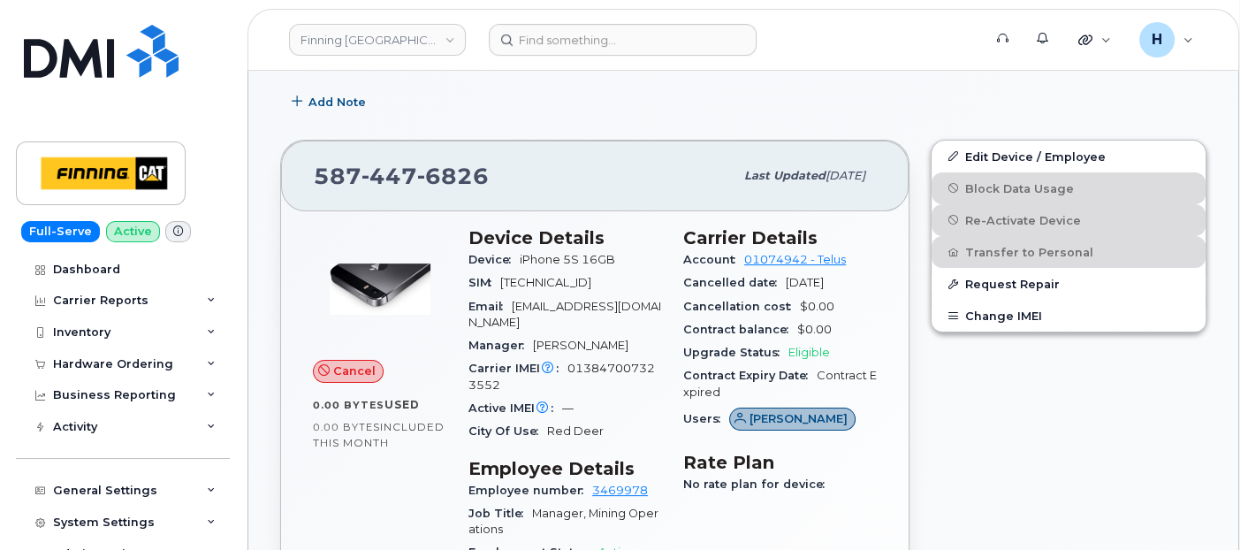
click at [575, 397] on div "Active IMEI Active IMEI is refreshed daily with a delay of up to 48 hours follo…" at bounding box center [565, 408] width 194 height 23
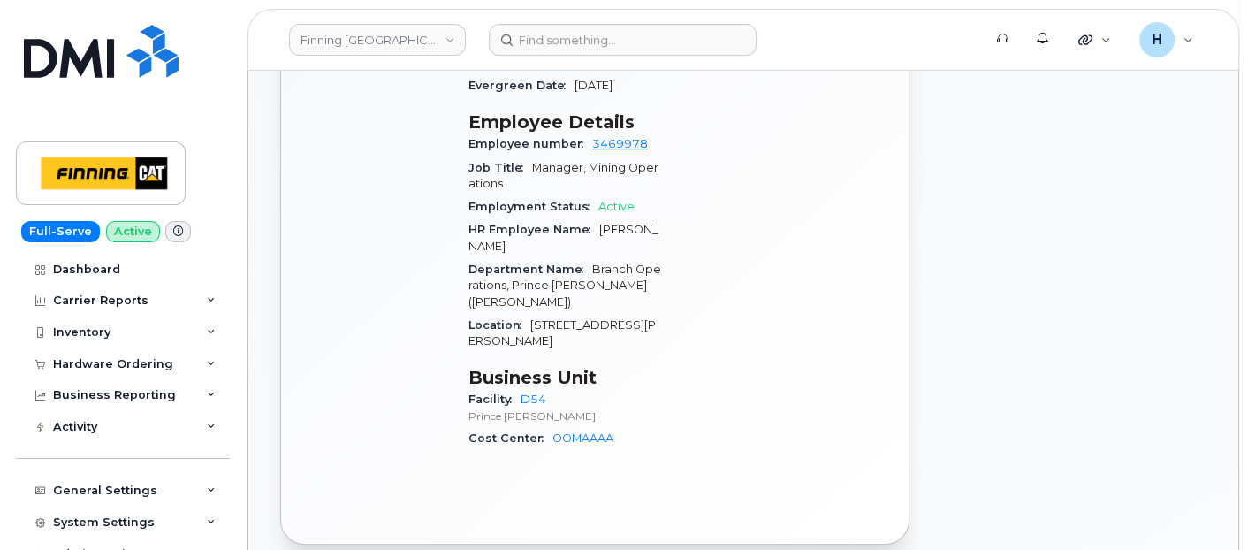
scroll to position [884, 0]
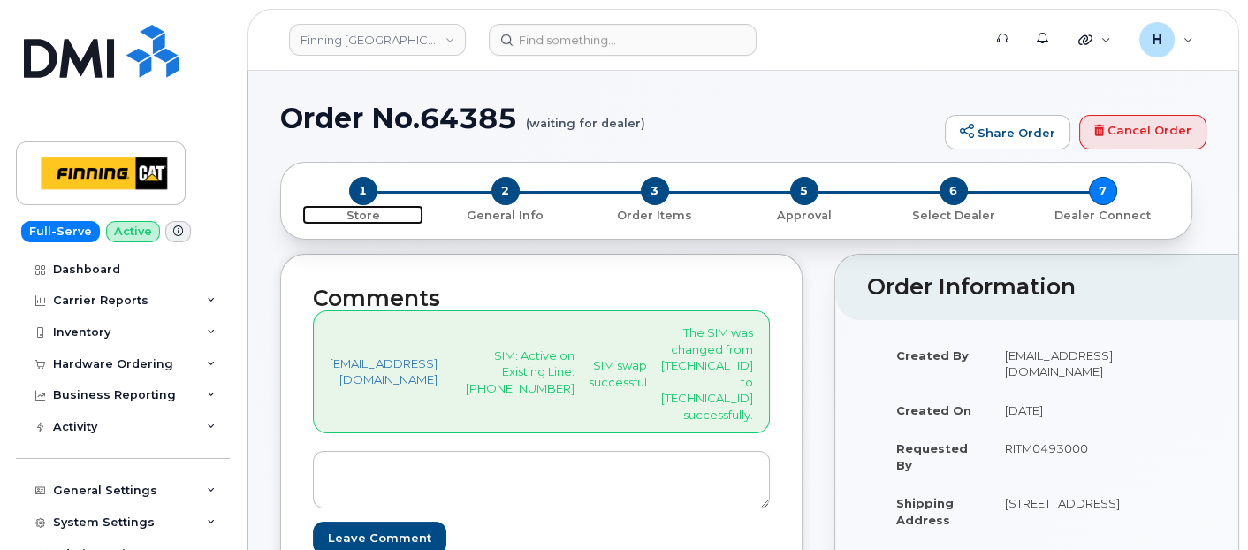
click at [365, 192] on span "1" at bounding box center [363, 191] width 28 height 28
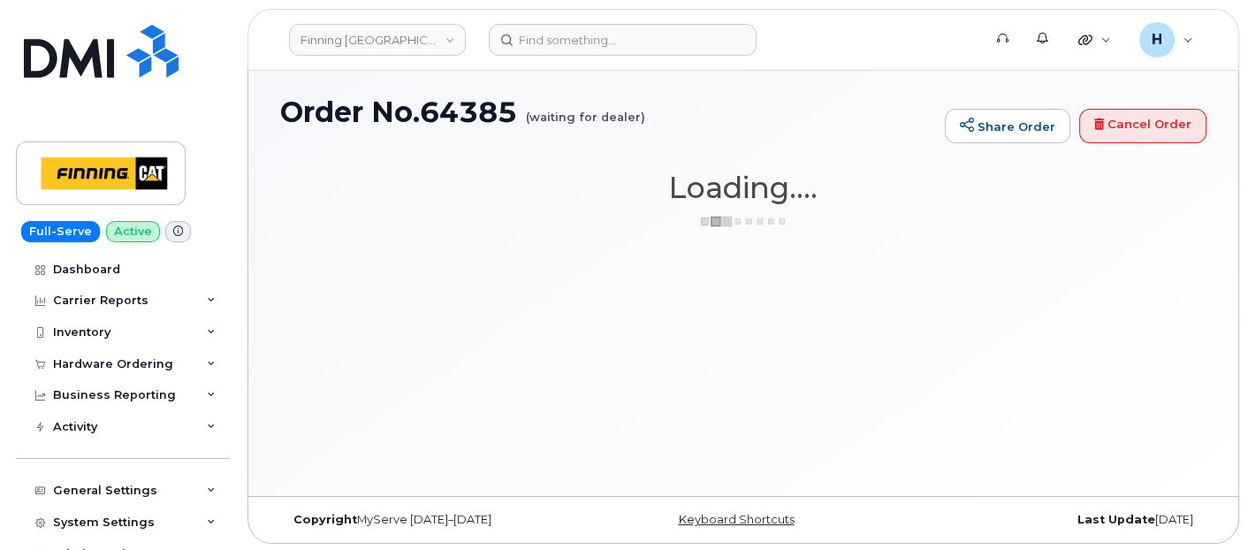
scroll to position [8, 0]
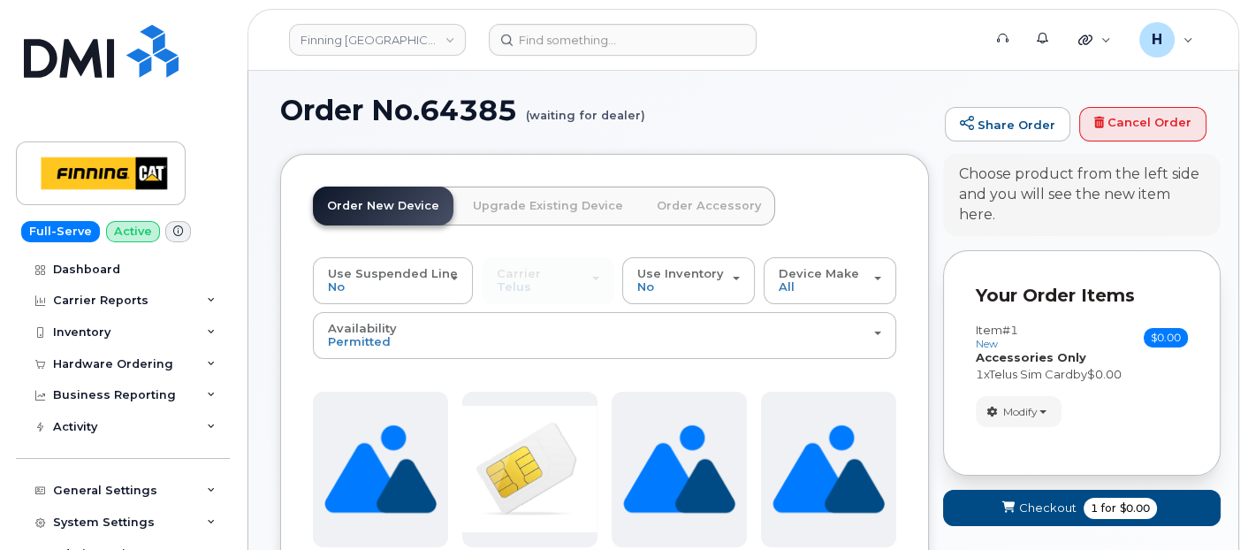
click at [382, 201] on link "Order New Device" at bounding box center [383, 205] width 141 height 39
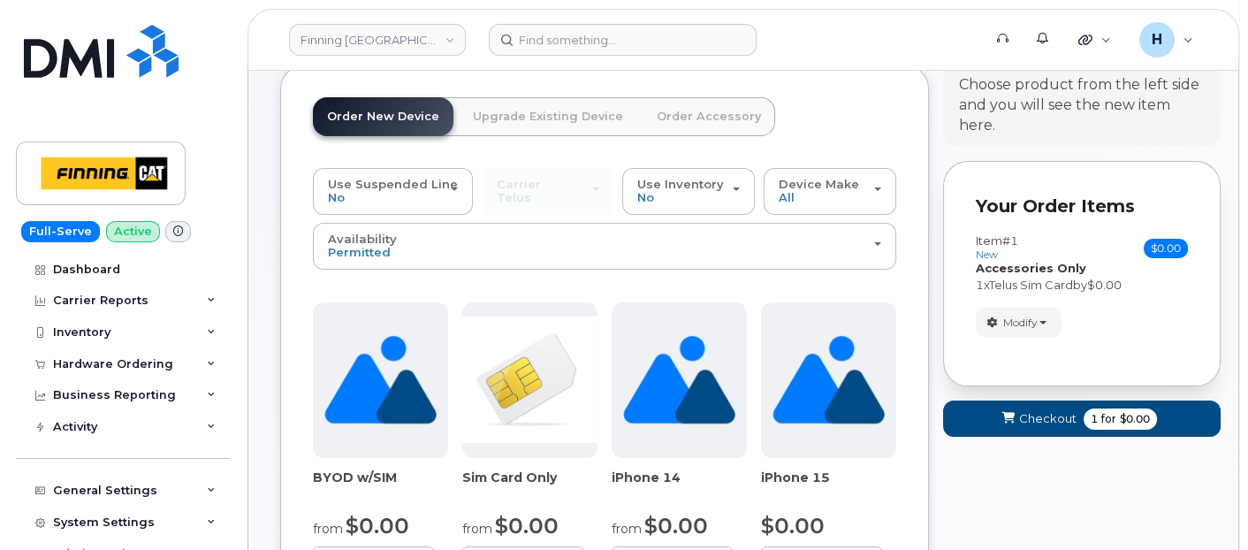
scroll to position [204, 0]
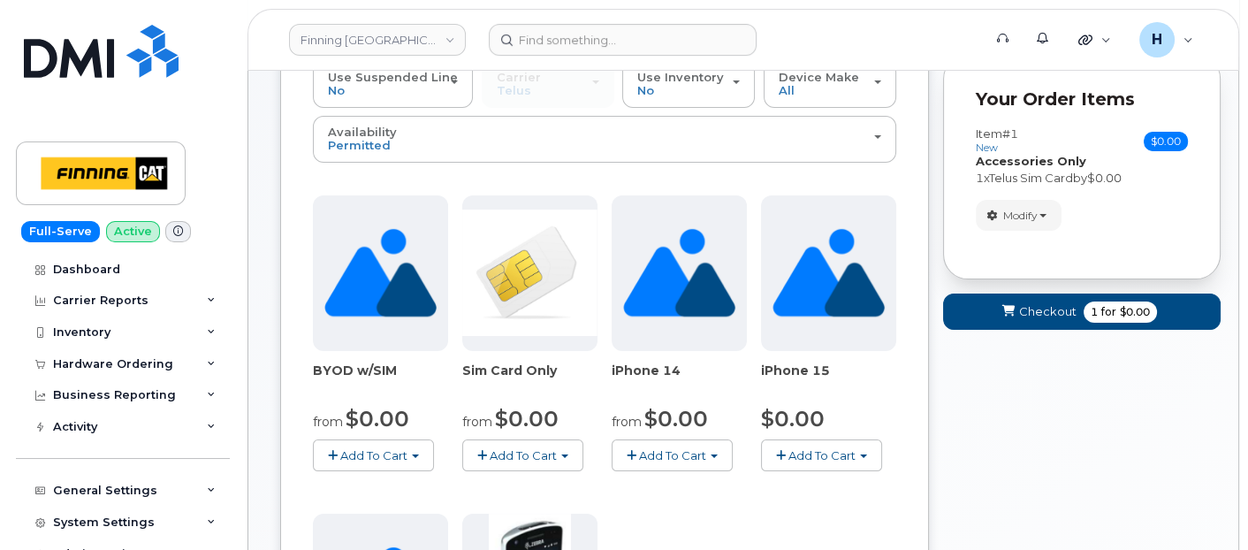
click at [528, 448] on span "Add To Cart" at bounding box center [523, 455] width 67 height 14
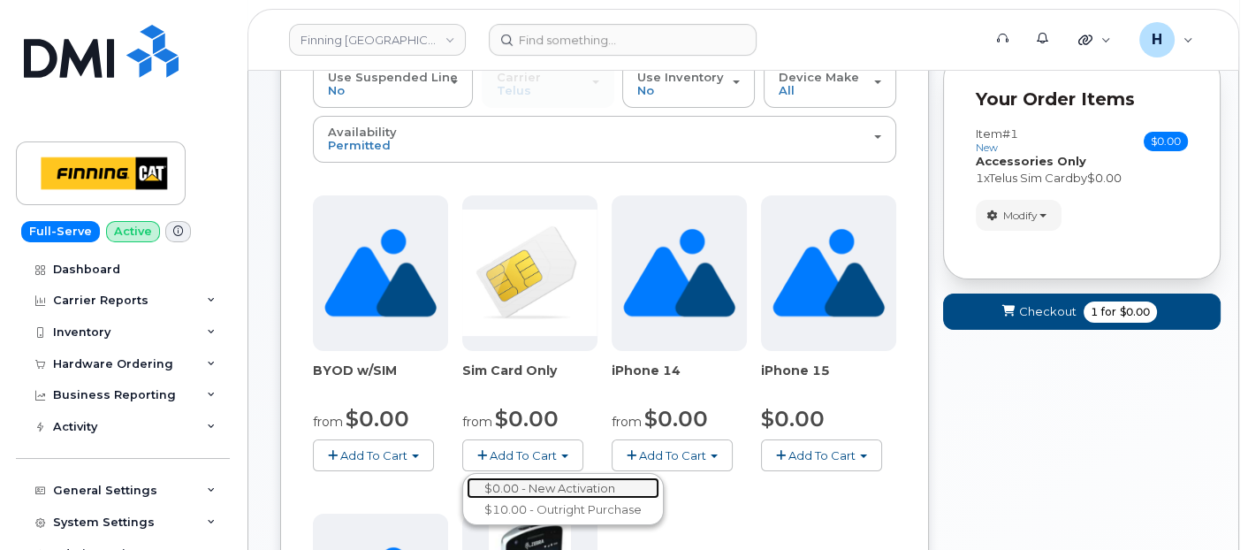
click at [552, 477] on link "$0.00 - New Activation" at bounding box center [563, 488] width 193 height 22
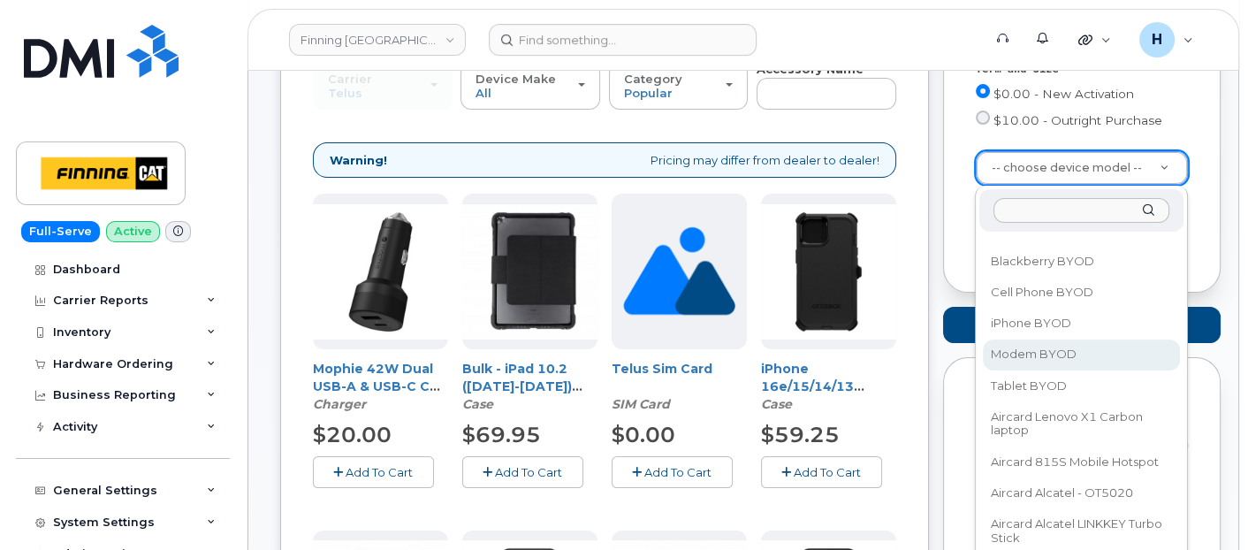
scroll to position [98, 0]
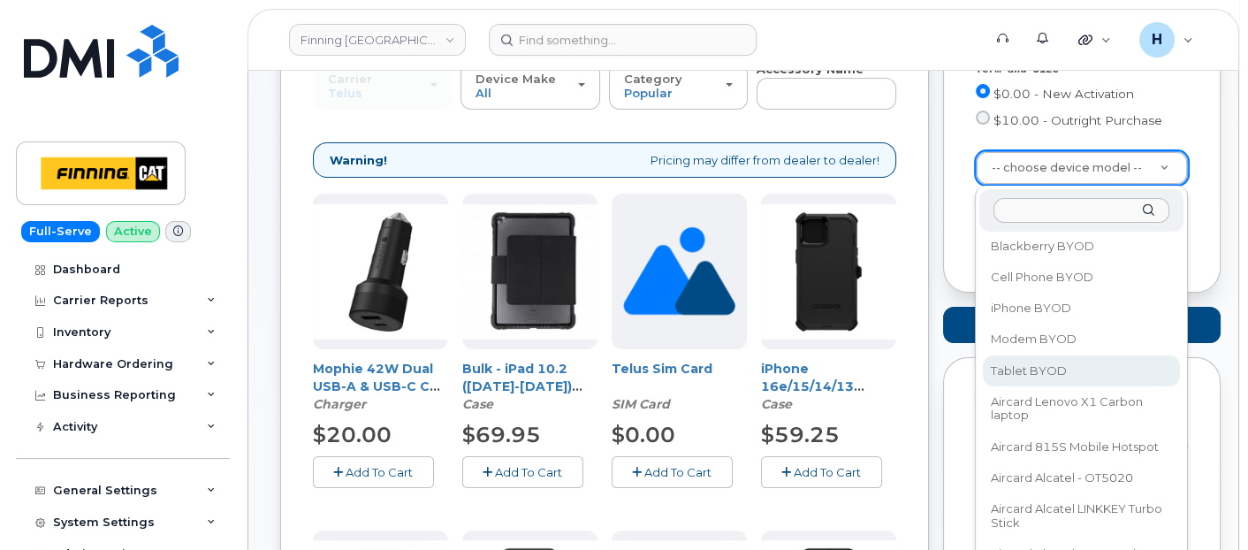
select select "2550"
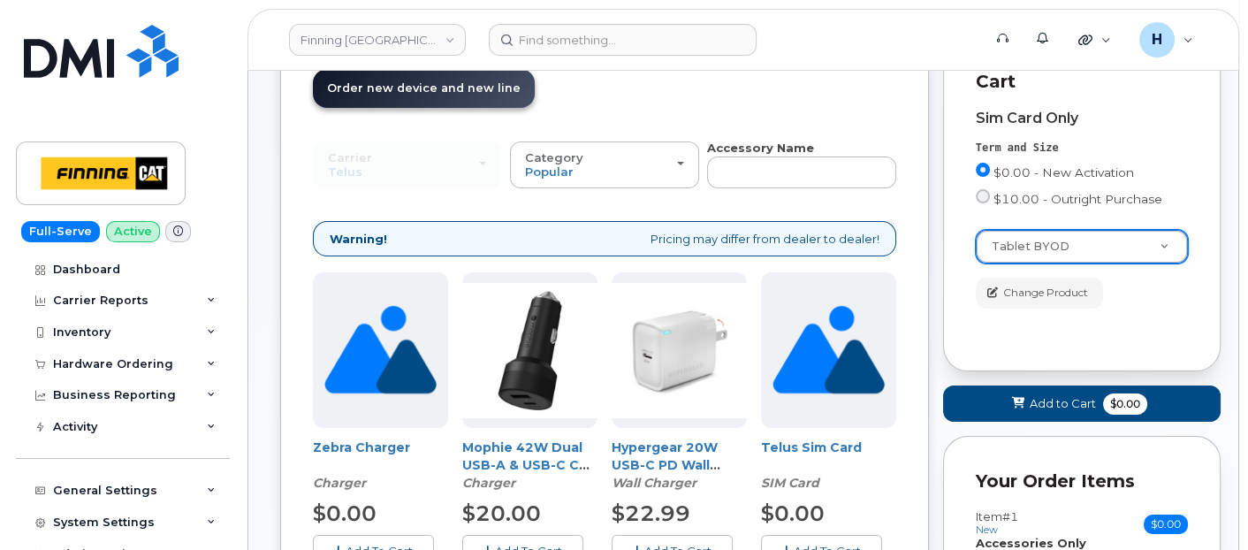
scroll to position [204, 0]
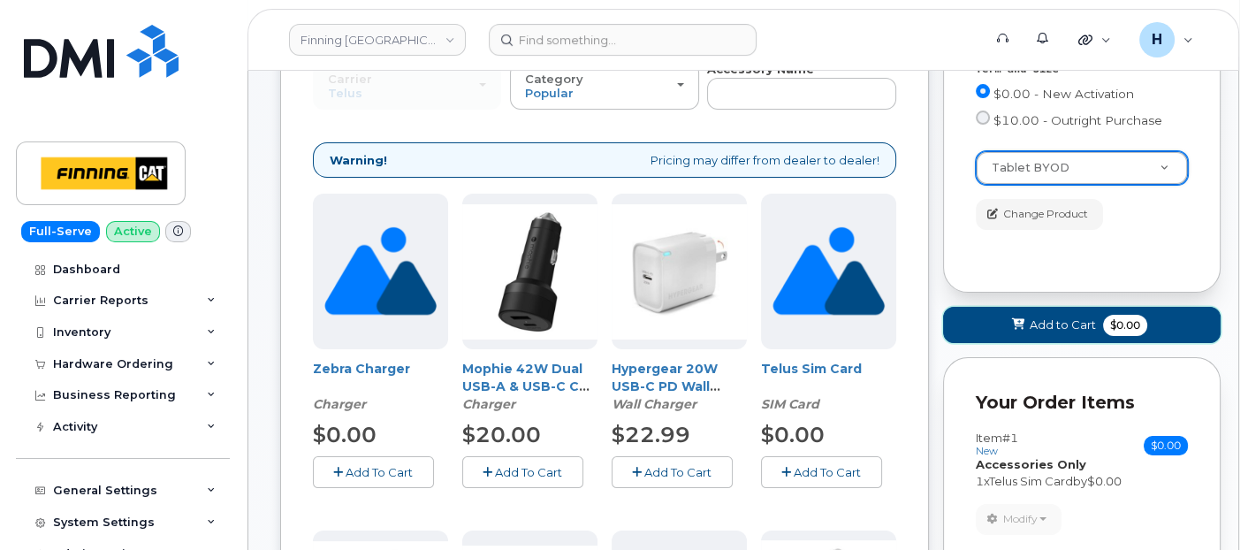
click at [1037, 328] on span "Add to Cart" at bounding box center [1062, 324] width 66 height 17
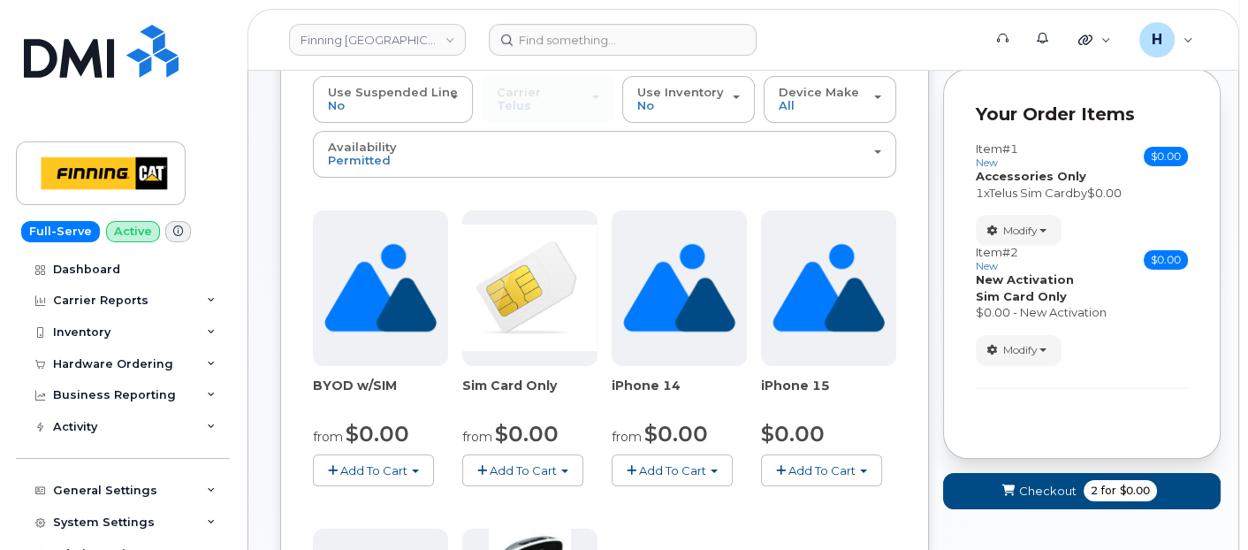
scroll to position [196, 0]
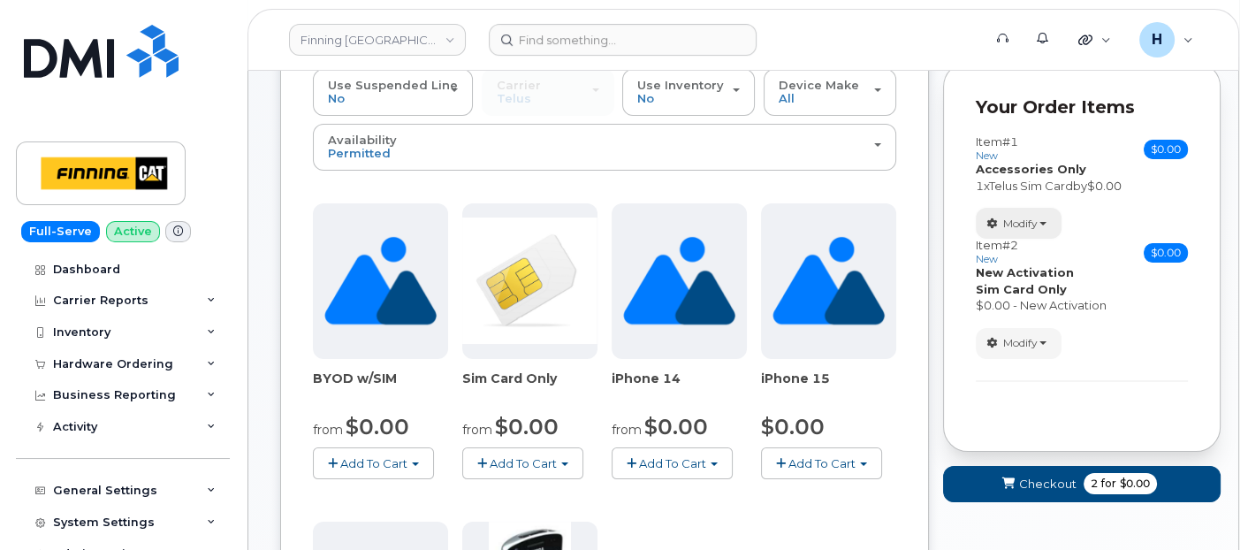
click at [1012, 212] on button "Modify" at bounding box center [1019, 223] width 86 height 31
click at [1014, 277] on link "Remove" at bounding box center [1060, 287] width 168 height 21
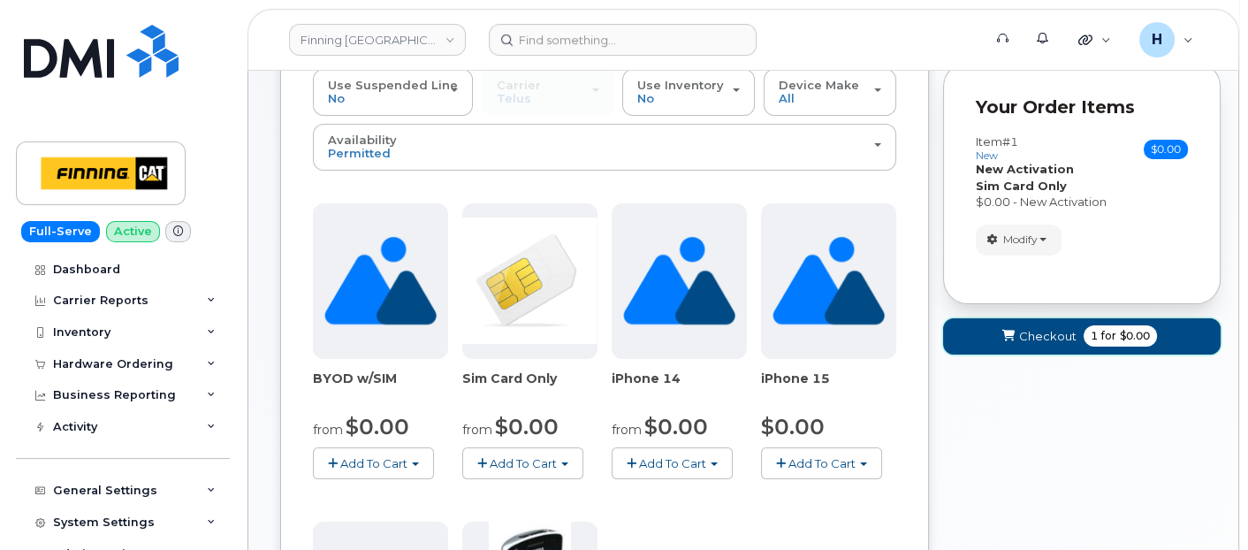
click at [1010, 330] on icon "submit" at bounding box center [1008, 335] width 12 height 11
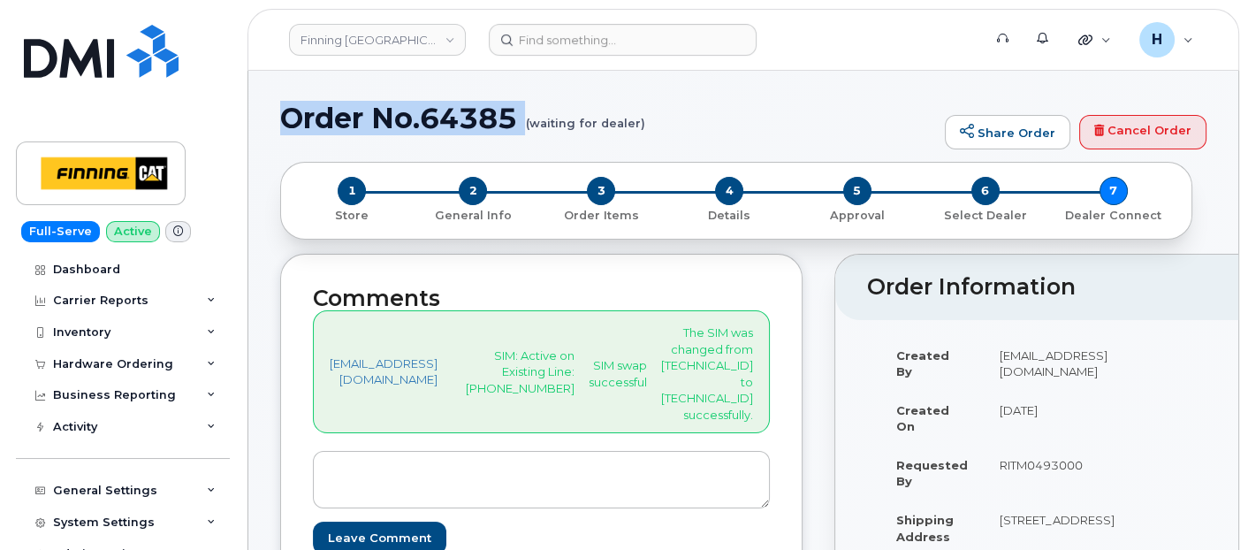
drag, startPoint x: 273, startPoint y: 124, endPoint x: 530, endPoint y: 127, distance: 257.2
copy h1 "Order No.64385"
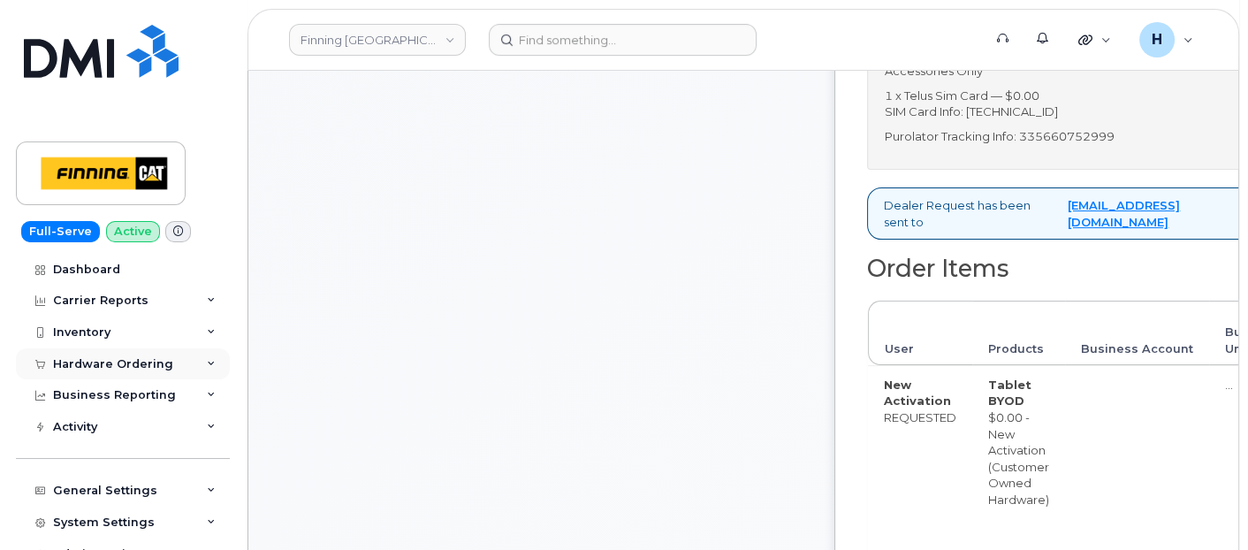
scroll to position [982, 0]
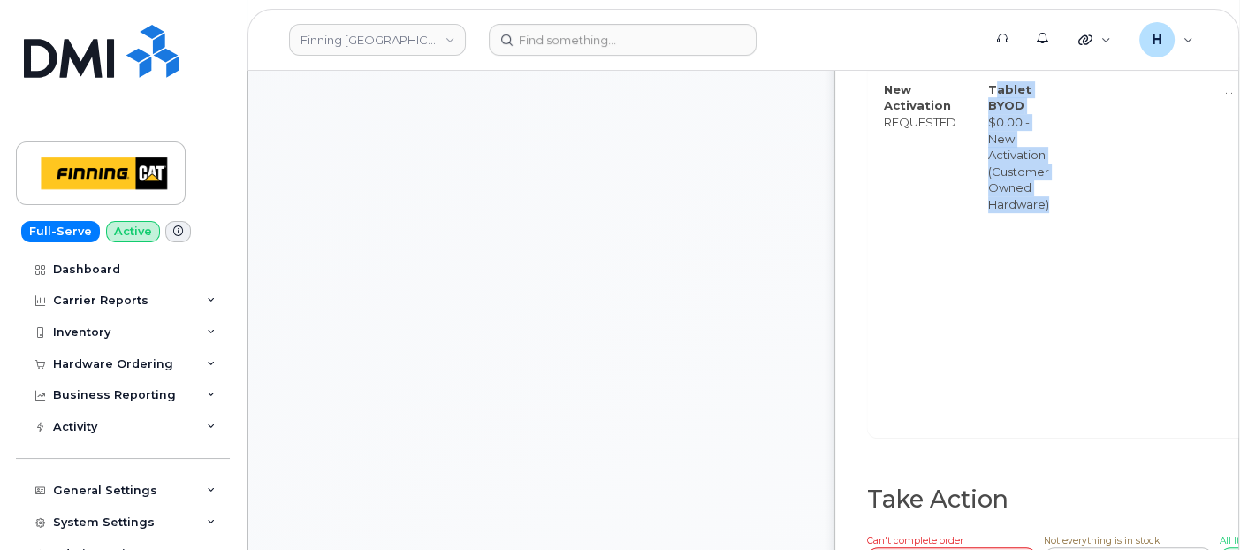
drag, startPoint x: 1077, startPoint y: 217, endPoint x: 985, endPoint y: 104, distance: 145.1
click at [985, 104] on tr "New Activation REQUESTED Tablet BYOD $0.00 - New Activation (Customer Owned Har…" at bounding box center [1128, 253] width 520 height 367
copy tr "Tablet BYOD $0.00 - New Activation (Customer Owned Hardware)"
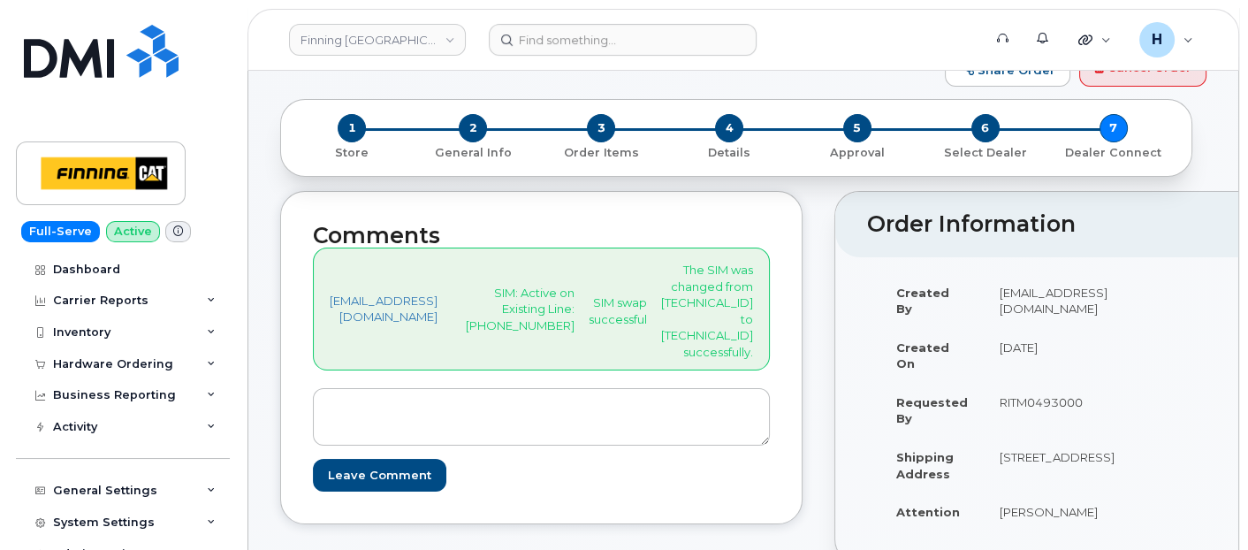
scroll to position [0, 0]
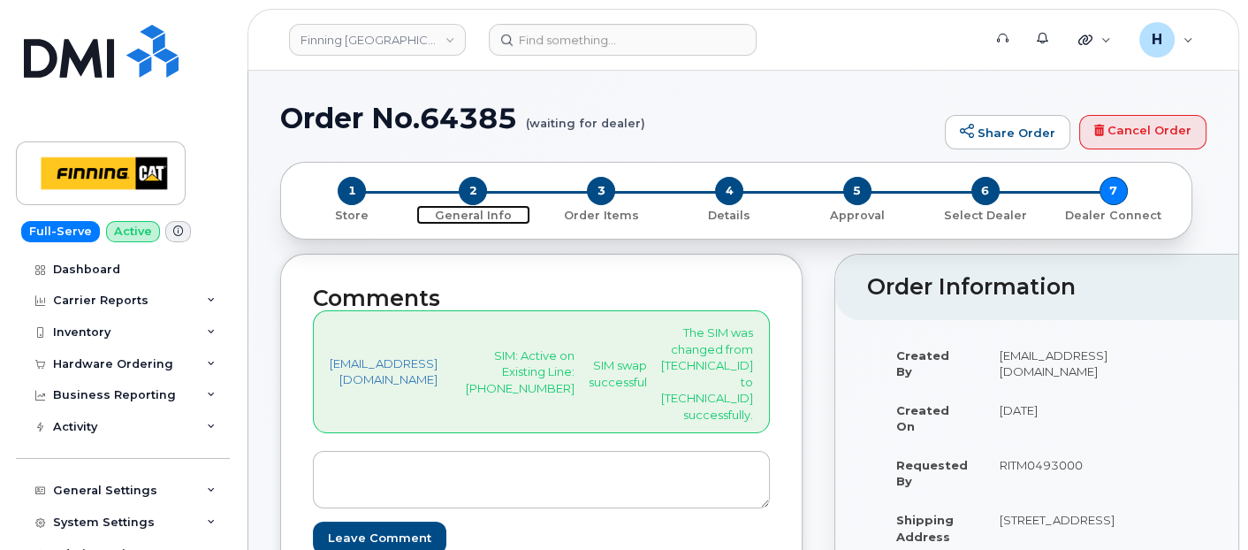
click at [475, 186] on span "2" at bounding box center [473, 191] width 28 height 28
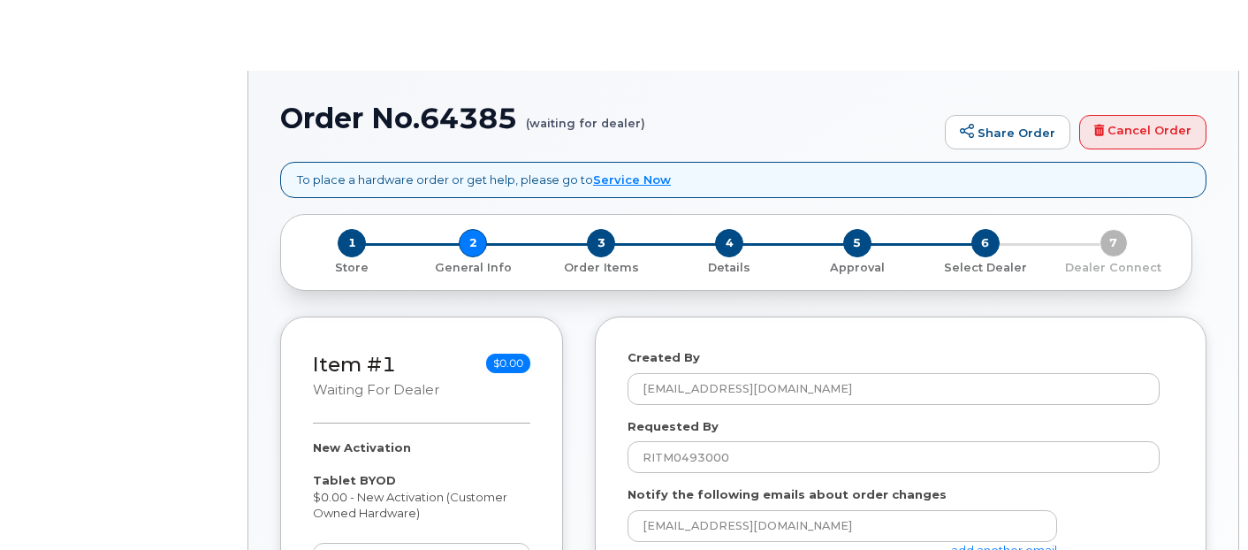
select select
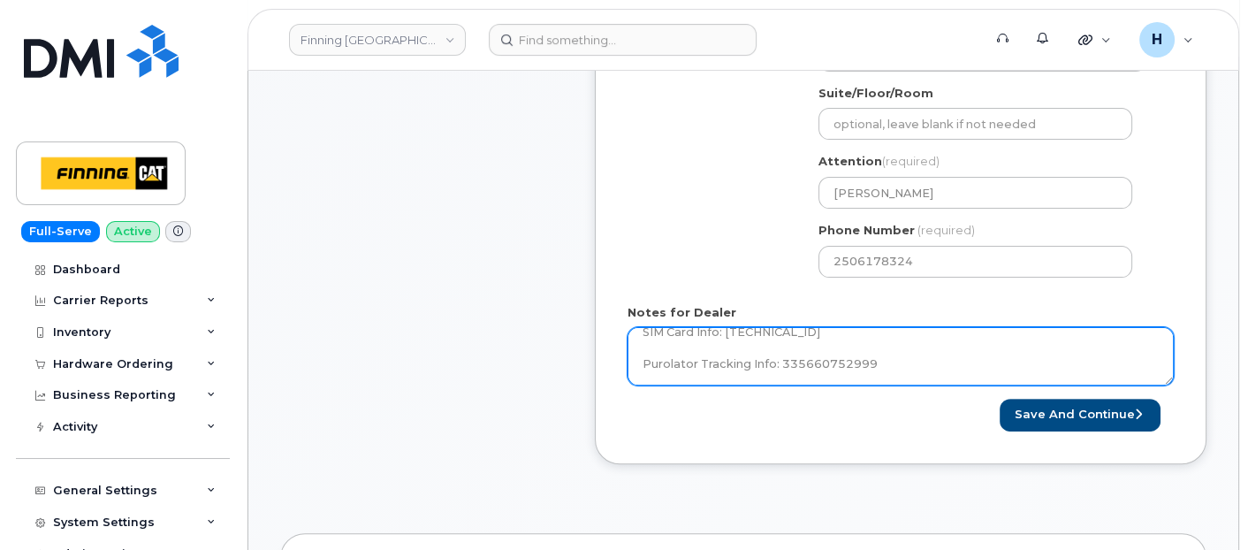
scroll to position [48, 0]
drag, startPoint x: 628, startPoint y: 343, endPoint x: 811, endPoint y: 337, distance: 183.0
click at [811, 337] on textarea "Accessories Only 1 x Telus Sim Card — $0.00 SIM Card Info: [TECHNICAL_ID] Purol…" at bounding box center [900, 356] width 546 height 58
paste textarea "Tablet BYOD $0.00 - New Activation (Customer Owned Hardware) SIM: [TECHNICAL_ID…"
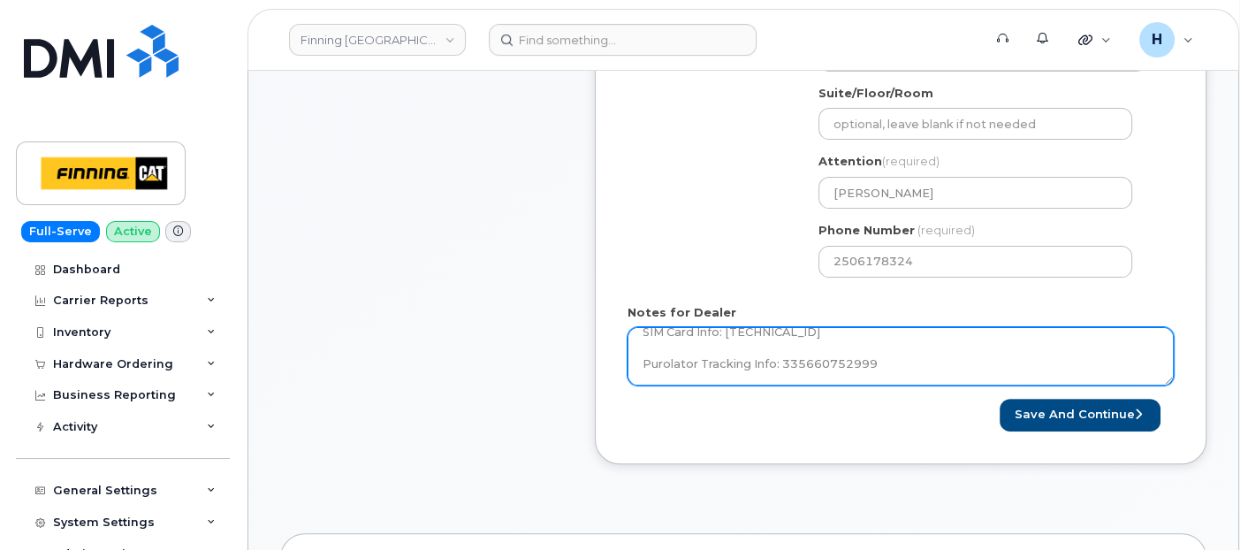
click at [896, 361] on textarea "Accessories Only 1 x Telus Sim Card — $0.00 SIM Card Info: 8912230102357625247 …" at bounding box center [900, 356] width 546 height 58
click at [815, 362] on textarea "Accessories Only 1 x Telus Sim Card — $0.00 SIM Card Info: 8912230102357625247 …" at bounding box center [900, 356] width 546 height 58
click at [815, 361] on textarea "Accessories Only 1 x Telus Sim Card — $0.00 SIM Card Info: 8912230102357625247 …" at bounding box center [900, 356] width 546 height 58
type textarea "Tablet BYOD $0.00 - New Activation (Customer Owned Hardware) SIM: 8912230102357…"
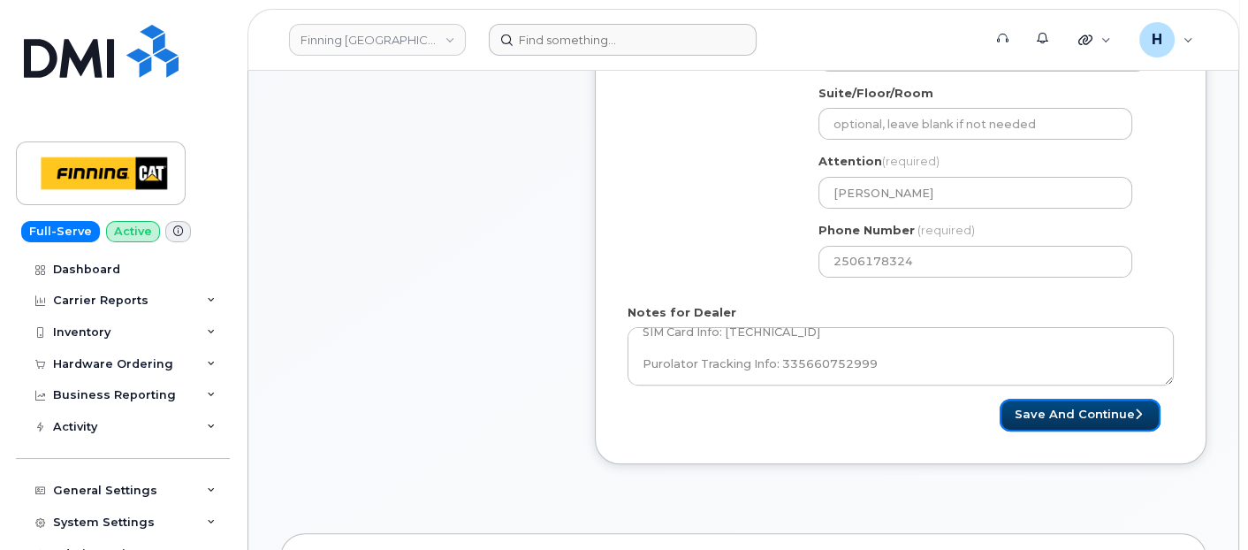
click at [1029, 411] on button "Save and Continue" at bounding box center [1079, 415] width 161 height 33
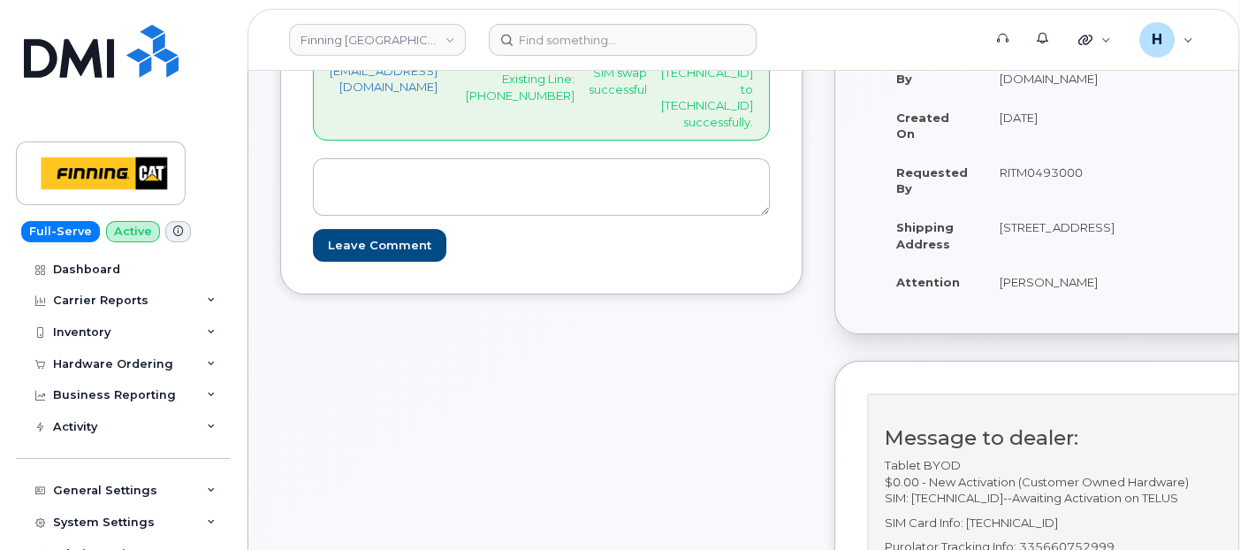
scroll to position [196, 0]
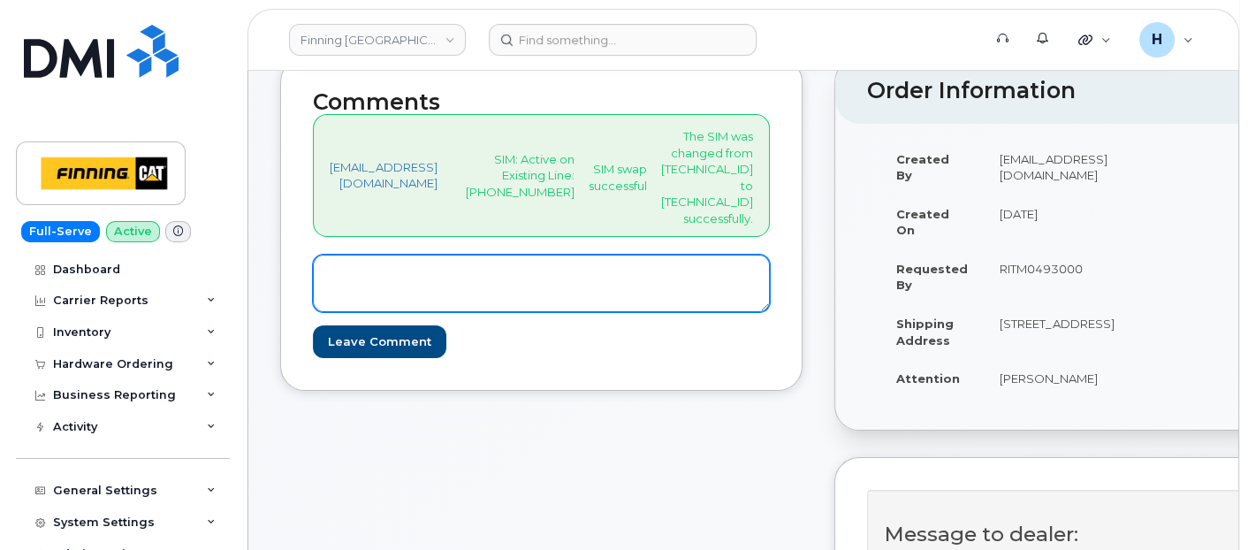
click at [528, 313] on textarea at bounding box center [541, 284] width 457 height 58
paste textarea "SIM: [TECHNICAL_ID]--Awaiting Activation on TELUS"
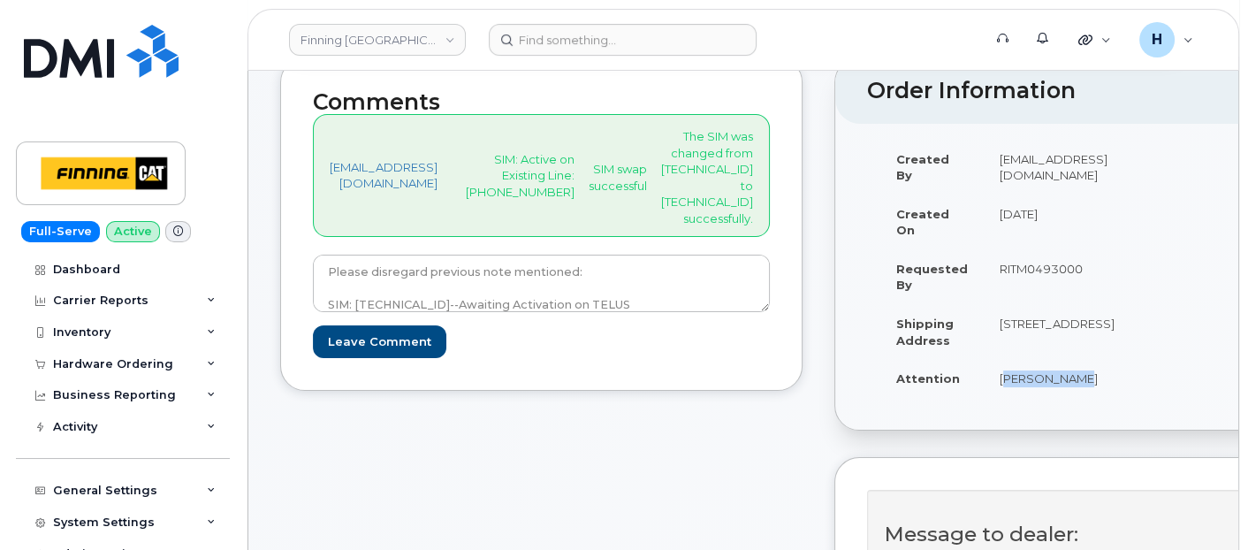
drag, startPoint x: 1113, startPoint y: 399, endPoint x: 986, endPoint y: 396, distance: 126.4
click at [986, 396] on td "[PERSON_NAME]" at bounding box center [1057, 378] width 147 height 39
copy td "[PERSON_NAME]"
drag, startPoint x: 1076, startPoint y: 338, endPoint x: 973, endPoint y: 340, distance: 103.4
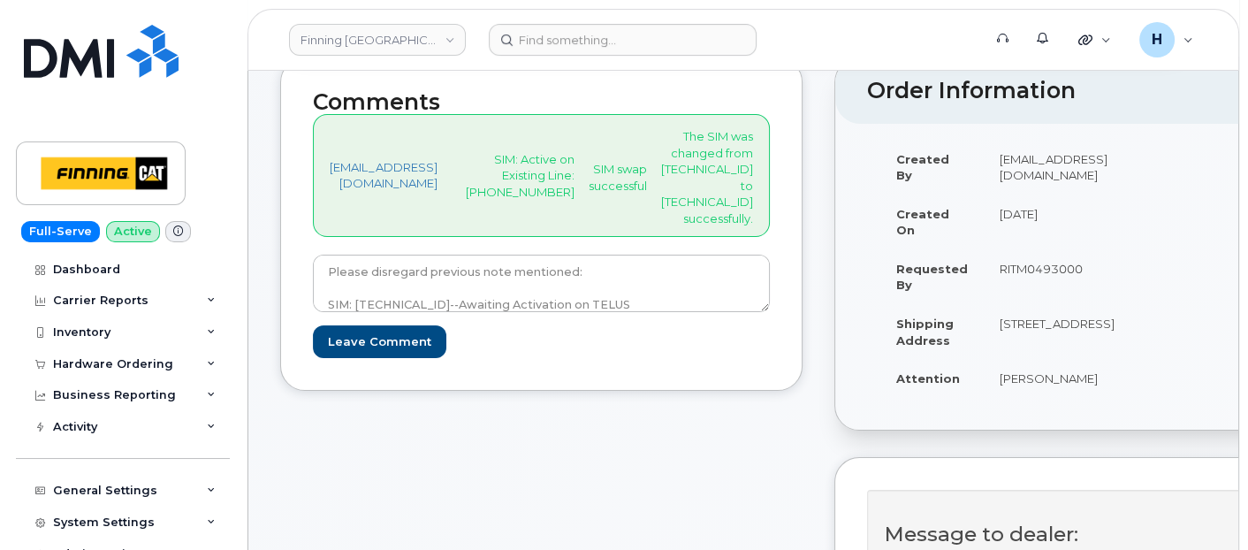
click at [973, 340] on tr "Shipping Address 120 Ashwood St WETASKIWIN AB T9A 3G6 CANADA" at bounding box center [1005, 331] width 250 height 55
drag, startPoint x: 994, startPoint y: 386, endPoint x: 1121, endPoint y: 398, distance: 126.9
click at [1121, 398] on td "[PERSON_NAME]" at bounding box center [1057, 378] width 147 height 39
copy td "[PERSON_NAME]"
drag, startPoint x: 989, startPoint y: 274, endPoint x: 1089, endPoint y: 275, distance: 99.9
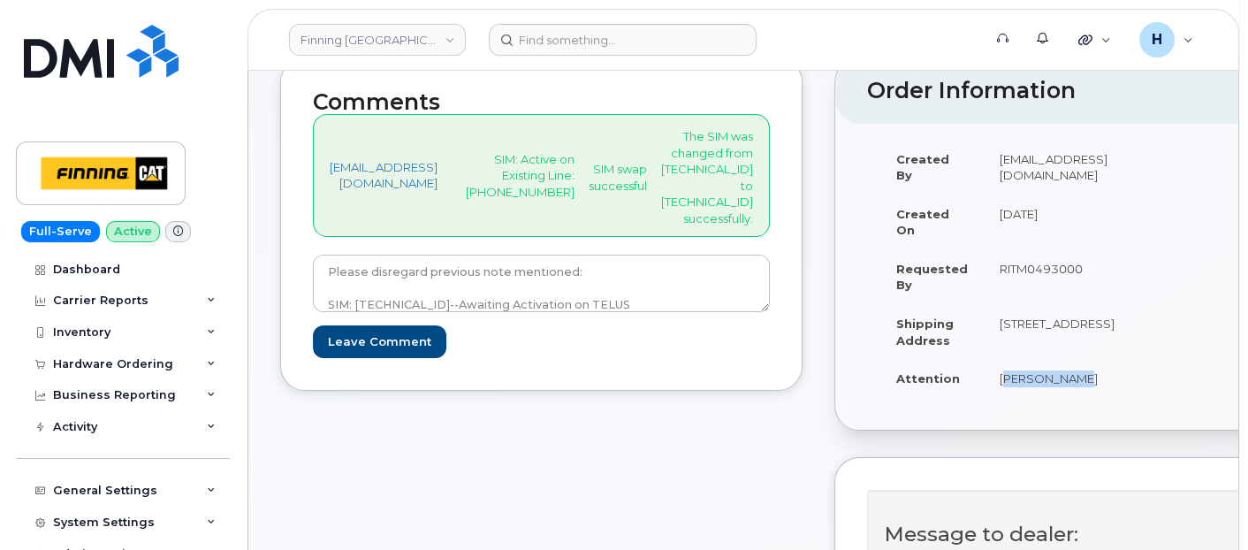
click at [1089, 275] on td "RITM0493000" at bounding box center [1057, 276] width 147 height 55
copy td "RITM0493000"
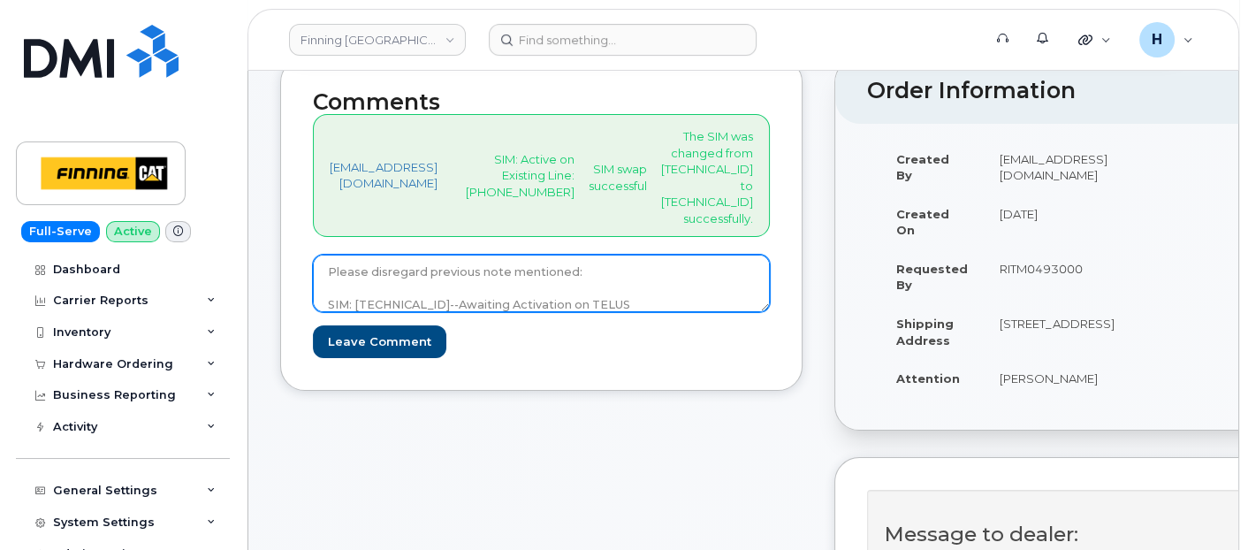
click at [695, 313] on textarea "Please disregard previous note mentioned: SIM: 8912230102357625254--Awaiting Ac…" at bounding box center [541, 284] width 457 height 58
paste textarea "Order #TL60029297"
drag, startPoint x: 657, startPoint y: 319, endPoint x: 689, endPoint y: 295, distance: 40.5
click at [689, 295] on textarea "Please disregard previous note mentioned: SIM: 8912230102357625254--Awaiting Ac…" at bounding box center [541, 284] width 457 height 58
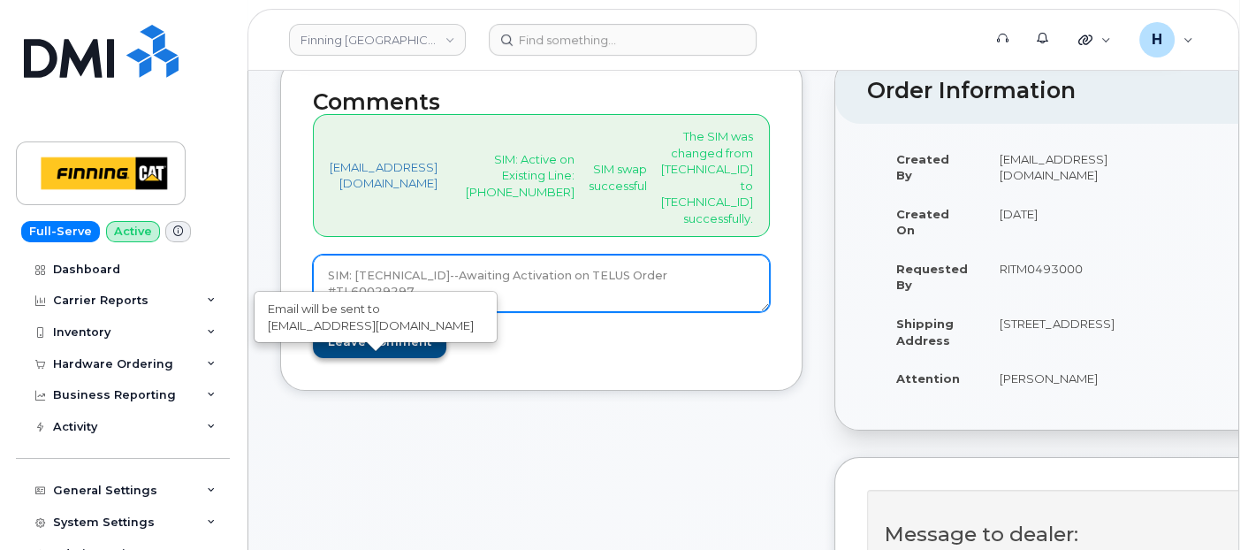
type textarea "Please disregard previous note mentioned: SIM: 8912230102357625254--Awaiting Ac…"
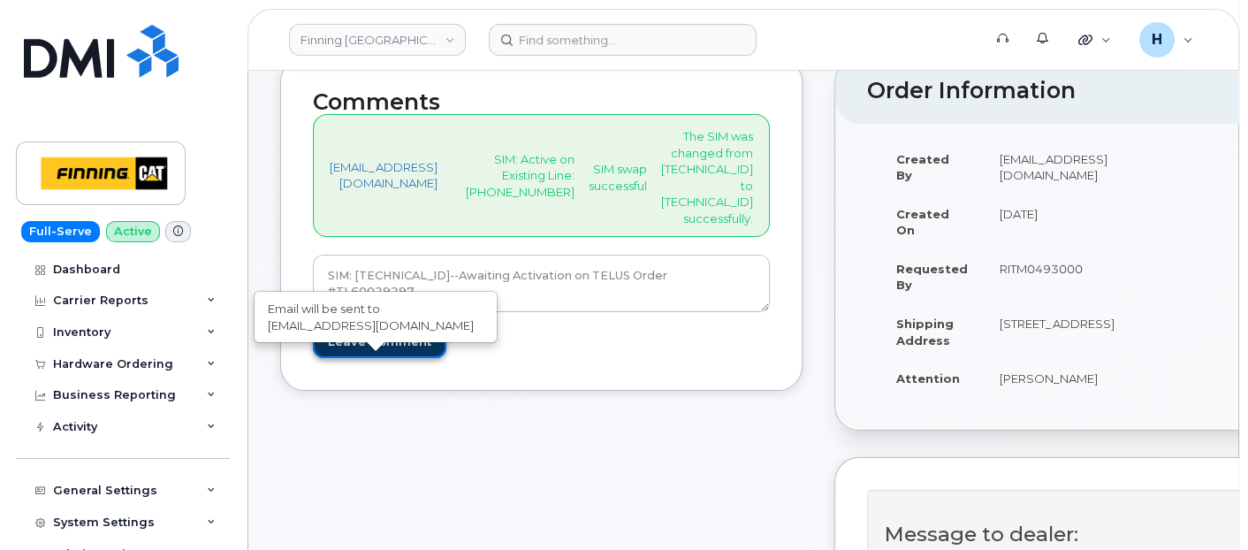
click at [381, 358] on input "Leave Comment" at bounding box center [379, 341] width 133 height 33
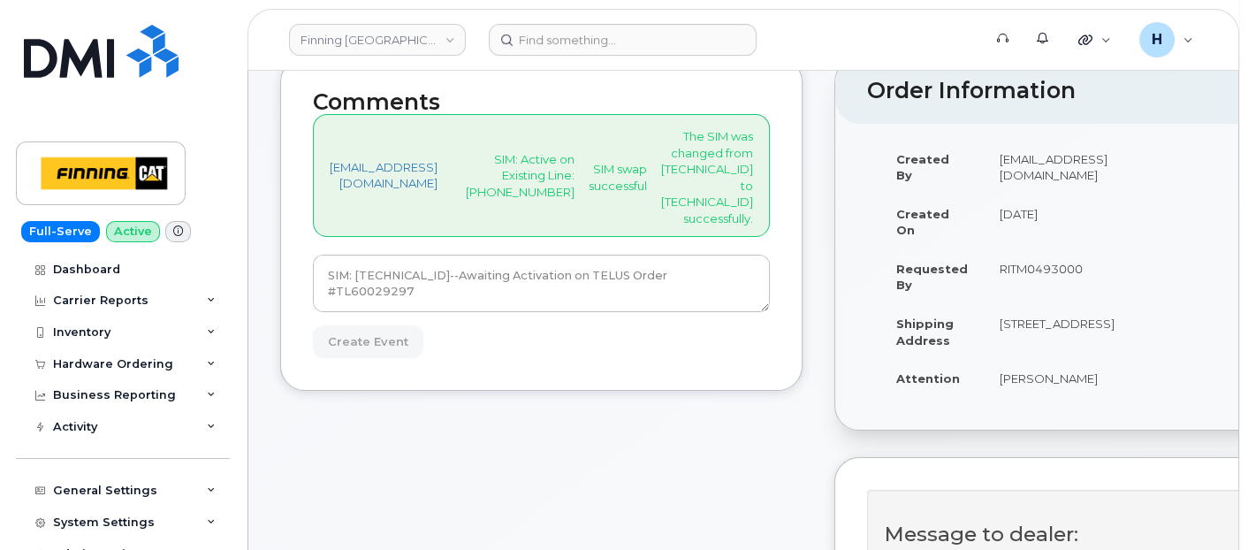
type input "Create Event"
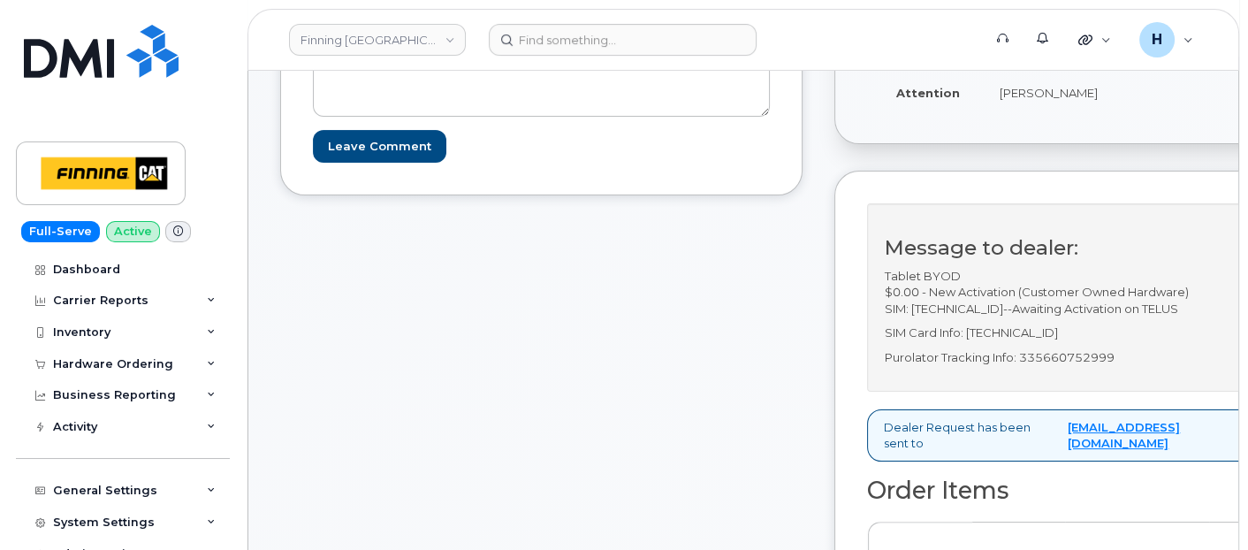
scroll to position [589, 0]
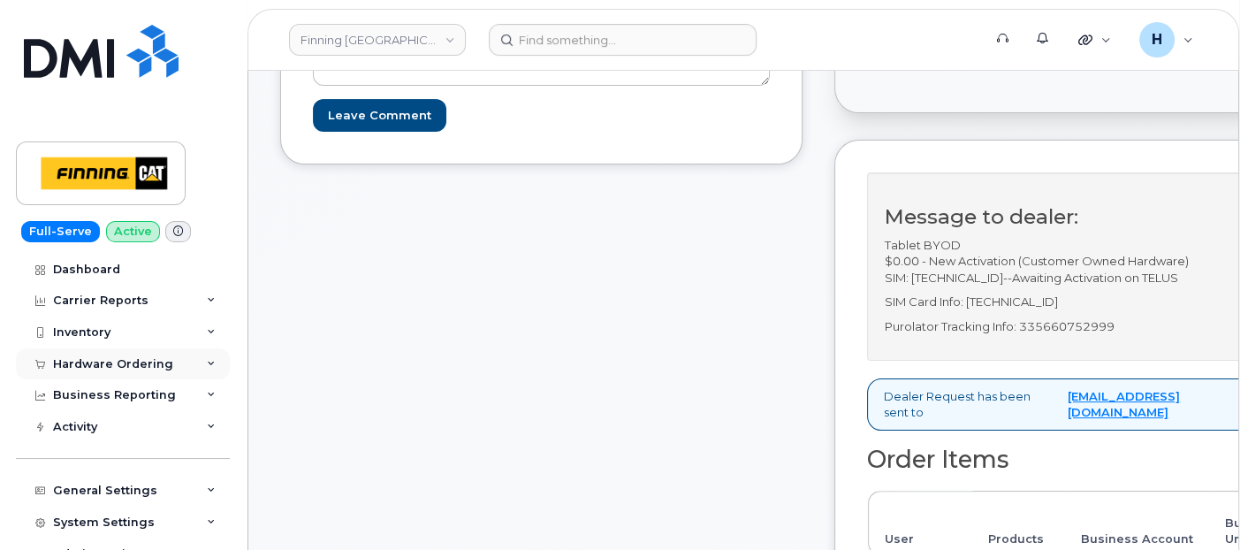
click at [94, 367] on div "Hardware Ordering" at bounding box center [113, 364] width 120 height 14
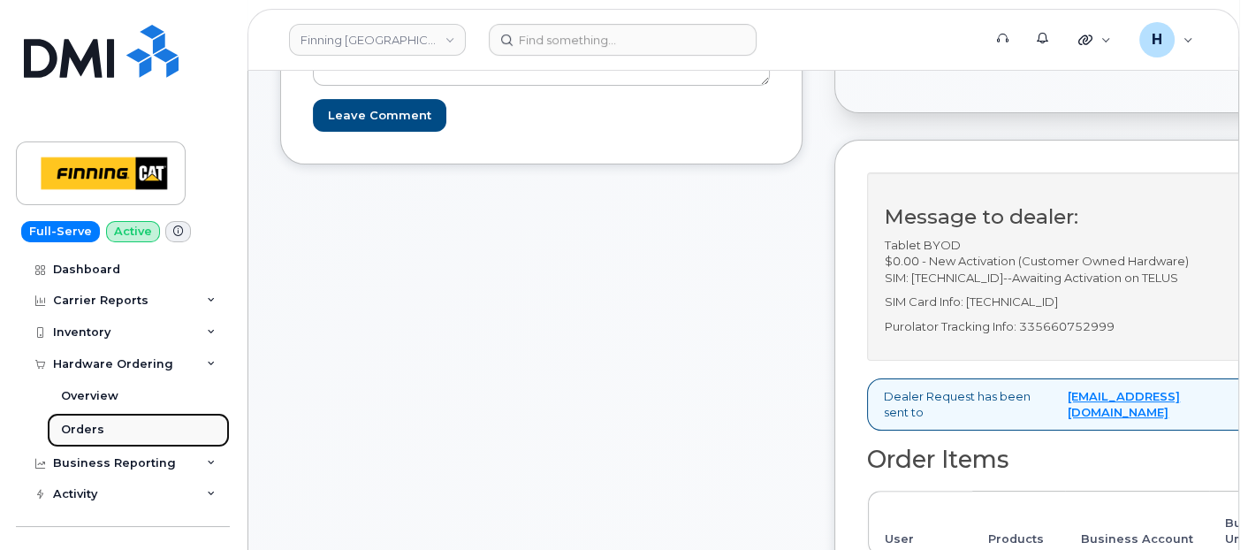
click at [93, 431] on div "Orders" at bounding box center [82, 430] width 43 height 16
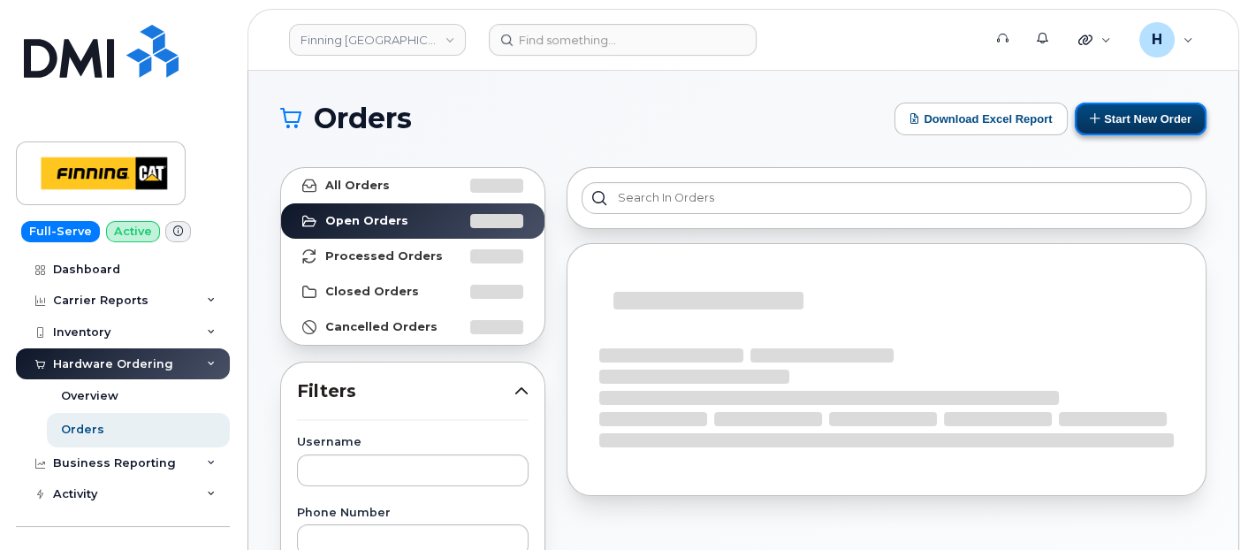
click at [1113, 130] on button "Start New Order" at bounding box center [1141, 119] width 132 height 33
click at [1107, 121] on button "Start New Order" at bounding box center [1141, 119] width 132 height 33
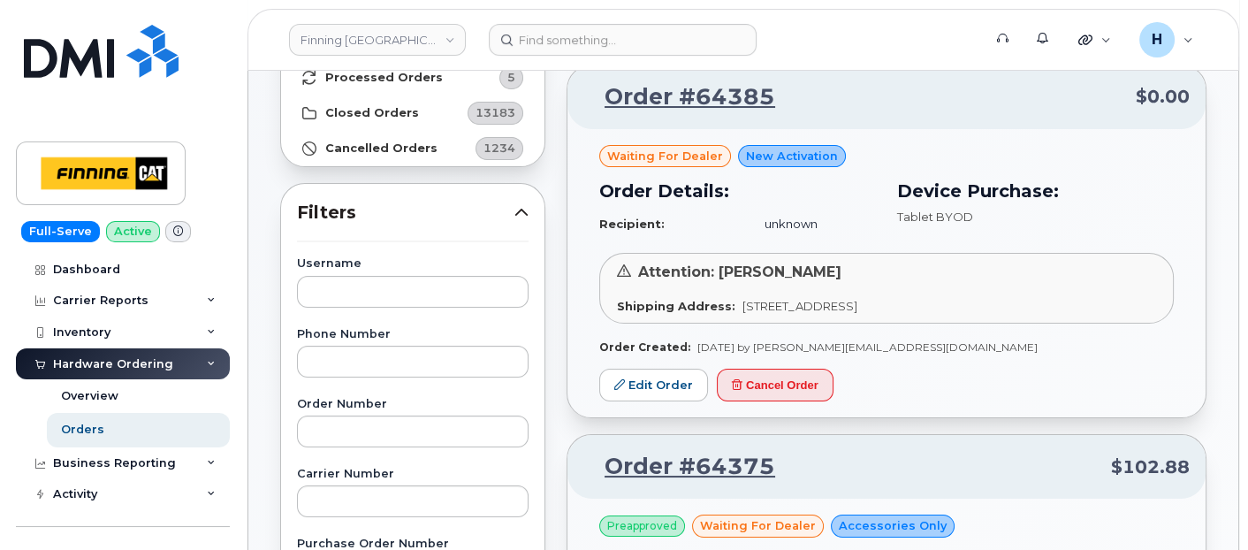
scroll to position [196, 0]
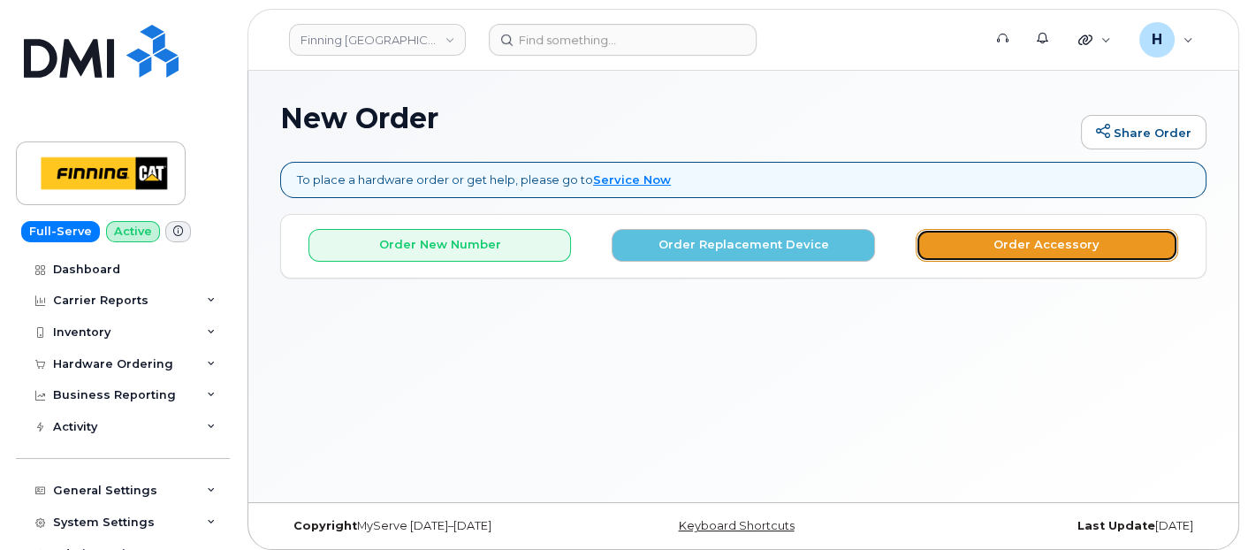
click at [931, 239] on button "Order Accessory" at bounding box center [1047, 245] width 262 height 33
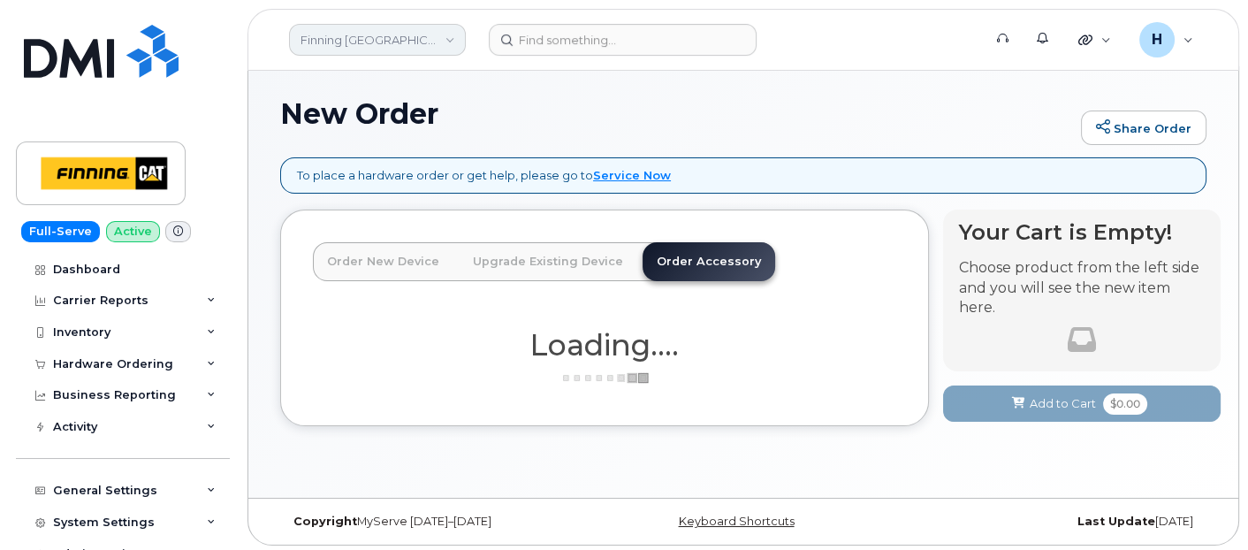
scroll to position [8, 0]
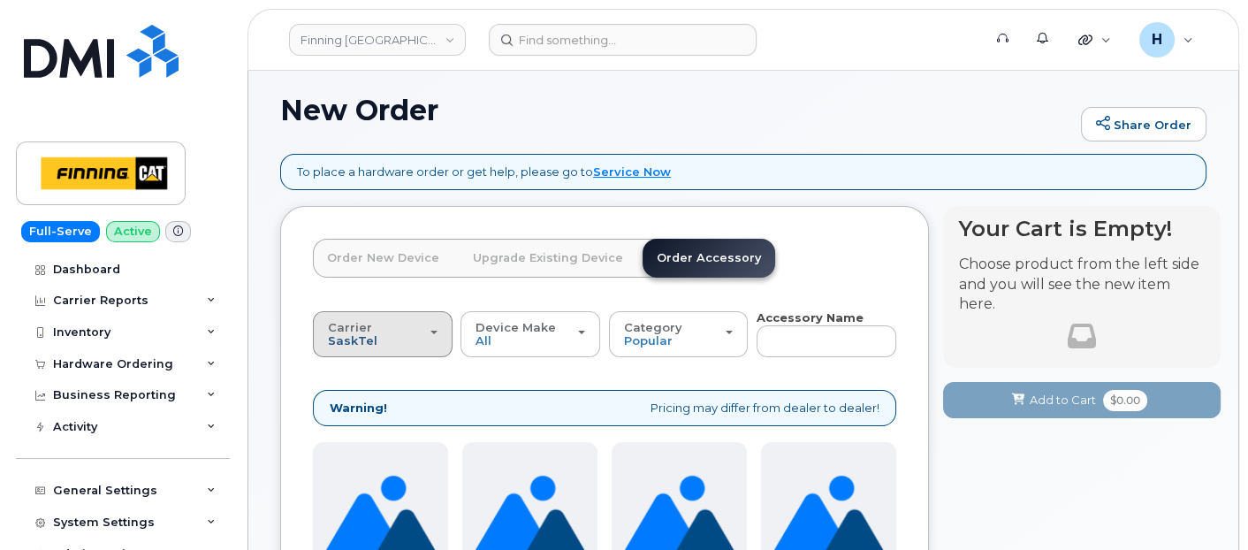
click at [338, 344] on span "SaskTel" at bounding box center [352, 340] width 49 height 14
click at [348, 404] on label "Telus" at bounding box center [345, 403] width 56 height 21
click at [0, 0] on input "Telus" at bounding box center [0, 0] width 0 height 0
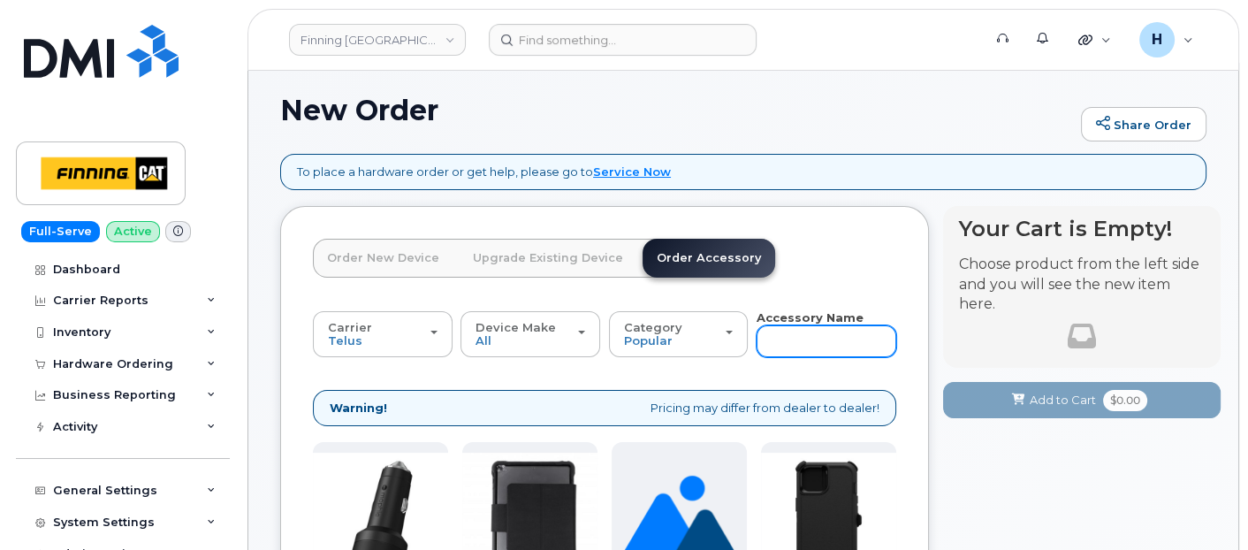
click at [804, 337] on input "text" at bounding box center [826, 341] width 140 height 32
type input "121"
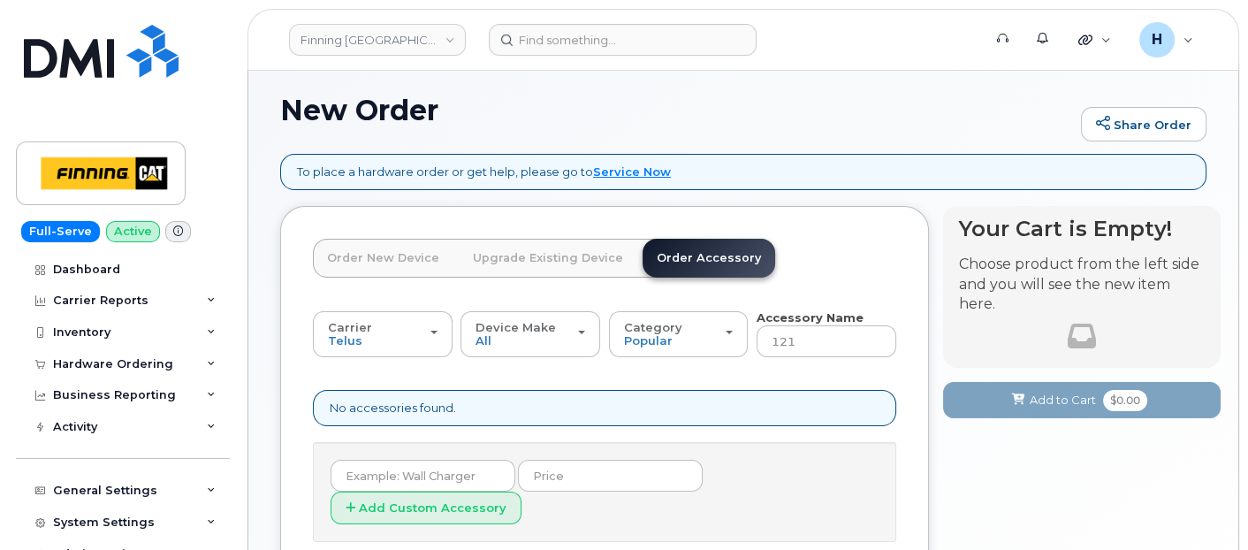
type input "12"
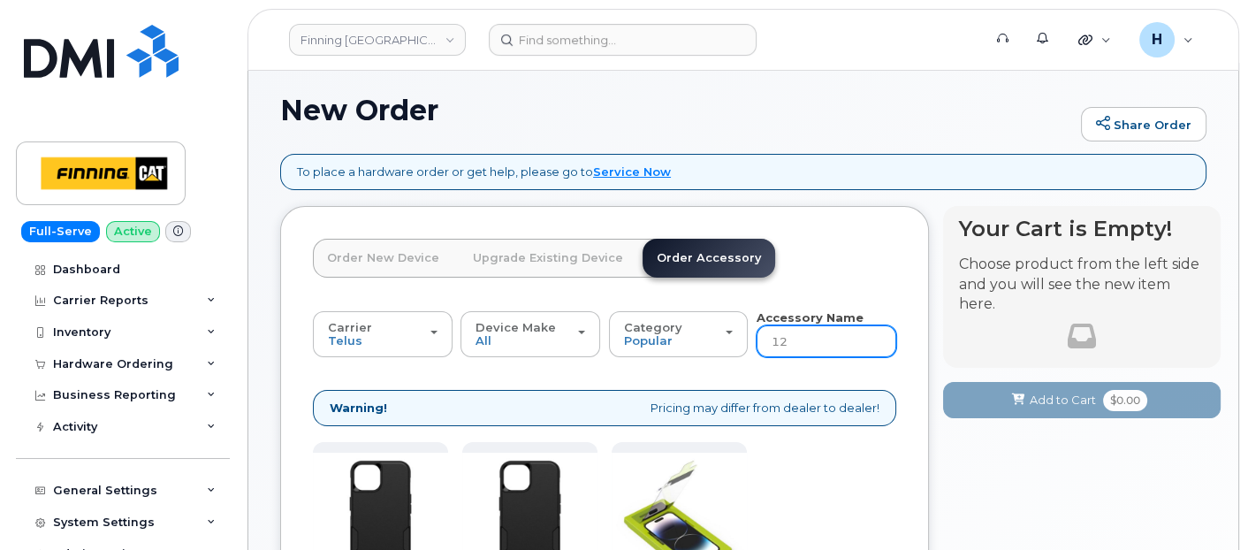
click at [804, 335] on input "12" at bounding box center [826, 341] width 140 height 32
type input "11"
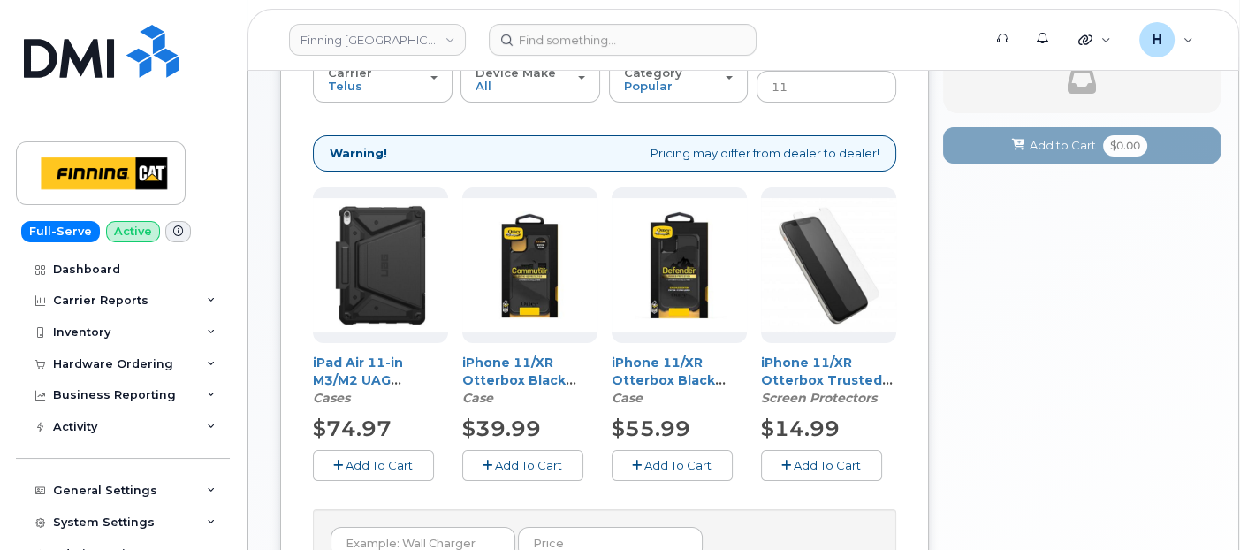
scroll to position [451, 0]
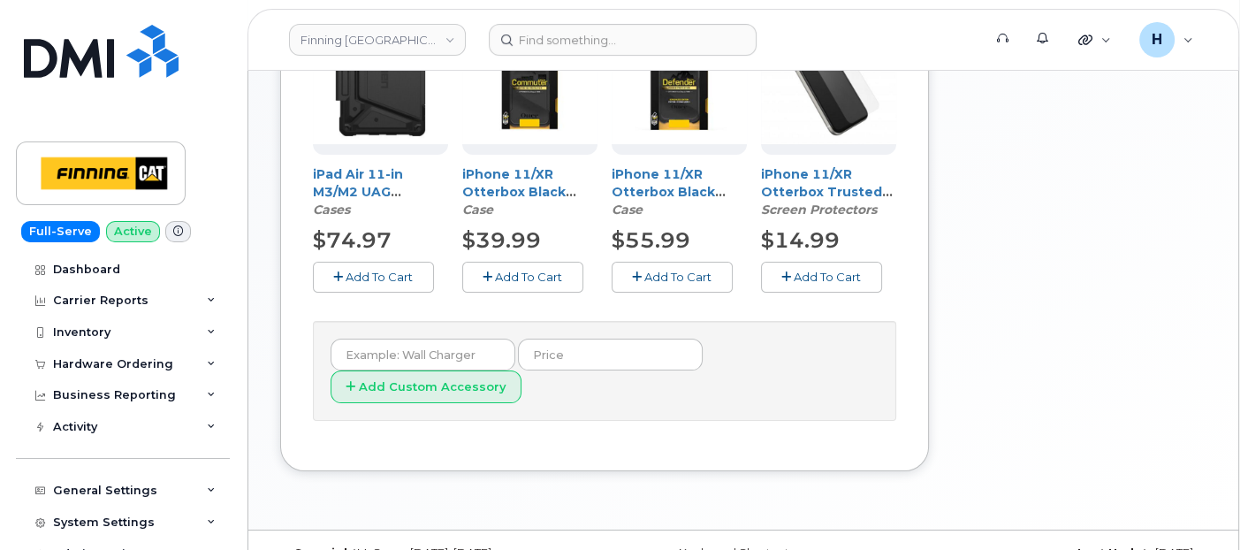
click at [658, 257] on div "iPhone 11/XR Otterbox Black Defender Series Case Case $55.99 Add To Cart" at bounding box center [679, 145] width 135 height 293
click at [687, 280] on span "Add To Cart" at bounding box center [677, 277] width 67 height 14
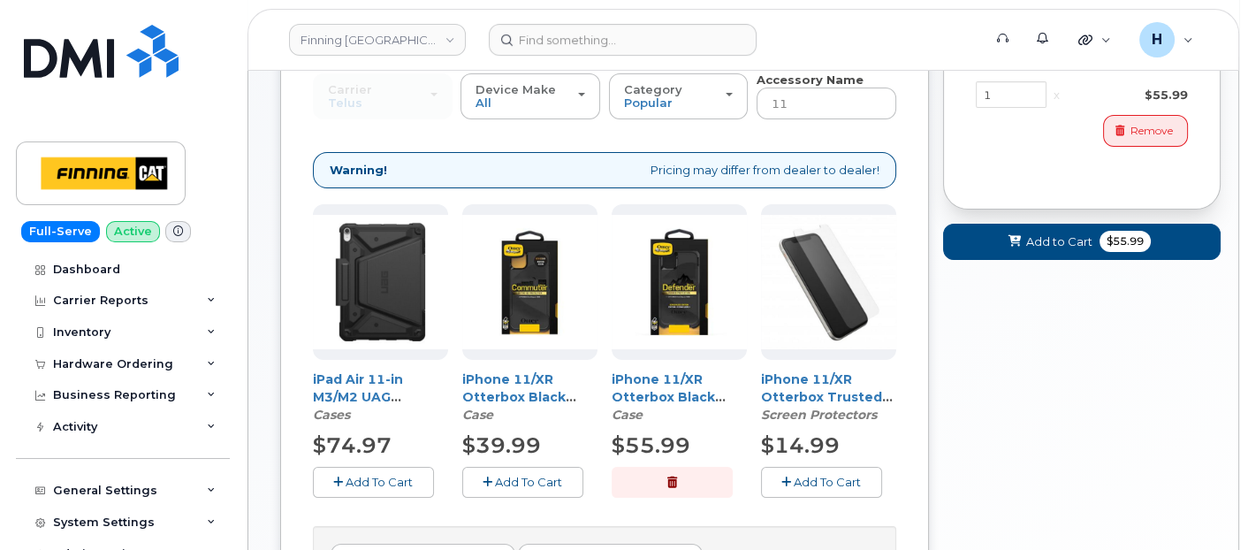
scroll to position [57, 0]
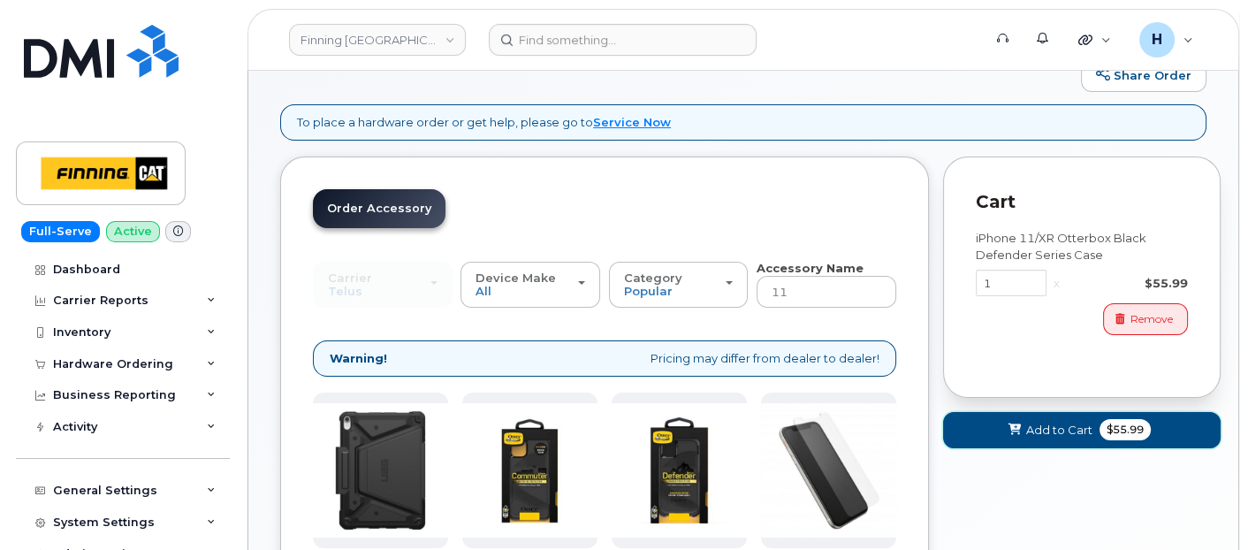
click at [990, 417] on button "Add to Cart $55.99" at bounding box center [1081, 430] width 277 height 36
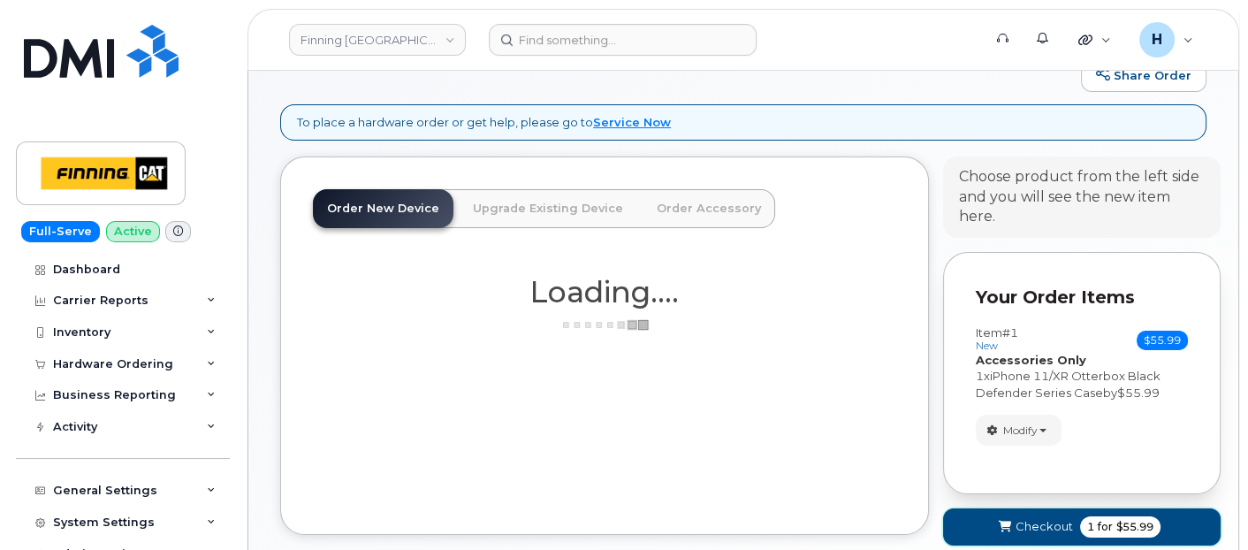
drag, startPoint x: 1008, startPoint y: 522, endPoint x: 593, endPoint y: 230, distance: 508.0
click at [1008, 521] on icon "submit" at bounding box center [1005, 526] width 12 height 11
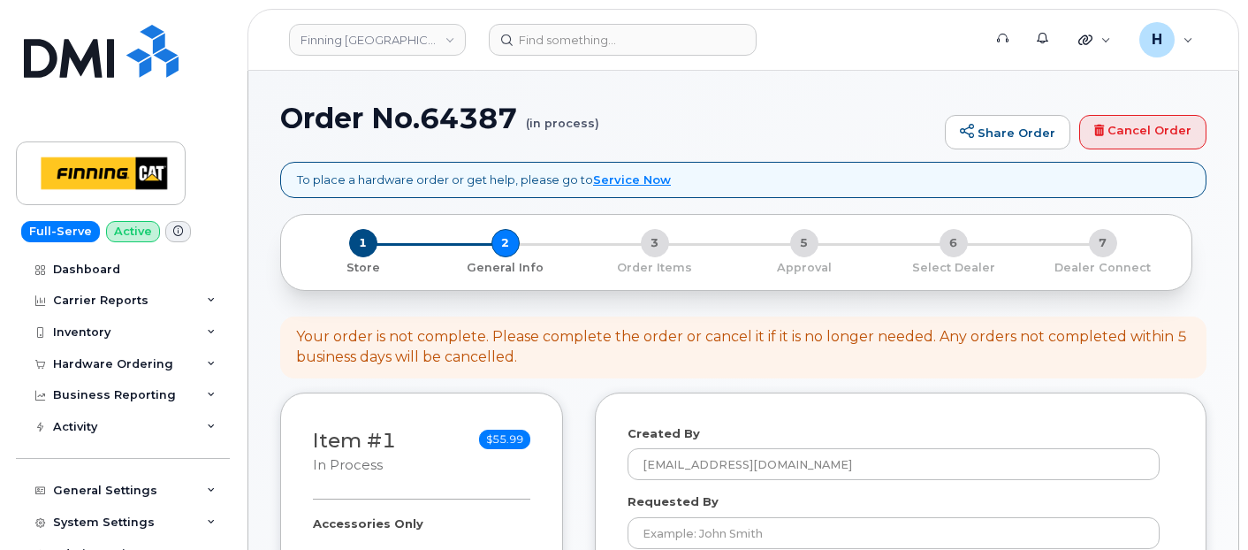
select select
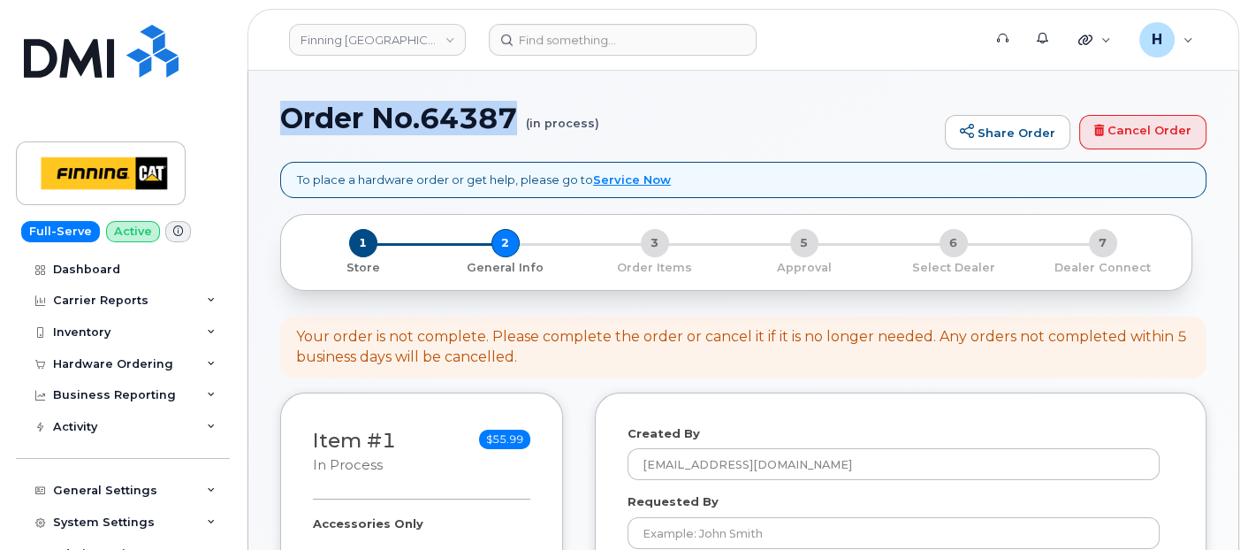
drag, startPoint x: 279, startPoint y: 128, endPoint x: 528, endPoint y: 125, distance: 248.3
click at [528, 125] on h1 "Order No.64387 (in process)" at bounding box center [608, 118] width 656 height 31
copy h1 "Order No.64387"
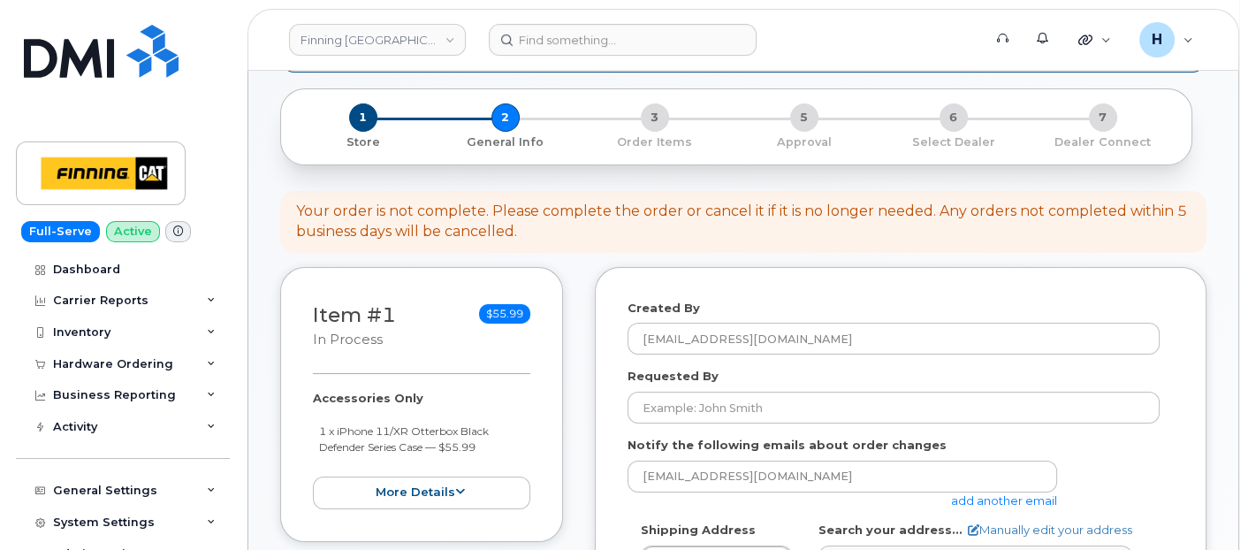
scroll to position [196, 0]
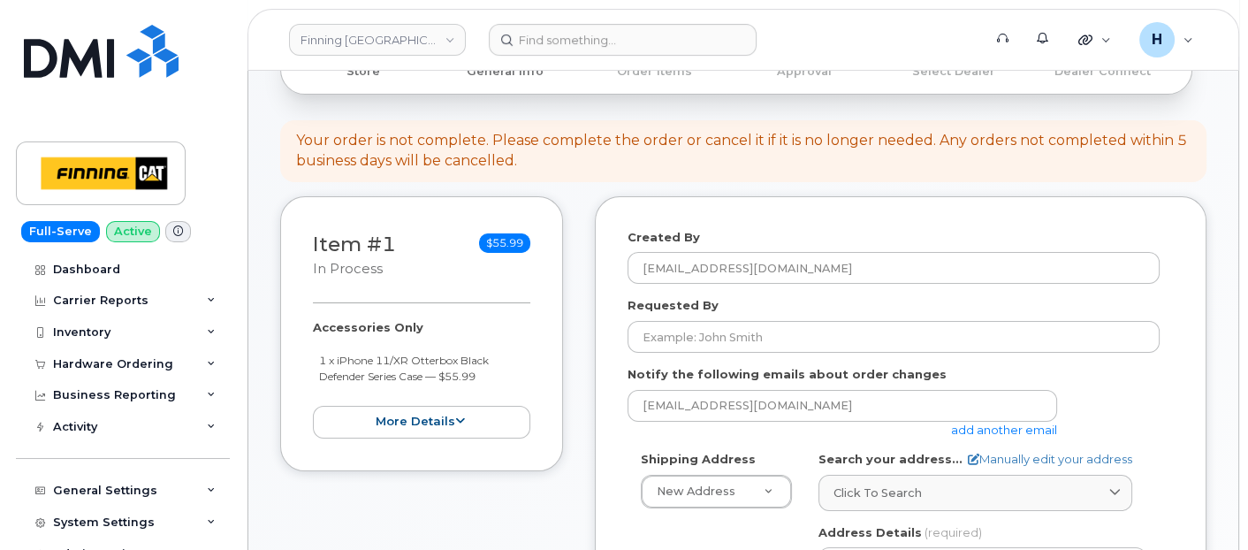
drag, startPoint x: 300, startPoint y: 323, endPoint x: 507, endPoint y: 376, distance: 213.5
click at [507, 376] on div "Item #1 in process $55.99 Accessories Only 1 x iPhone 11/XR Otterbox Black Defe…" at bounding box center [421, 333] width 283 height 275
copy div "Accessories Only 1 x iPhone 11/XR Otterbox Black Defender Series Case — $55.99"
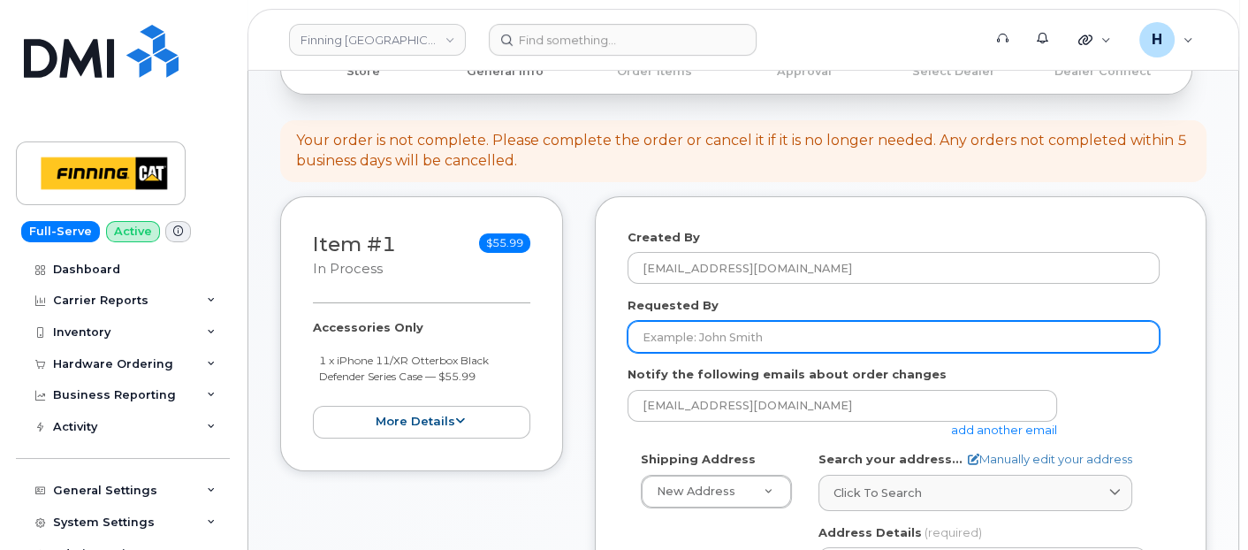
click at [726, 325] on input "Requested By" at bounding box center [893, 337] width 532 height 32
paste input "RITM0493098"
type input "RITM0493098"
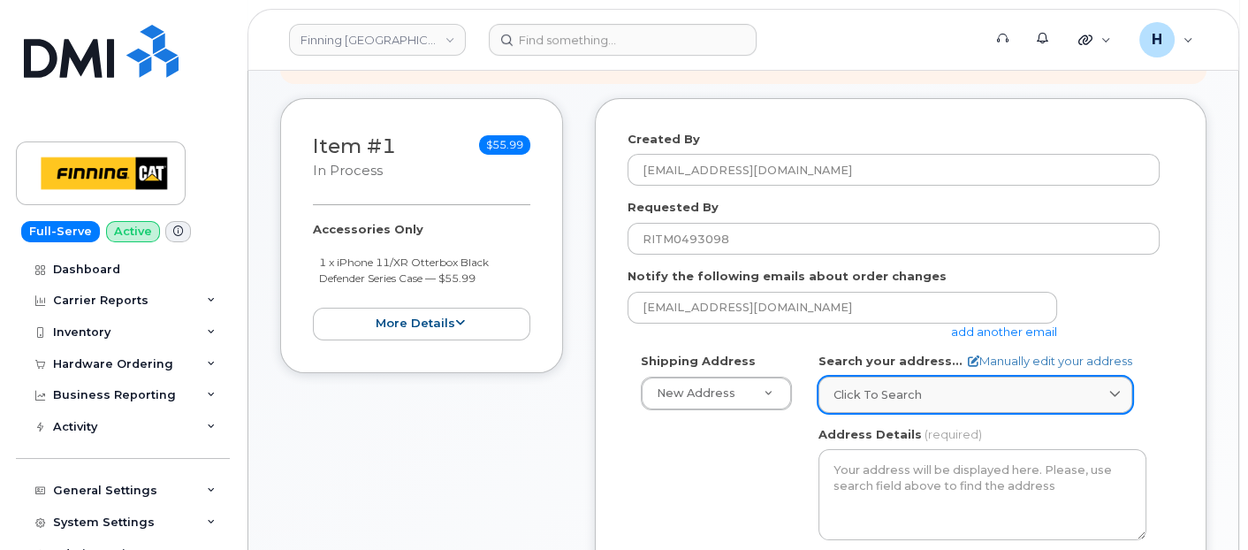
click at [923, 390] on div "Click to search" at bounding box center [975, 394] width 284 height 17
paste input "8712 109 Street"
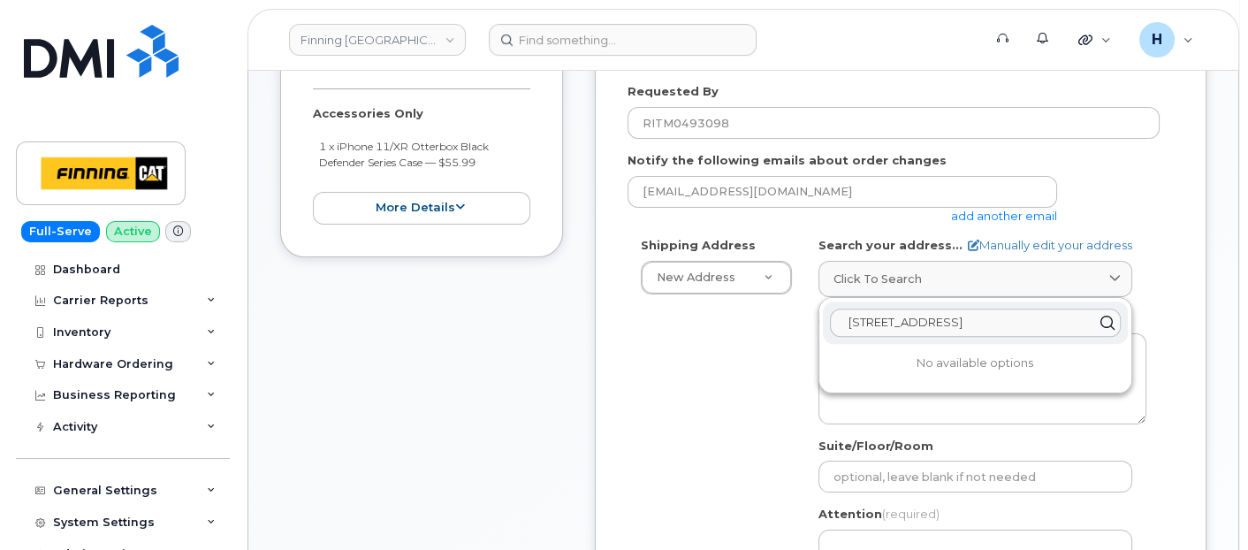
scroll to position [490, 0]
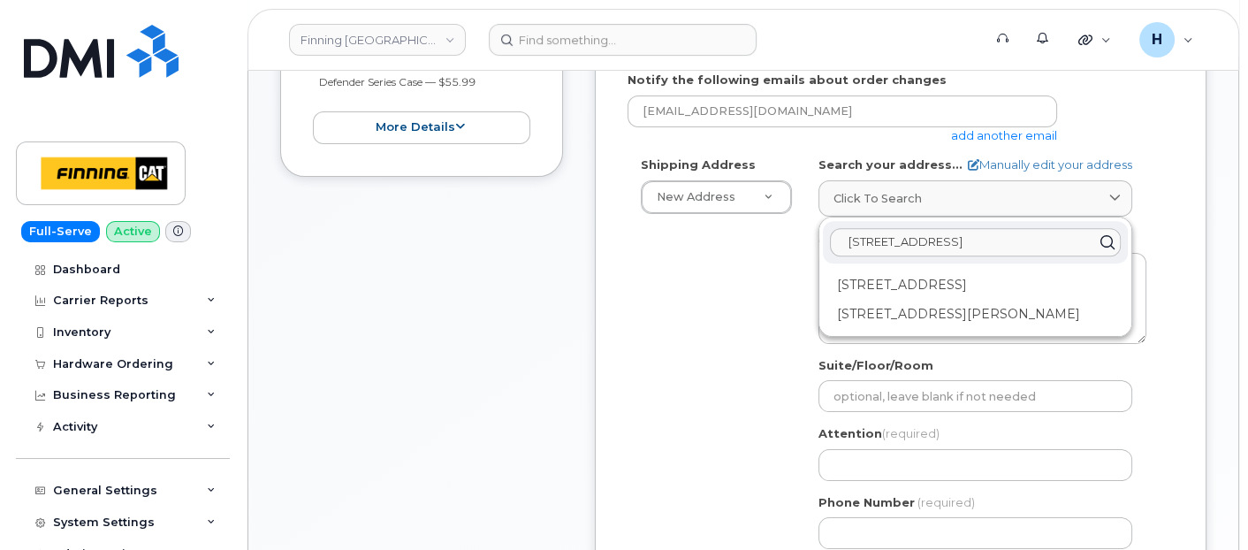
type input "8712 109 Street"
click at [979, 306] on div "8712 109 St Fort St. John BC V1J 6V3" at bounding box center [975, 314] width 305 height 29
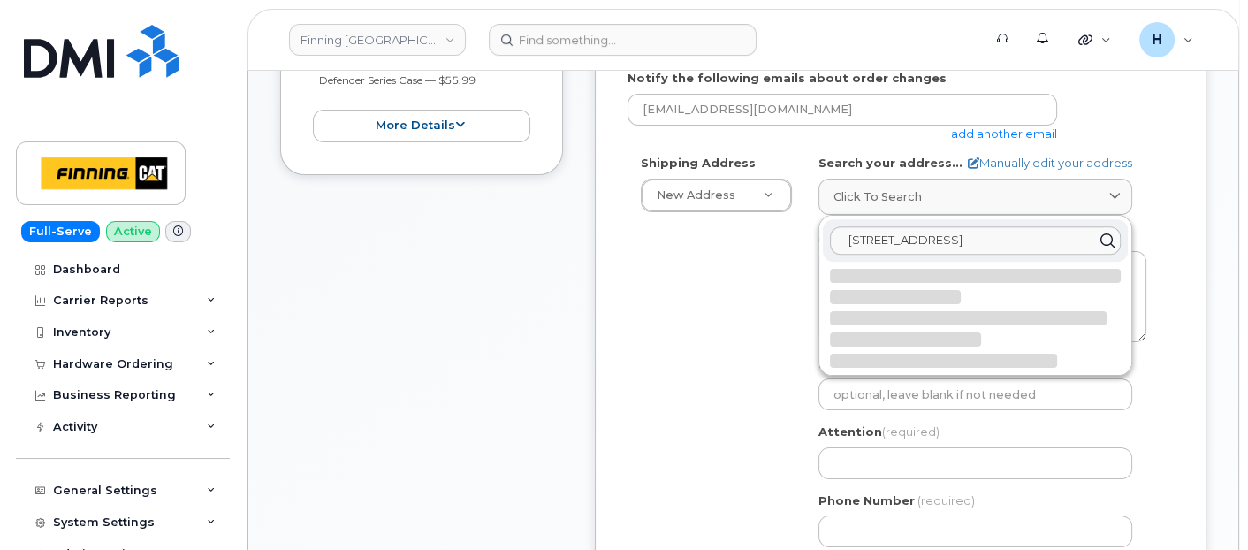
select select
type textarea "8712 109 St FORT ST. JOHN BC V1J 6V3 CANADA"
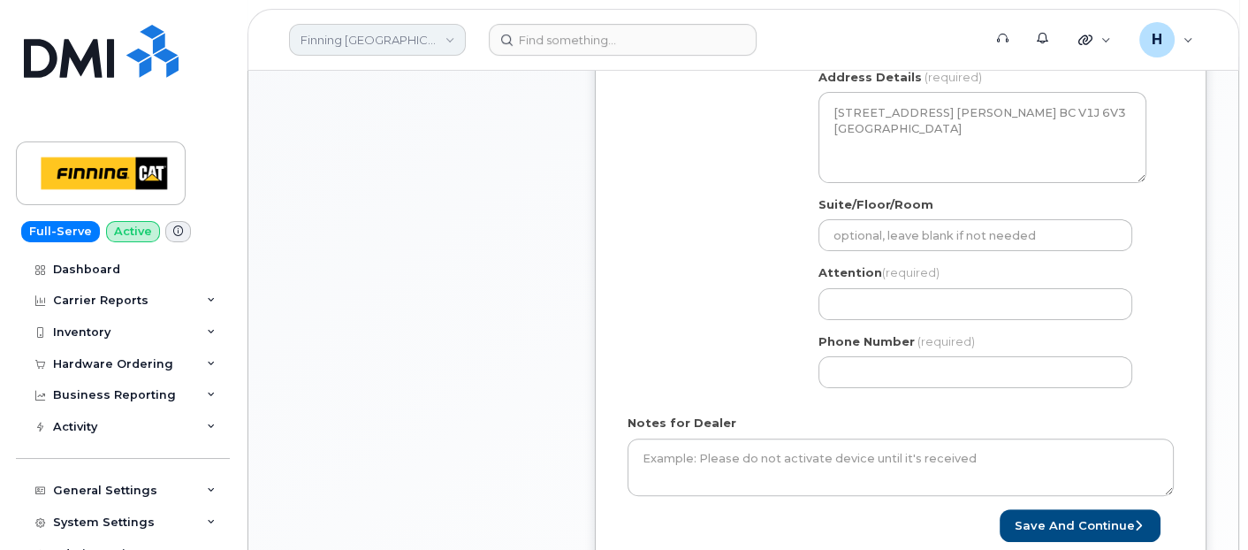
scroll to position [687, 0]
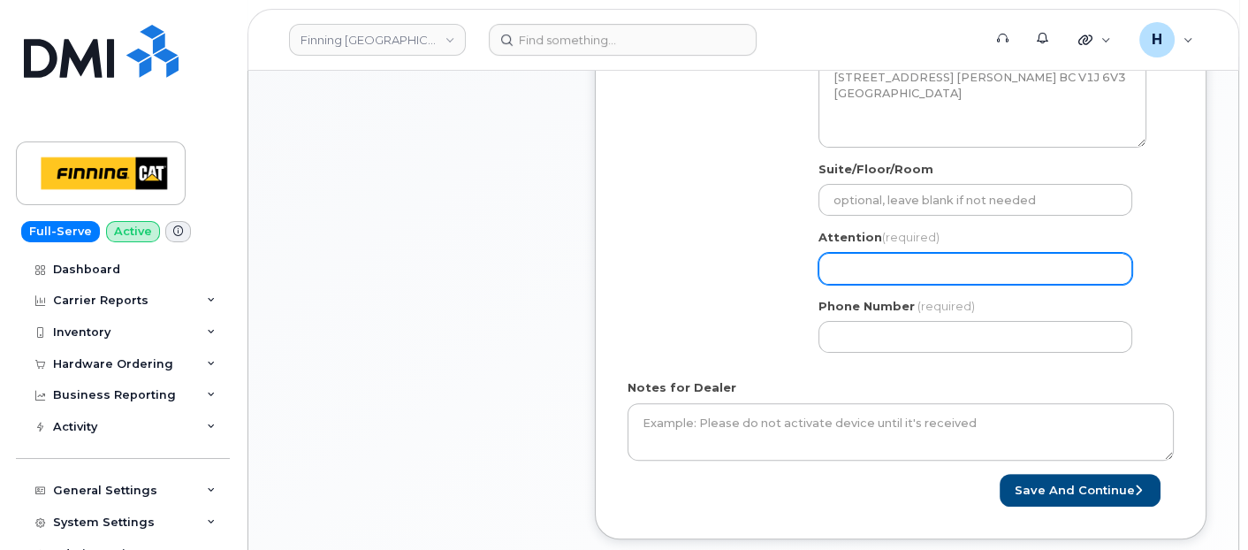
click at [885, 270] on input "Attention (required)" at bounding box center [975, 269] width 314 height 32
paste input "[PERSON_NAME]"
select select
type input "[PERSON_NAME]"
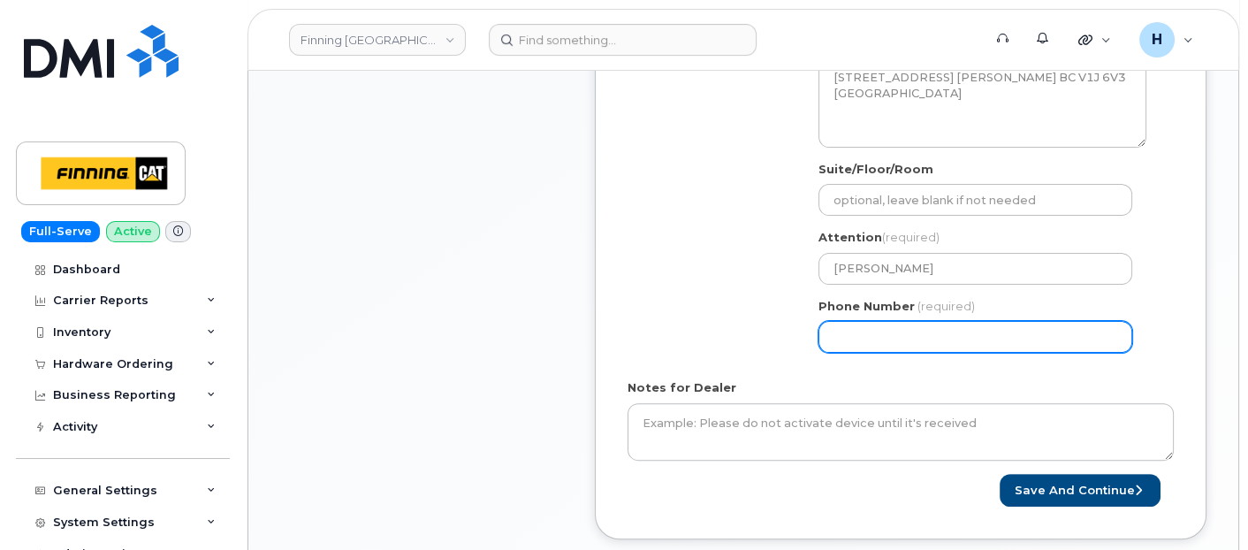
drag, startPoint x: 842, startPoint y: 333, endPoint x: 702, endPoint y: 322, distance: 141.0
click at [840, 333] on input "Phone Number" at bounding box center [975, 337] width 314 height 32
paste input "7804259212"
select select
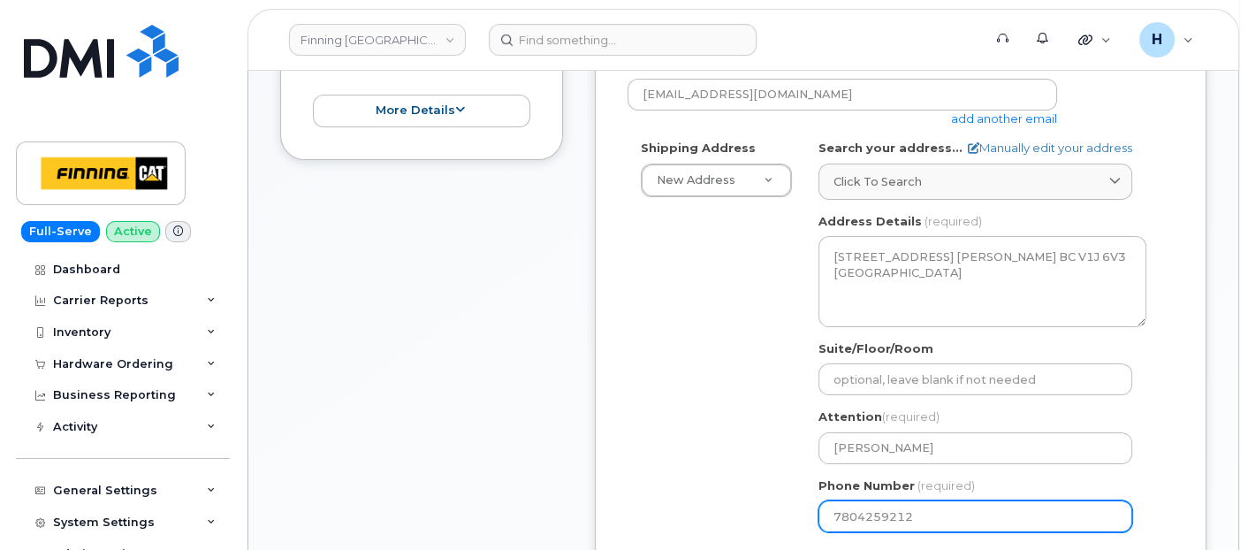
scroll to position [294, 0]
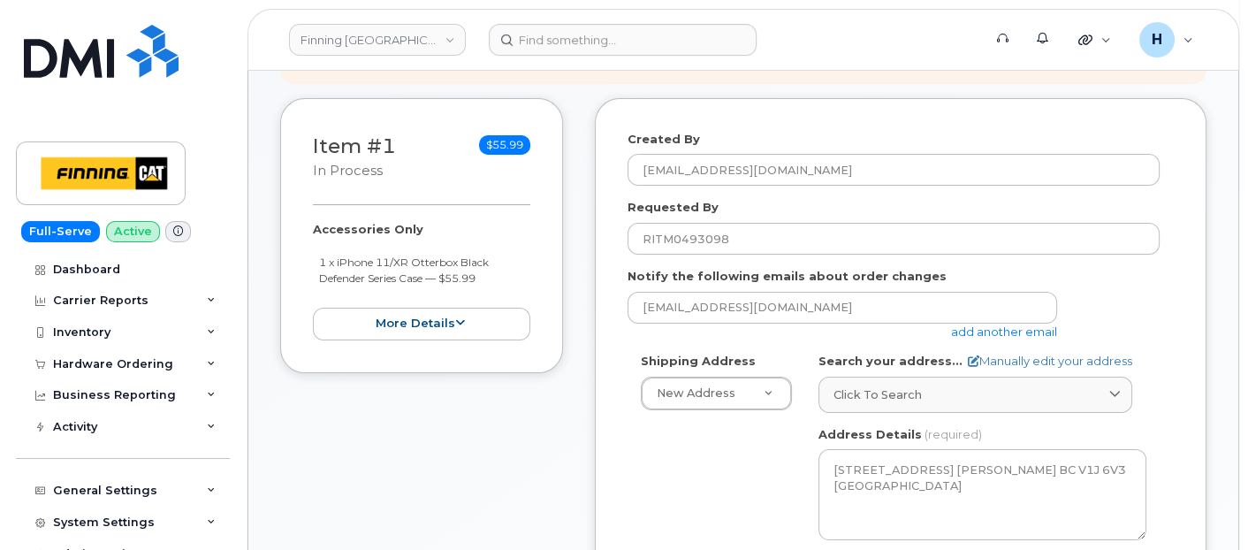
type input "7804259212"
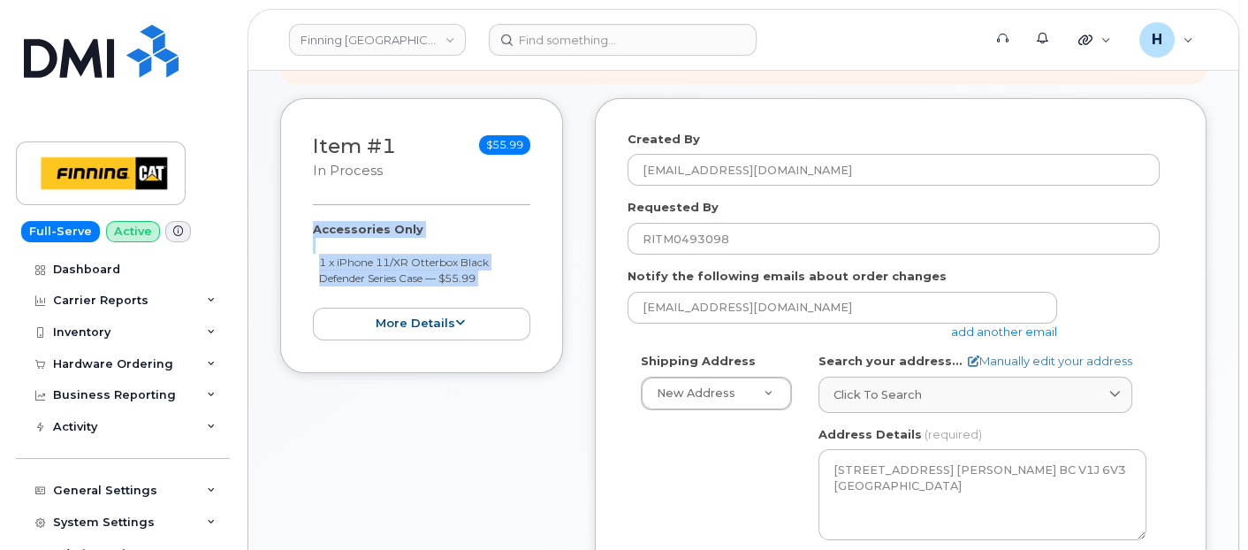
drag, startPoint x: 302, startPoint y: 224, endPoint x: 523, endPoint y: 292, distance: 230.9
click at [523, 292] on div "Item #1 in process $55.99 Accessories Only 1 x iPhone 11/XR Otterbox Black Defe…" at bounding box center [421, 235] width 283 height 275
copy div "Accessories Only 1 x iPhone 11/XR Otterbox Black Defender Series Case — $55.99 …"
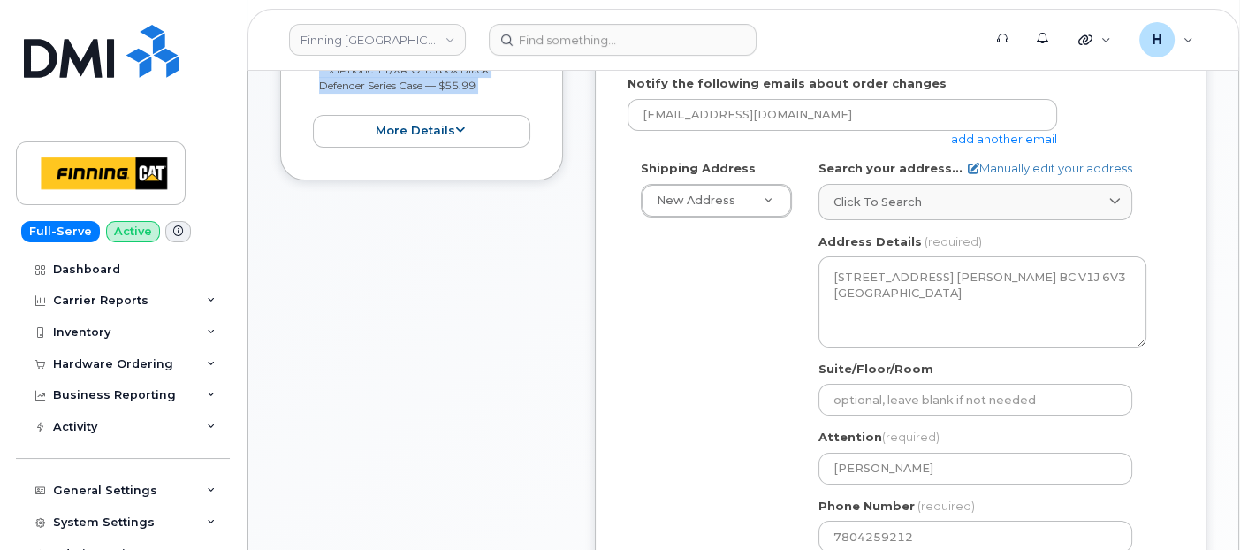
scroll to position [687, 0]
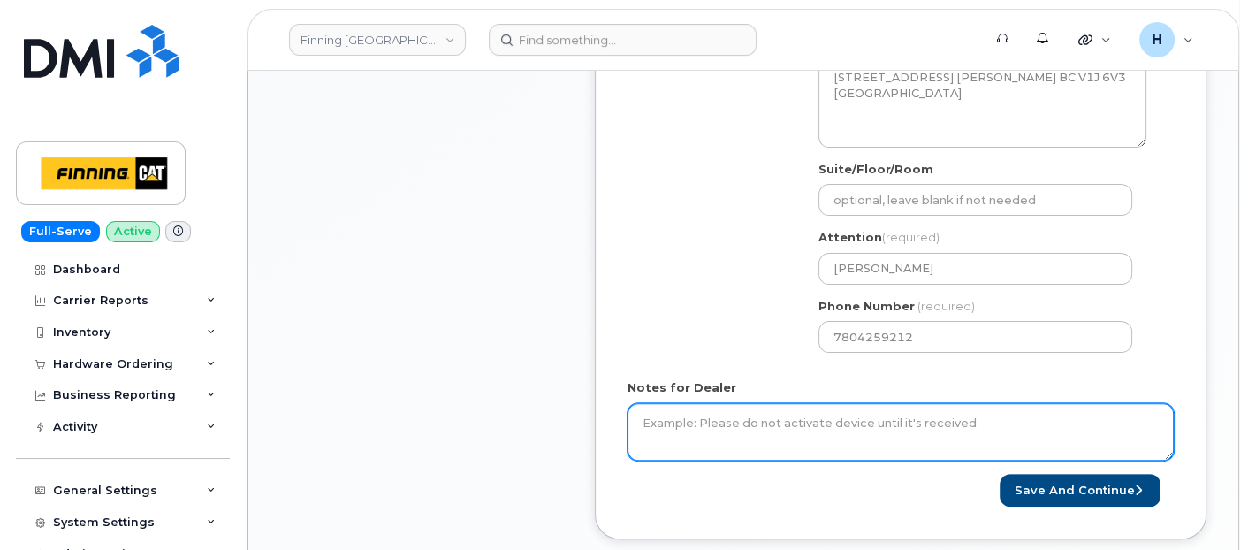
click at [661, 428] on textarea "Notes for Dealer" at bounding box center [900, 432] width 546 height 58
paste textarea "Accessories Only 1 x iPhone 11/XR Otterbox Black Defender Series Case — $55.99"
type textarea "Accessories Only 1 x iPhone 11/XR Otterbox Black Defender Series Case — $55.99 …"
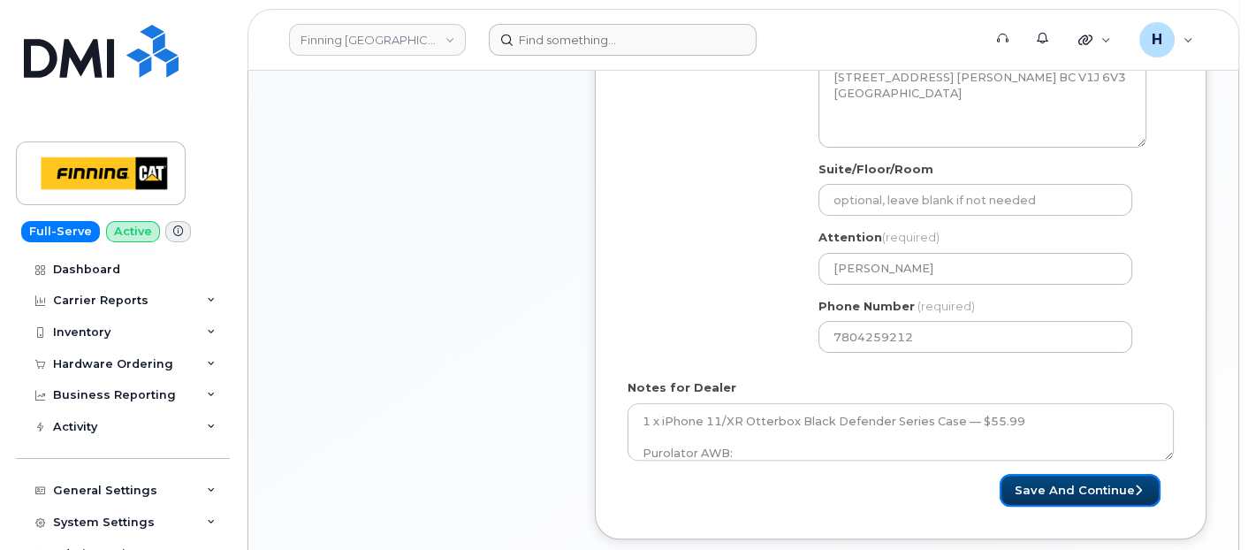
drag, startPoint x: 1094, startPoint y: 491, endPoint x: 617, endPoint y: 35, distance: 660.0
click at [1093, 491] on button "Save and Continue" at bounding box center [1079, 490] width 161 height 33
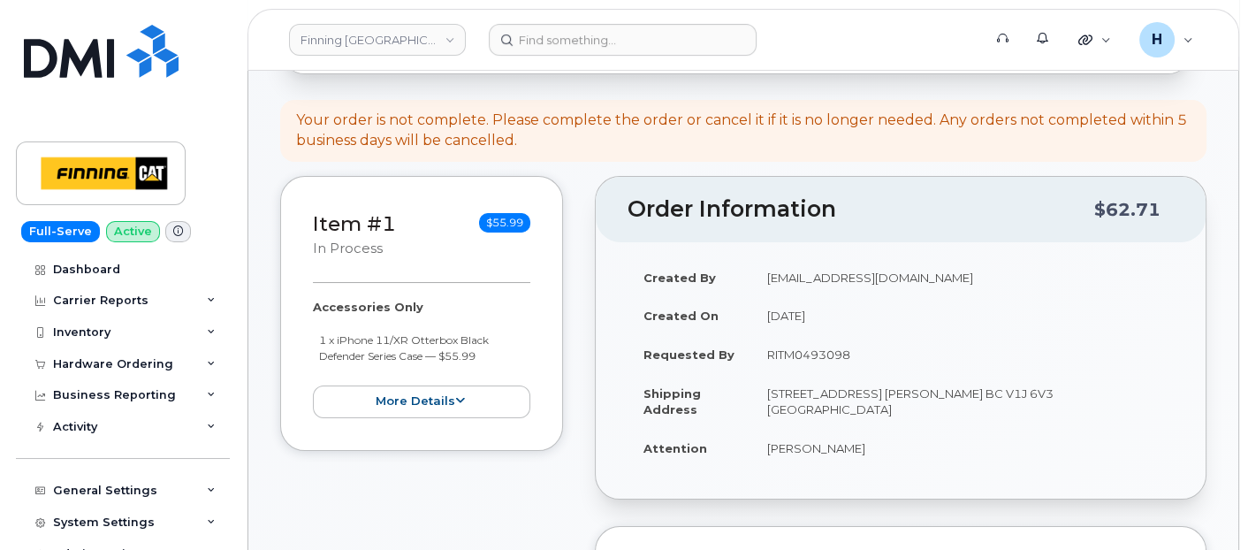
scroll to position [392, 0]
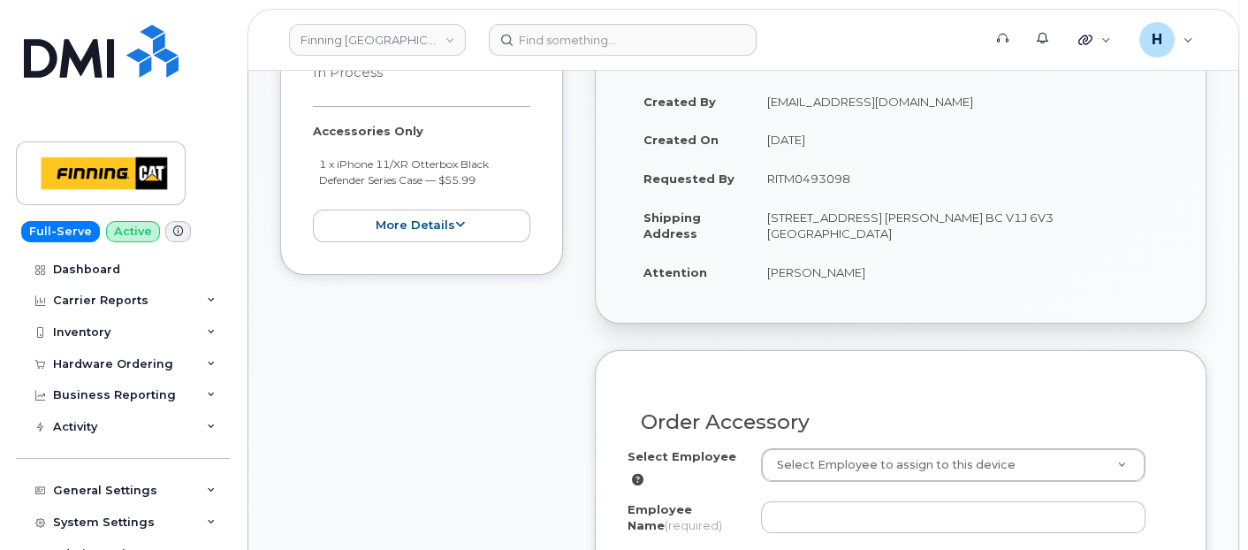
drag, startPoint x: 766, startPoint y: 277, endPoint x: 894, endPoint y: 275, distance: 128.1
click at [894, 275] on td "[PERSON_NAME]" at bounding box center [962, 272] width 422 height 39
copy td "[PERSON_NAME]"
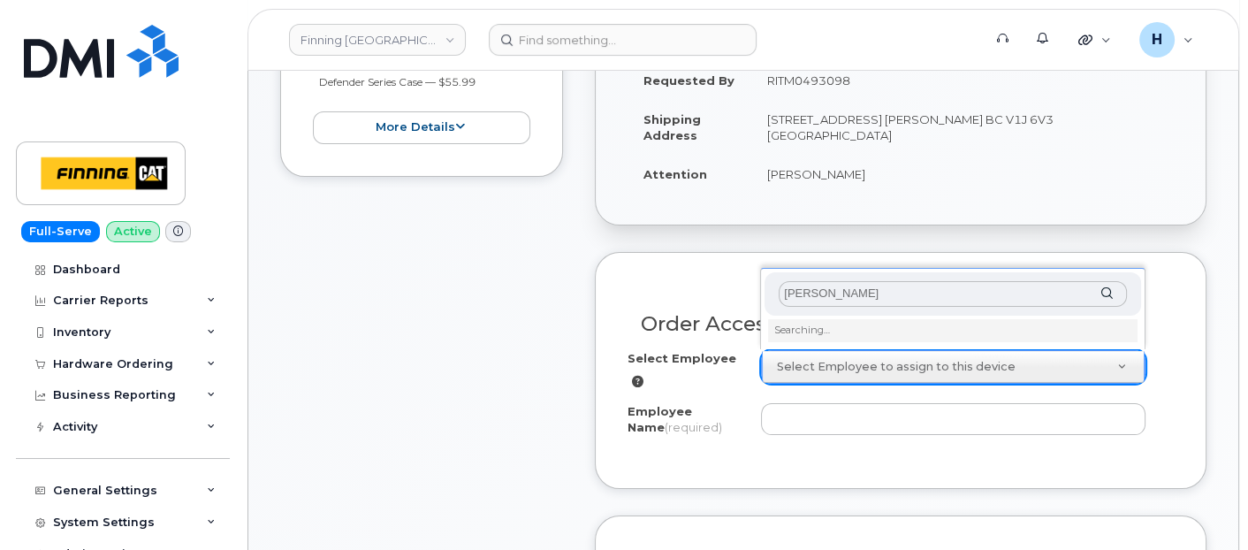
scroll to position [589, 0]
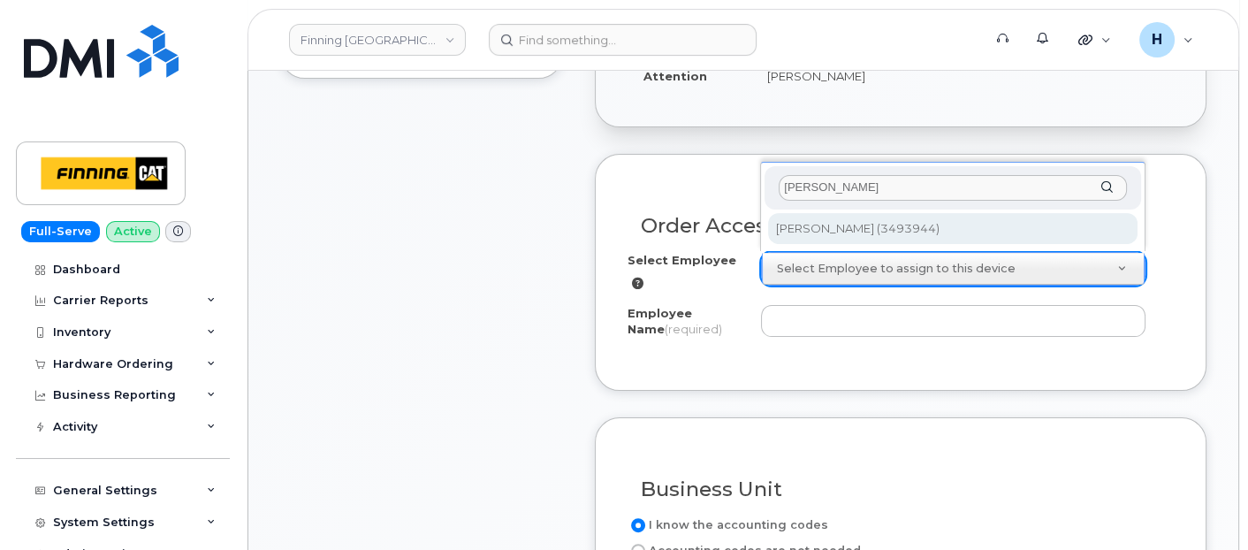
type input "[PERSON_NAME]"
type input "715560"
type input "[PERSON_NAME]"
select select "D52"
select select "CSMAAAD"
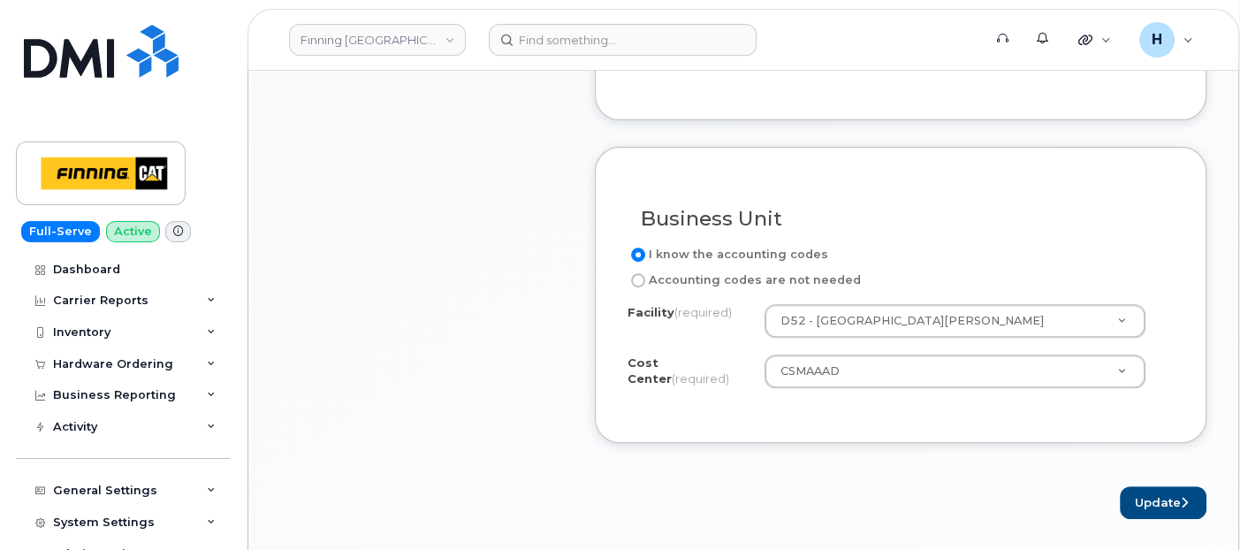
scroll to position [884, 0]
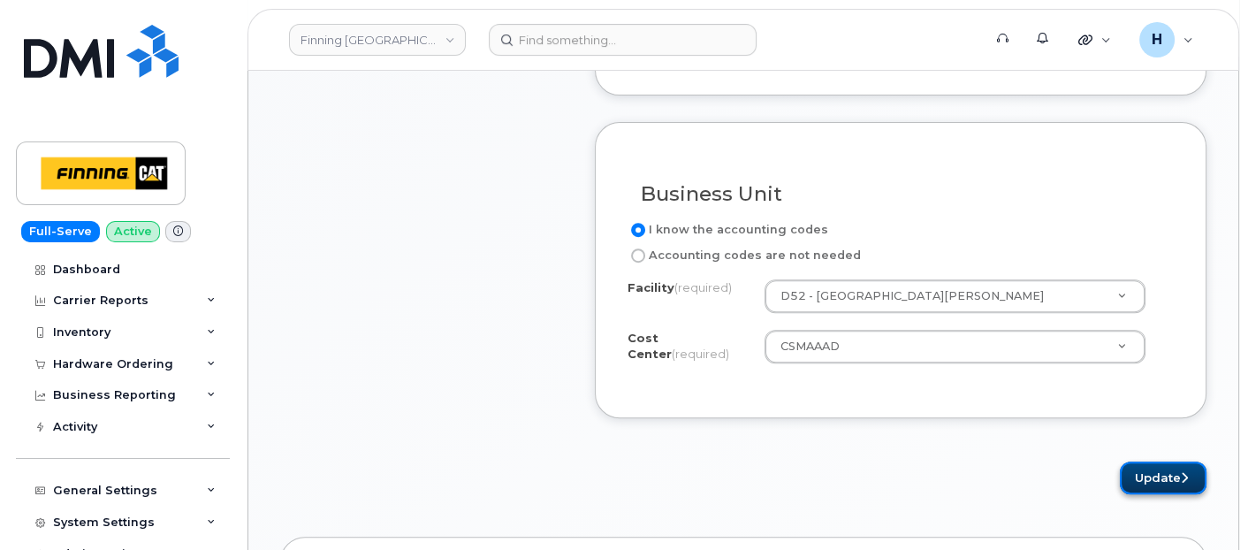
click at [1141, 461] on button "Update" at bounding box center [1163, 477] width 87 height 33
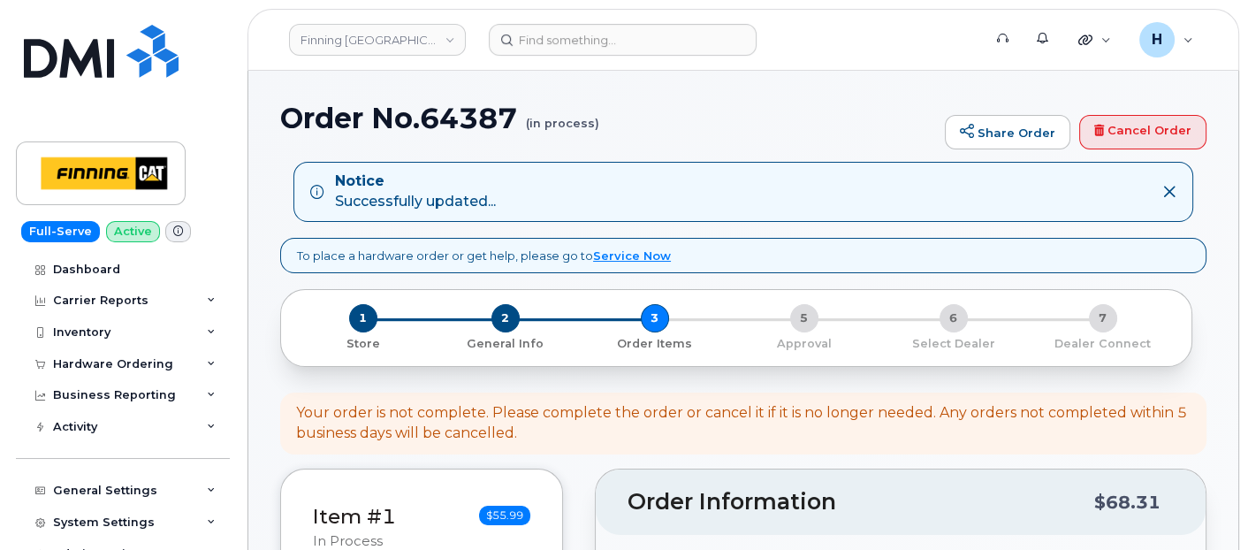
click at [458, 112] on h1 "Order No.64387 (in process)" at bounding box center [608, 118] width 656 height 31
copy h1 "64387"
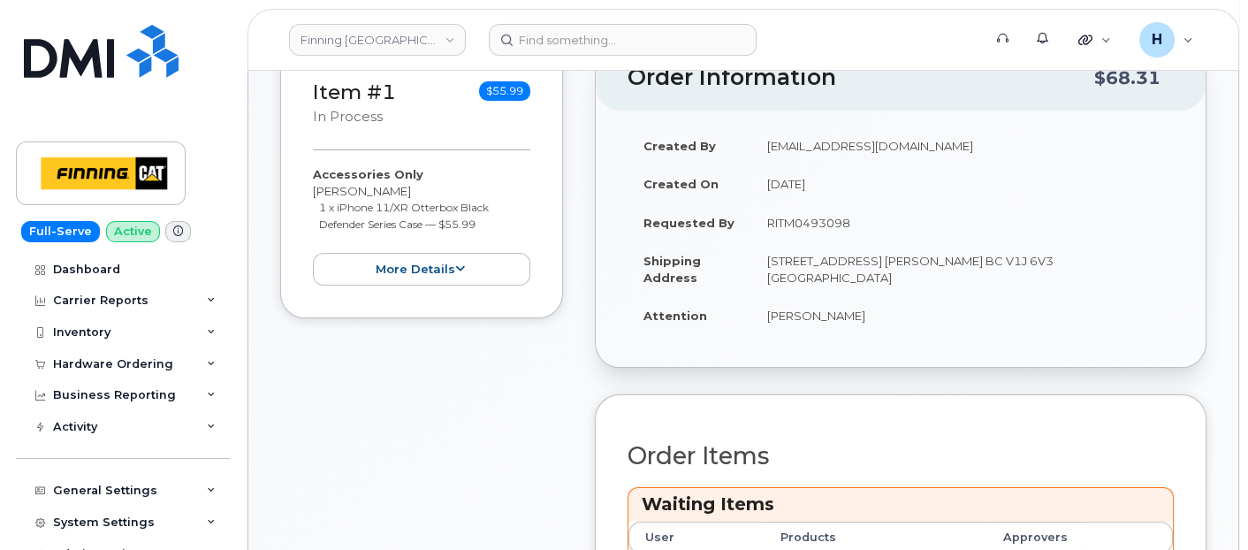
scroll to position [490, 0]
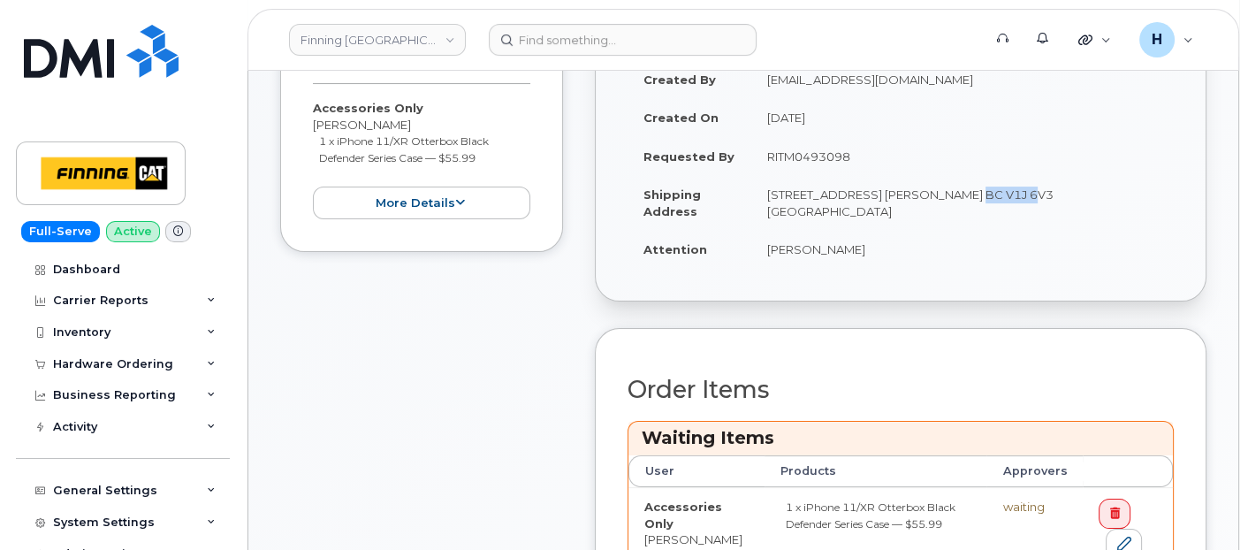
drag, startPoint x: 952, startPoint y: 192, endPoint x: 1005, endPoint y: 193, distance: 53.0
click at [1005, 193] on td "[STREET_ADDRESS] [PERSON_NAME] BC V1J 6V3 [GEOGRAPHIC_DATA]" at bounding box center [962, 202] width 422 height 55
copy td "V1J 6V3"
drag, startPoint x: 757, startPoint y: 194, endPoint x: 794, endPoint y: 195, distance: 37.2
click at [794, 195] on td "[STREET_ADDRESS] [PERSON_NAME] BC V1J 6V3 [GEOGRAPHIC_DATA]" at bounding box center [962, 202] width 422 height 55
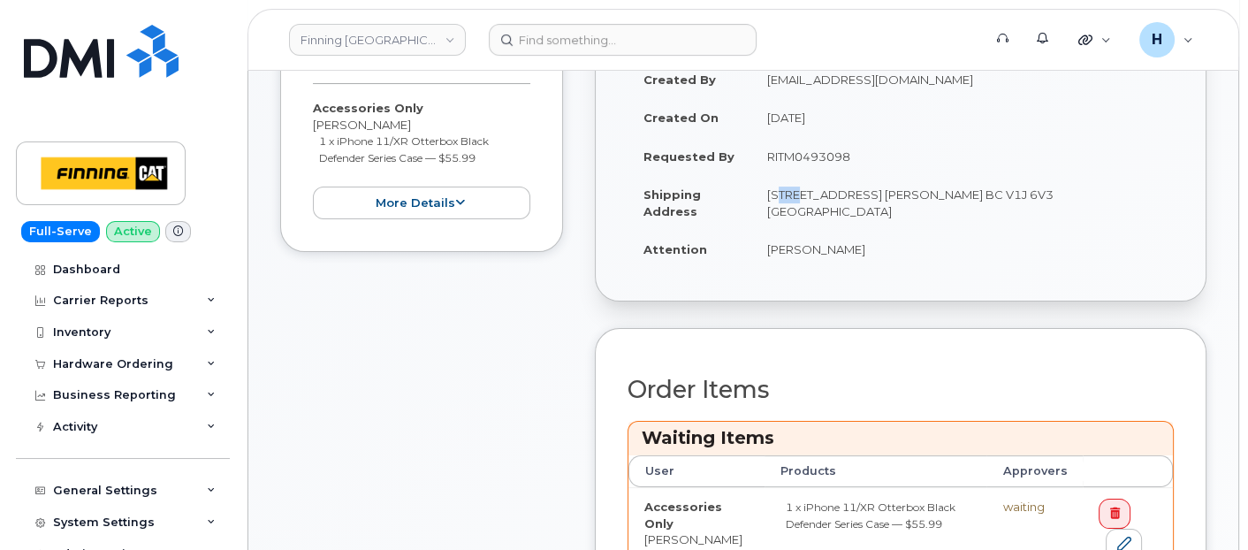
click at [794, 195] on td "[STREET_ADDRESS] [PERSON_NAME] BC V1J 6V3 [GEOGRAPHIC_DATA]" at bounding box center [962, 202] width 422 height 55
drag, startPoint x: 800, startPoint y: 194, endPoint x: 767, endPoint y: 192, distance: 32.8
click at [767, 192] on td "[STREET_ADDRESS] [PERSON_NAME] BC V1J 6V3 [GEOGRAPHIC_DATA]" at bounding box center [962, 202] width 422 height 55
copy td "8712"
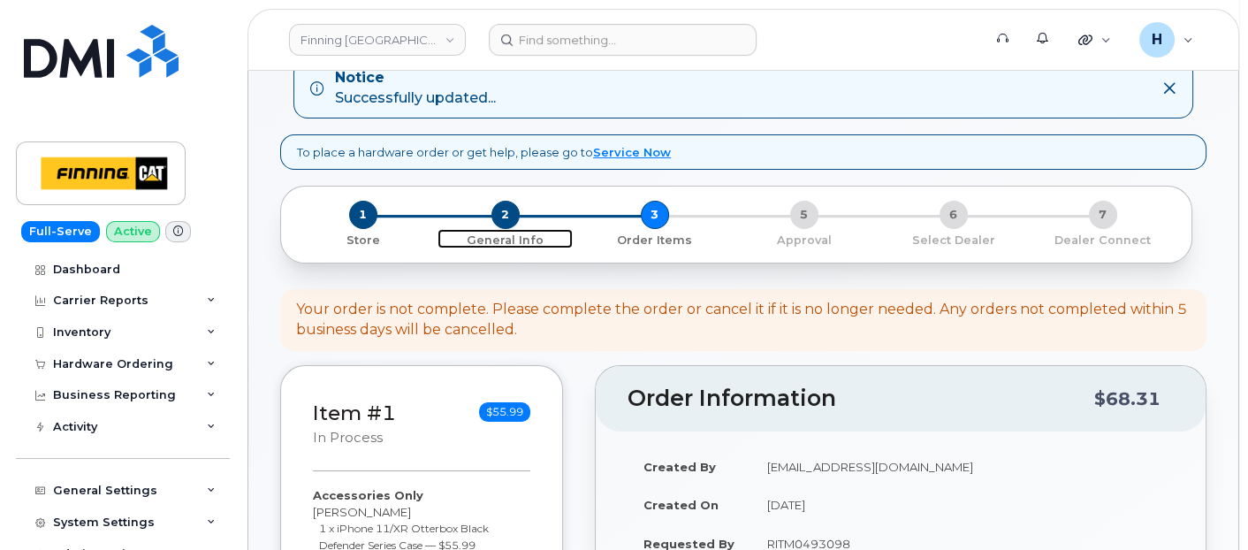
scroll to position [0, 0]
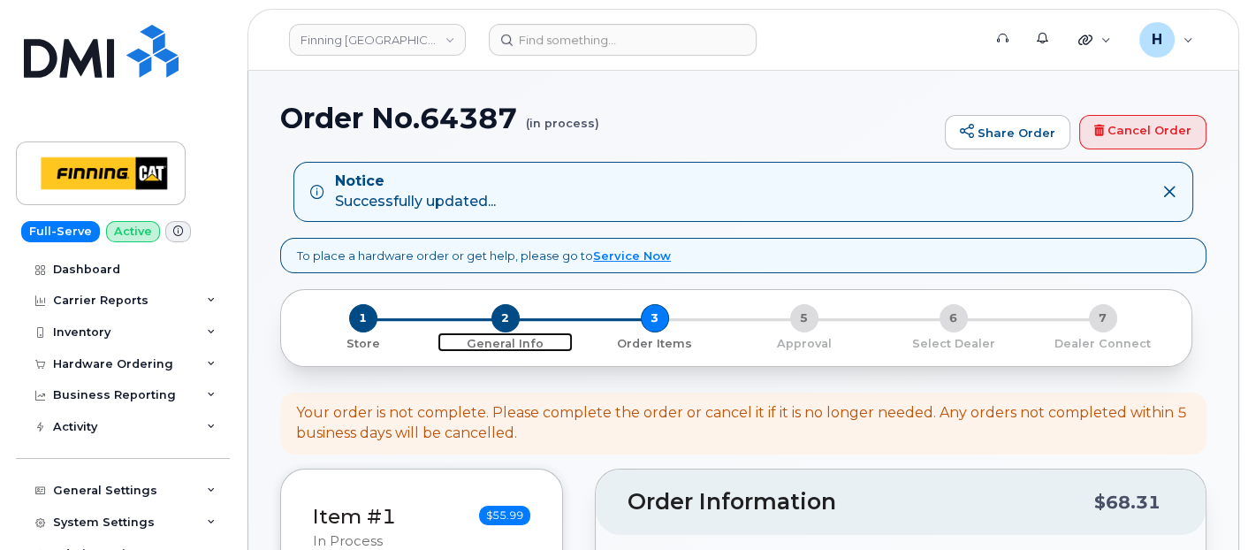
click at [510, 318] on span "2" at bounding box center [505, 318] width 28 height 28
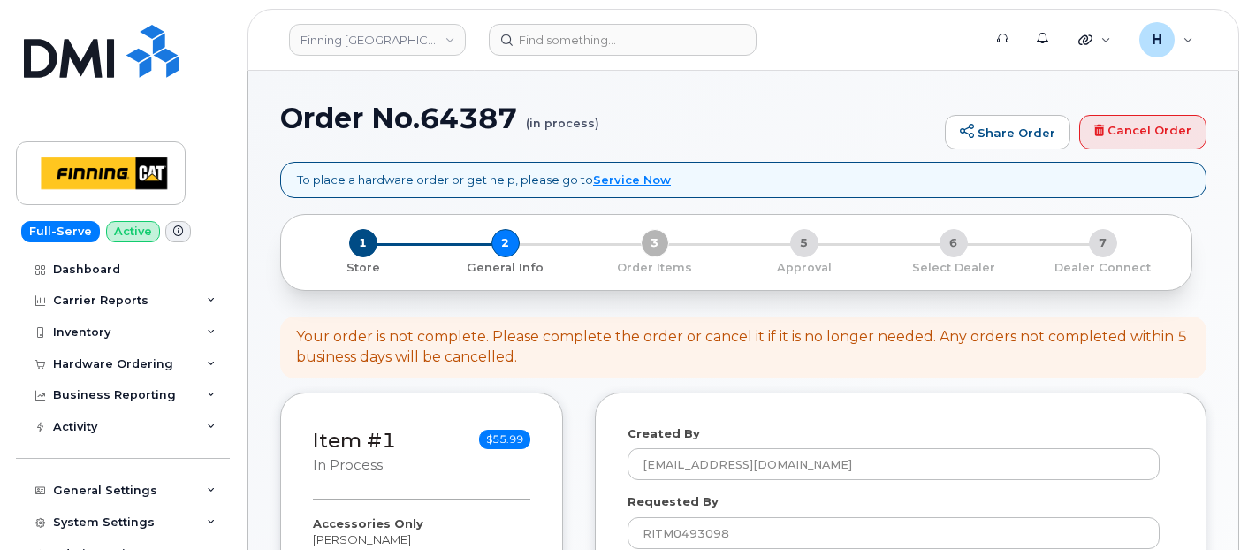
select select
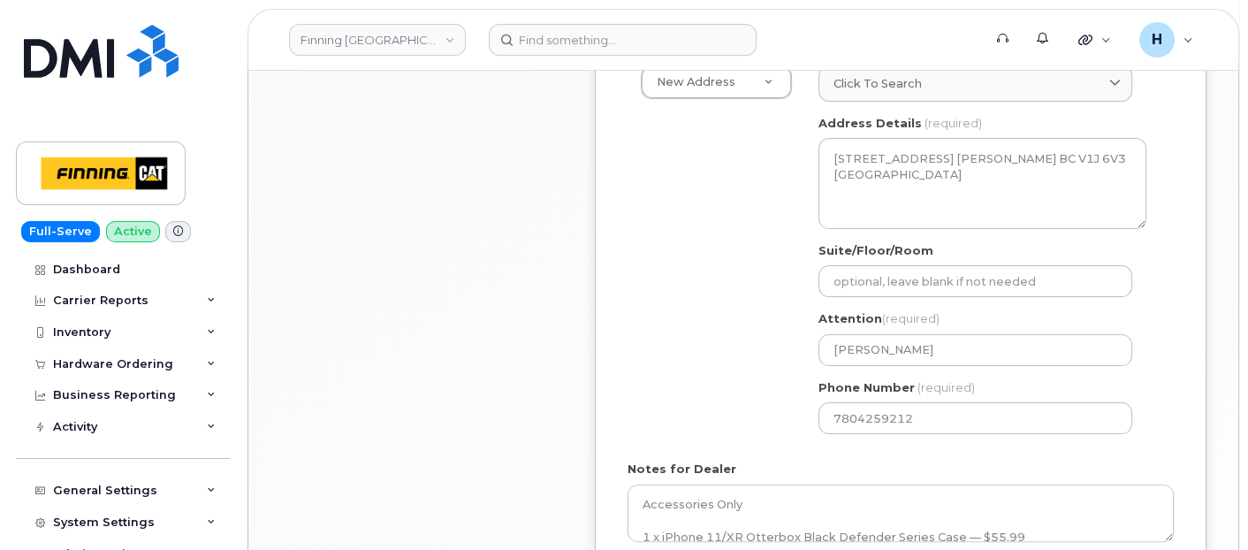
scroll to position [687, 0]
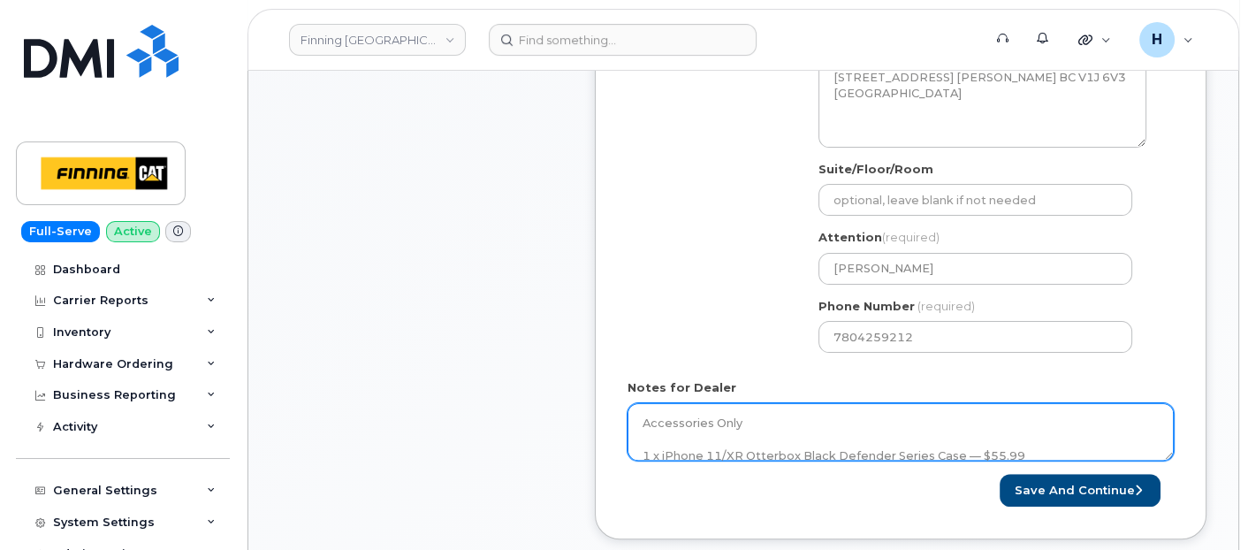
click at [770, 414] on textarea "Accessories Only 1 x iPhone 11/XR Otterbox Black Defender Series Case — $55.99 …" at bounding box center [900, 432] width 546 height 58
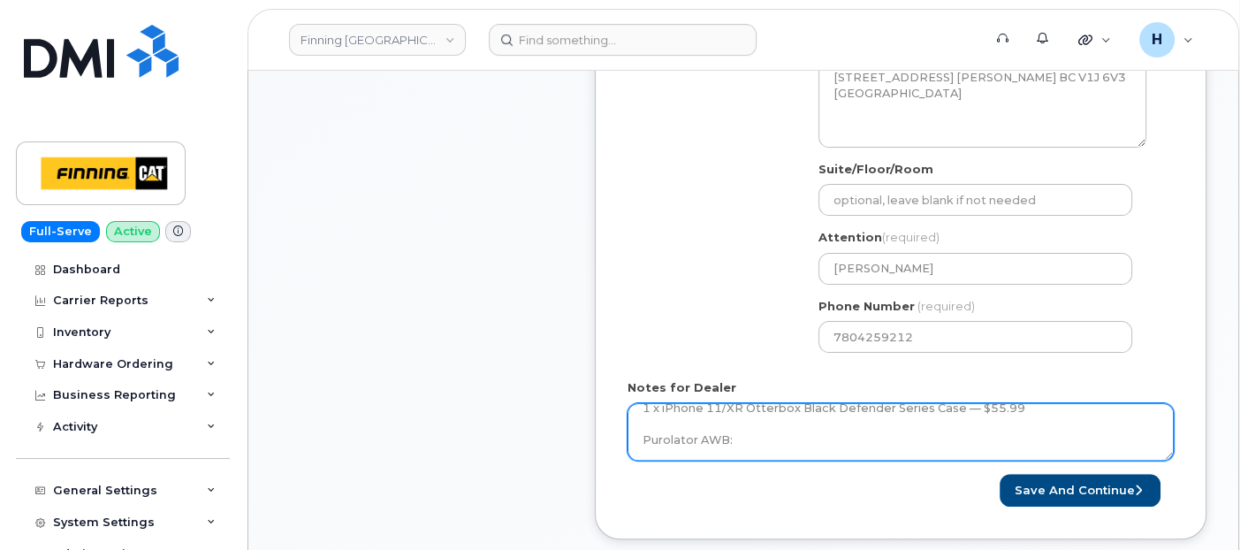
drag, startPoint x: 770, startPoint y: 414, endPoint x: 768, endPoint y: 442, distance: 28.3
click at [770, 415] on textarea "Accessories Only 1 x iPhone 11/XR Otterbox Black Defender Series Case — $55.99 …" at bounding box center [900, 432] width 546 height 58
click at [768, 442] on textarea "Accessories Only 1 x iPhone 11/XR Otterbox Black Defender Series Case — $55.99 …" at bounding box center [900, 432] width 546 height 58
paste textarea "335661129544"
type textarea "Accessories Only 1 x iPhone 11/XR Otterbox Black Defender Series Case — $55.99 …"
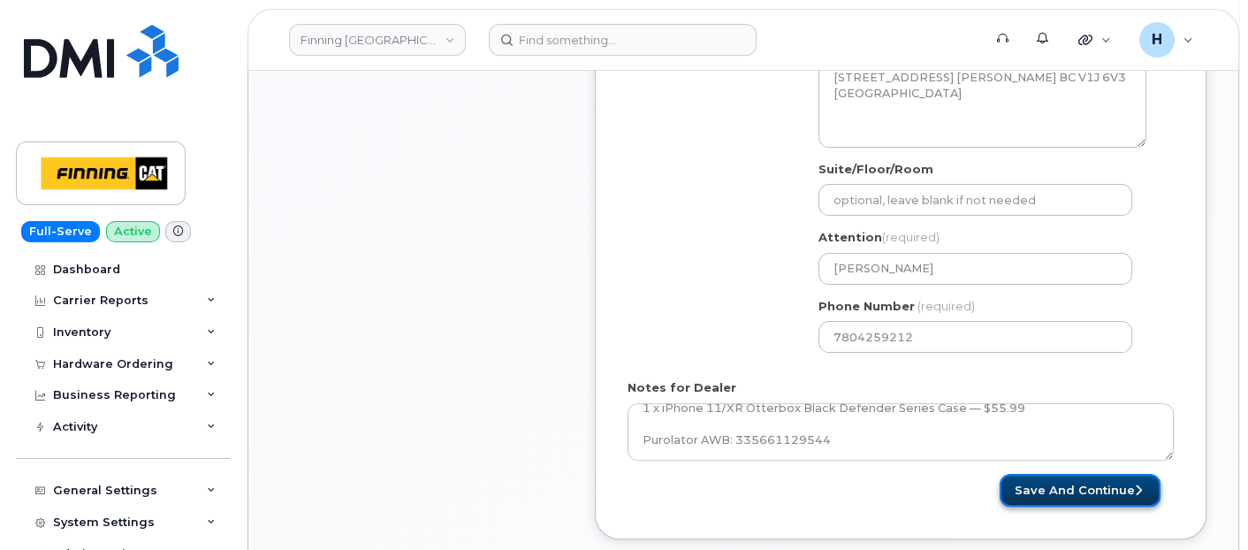
click at [1108, 484] on button "Save and Continue" at bounding box center [1079, 490] width 161 height 33
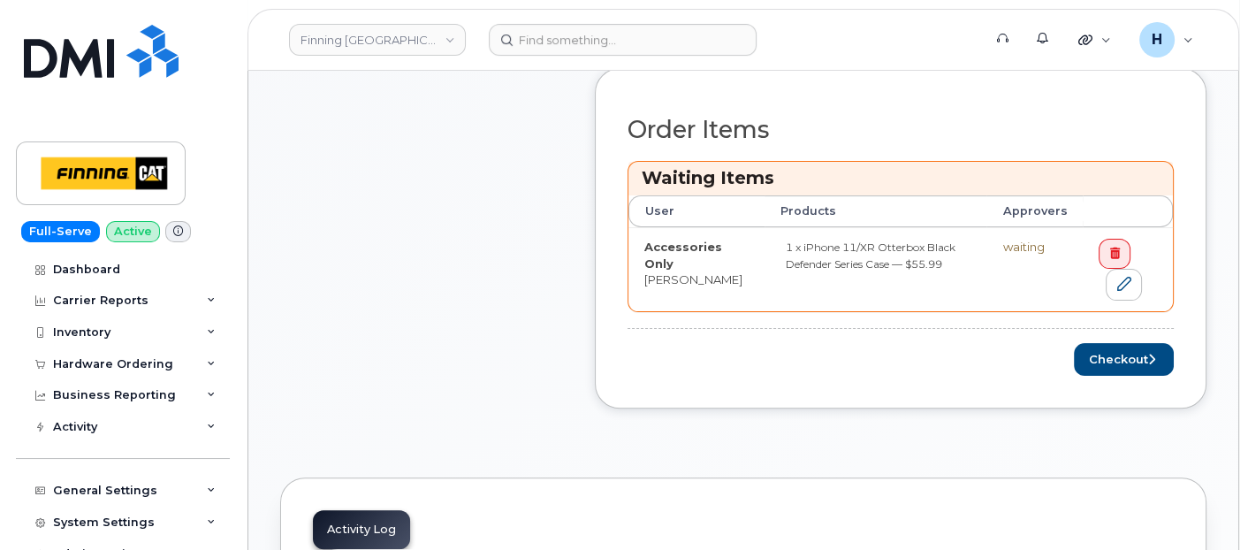
scroll to position [785, 0]
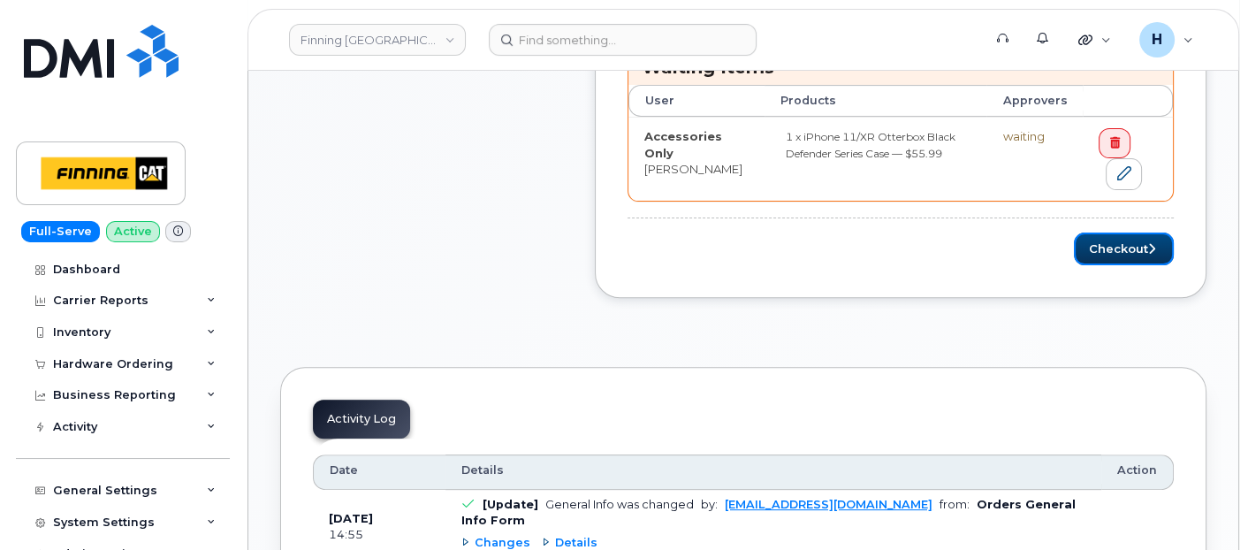
click at [1096, 239] on button "Checkout" at bounding box center [1124, 248] width 100 height 33
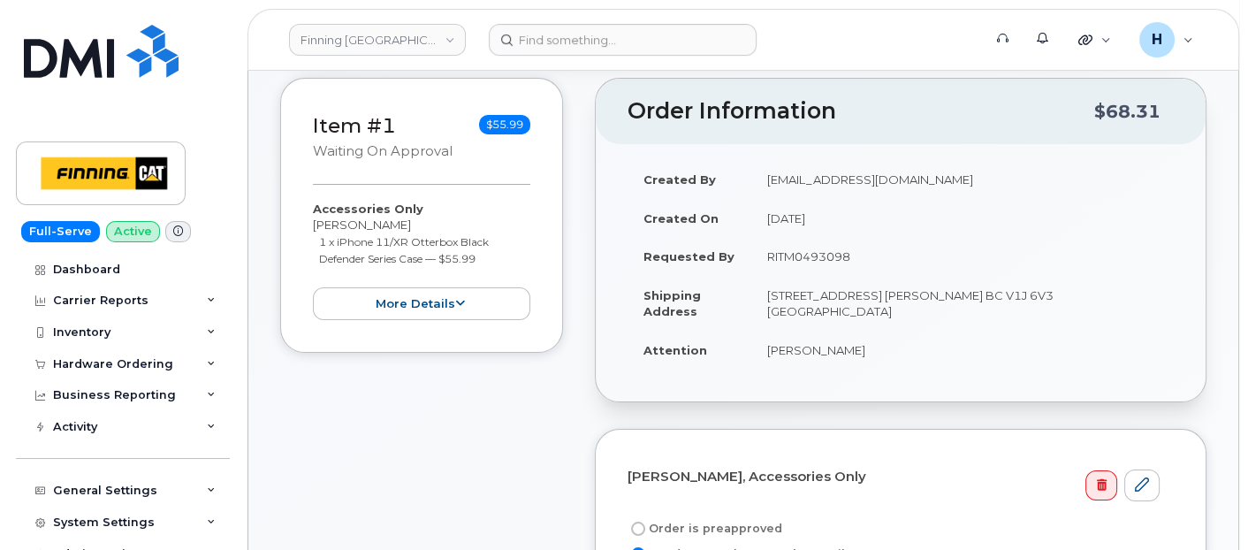
scroll to position [294, 0]
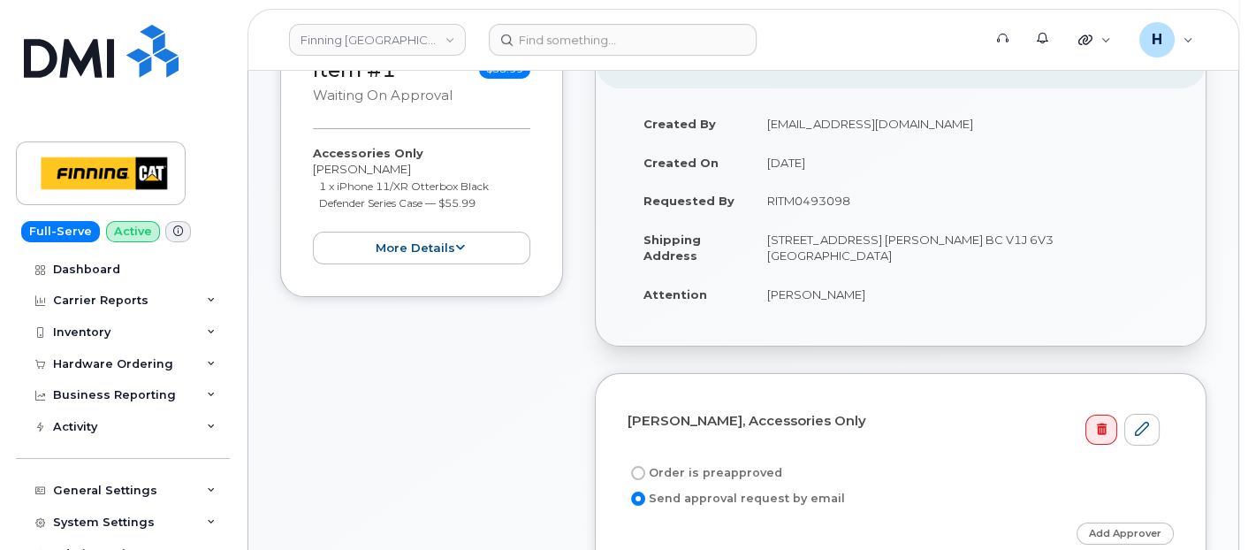
drag, startPoint x: 757, startPoint y: 209, endPoint x: 904, endPoint y: 209, distance: 146.7
click at [904, 209] on td "RITM0493098" at bounding box center [962, 200] width 422 height 39
copy td "RITM0493098"
click at [697, 467] on label "Order is preapproved" at bounding box center [704, 472] width 155 height 21
click at [645, 467] on input "Order is preapproved" at bounding box center [638, 473] width 14 height 14
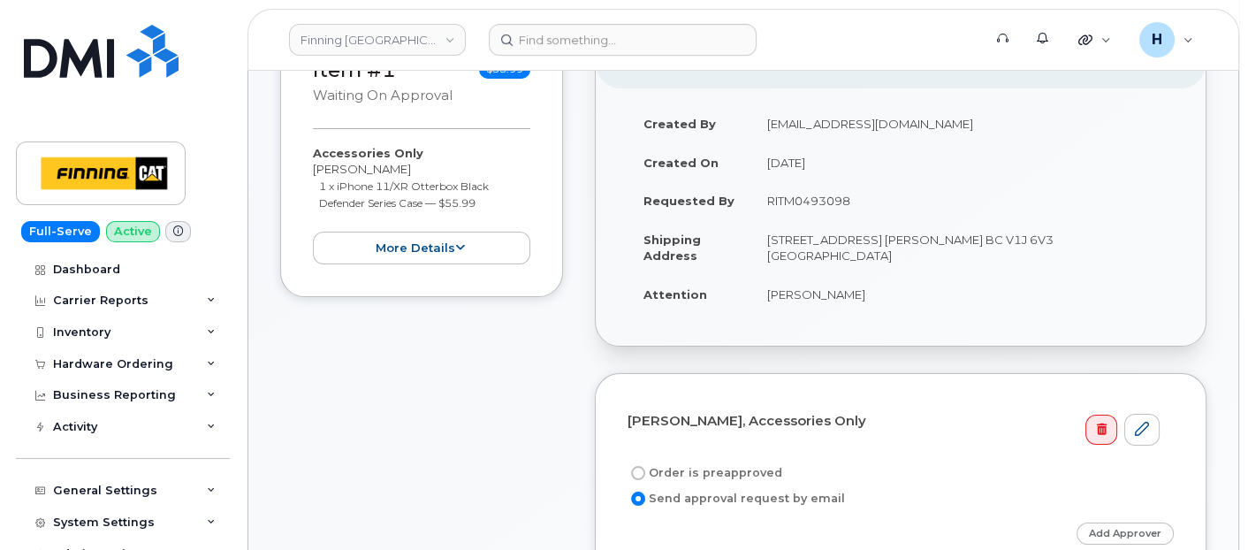
radio input "true"
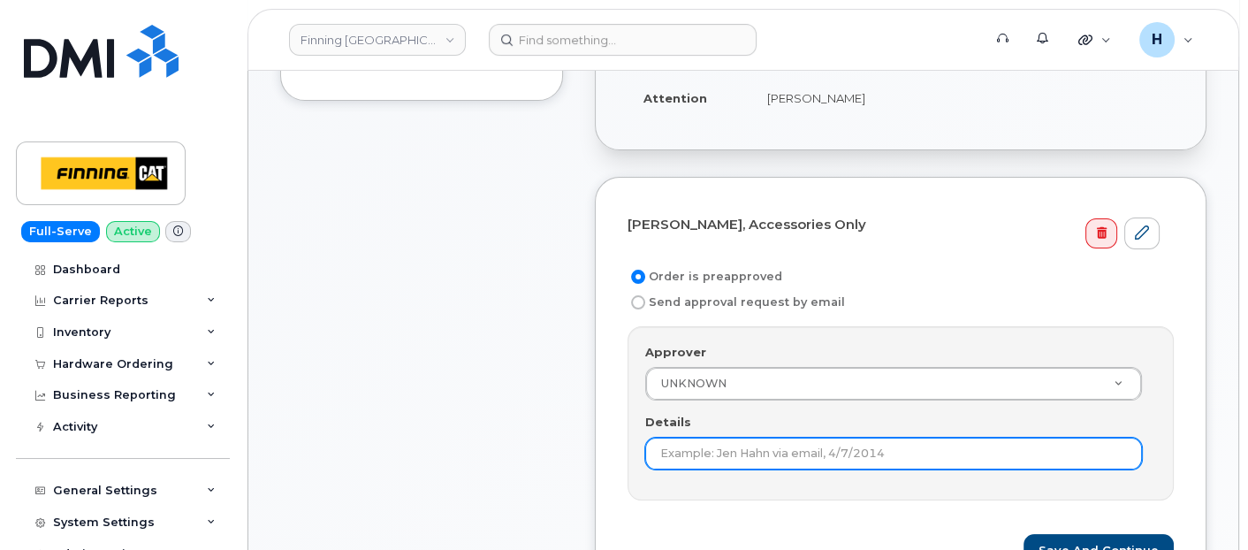
click at [692, 446] on input "Details" at bounding box center [893, 453] width 497 height 32
paste input "RITM0493098"
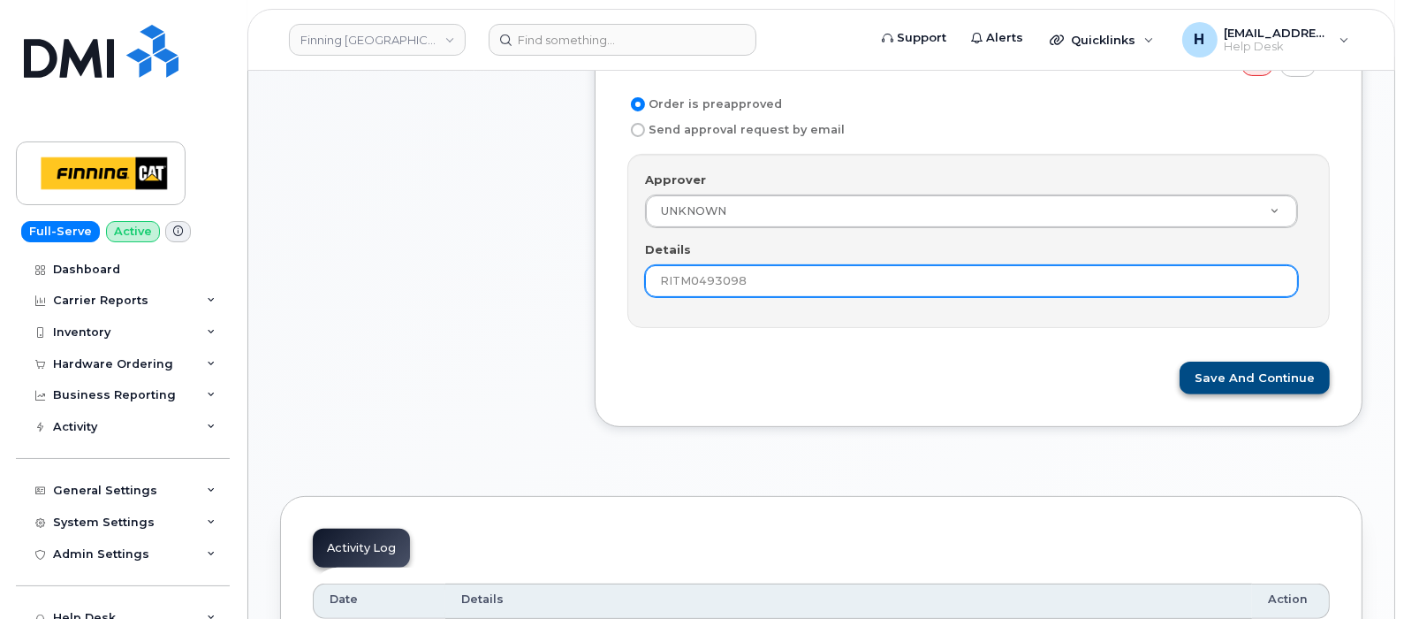
type input "RITM0493098"
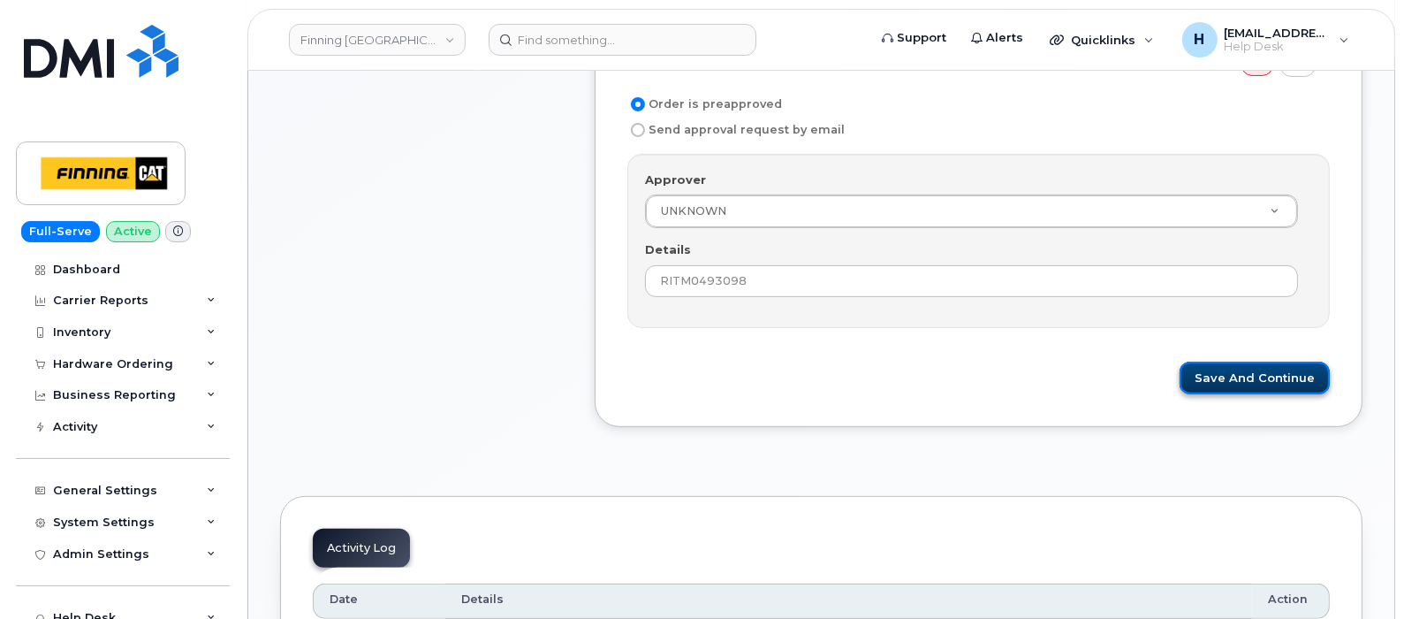
click at [1246, 378] on button "Save and Continue" at bounding box center [1255, 377] width 150 height 33
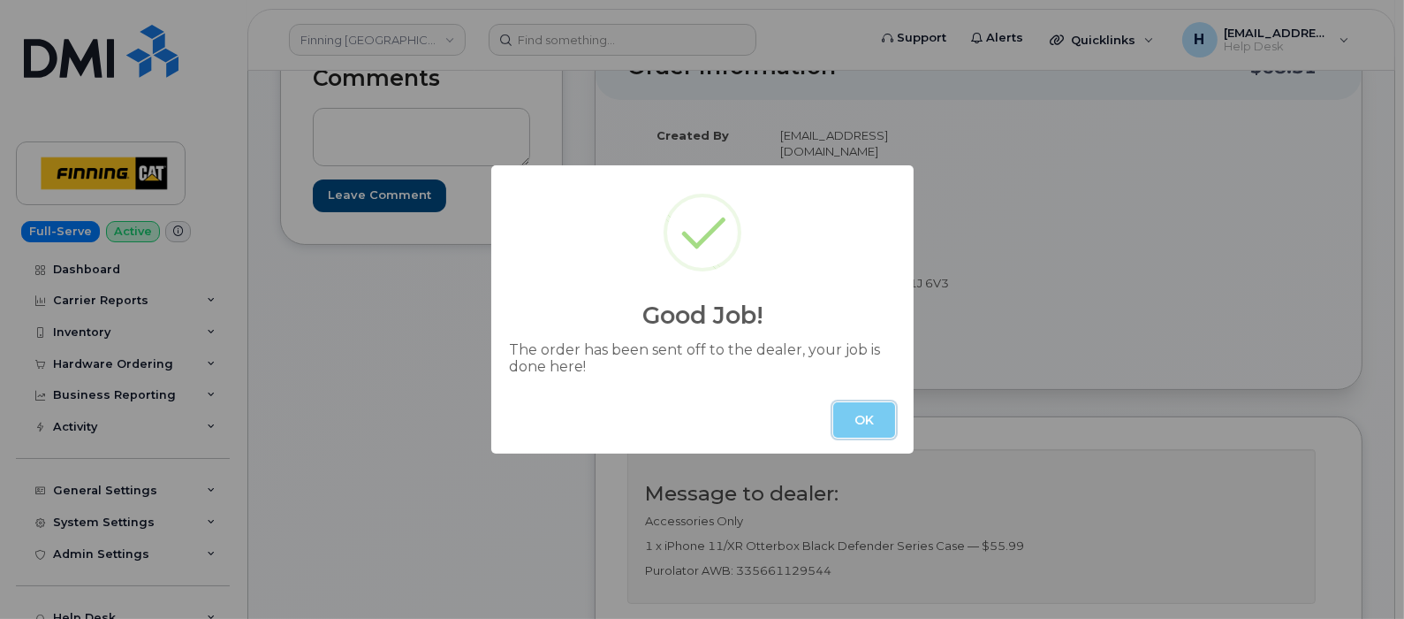
click at [870, 403] on button "OK" at bounding box center [864, 419] width 62 height 35
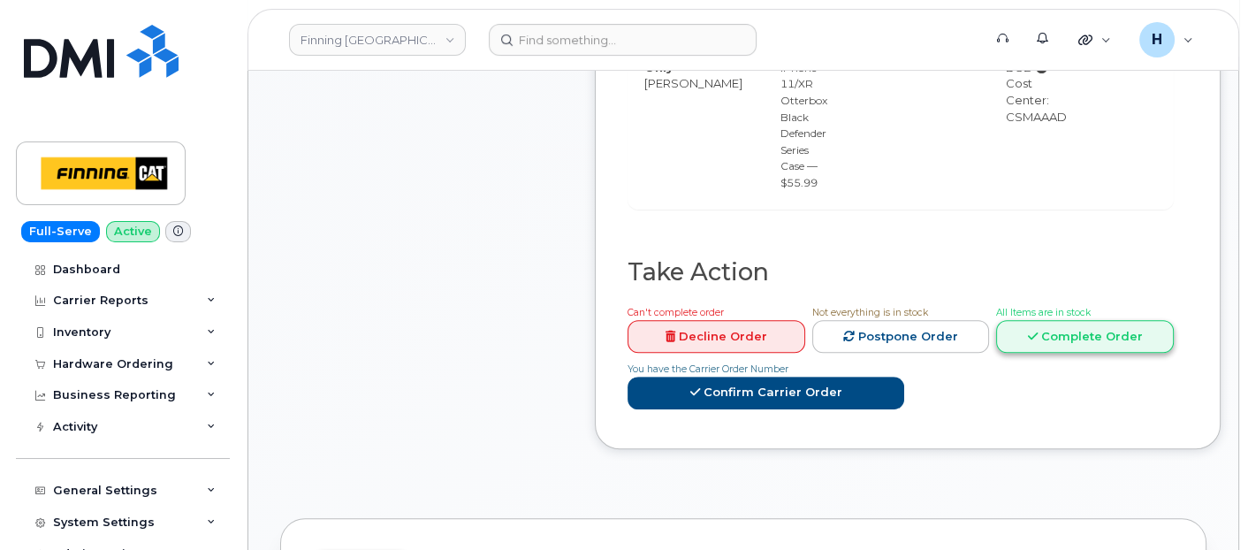
click at [1018, 320] on link "Complete Order" at bounding box center [1085, 336] width 178 height 33
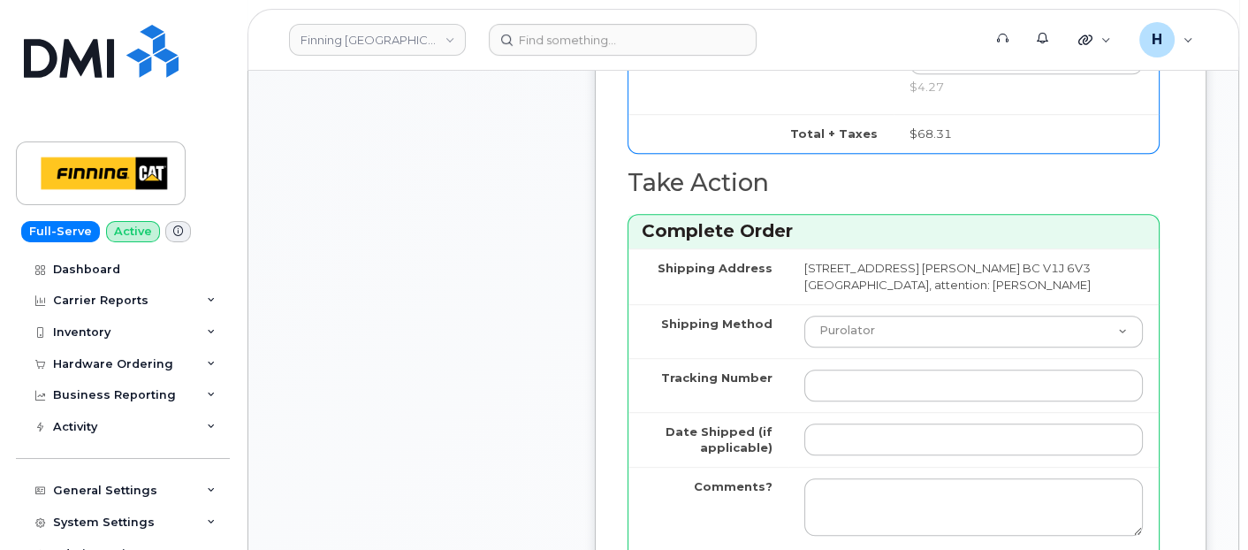
scroll to position [1362, 0]
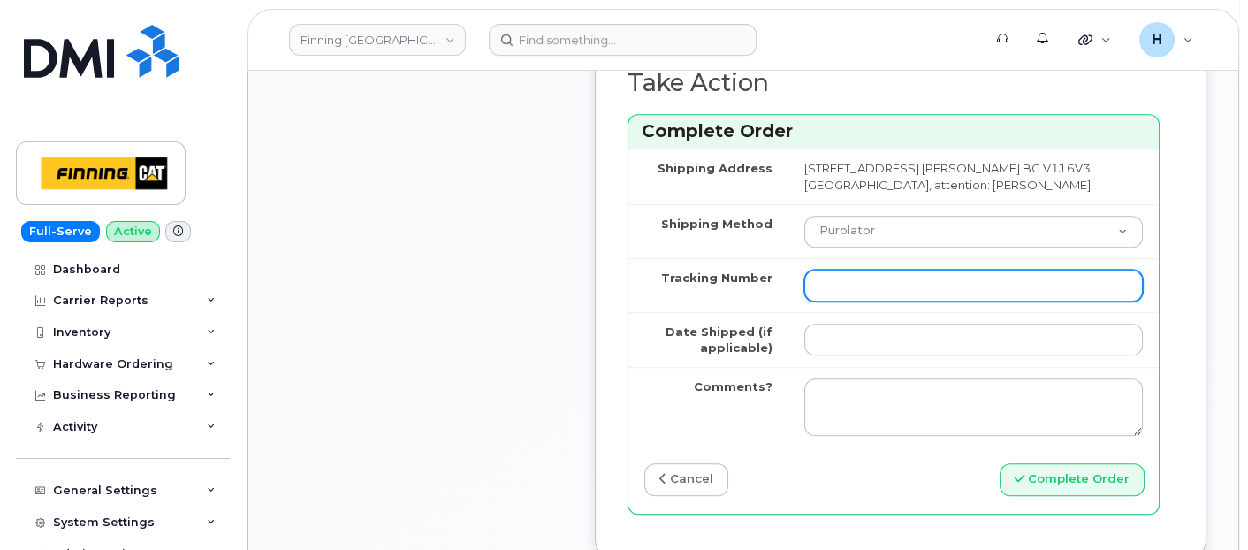
click at [878, 292] on input "Tracking Number" at bounding box center [973, 286] width 338 height 32
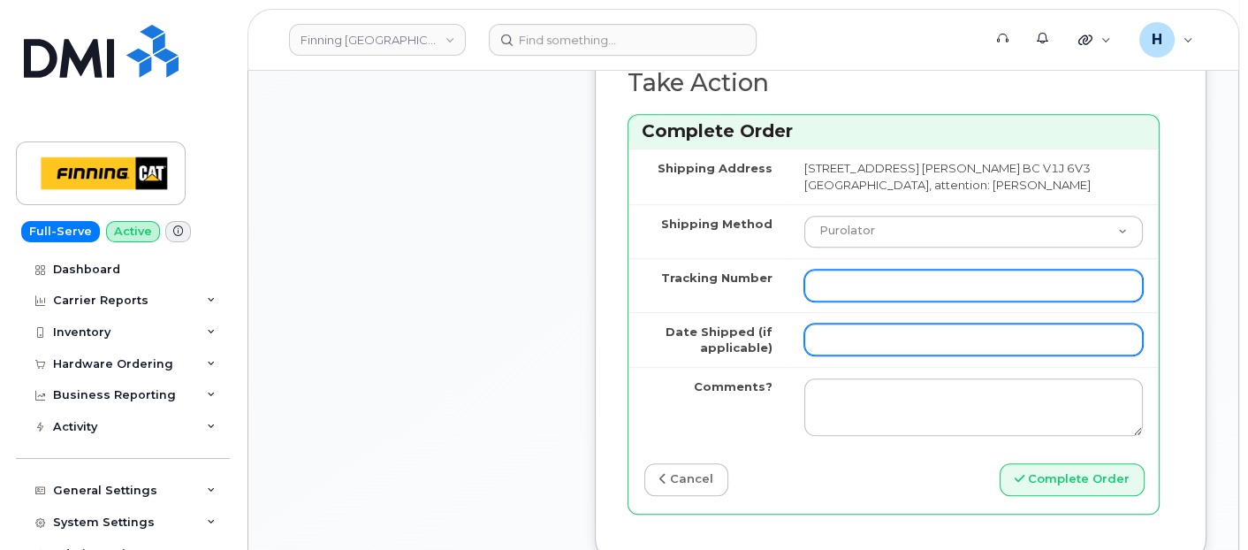
paste input "335661129544"
type input "335661129544"
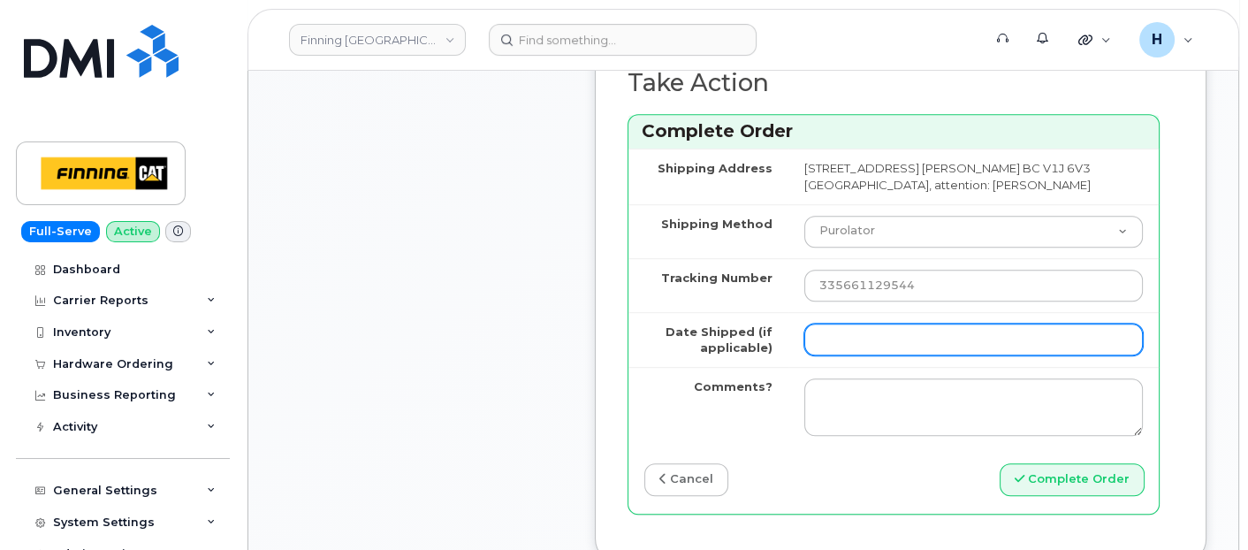
click at [891, 326] on input "Date Shipped (if applicable)" at bounding box center [973, 339] width 338 height 32
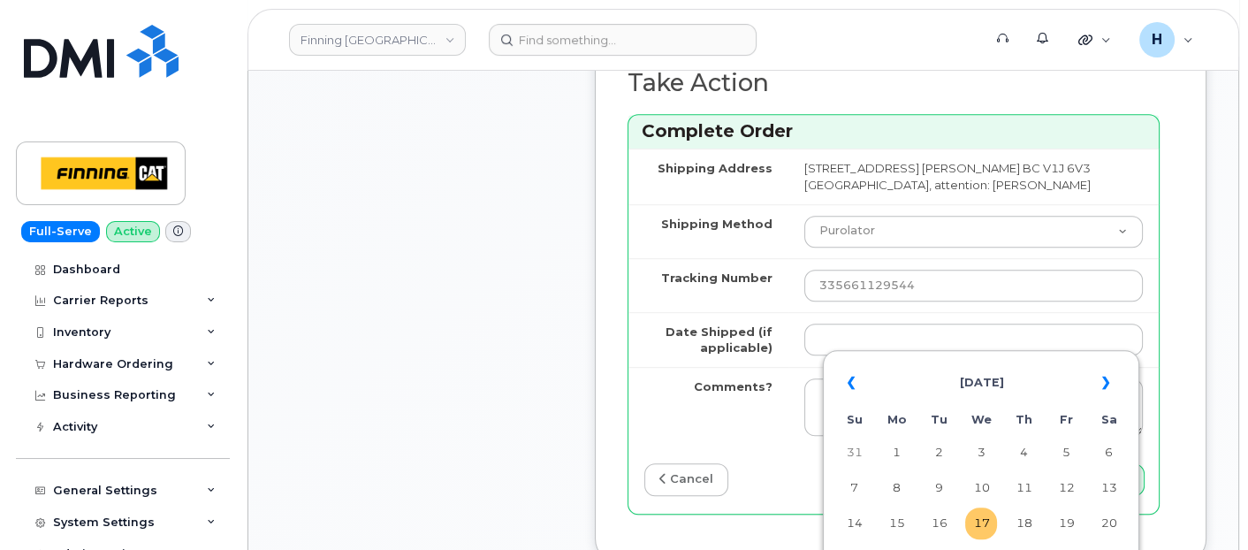
click at [976, 517] on td "17" at bounding box center [981, 523] width 32 height 32
type input "[DATE]"
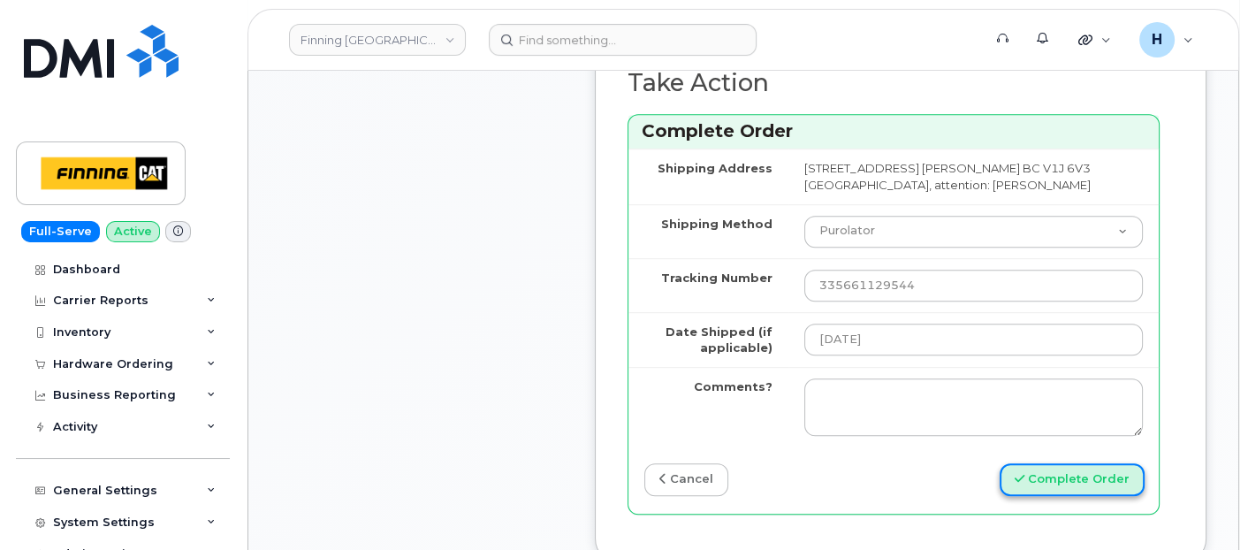
click at [1062, 475] on button "Complete Order" at bounding box center [1071, 479] width 145 height 33
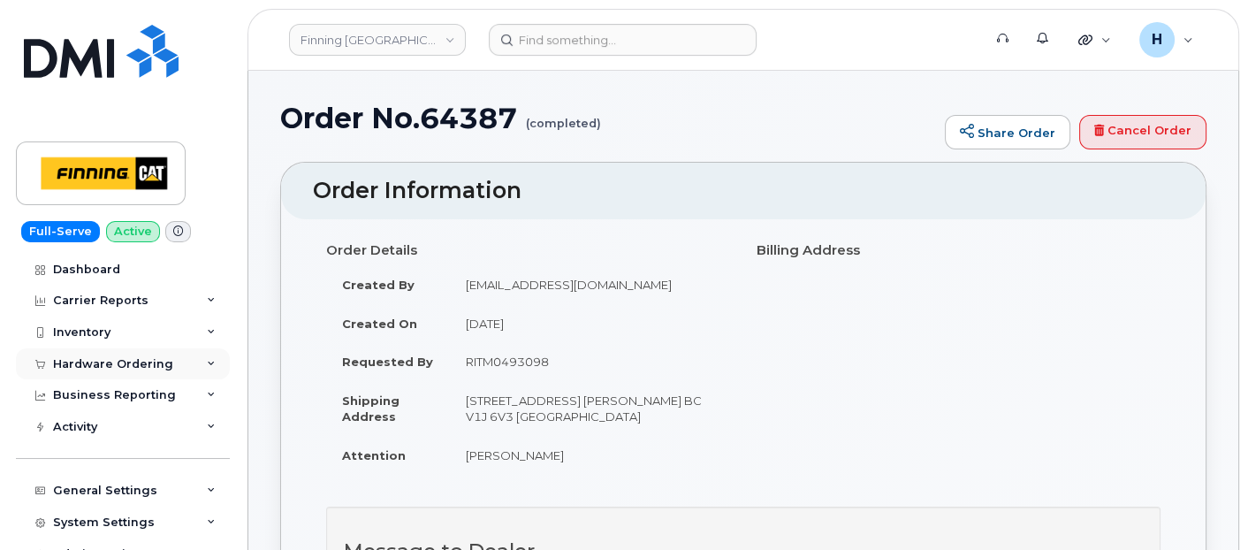
click at [128, 368] on div "Hardware Ordering" at bounding box center [113, 364] width 120 height 14
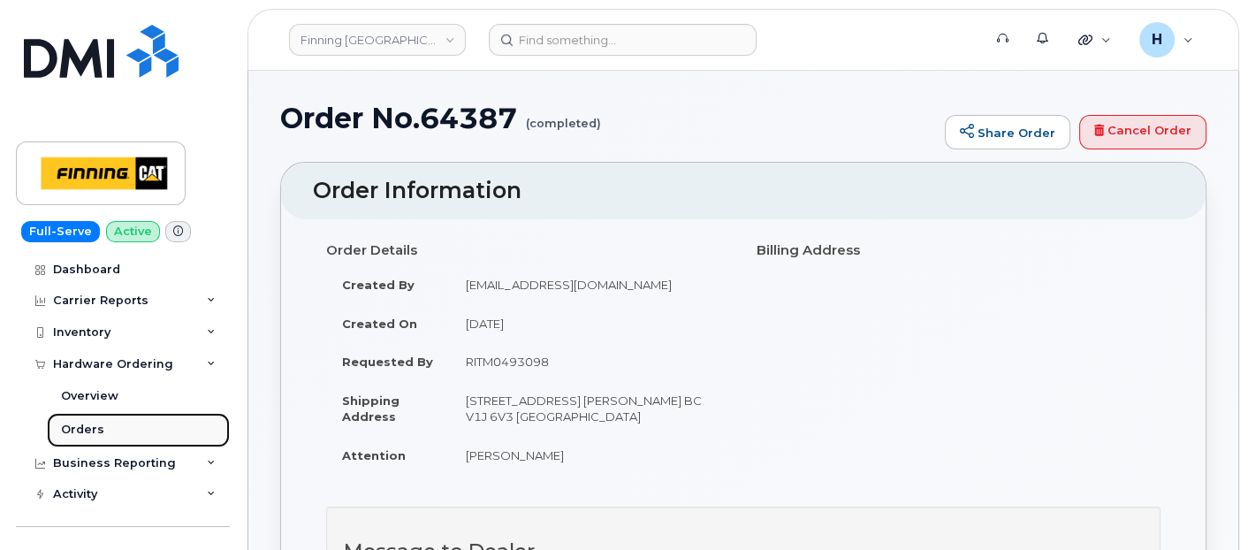
click at [101, 437] on link "Orders" at bounding box center [138, 430] width 183 height 34
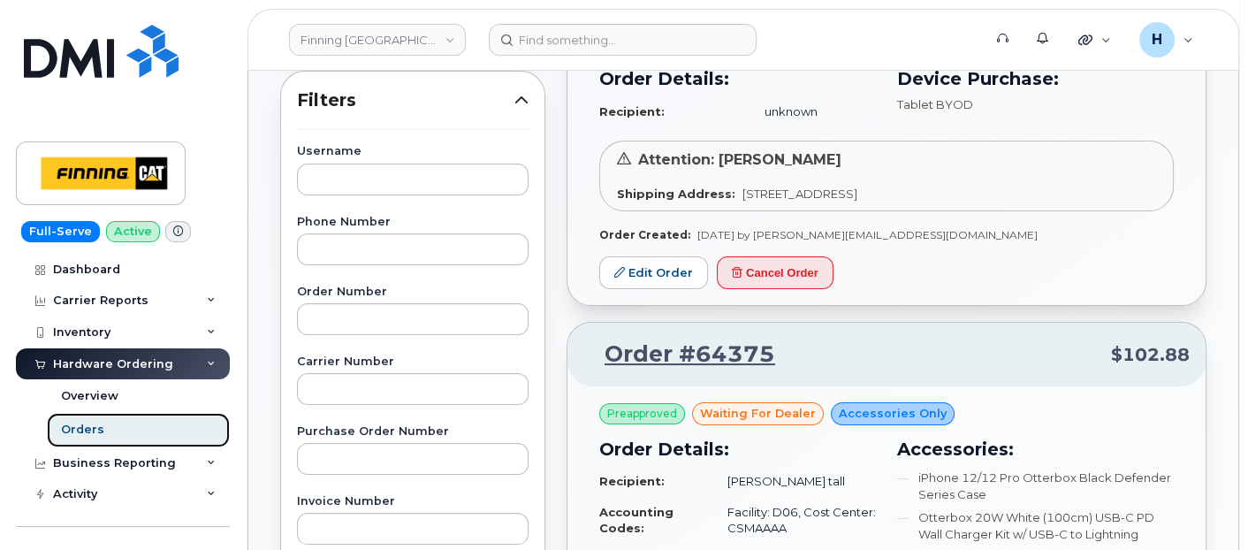
scroll to position [294, 0]
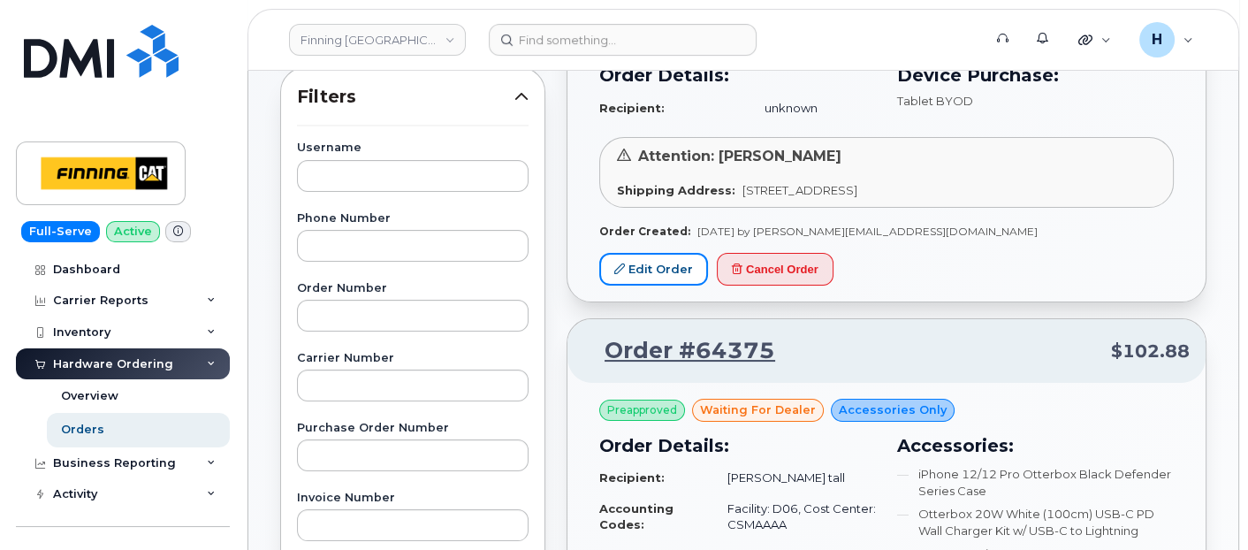
drag, startPoint x: 672, startPoint y: 262, endPoint x: 583, endPoint y: 482, distance: 237.9
click at [671, 262] on link "Edit Order" at bounding box center [653, 269] width 109 height 33
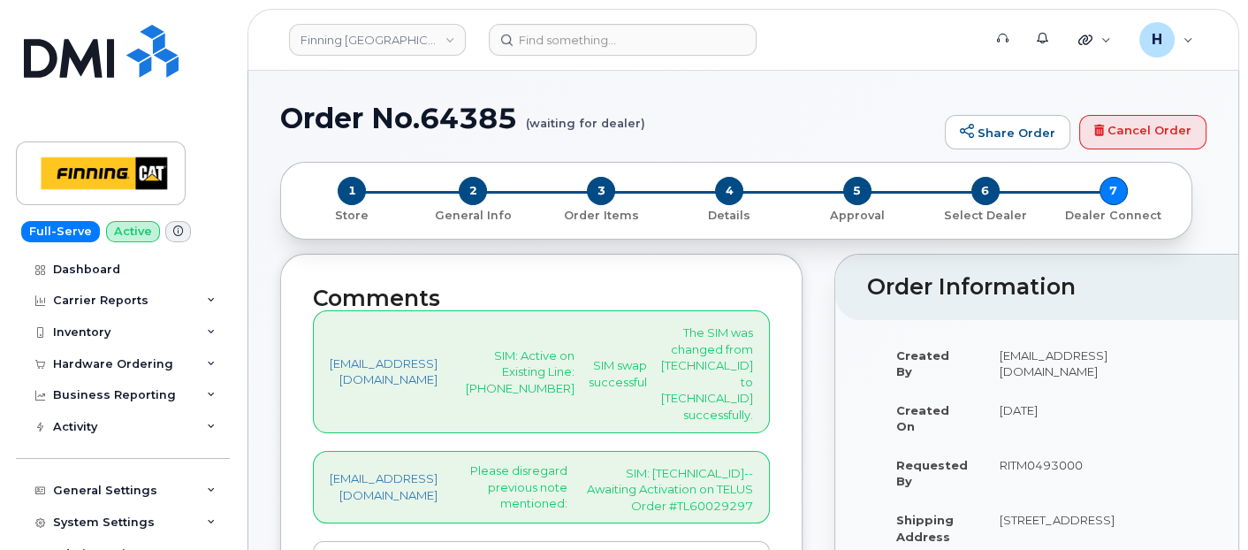
scroll to position [294, 0]
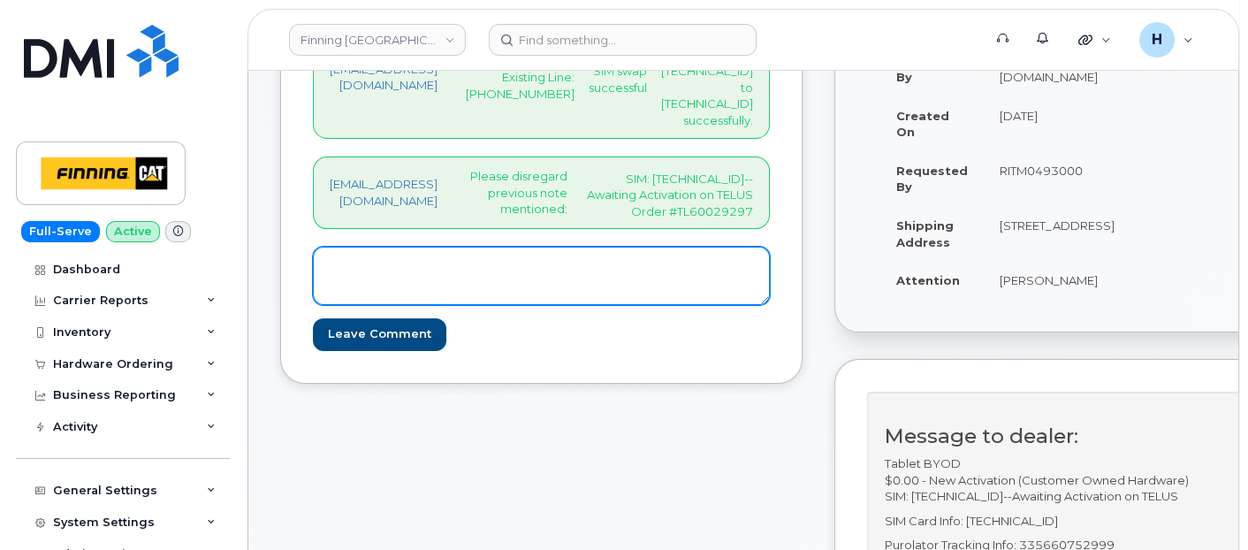
click at [429, 305] on textarea at bounding box center [541, 276] width 457 height 58
paste textarea "780) 312-0497"
click at [477, 305] on textarea "SIM--Active on Line: 780) 312-0497" at bounding box center [541, 276] width 457 height 58
drag, startPoint x: 546, startPoint y: 315, endPoint x: 275, endPoint y: 308, distance: 271.4
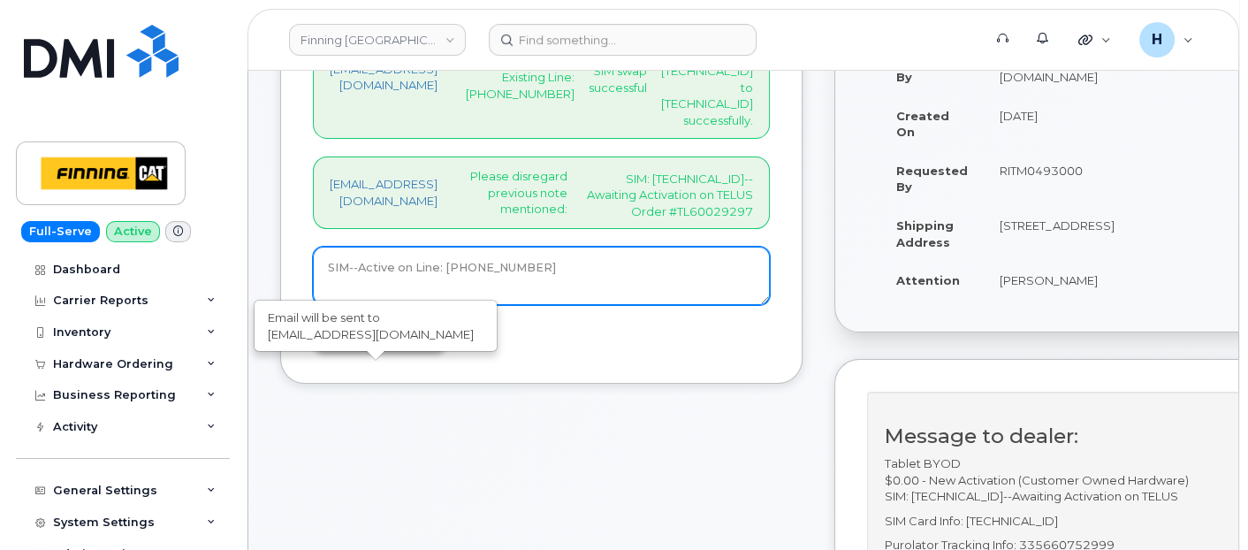
type textarea "SIM--Active on Line: [PHONE_NUMBER]"
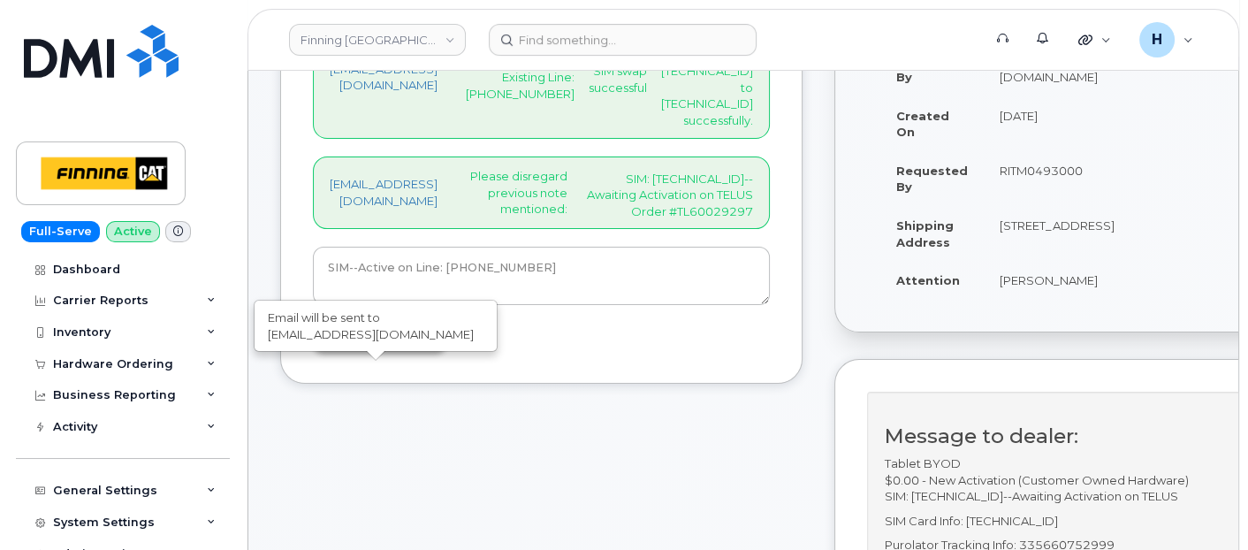
click at [382, 351] on input "Leave Comment" at bounding box center [379, 334] width 133 height 33
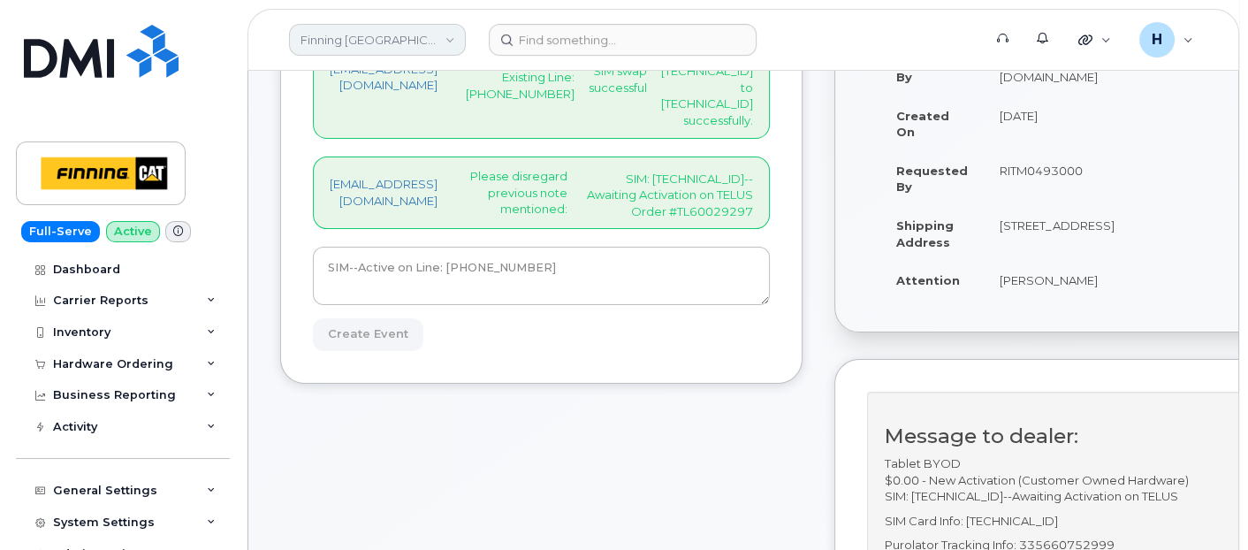
type input "Create Event"
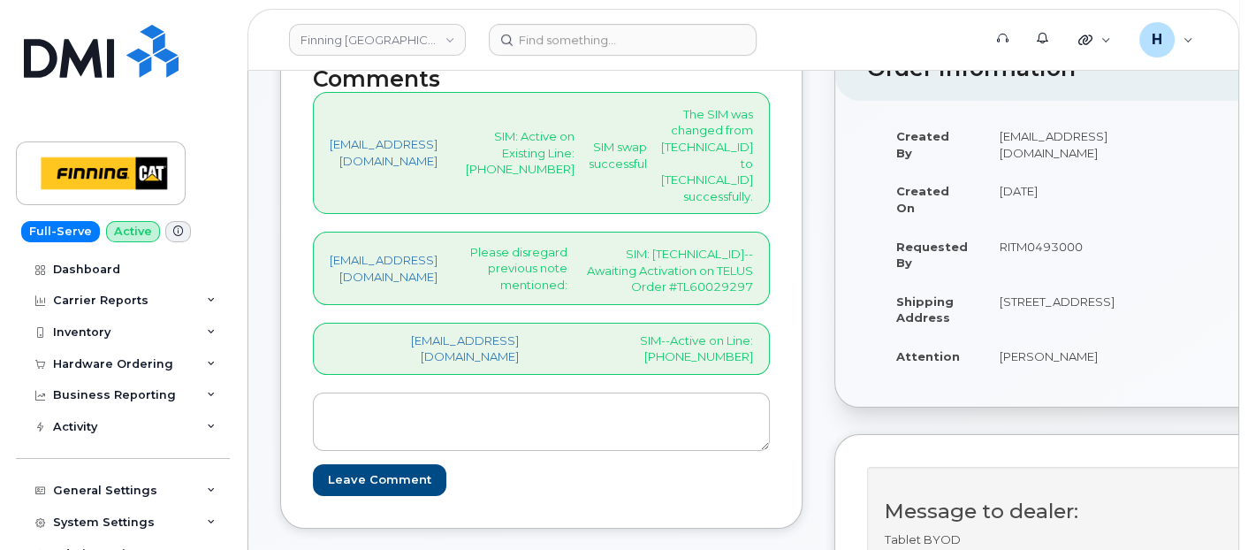
scroll to position [490, 0]
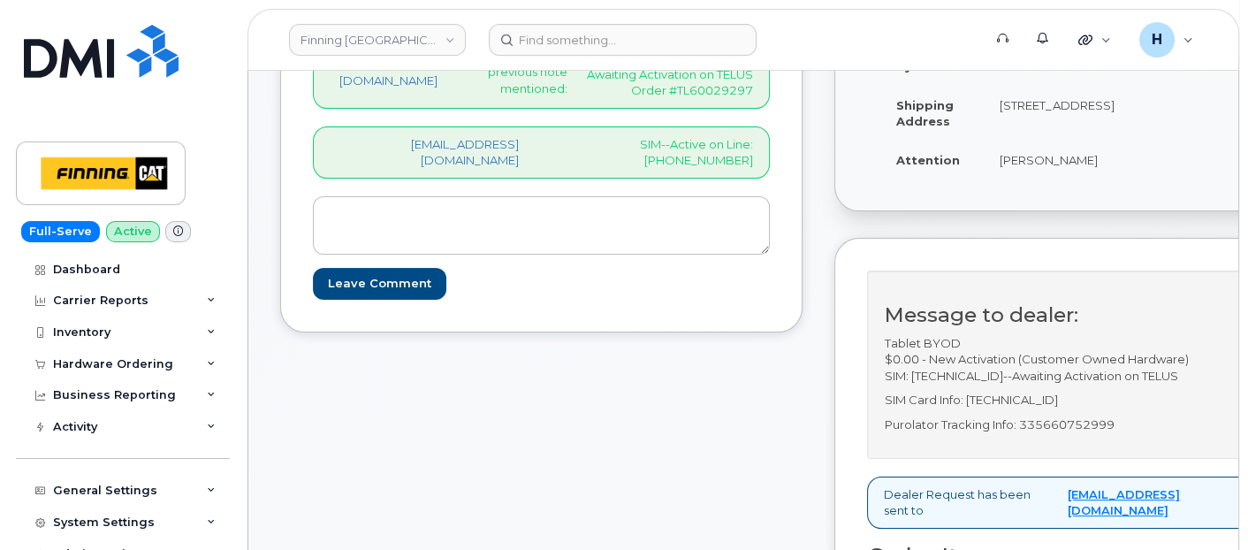
click at [1083, 433] on p "Purolator Tracking Info: 335660752999" at bounding box center [1128, 424] width 487 height 17
copy p "335660752999"
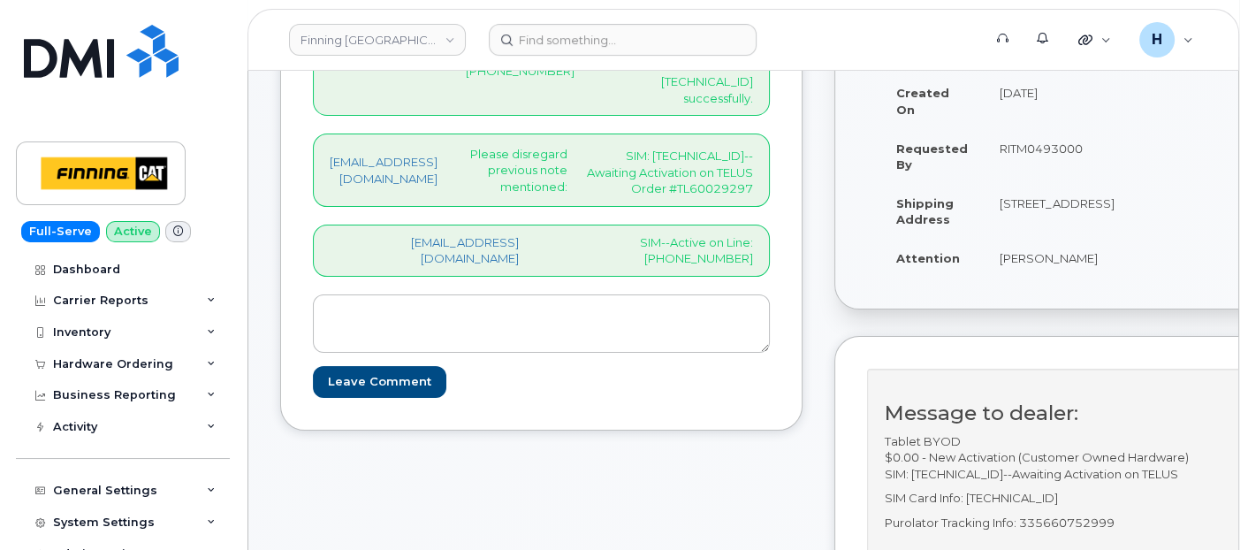
click at [718, 194] on p "SIM: [TECHNICAL_ID]--Awaiting Activation on TELUS Order #TL60029297" at bounding box center [666, 172] width 171 height 49
copy p "[TECHNICAL_ID]"
drag, startPoint x: 994, startPoint y: 275, endPoint x: 1078, endPoint y: 274, distance: 84.0
click at [1078, 274] on td "[PERSON_NAME]" at bounding box center [1057, 258] width 147 height 39
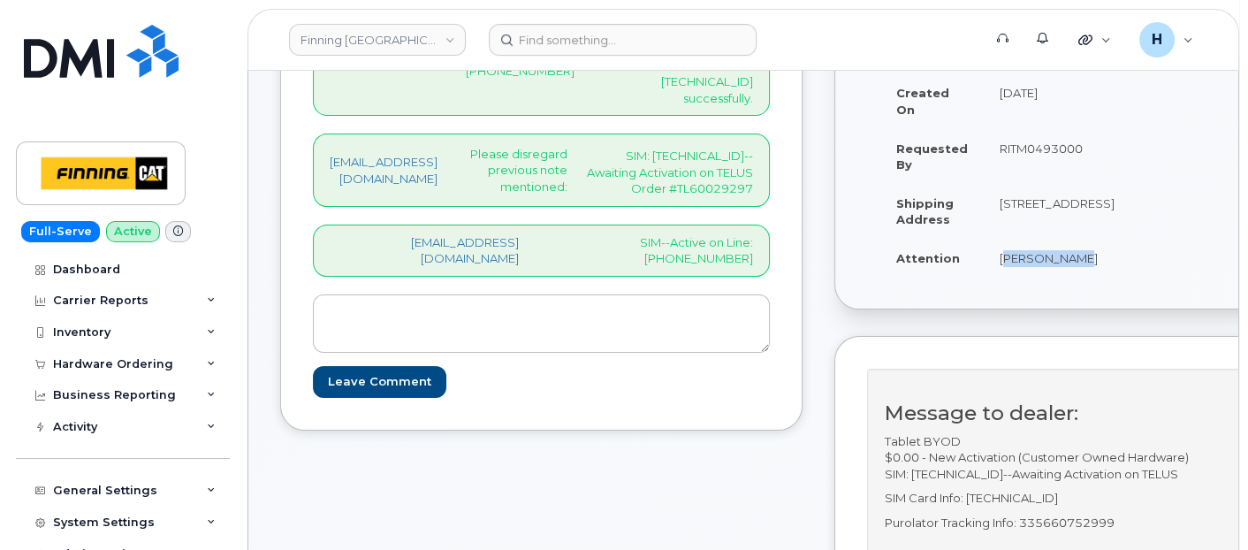
copy td "[PERSON_NAME]"
click at [1108, 258] on td "[PERSON_NAME]" at bounding box center [1057, 258] width 147 height 39
drag, startPoint x: 672, startPoint y: 284, endPoint x: 764, endPoint y: 283, distance: 91.9
click at [764, 277] on div "[EMAIL_ADDRESS][DOMAIN_NAME] SIM--Active on Line: [PHONE_NUMBER]" at bounding box center [541, 250] width 457 height 52
copy p "[PHONE_NUMBER]"
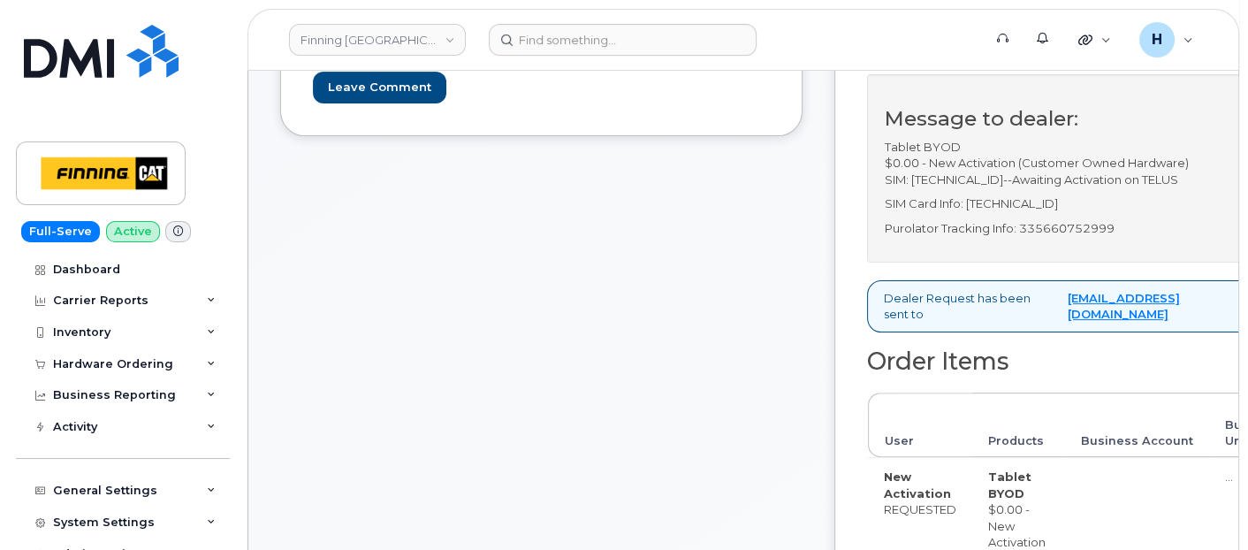
scroll to position [687, 0]
click at [1069, 237] on p "Purolator Tracking Info: 335660752999" at bounding box center [1128, 228] width 487 height 17
copy p "335660752999"
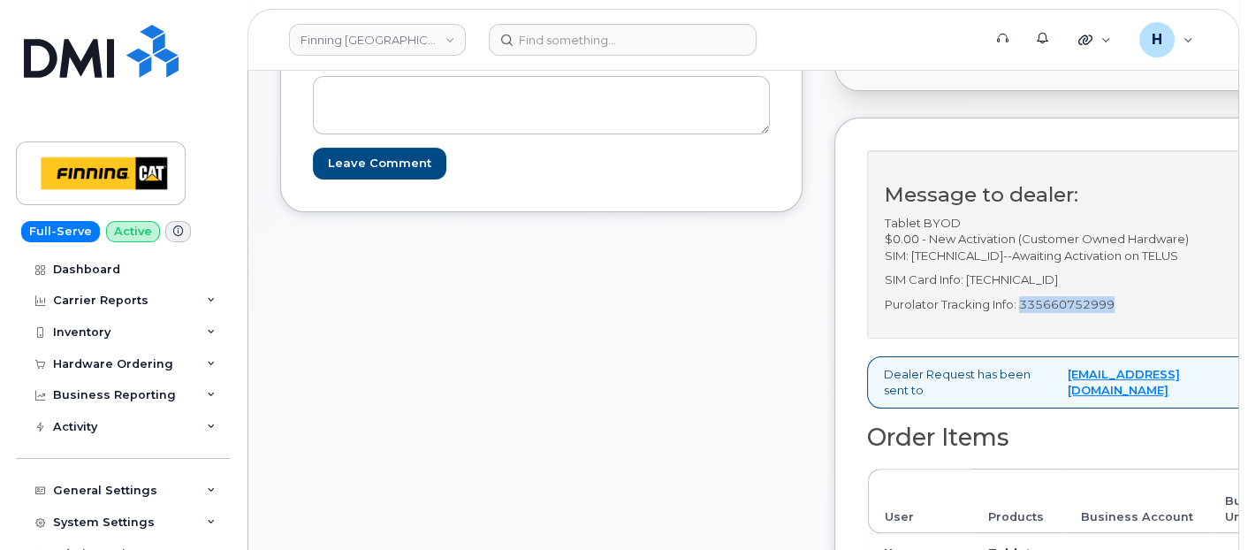
scroll to position [392, 0]
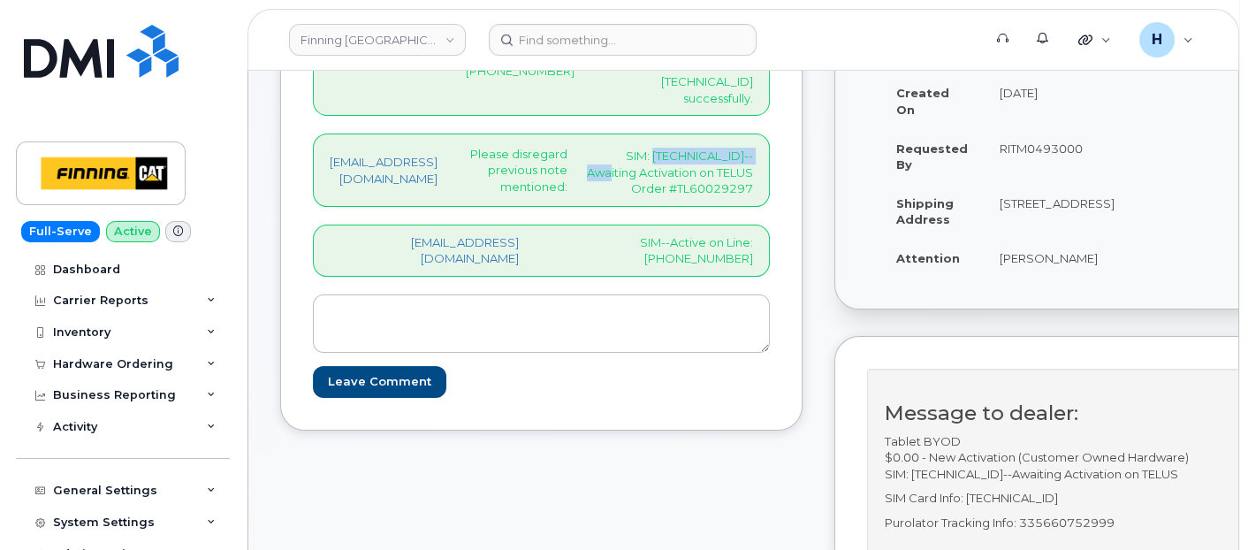
drag, startPoint x: 597, startPoint y: 196, endPoint x: 753, endPoint y: 198, distance: 155.5
click at [753, 197] on p "SIM: [TECHNICAL_ID]--Awaiting Activation on TELUS Order #TL60029297" at bounding box center [666, 172] width 171 height 49
copy p "[TECHNICAL_ID]"
drag, startPoint x: 764, startPoint y: 283, endPoint x: 673, endPoint y: 283, distance: 91.0
click at [673, 277] on div "[EMAIL_ADDRESS][DOMAIN_NAME] SIM--Active on Line: [PHONE_NUMBER]" at bounding box center [541, 250] width 457 height 52
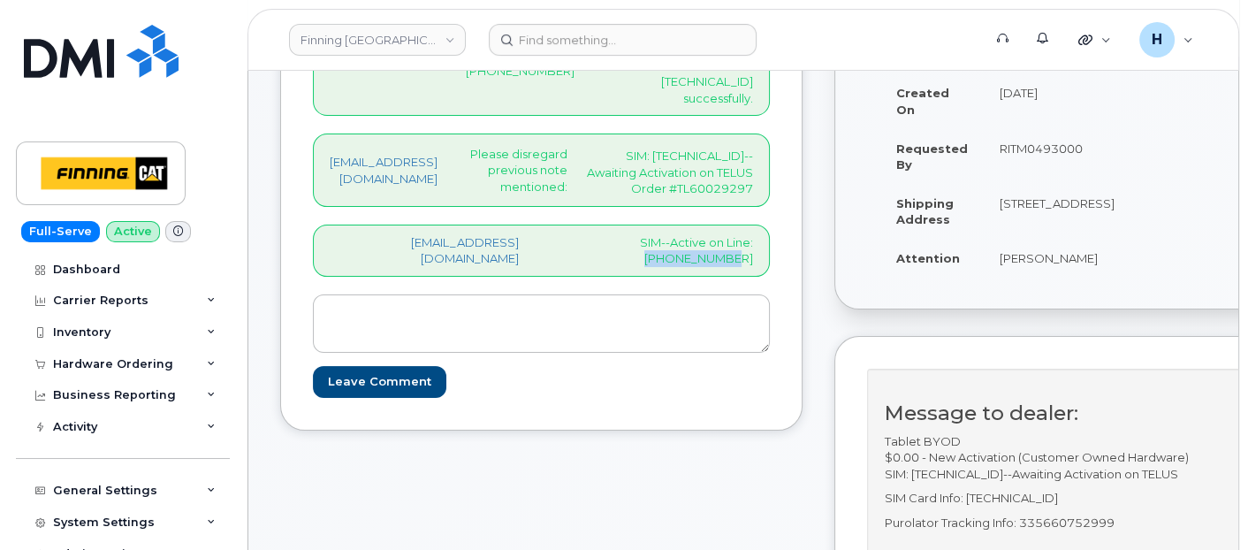
copy p "[PHONE_NUMBER]"
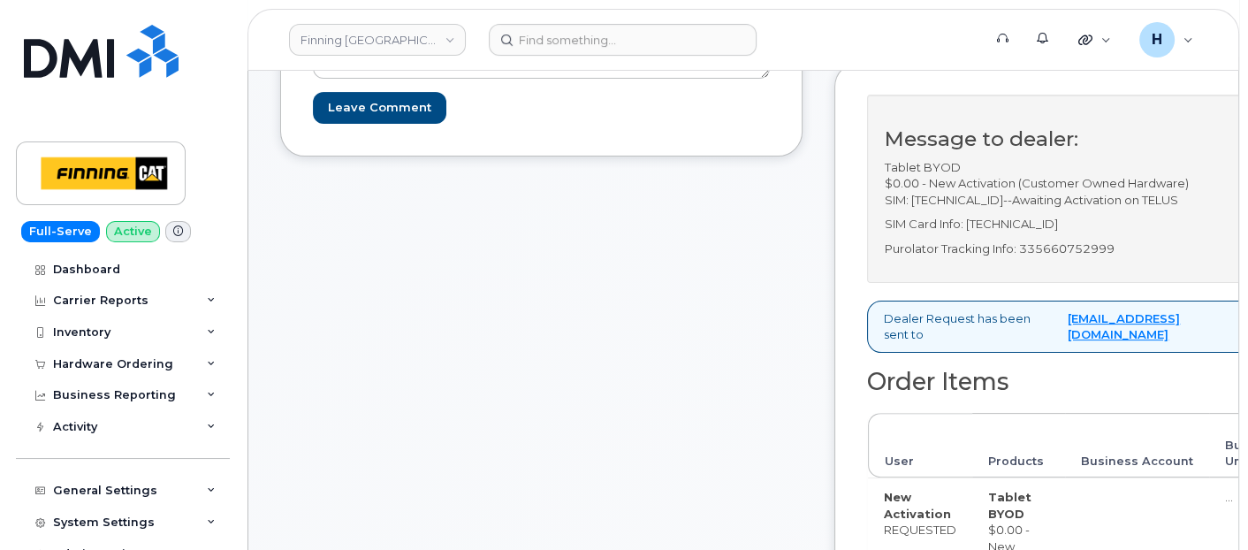
scroll to position [785, 0]
